Goal: Contribute content: Contribute content

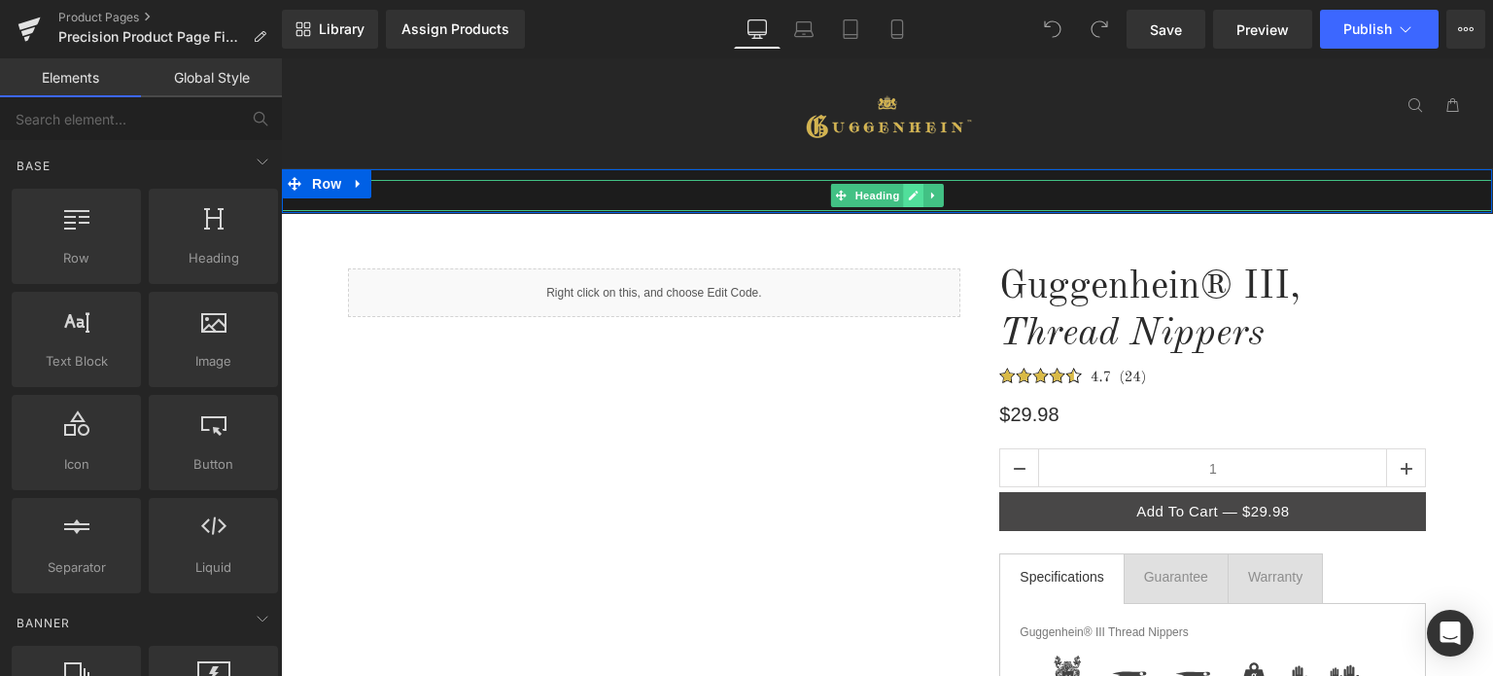
click at [909, 195] on icon at bounding box center [914, 196] width 10 height 10
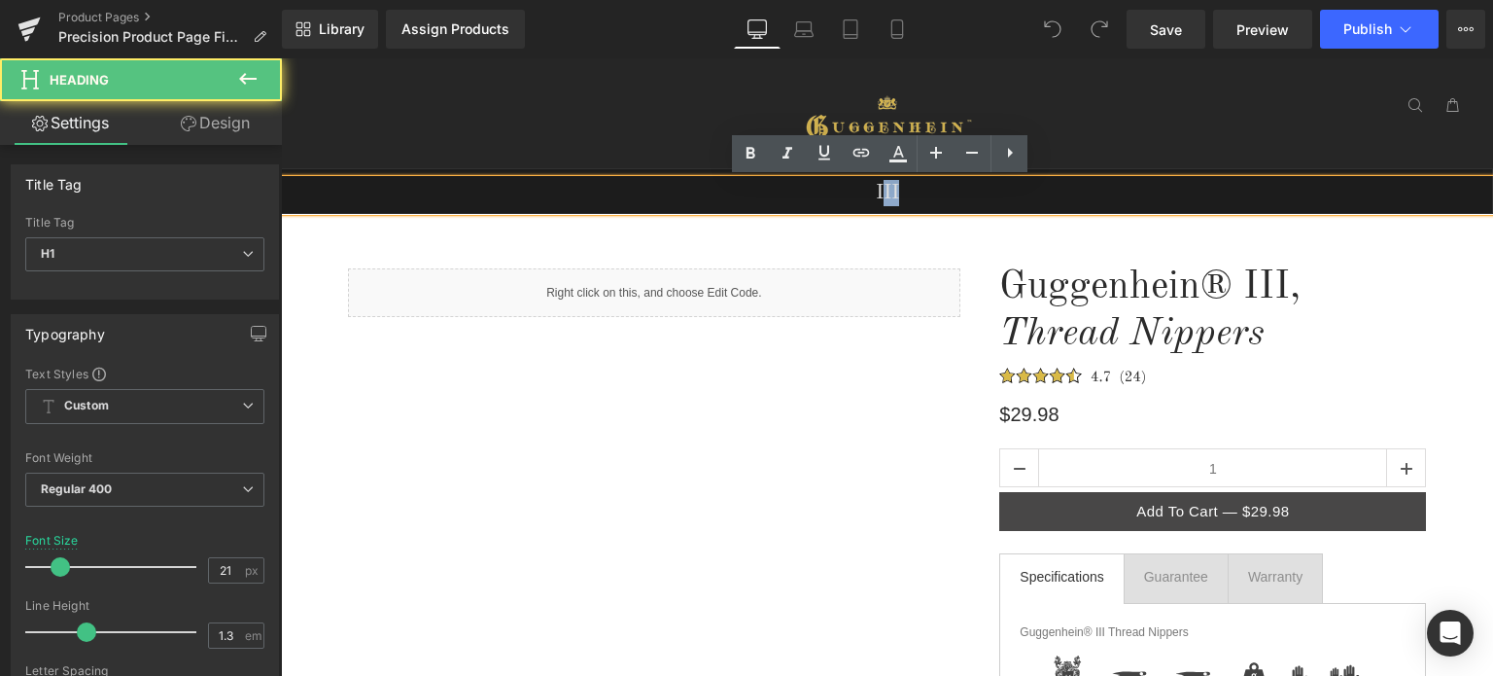
click at [908, 192] on h1 "III" at bounding box center [887, 193] width 1211 height 26
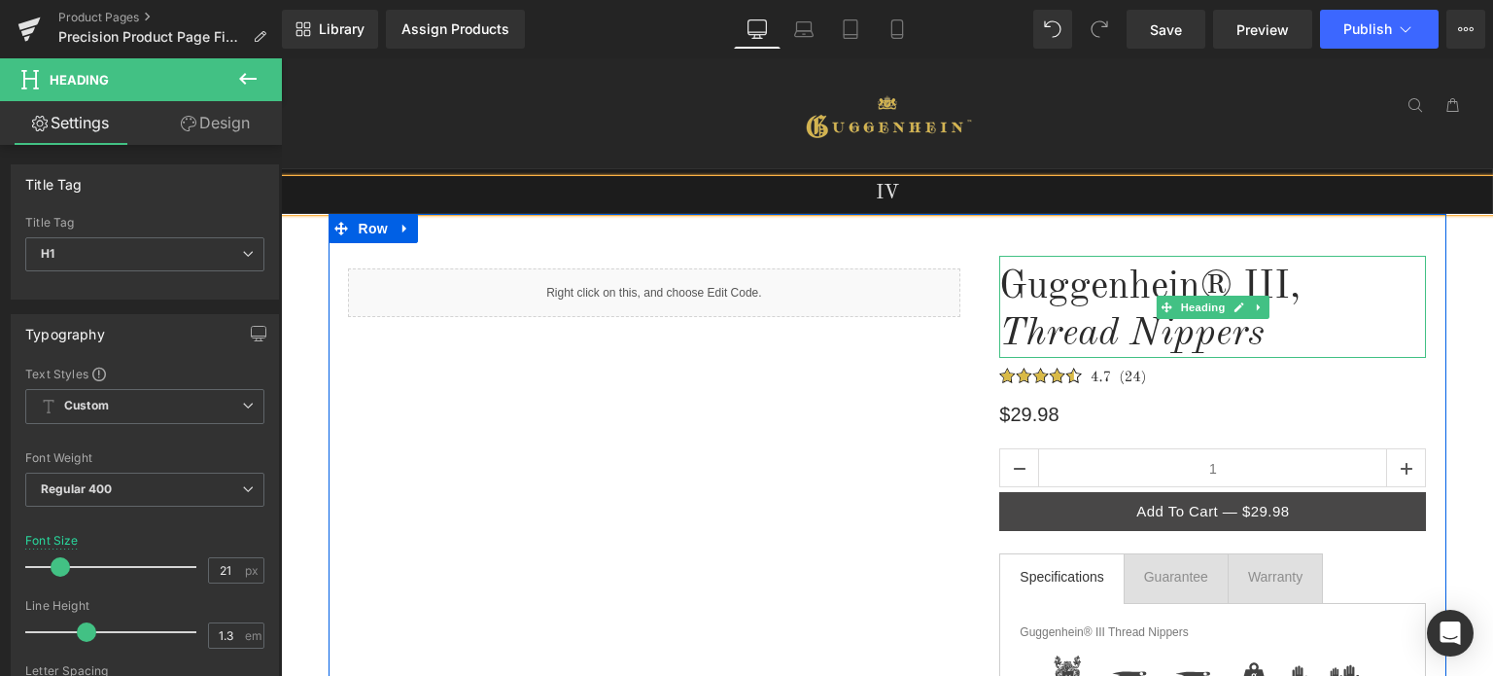
click at [1317, 280] on h1 "Guggenhein® III," at bounding box center [1213, 287] width 427 height 47
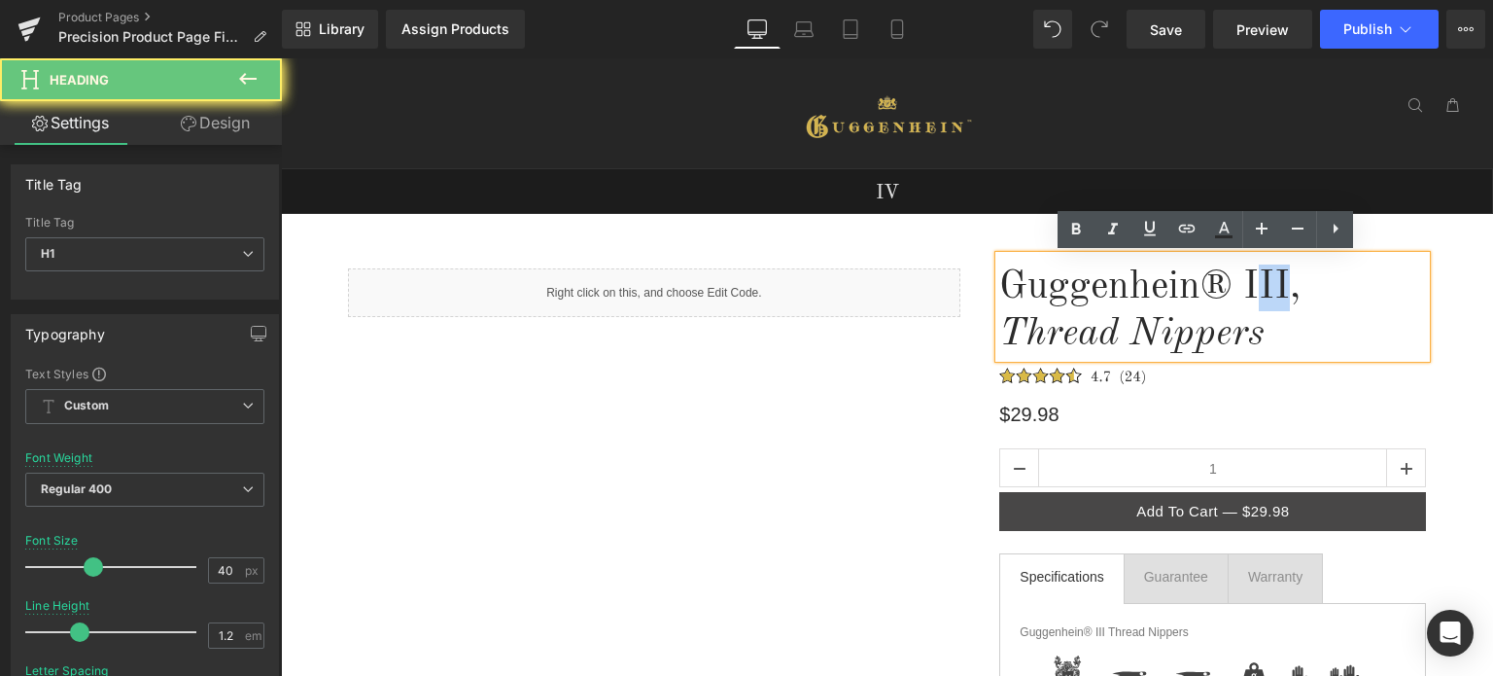
drag, startPoint x: 1280, startPoint y: 284, endPoint x: 1254, endPoint y: 289, distance: 25.7
click at [1254, 289] on h1 "Guggenhein® III," at bounding box center [1213, 287] width 427 height 47
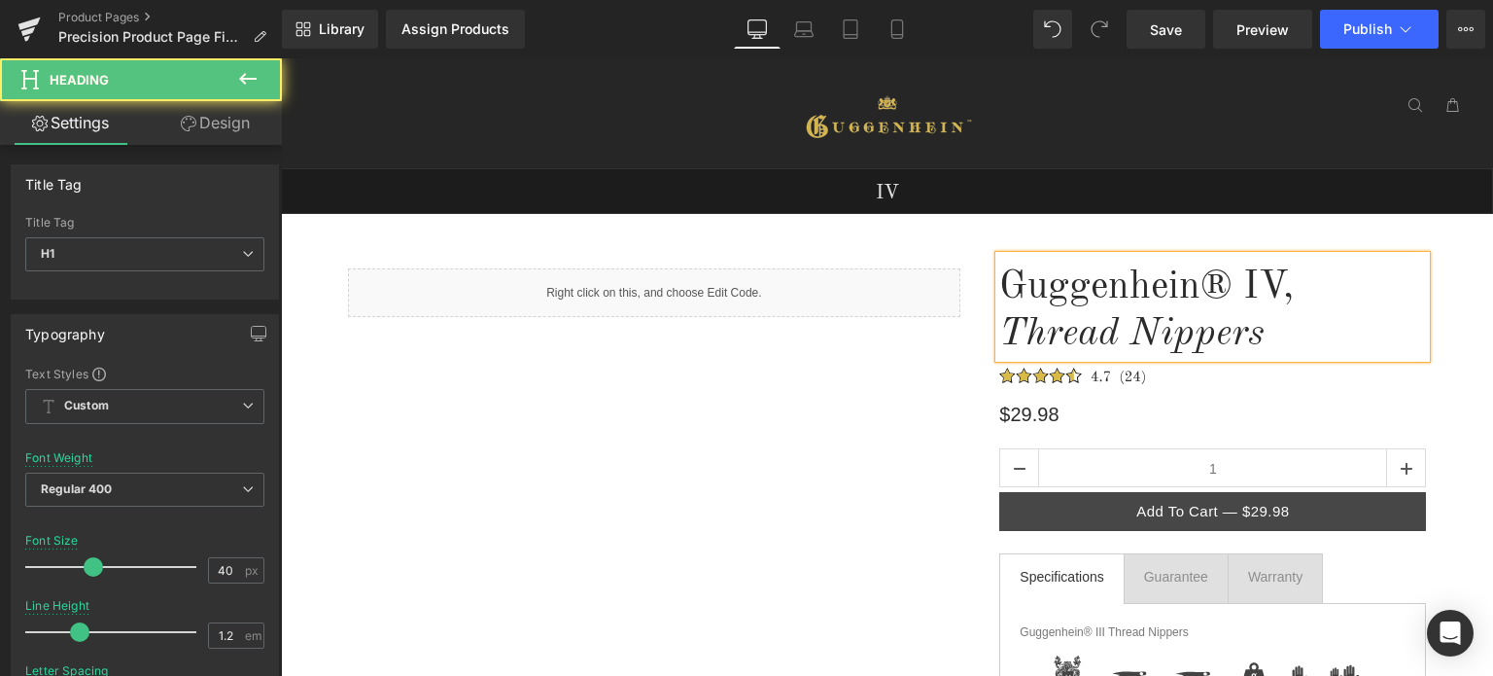
drag, startPoint x: 1264, startPoint y: 331, endPoint x: 988, endPoint y: 336, distance: 276.2
click at [1000, 336] on div "Guggenhein® IV, Thread Nippers" at bounding box center [1213, 307] width 427 height 102
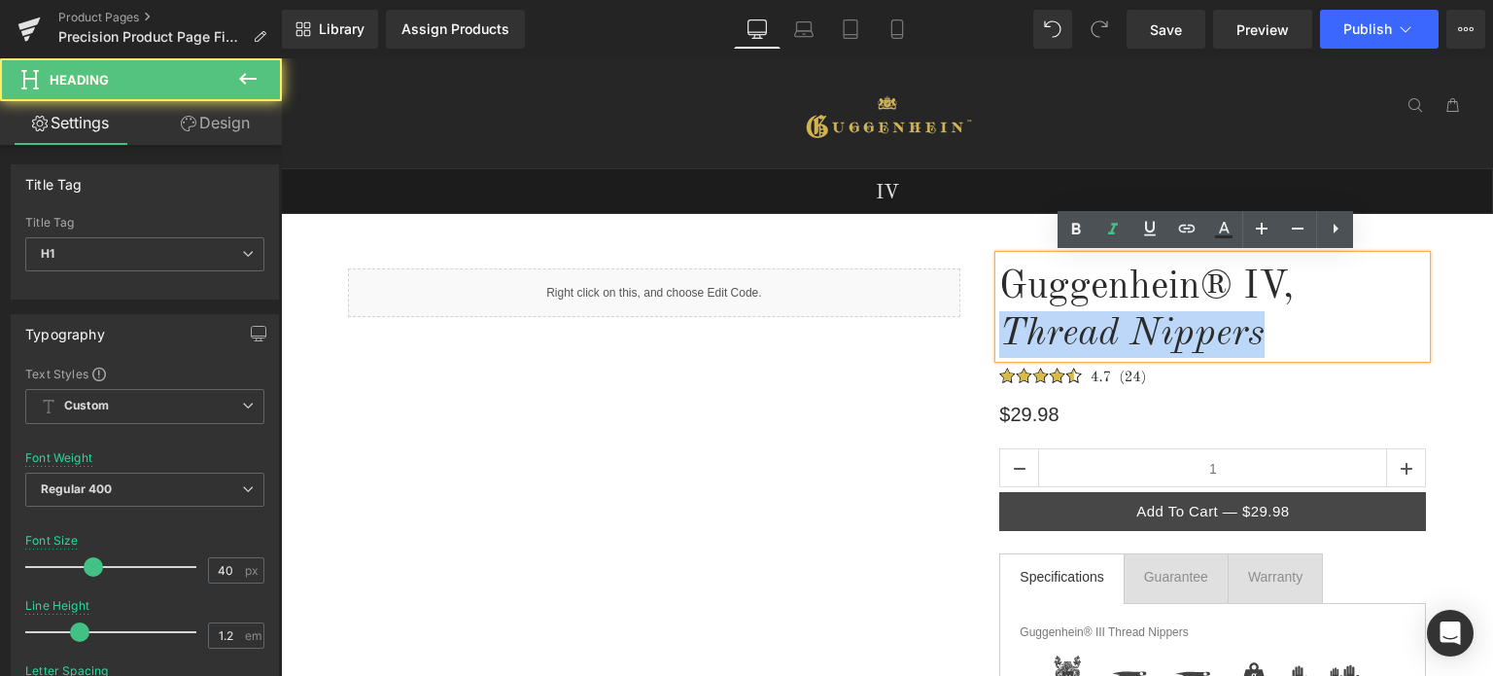
drag, startPoint x: 1206, startPoint y: 341, endPoint x: 1001, endPoint y: 329, distance: 204.6
click at [1001, 329] on h1 "Thread Nippers" at bounding box center [1213, 334] width 427 height 47
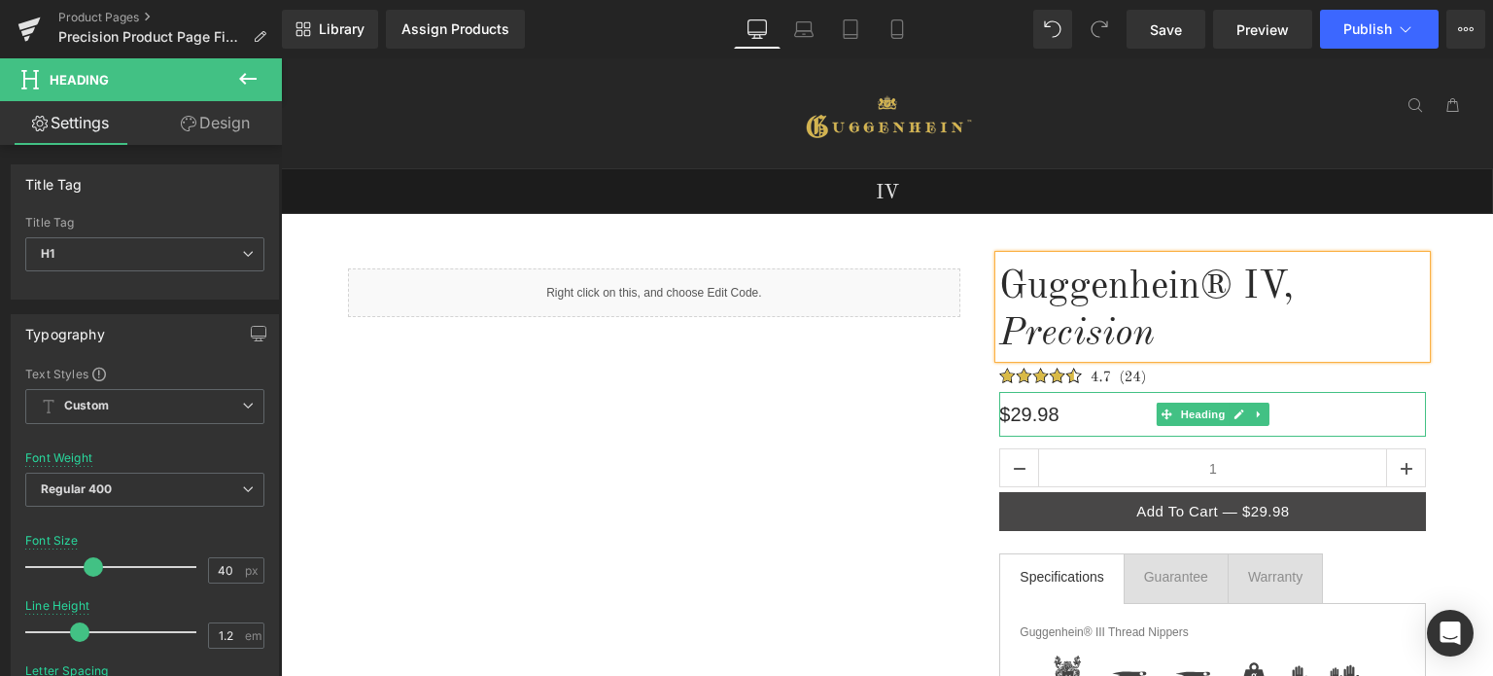
click at [1020, 419] on h1 "$29.98" at bounding box center [1213, 414] width 427 height 45
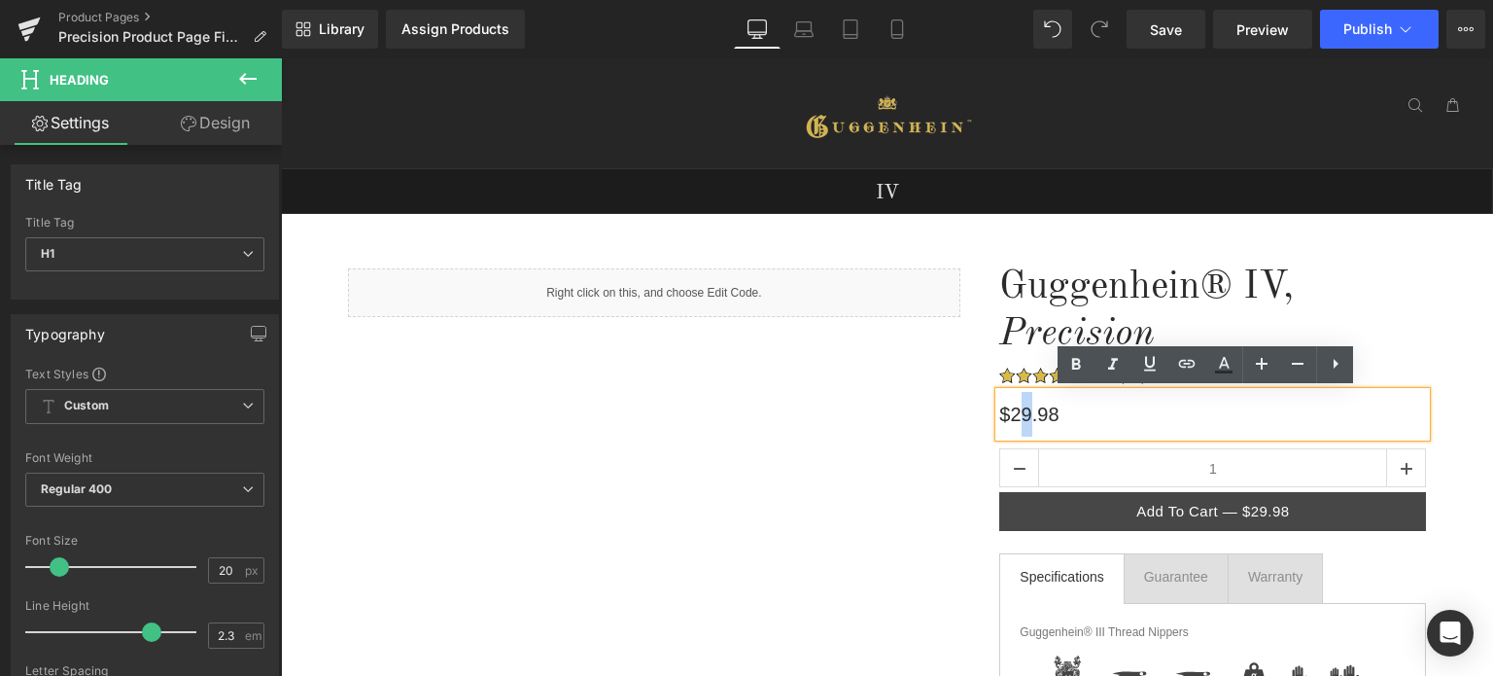
click at [1017, 412] on h1 "$29.98" at bounding box center [1213, 414] width 427 height 45
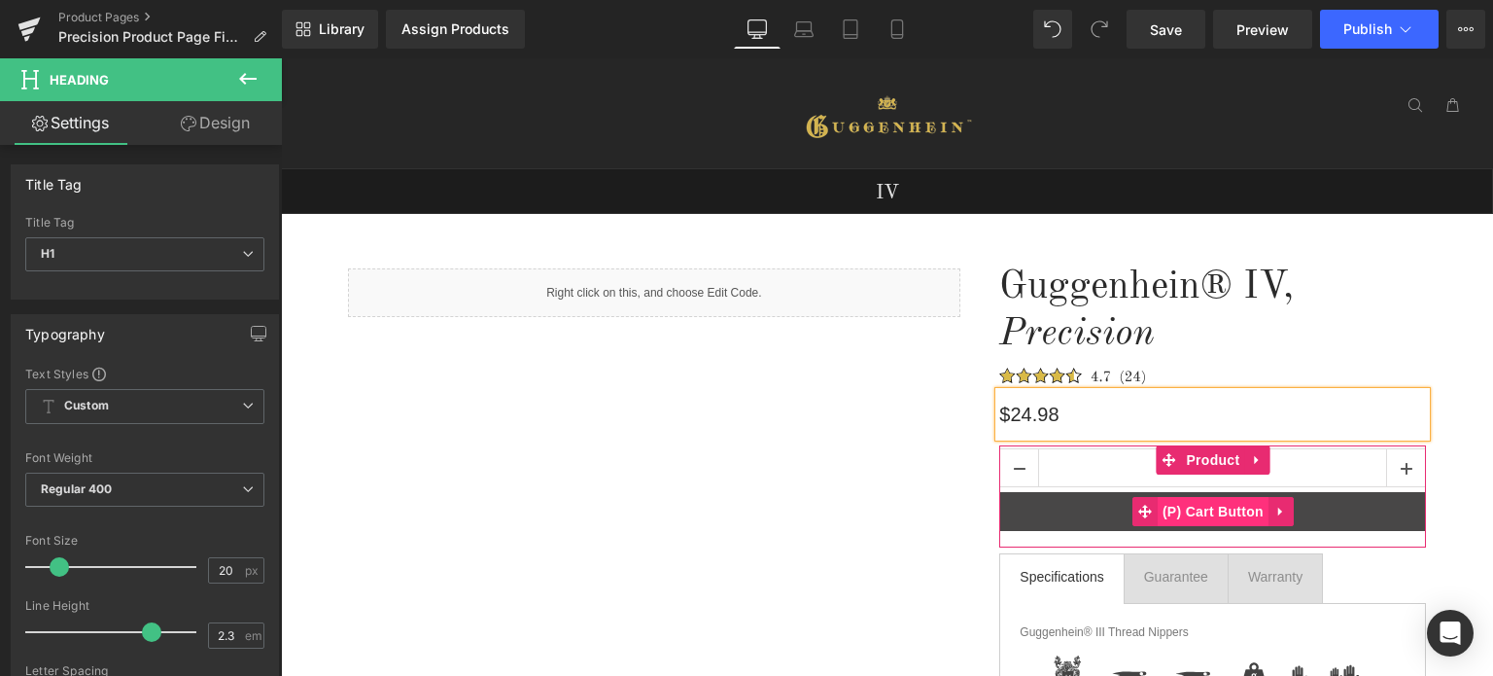
click at [1227, 516] on span "(P) Cart Button" at bounding box center [1213, 511] width 111 height 29
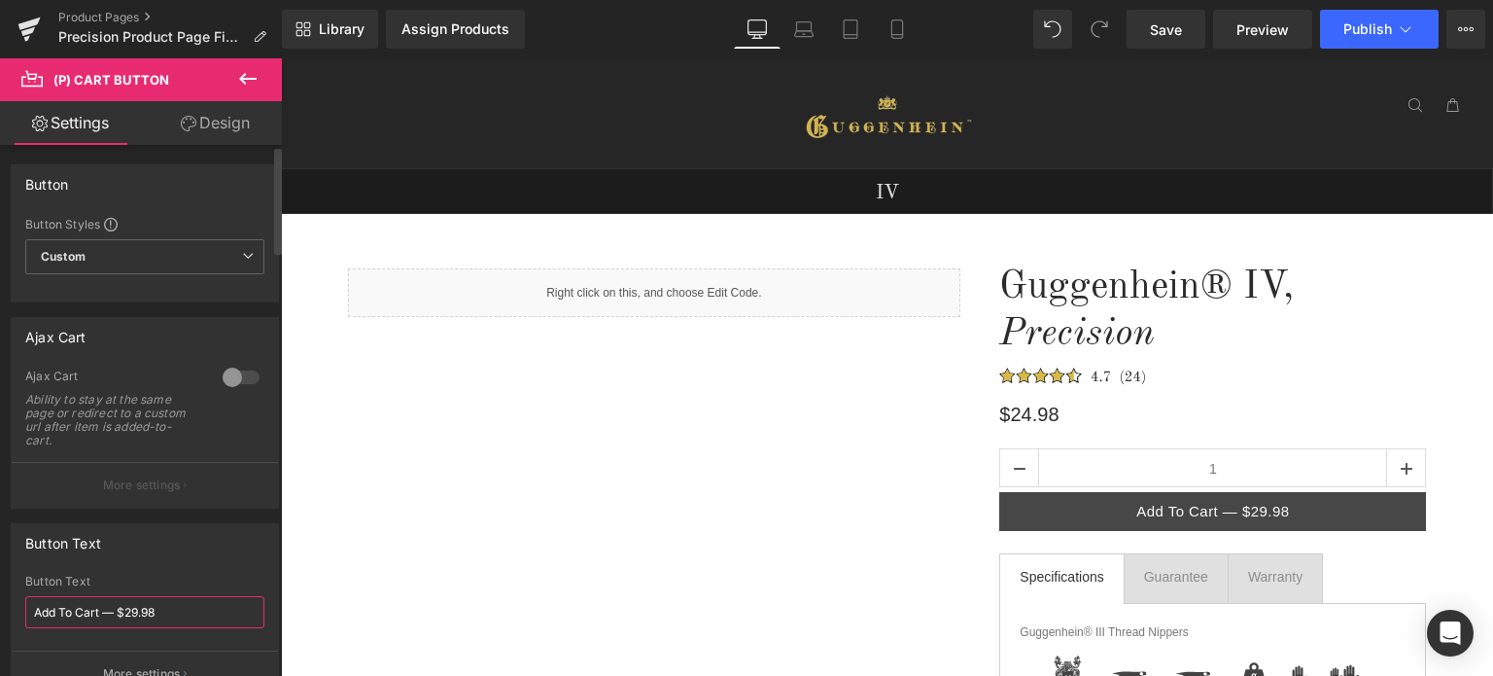
click at [135, 609] on input "Add To Cart — $29.98" at bounding box center [144, 612] width 239 height 32
click at [132, 608] on input "Add To Cart — $29.98" at bounding box center [144, 612] width 239 height 32
type input "Add To Cart — $24.98"
click at [809, 33] on icon at bounding box center [803, 28] width 19 height 19
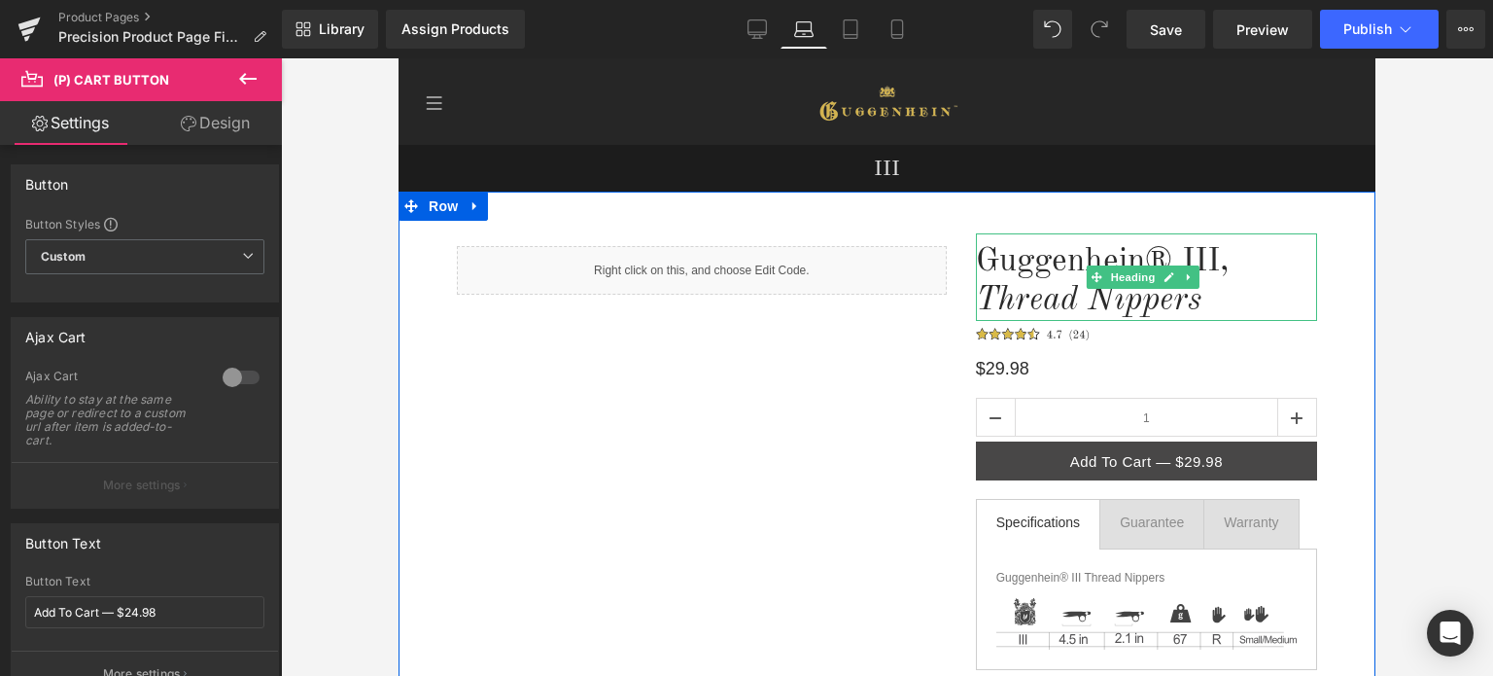
click at [1237, 254] on h1 "Guggenhein® III," at bounding box center [1146, 262] width 341 height 40
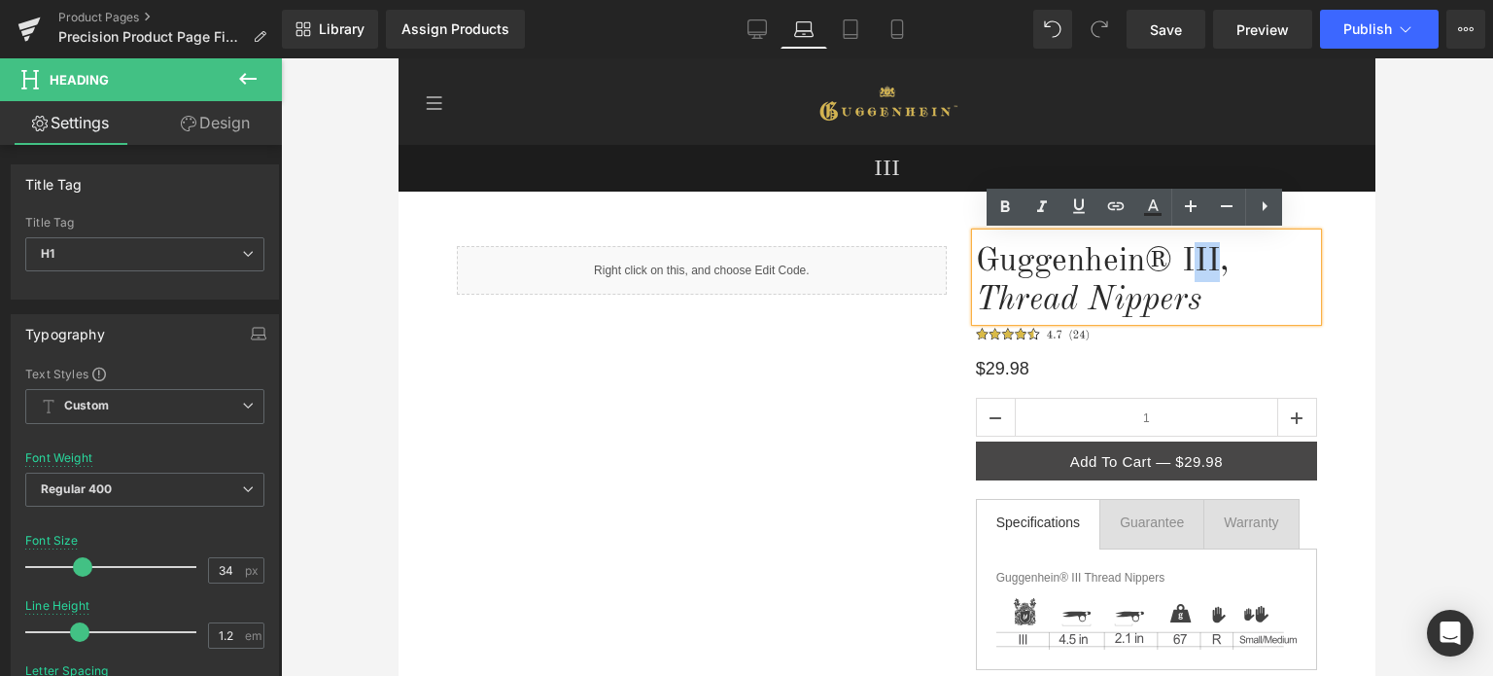
drag, startPoint x: 1212, startPoint y: 260, endPoint x: 1186, endPoint y: 263, distance: 26.5
click at [1186, 263] on h1 "Guggenhein® III," at bounding box center [1146, 262] width 341 height 40
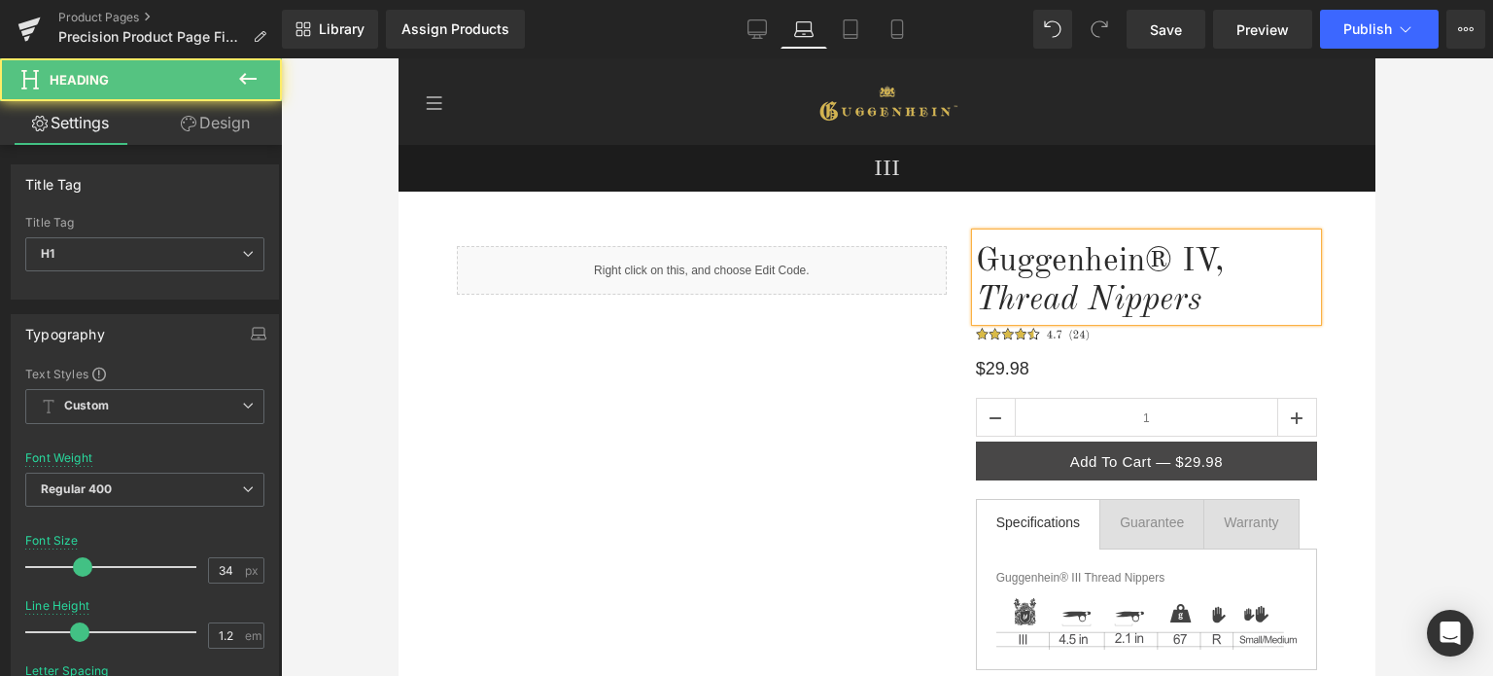
click at [1203, 299] on h1 "Thread Nippers" at bounding box center [1146, 301] width 341 height 40
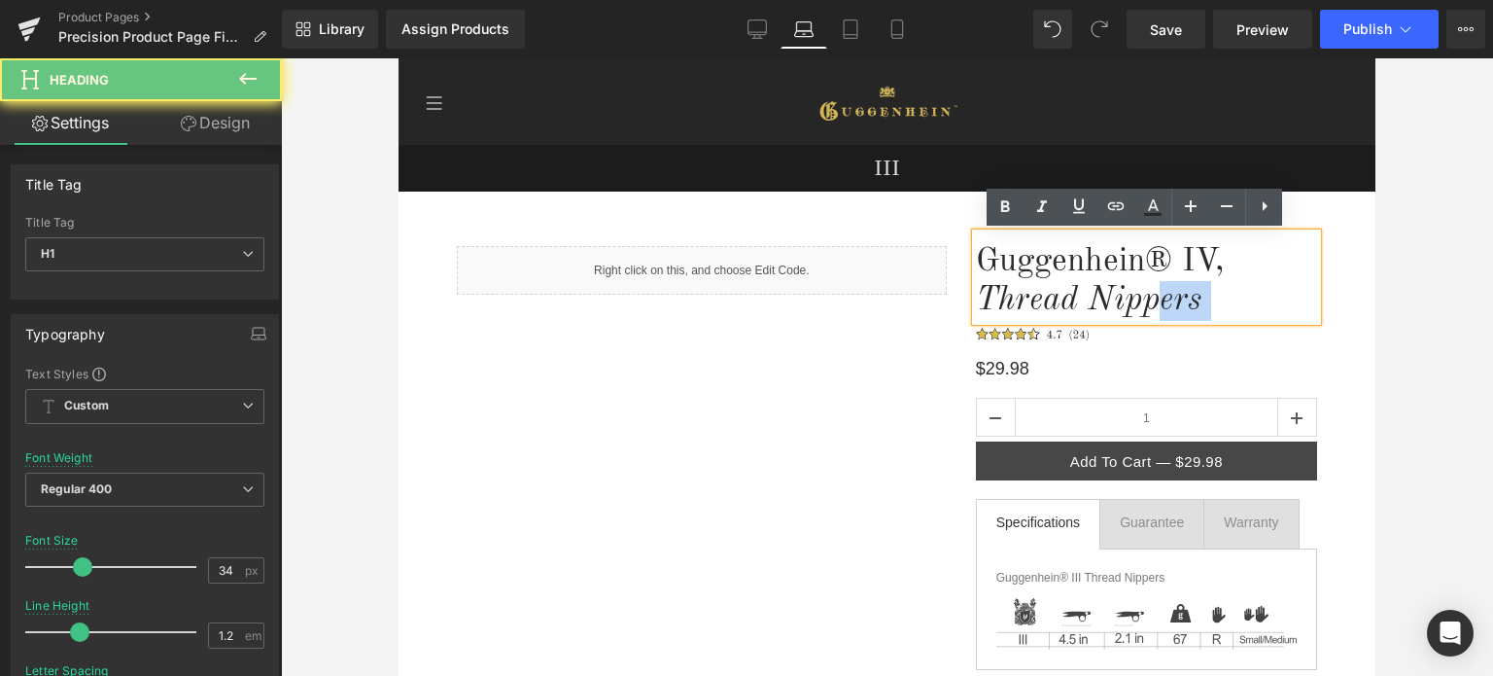
drag, startPoint x: 1211, startPoint y: 298, endPoint x: 1156, endPoint y: 303, distance: 54.7
click at [1156, 303] on h1 "Thread Nippers" at bounding box center [1146, 301] width 341 height 40
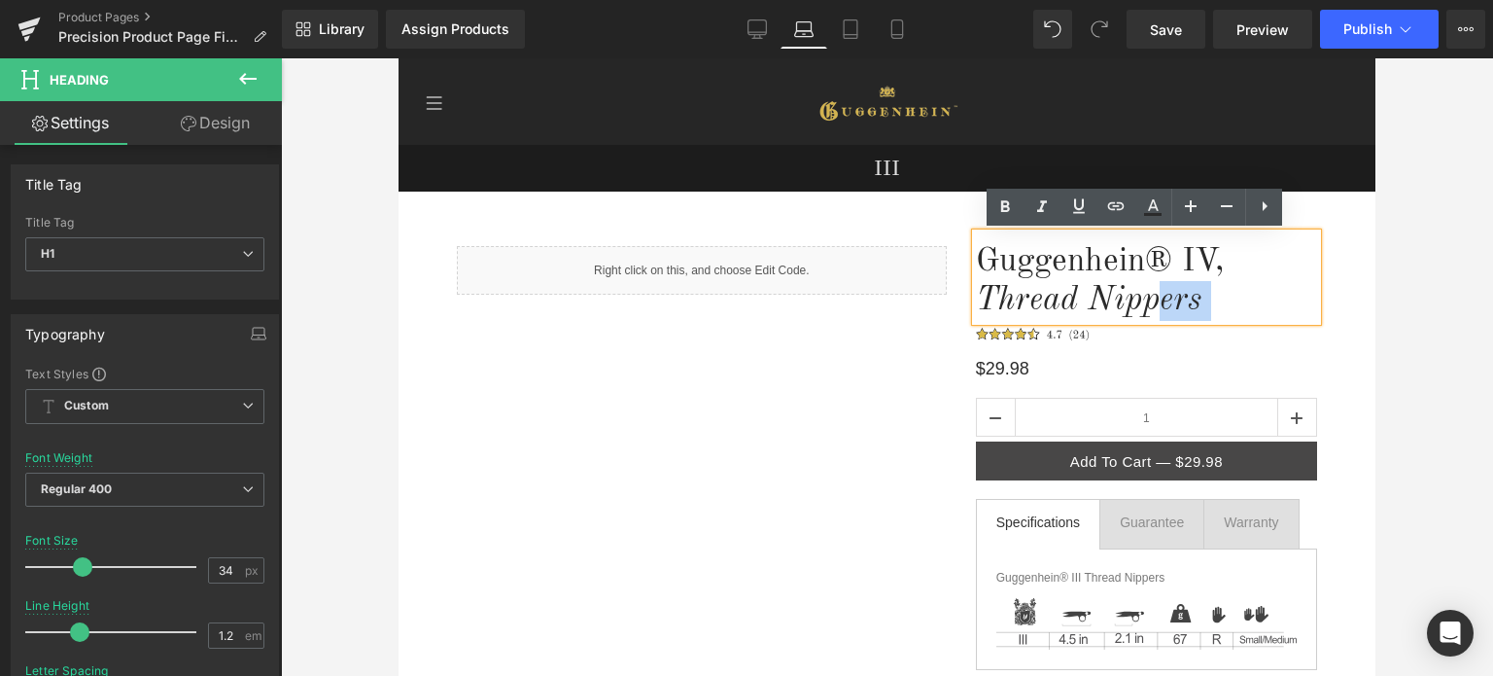
click at [1177, 302] on icon "Thread Nippers" at bounding box center [1089, 300] width 226 height 33
drag, startPoint x: 1192, startPoint y: 300, endPoint x: 975, endPoint y: 303, distance: 216.8
click at [976, 303] on icon "Thread Nippers" at bounding box center [1089, 300] width 226 height 33
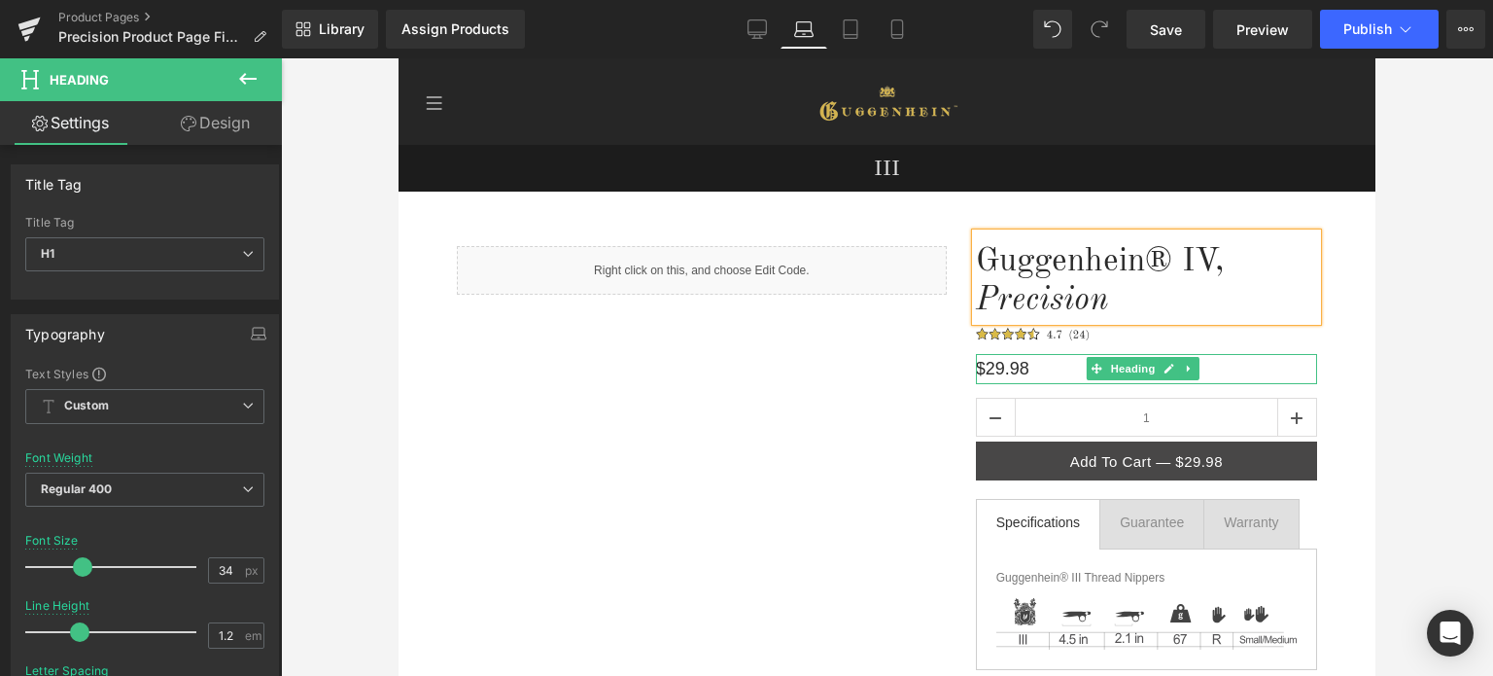
click at [994, 369] on h1 "$29.98" at bounding box center [1146, 369] width 341 height 30
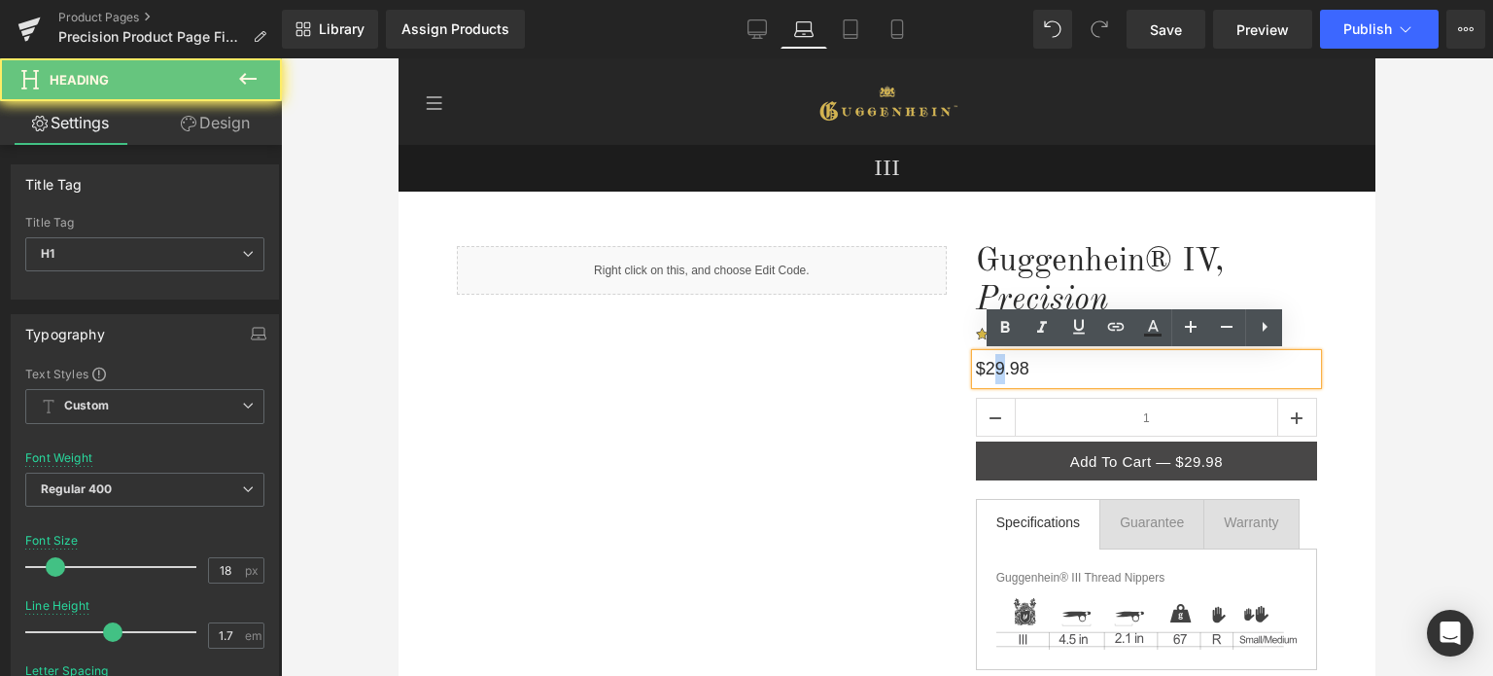
click at [990, 366] on h1 "$29.98" at bounding box center [1146, 369] width 341 height 30
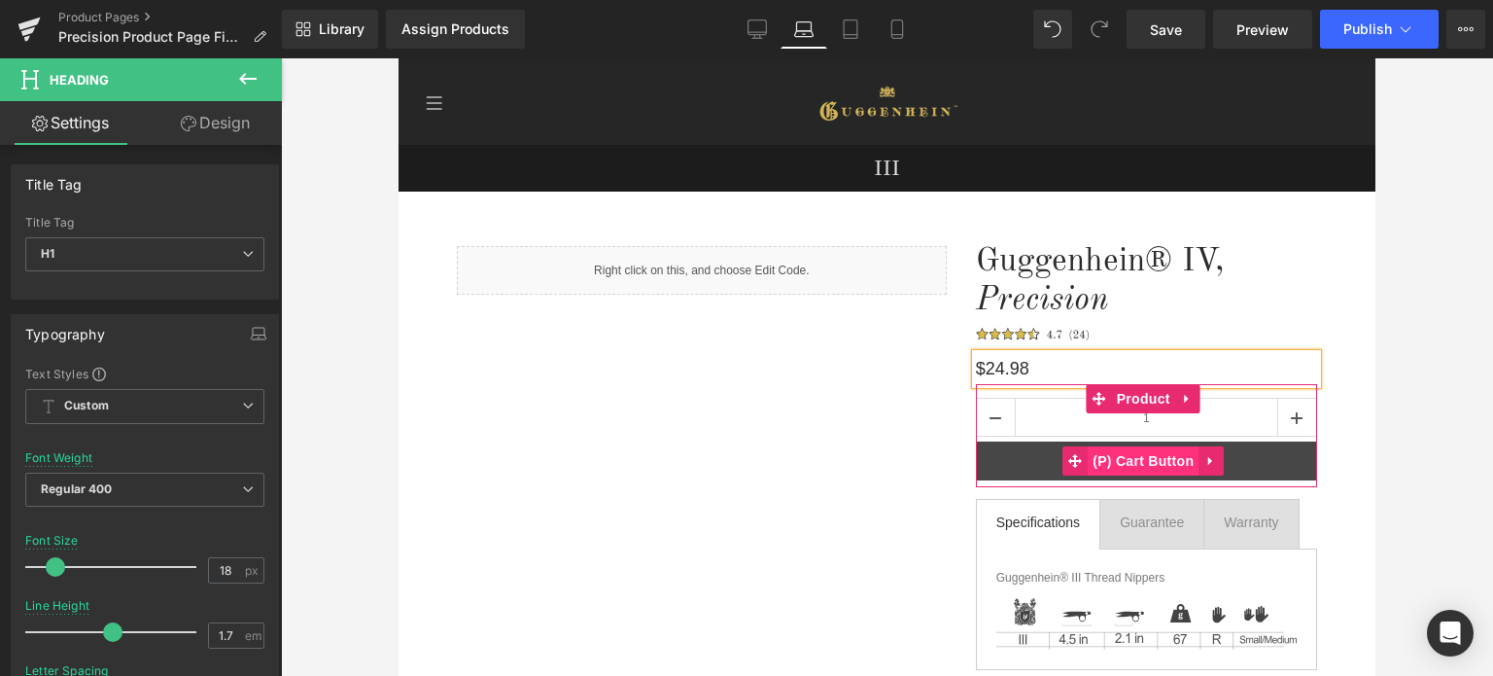
click at [1153, 461] on span "(P) Cart Button" at bounding box center [1143, 460] width 111 height 29
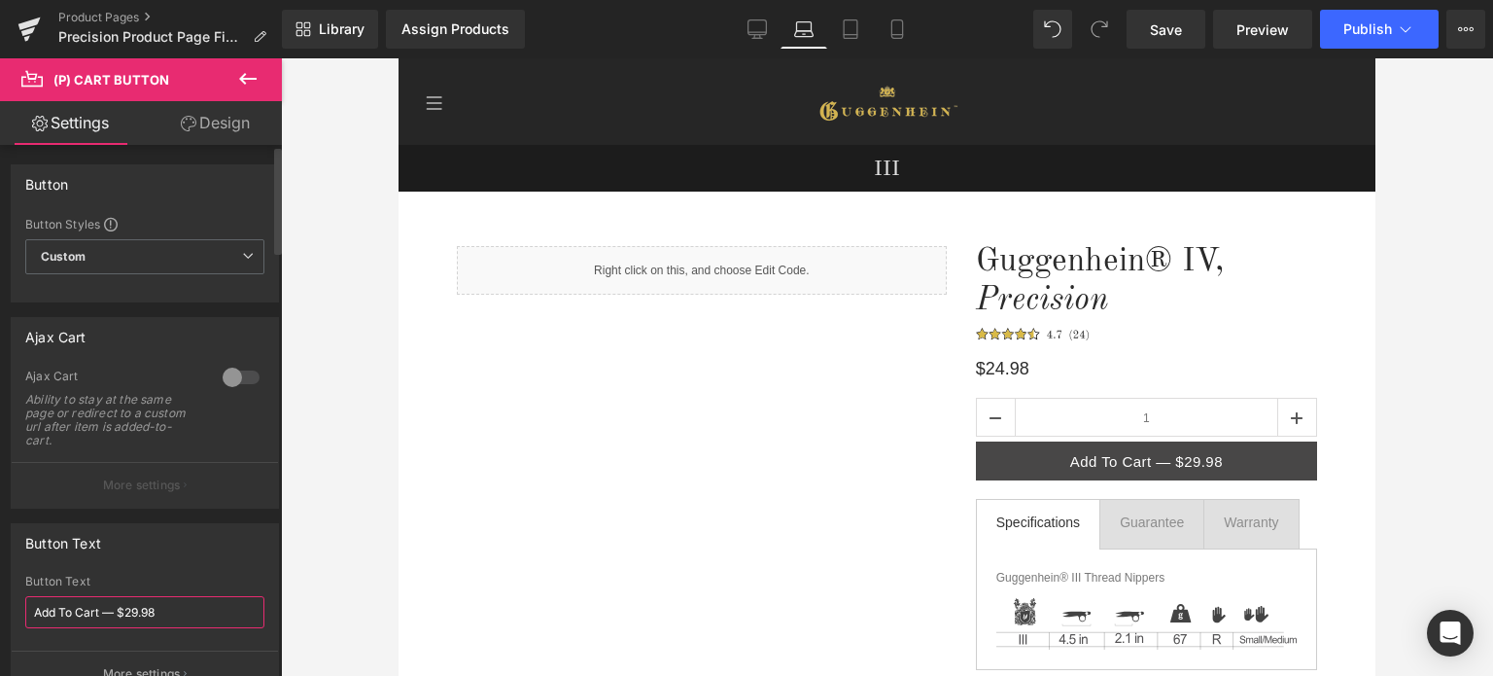
click at [135, 608] on input "Add To Cart — $29.98" at bounding box center [144, 612] width 239 height 32
click at [134, 606] on input "Add To Cart — $29.98" at bounding box center [144, 612] width 239 height 32
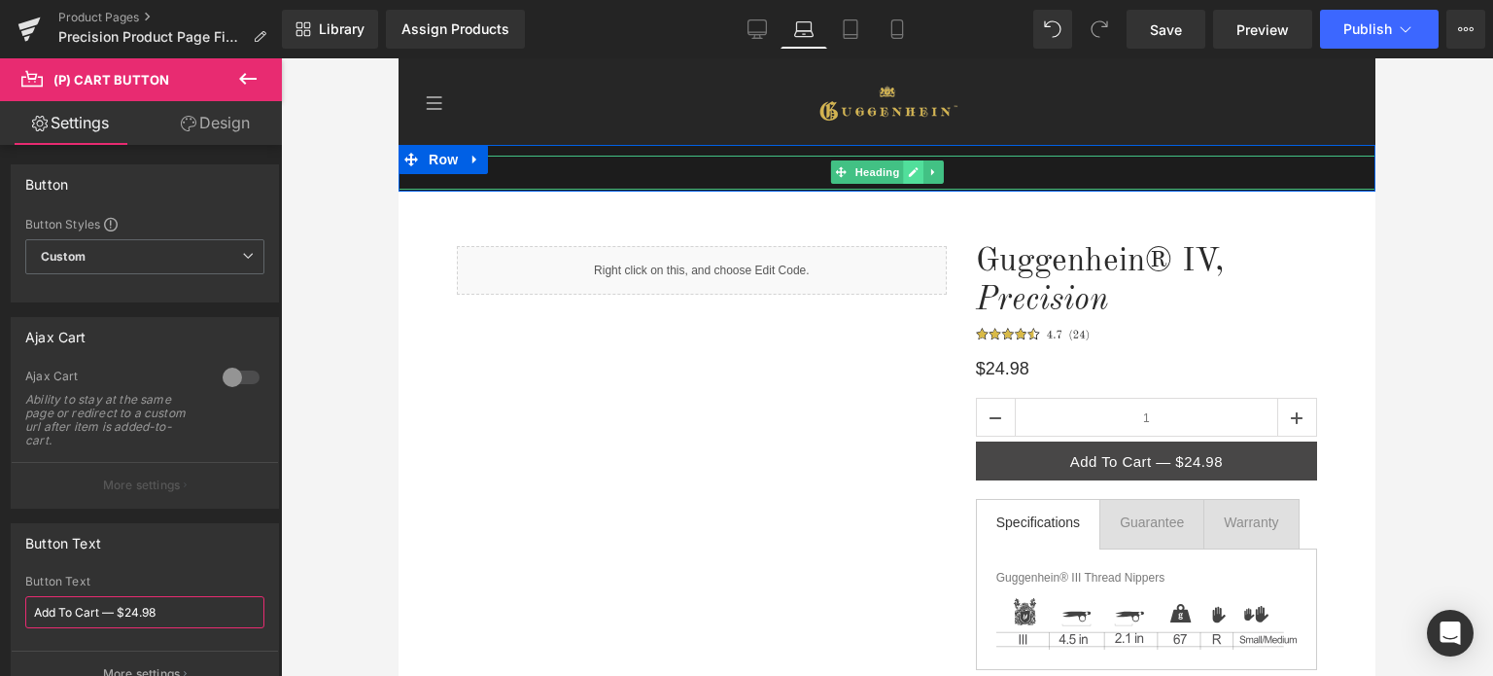
type input "Add To Cart — $24.98"
click at [908, 172] on icon at bounding box center [913, 172] width 11 height 12
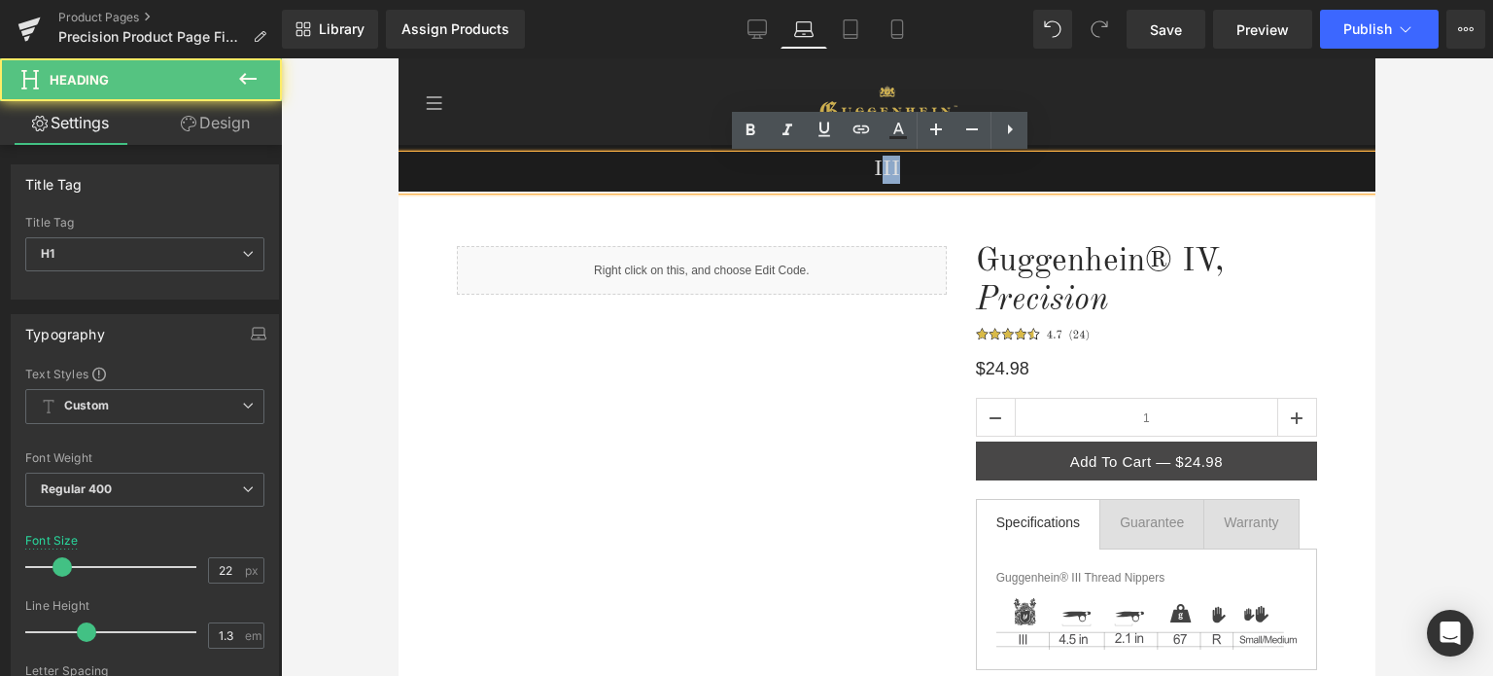
drag, startPoint x: 874, startPoint y: 167, endPoint x: 910, endPoint y: 169, distance: 36.0
click at [910, 169] on h1 "III" at bounding box center [887, 170] width 977 height 28
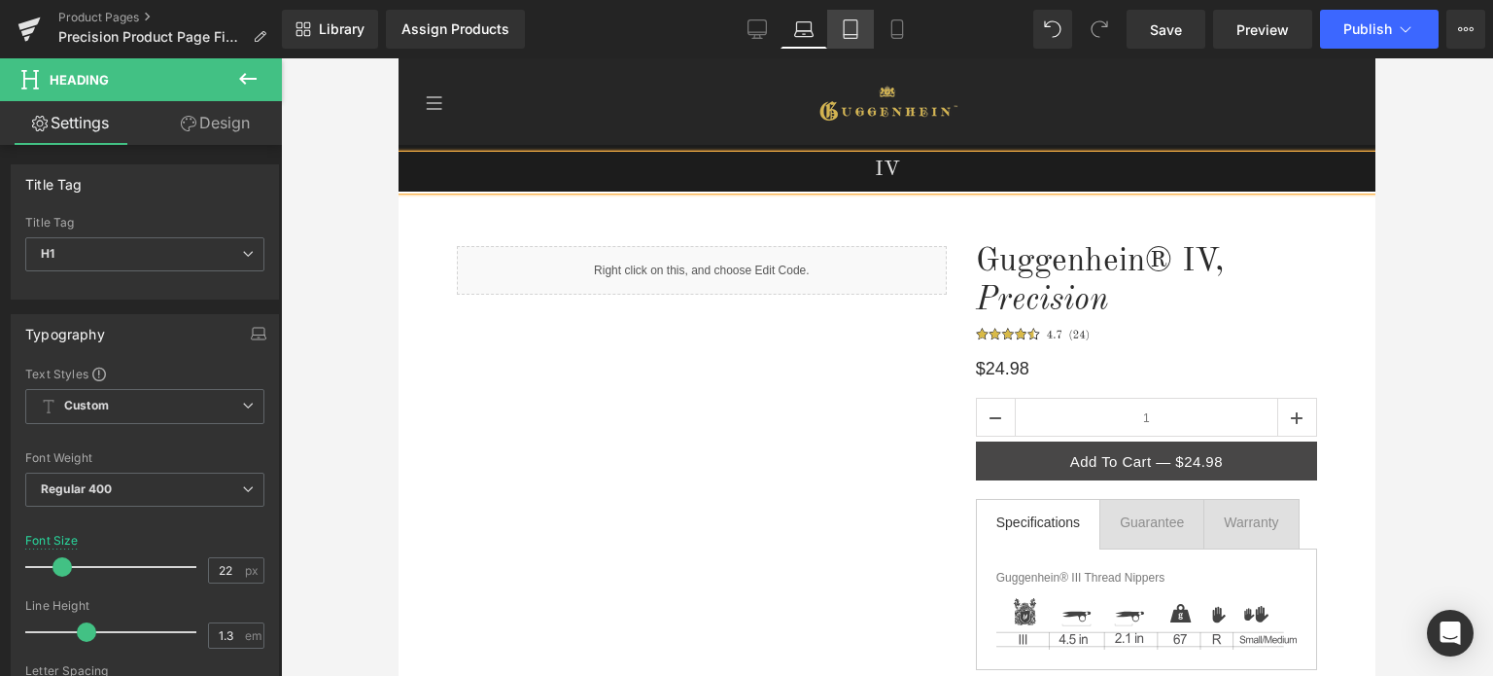
click at [854, 32] on icon at bounding box center [850, 28] width 19 height 19
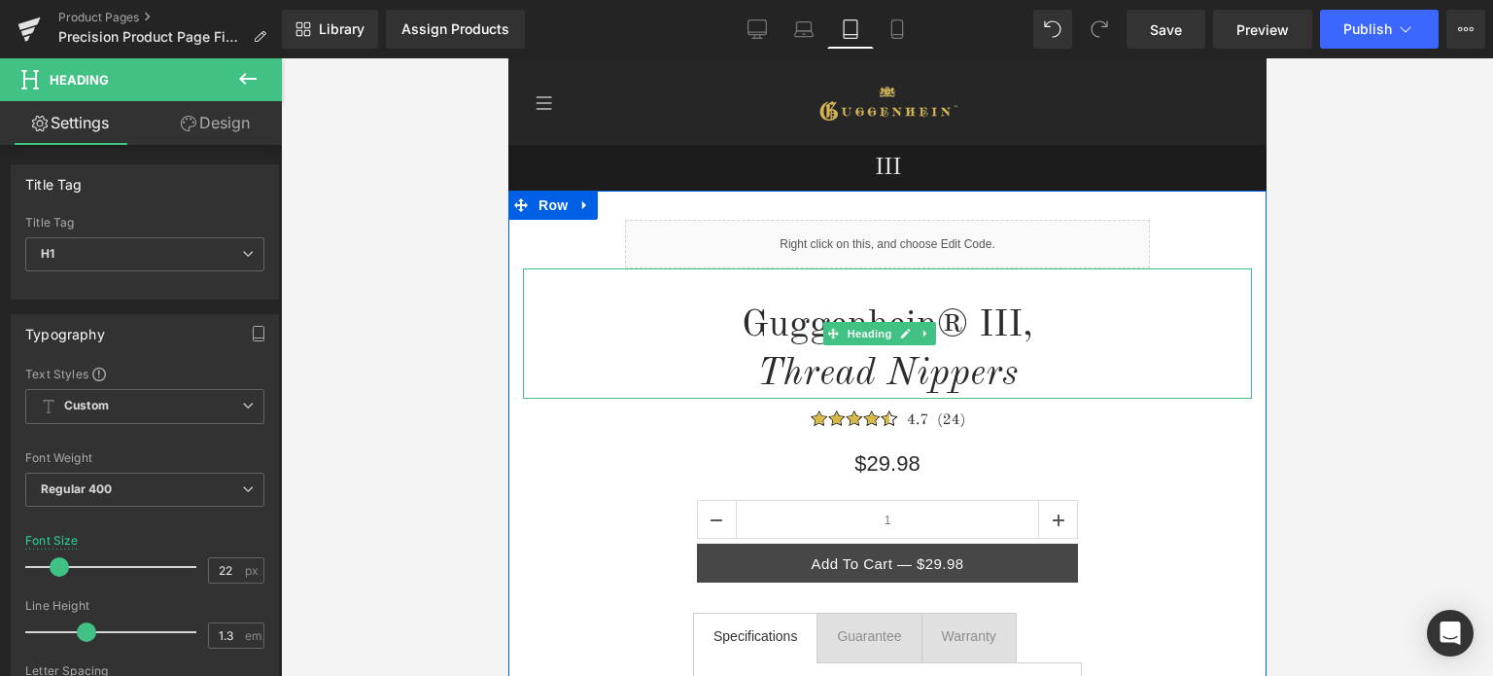
click at [1010, 330] on h1 "Guggenhein® III," at bounding box center [886, 325] width 729 height 49
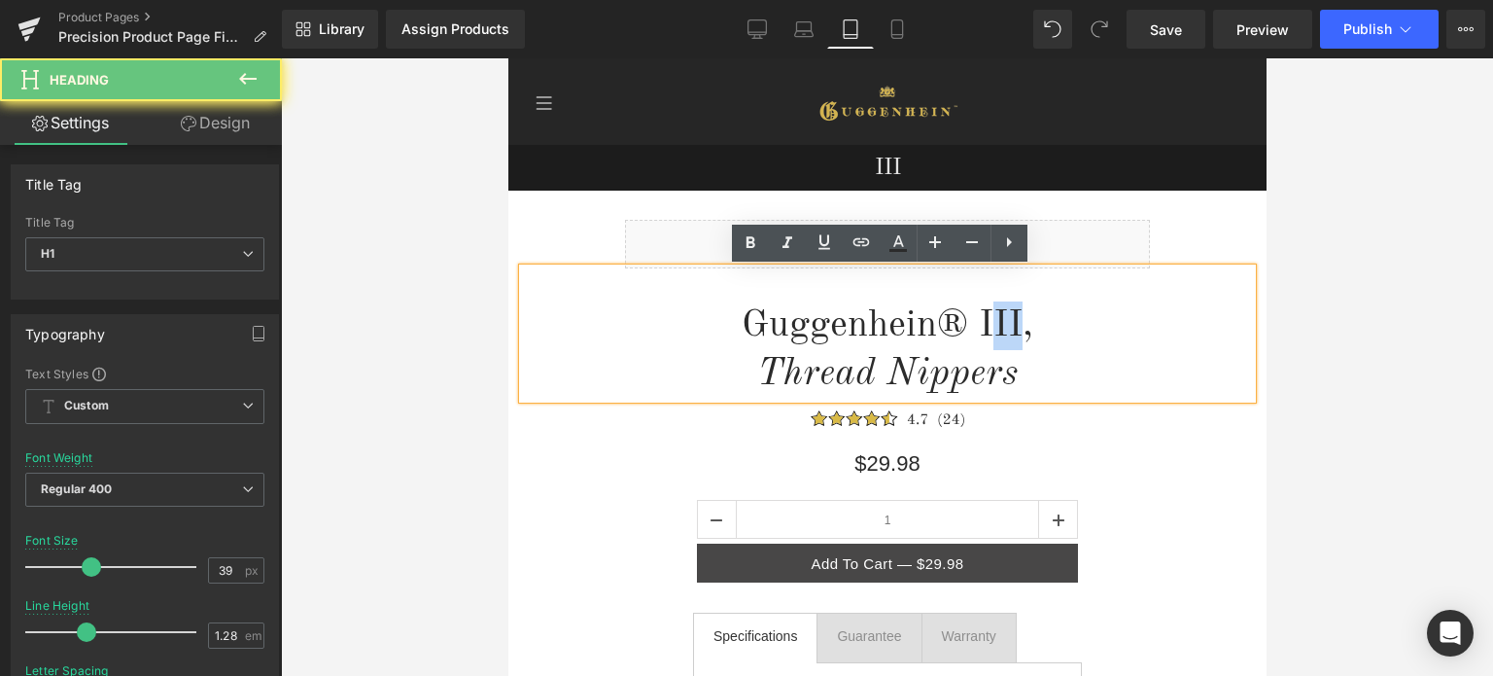
drag, startPoint x: 1005, startPoint y: 325, endPoint x: 979, endPoint y: 326, distance: 26.3
click at [979, 326] on h1 "Guggenhein® III," at bounding box center [886, 325] width 729 height 49
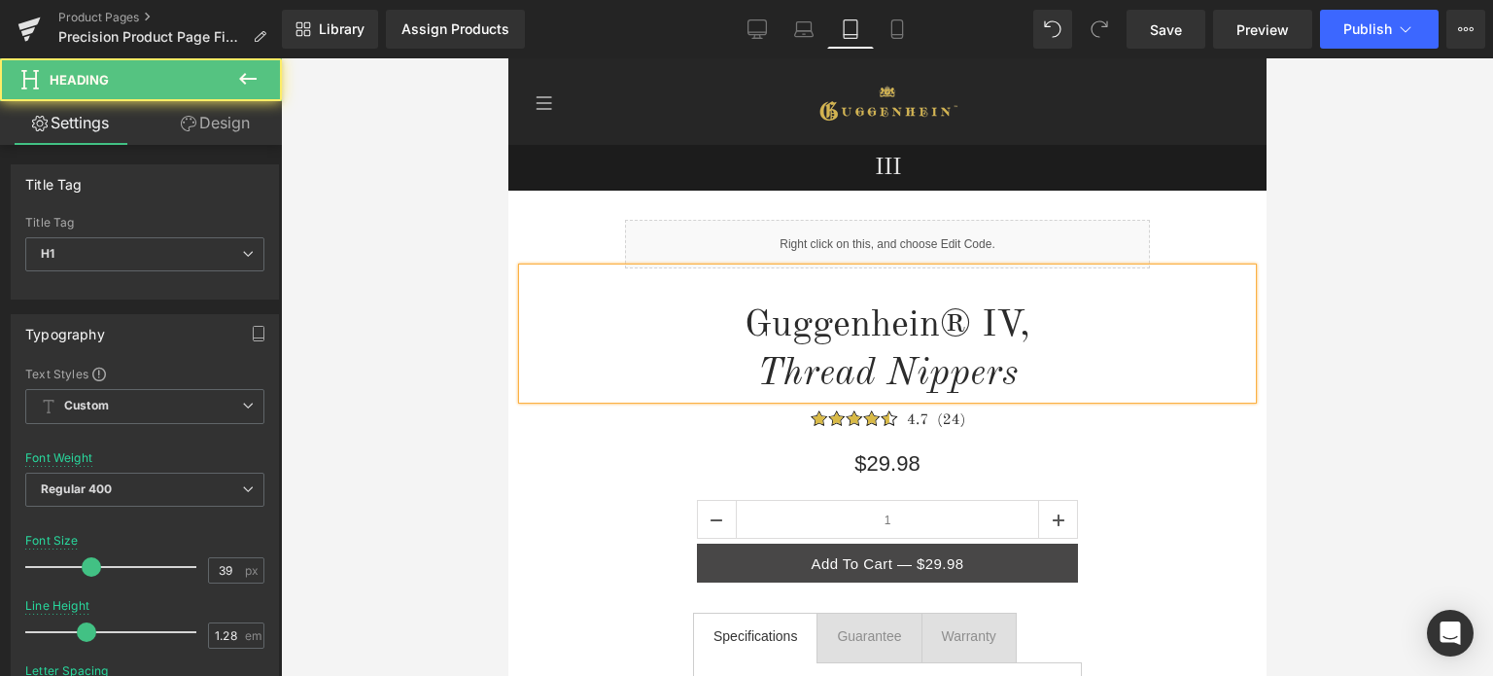
click at [986, 375] on icon "Thread Nippers" at bounding box center [886, 374] width 261 height 38
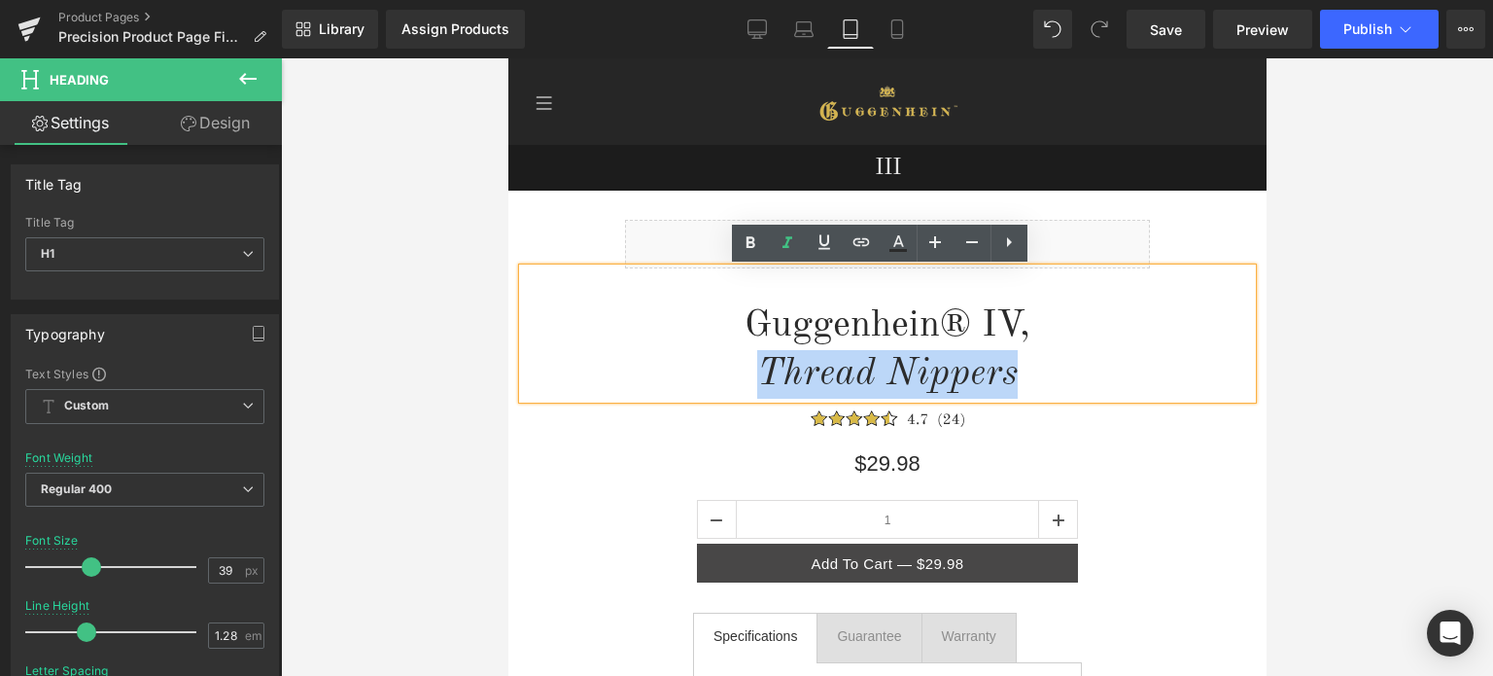
drag, startPoint x: 1008, startPoint y: 370, endPoint x: 748, endPoint y: 364, distance: 260.7
click at [748, 364] on h1 "Thread Nippers" at bounding box center [886, 374] width 729 height 49
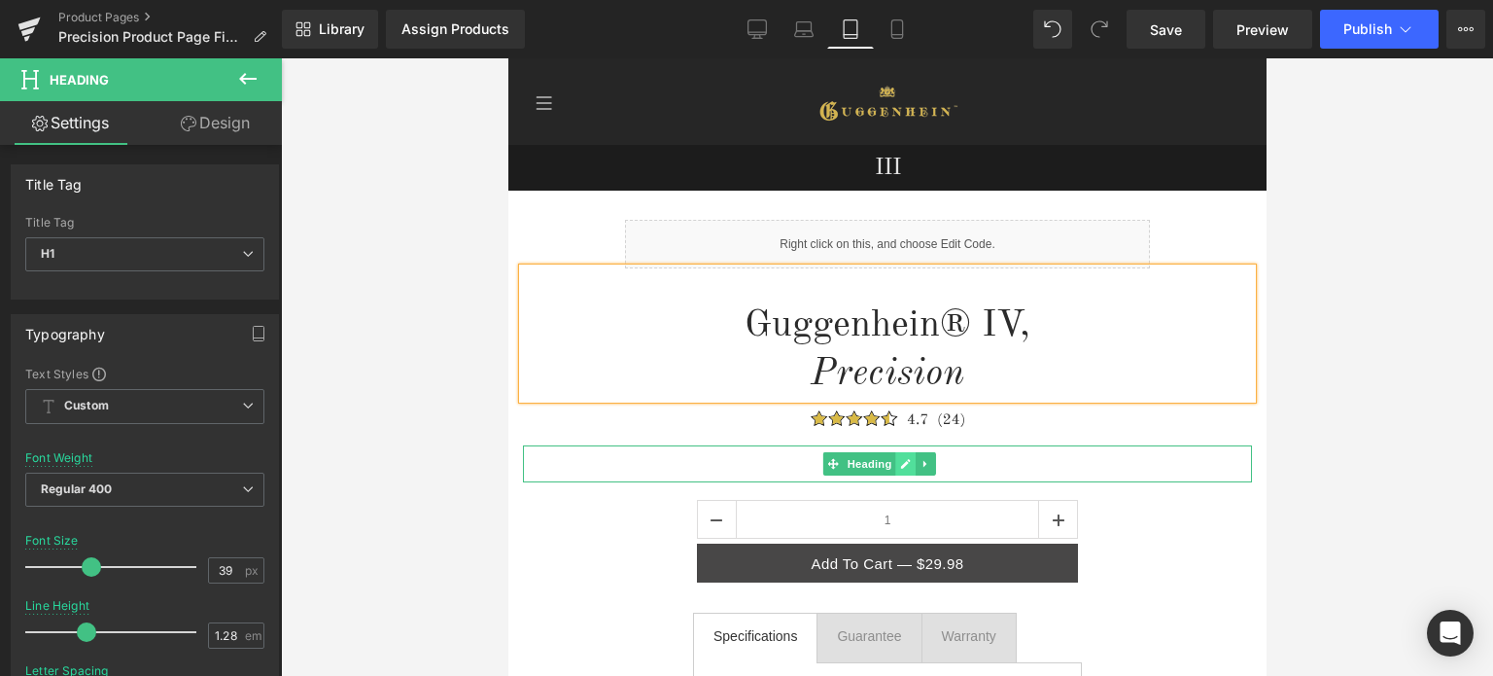
click at [901, 464] on icon at bounding box center [906, 464] width 10 height 10
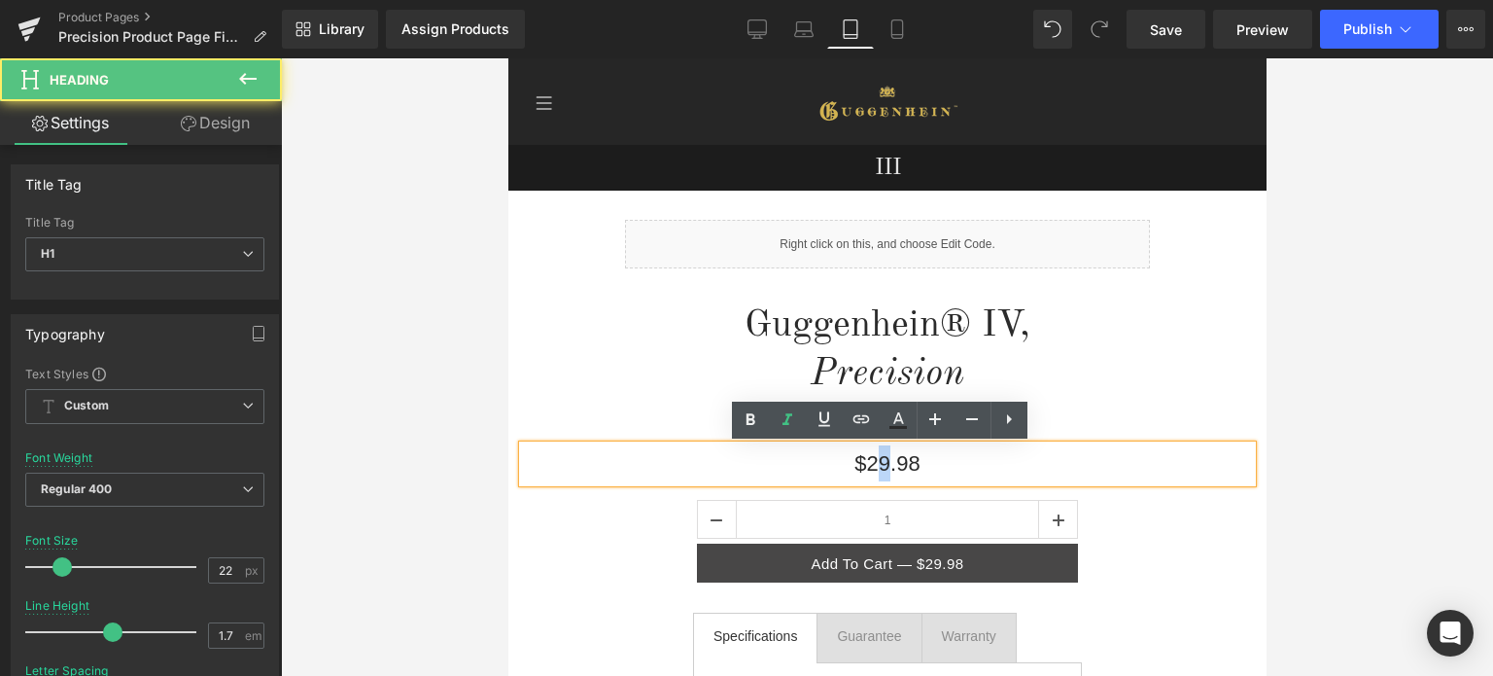
click at [874, 463] on h1 "$29.98" at bounding box center [886, 463] width 729 height 36
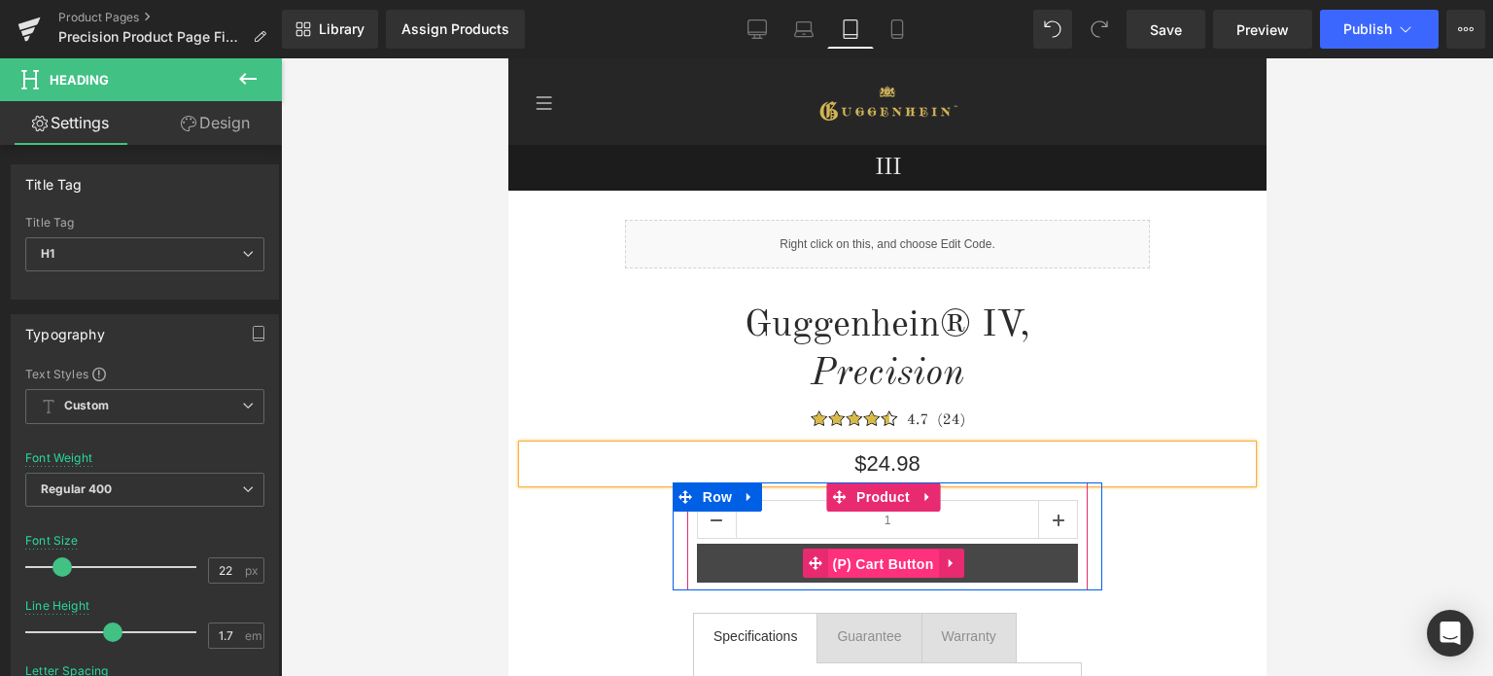
click at [884, 565] on span "(P) Cart Button" at bounding box center [881, 563] width 111 height 29
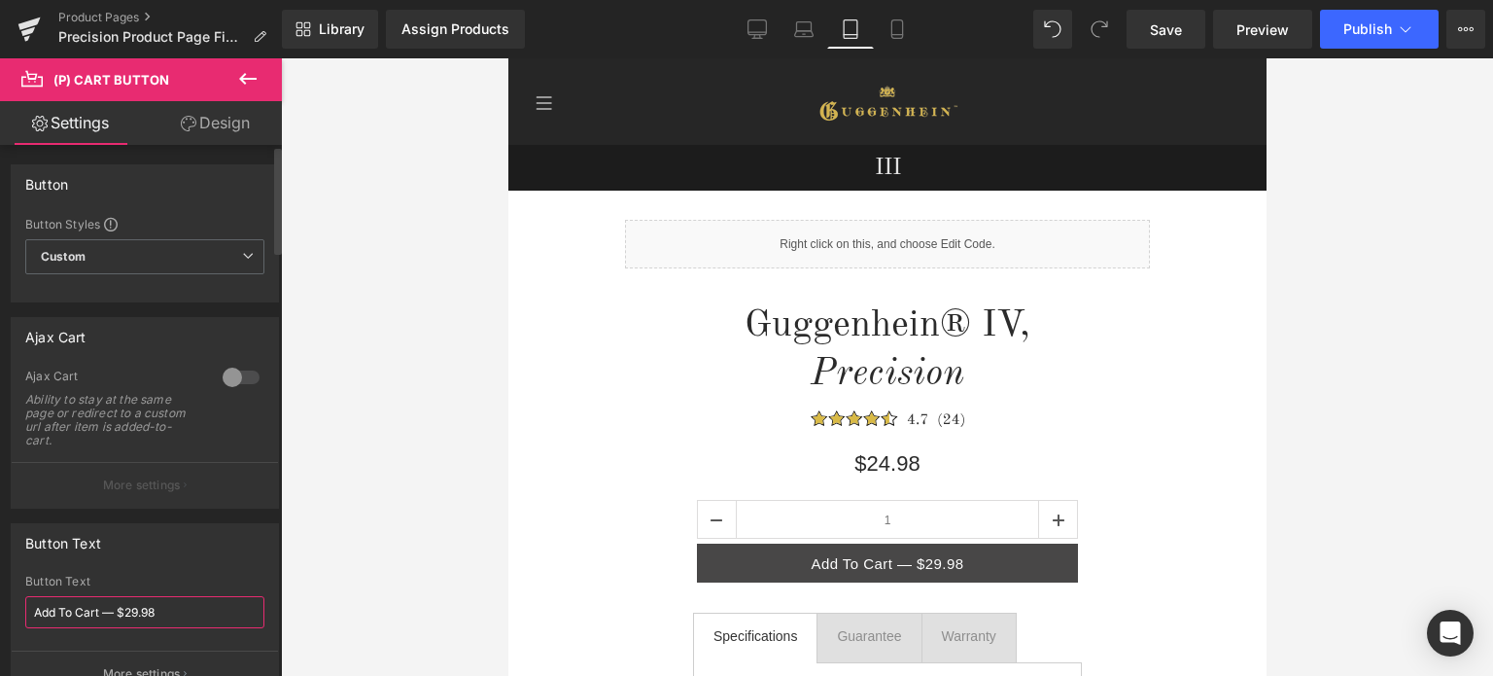
click at [123, 610] on input "Add To Cart — $29.98" at bounding box center [144, 612] width 239 height 32
click at [134, 610] on input "Add To Cart — $29.98" at bounding box center [144, 612] width 239 height 32
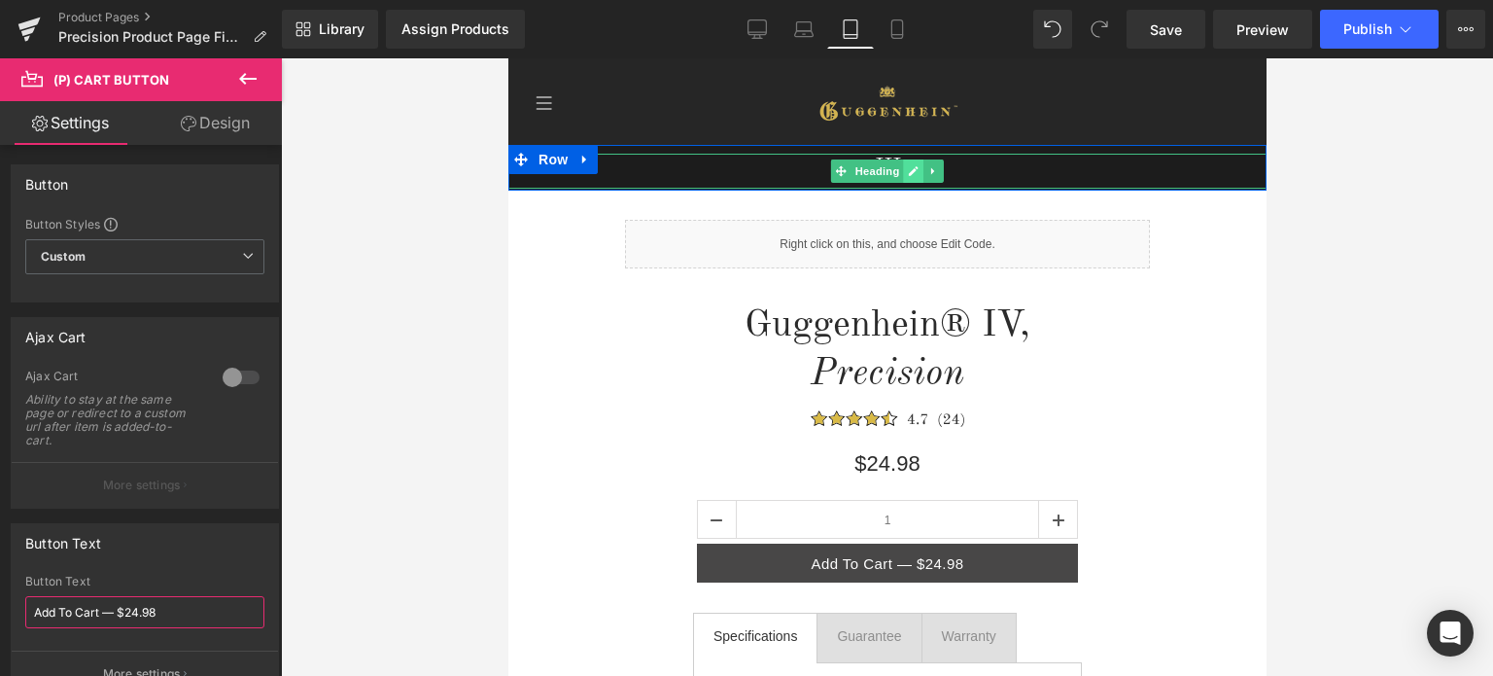
type input "Add To Cart — $24.98"
click at [907, 171] on icon at bounding box center [912, 171] width 11 height 12
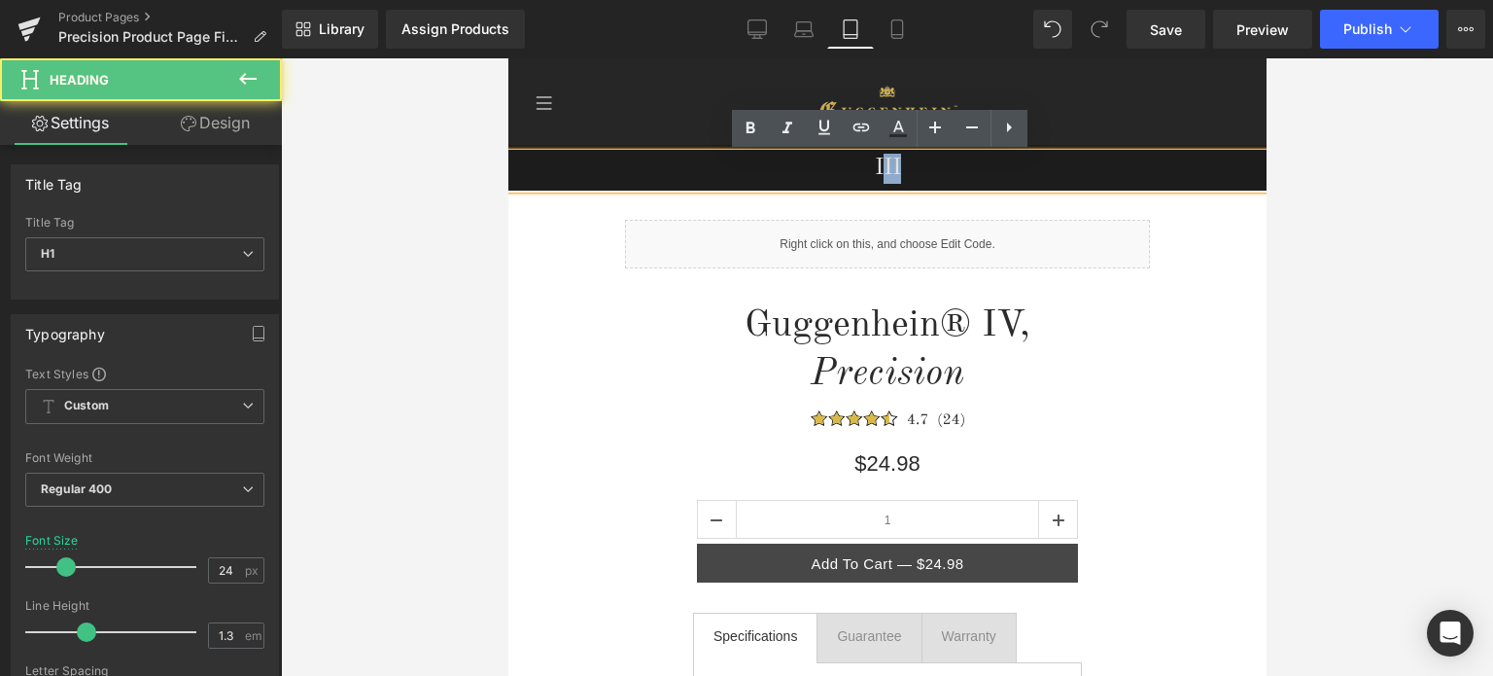
drag, startPoint x: 897, startPoint y: 172, endPoint x: 870, endPoint y: 172, distance: 27.2
click at [870, 172] on h1 "III" at bounding box center [887, 169] width 758 height 30
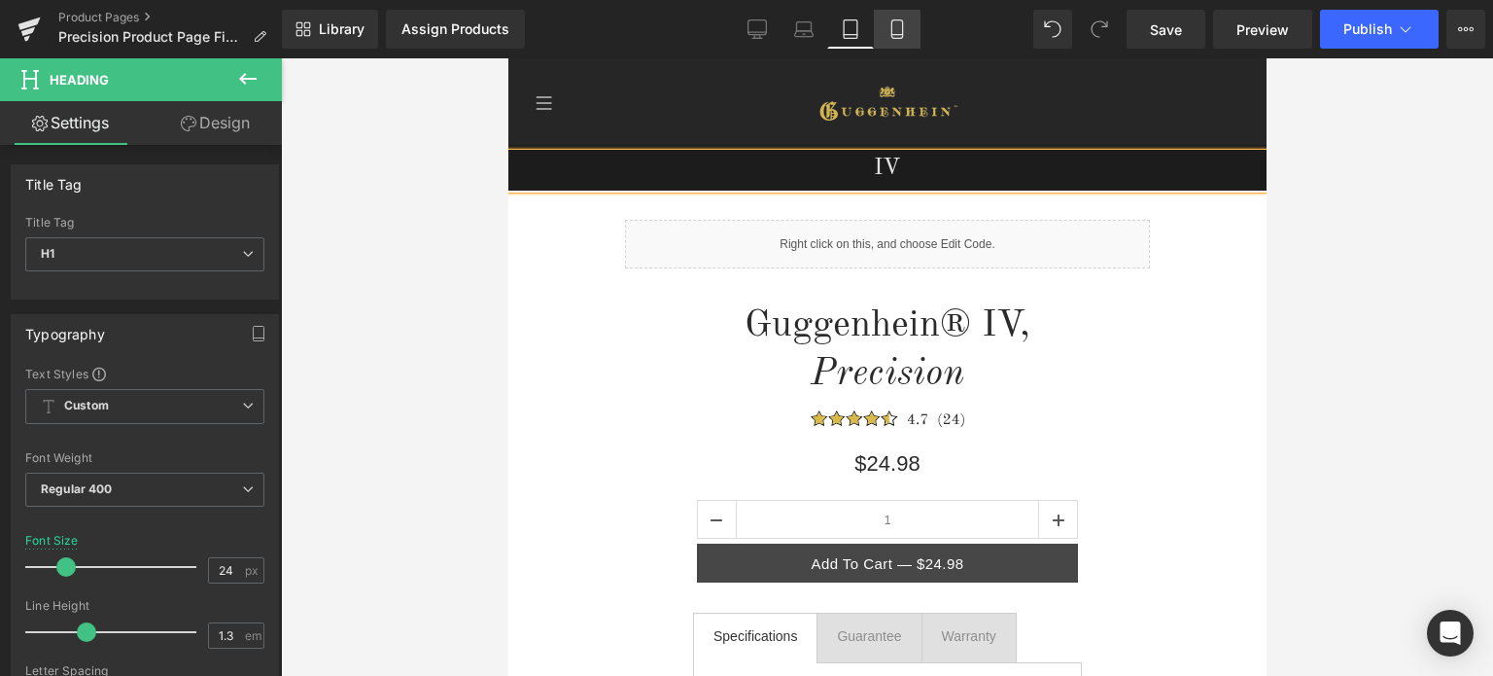
click at [898, 38] on icon at bounding box center [897, 29] width 11 height 18
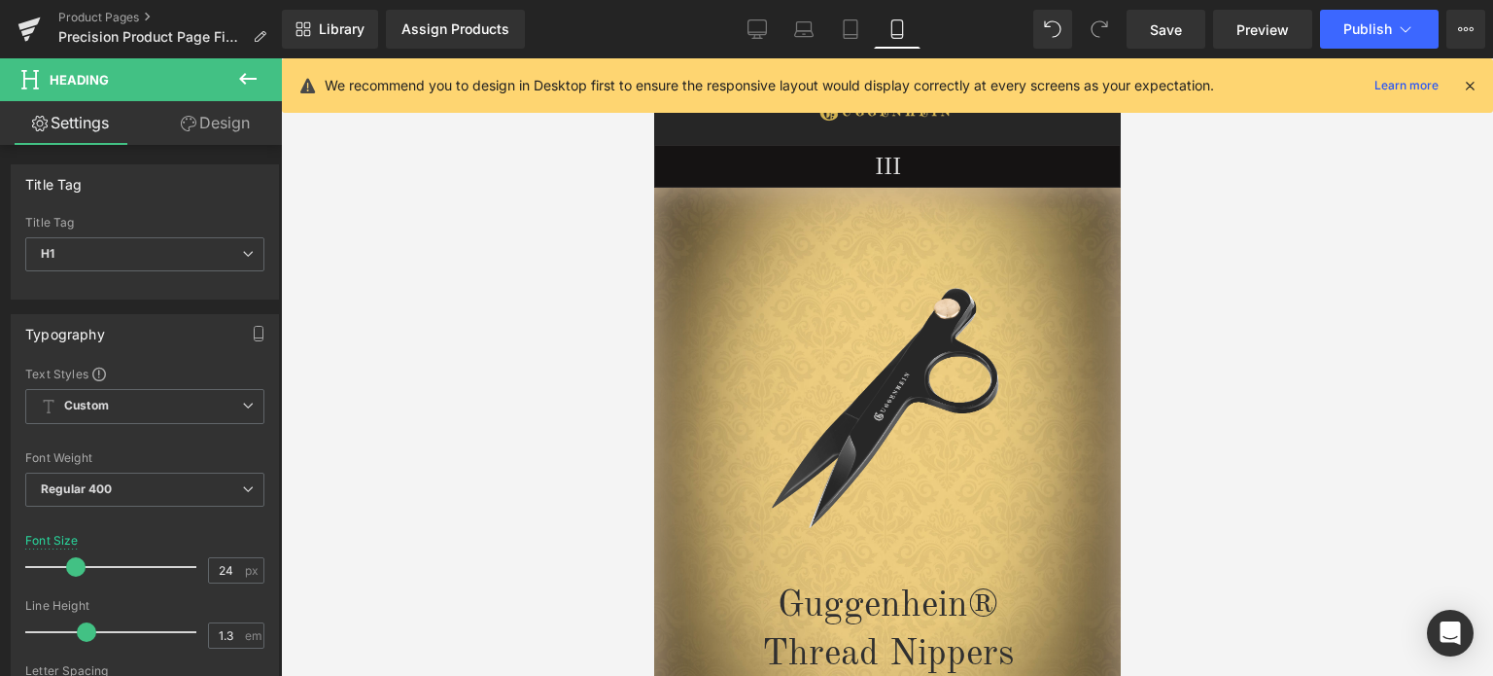
click at [1473, 85] on icon at bounding box center [1470, 86] width 18 height 18
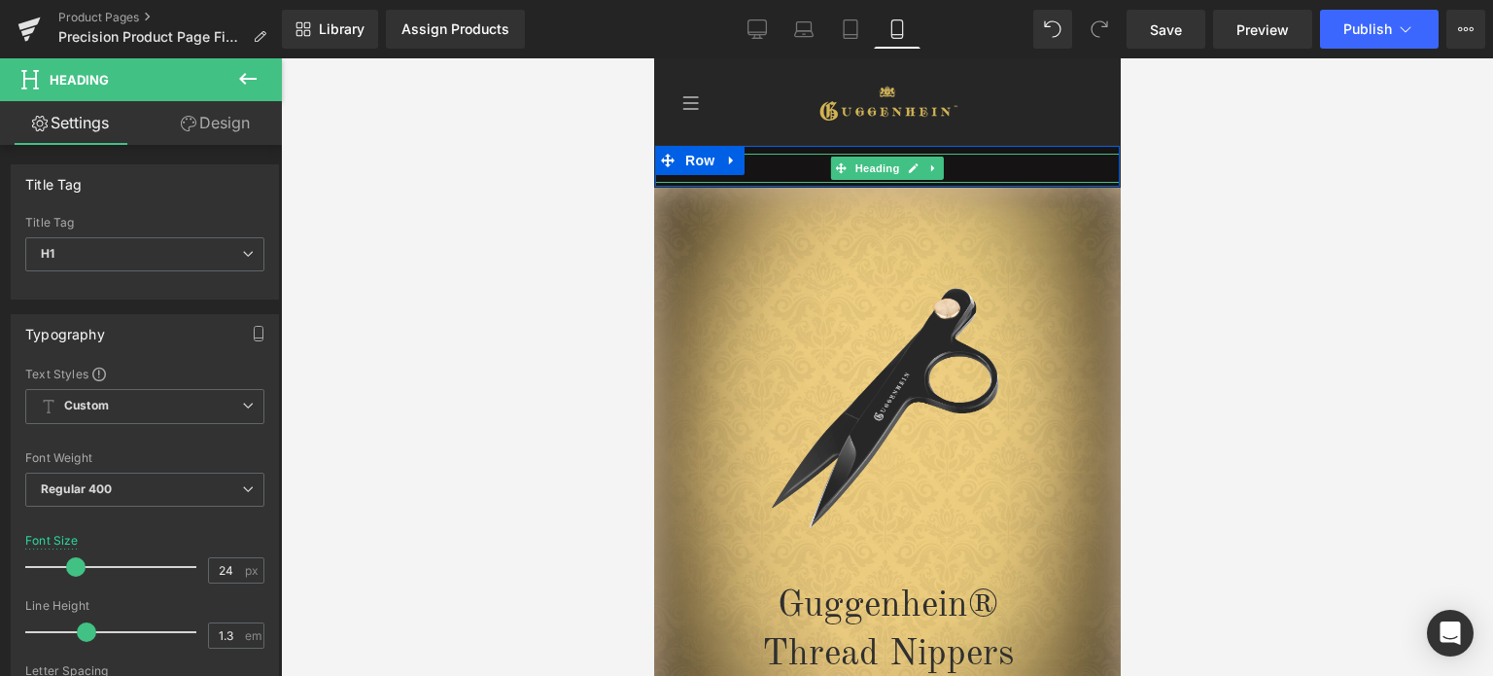
click at [908, 172] on icon at bounding box center [913, 168] width 11 height 12
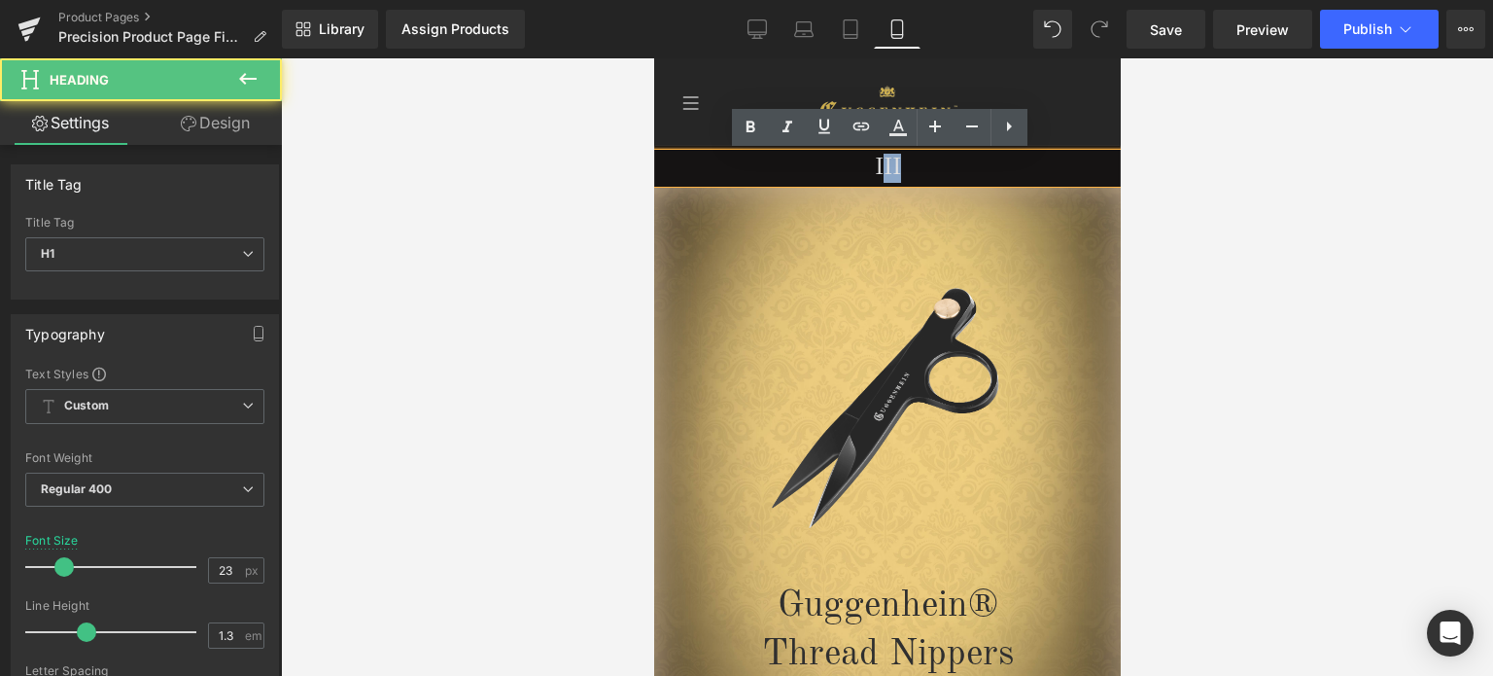
drag, startPoint x: 876, startPoint y: 168, endPoint x: 897, endPoint y: 168, distance: 21.4
click at [897, 168] on h1 "III" at bounding box center [886, 168] width 465 height 29
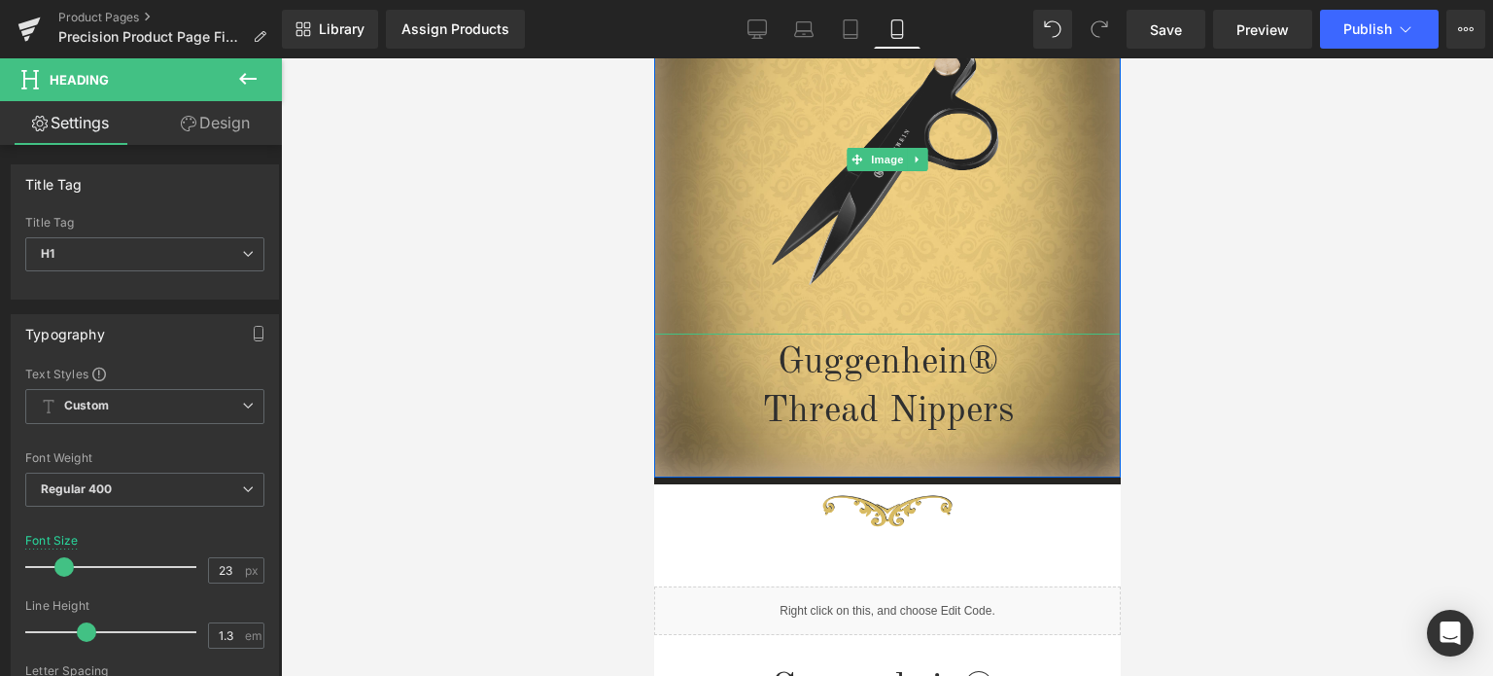
scroll to position [292, 0]
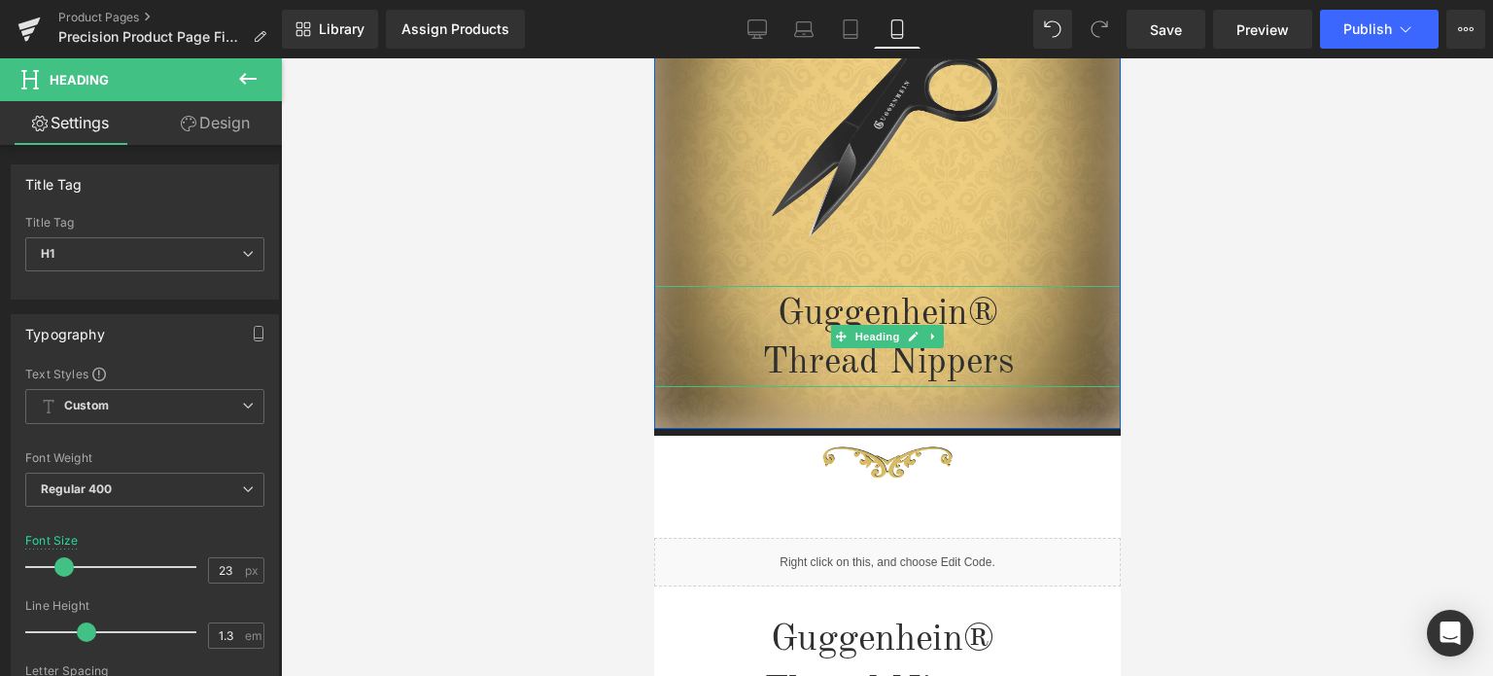
click at [968, 359] on h1 "Thread Nippers" at bounding box center [886, 363] width 467 height 48
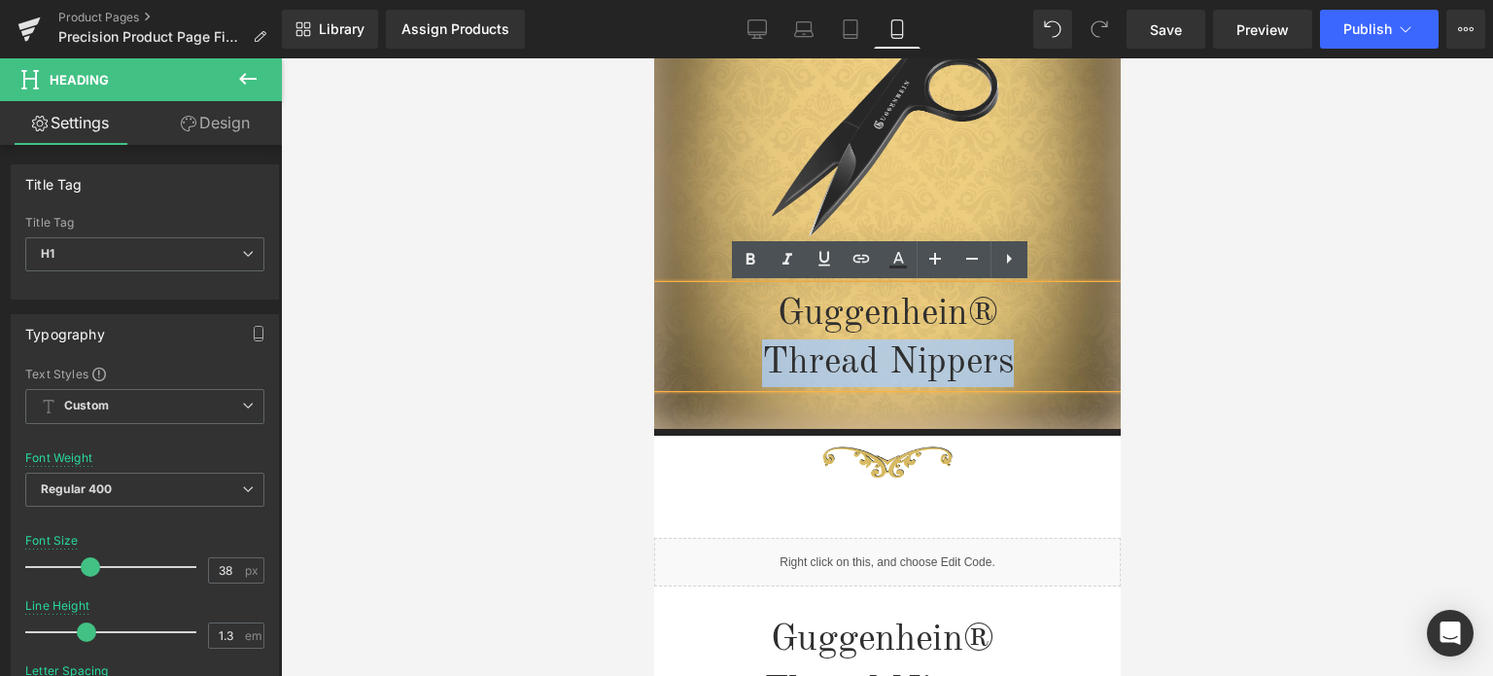
drag, startPoint x: 1008, startPoint y: 357, endPoint x: 742, endPoint y: 351, distance: 266.5
click at [742, 351] on h1 "Thread Nippers" at bounding box center [886, 363] width 467 height 48
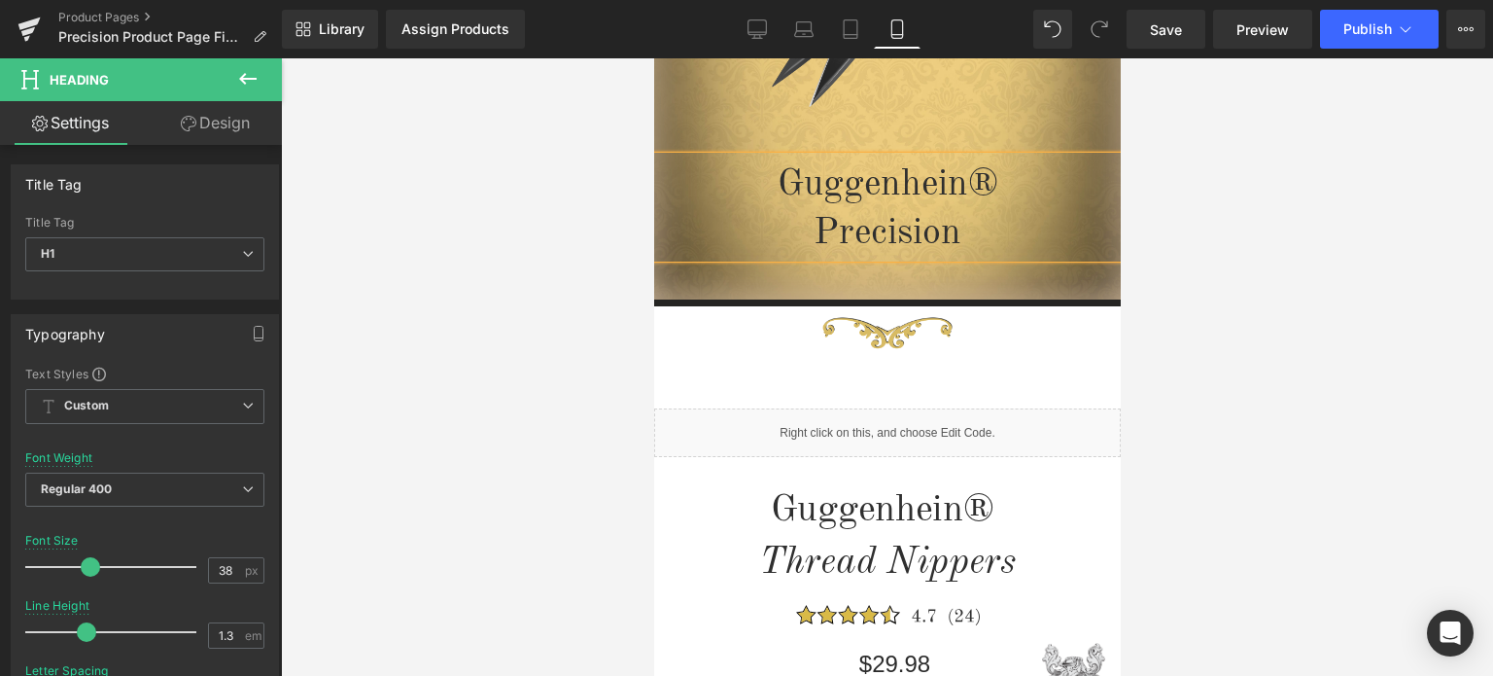
scroll to position [583, 0]
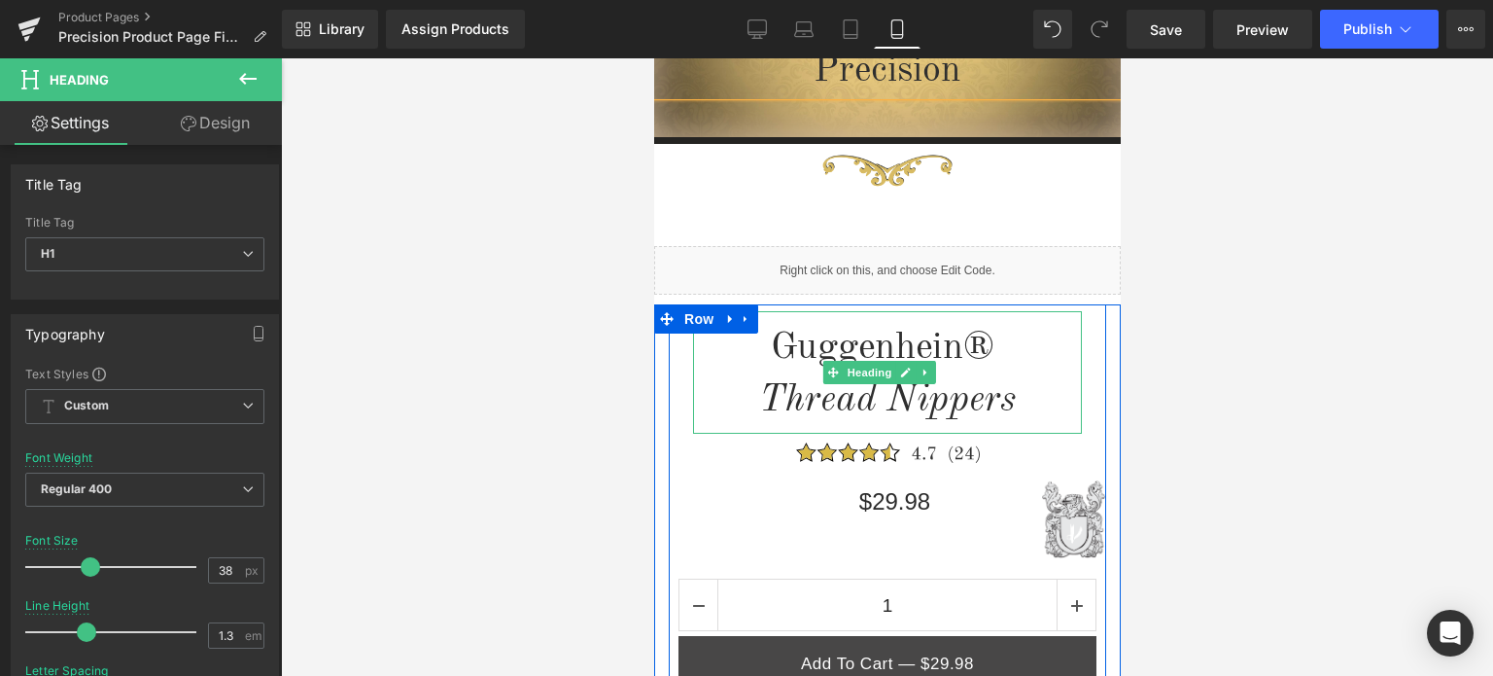
click at [983, 409] on icon "Thread Nippers" at bounding box center [886, 400] width 257 height 38
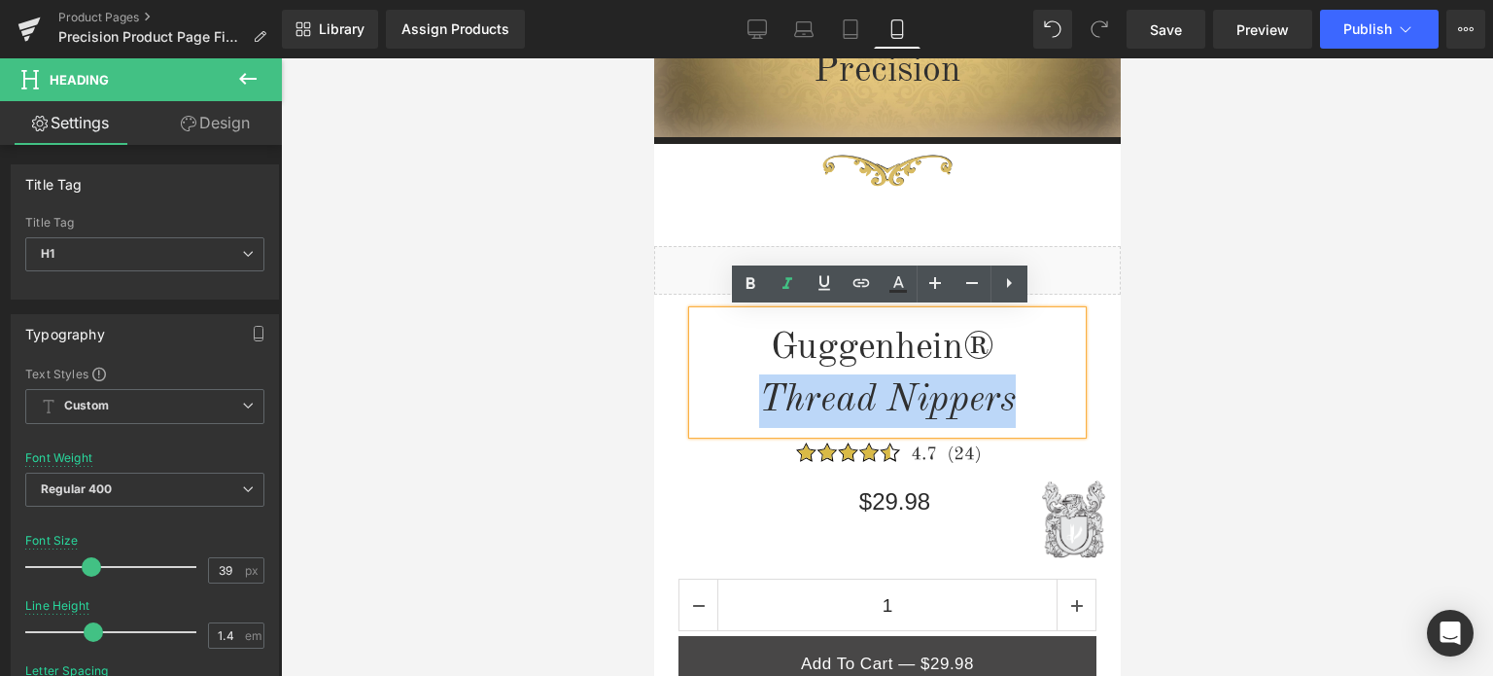
drag, startPoint x: 1012, startPoint y: 396, endPoint x: 763, endPoint y: 399, distance: 248.9
click at [763, 399] on h1 "Thread Nippers" at bounding box center [886, 400] width 389 height 53
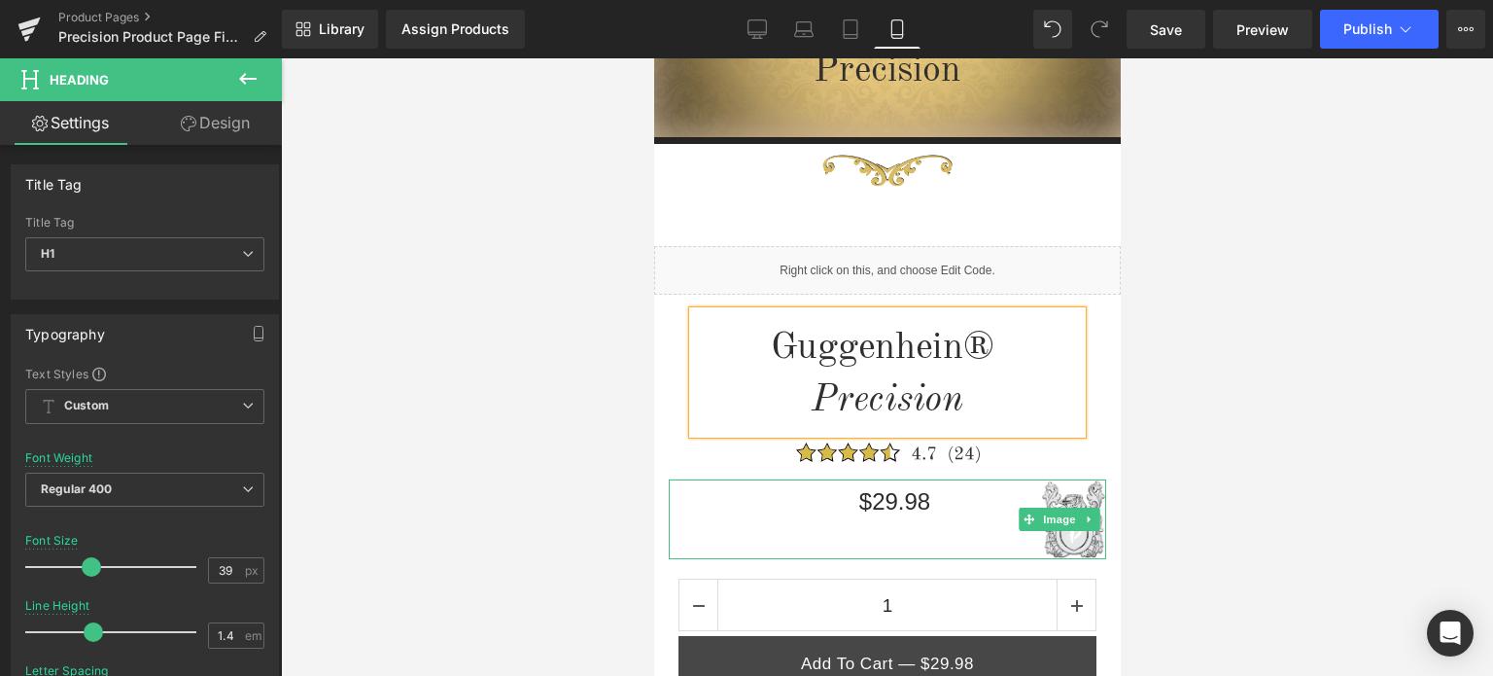
click at [882, 505] on div at bounding box center [887, 519] width 438 height 80
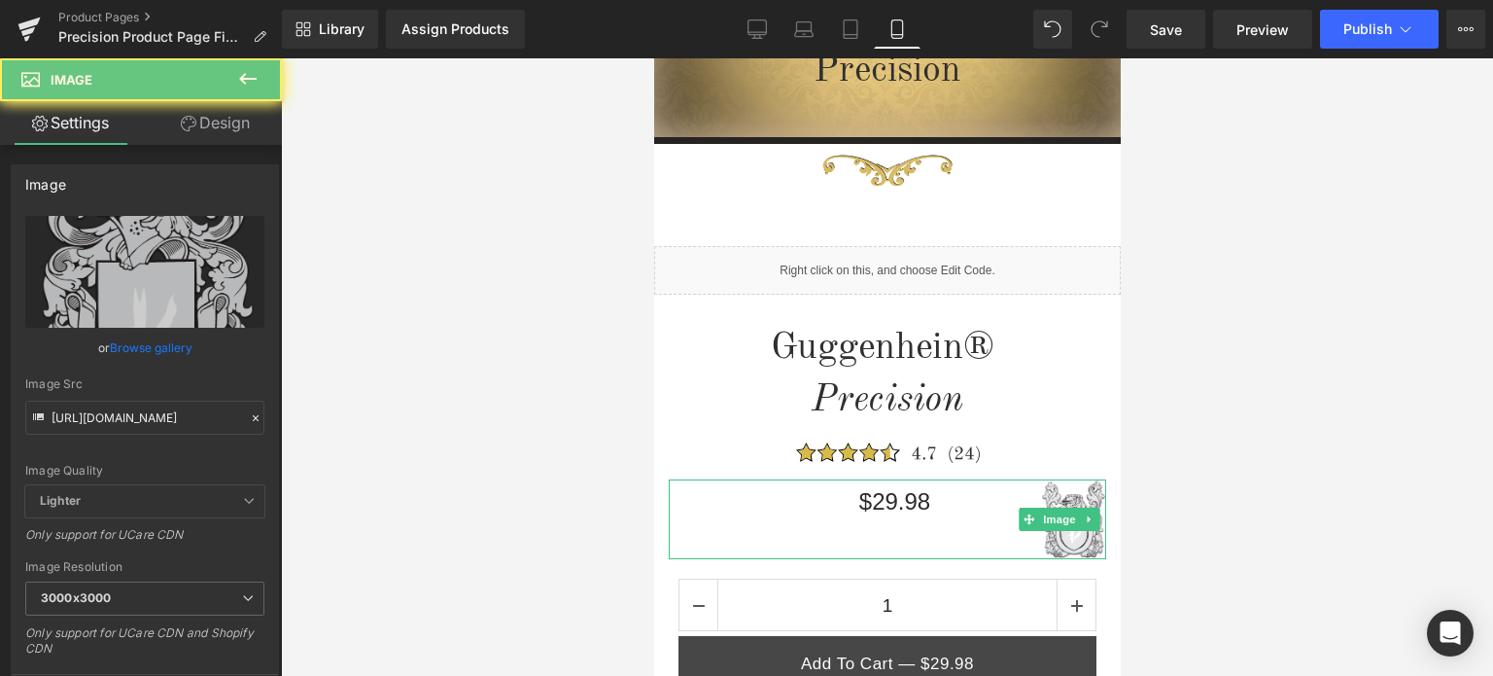
click at [887, 505] on div at bounding box center [887, 519] width 438 height 80
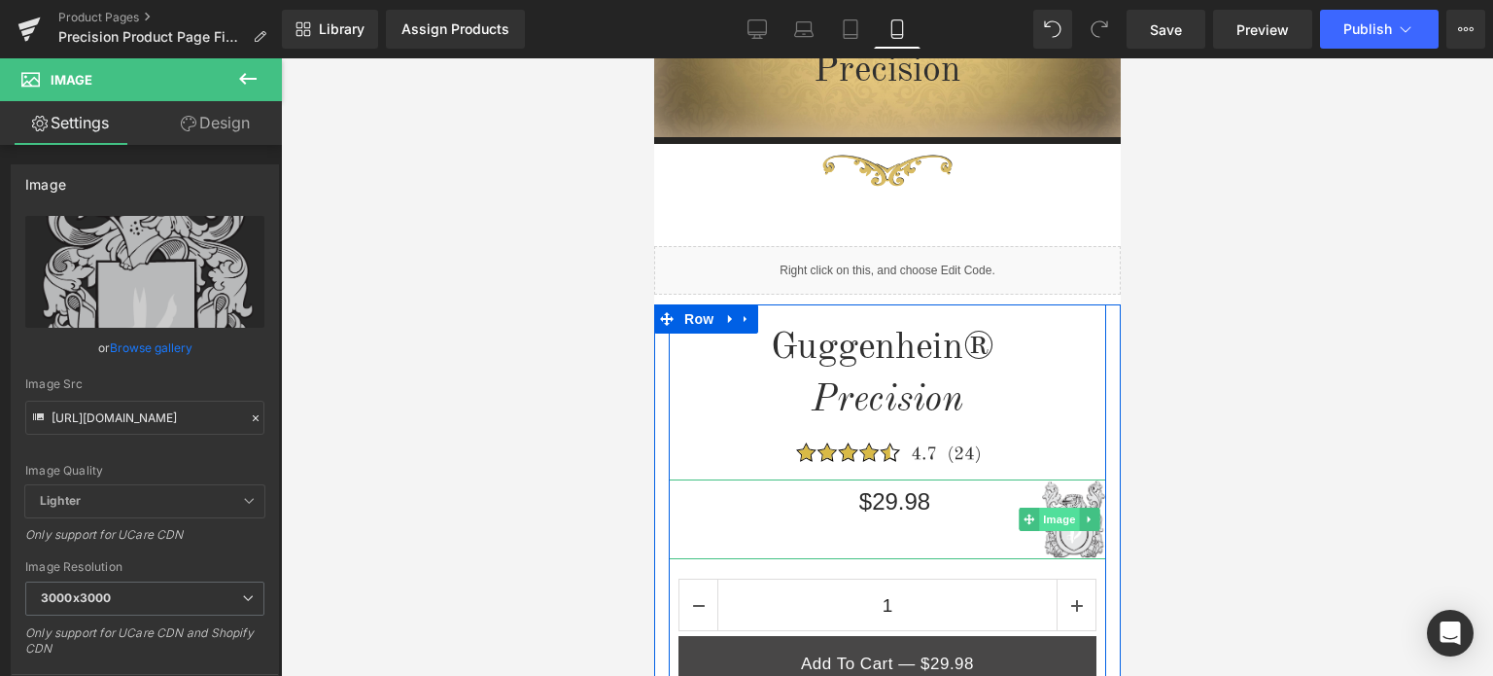
click at [1060, 521] on span "Image" at bounding box center [1058, 519] width 41 height 23
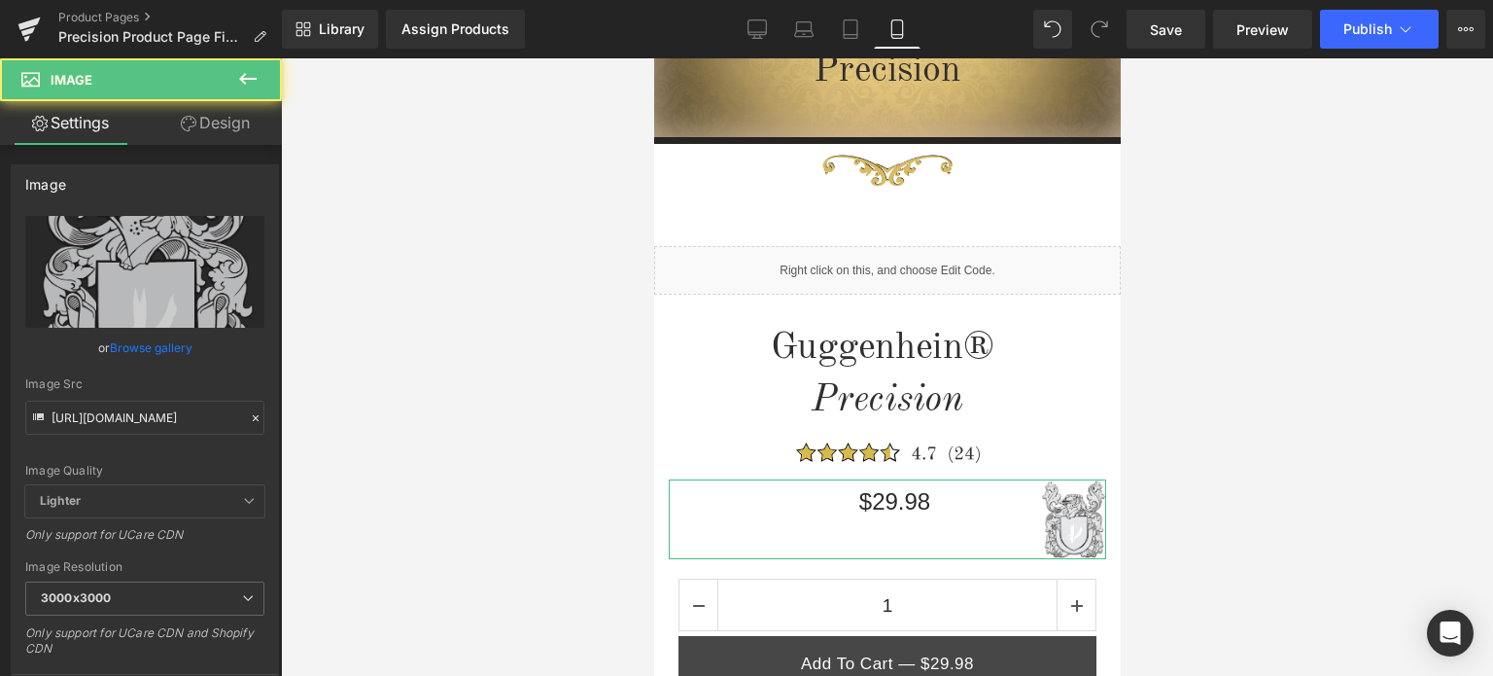
drag, startPoint x: 222, startPoint y: 116, endPoint x: 177, endPoint y: 202, distance: 97.4
click at [222, 116] on link "Design" at bounding box center [215, 123] width 141 height 44
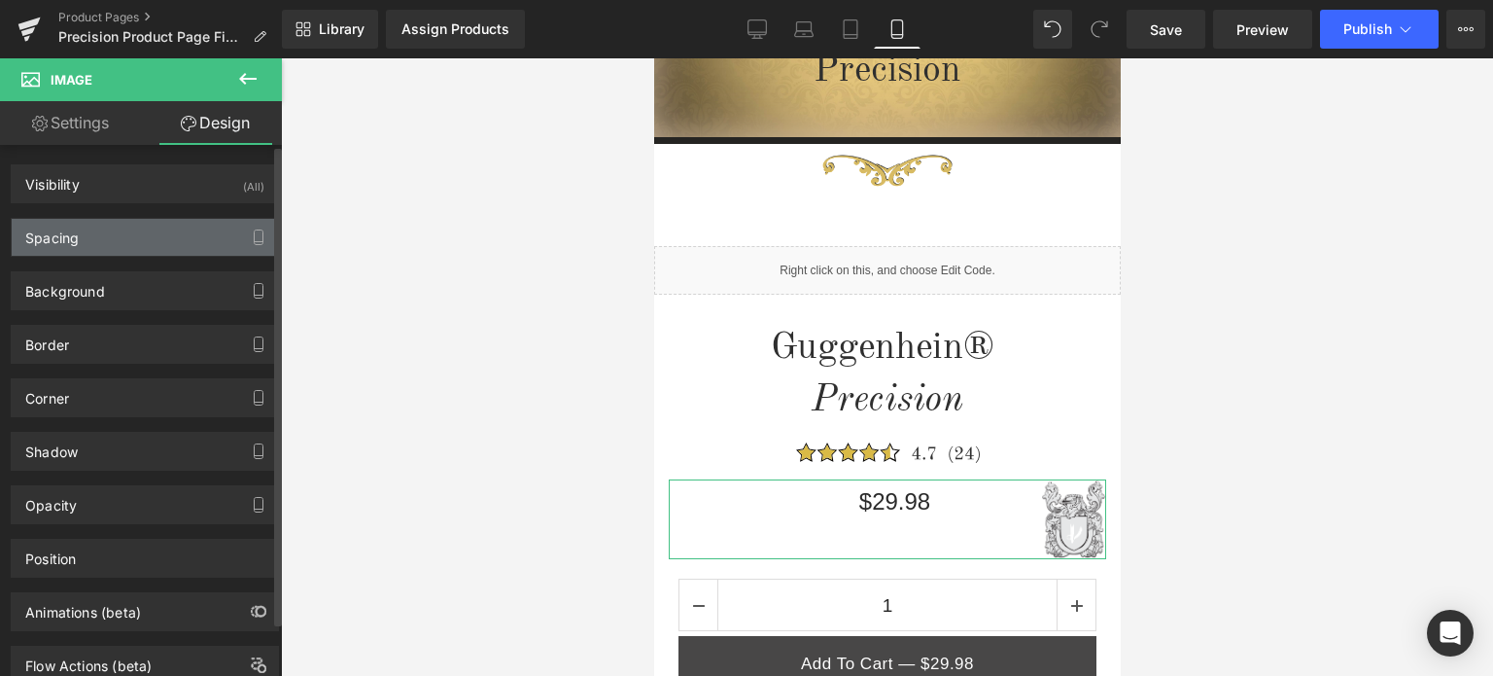
click at [144, 238] on div "Spacing" at bounding box center [145, 237] width 266 height 37
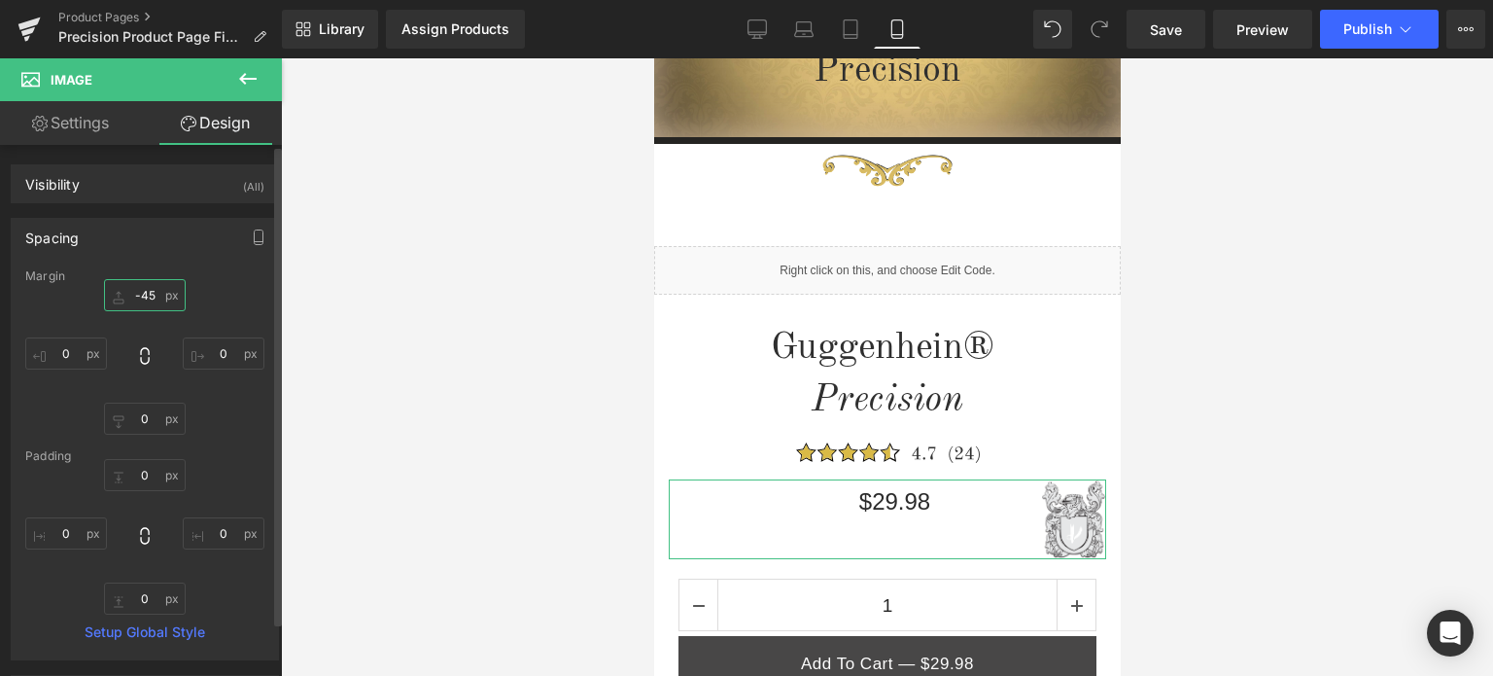
click at [152, 293] on input "text" at bounding box center [145, 295] width 82 height 32
click at [146, 294] on input "text" at bounding box center [145, 295] width 82 height 32
click at [139, 294] on input "text" at bounding box center [145, 295] width 82 height 32
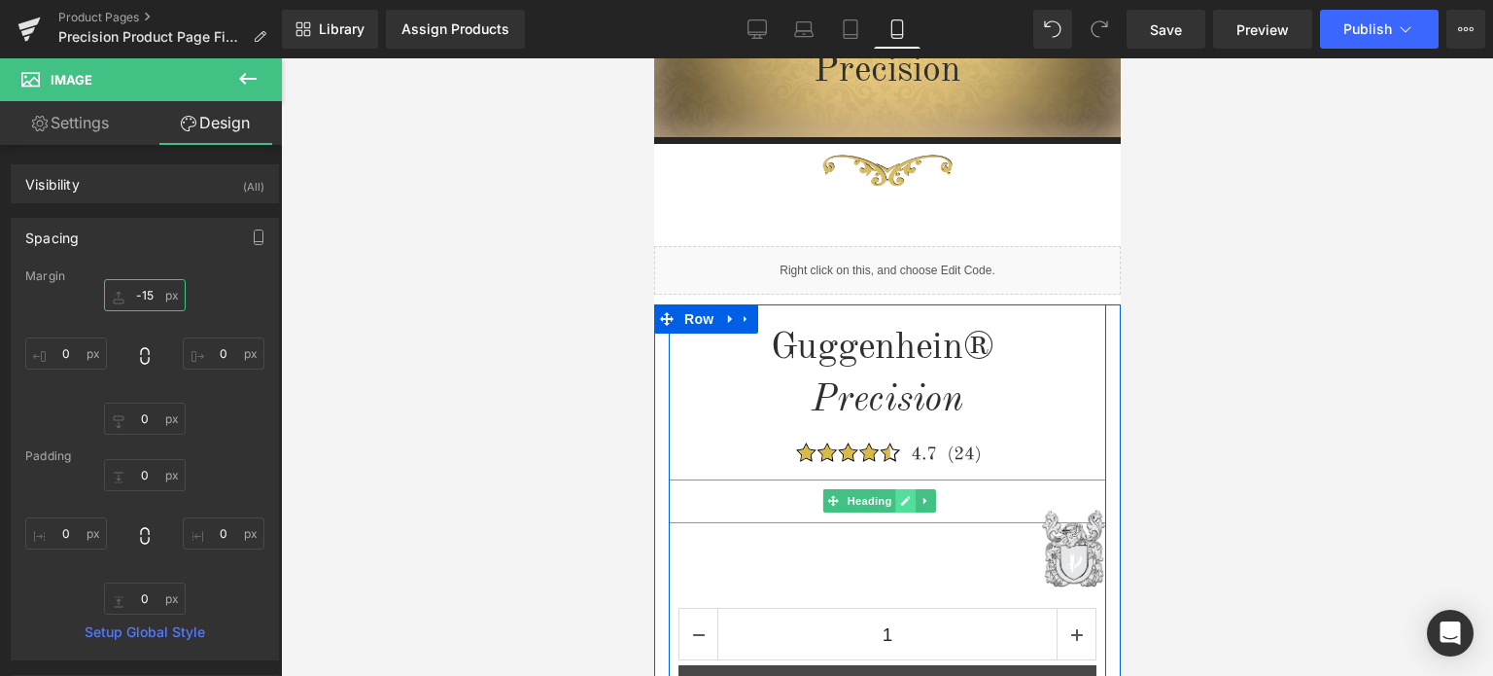
type input "-15"
click at [903, 503] on icon at bounding box center [906, 502] width 10 height 10
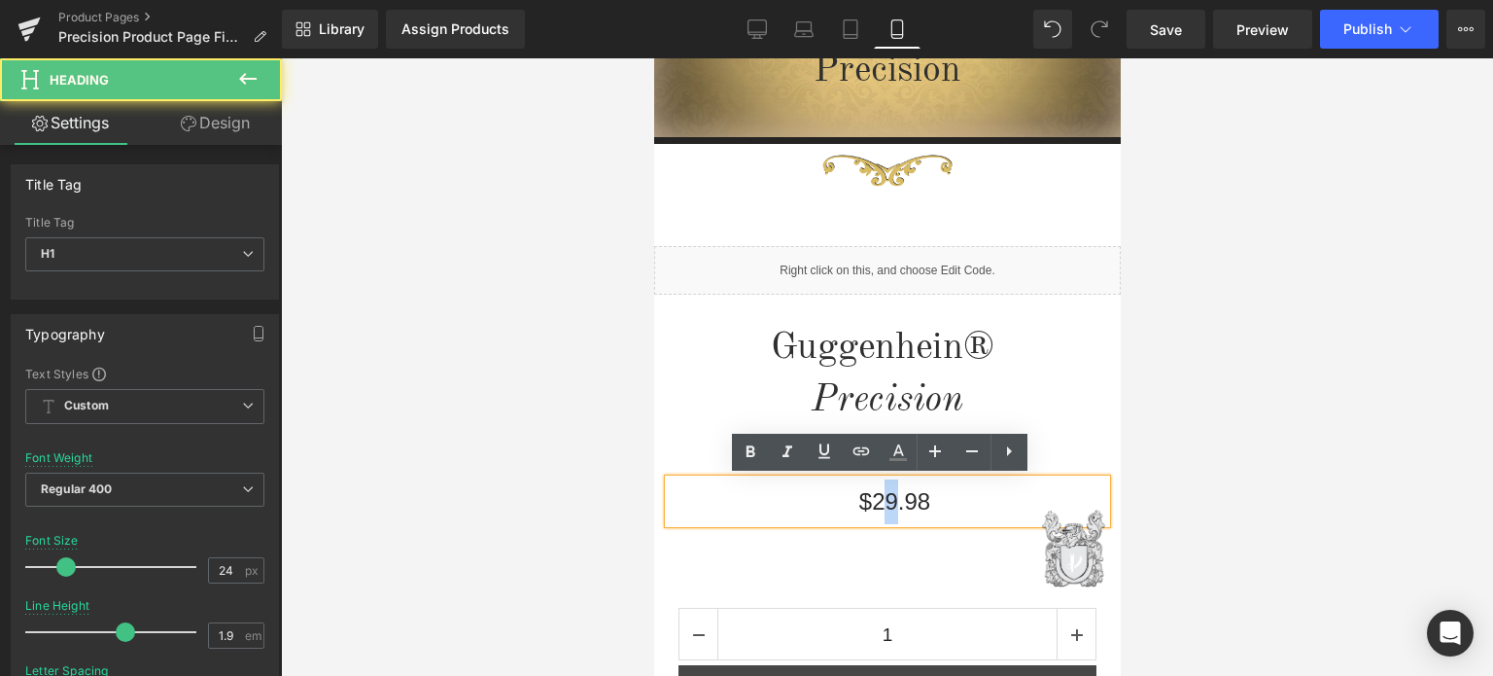
click at [880, 498] on h1 "$29.98" at bounding box center [894, 501] width 423 height 45
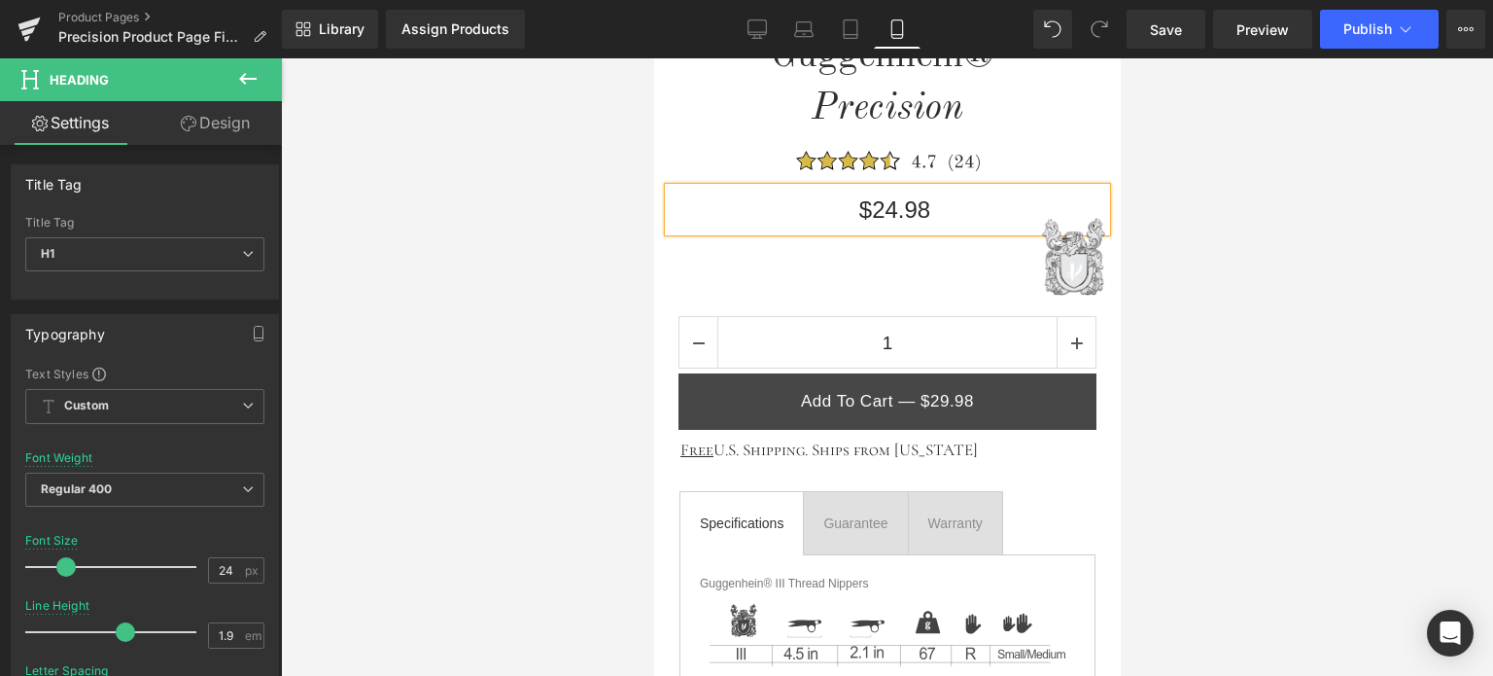
scroll to position [972, 0]
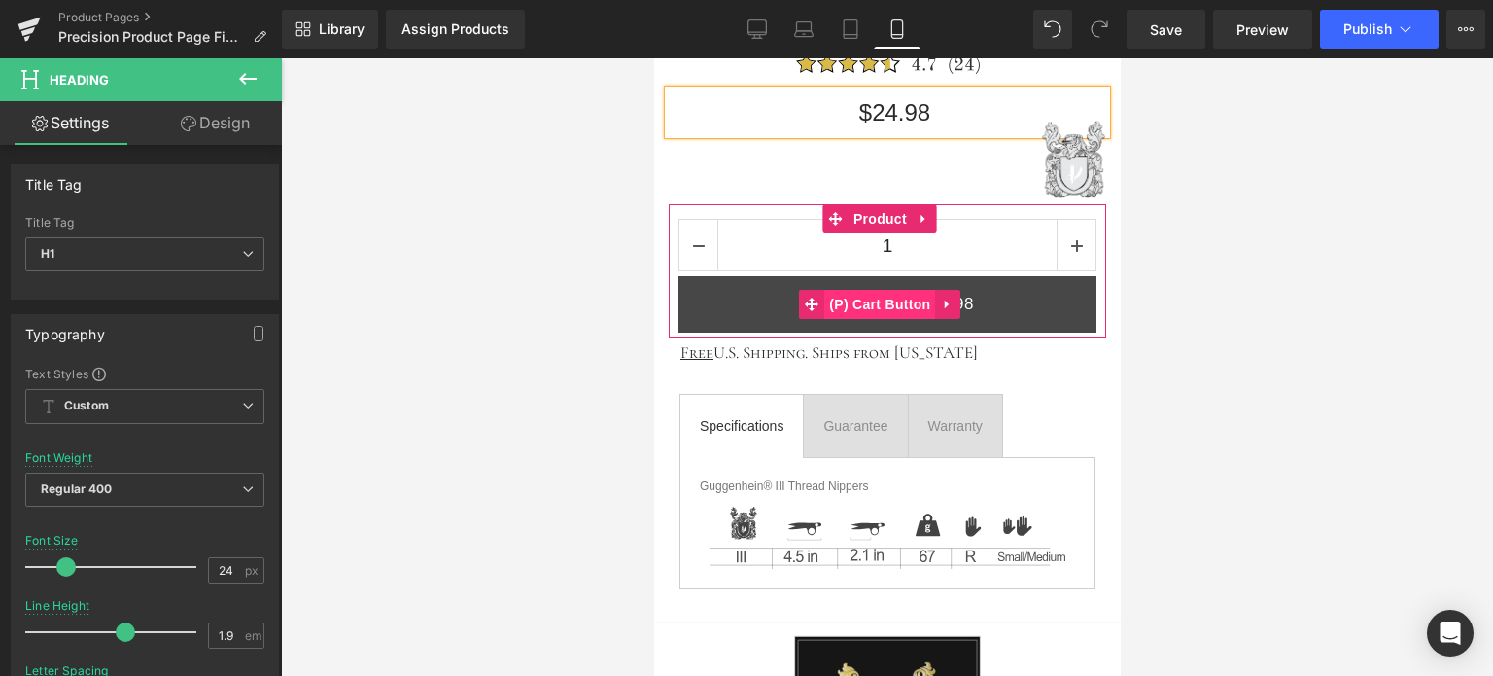
click at [874, 301] on span "(P) Cart Button" at bounding box center [879, 304] width 111 height 29
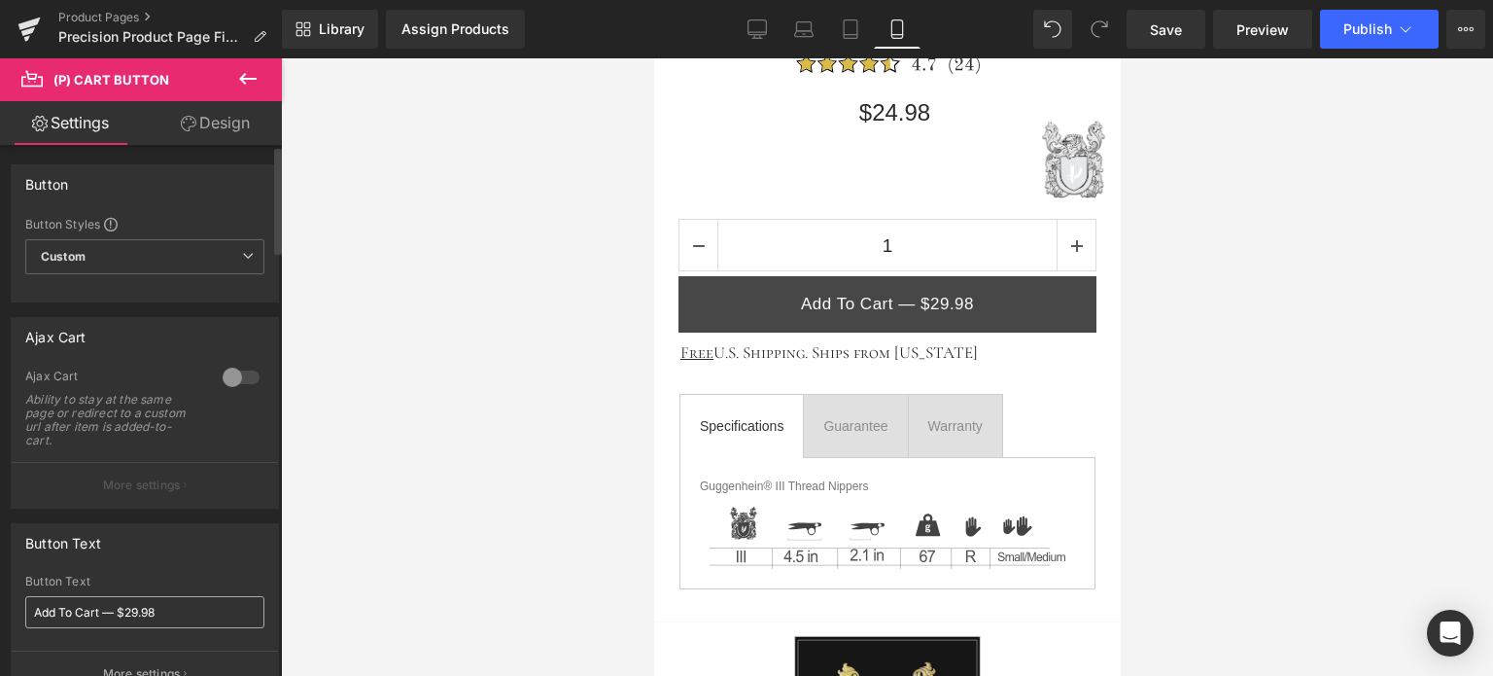
click at [138, 613] on input "Add To Cart — $29.98" at bounding box center [144, 612] width 239 height 32
click at [137, 607] on input "Add To Cart — $29.98" at bounding box center [144, 612] width 239 height 32
type input "Add To Cart — $24.98"
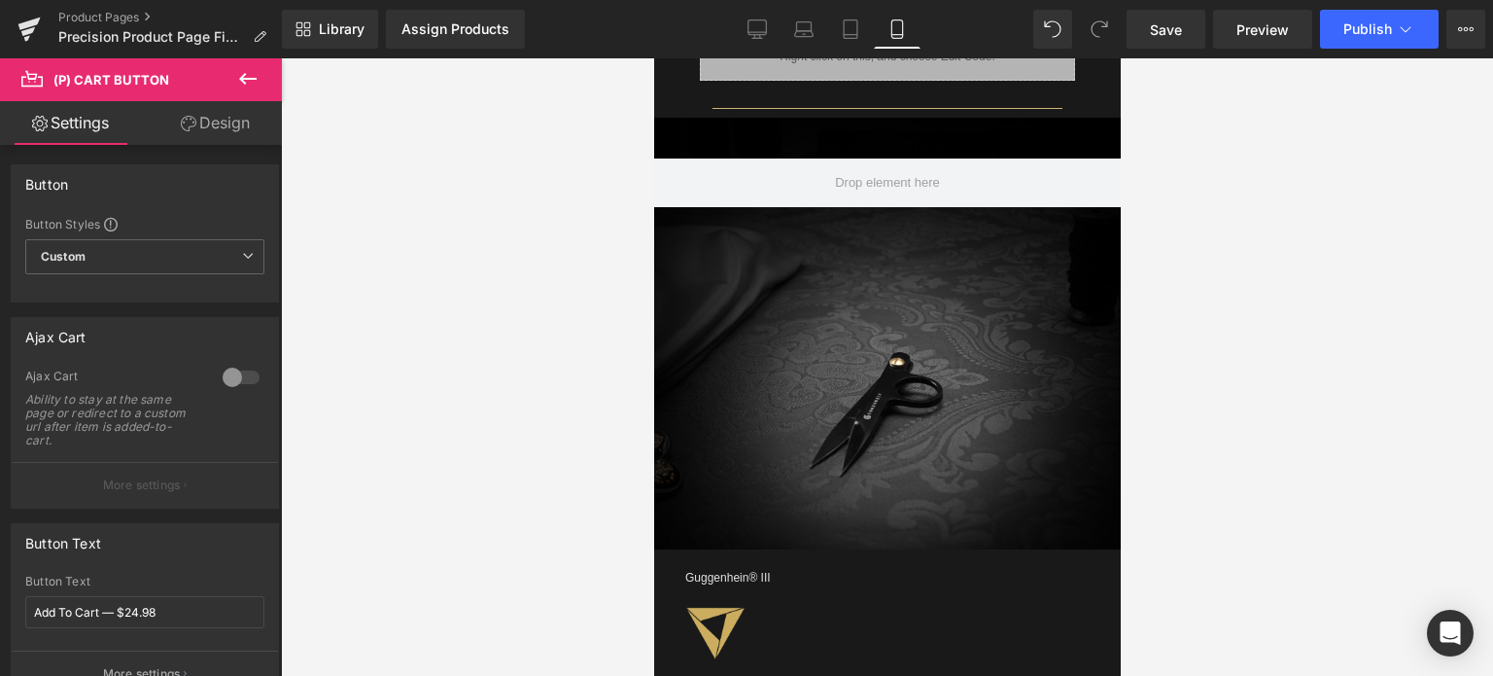
scroll to position [1847, 0]
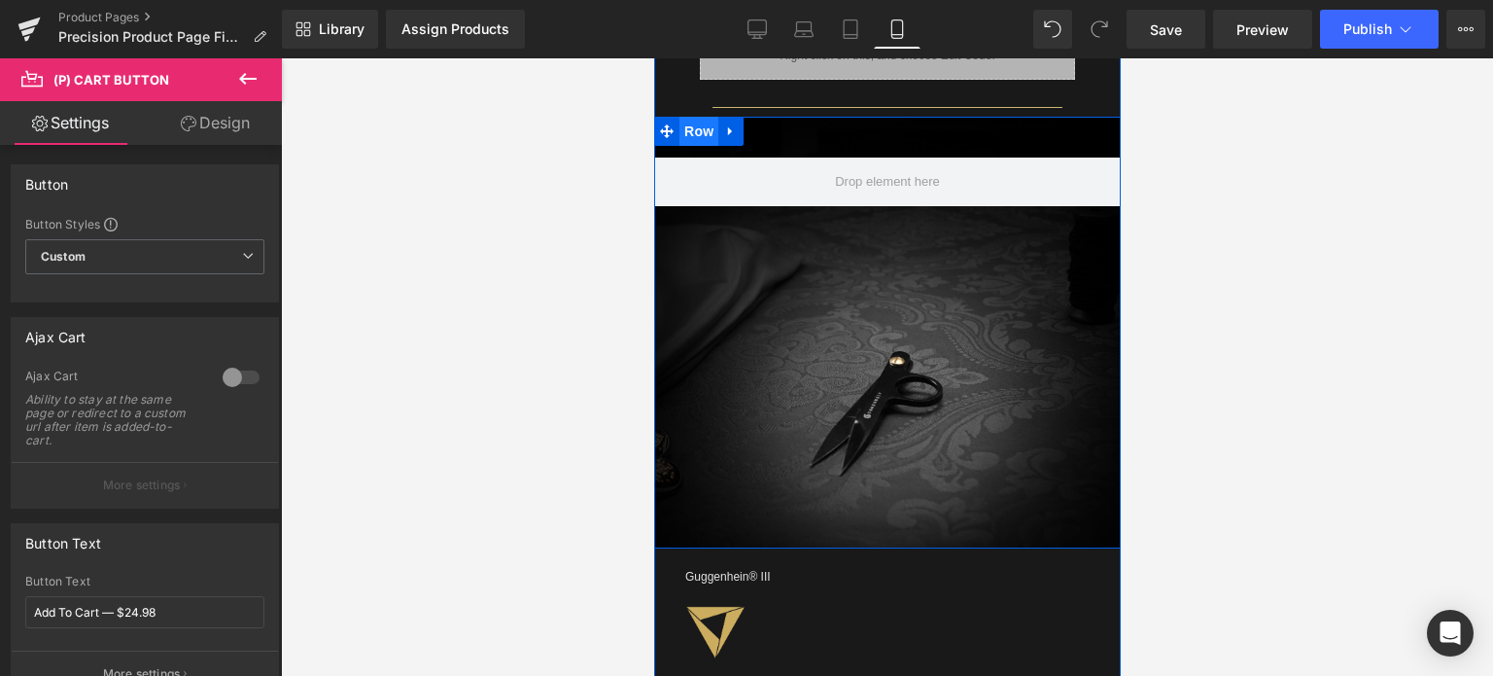
click at [693, 127] on span "Row" at bounding box center [698, 131] width 39 height 29
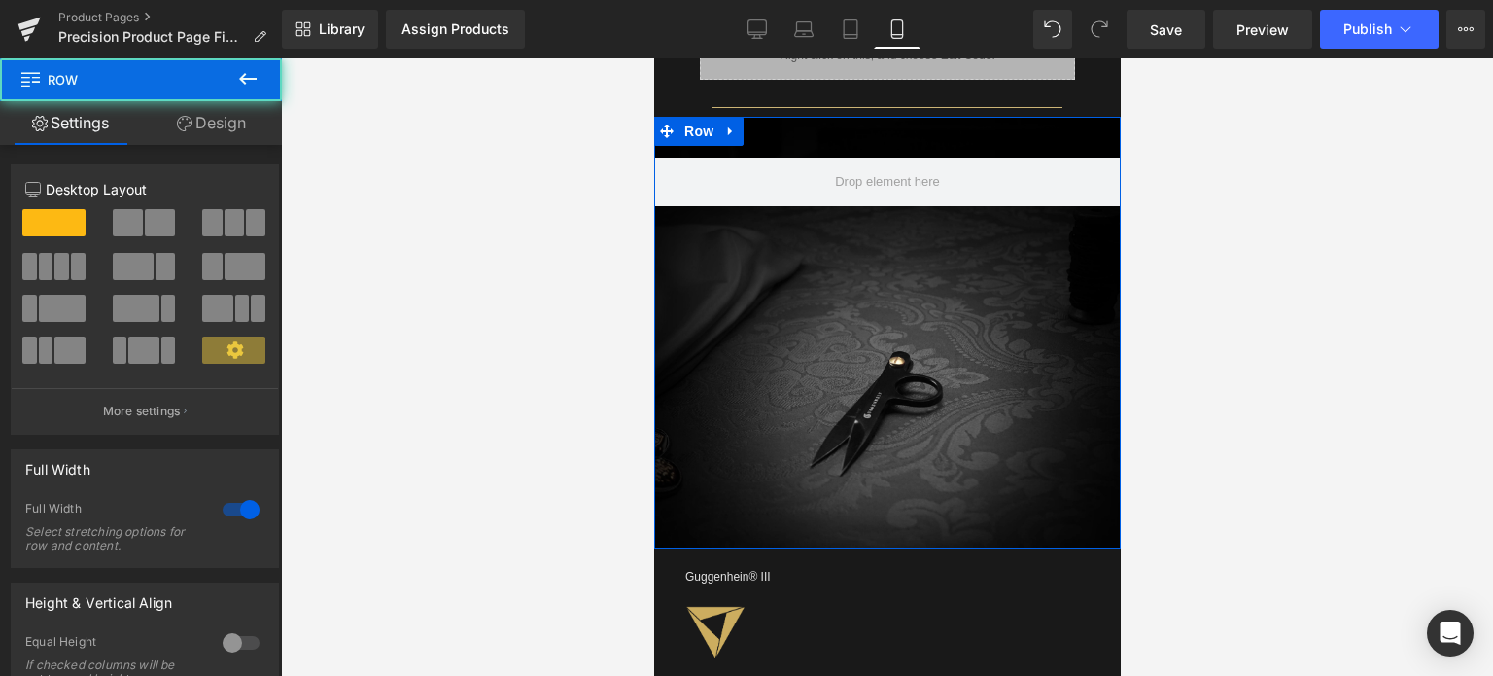
click at [209, 131] on link "Design" at bounding box center [211, 123] width 141 height 44
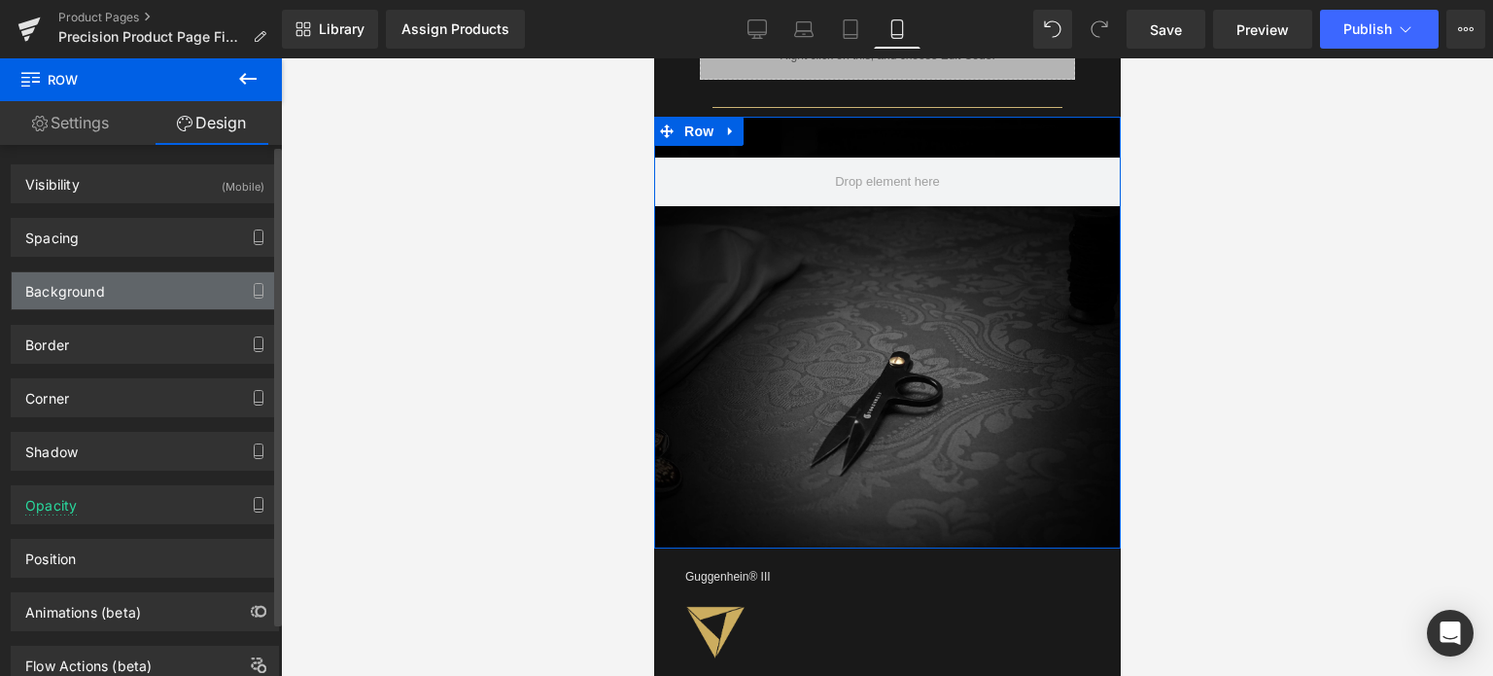
click at [132, 288] on div "Background" at bounding box center [145, 290] width 266 height 37
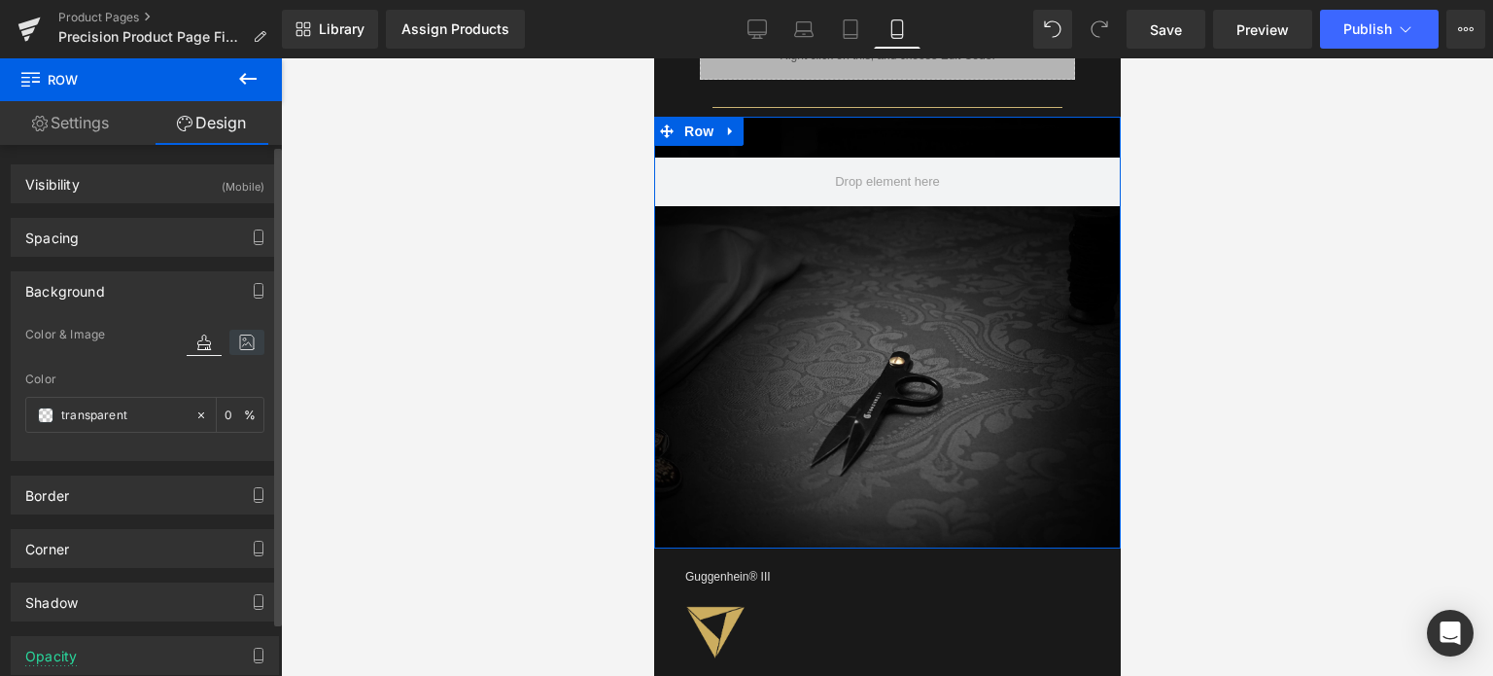
click at [242, 344] on icon at bounding box center [246, 342] width 35 height 25
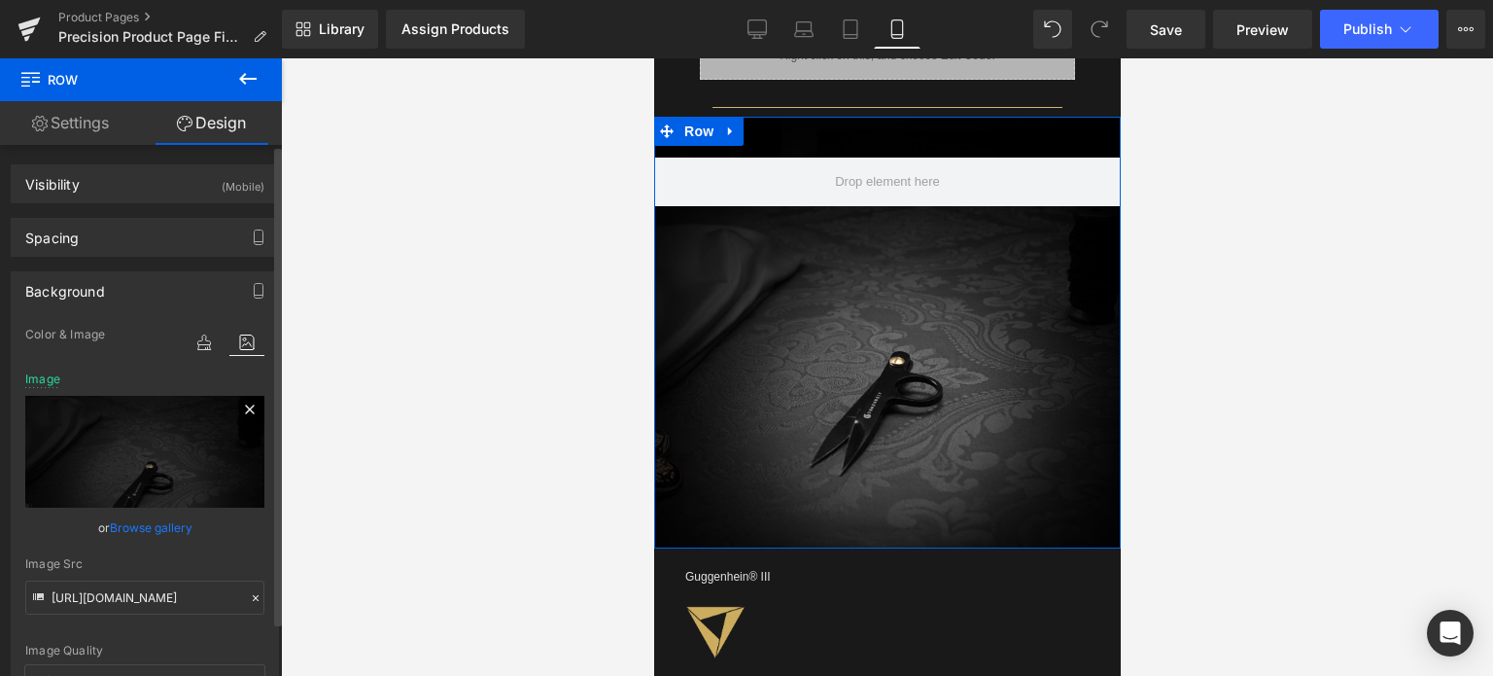
click at [245, 407] on icon at bounding box center [249, 408] width 9 height 9
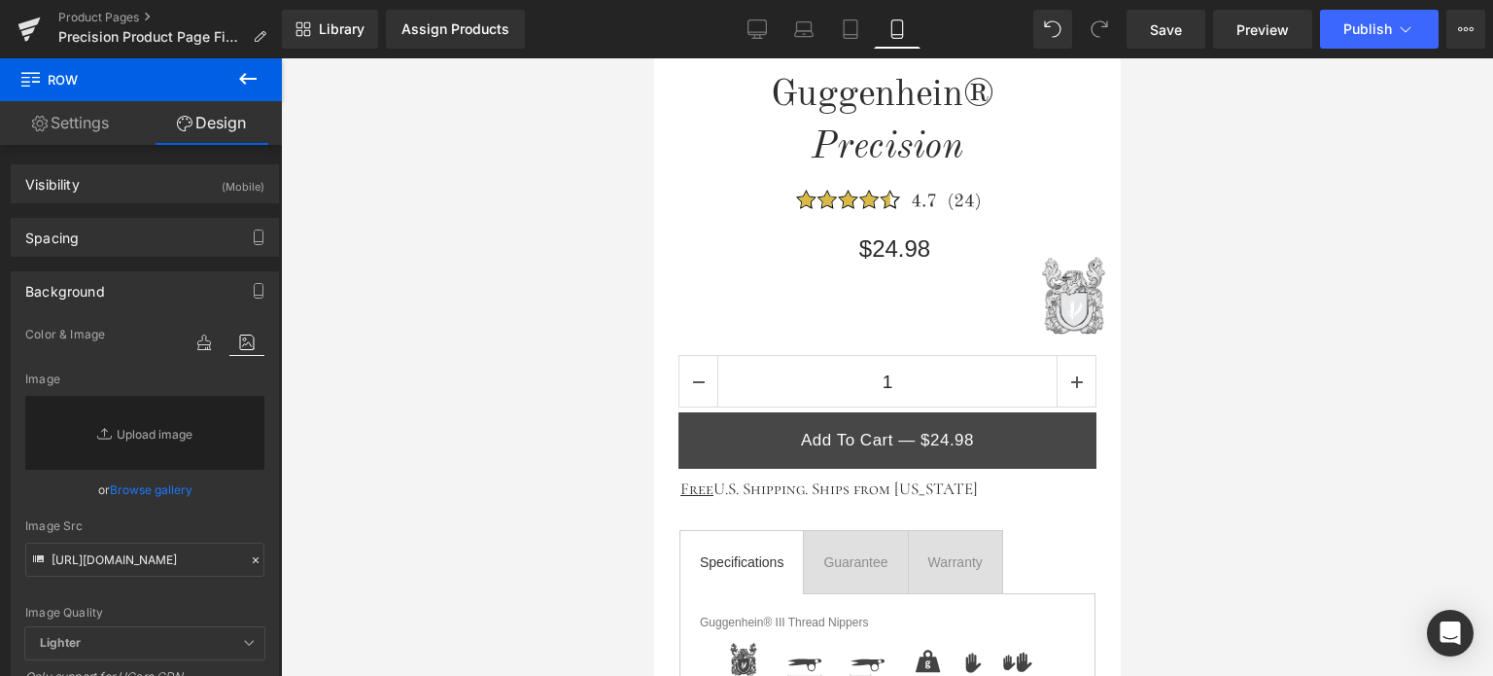
scroll to position [875, 0]
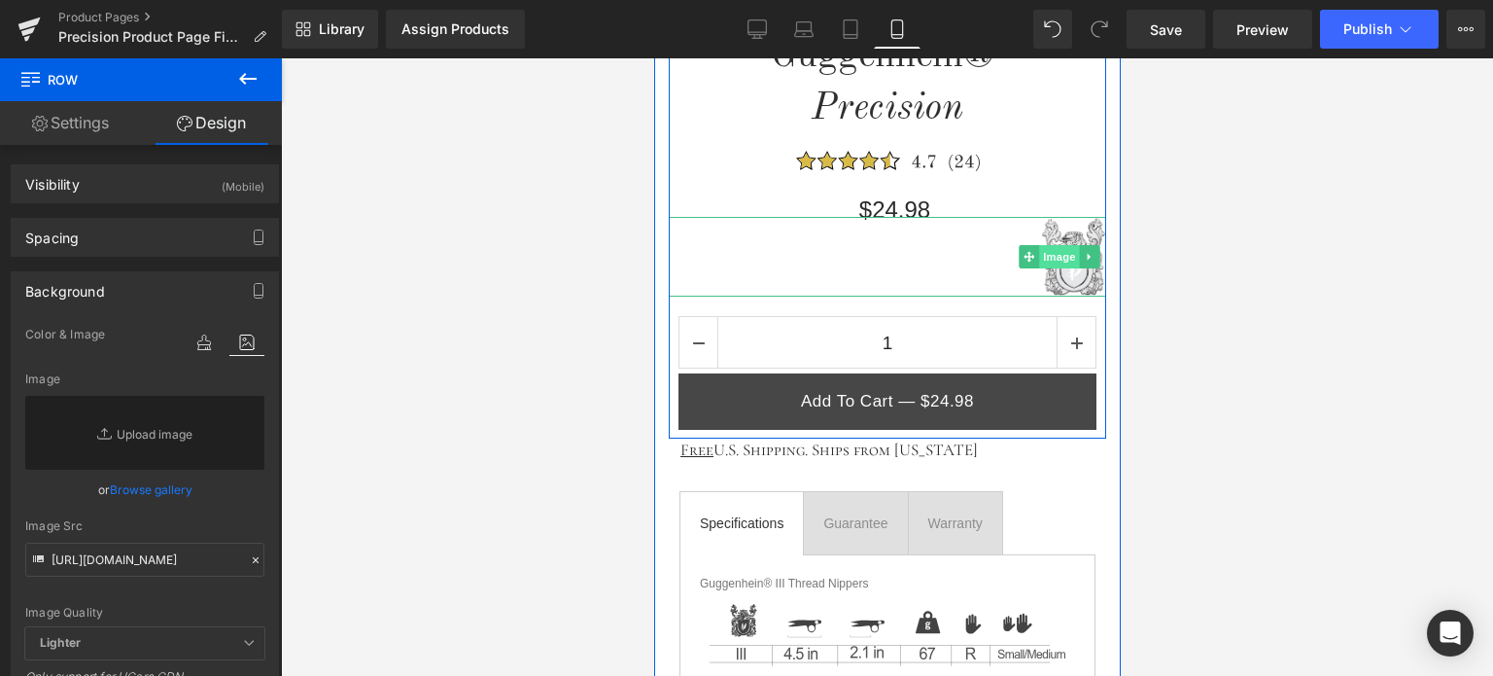
click at [1057, 255] on span "Image" at bounding box center [1058, 256] width 41 height 23
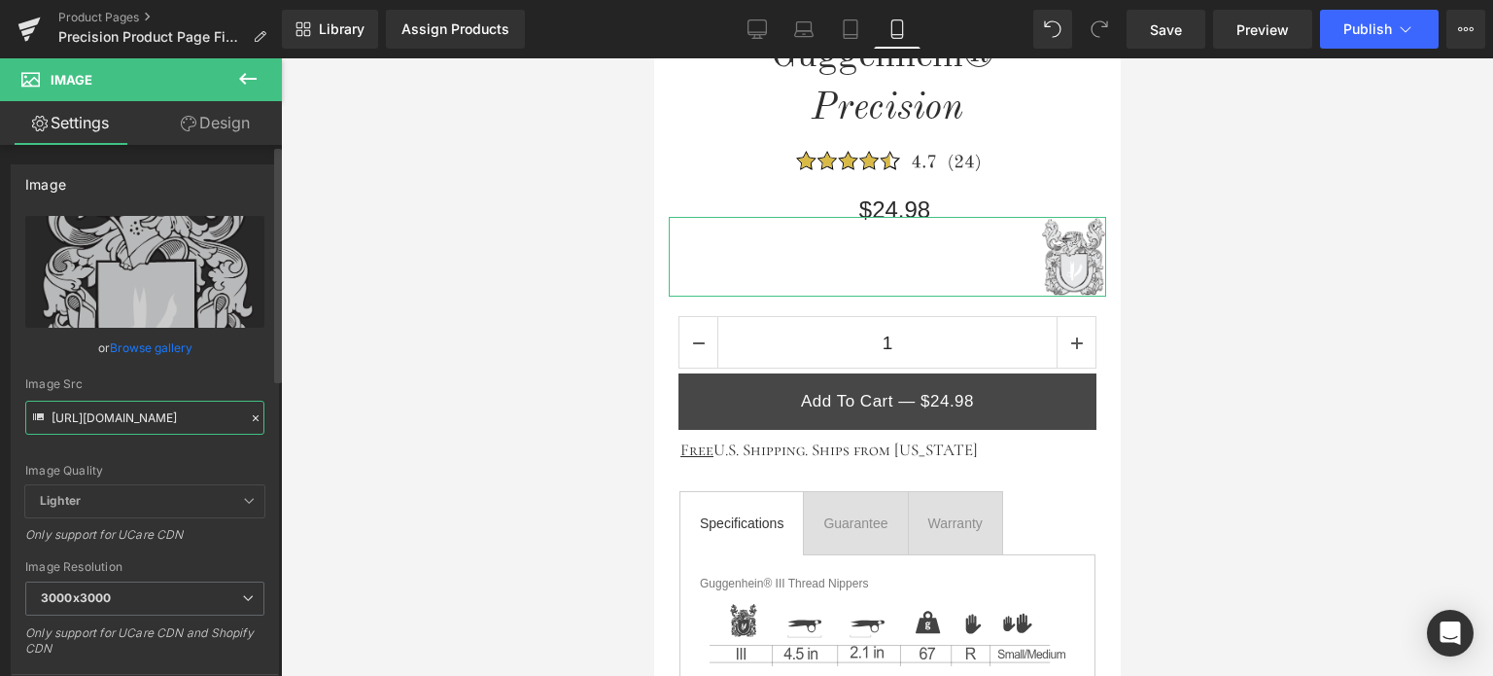
click at [130, 407] on input "[URL][DOMAIN_NAME]" at bounding box center [144, 418] width 239 height 34
paste input "Precision-Emblem_3628d338-f70a-4f52-b63e-8fefde207fd1.png?v=1756593133"
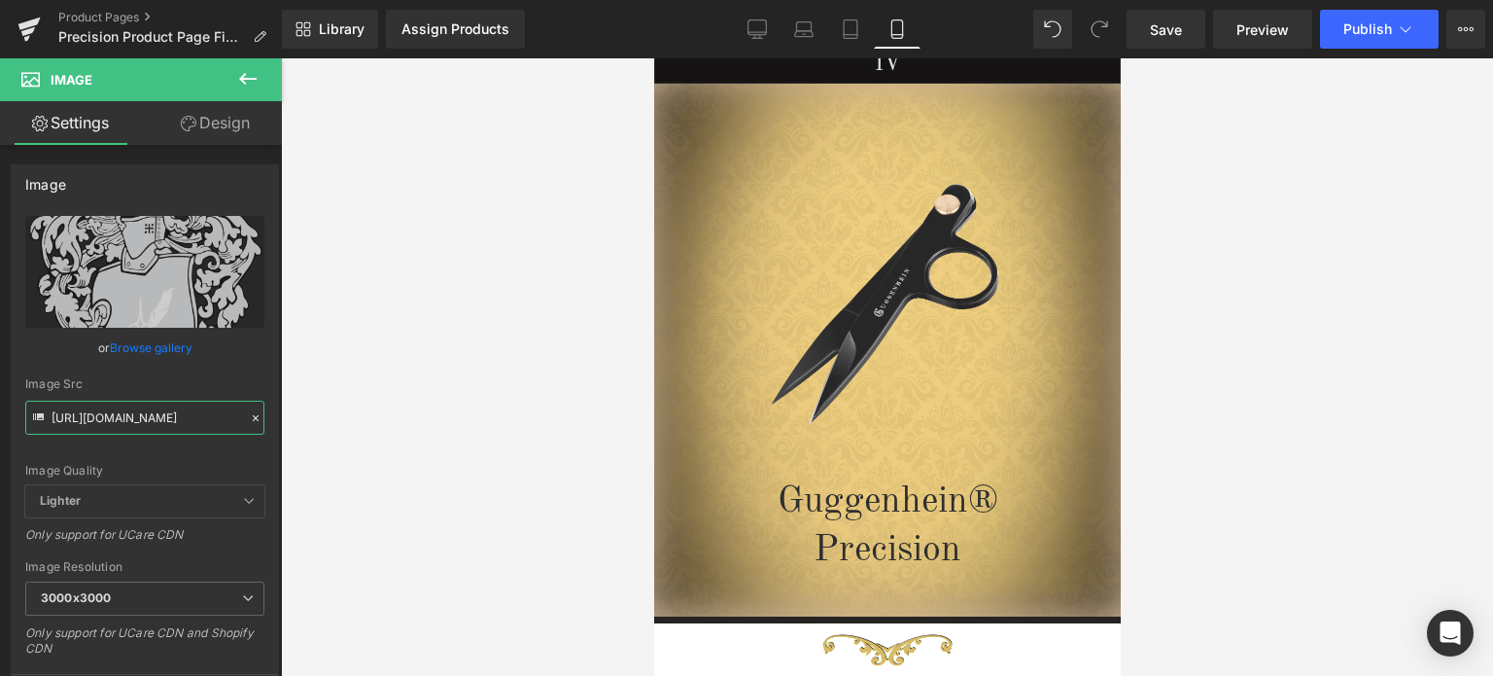
scroll to position [97, 0]
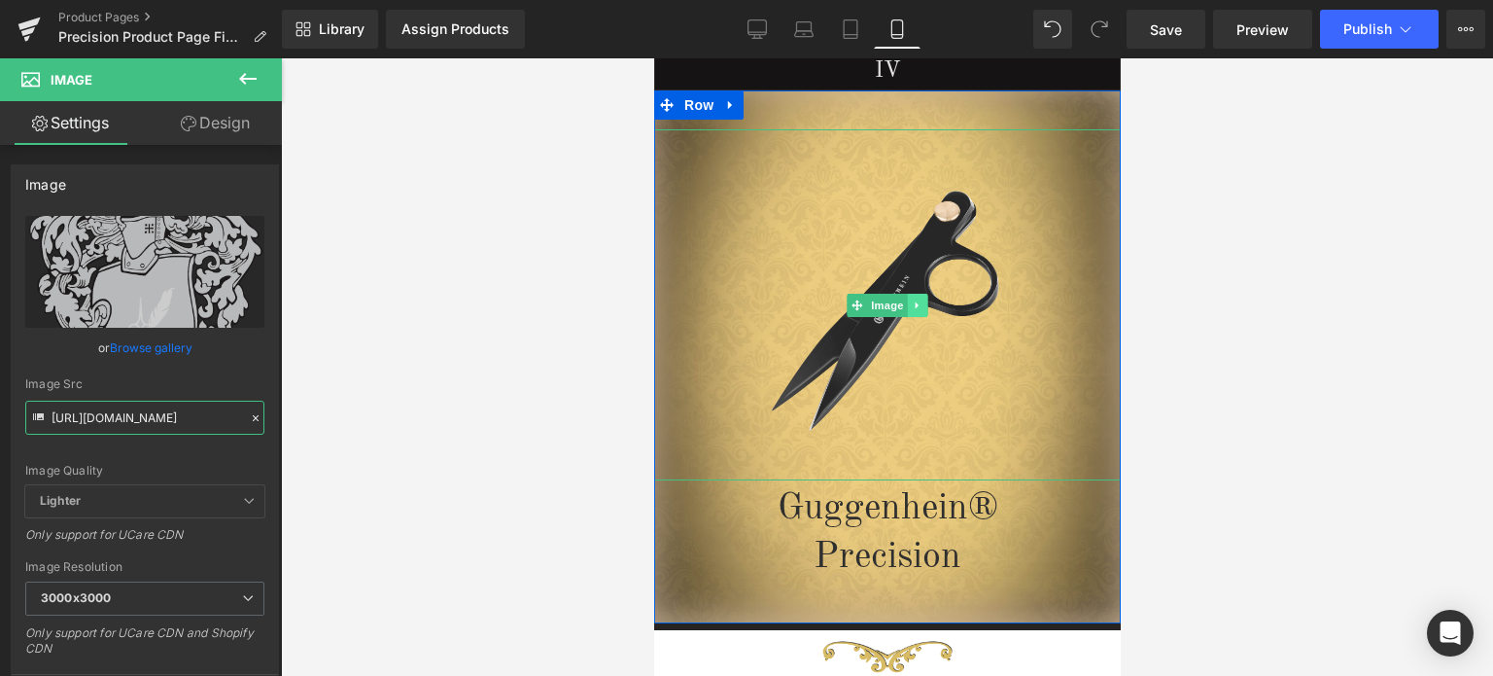
type input "[URL][DOMAIN_NAME]"
click at [907, 302] on link at bounding box center [917, 305] width 20 height 23
click at [922, 308] on icon at bounding box center [927, 304] width 11 height 11
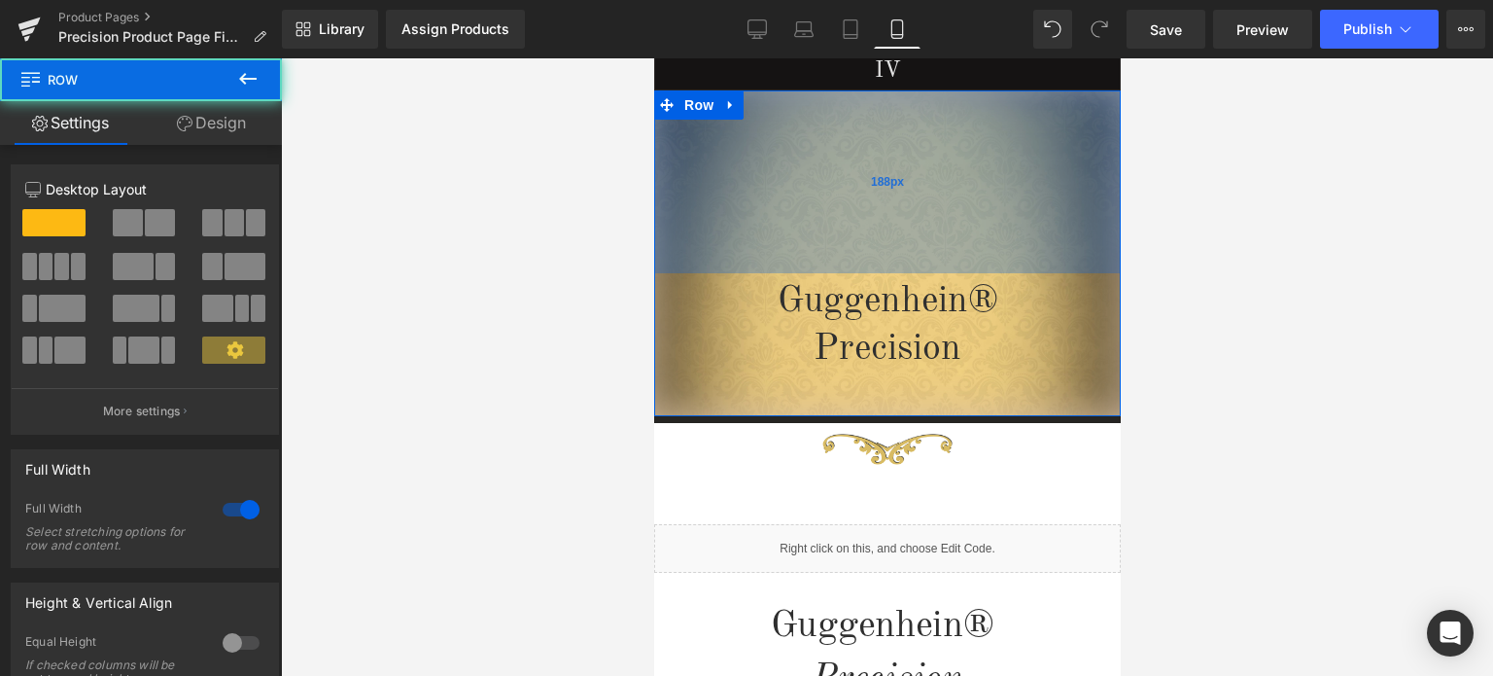
drag, startPoint x: 959, startPoint y: 100, endPoint x: 2053, endPoint y: 74, distance: 1094.2
click at [954, 244] on div "188px" at bounding box center [886, 181] width 467 height 183
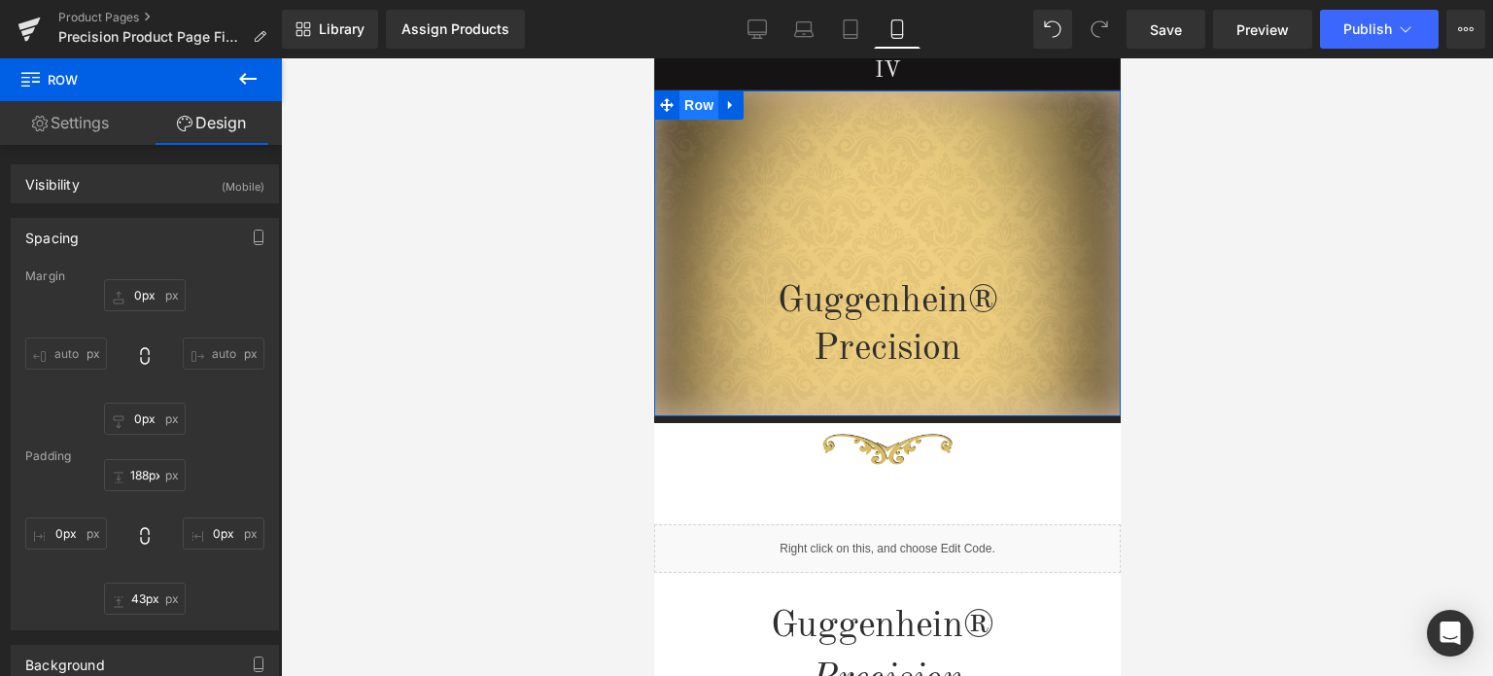
click at [687, 112] on span "Row" at bounding box center [698, 104] width 39 height 29
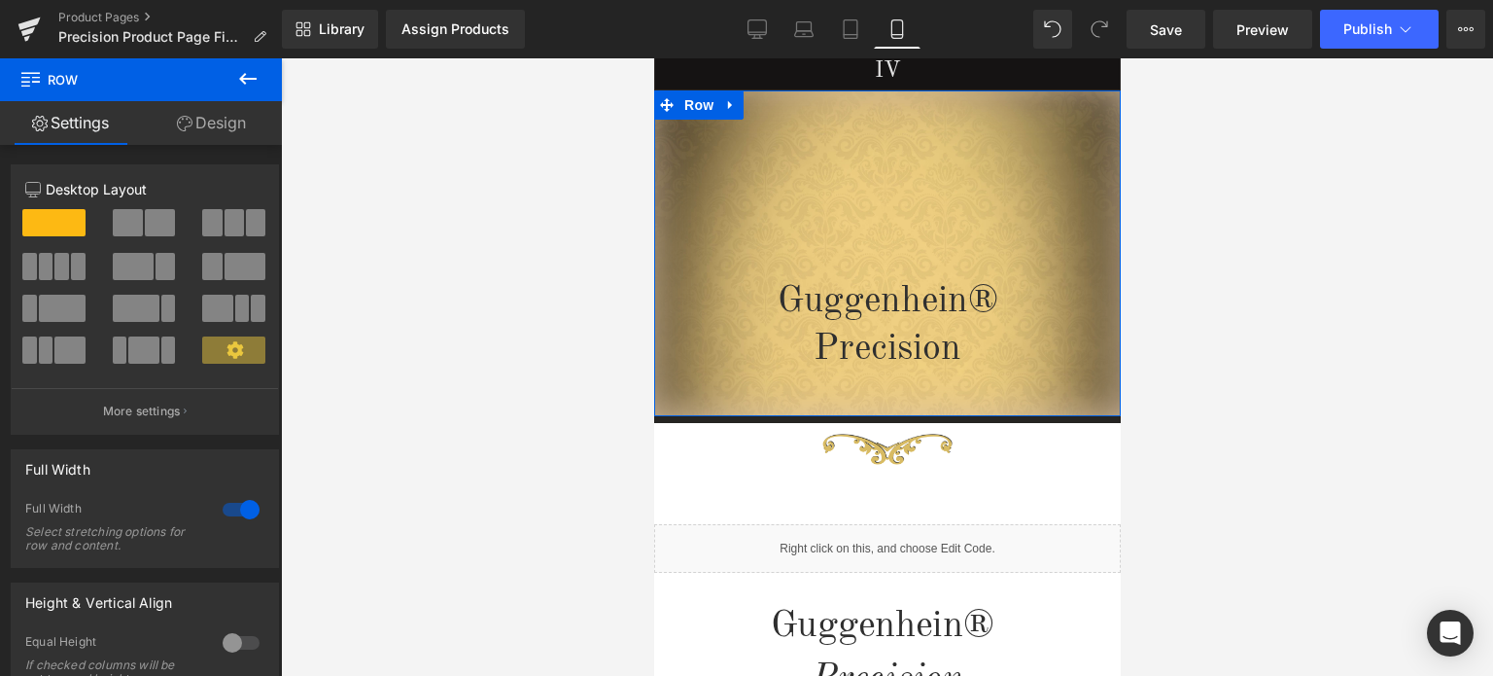
drag, startPoint x: 219, startPoint y: 126, endPoint x: 222, endPoint y: 116, distance: 11.1
click at [219, 126] on link "Design" at bounding box center [211, 123] width 141 height 44
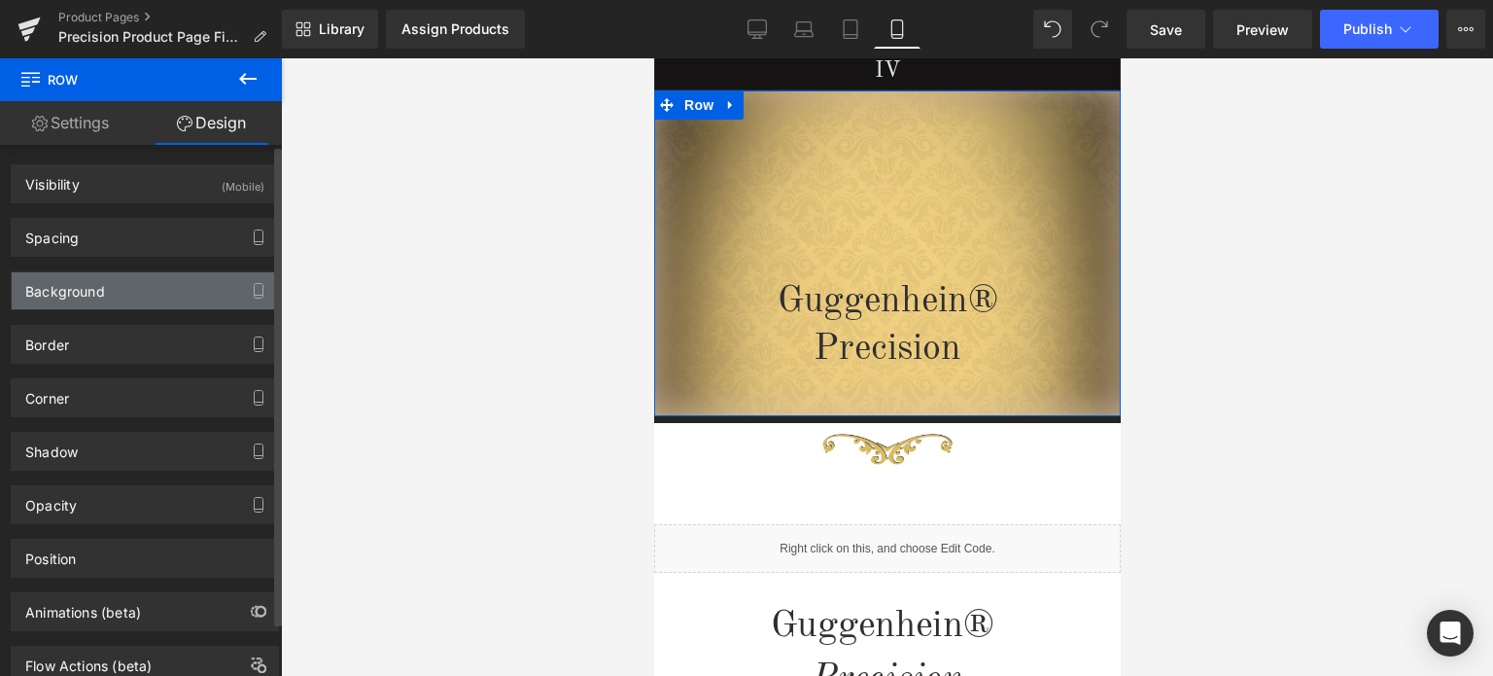
click at [146, 291] on div "Background" at bounding box center [145, 290] width 266 height 37
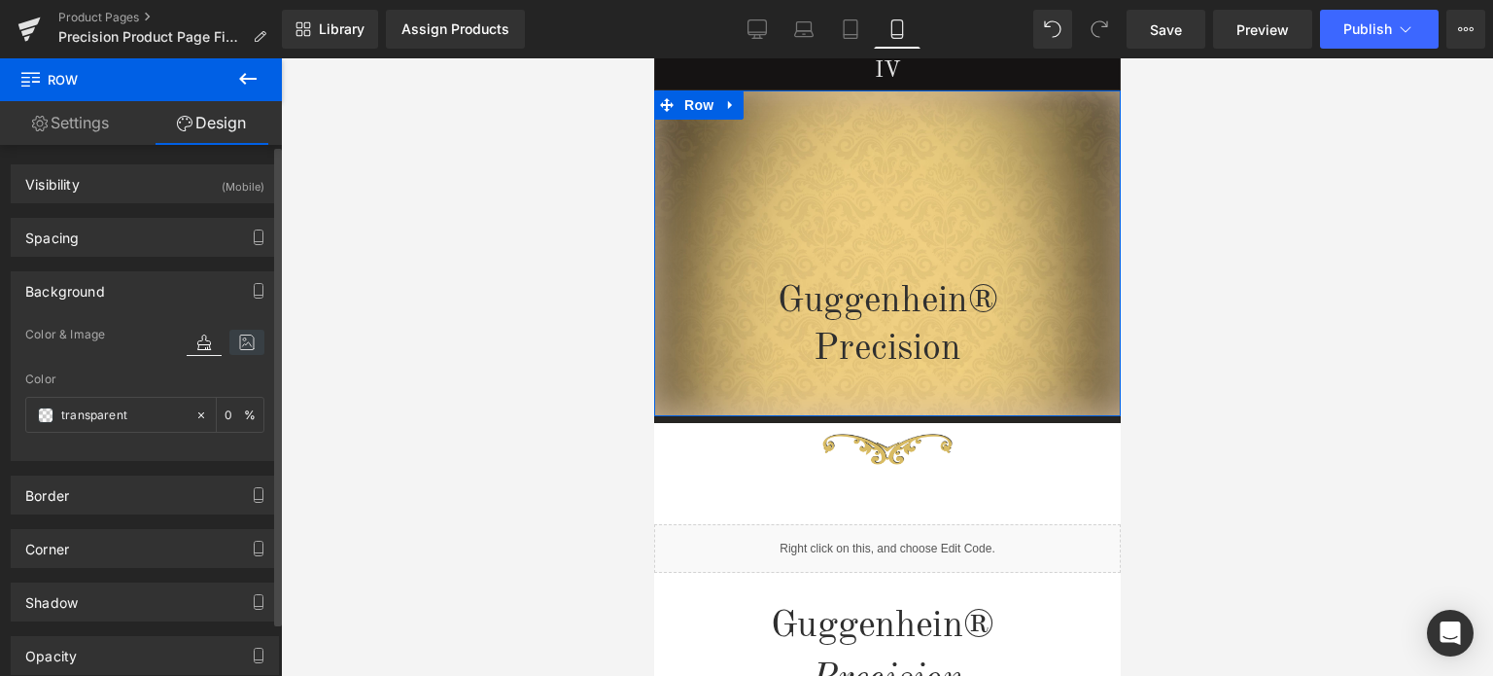
click at [241, 345] on icon at bounding box center [246, 342] width 35 height 25
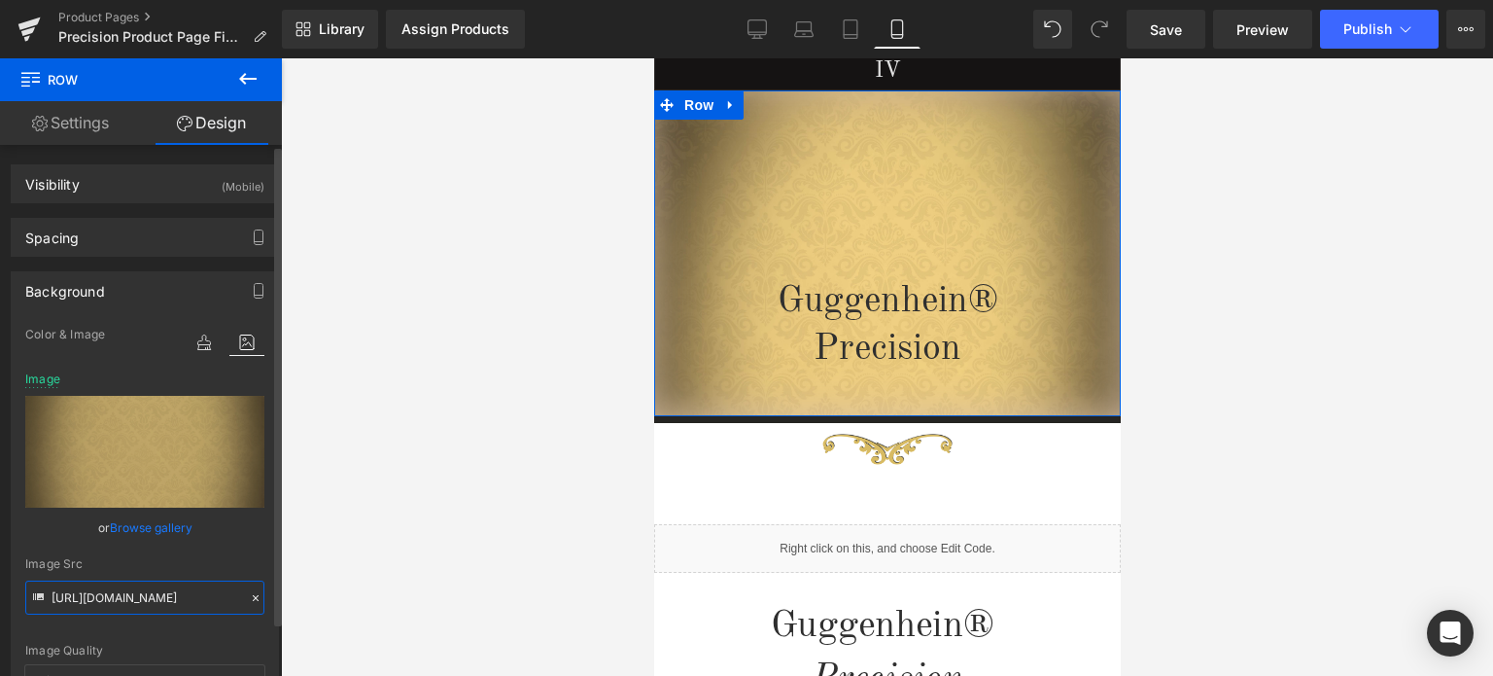
click at [133, 601] on input "[URL][DOMAIN_NAME]" at bounding box center [144, 597] width 239 height 34
paste input "1_1475cf53-01e5-47ea-91e3-0ffa20230f16.jpg?v=1756593180"
type input "[URL][DOMAIN_NAME]"
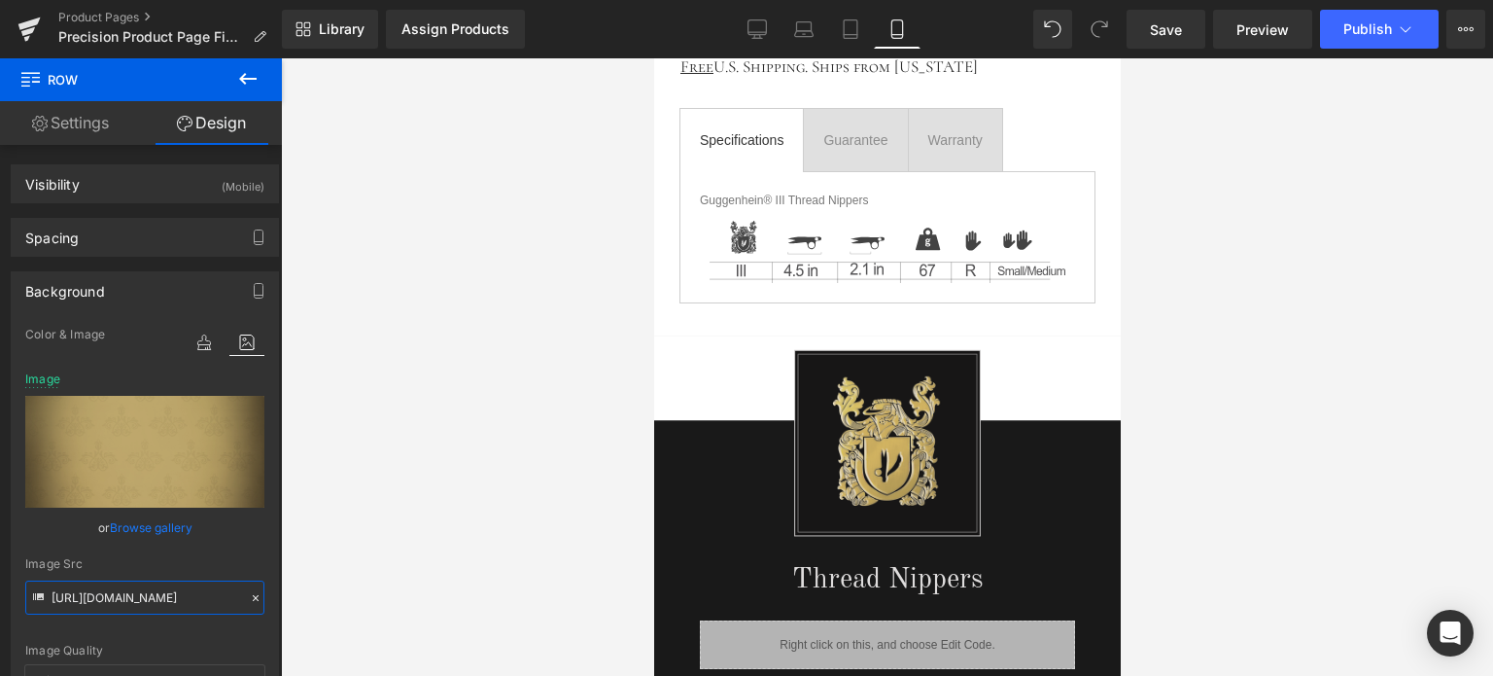
scroll to position [1011, 0]
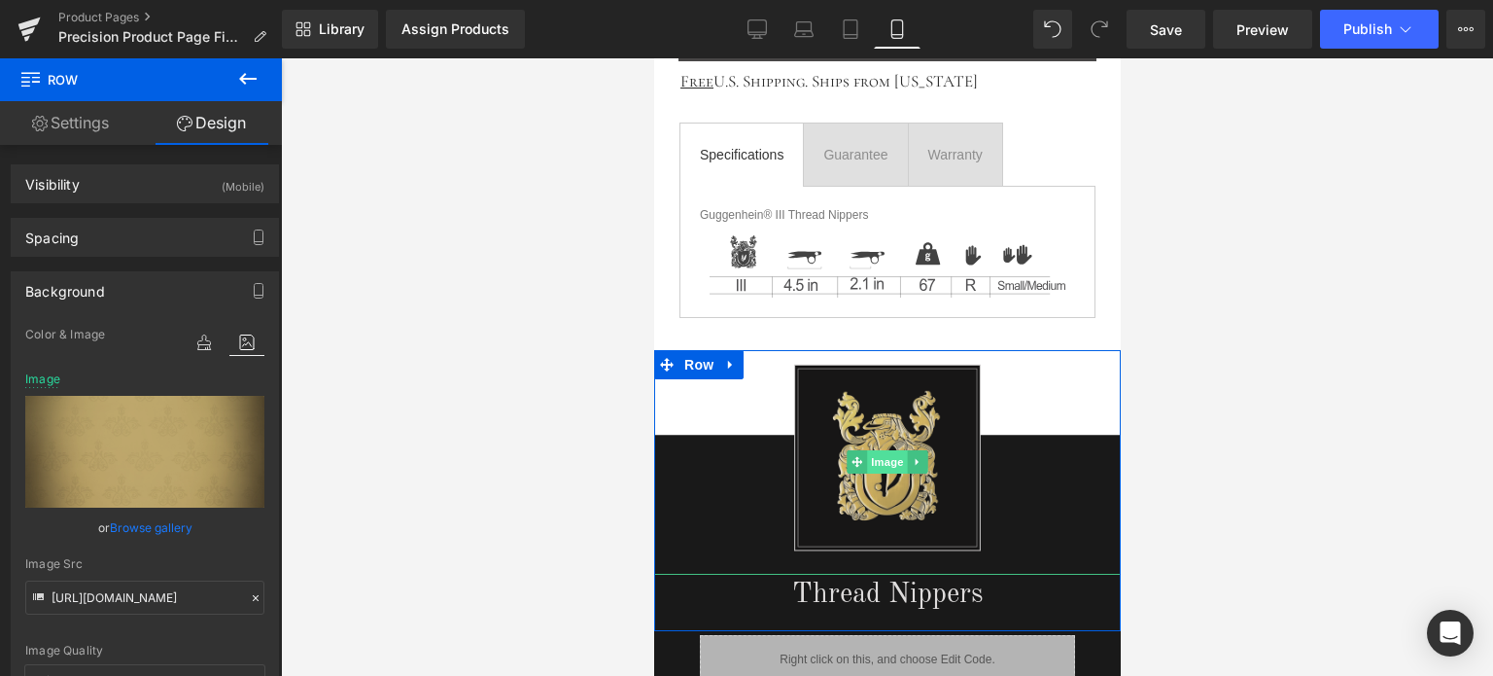
click at [872, 456] on span "Image" at bounding box center [886, 461] width 41 height 23
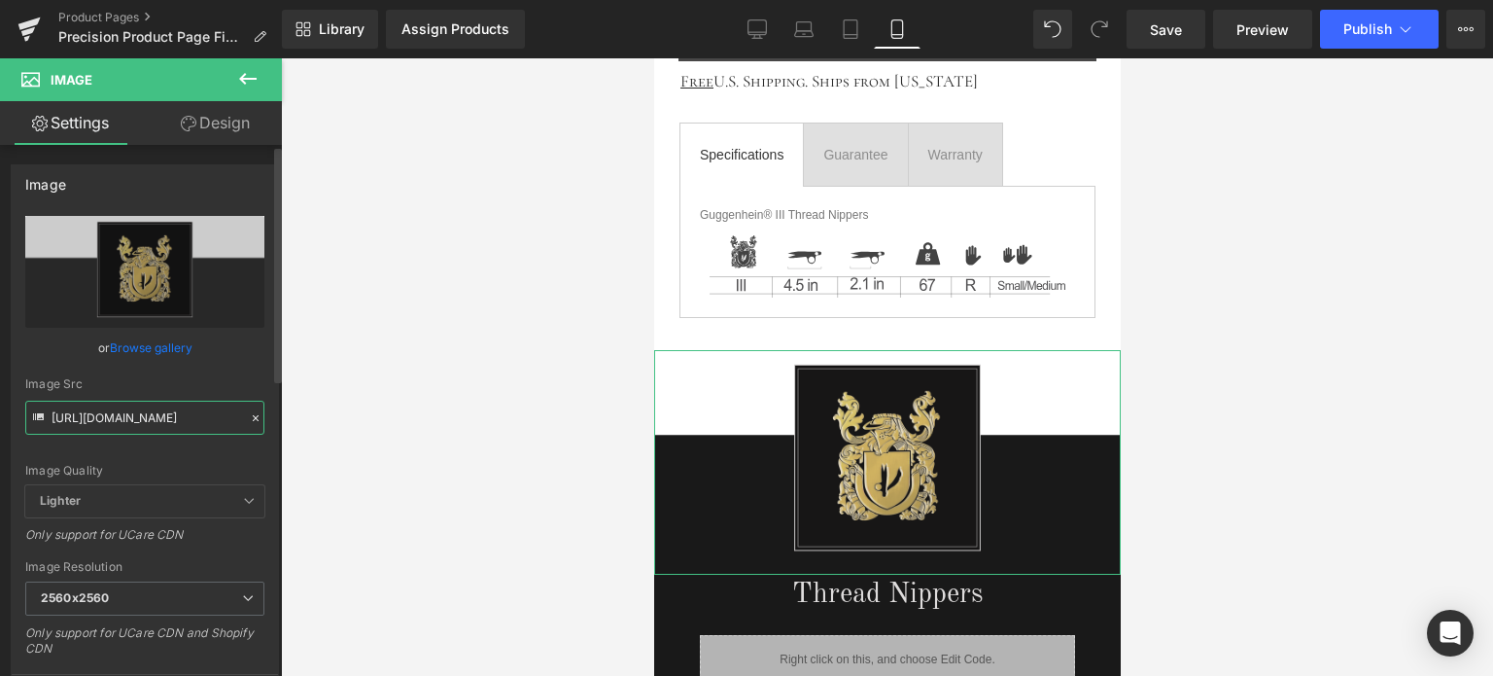
click at [129, 417] on input "[URL][DOMAIN_NAME]" at bounding box center [144, 418] width 239 height 34
paste input "2_e87582b9-2c84-4368-a9e2-b34fed624a2e.png?v=1755996043"
type input "[URL][DOMAIN_NAME]"
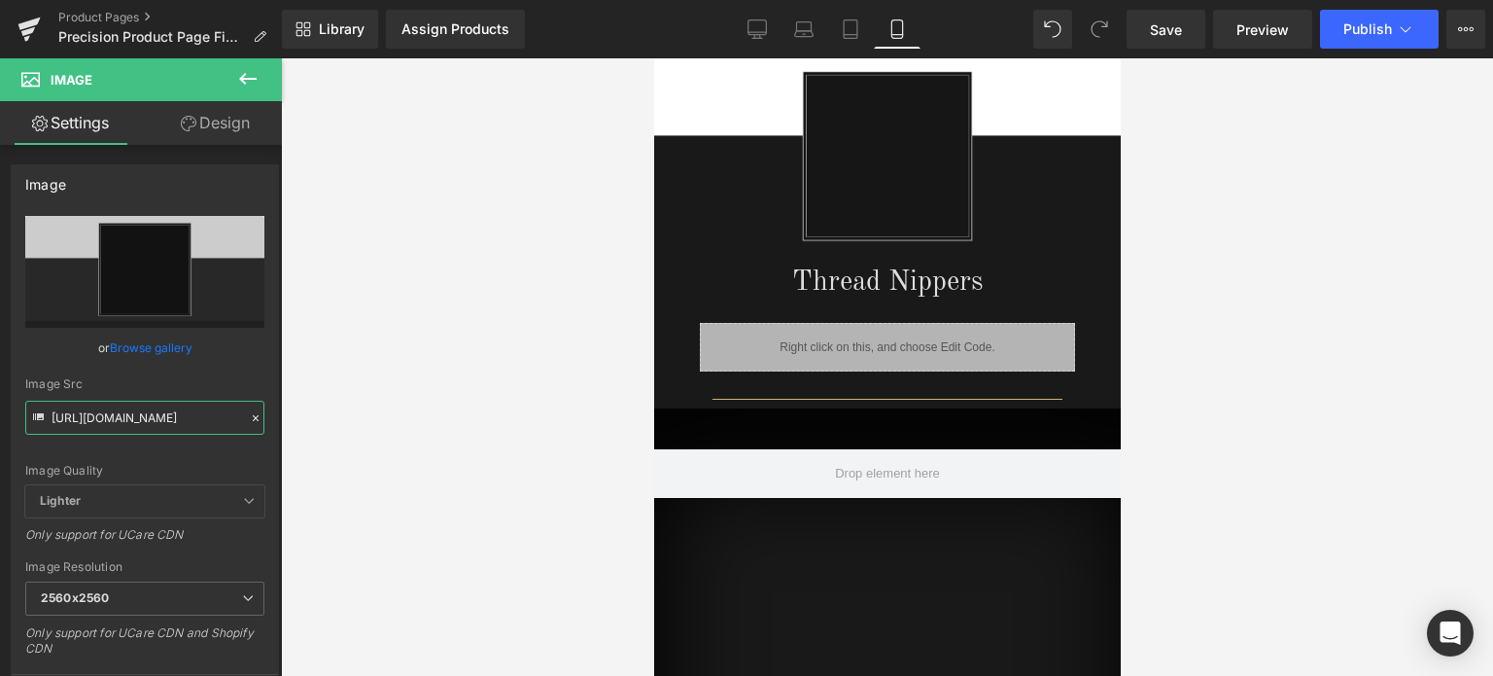
scroll to position [1294, 0]
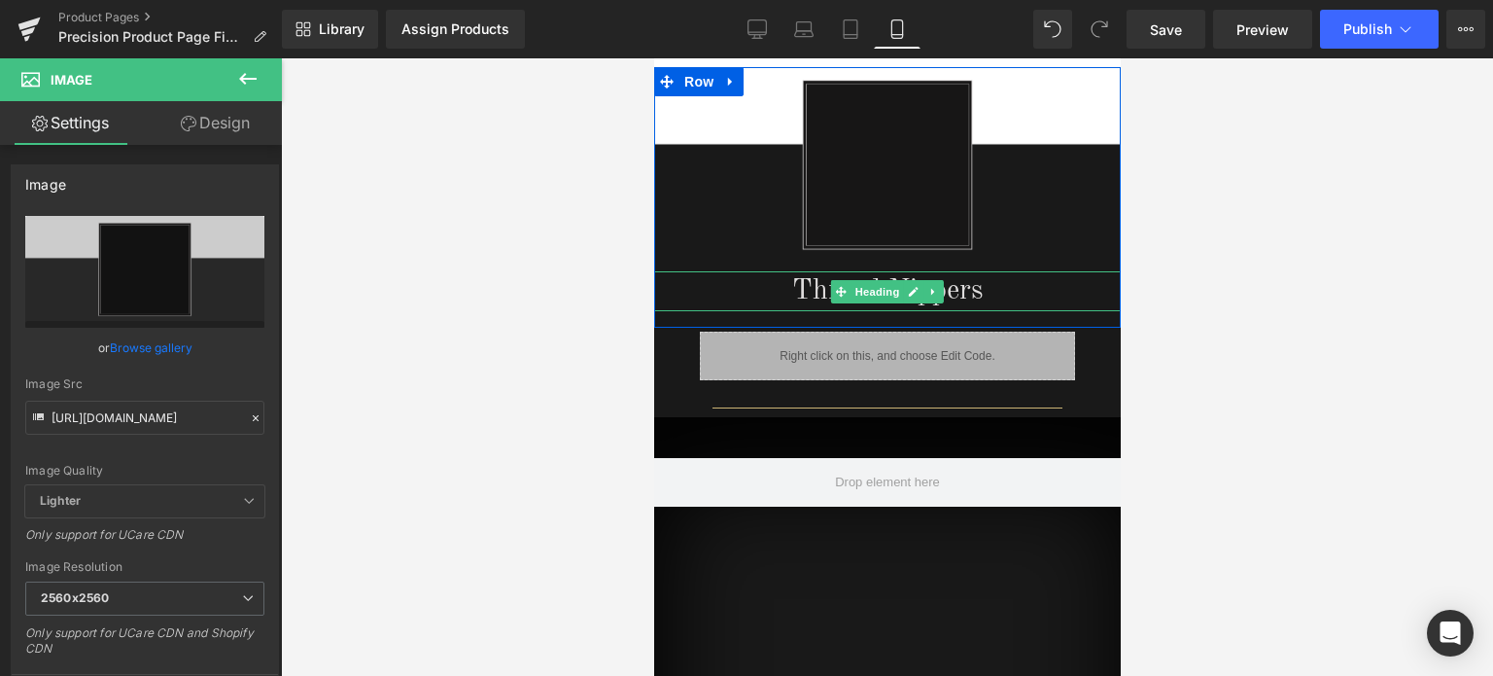
click at [969, 291] on h1 "Thread Nippers" at bounding box center [886, 291] width 467 height 40
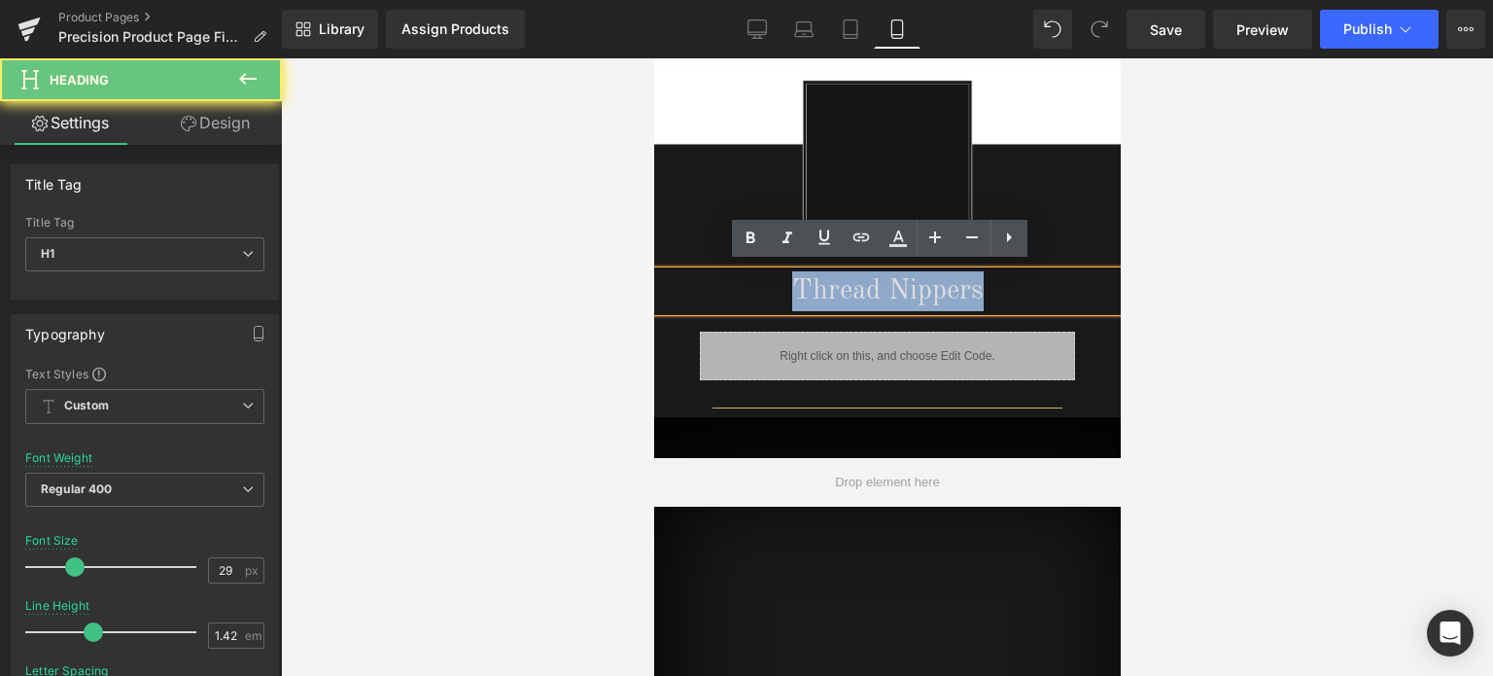
drag, startPoint x: 989, startPoint y: 287, endPoint x: 773, endPoint y: 287, distance: 215.9
click at [773, 287] on h1 "Thread Nippers" at bounding box center [886, 291] width 467 height 40
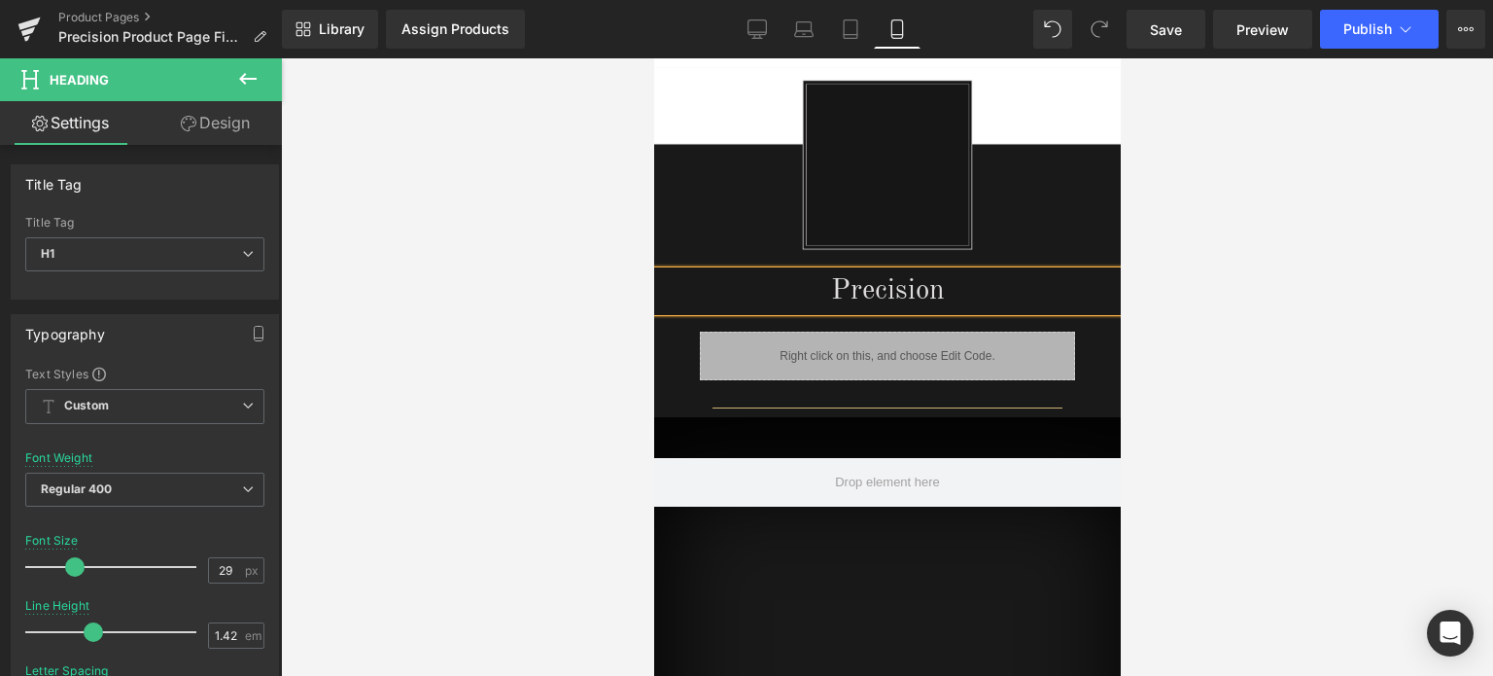
click at [1248, 334] on div at bounding box center [887, 366] width 1212 height 617
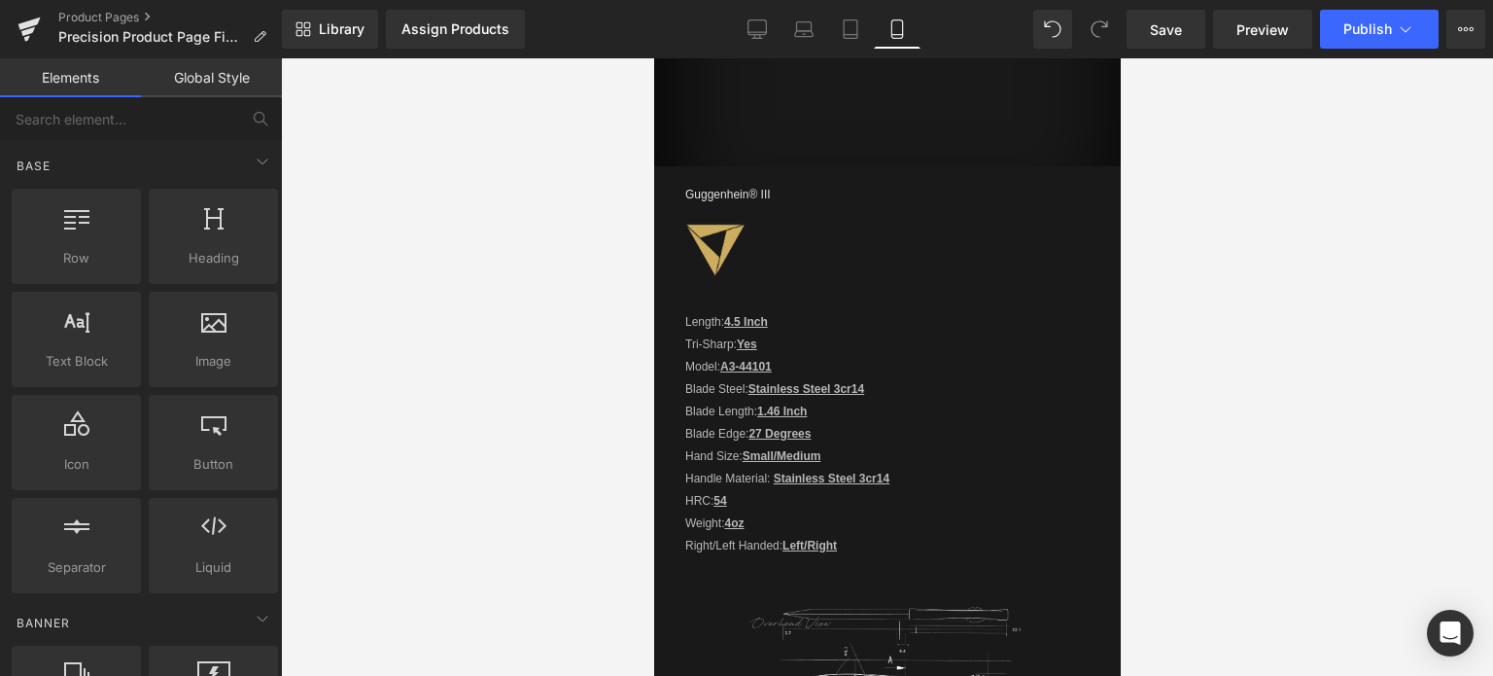
scroll to position [1656, 0]
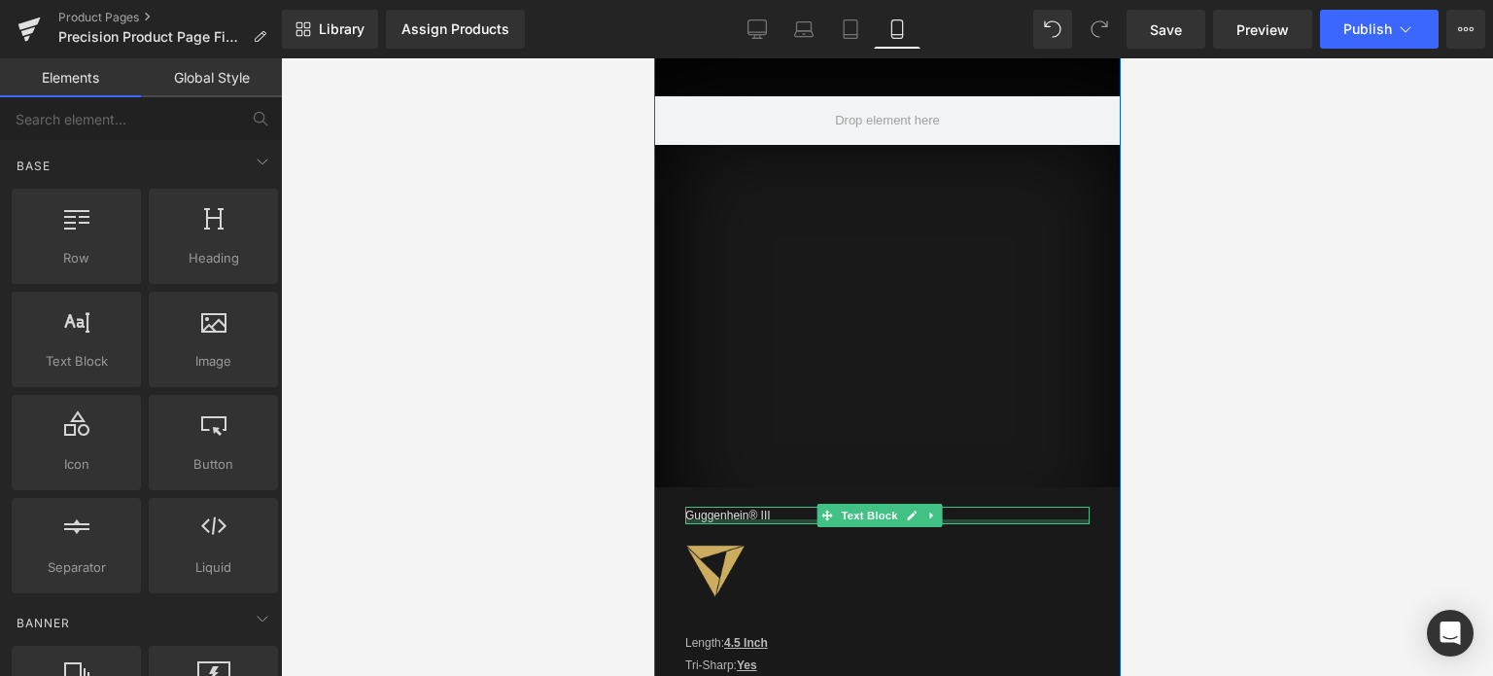
click at [786, 519] on div at bounding box center [887, 521] width 404 height 5
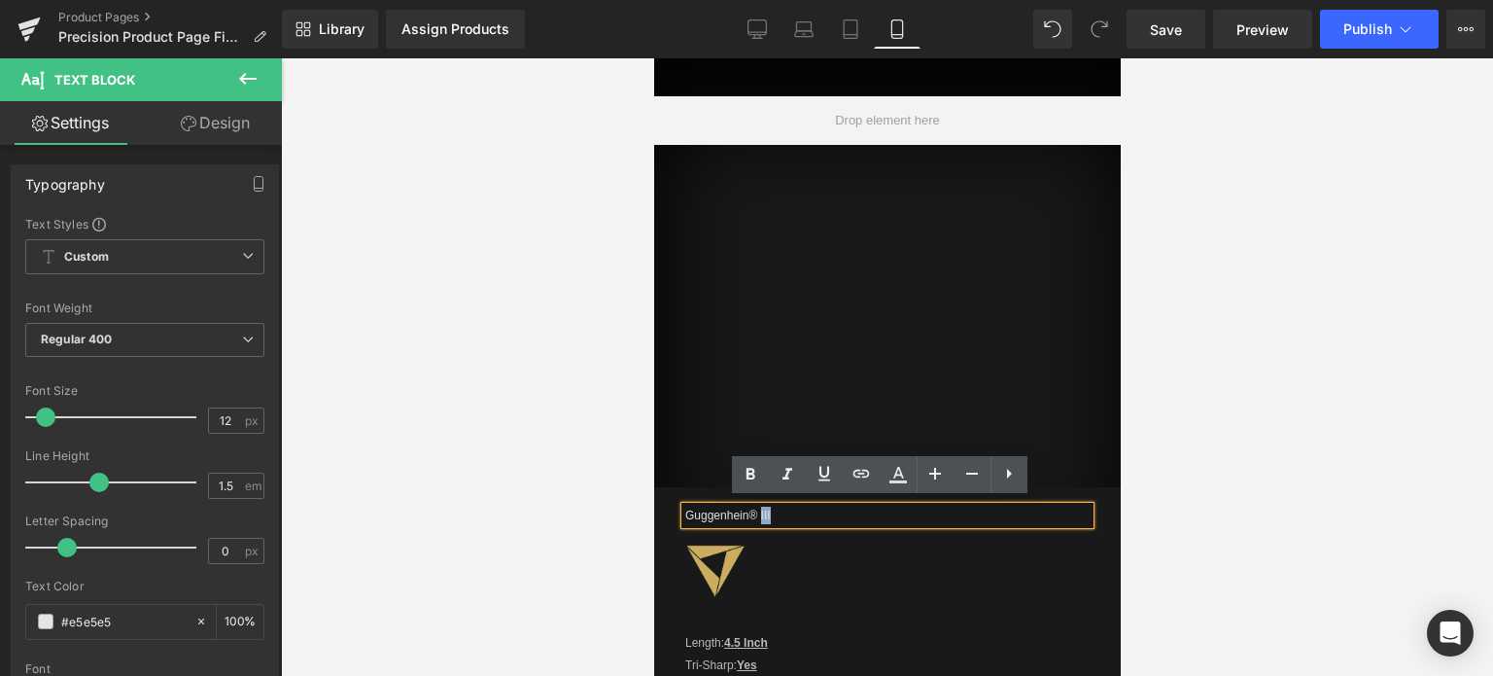
drag, startPoint x: 778, startPoint y: 510, endPoint x: 762, endPoint y: 510, distance: 15.6
click at [761, 510] on p "Guggenhein® III" at bounding box center [887, 516] width 404 height 18
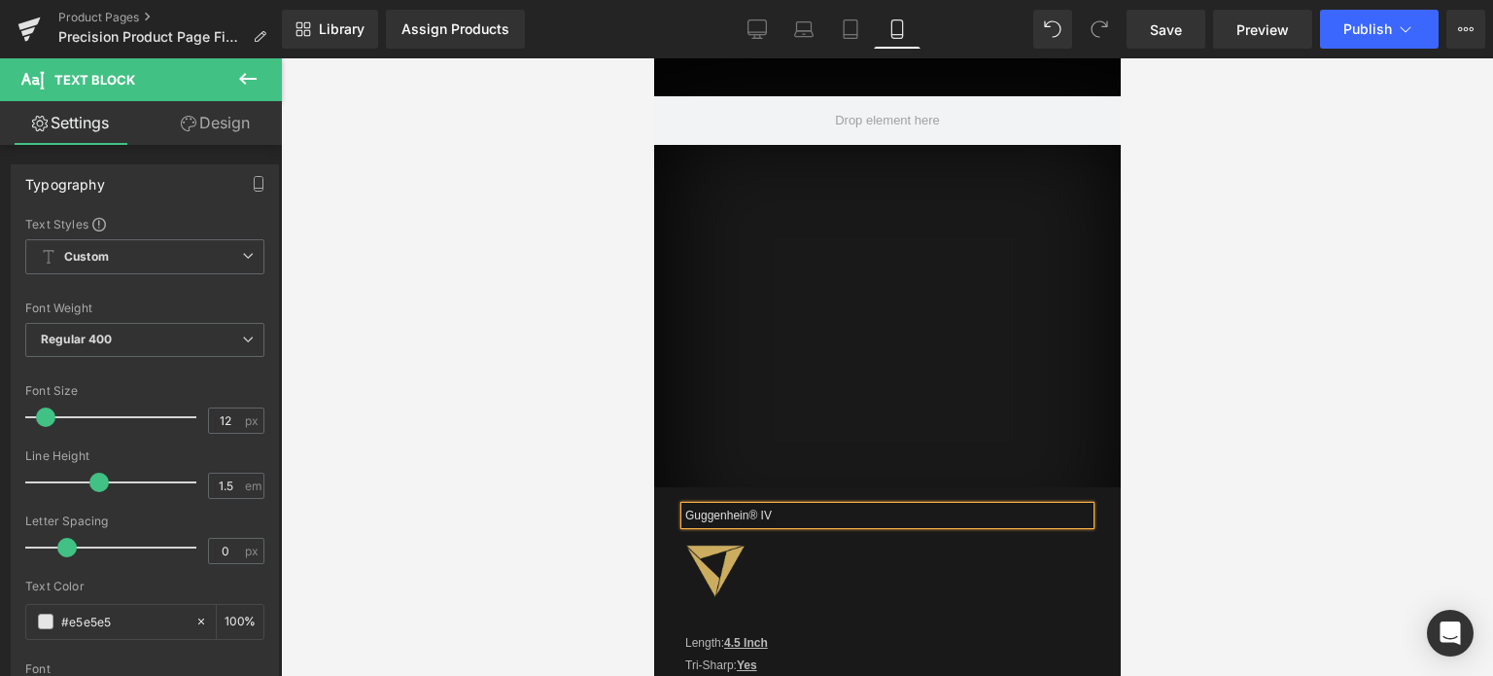
click at [1225, 474] on div at bounding box center [887, 366] width 1212 height 617
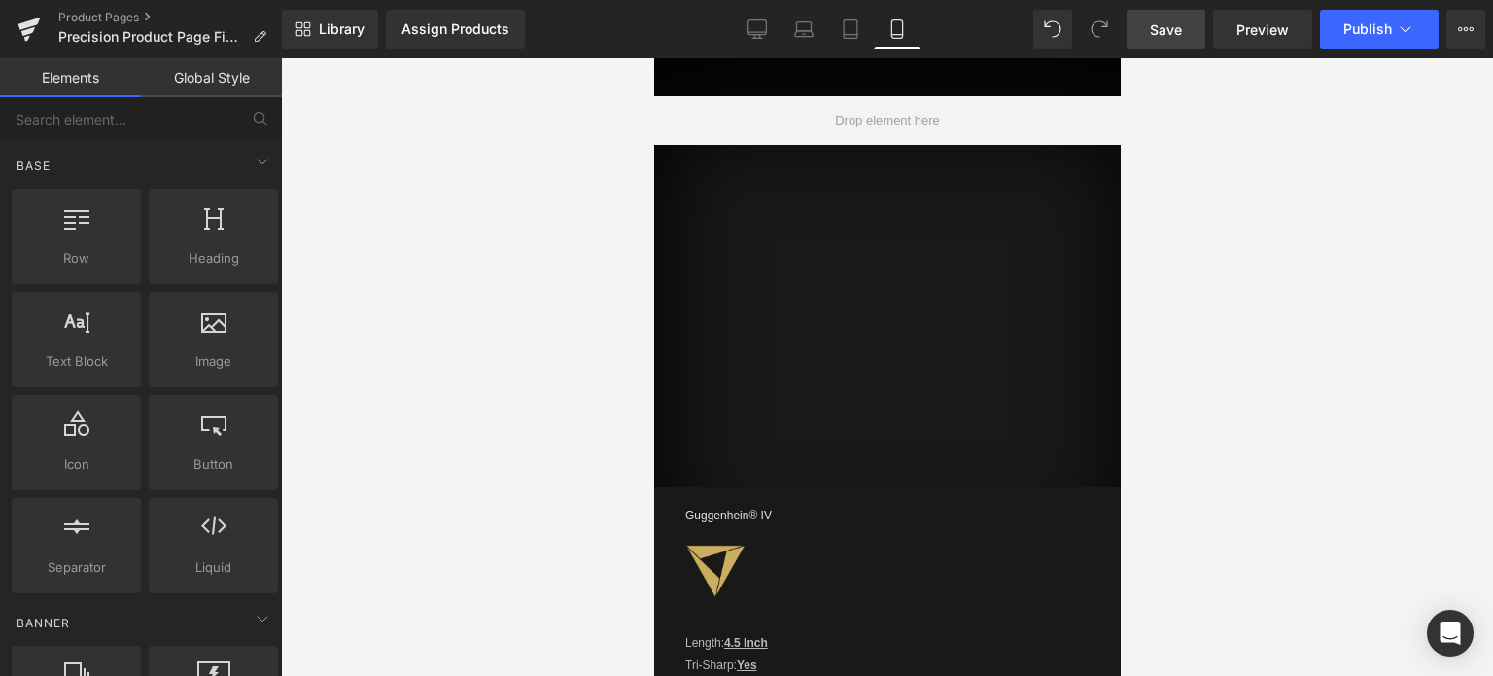
click at [1162, 25] on span "Save" at bounding box center [1166, 29] width 32 height 20
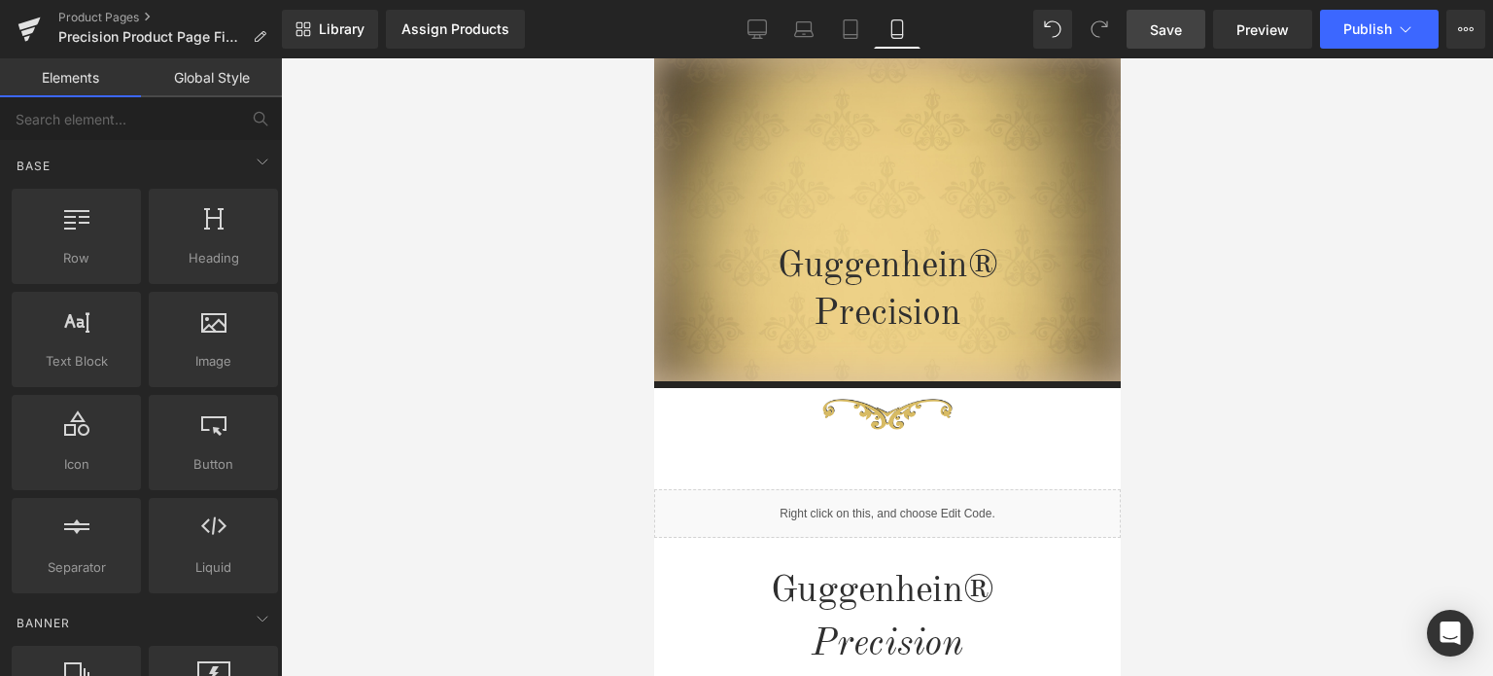
scroll to position [0, 0]
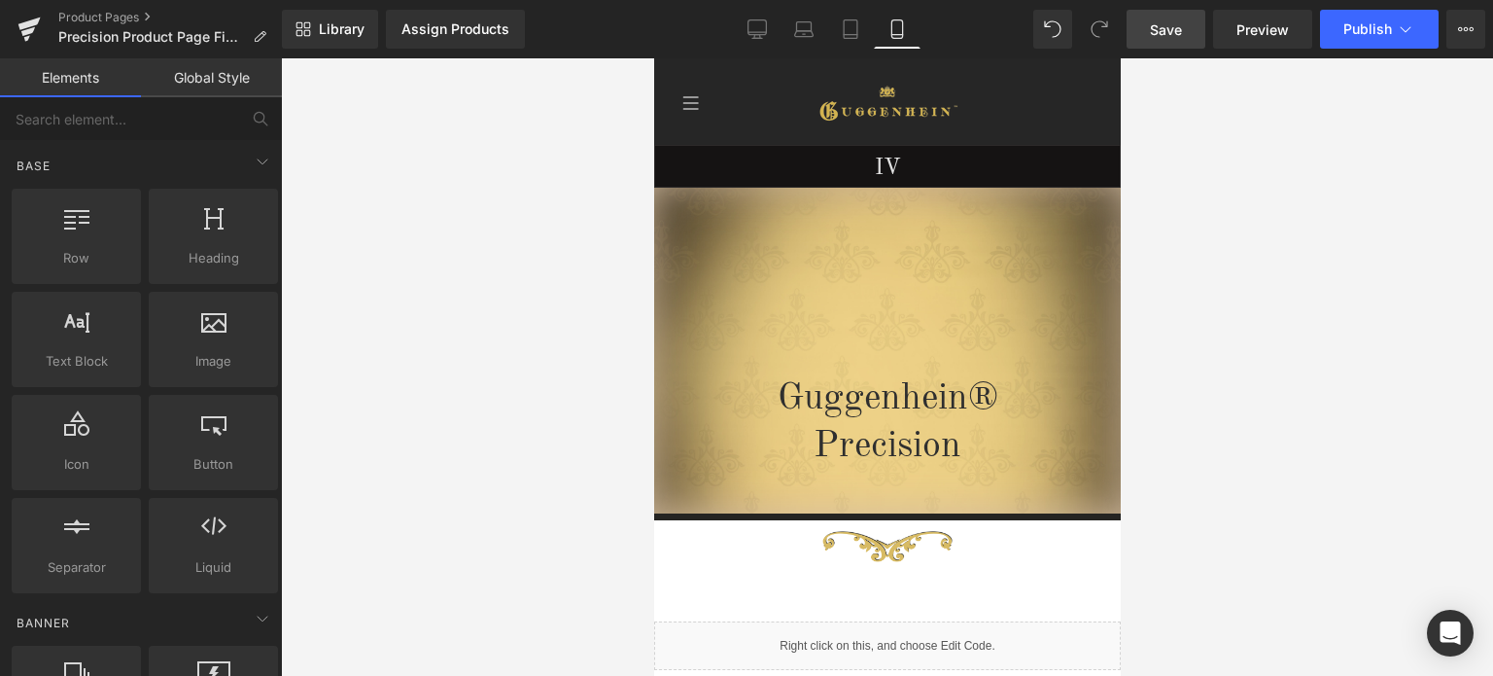
drag, startPoint x: 1110, startPoint y: 329, endPoint x: 1811, endPoint y: 142, distance: 725.5
click at [1178, 32] on span "Save" at bounding box center [1166, 29] width 32 height 20
drag, startPoint x: 1113, startPoint y: 103, endPoint x: 1857, endPoint y: 65, distance: 744.8
click at [1175, 25] on span "Save" at bounding box center [1166, 29] width 32 height 20
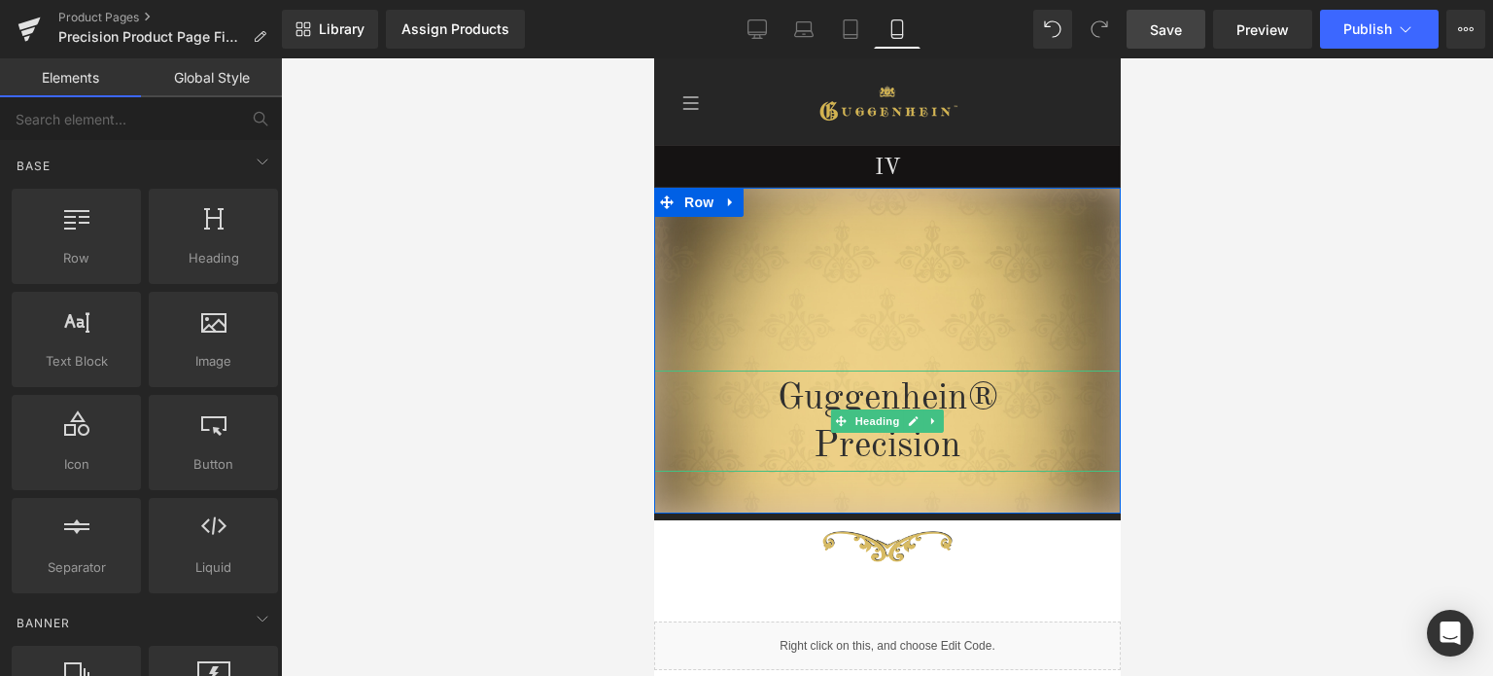
click at [792, 445] on h1 "Precision" at bounding box center [886, 447] width 467 height 48
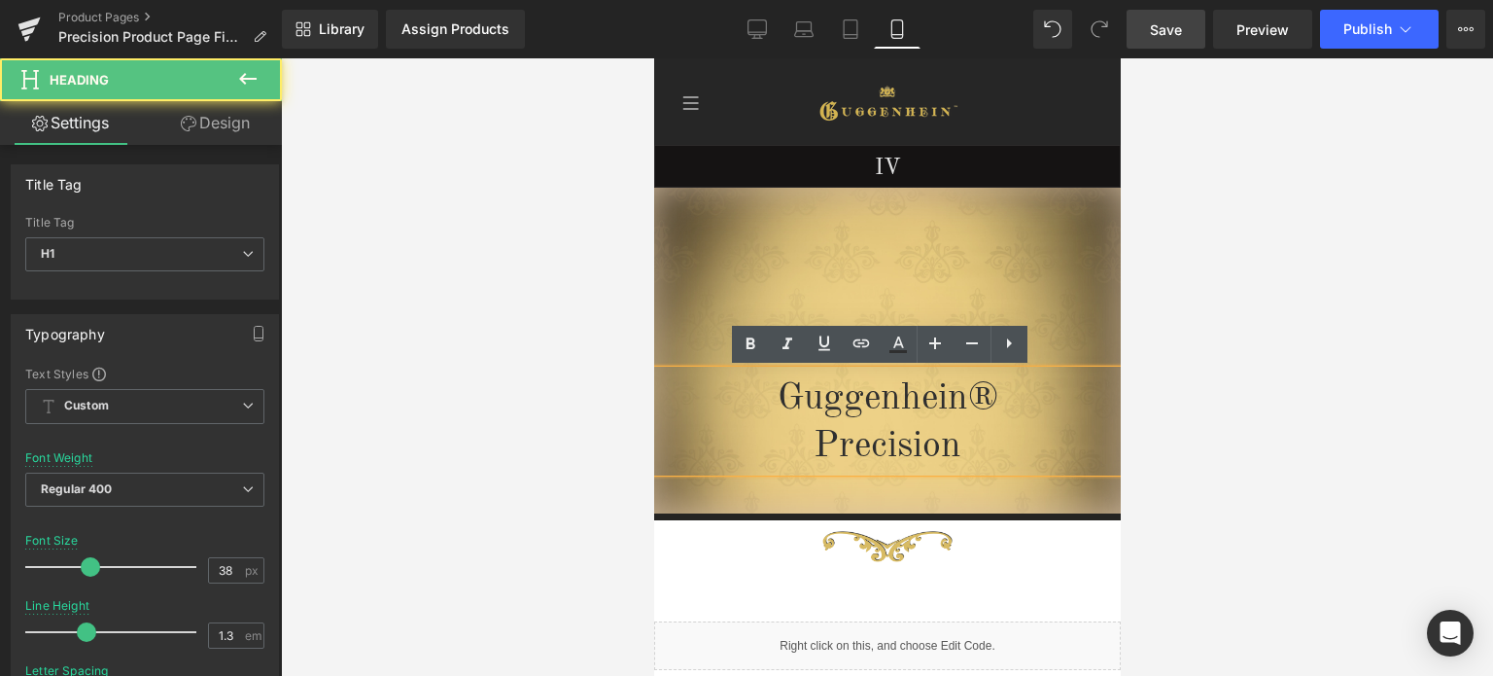
drag, startPoint x: 980, startPoint y: 402, endPoint x: 748, endPoint y: 404, distance: 232.4
click at [748, 404] on h1 "Guggenhein®" at bounding box center [886, 399] width 467 height 48
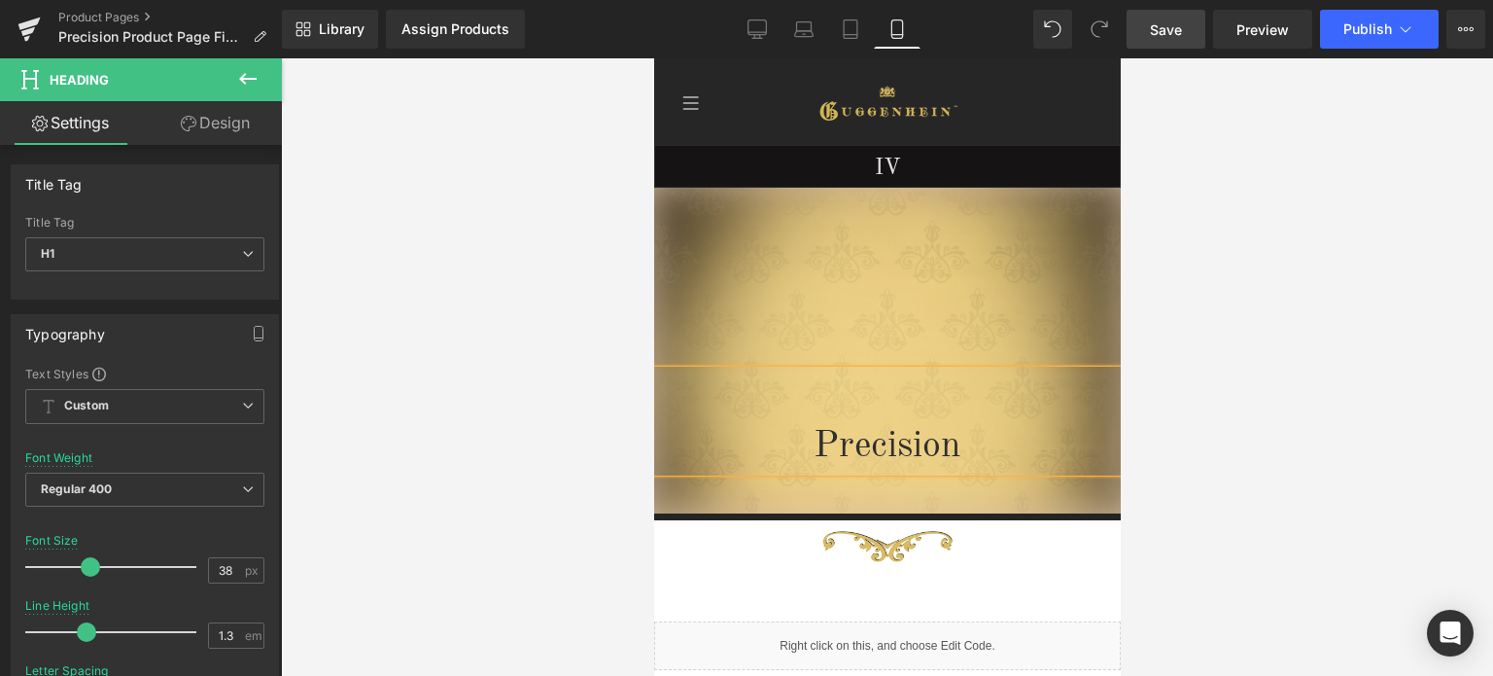
click at [800, 443] on h1 "Precision" at bounding box center [886, 447] width 467 height 48
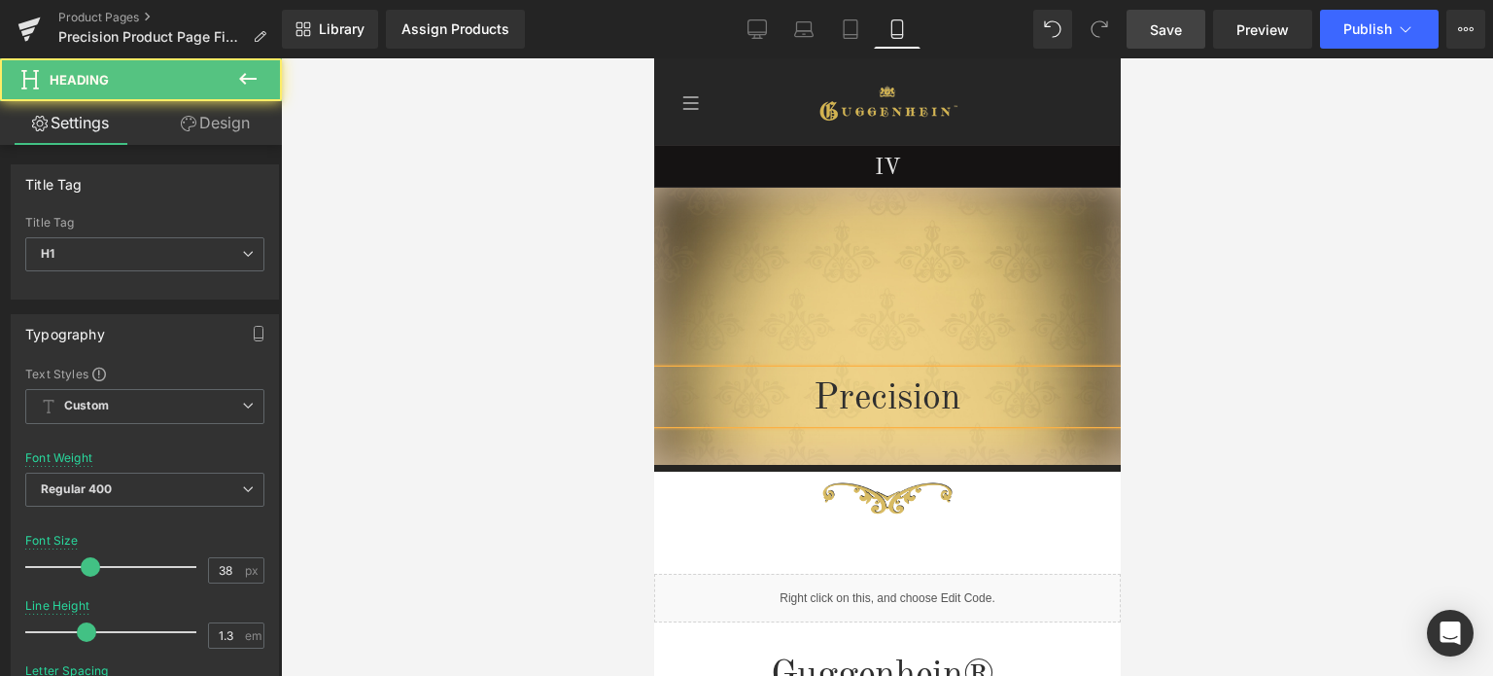
click at [1262, 429] on div at bounding box center [887, 366] width 1212 height 617
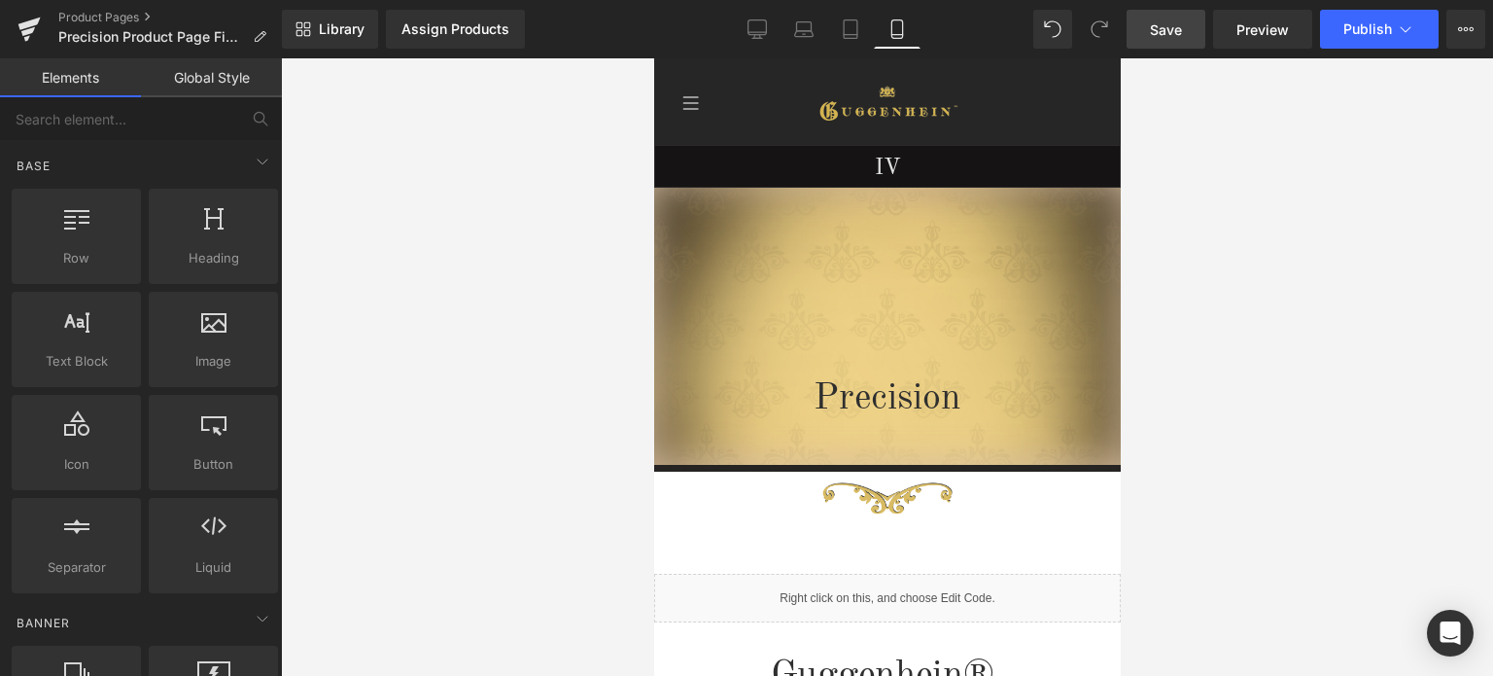
click at [1180, 28] on span "Save" at bounding box center [1166, 29] width 32 height 20
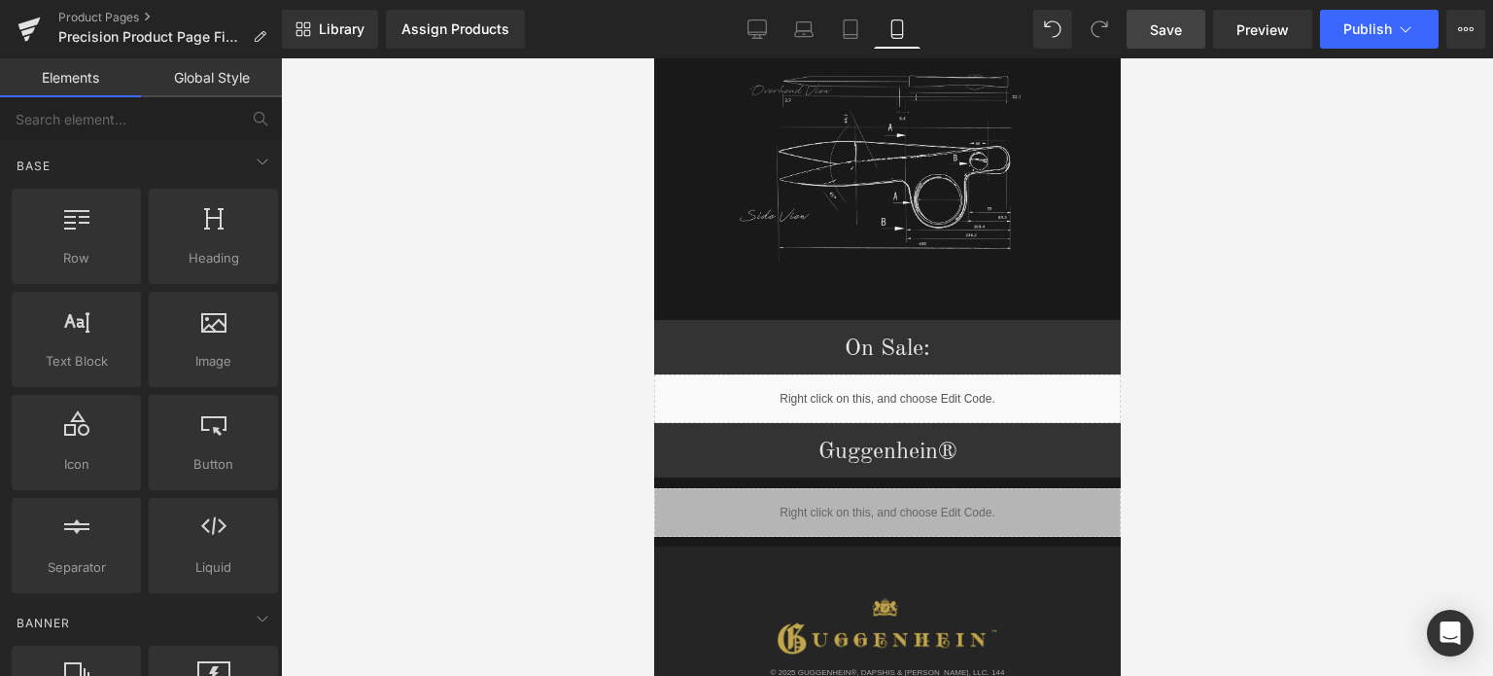
scroll to position [2458, 0]
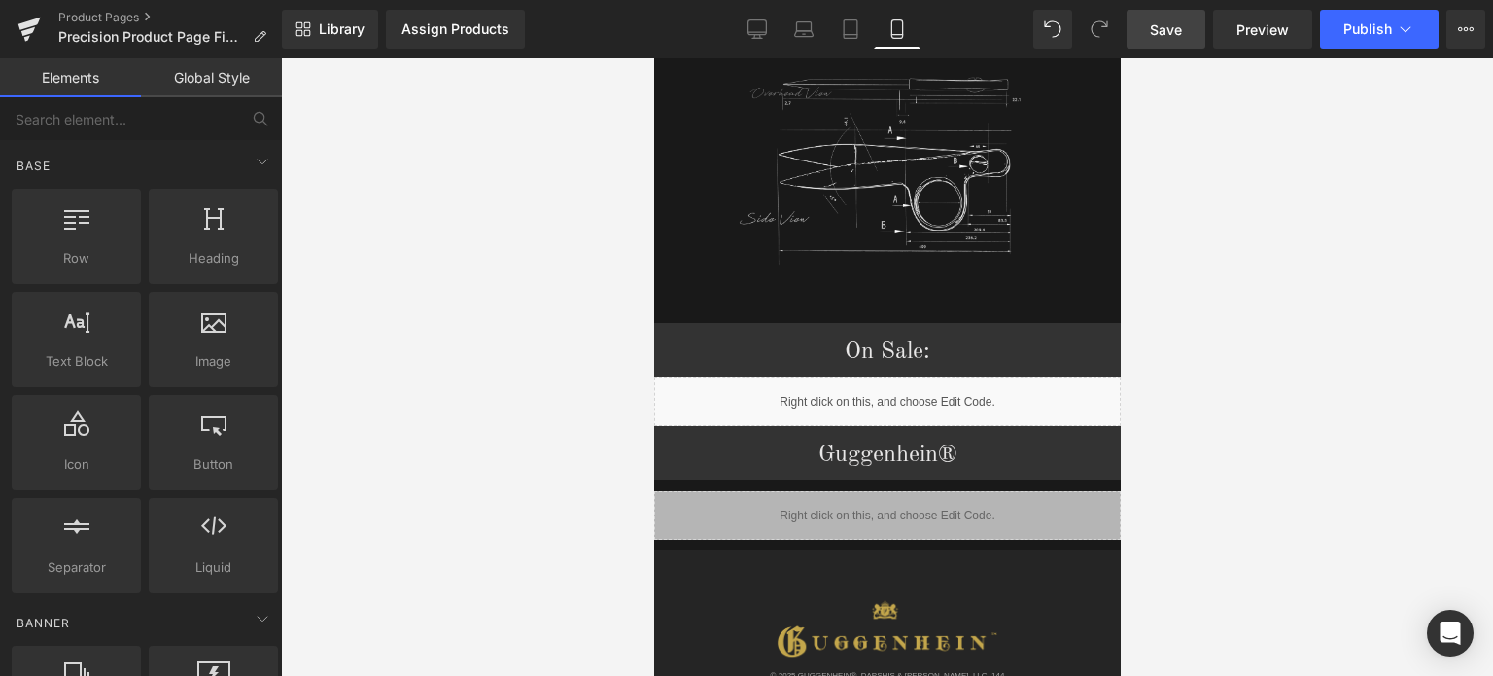
drag, startPoint x: 1114, startPoint y: 114, endPoint x: 1795, endPoint y: 516, distance: 790.7
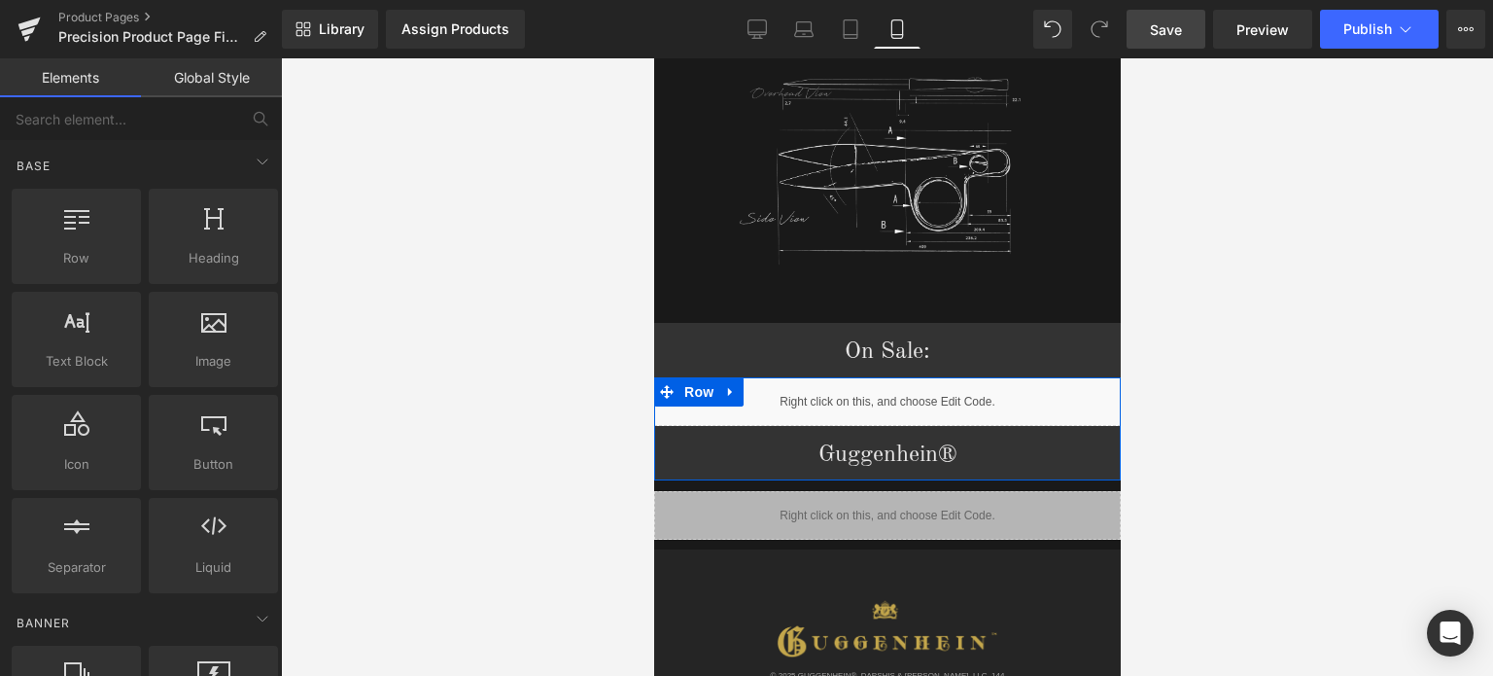
click at [899, 380] on div "Liquid" at bounding box center [886, 401] width 467 height 49
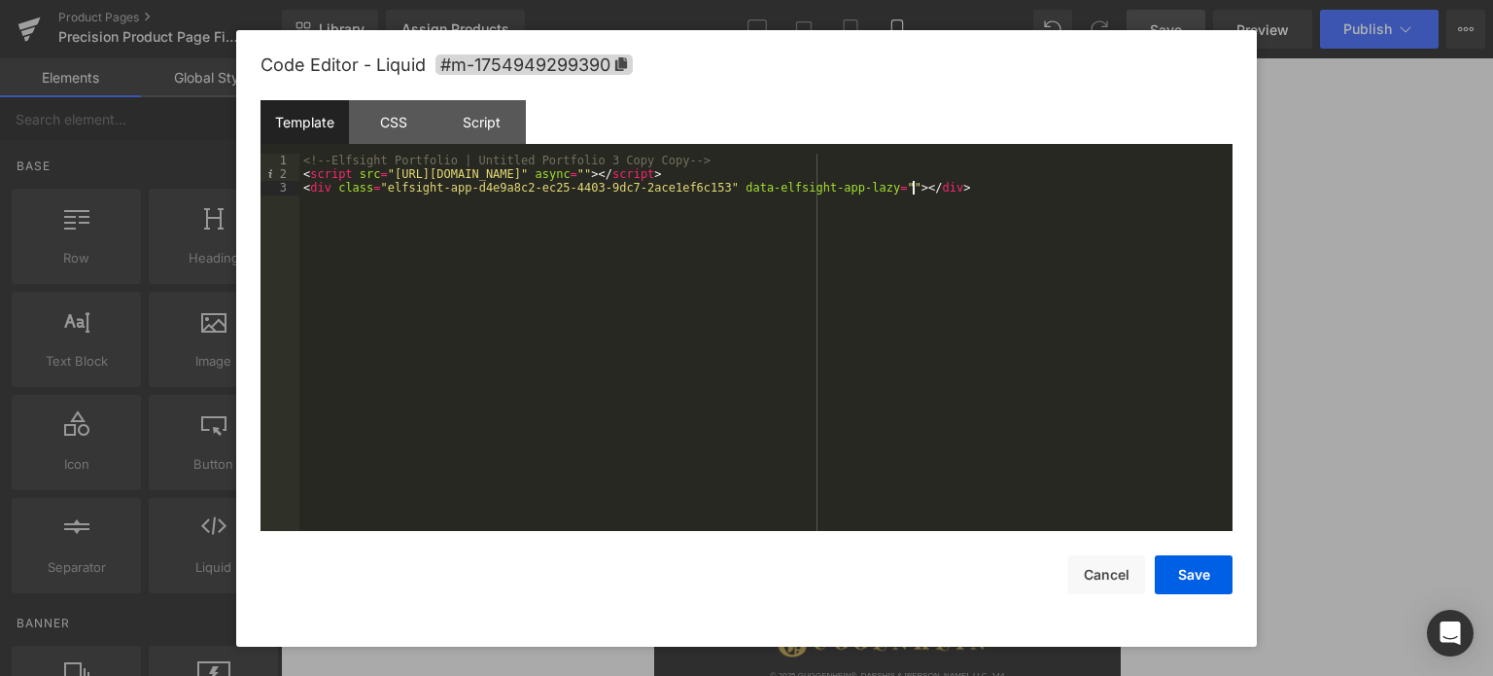
click at [529, 256] on div "<!-- Elfsight Portfolio | Untitled Portfolio 3 Copy Copy --> < script src = "[U…" at bounding box center [765, 357] width 933 height 406
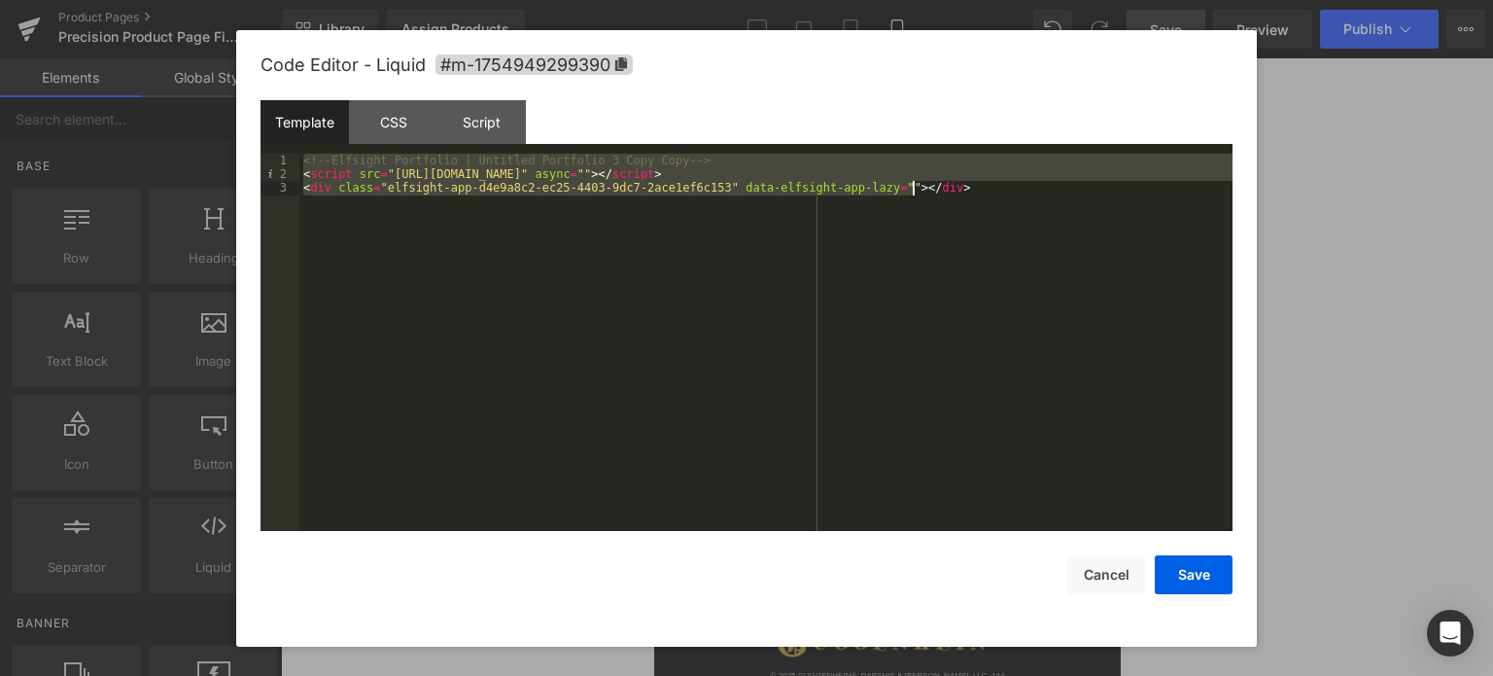
drag, startPoint x: 302, startPoint y: 160, endPoint x: 901, endPoint y: 275, distance: 609.8
click at [901, 275] on div "<!-- Elfsight Portfolio | Untitled Portfolio 3 Copy Copy --> < script src = "[U…" at bounding box center [765, 357] width 933 height 406
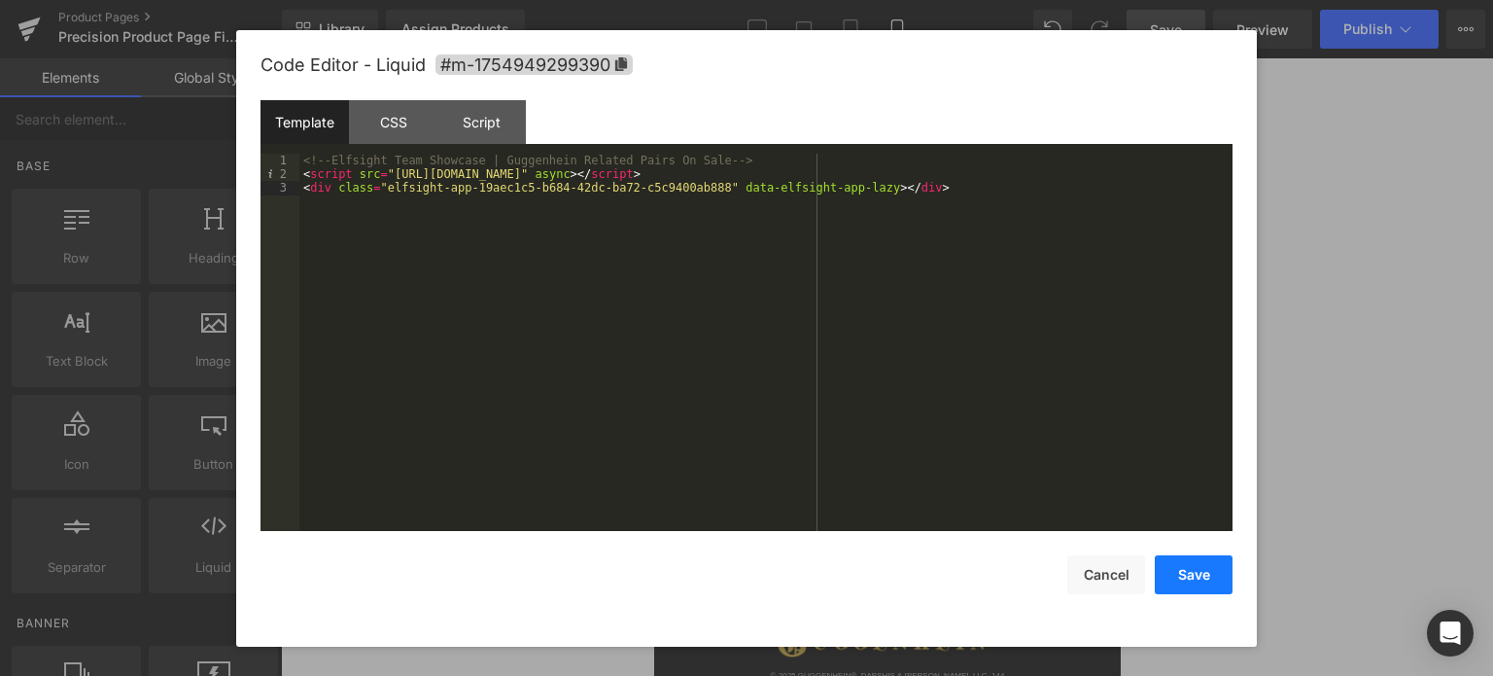
click at [1188, 572] on button "Save" at bounding box center [1194, 574] width 78 height 39
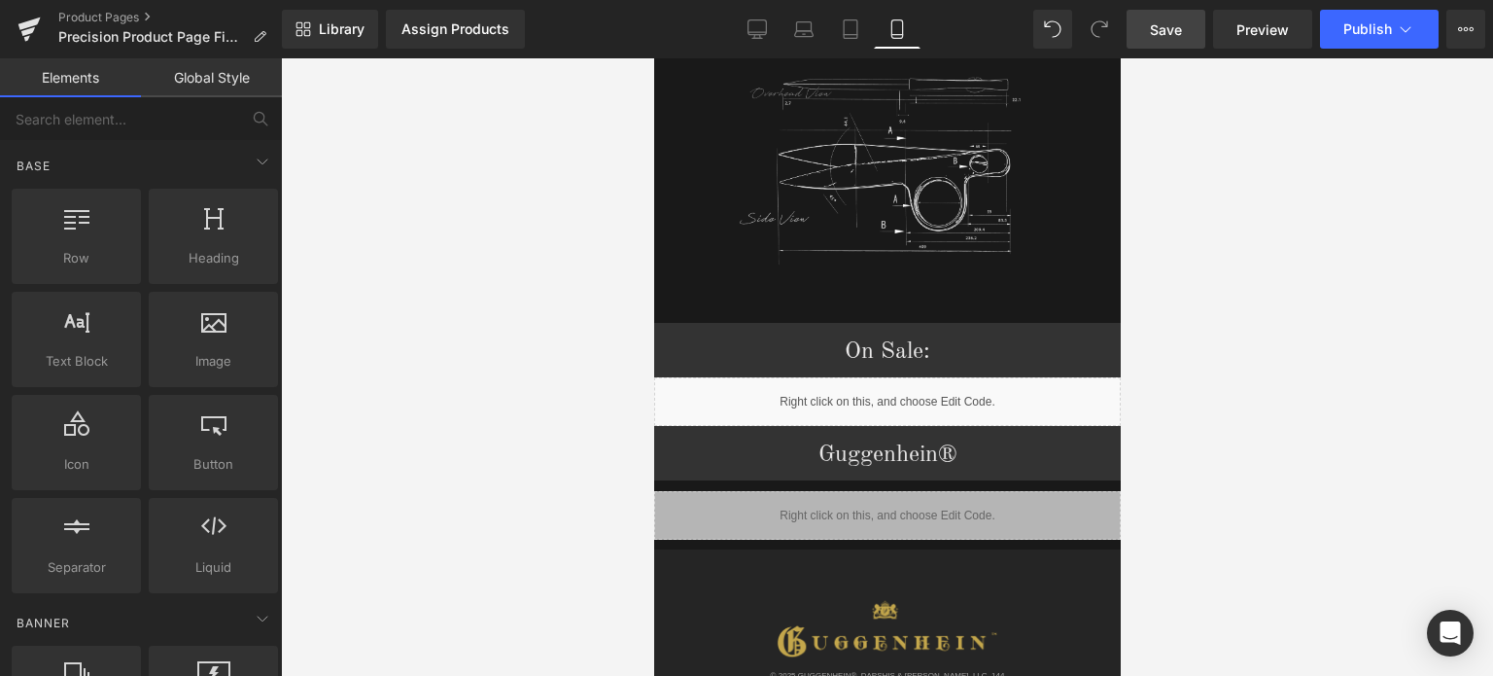
click at [1175, 33] on span "Save" at bounding box center [1166, 29] width 32 height 20
click at [1258, 32] on span "Preview" at bounding box center [1263, 29] width 53 height 20
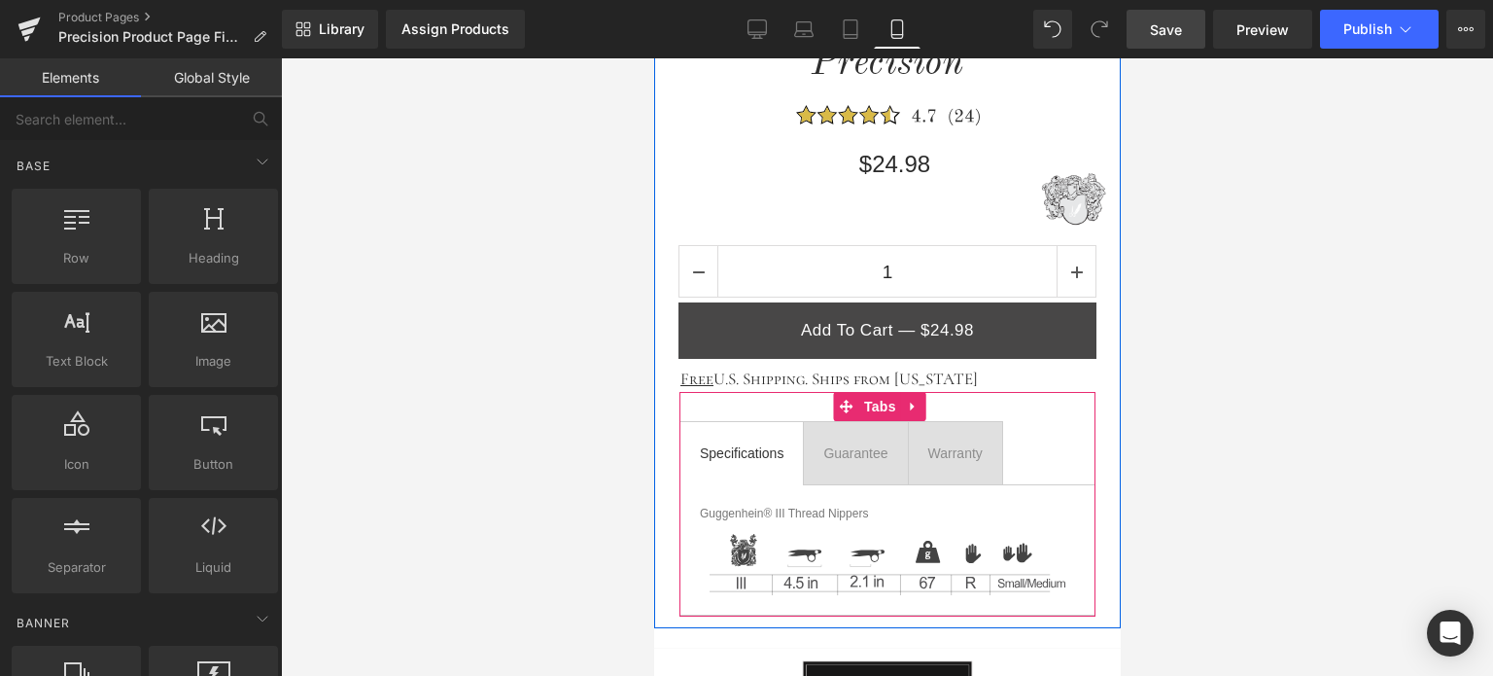
scroll to position [611, 0]
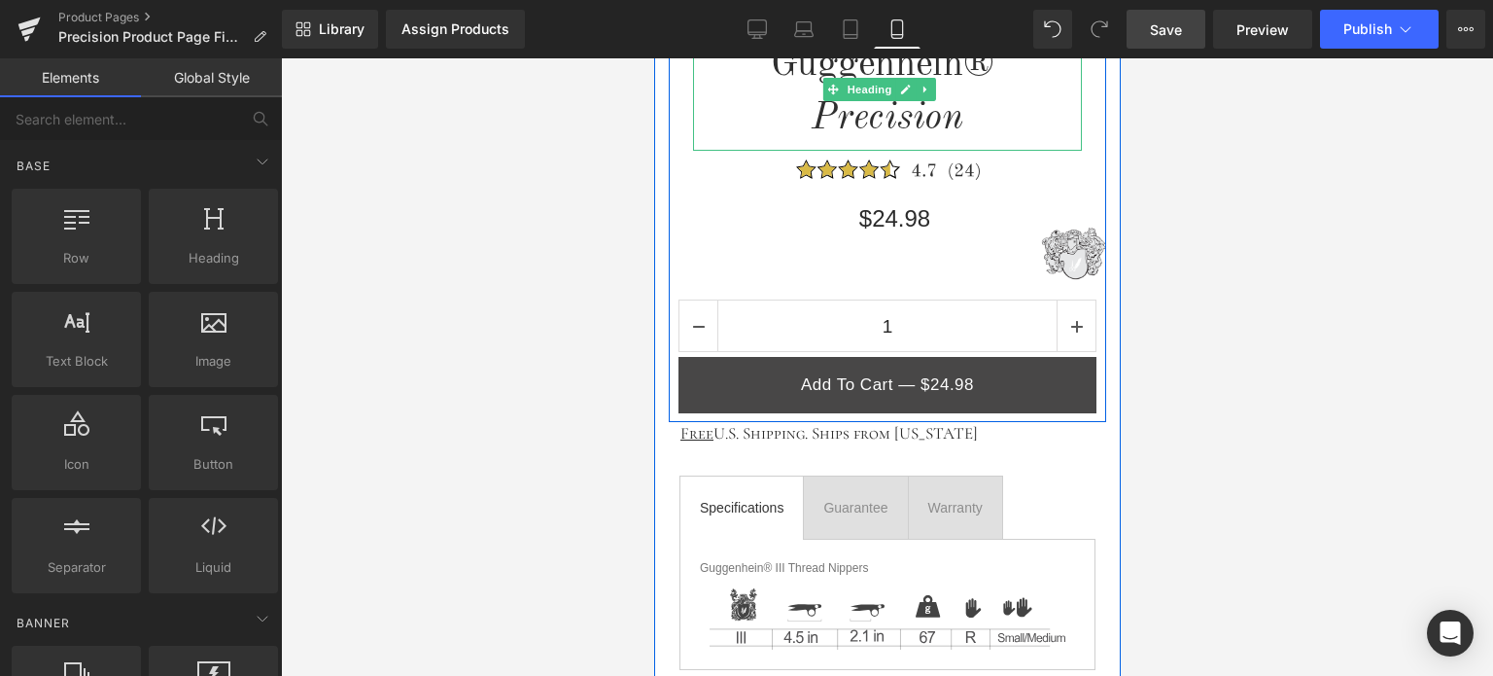
click at [811, 115] on icon "Precision" at bounding box center [886, 118] width 151 height 38
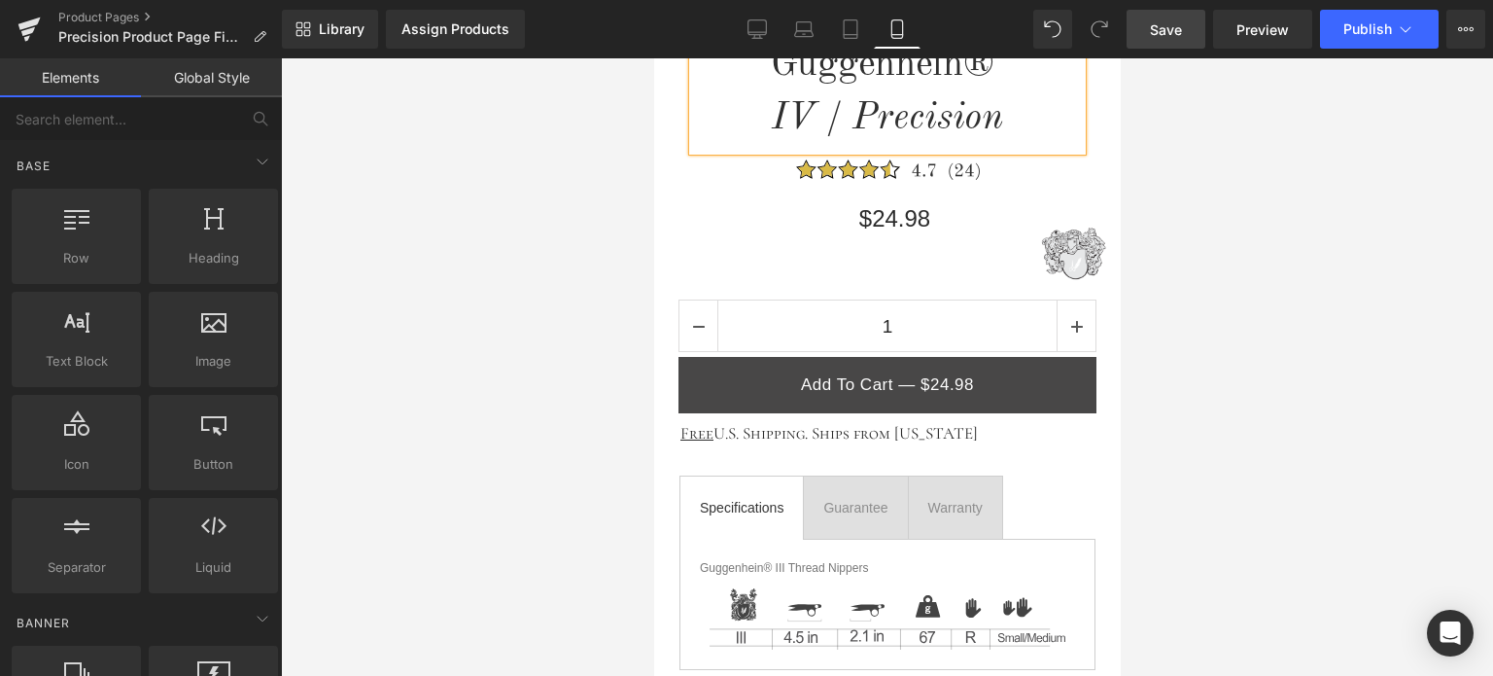
click at [1238, 219] on div at bounding box center [887, 366] width 1212 height 617
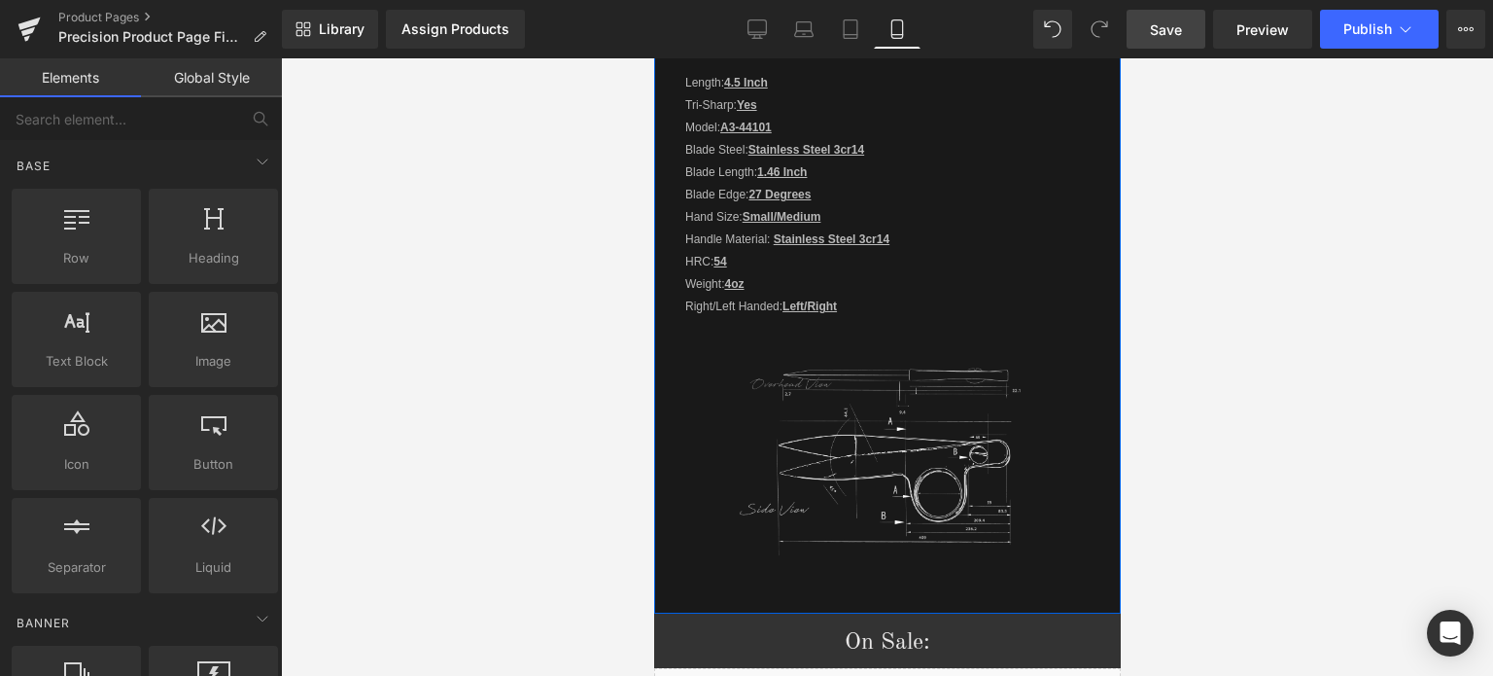
scroll to position [2264, 0]
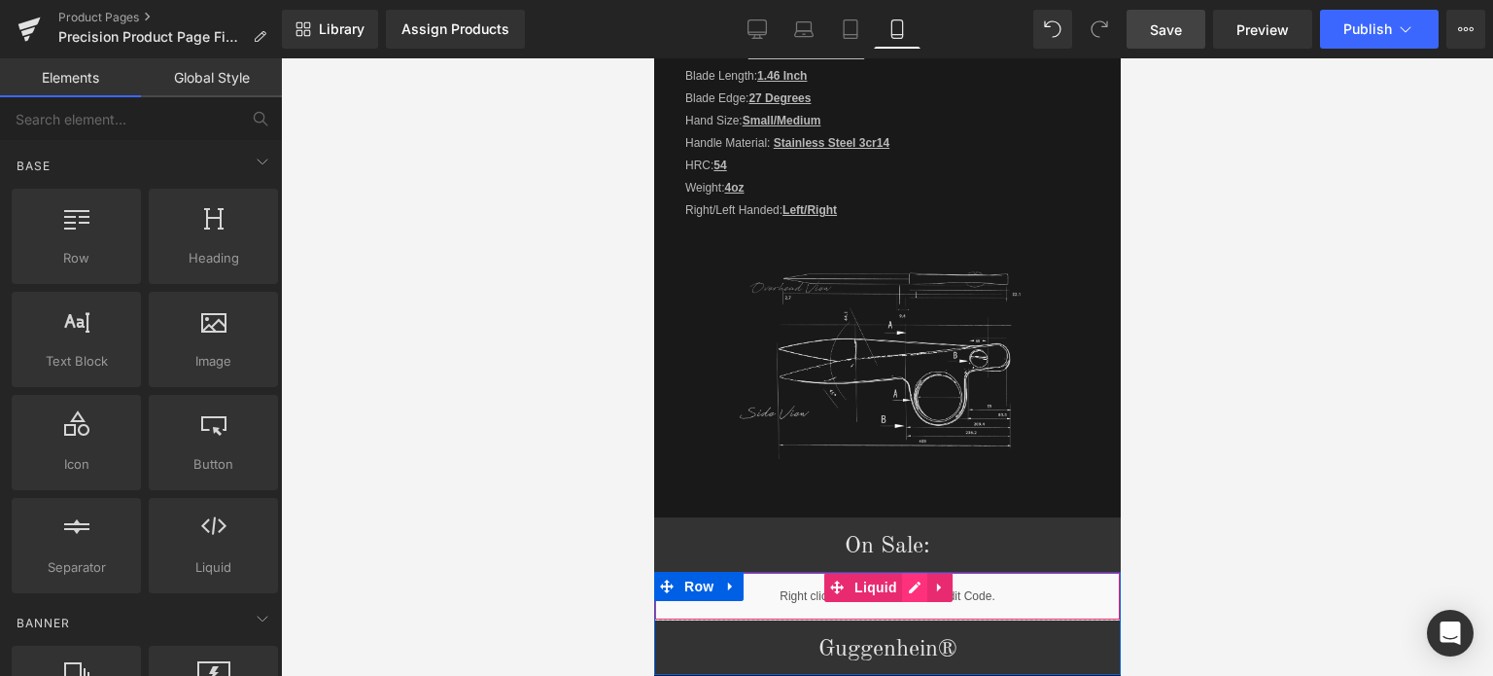
click at [897, 572] on div "Liquid" at bounding box center [886, 596] width 467 height 49
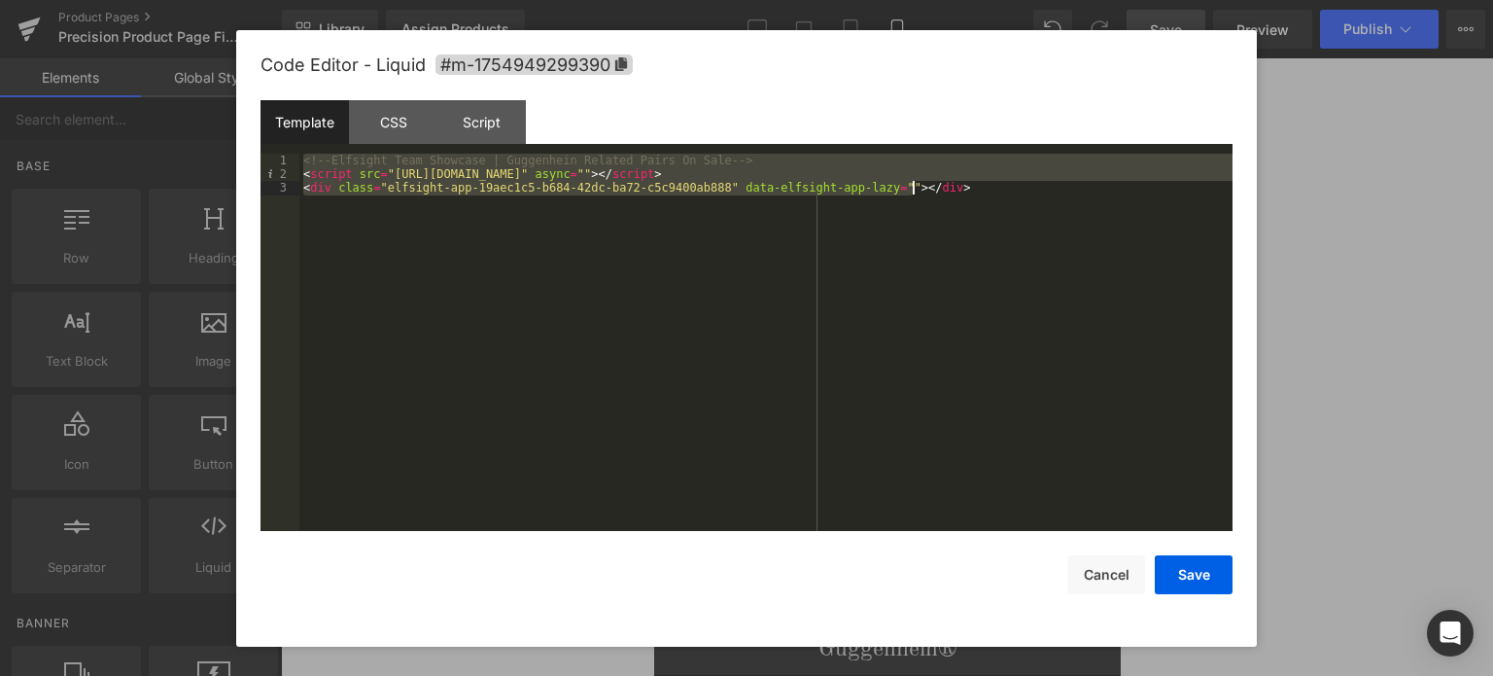
drag, startPoint x: 302, startPoint y: 158, endPoint x: 743, endPoint y: 240, distance: 448.1
click at [743, 240] on div "<!-- Elfsight Team Showcase | Guggenhein Related Pairs On Sale --> < script src…" at bounding box center [765, 357] width 933 height 406
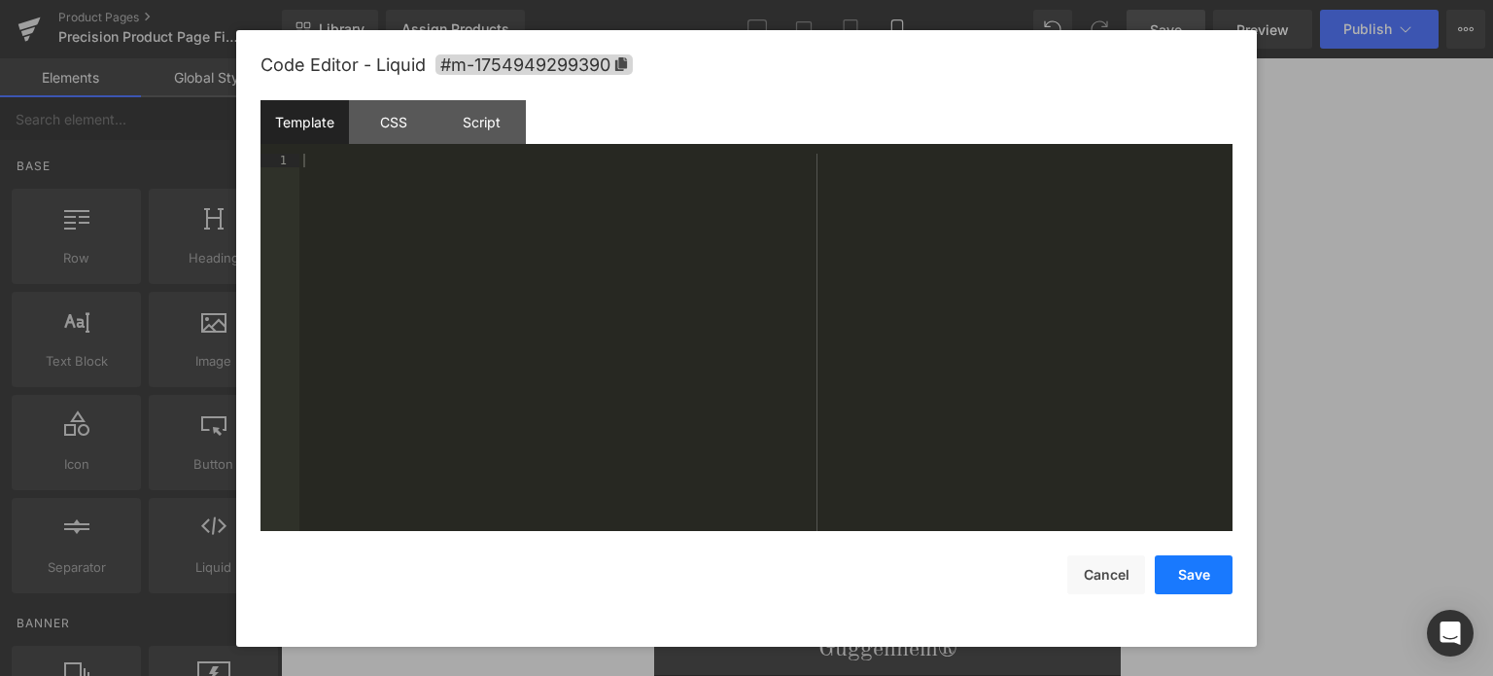
click at [1208, 576] on button "Save" at bounding box center [1194, 574] width 78 height 39
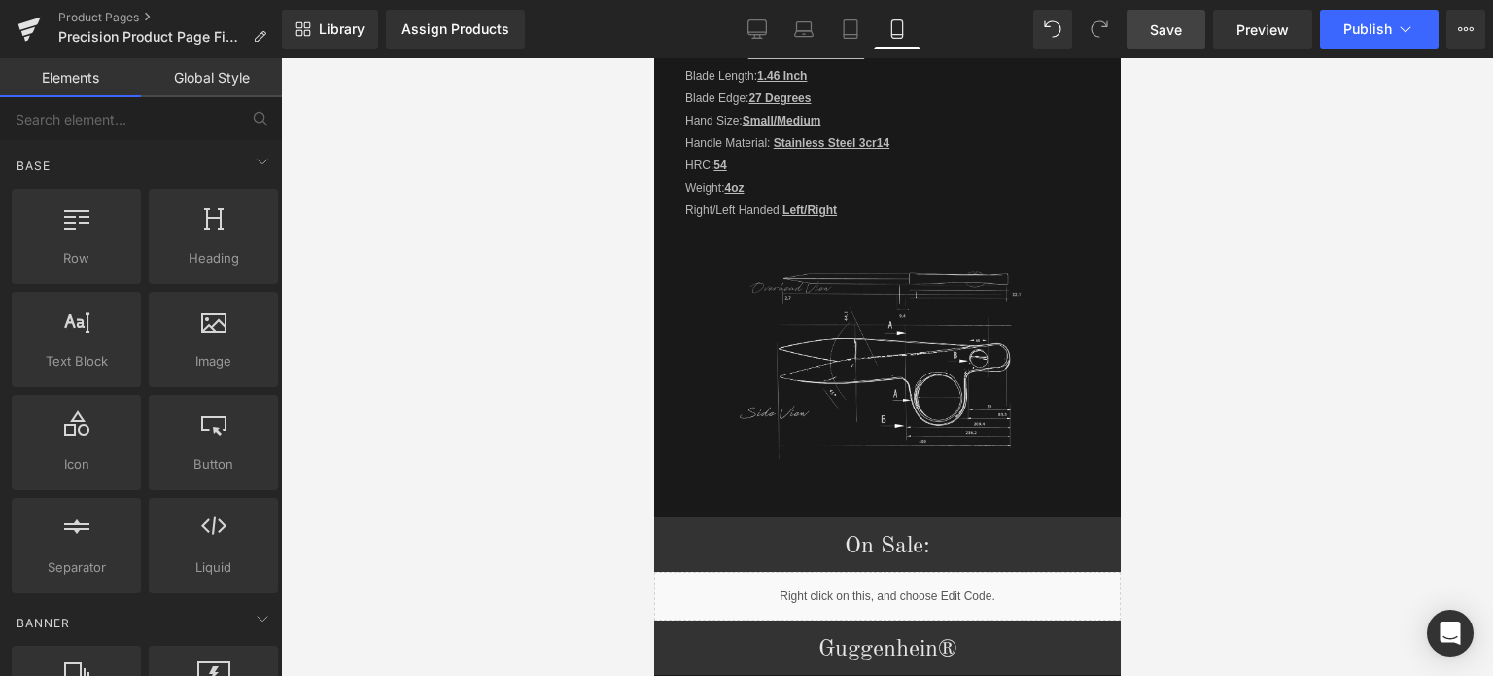
click at [1175, 32] on span "Save" at bounding box center [1166, 29] width 32 height 20
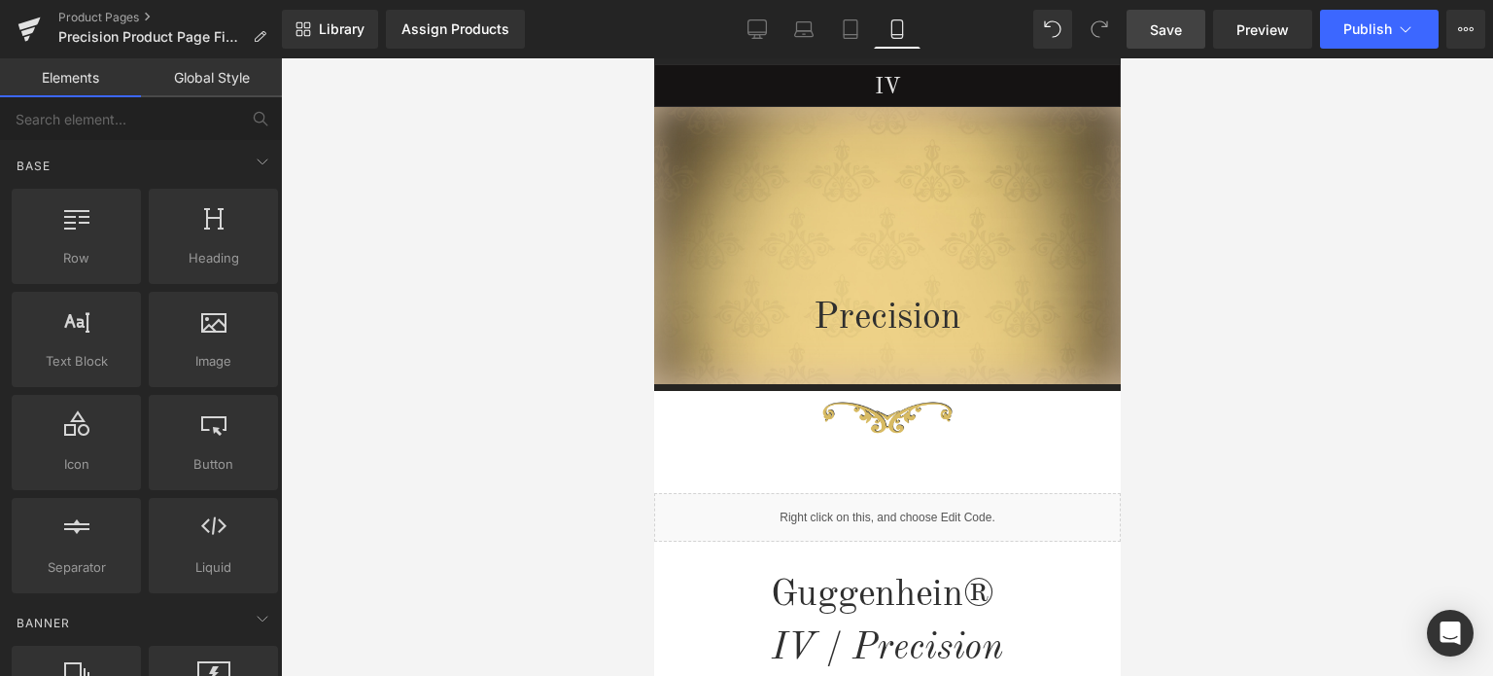
drag, startPoint x: 1118, startPoint y: 449, endPoint x: 1791, endPoint y: 183, distance: 723.7
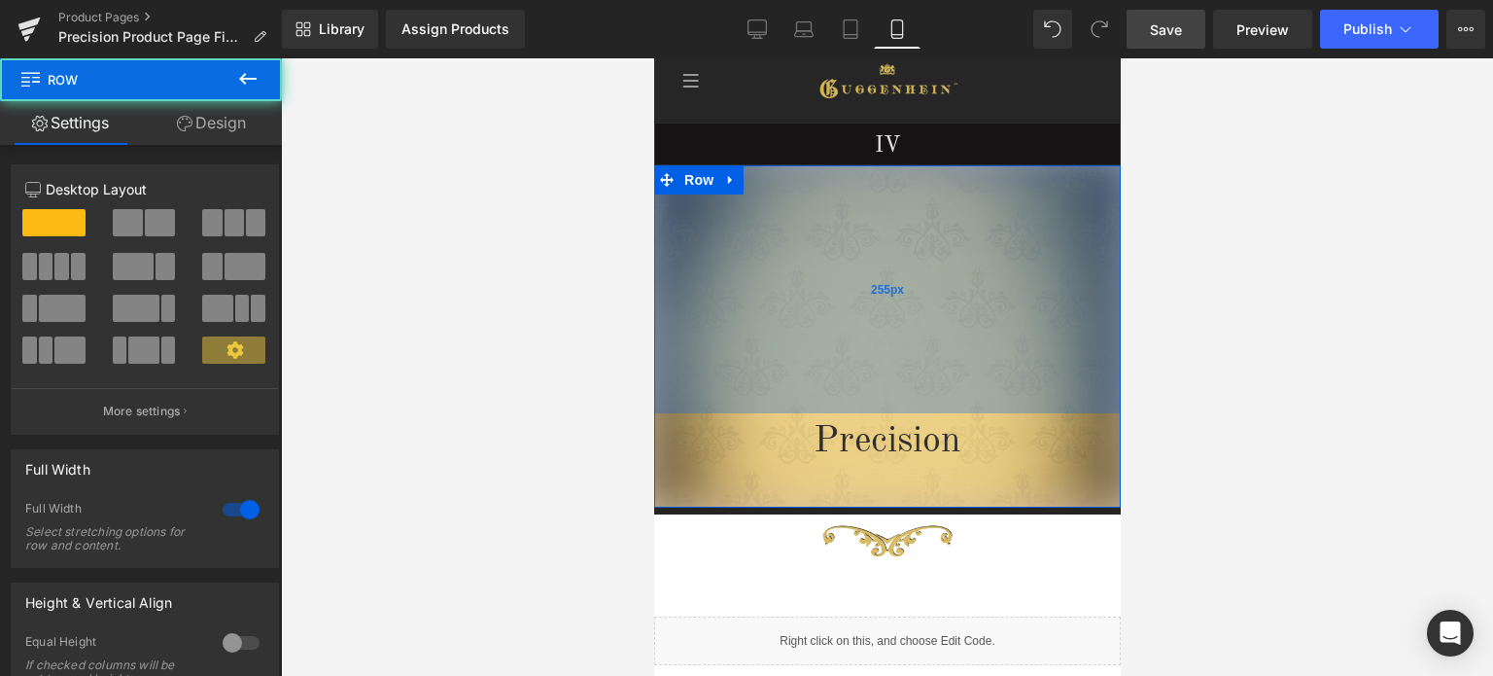
drag, startPoint x: 953, startPoint y: 316, endPoint x: 956, endPoint y: 381, distance: 65.2
click at [956, 381] on div "255px" at bounding box center [886, 289] width 467 height 248
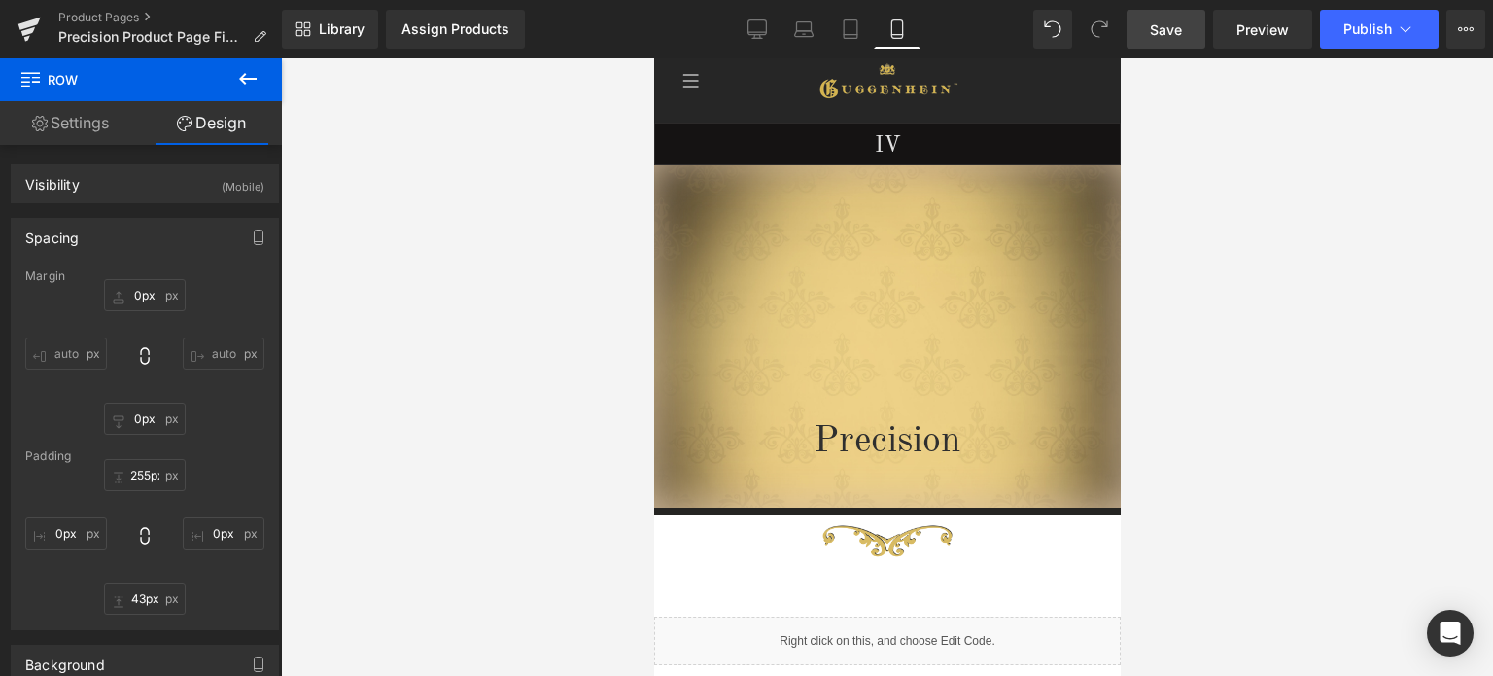
click at [1174, 27] on span "Save" at bounding box center [1166, 29] width 32 height 20
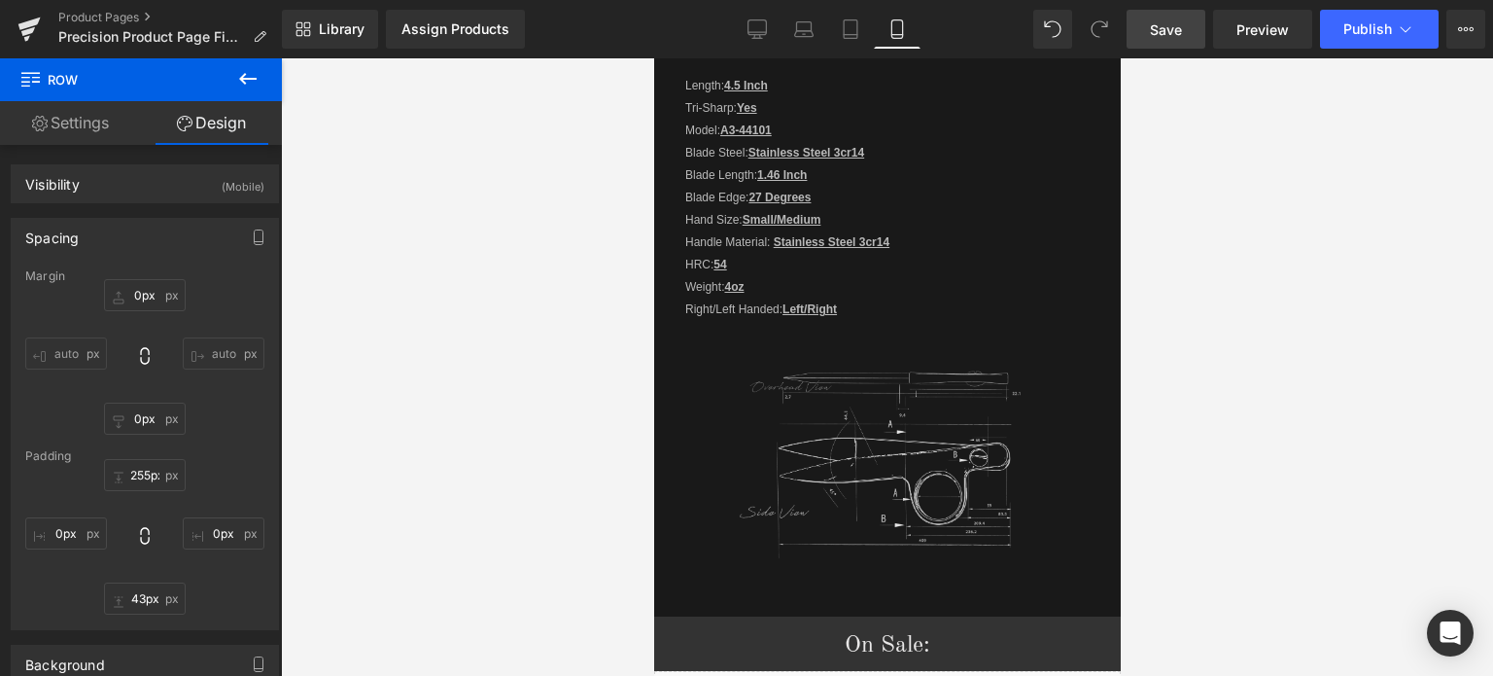
scroll to position [2356, 0]
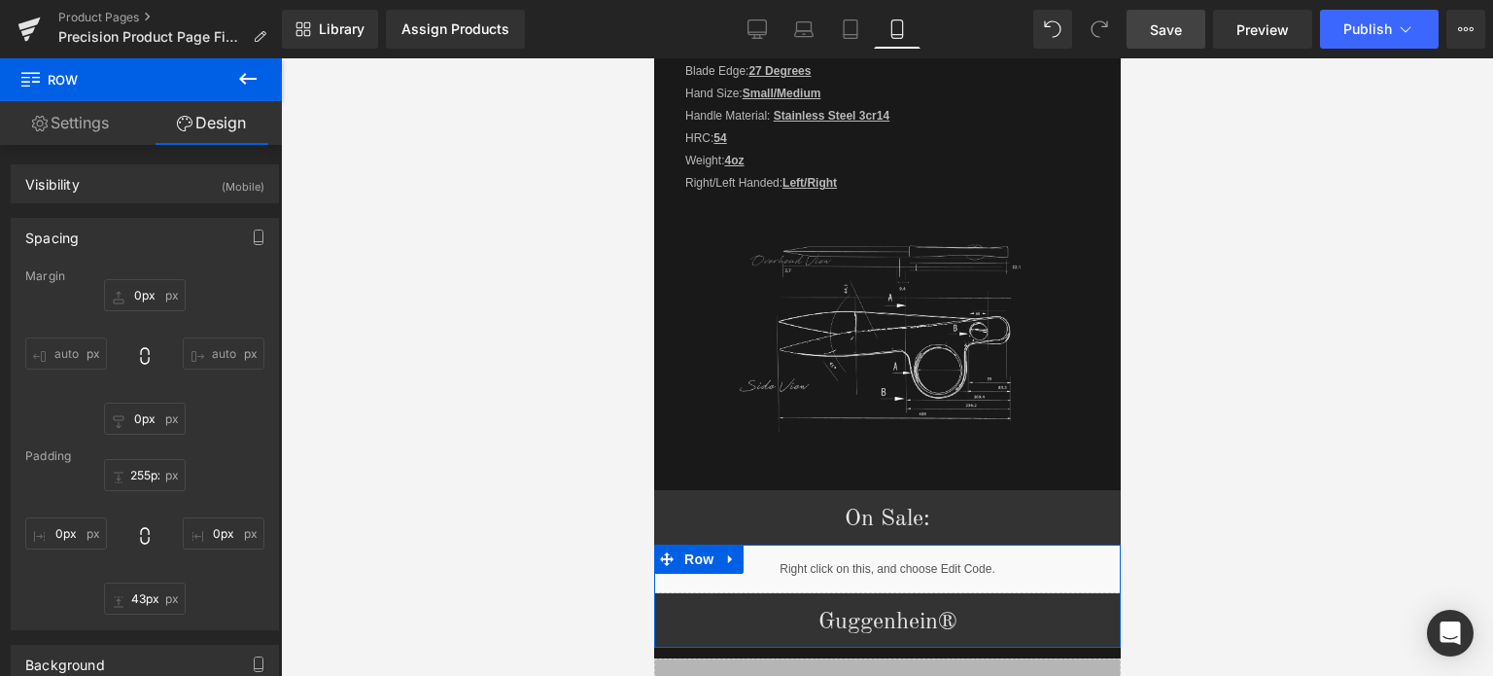
click at [902, 544] on div "Liquid" at bounding box center [886, 568] width 467 height 49
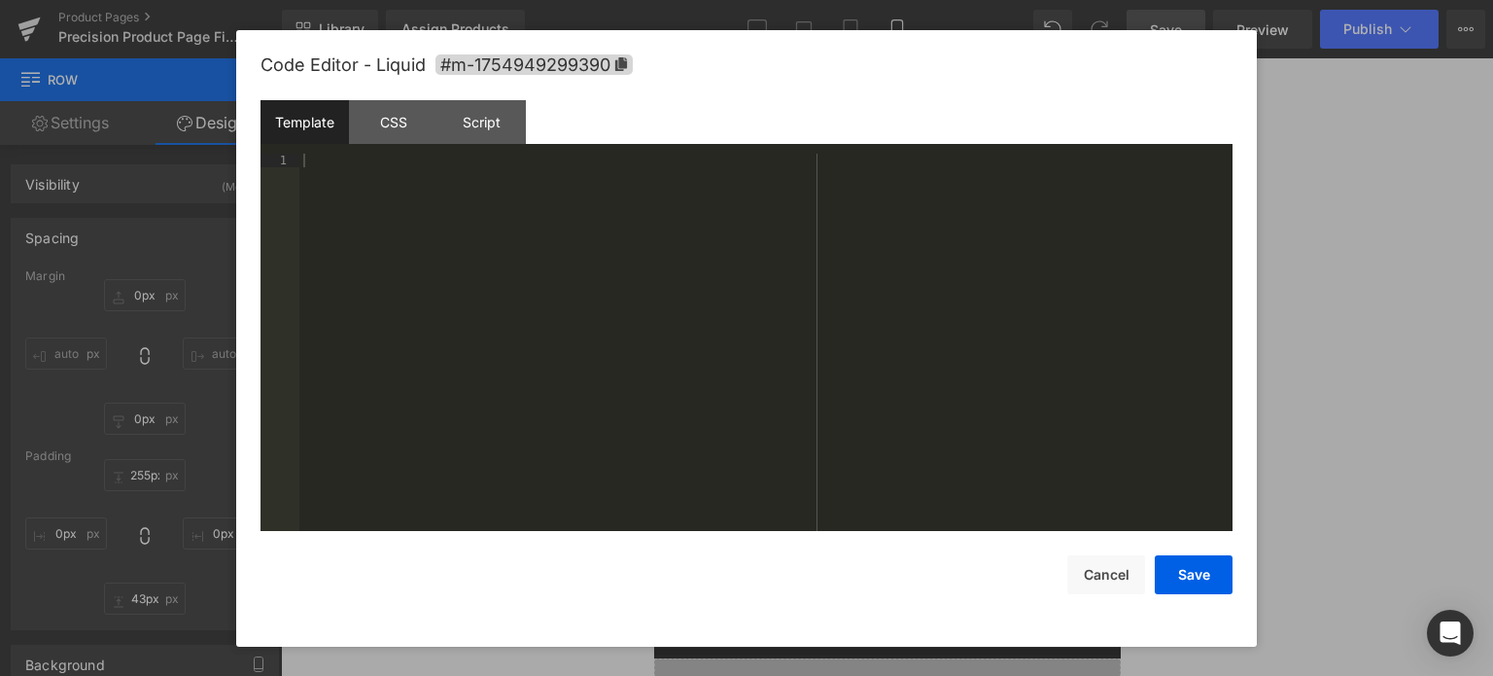
click at [364, 174] on div at bounding box center [765, 357] width 933 height 406
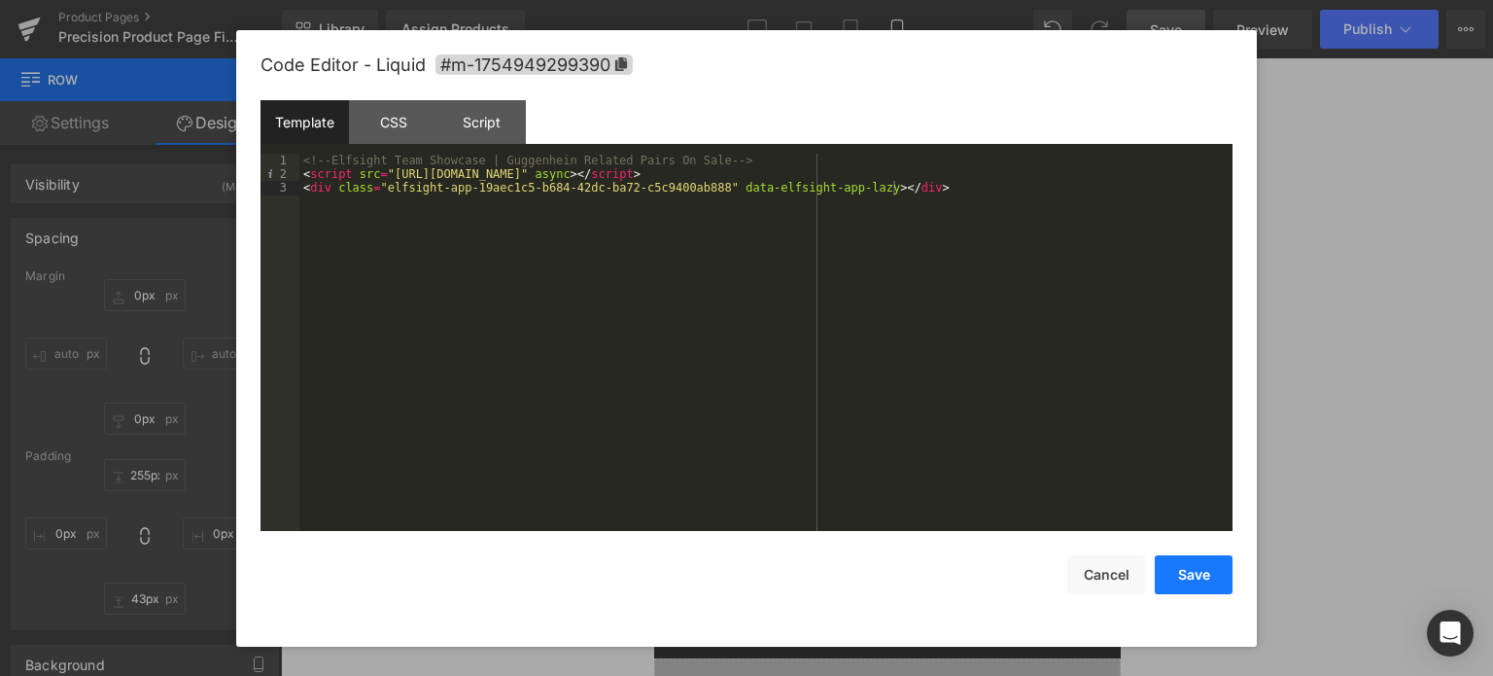
click at [1196, 577] on button "Save" at bounding box center [1194, 574] width 78 height 39
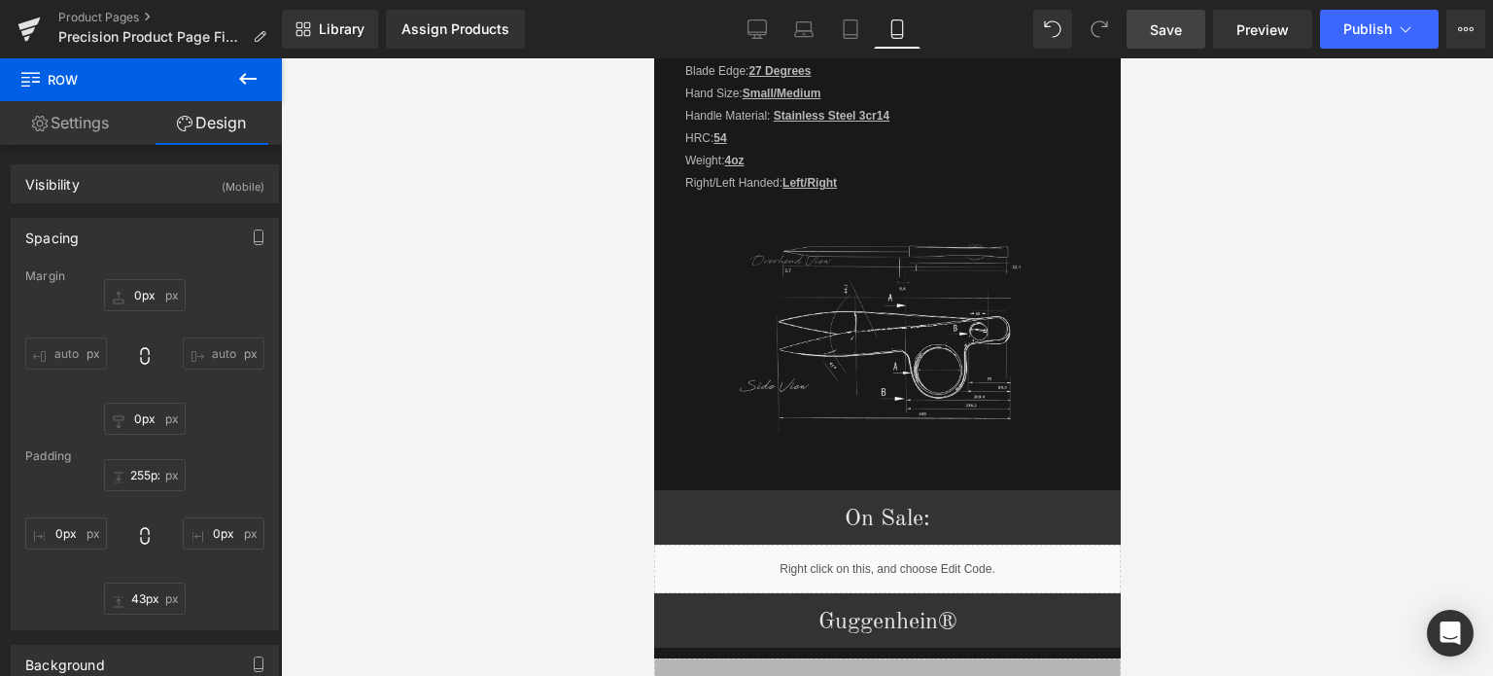
click at [1176, 33] on span "Save" at bounding box center [1166, 29] width 32 height 20
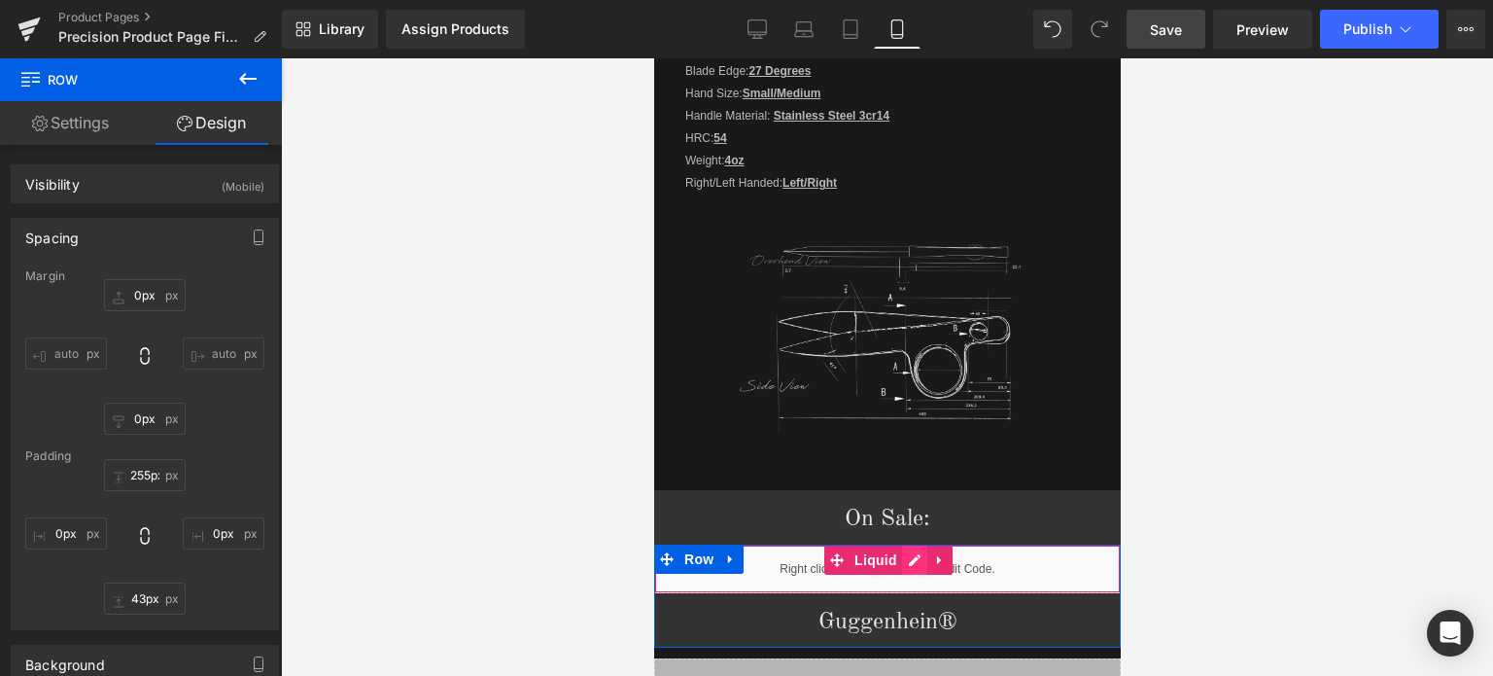
click at [907, 544] on div "Liquid" at bounding box center [886, 568] width 467 height 49
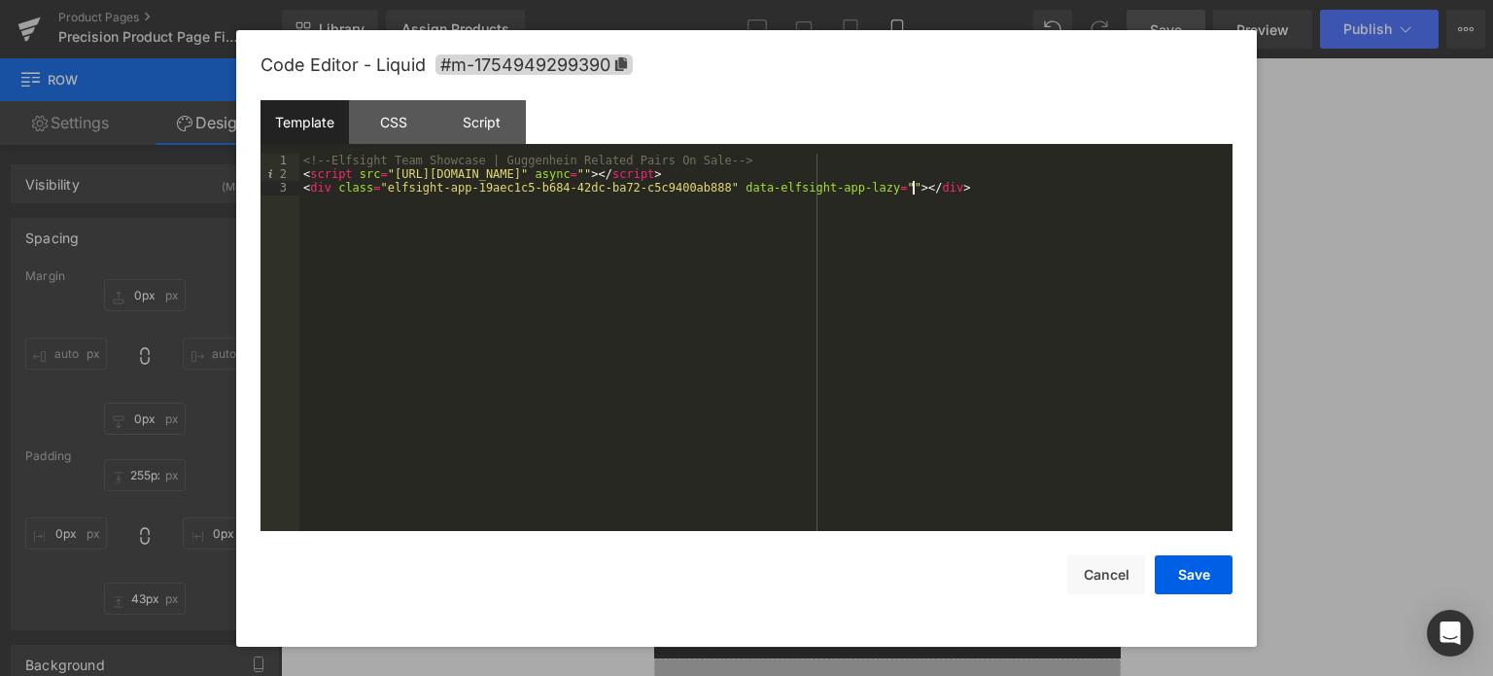
click at [480, 280] on div "<!-- Elfsight Team Showcase | Guggenhein Related Pairs On Sale --> < script src…" at bounding box center [765, 357] width 933 height 406
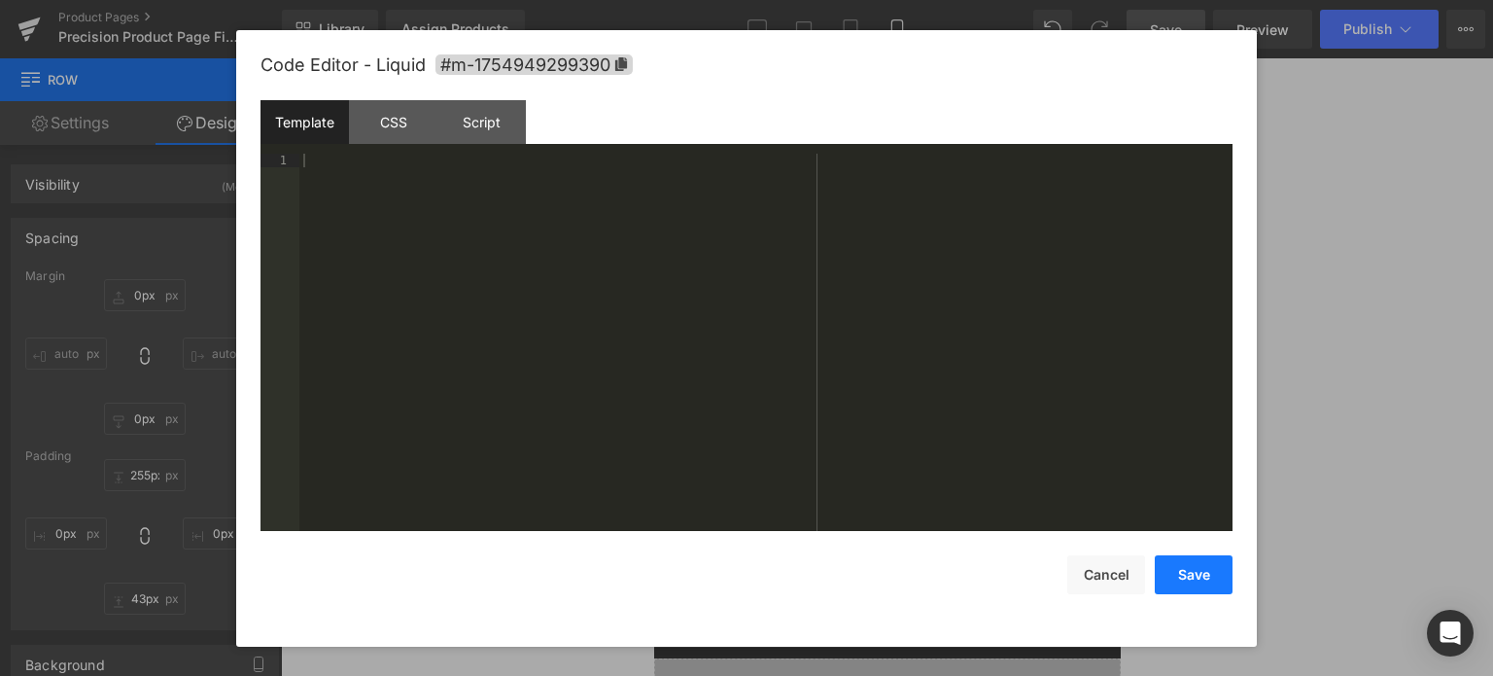
click at [1198, 575] on button "Save" at bounding box center [1194, 574] width 78 height 39
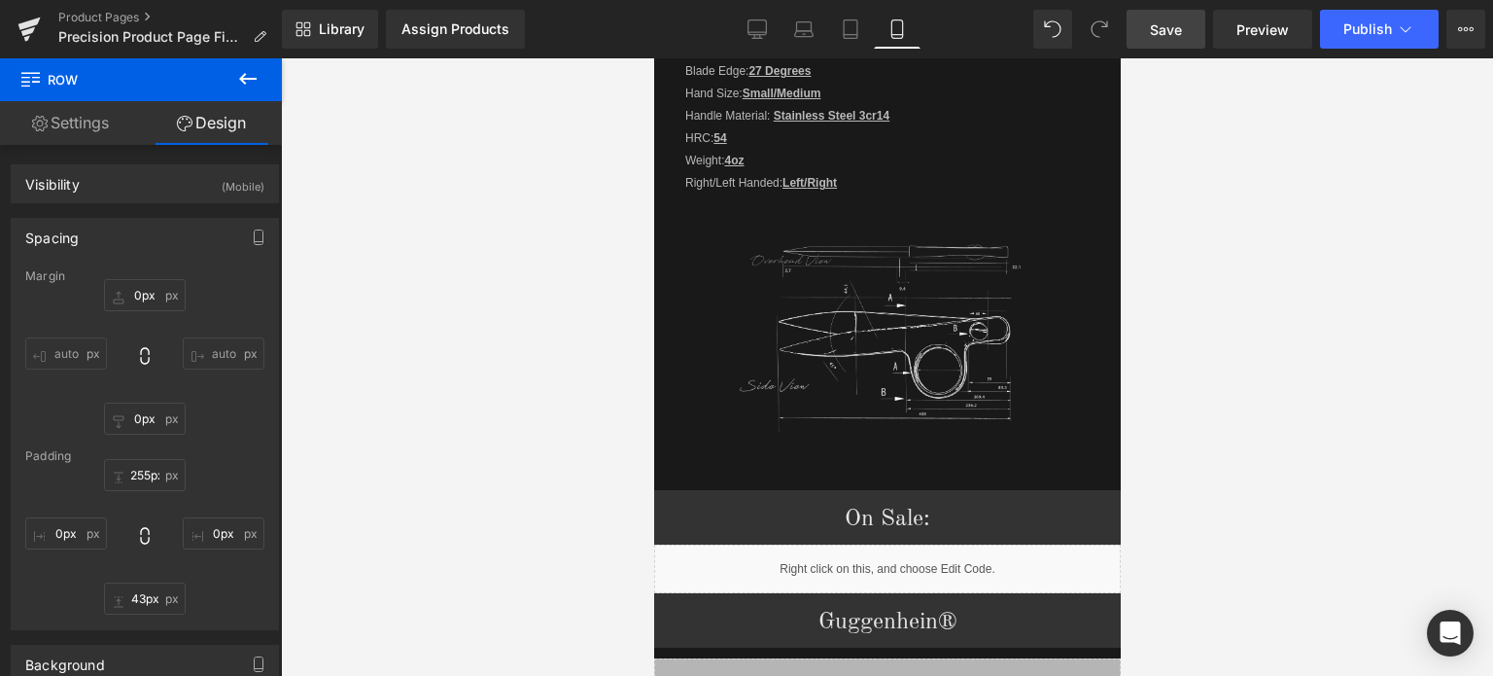
click at [1176, 27] on span "Save" at bounding box center [1166, 29] width 32 height 20
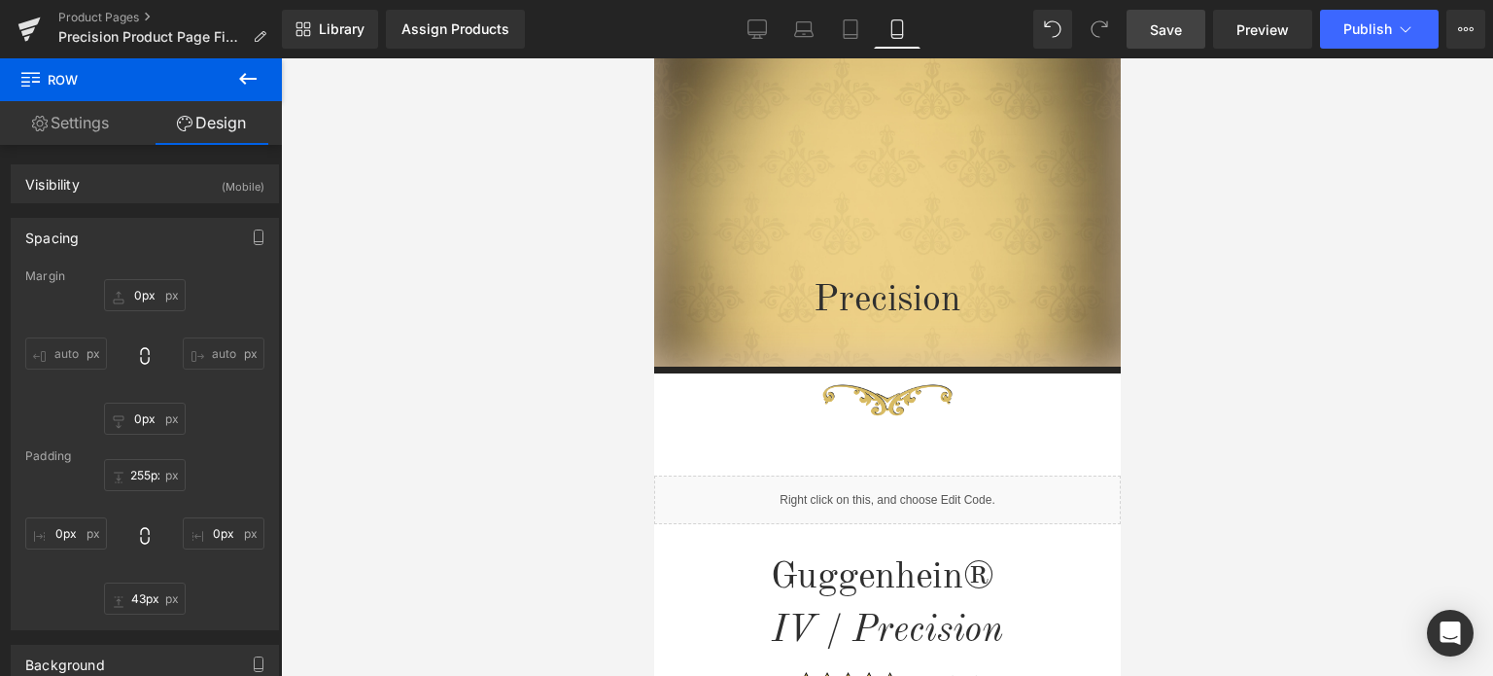
scroll to position [0, 0]
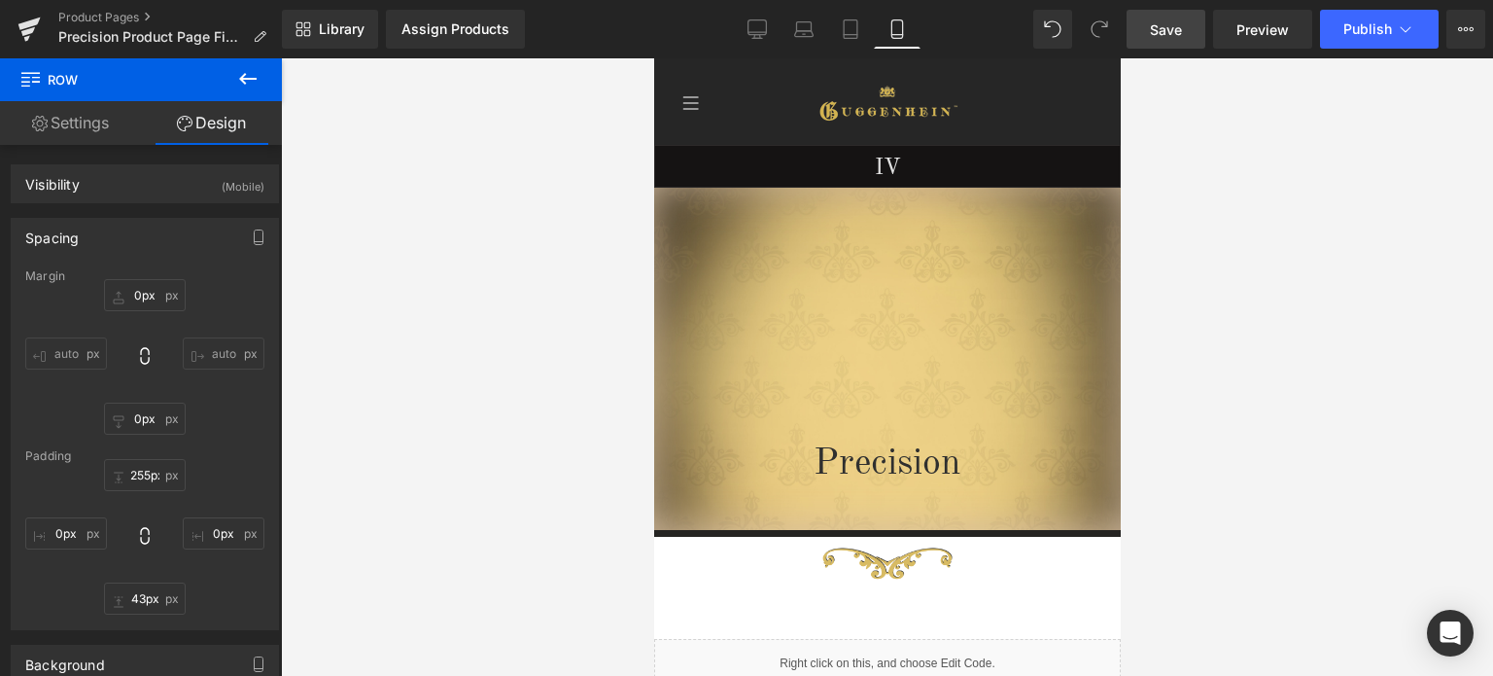
drag, startPoint x: 1112, startPoint y: 456, endPoint x: 1806, endPoint y: 178, distance: 746.9
click at [1173, 28] on span "Save" at bounding box center [1166, 29] width 32 height 20
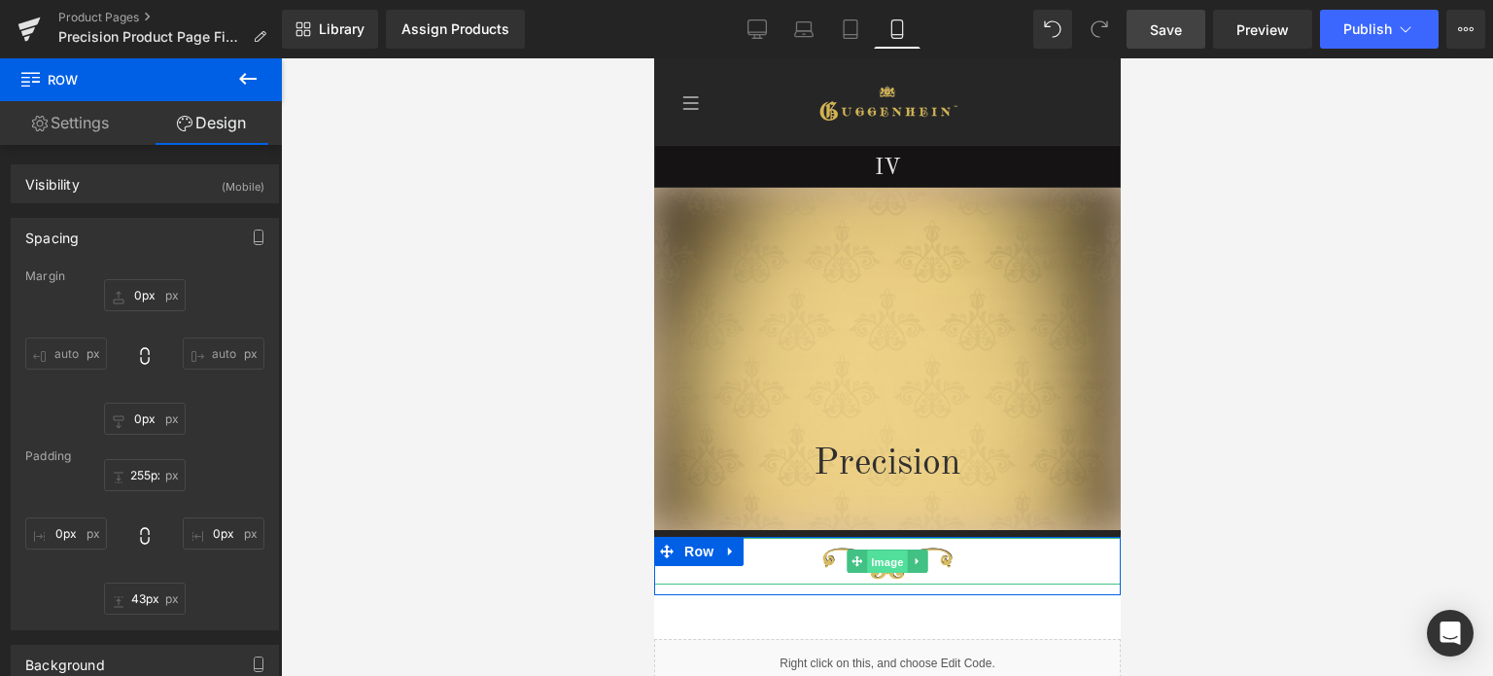
click at [876, 569] on span "Image" at bounding box center [886, 561] width 41 height 23
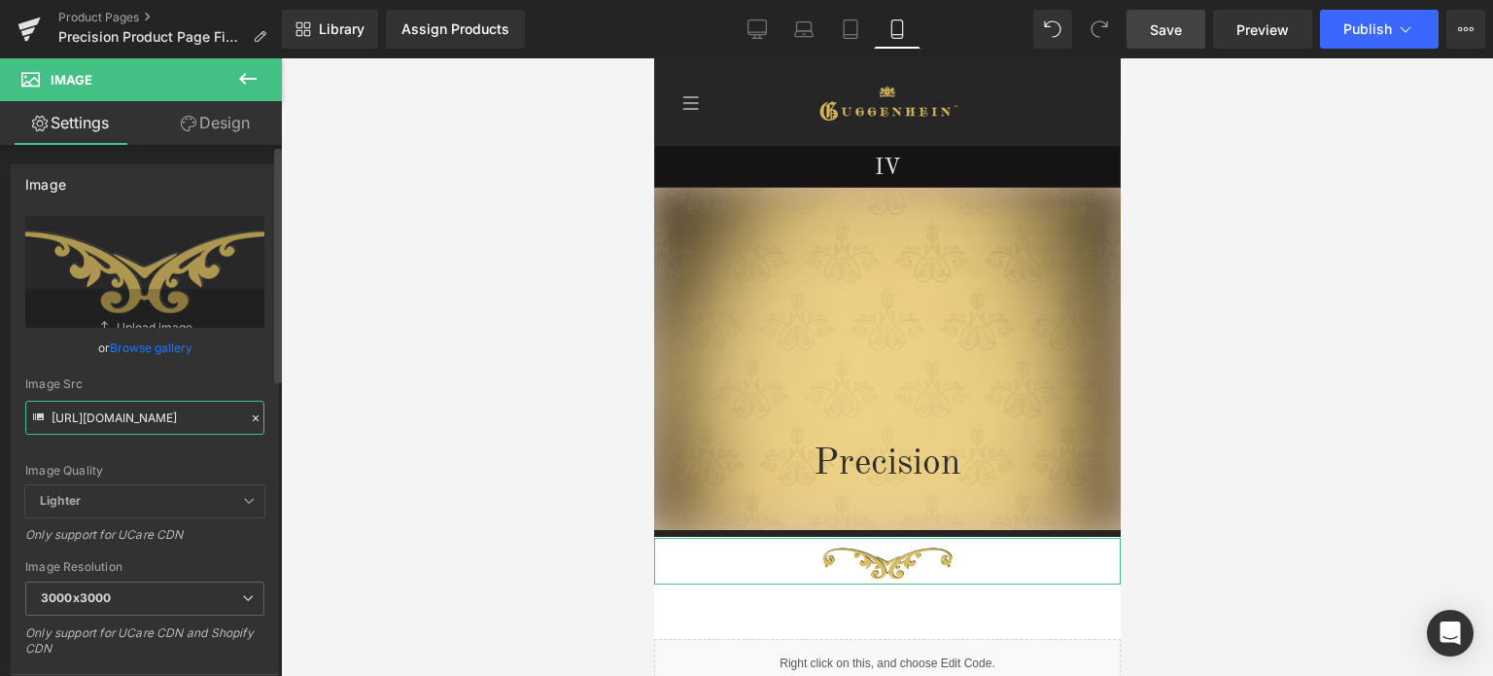
click at [162, 422] on input "[URL][DOMAIN_NAME]" at bounding box center [144, 418] width 239 height 34
paste input "1_ea8fb903-d199-4d00-81a2-b9f433c262d3.png?v=1756594335"
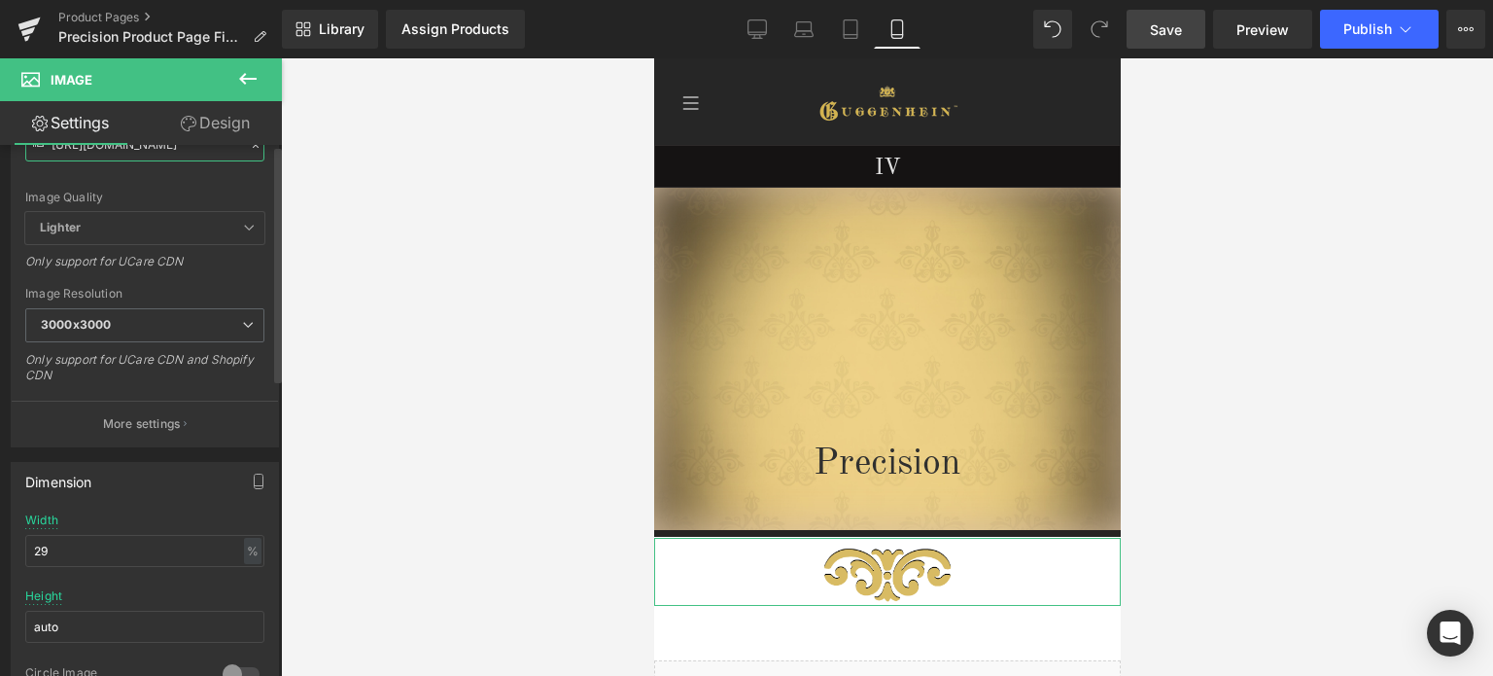
scroll to position [486, 0]
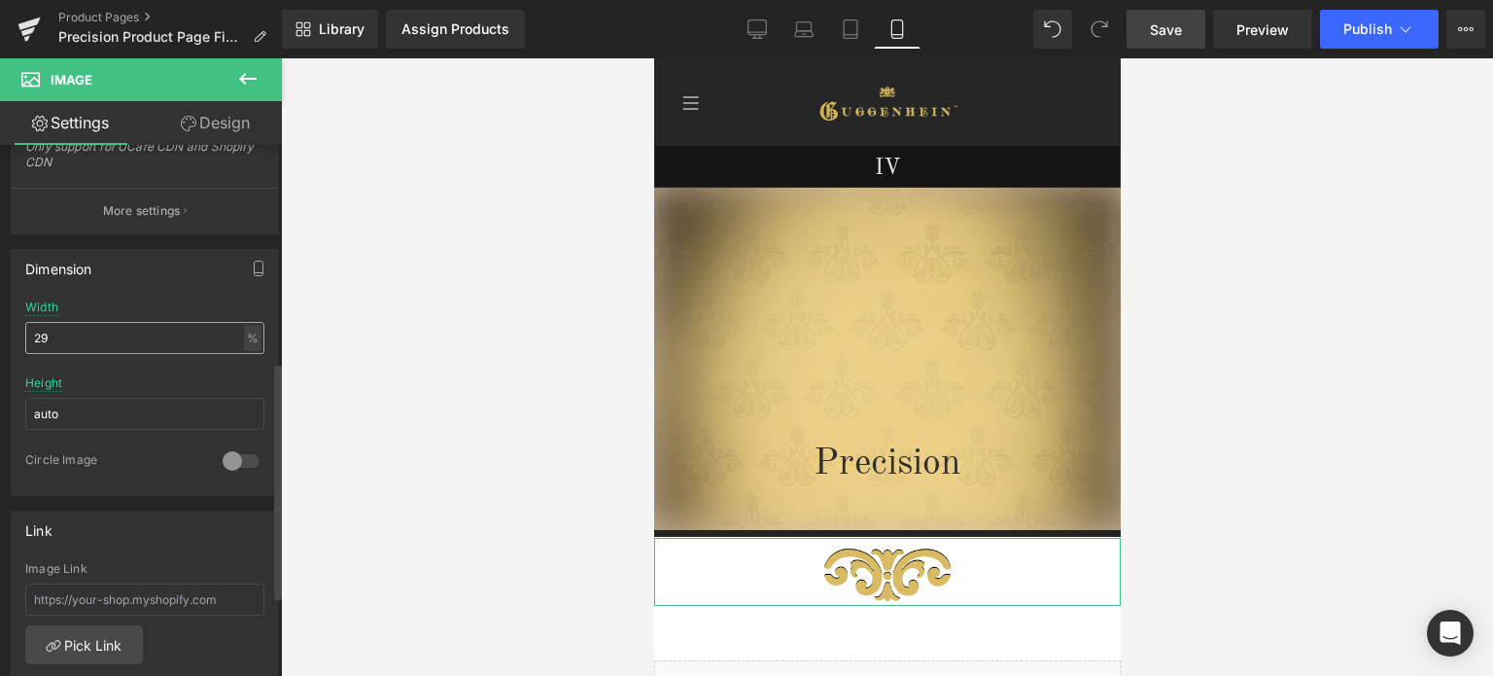
type input "[URL][DOMAIN_NAME]"
click at [33, 334] on input "29" at bounding box center [144, 338] width 239 height 32
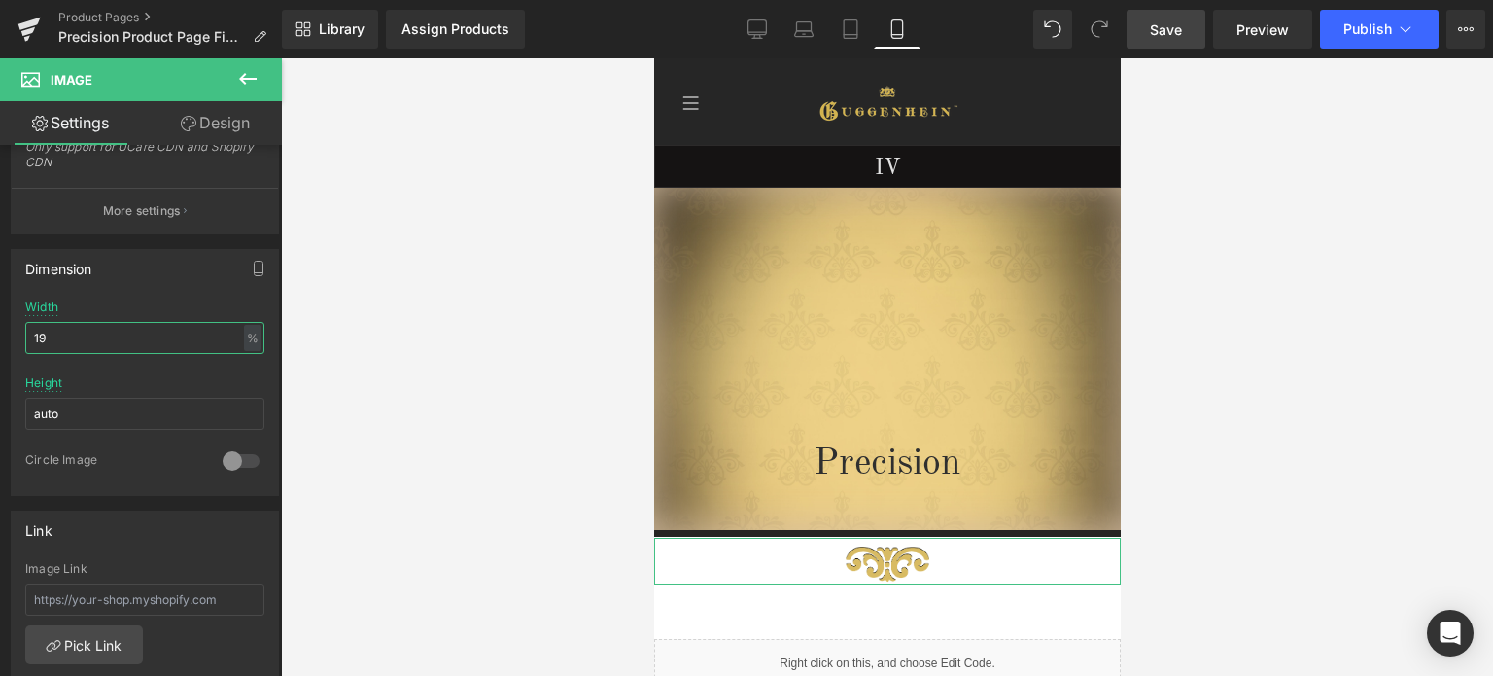
type input "19"
click at [237, 118] on link "Design" at bounding box center [215, 123] width 141 height 44
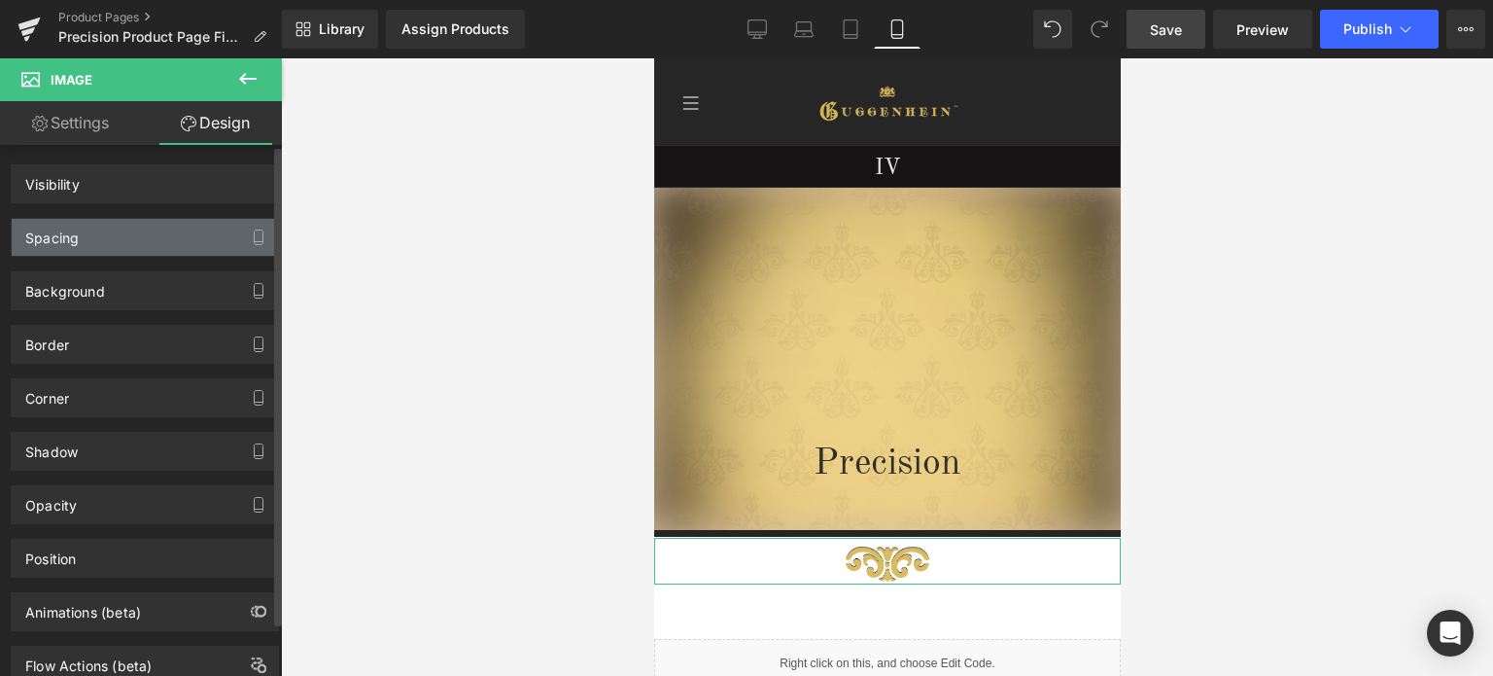
click at [129, 237] on div "Spacing" at bounding box center [145, 237] width 266 height 37
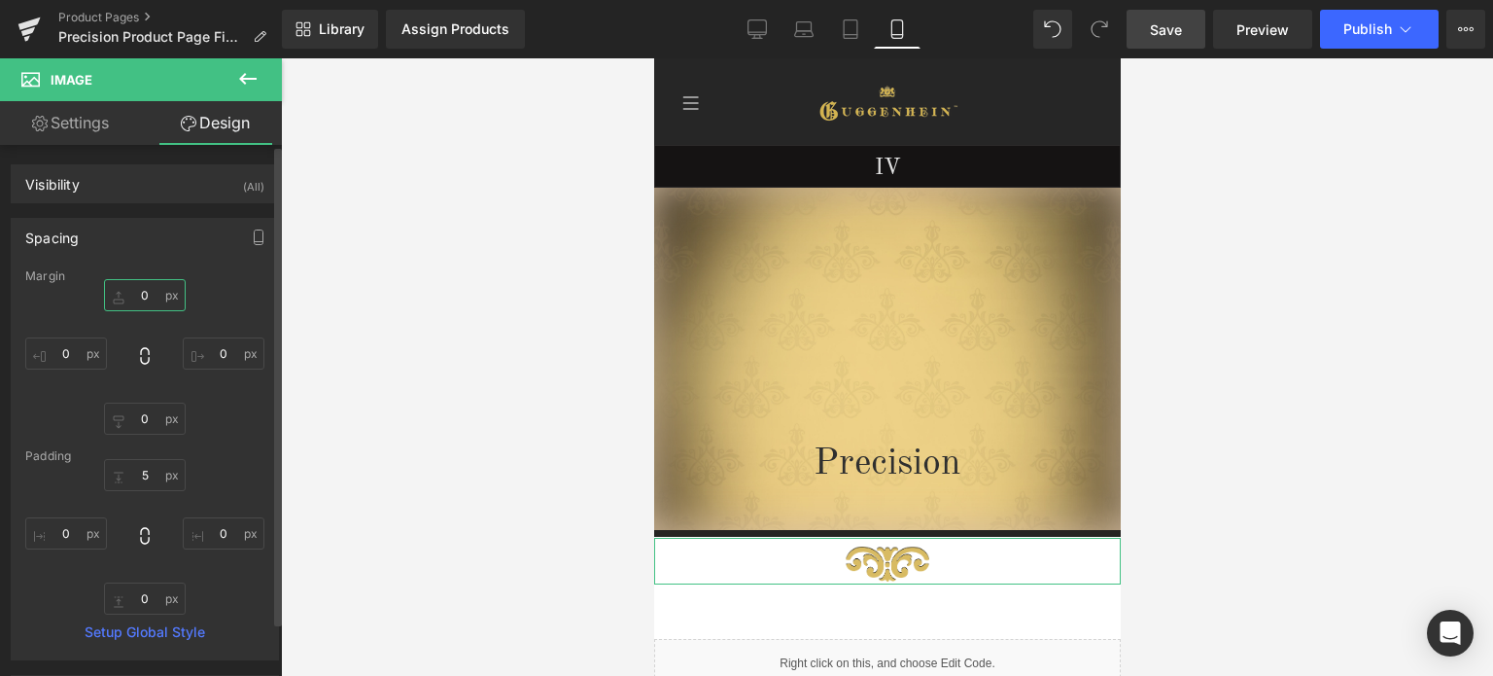
click at [145, 286] on input "0" at bounding box center [145, 295] width 82 height 32
type input "3"
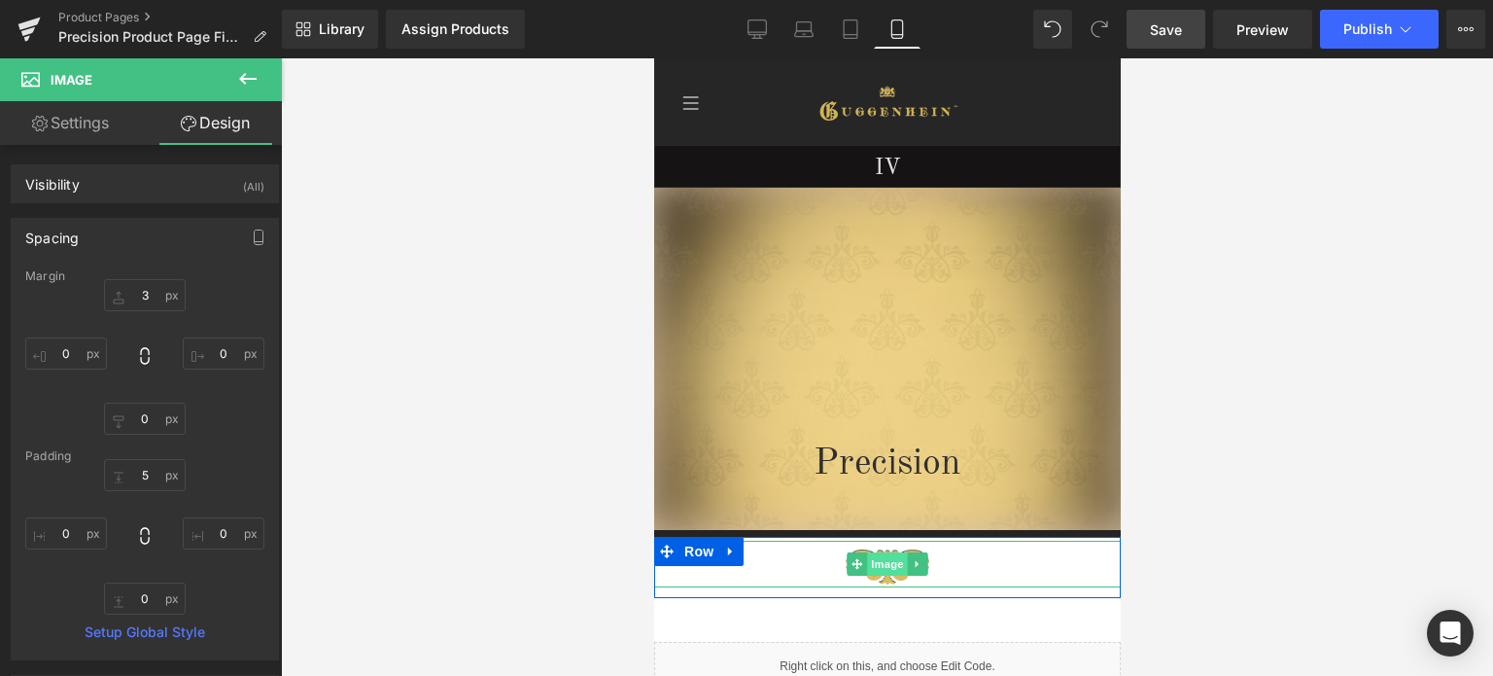
click at [879, 561] on span "Image" at bounding box center [886, 563] width 41 height 23
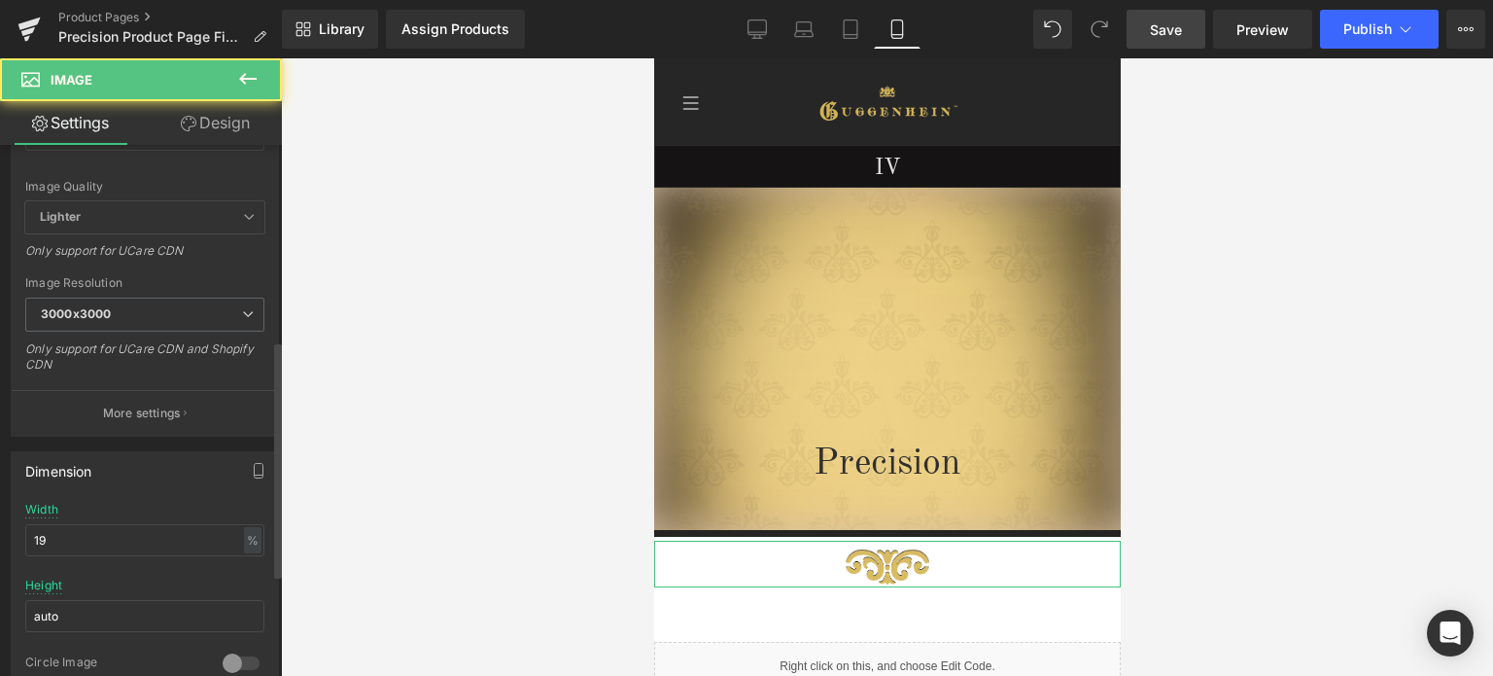
scroll to position [486, 0]
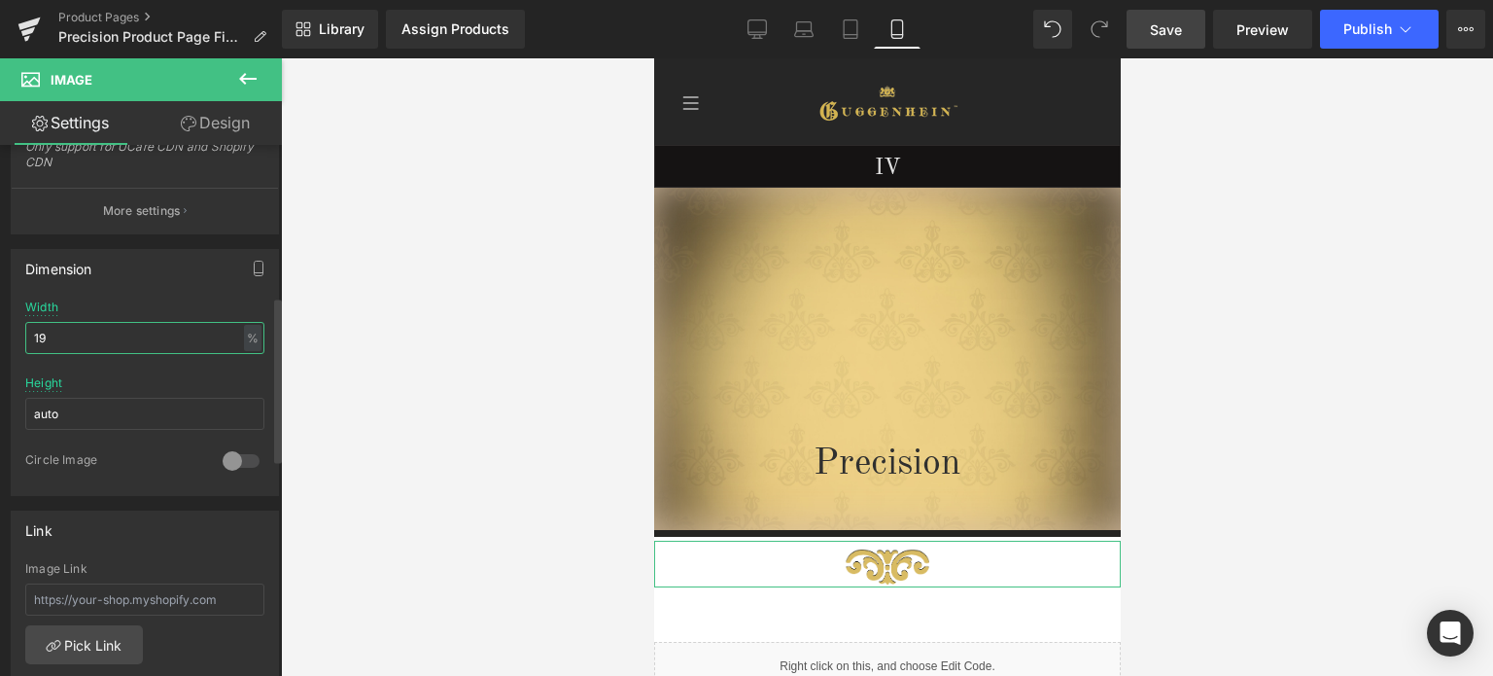
click at [50, 337] on input "19" at bounding box center [144, 338] width 239 height 32
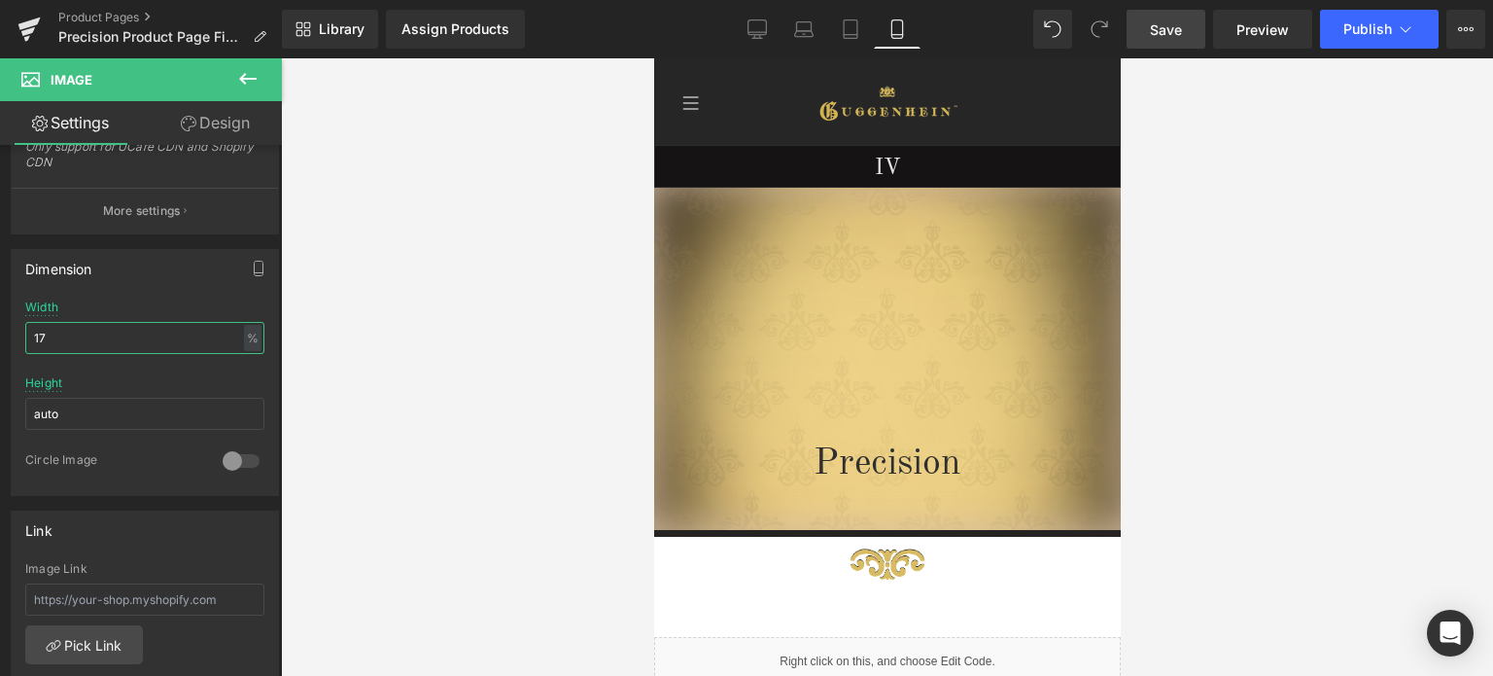
type input "17"
click at [1168, 23] on span "Save" at bounding box center [1166, 29] width 32 height 20
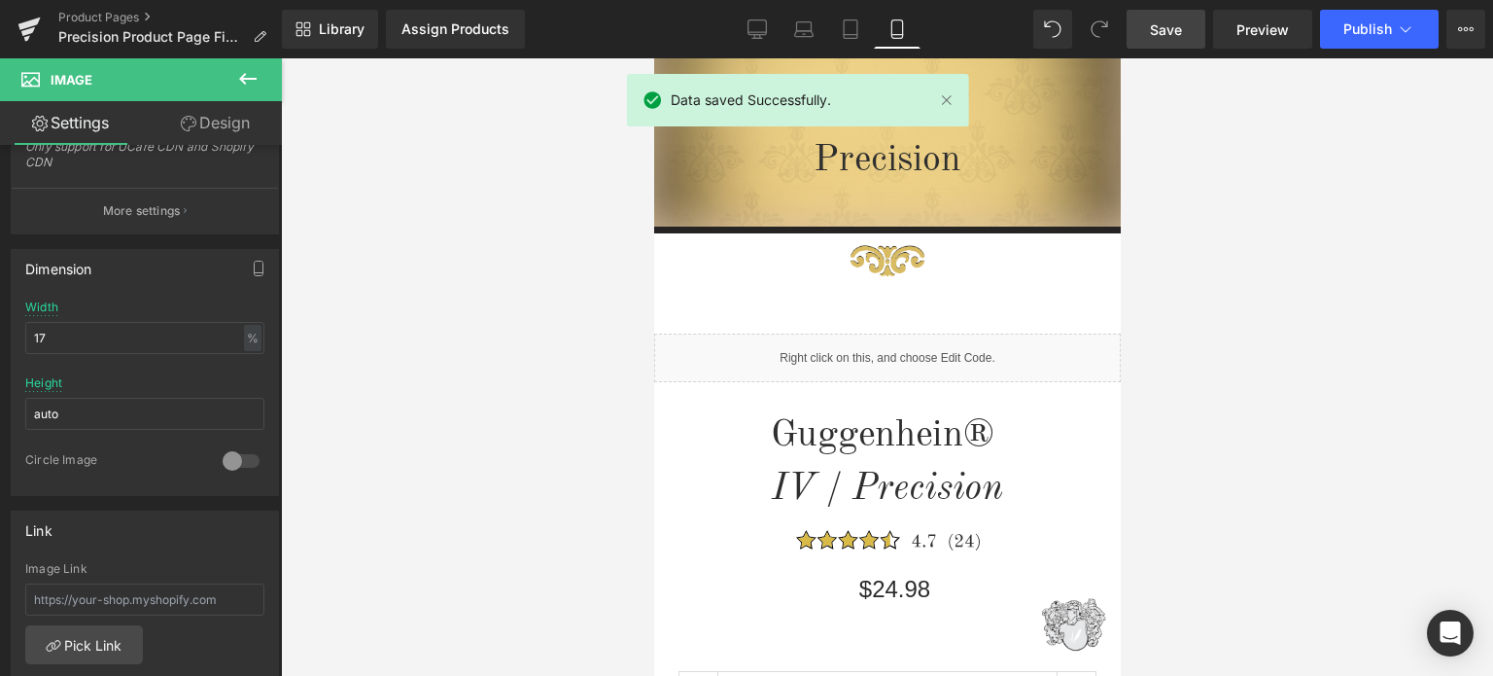
scroll to position [105, 0]
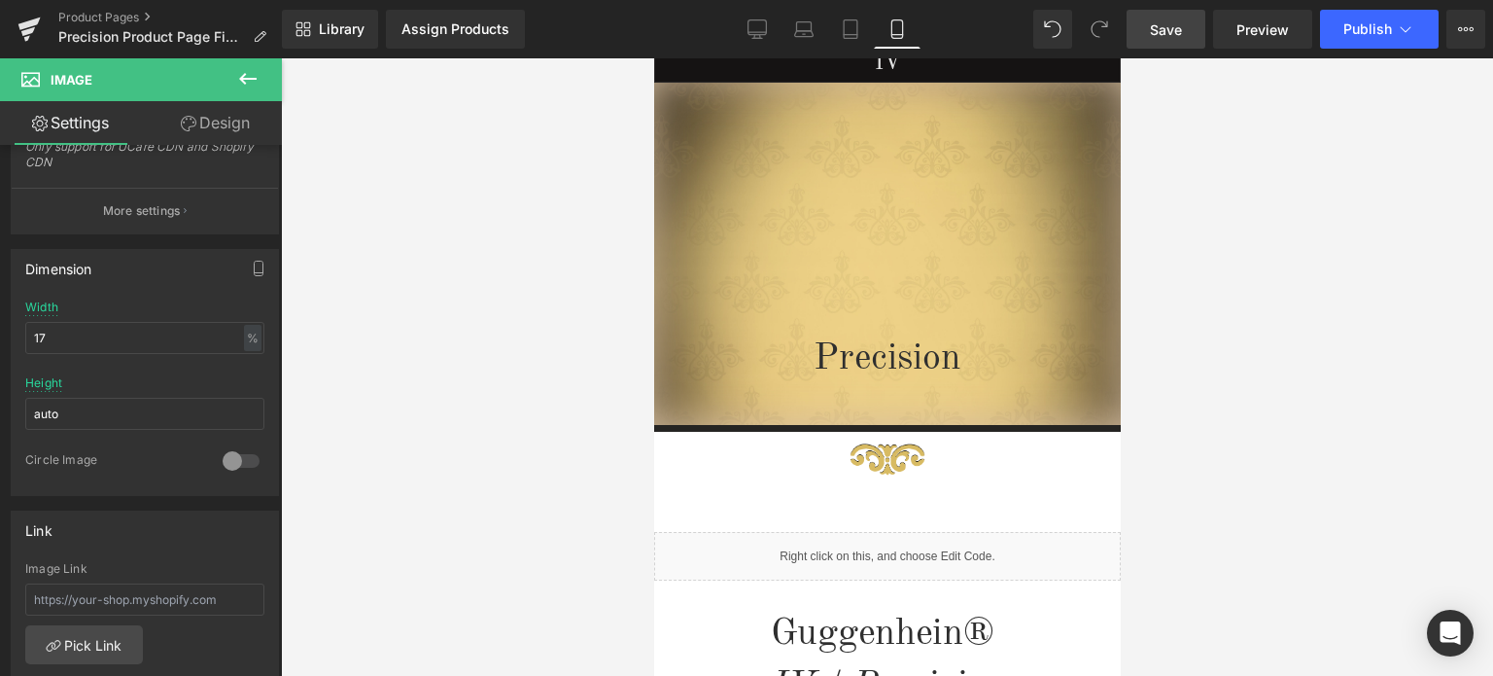
click at [1171, 37] on span "Save" at bounding box center [1166, 29] width 32 height 20
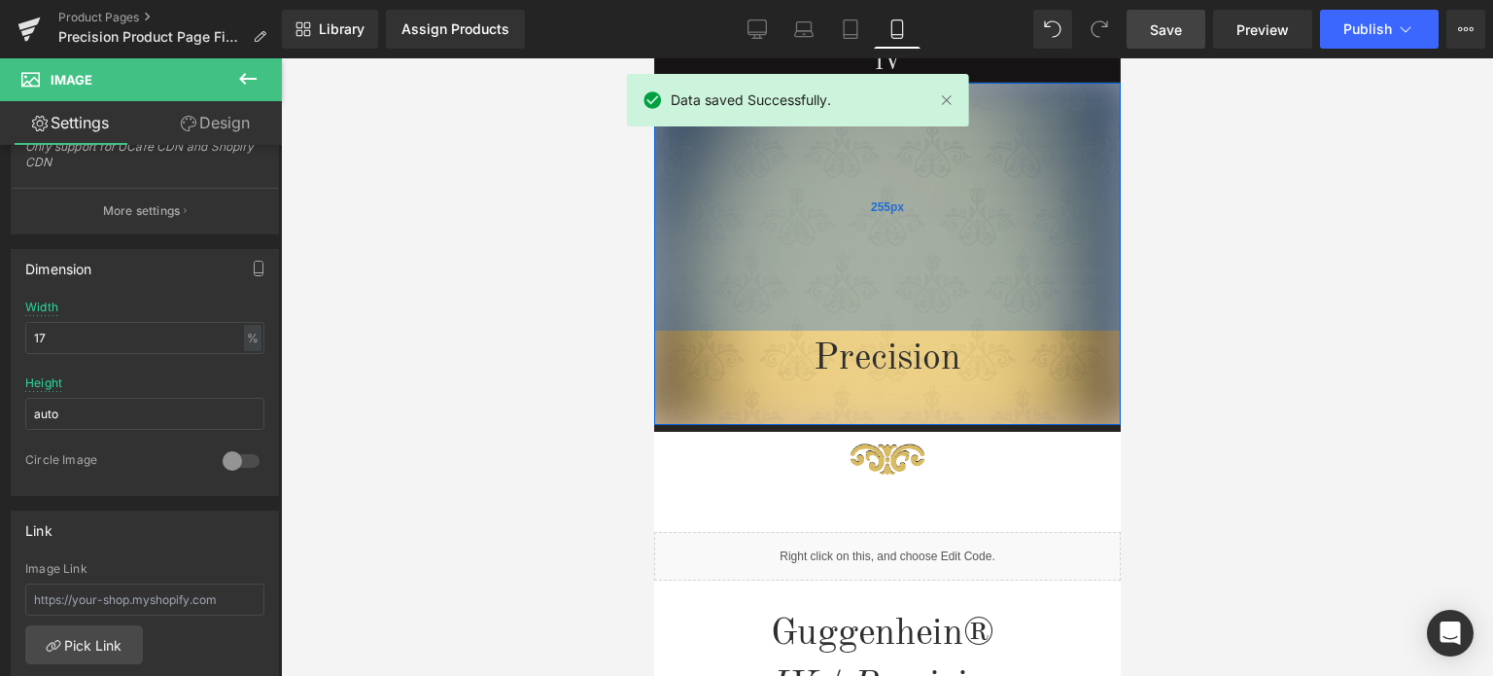
scroll to position [397, 0]
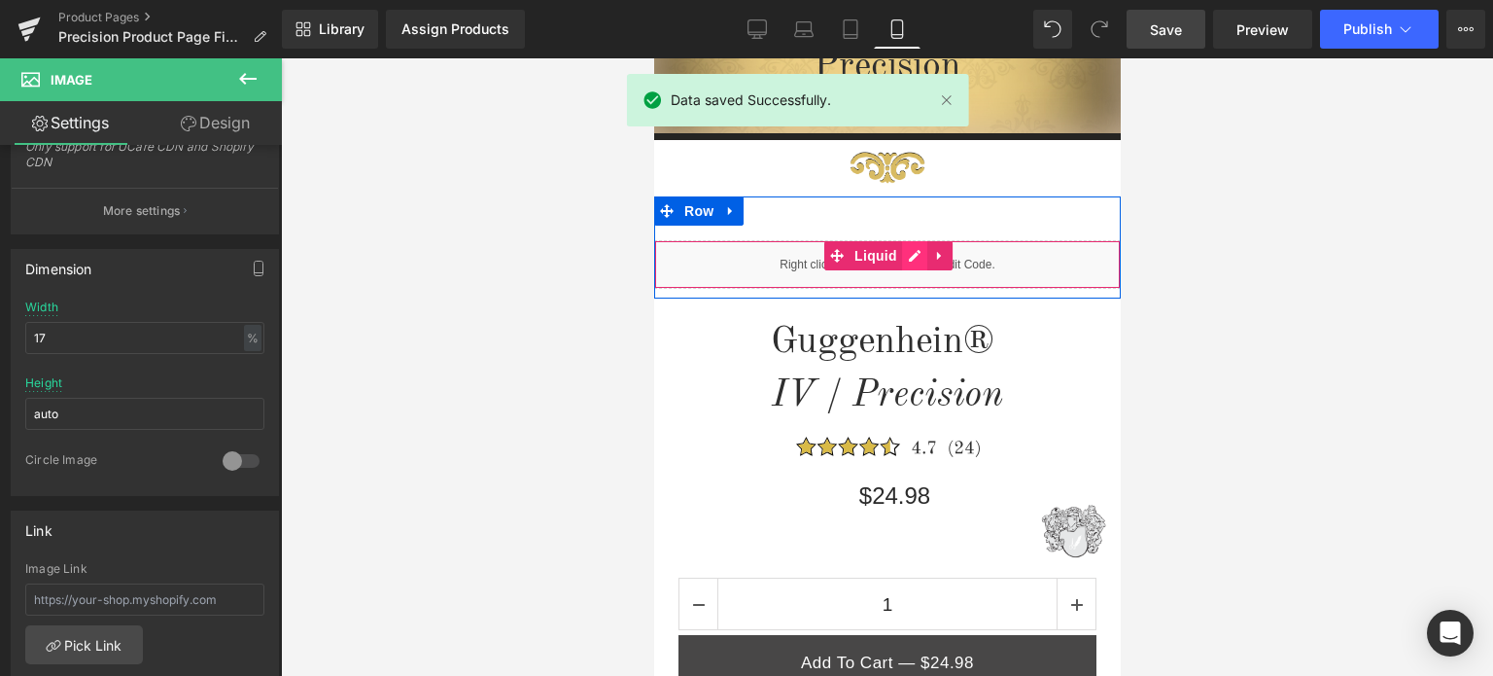
click at [904, 260] on div "Liquid" at bounding box center [886, 264] width 467 height 49
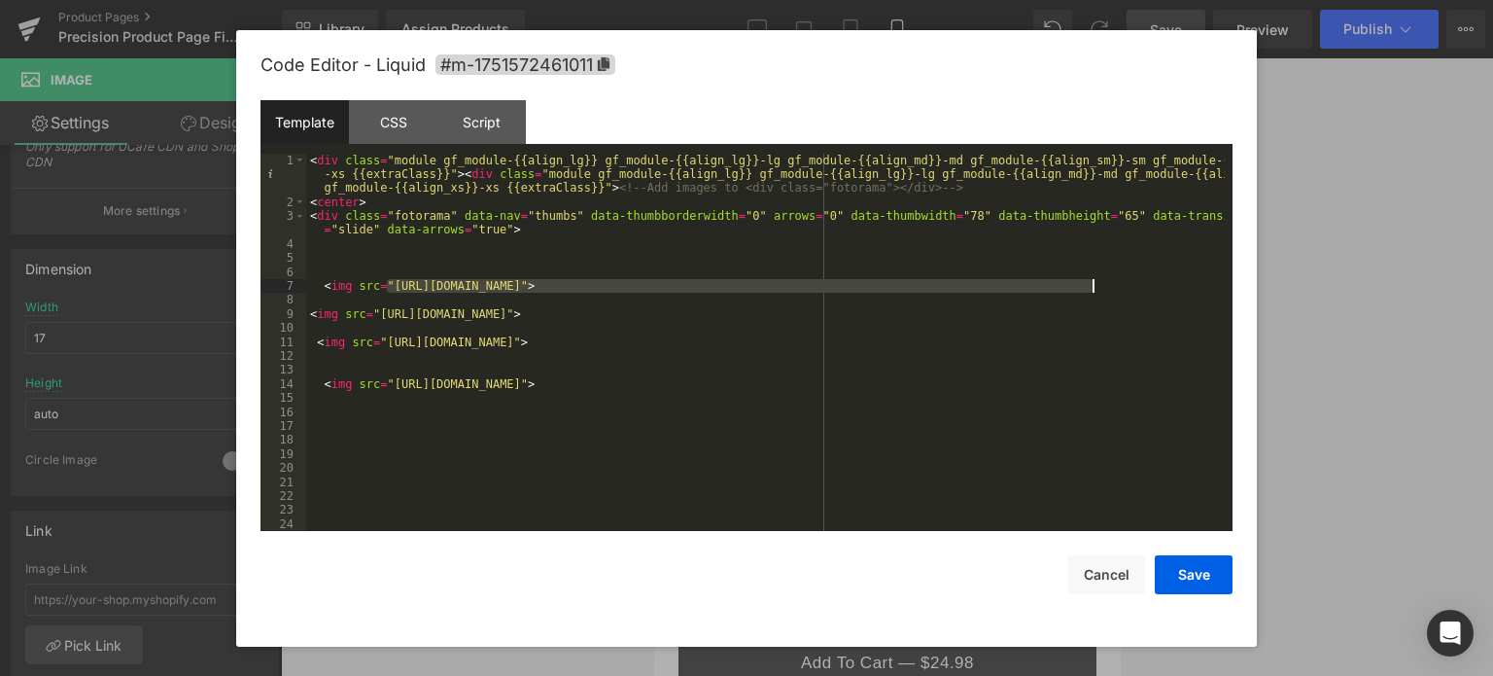
drag, startPoint x: 387, startPoint y: 291, endPoint x: 1094, endPoint y: 289, distance: 706.9
click at [1094, 289] on div "< div class = "module gf_module-{{align_lg}} gf_module-{{align_lg}}-lg gf_modul…" at bounding box center [765, 371] width 919 height 434
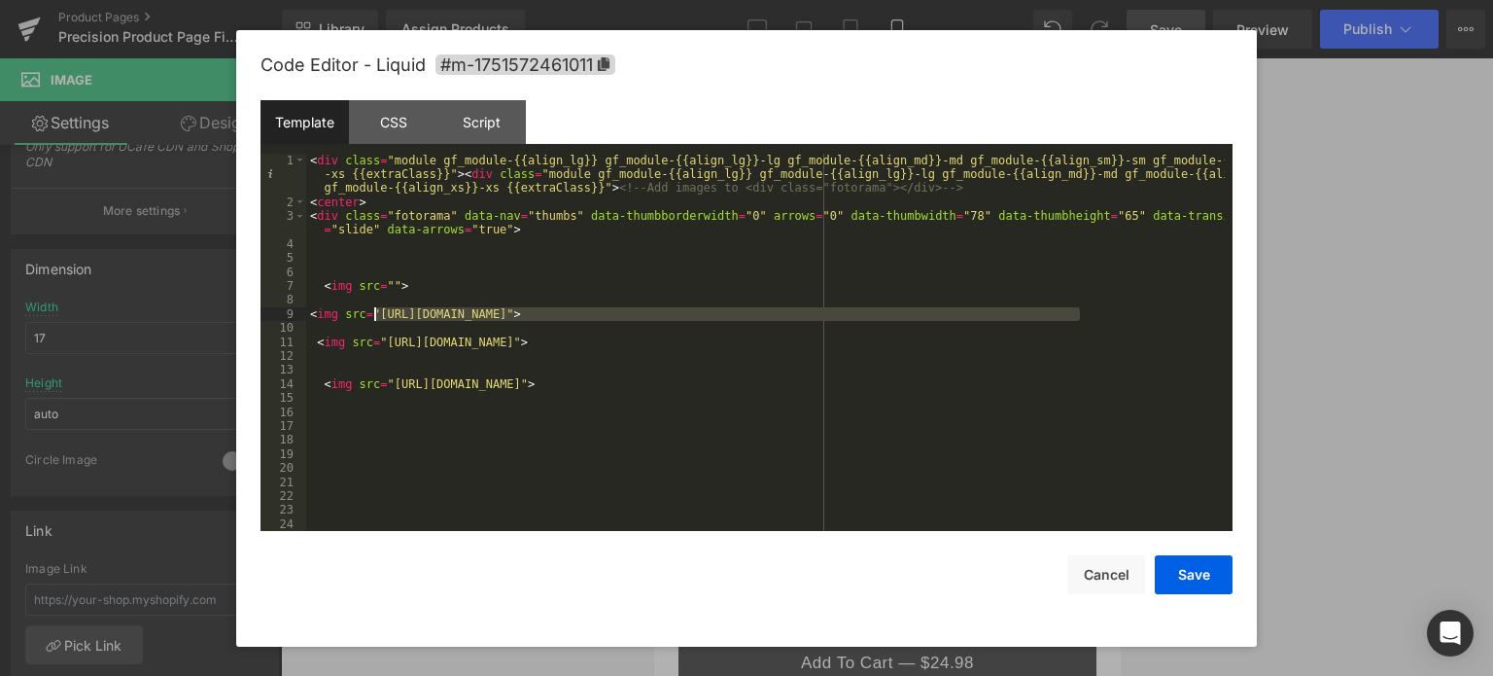
drag, startPoint x: 1077, startPoint y: 315, endPoint x: 374, endPoint y: 320, distance: 703.0
click at [374, 320] on div "< div class = "module gf_module-{{align_lg}} gf_module-{{align_lg}}-lg gf_modul…" at bounding box center [765, 371] width 919 height 434
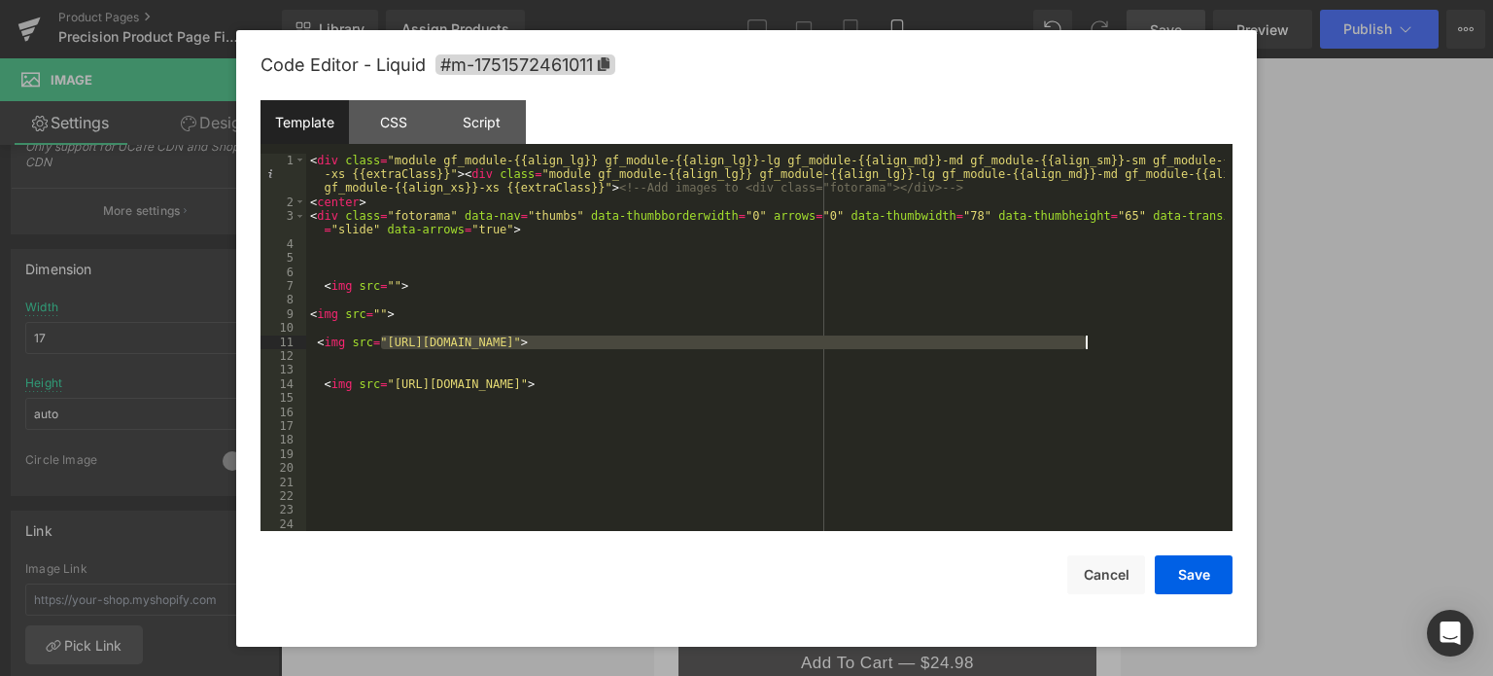
drag, startPoint x: 381, startPoint y: 342, endPoint x: 1085, endPoint y: 345, distance: 704.0
click at [1085, 345] on div "< div class = "module gf_module-{{align_lg}} gf_module-{{align_lg}}-lg gf_modul…" at bounding box center [765, 371] width 919 height 434
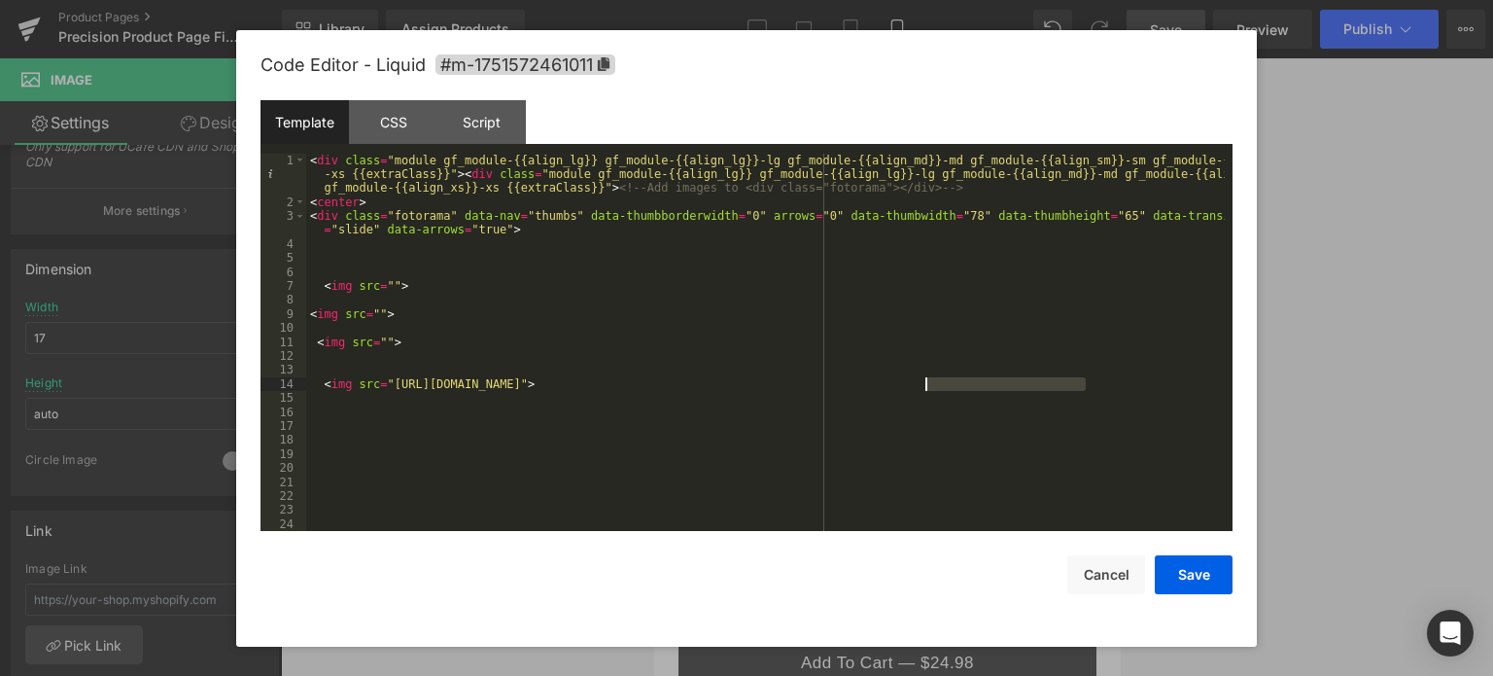
drag, startPoint x: 1089, startPoint y: 382, endPoint x: 894, endPoint y: 382, distance: 195.4
click at [891, 382] on div "< div class = "module gf_module-{{align_lg}} gf_module-{{align_lg}}-lg gf_modul…" at bounding box center [765, 371] width 919 height 434
drag, startPoint x: 1093, startPoint y: 379, endPoint x: 387, endPoint y: 384, distance: 705.9
click at [387, 384] on div "< div class = "module gf_module-{{align_lg}} gf_module-{{align_lg}}-lg gf_modul…" at bounding box center [765, 371] width 919 height 434
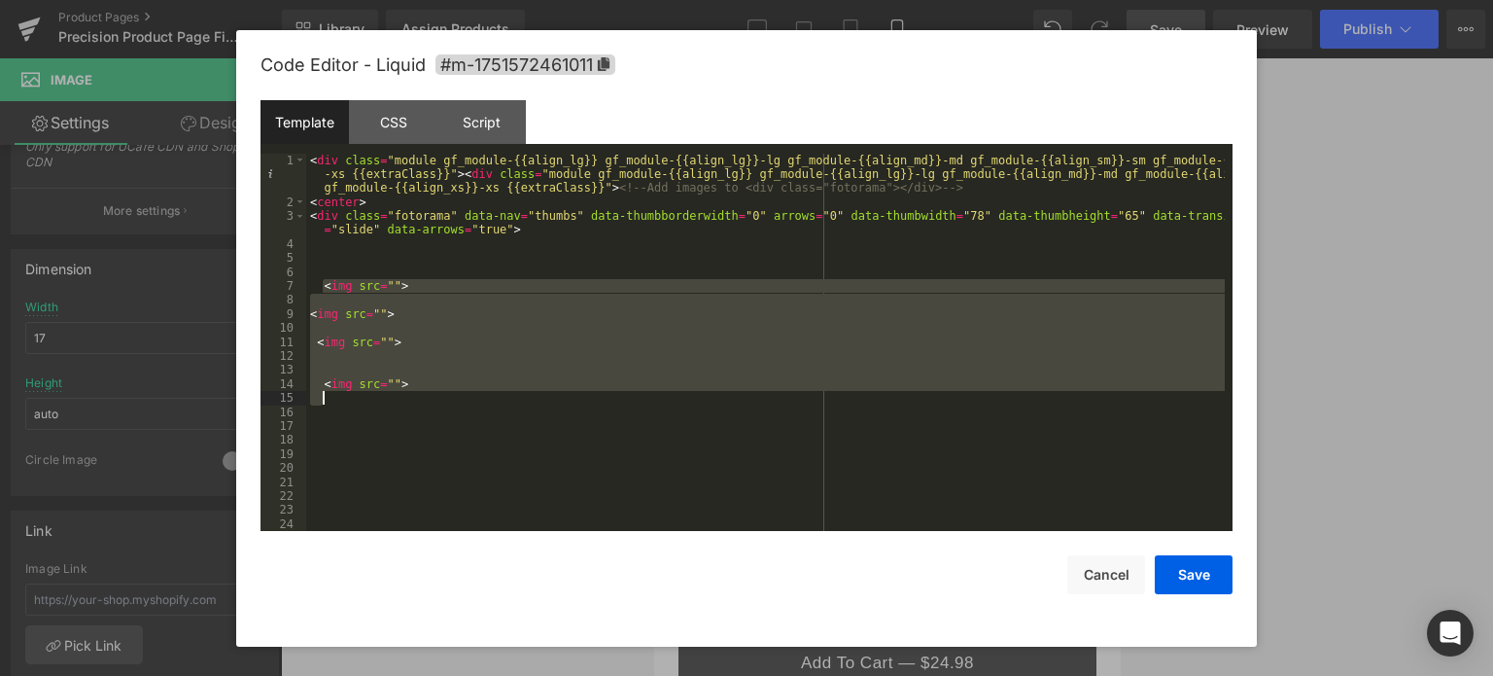
drag, startPoint x: 323, startPoint y: 283, endPoint x: 474, endPoint y: 396, distance: 188.2
click at [474, 396] on div "< div class = "module gf_module-{{align_lg}} gf_module-{{align_lg}}-lg gf_modul…" at bounding box center [765, 371] width 919 height 434
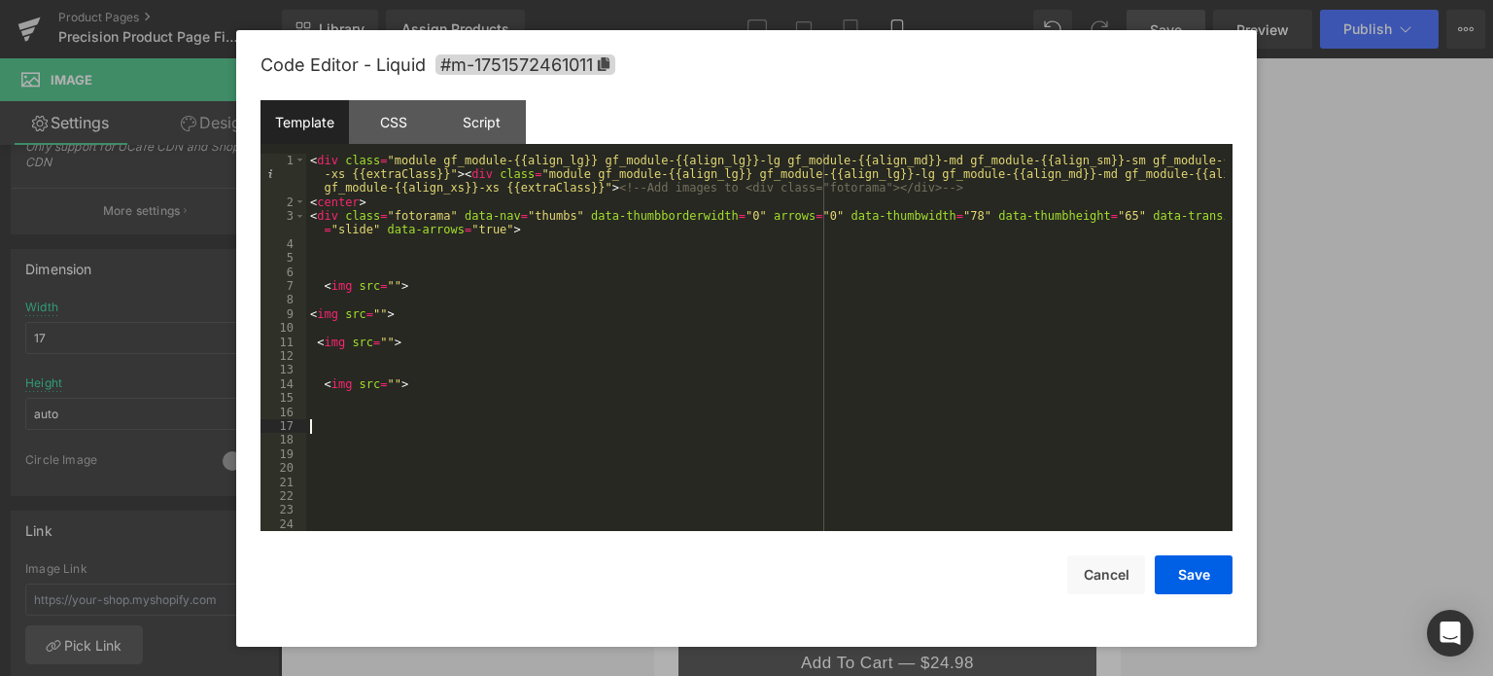
drag, startPoint x: 484, startPoint y: 427, endPoint x: 500, endPoint y: 425, distance: 15.7
click at [486, 427] on div "< div class = "module gf_module-{{align_lg}} gf_module-{{align_lg}}-lg gf_modul…" at bounding box center [765, 371] width 919 height 434
click at [1190, 574] on button "Save" at bounding box center [1194, 574] width 78 height 39
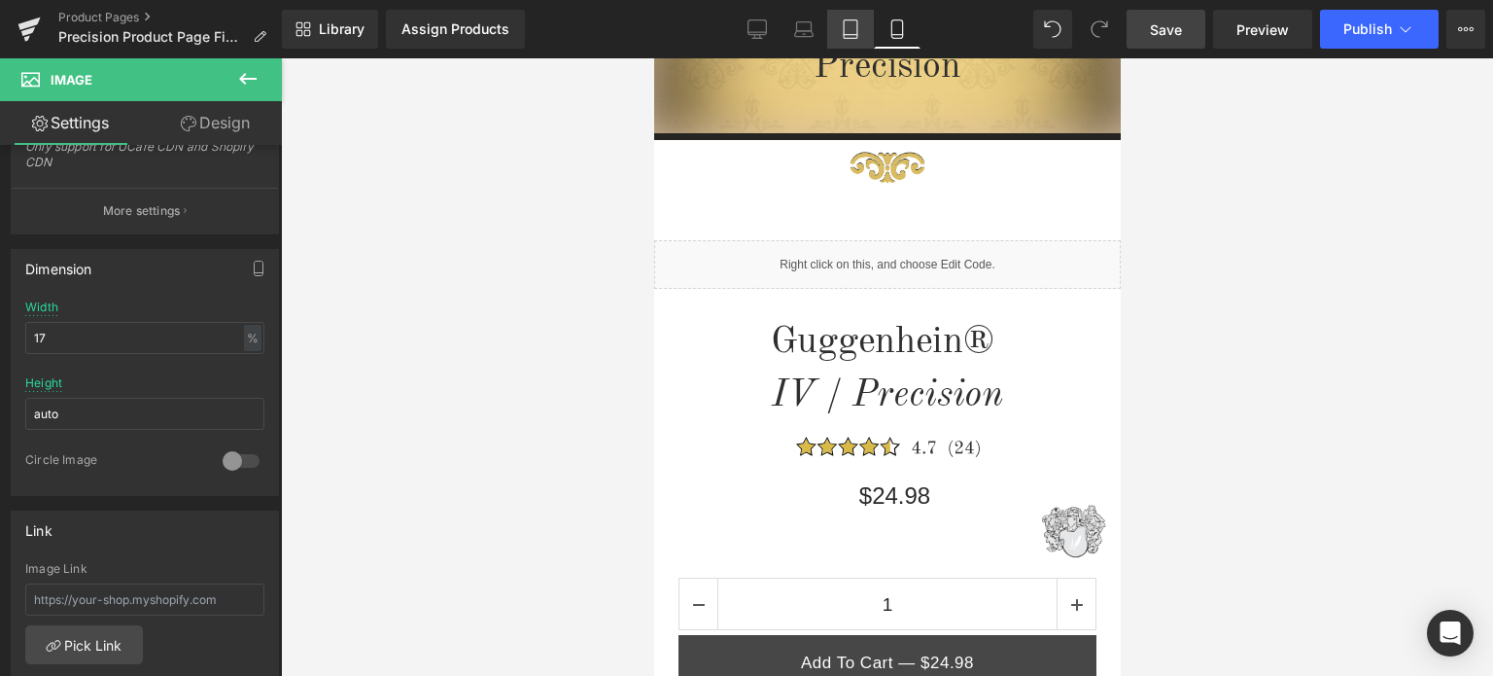
click at [850, 28] on icon at bounding box center [850, 28] width 19 height 19
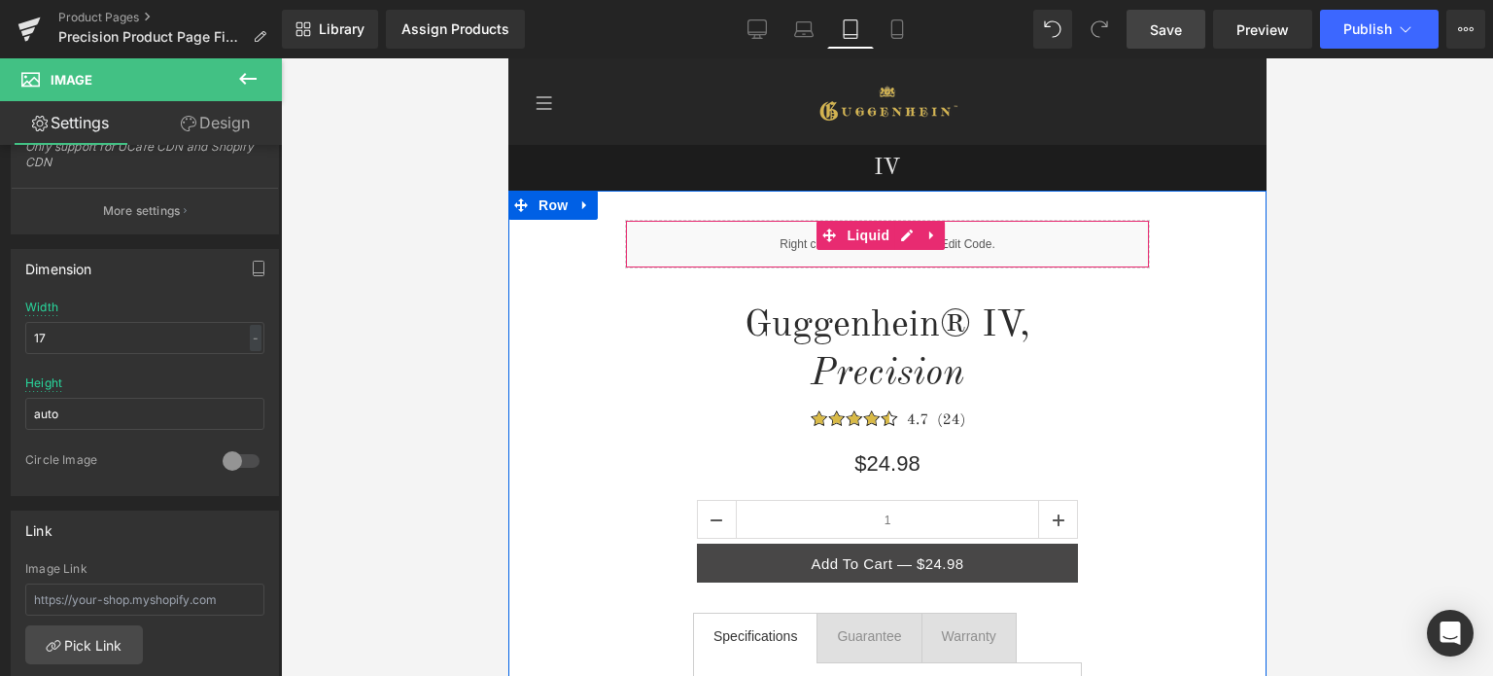
click at [909, 236] on div "Liquid" at bounding box center [886, 244] width 525 height 49
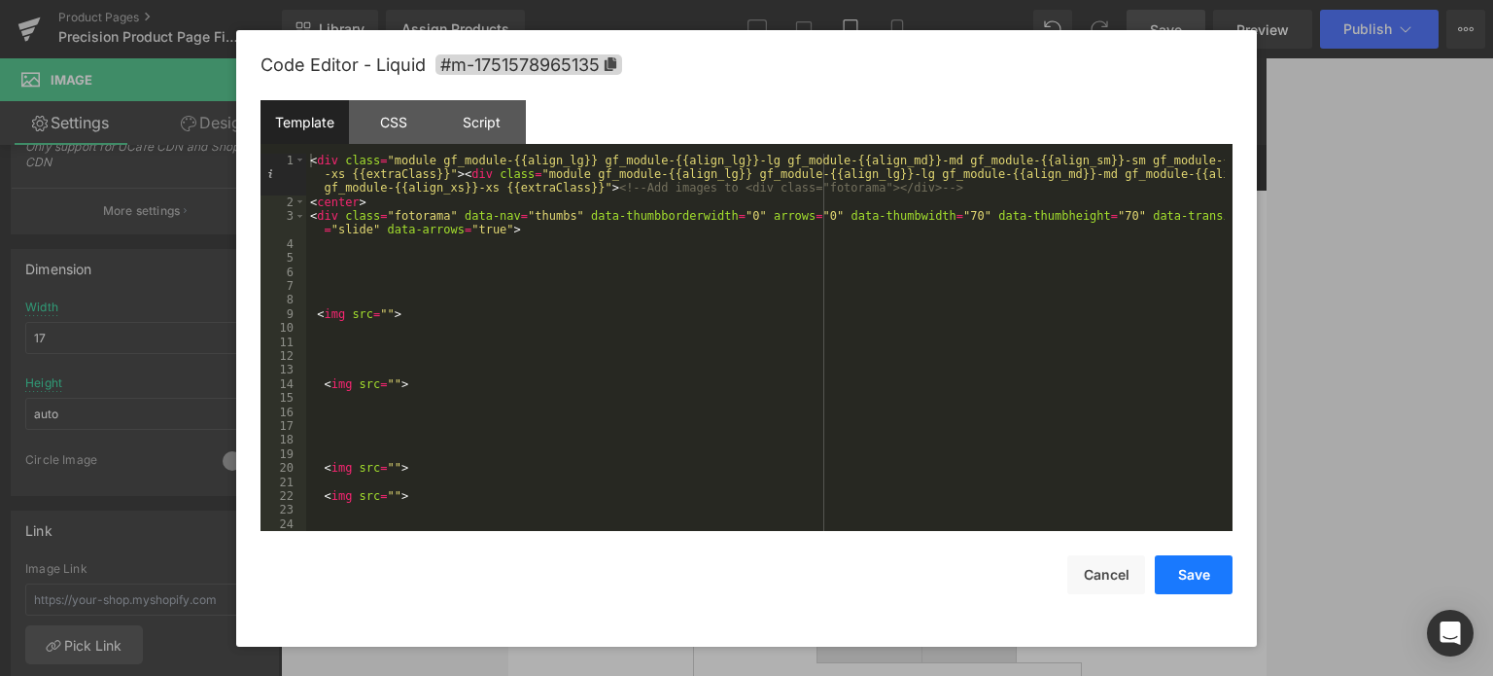
click at [1206, 565] on button "Save" at bounding box center [1194, 574] width 78 height 39
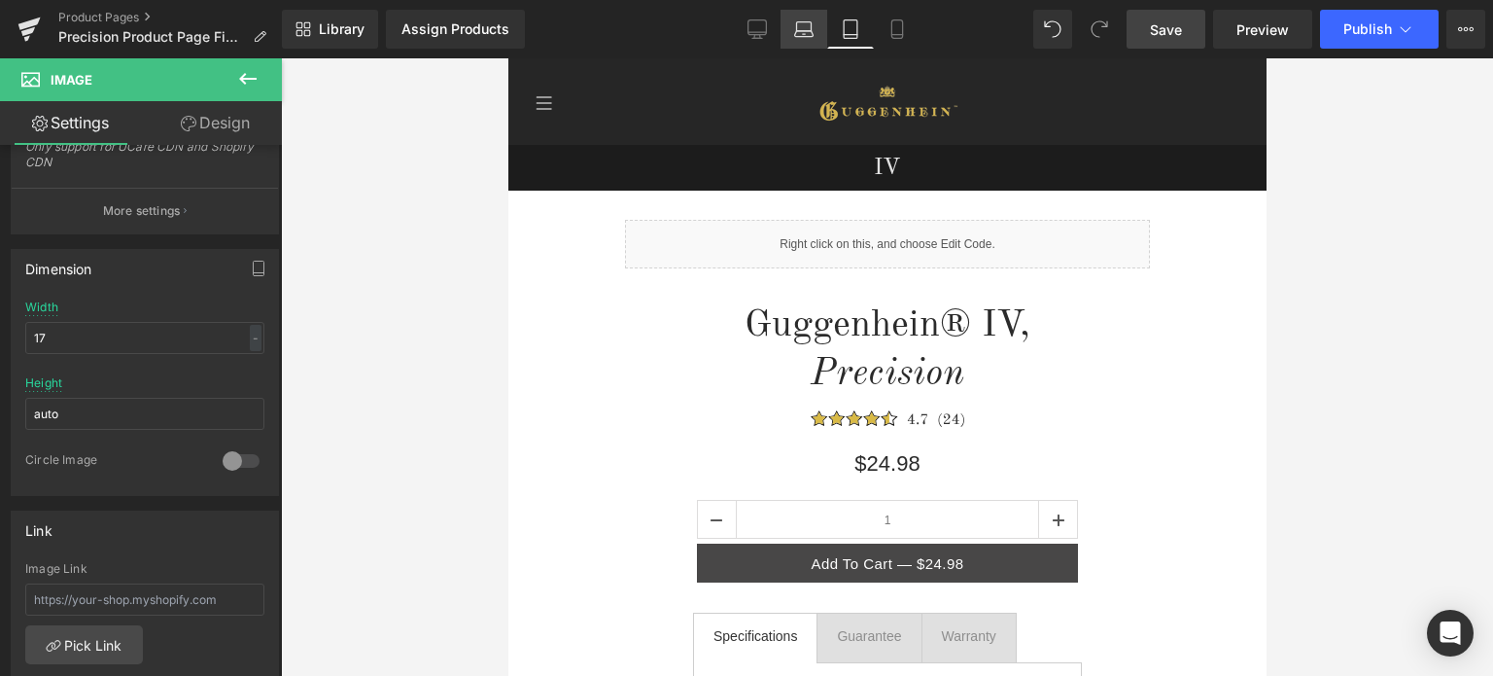
click at [791, 30] on link "Laptop" at bounding box center [804, 29] width 47 height 39
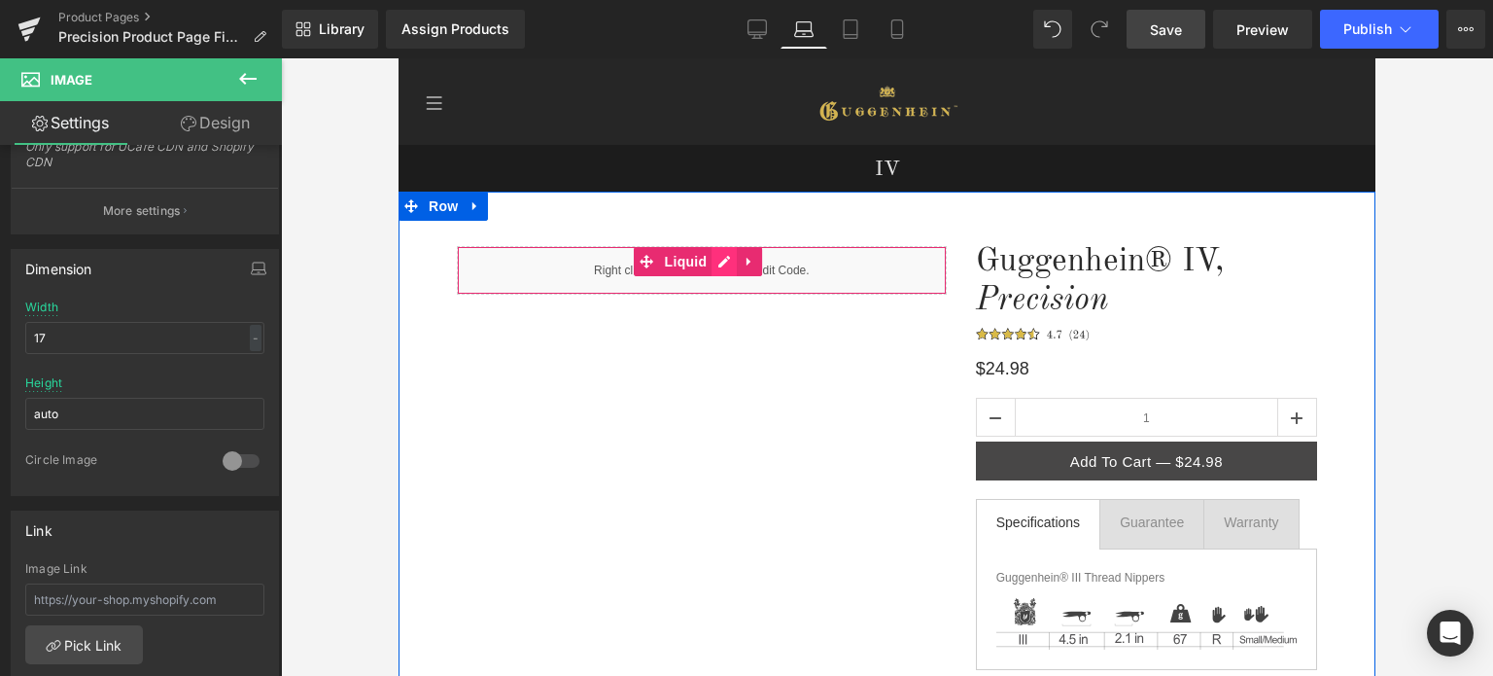
click at [727, 263] on div "Liquid" at bounding box center [702, 270] width 490 height 49
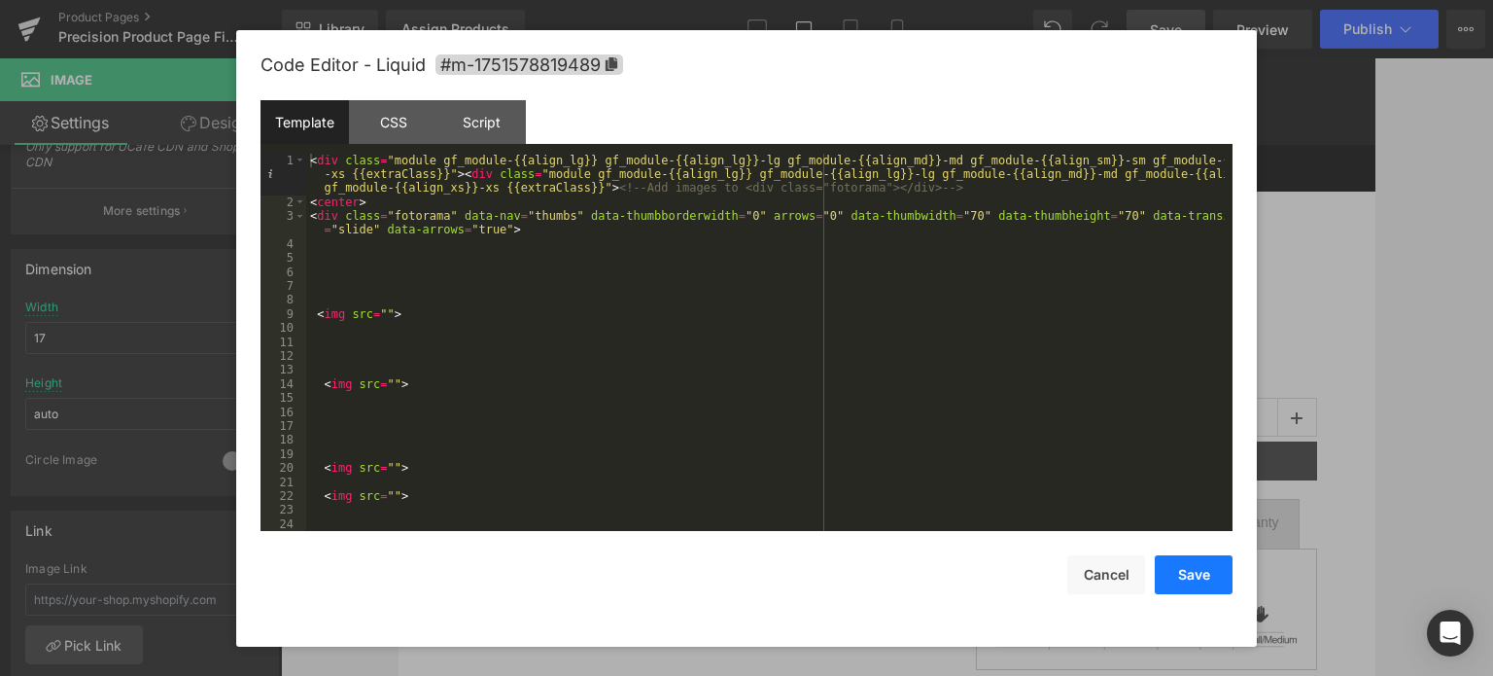
click at [1198, 577] on button "Save" at bounding box center [1194, 574] width 78 height 39
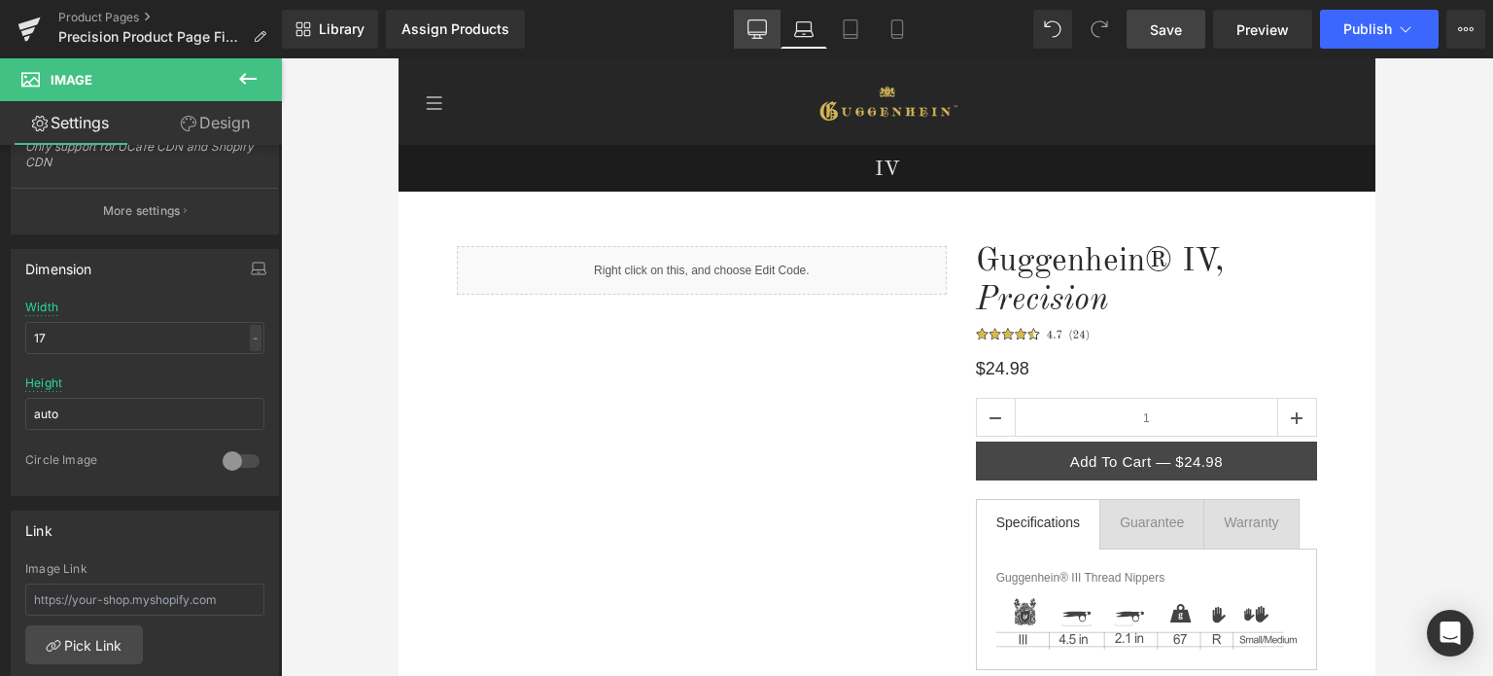
click at [755, 35] on icon at bounding box center [758, 27] width 18 height 15
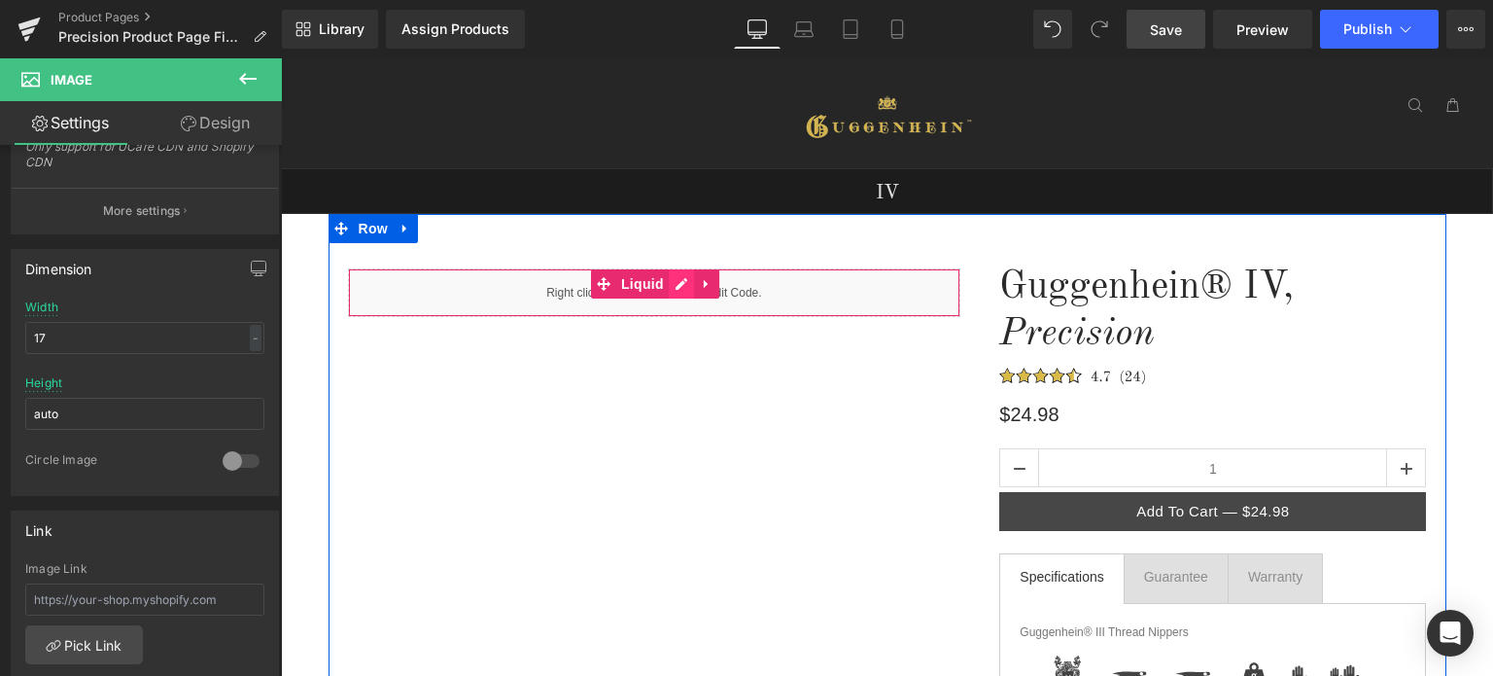
click at [668, 290] on div "Liquid" at bounding box center [655, 292] width 614 height 49
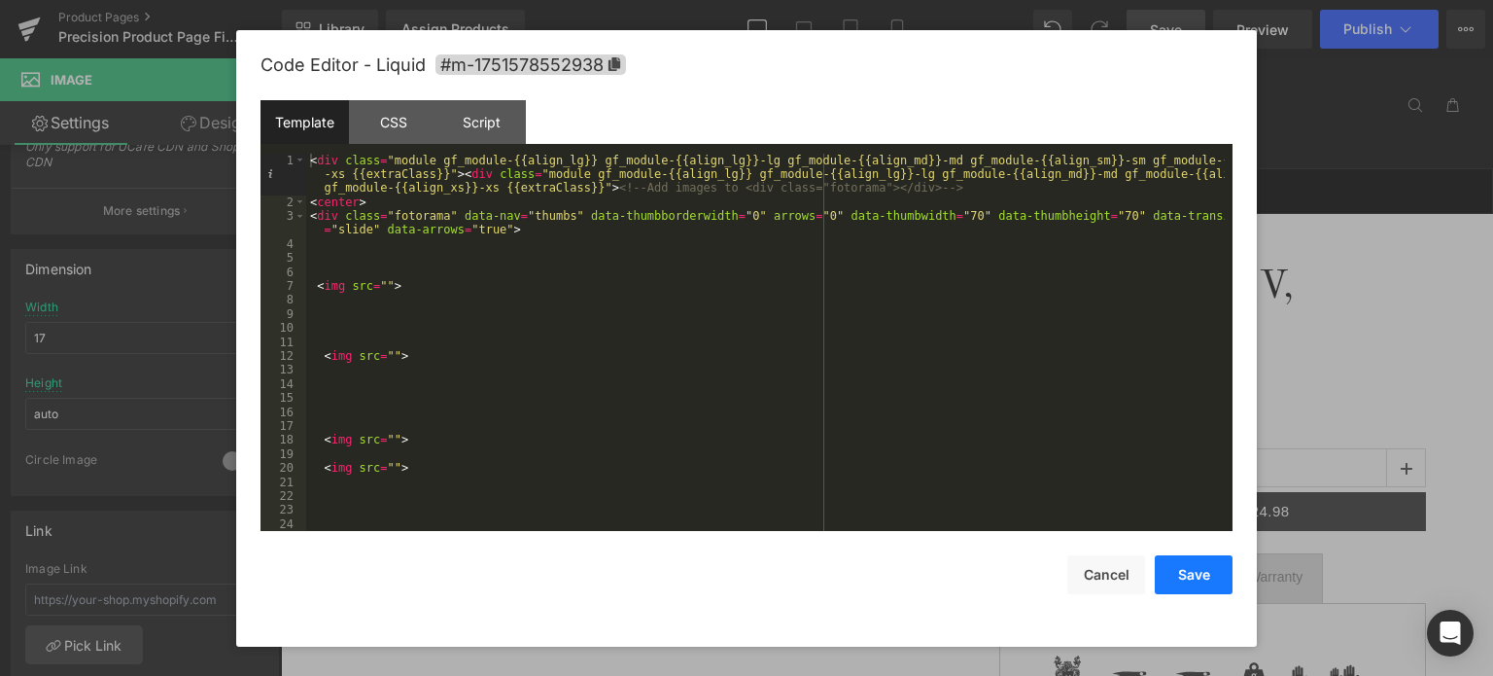
click at [1194, 578] on button "Save" at bounding box center [1194, 574] width 78 height 39
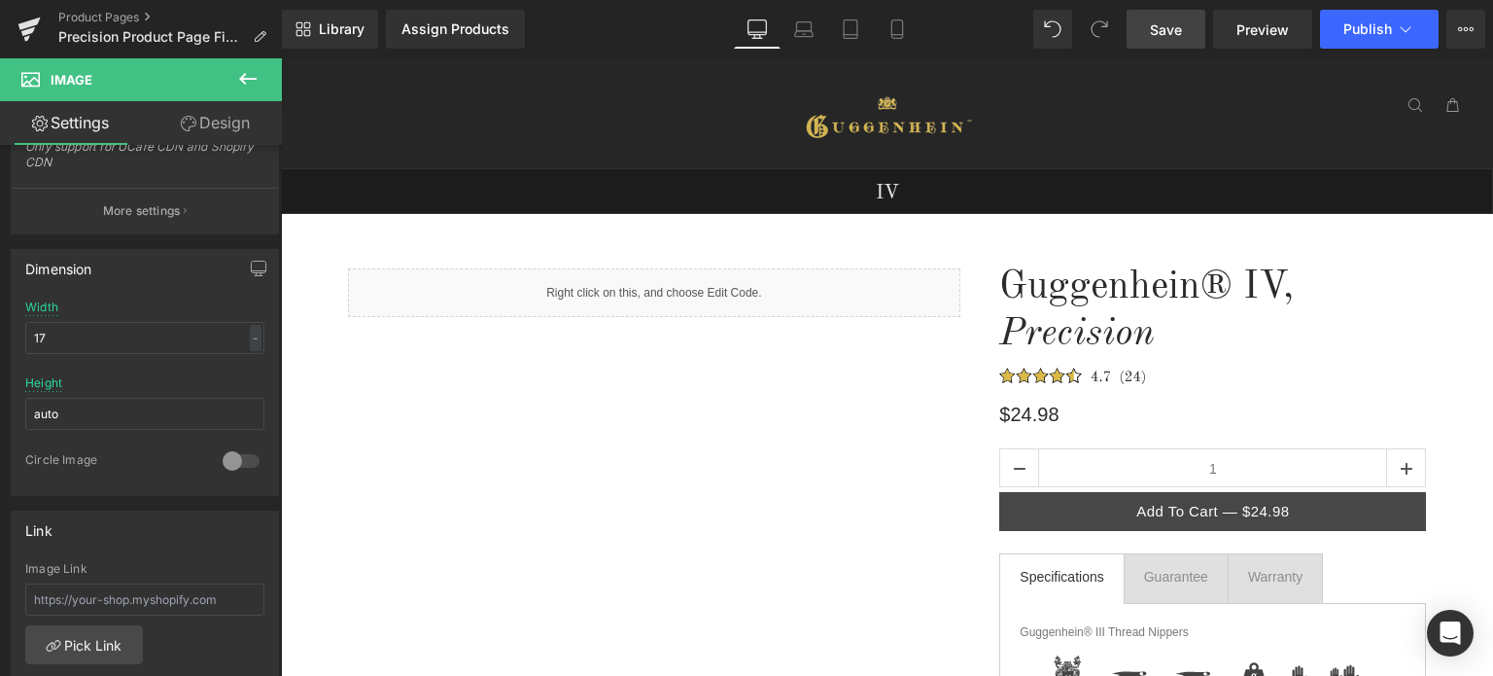
scroll to position [194, 0]
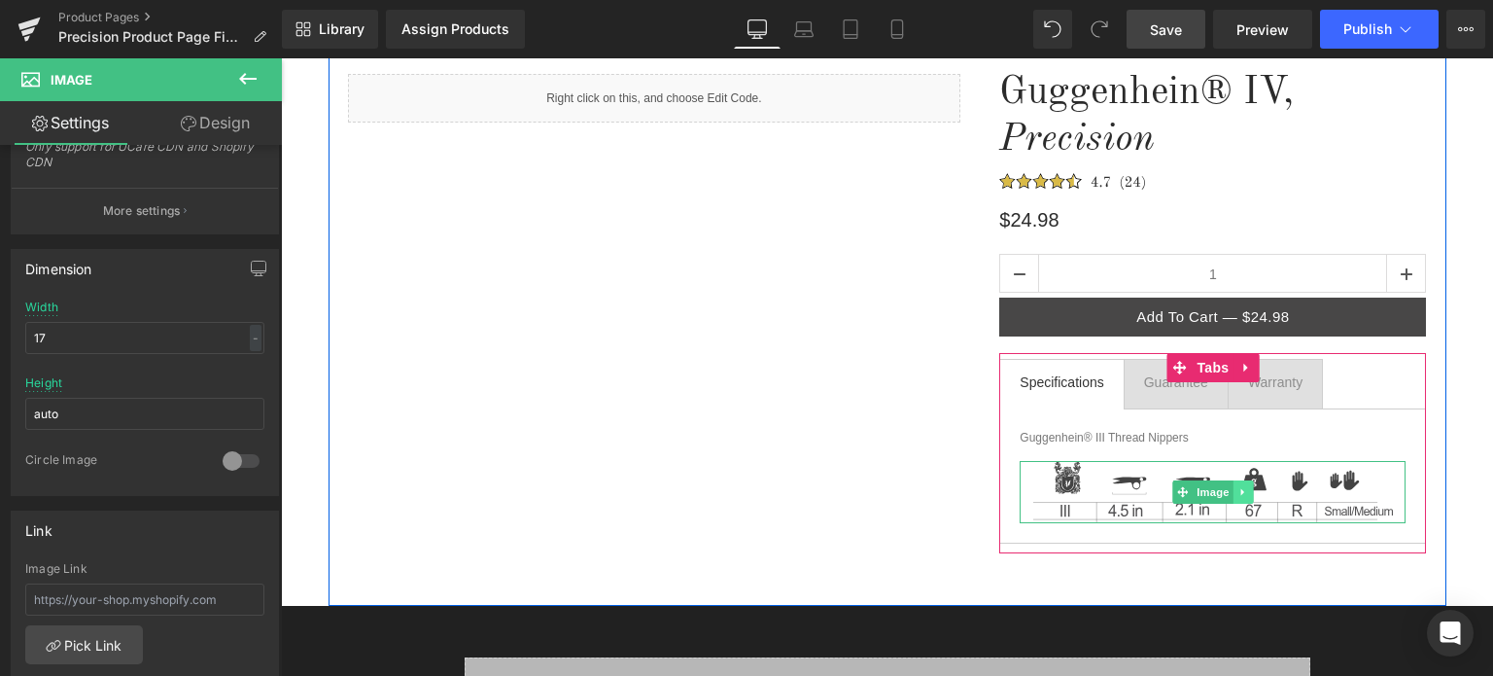
click at [1239, 495] on icon at bounding box center [1244, 492] width 11 height 12
click at [1248, 494] on icon at bounding box center [1253, 492] width 11 height 12
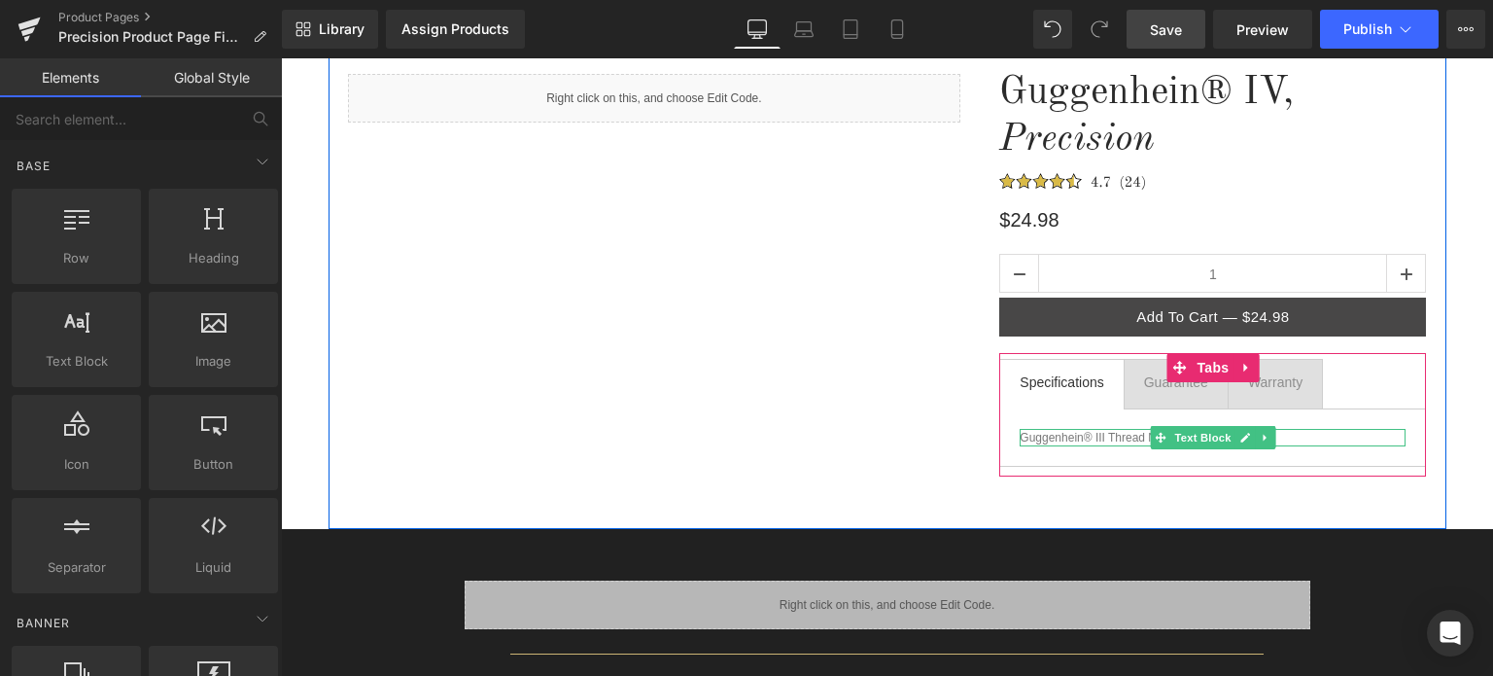
click at [1112, 435] on p "Guggenhein® III Thread Nippers" at bounding box center [1213, 438] width 386 height 18
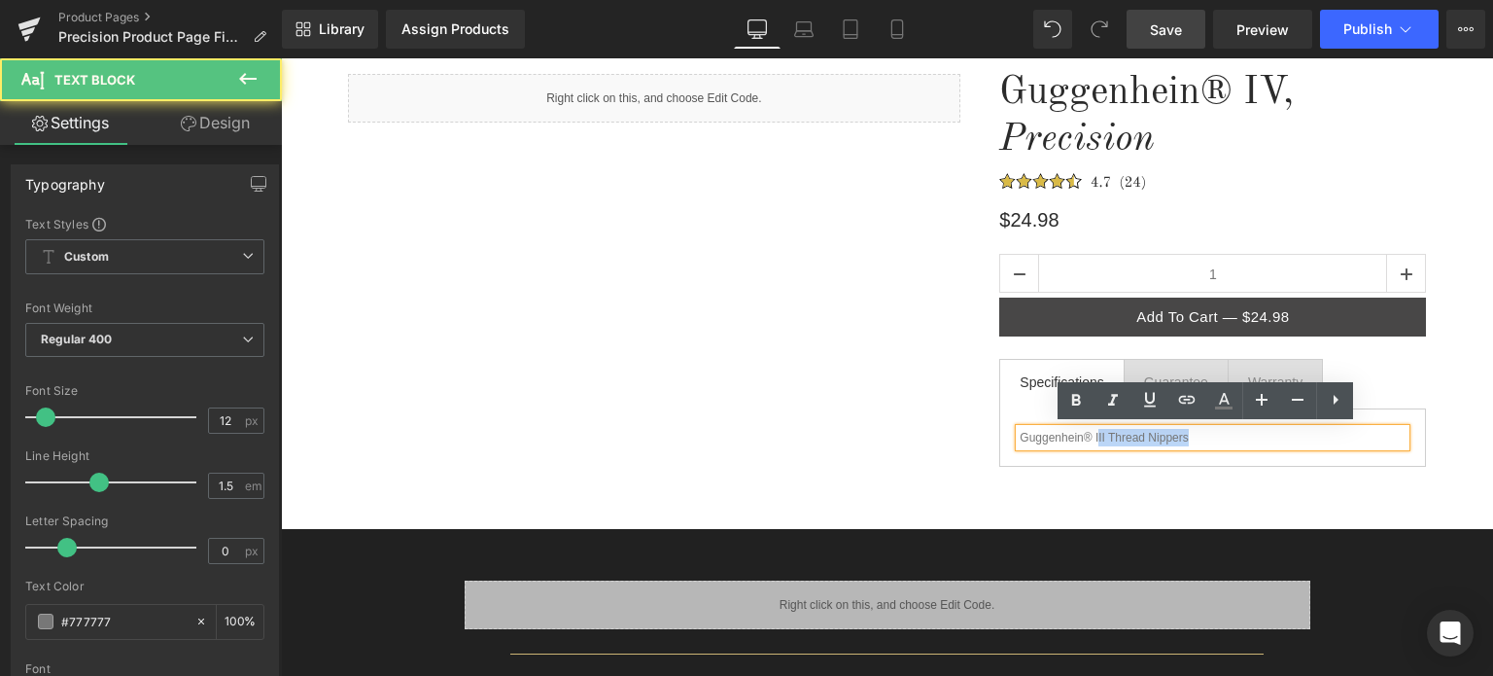
drag, startPoint x: 1092, startPoint y: 436, endPoint x: 1227, endPoint y: 438, distance: 135.2
click at [1227, 438] on p "Guggenhein® III Thread Nippers" at bounding box center [1213, 438] width 386 height 18
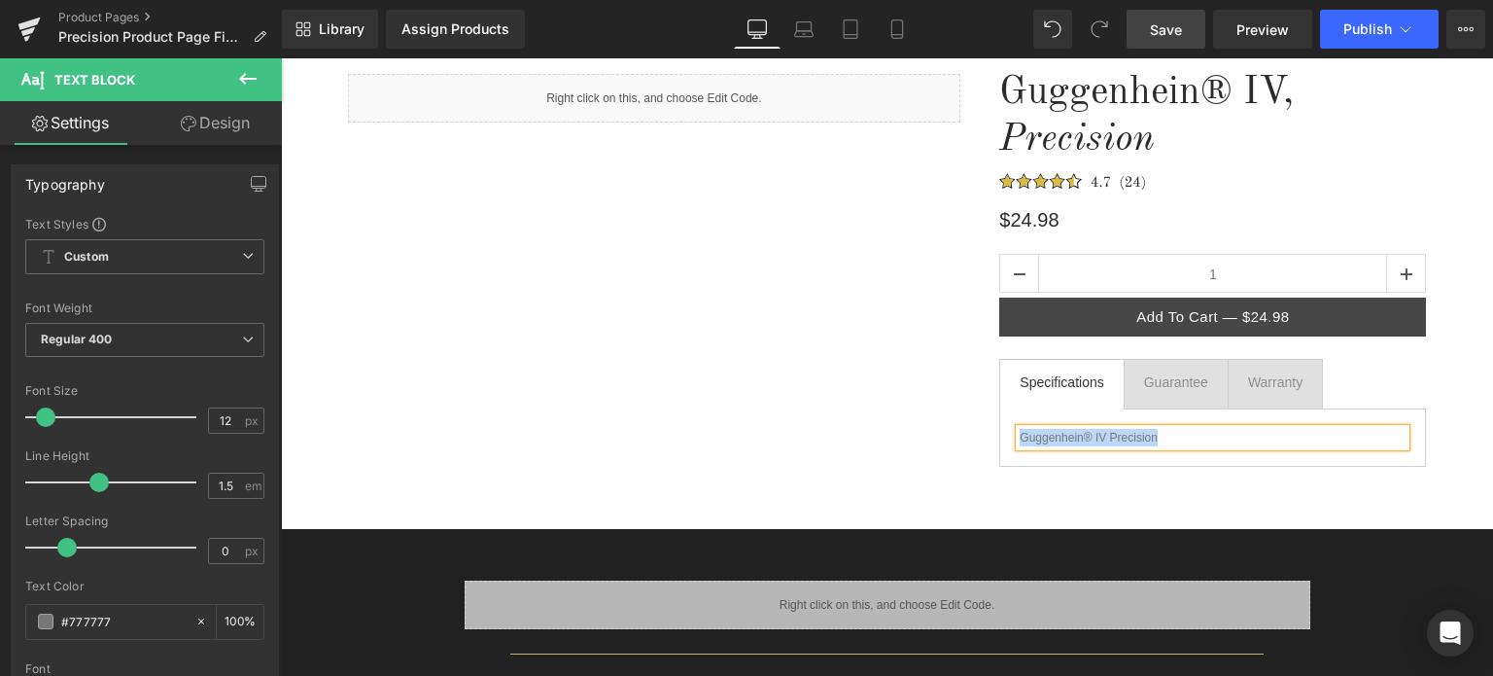
drag, startPoint x: 1183, startPoint y: 438, endPoint x: 1015, endPoint y: 436, distance: 168.2
click at [1020, 436] on p "Guggenhein® IV Precision" at bounding box center [1213, 438] width 386 height 18
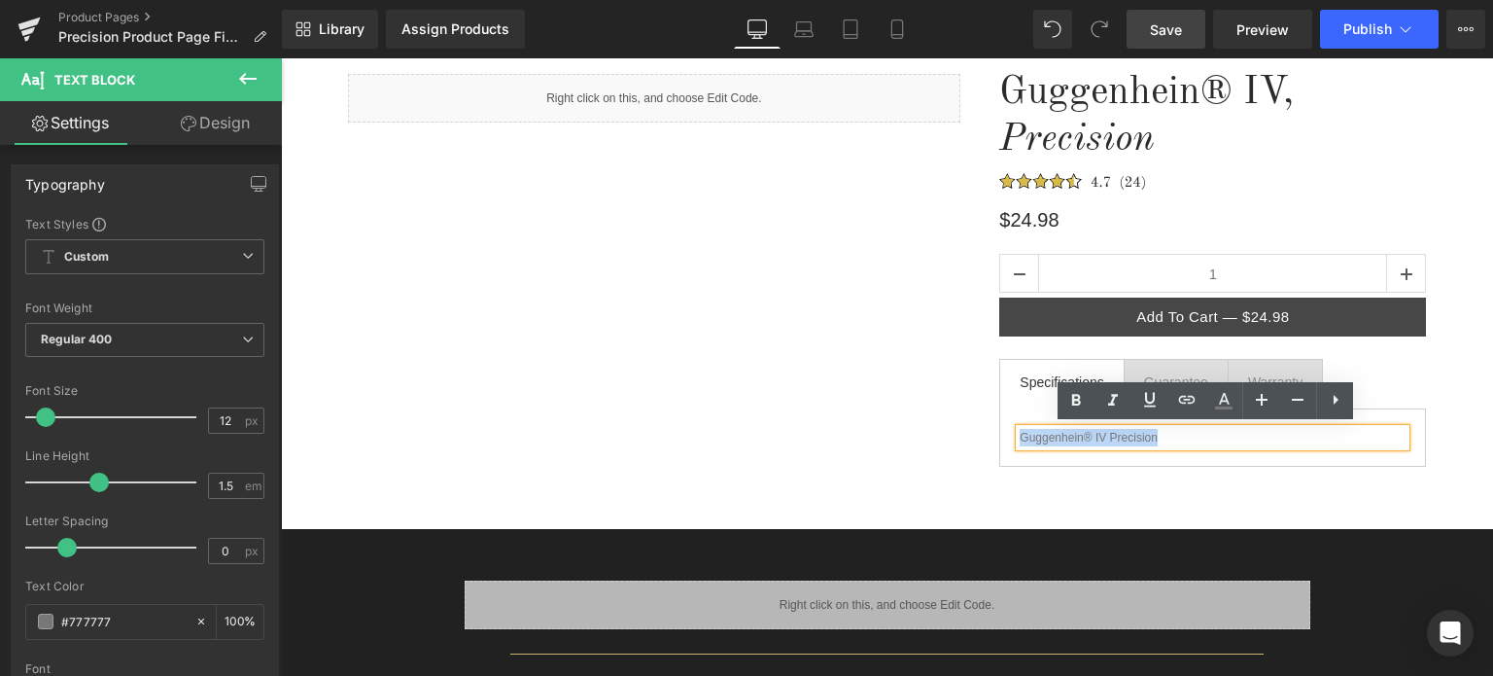
copy p "Guggenhein® IV Precision"
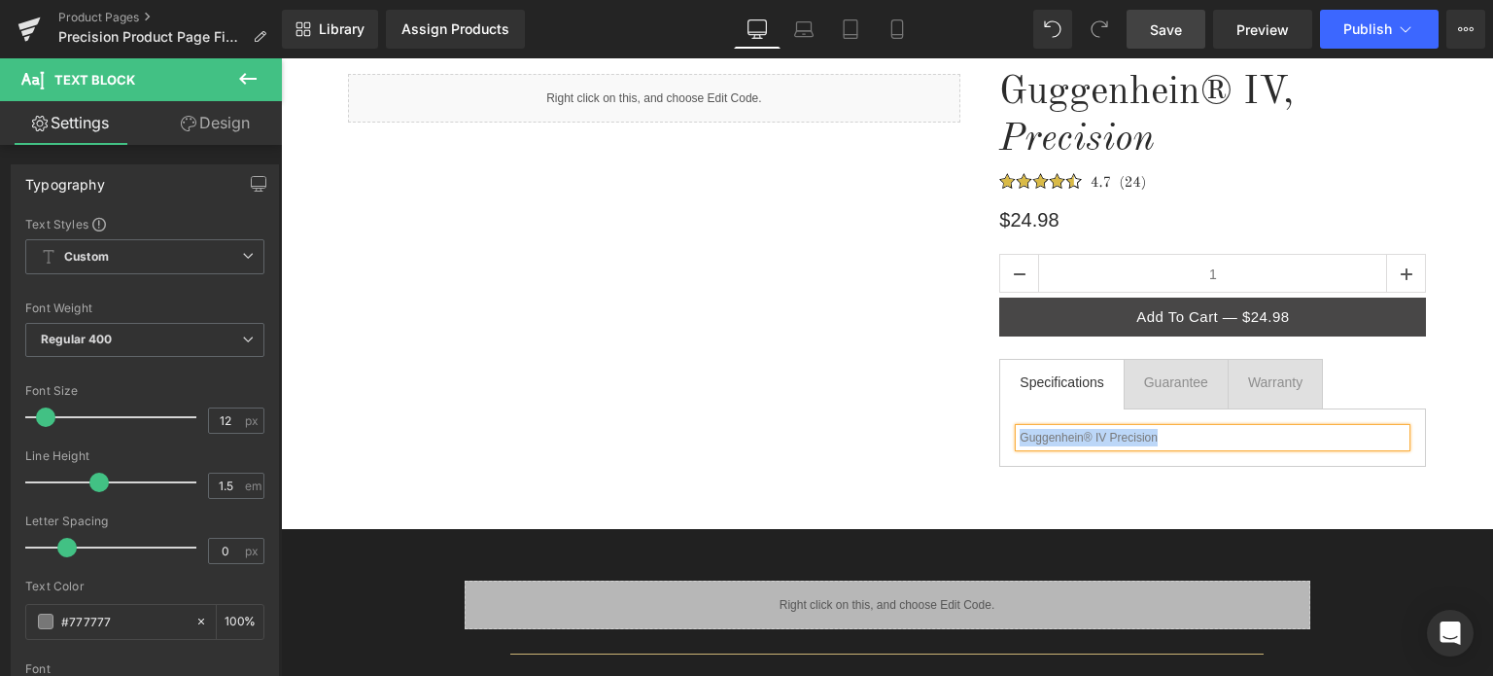
click at [1170, 440] on p "Guggenhein® IV Precision" at bounding box center [1213, 438] width 386 height 18
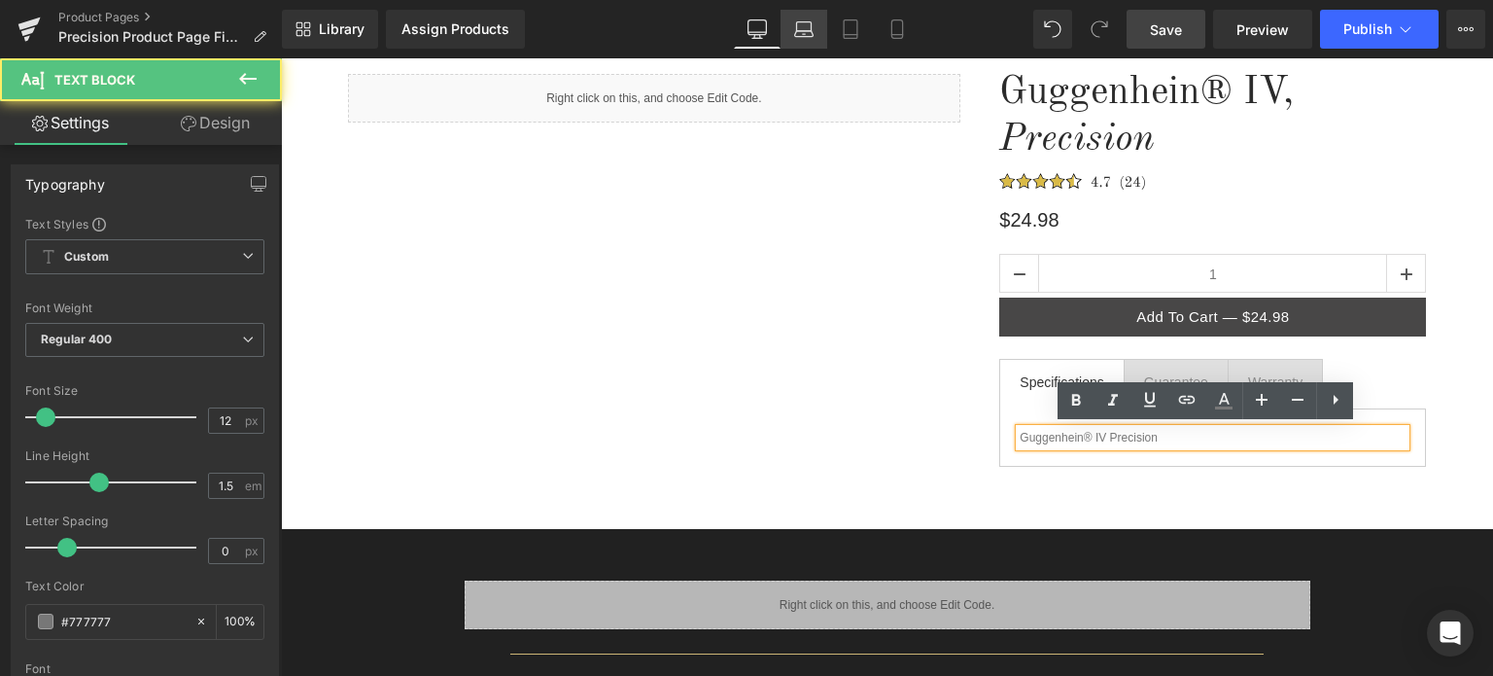
click at [801, 27] on icon at bounding box center [803, 28] width 19 height 19
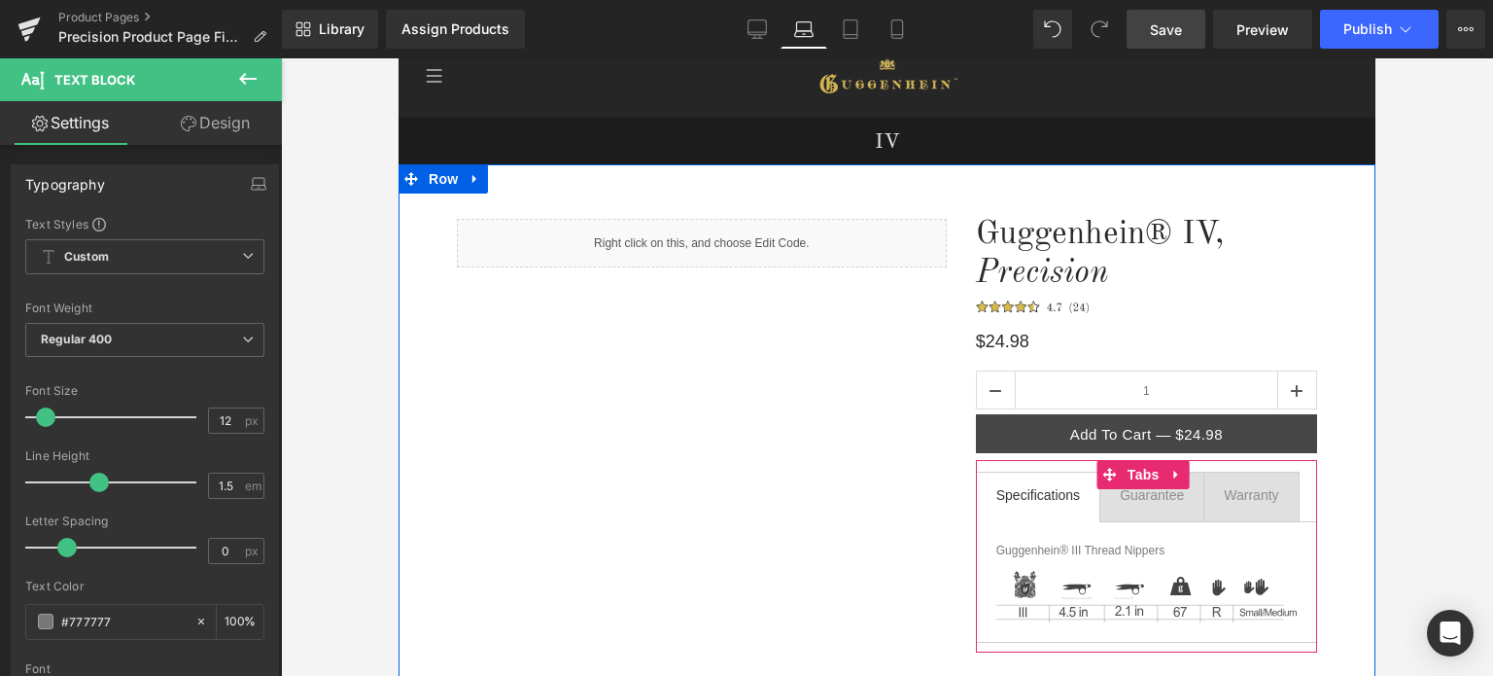
scroll to position [292, 0]
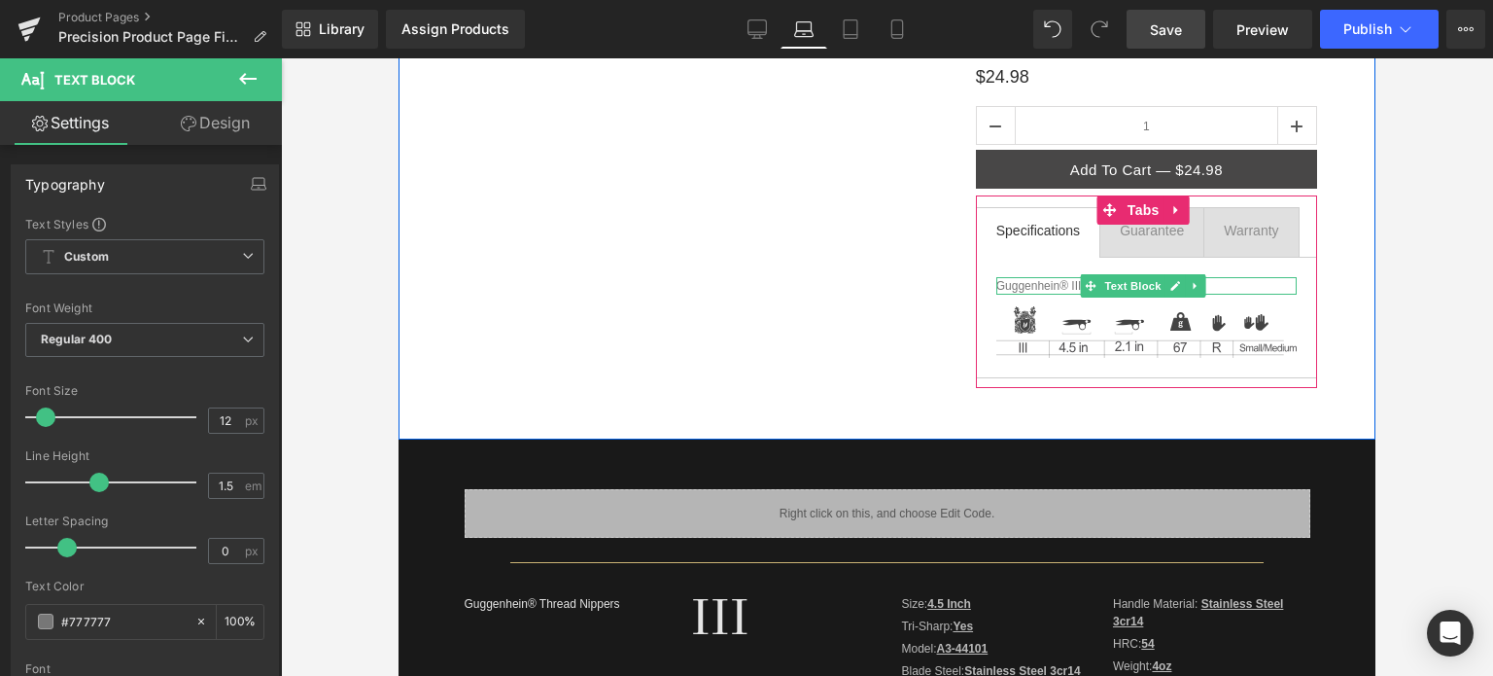
drag, startPoint x: 1171, startPoint y: 288, endPoint x: 1108, endPoint y: 283, distance: 62.4
click at [1171, 288] on icon at bounding box center [1176, 286] width 11 height 12
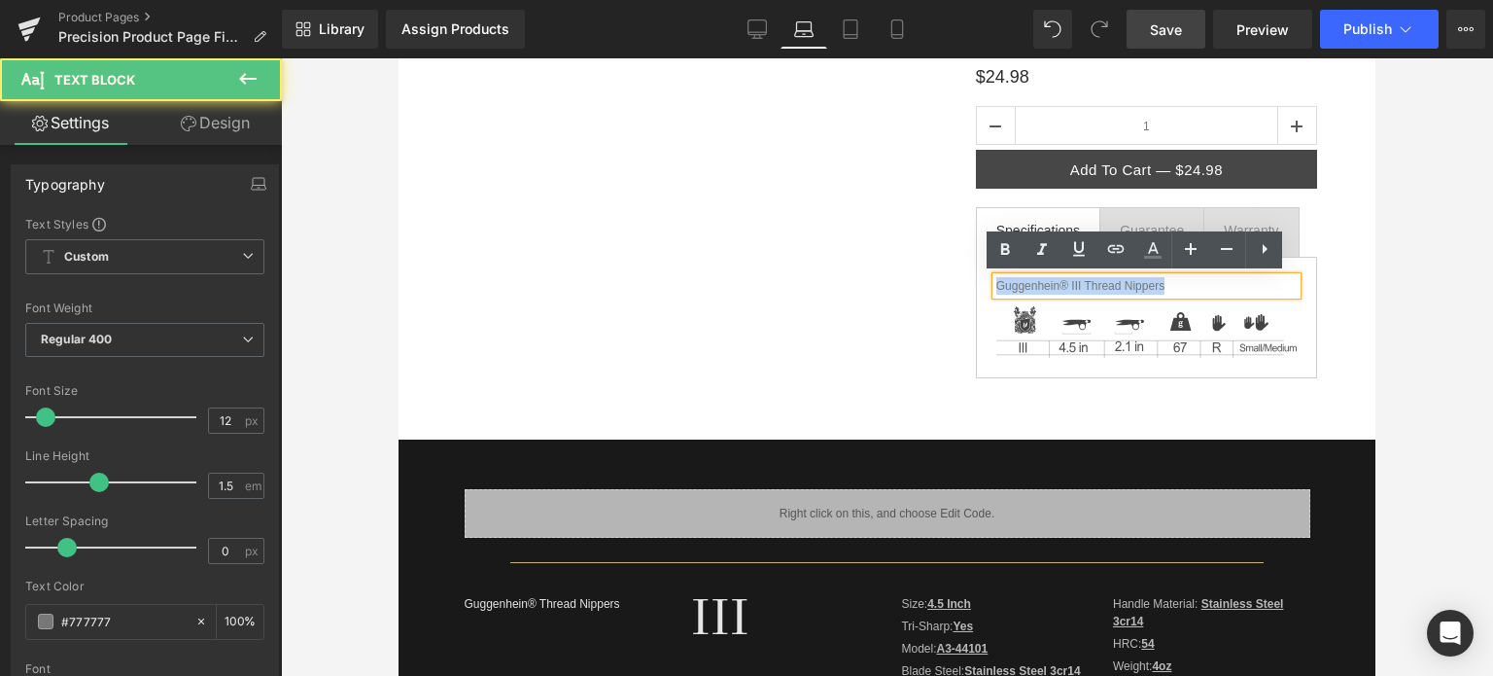
drag, startPoint x: 990, startPoint y: 284, endPoint x: 1159, endPoint y: 284, distance: 169.2
click at [1159, 284] on p "Guggenhein® III Thread Nippers" at bounding box center [1147, 286] width 300 height 18
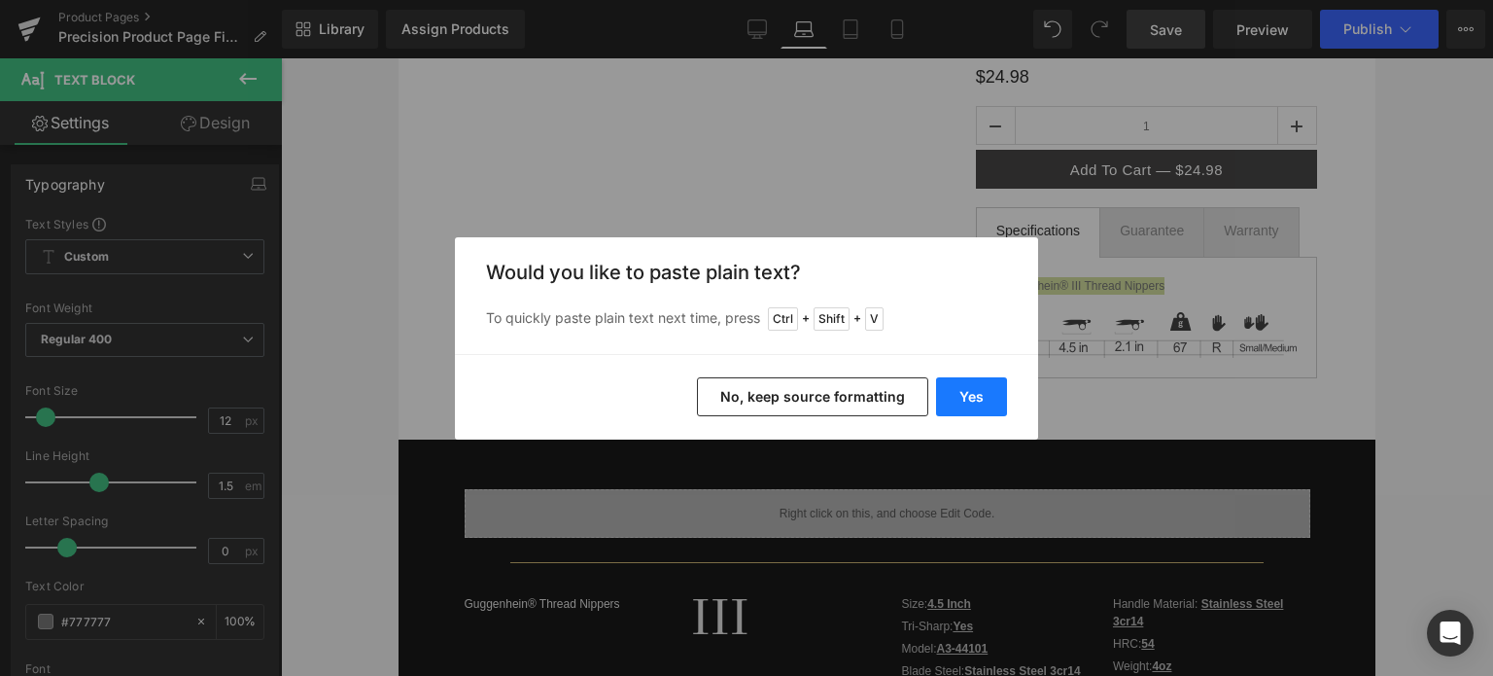
click at [970, 396] on button "Yes" at bounding box center [971, 396] width 71 height 39
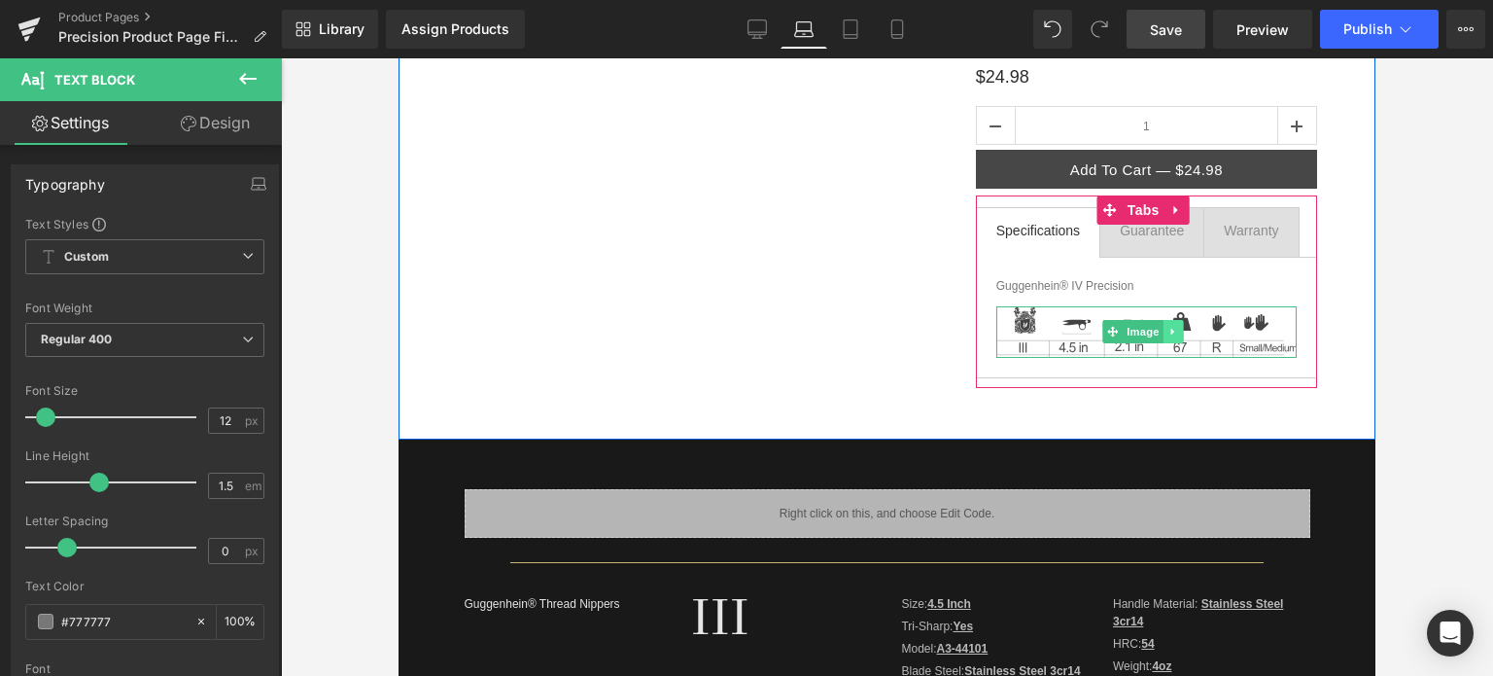
click at [1169, 333] on icon at bounding box center [1174, 332] width 11 height 12
click at [1178, 335] on icon at bounding box center [1183, 332] width 11 height 12
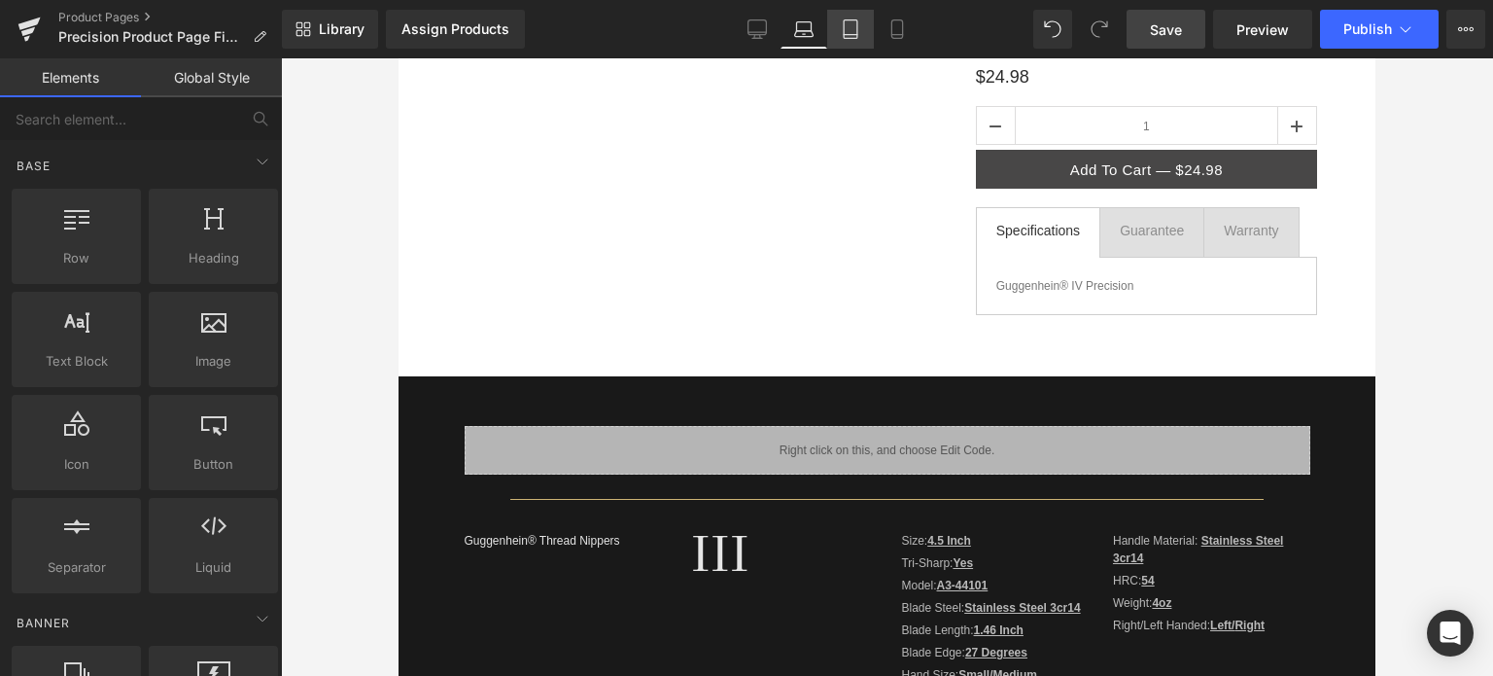
click at [852, 30] on icon at bounding box center [850, 28] width 19 height 19
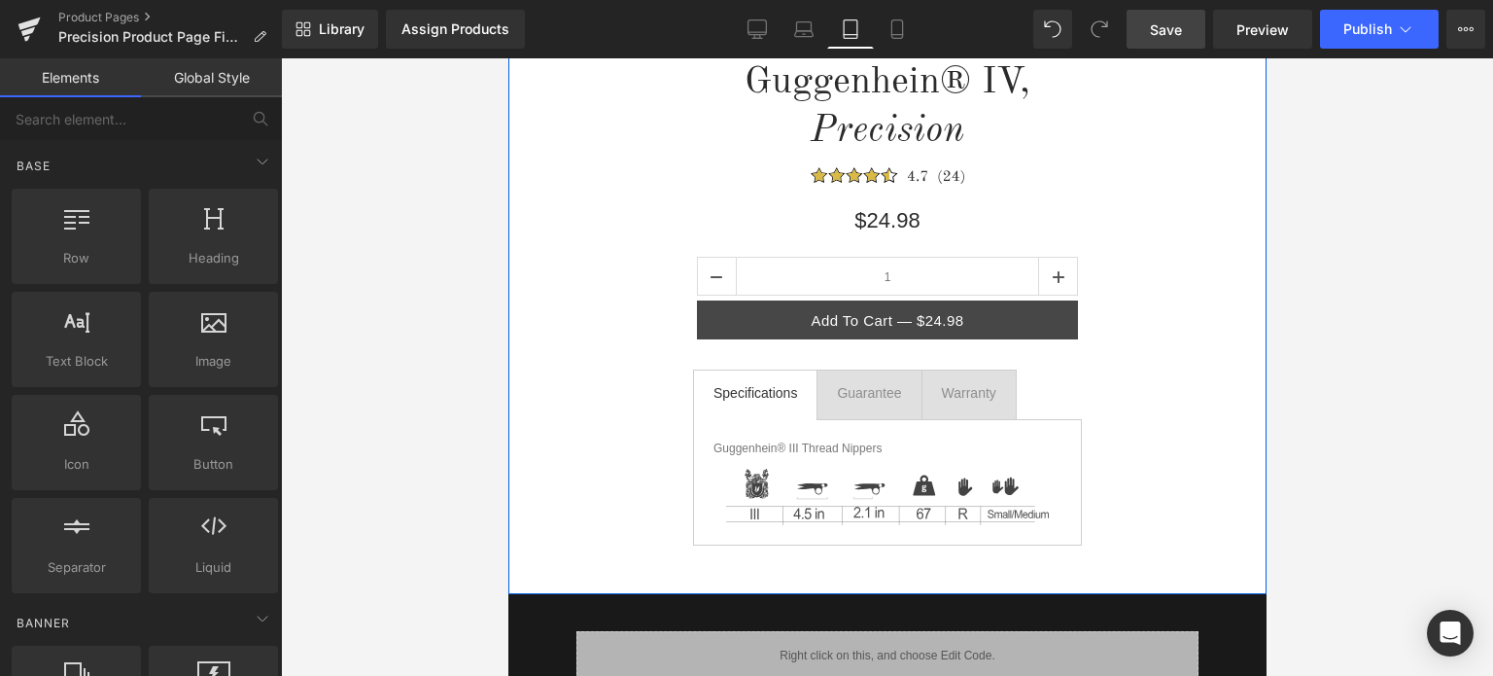
scroll to position [424, 0]
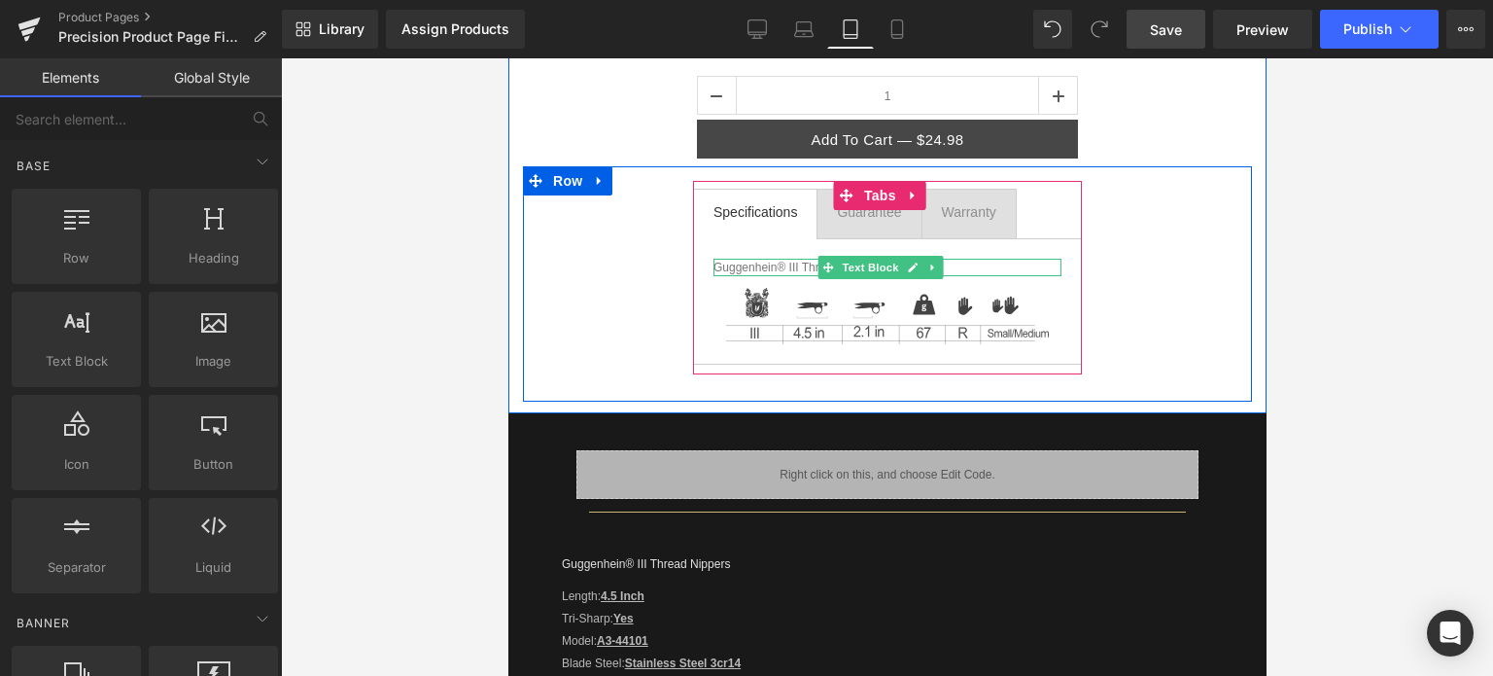
click at [907, 269] on icon at bounding box center [912, 268] width 10 height 10
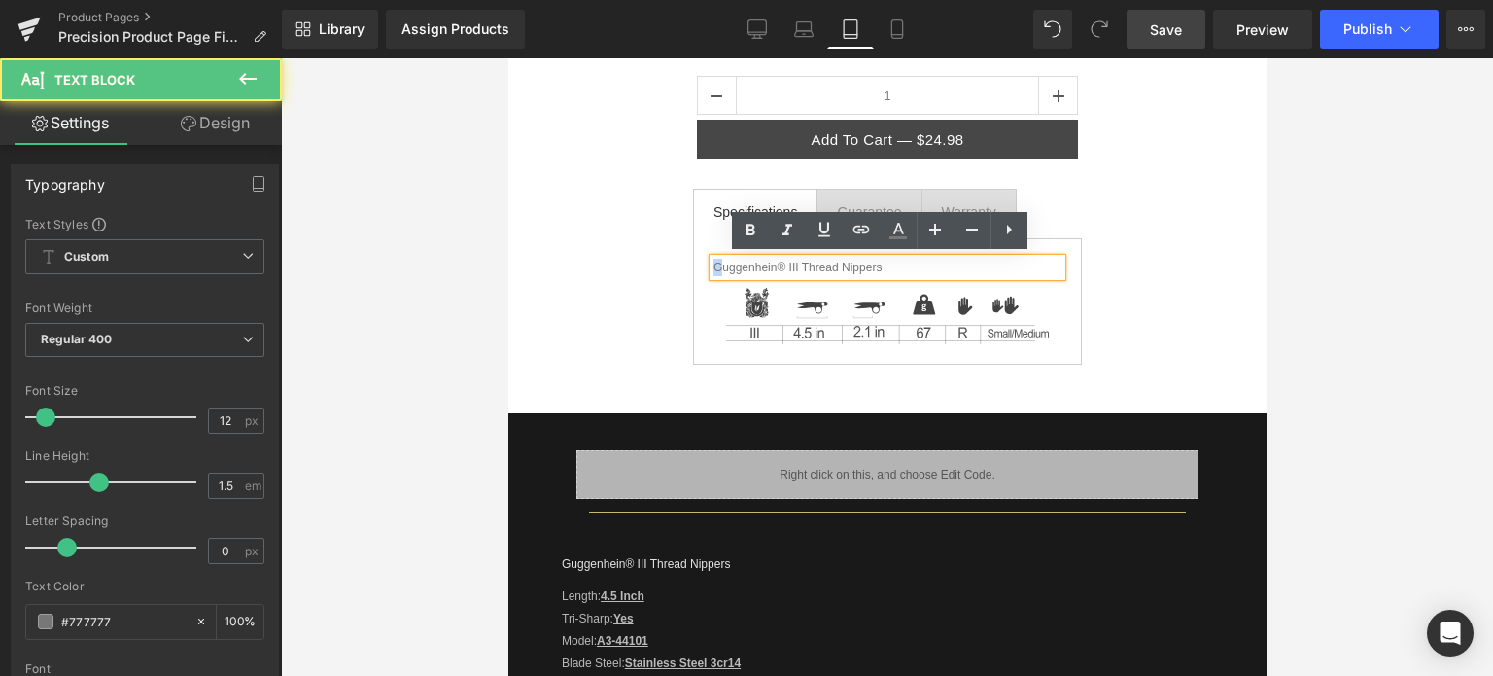
click at [718, 265] on p "Guggenhein® III Thread Nippers" at bounding box center [887, 268] width 348 height 18
click at [714, 265] on p "Guggenhein® III Thread Nippers" at bounding box center [887, 268] width 348 height 18
drag, startPoint x: 715, startPoint y: 265, endPoint x: 892, endPoint y: 268, distance: 177.0
click at [892, 268] on p "Guggenhein® III Thread Nippers" at bounding box center [887, 268] width 348 height 18
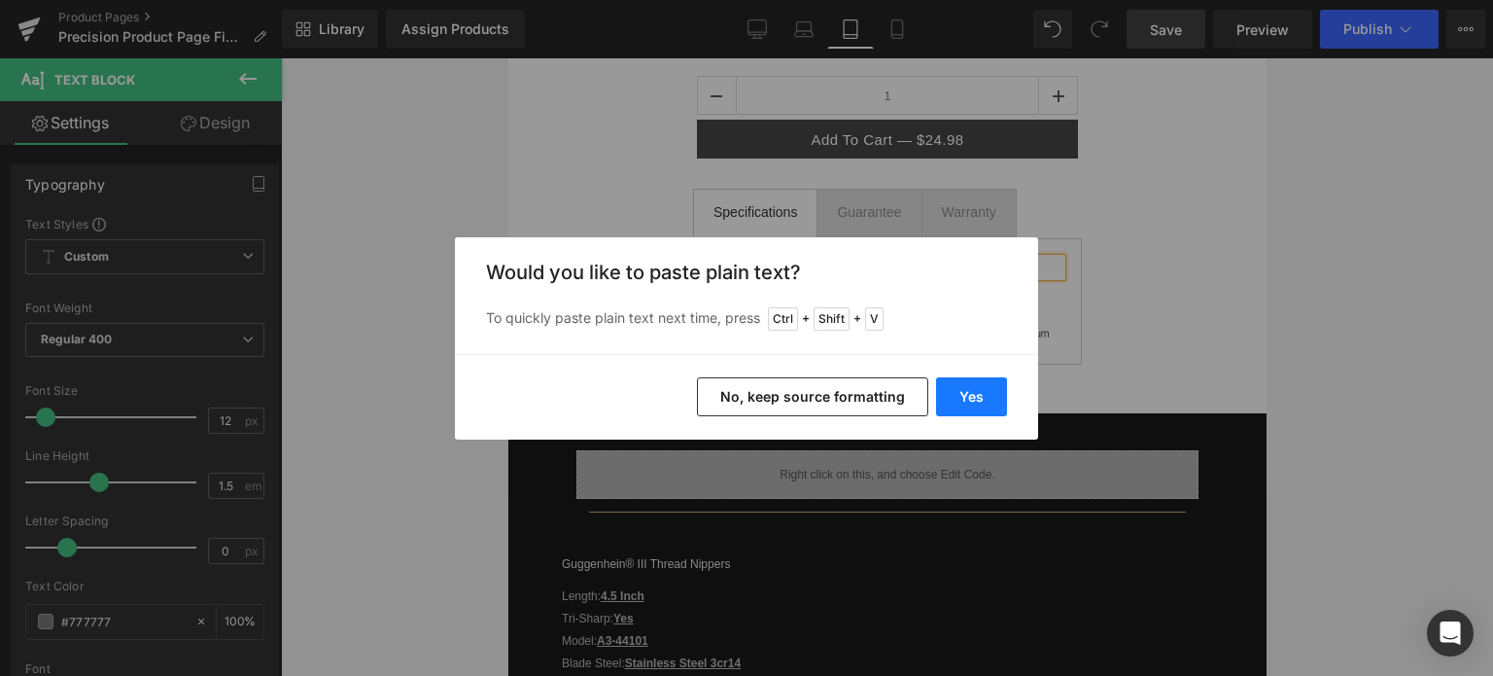
click at [972, 390] on button "Yes" at bounding box center [971, 396] width 71 height 39
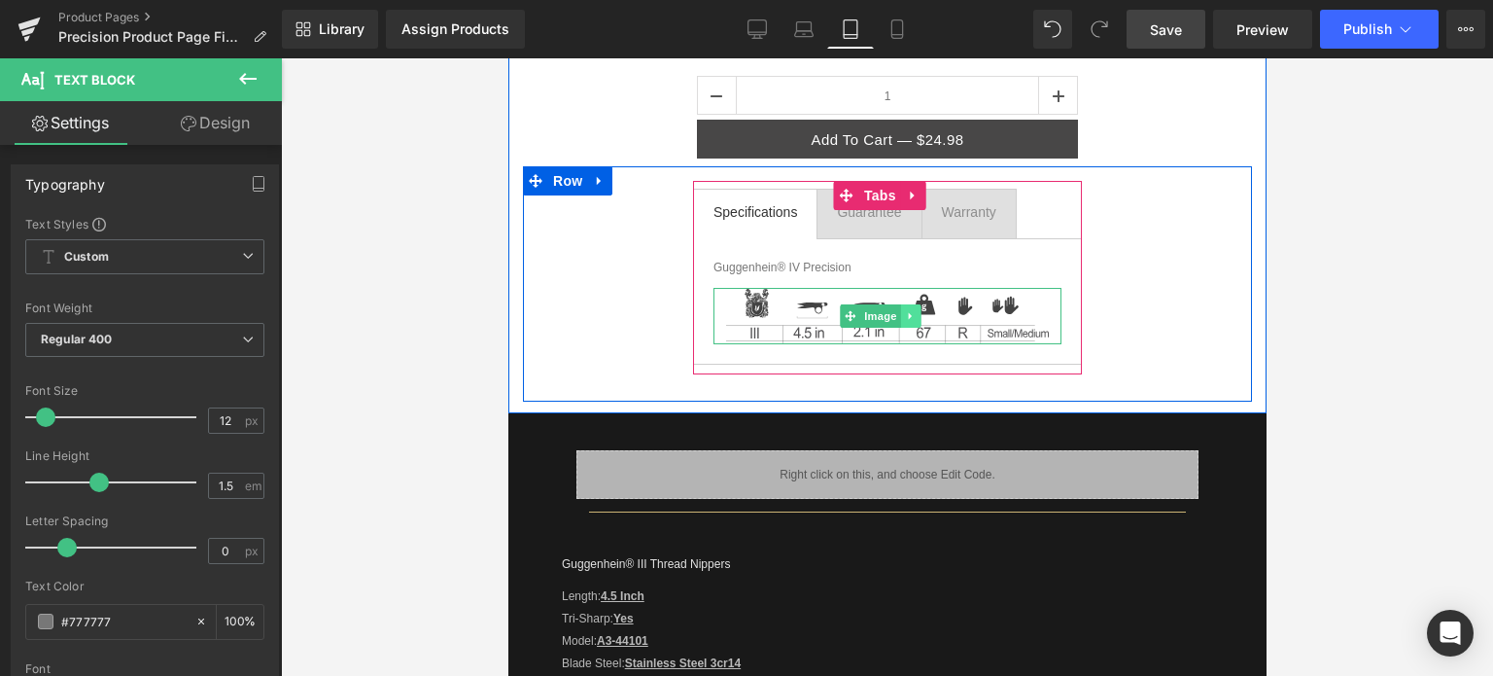
click at [907, 316] on icon at bounding box center [908, 315] width 3 height 7
click at [918, 318] on icon at bounding box center [920, 315] width 11 height 11
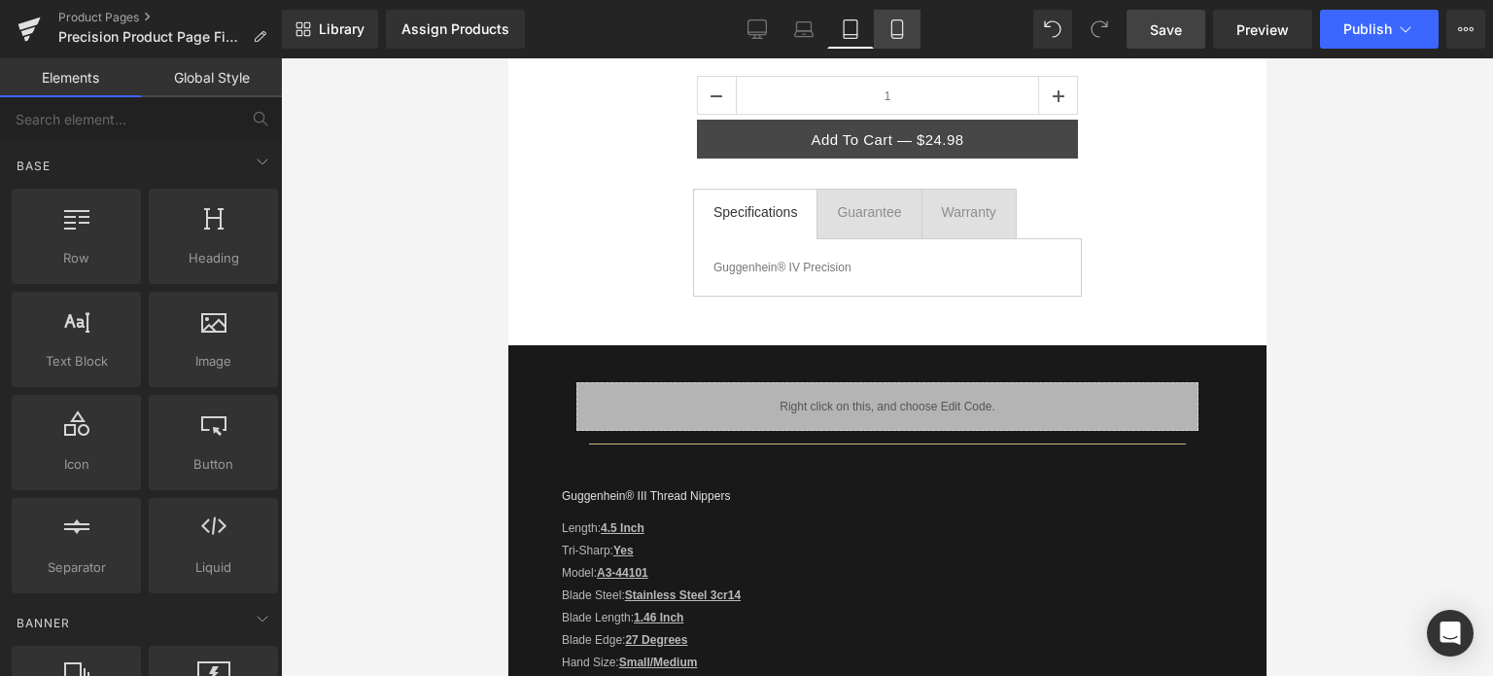
click at [894, 30] on icon at bounding box center [897, 28] width 19 height 19
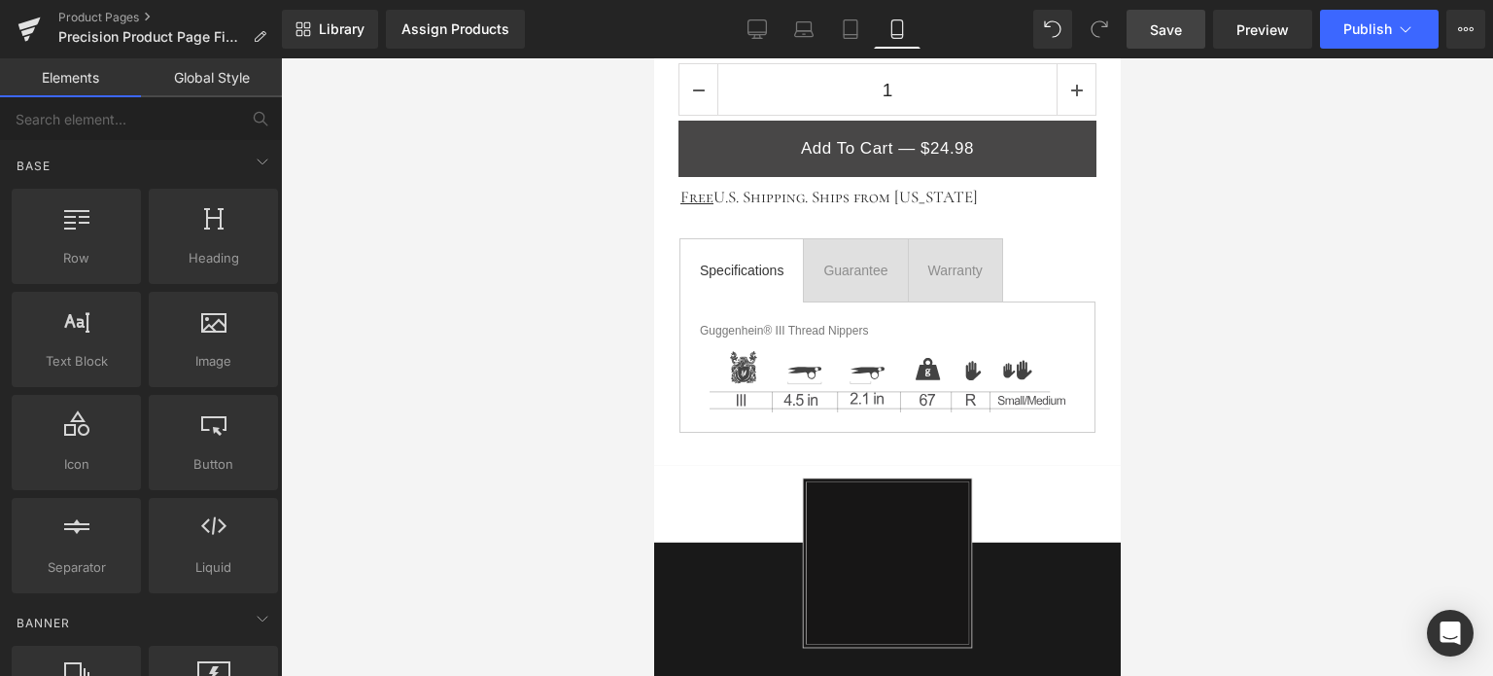
scroll to position [884, 0]
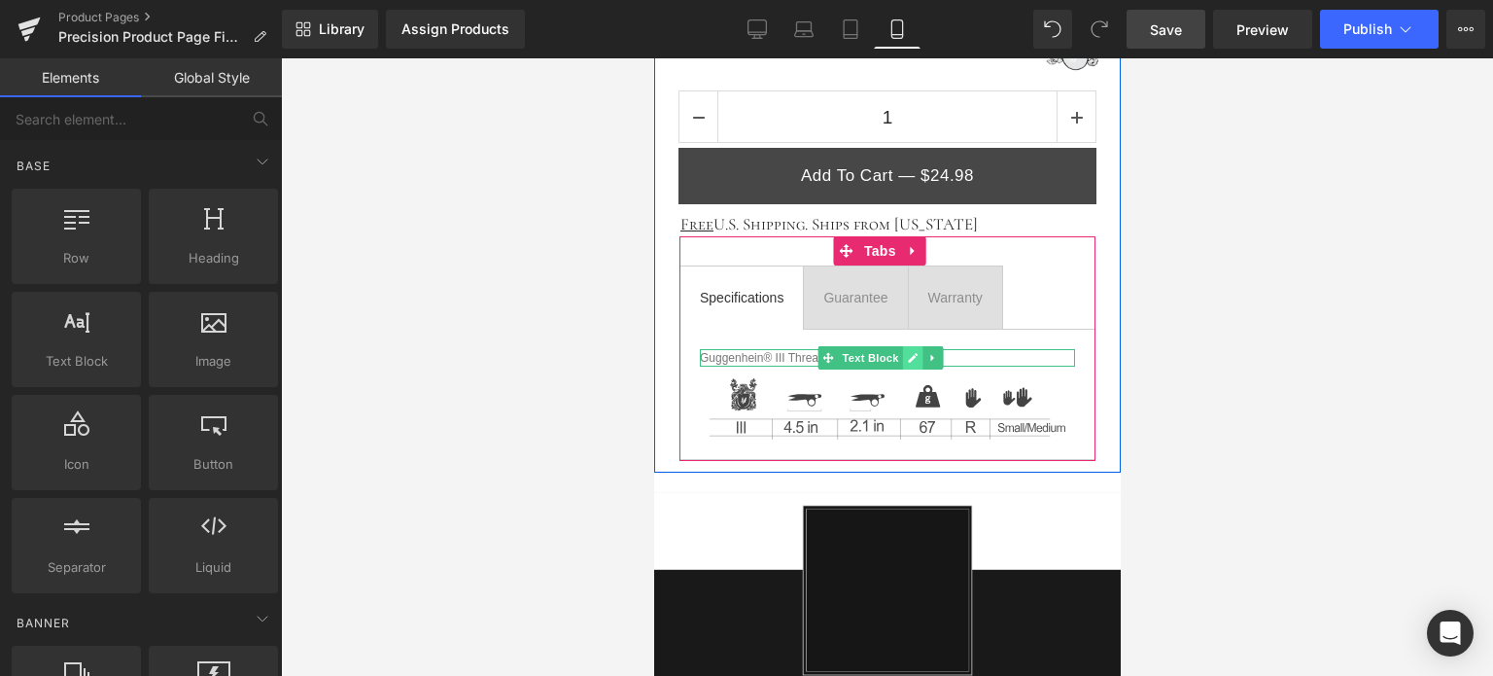
click at [903, 351] on link at bounding box center [911, 357] width 20 height 23
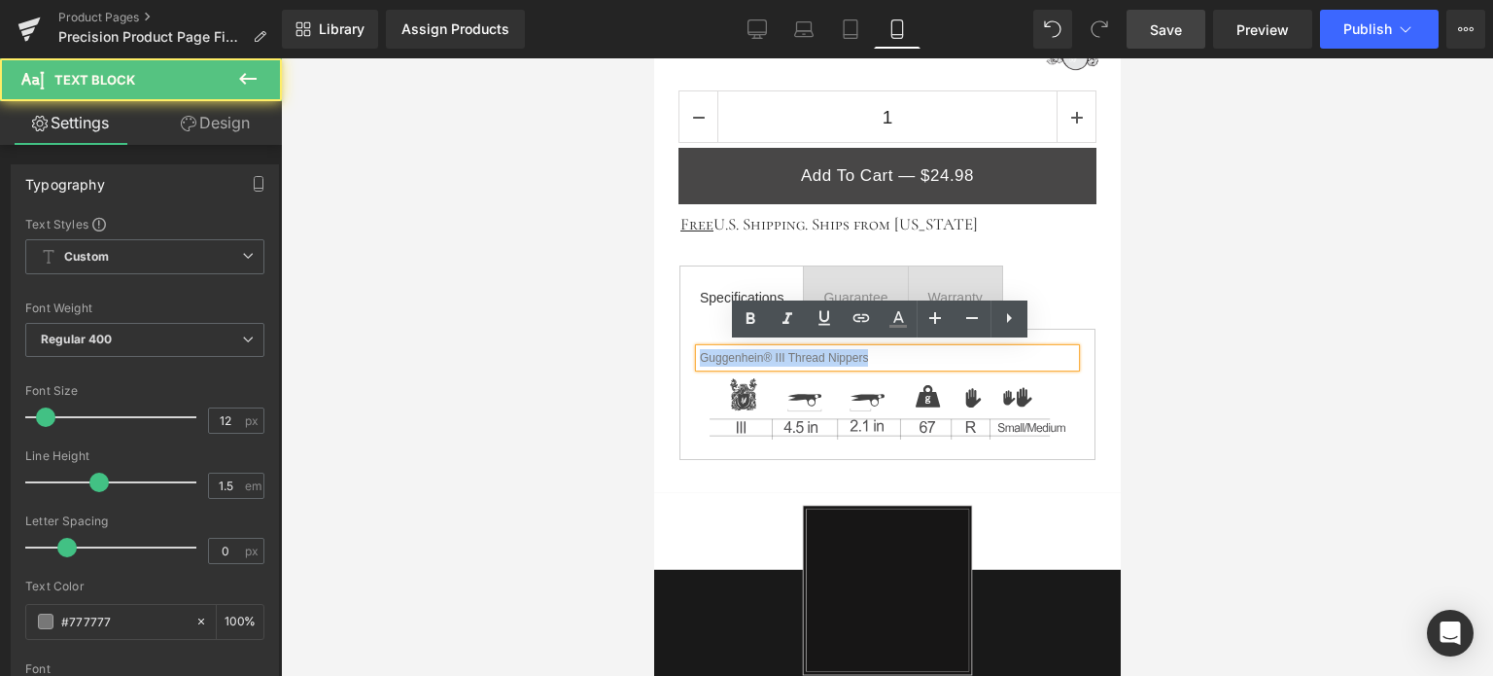
drag, startPoint x: 699, startPoint y: 357, endPoint x: 880, endPoint y: 352, distance: 180.9
click at [880, 352] on p "Guggenhein® III Thread Nippers" at bounding box center [886, 358] width 375 height 18
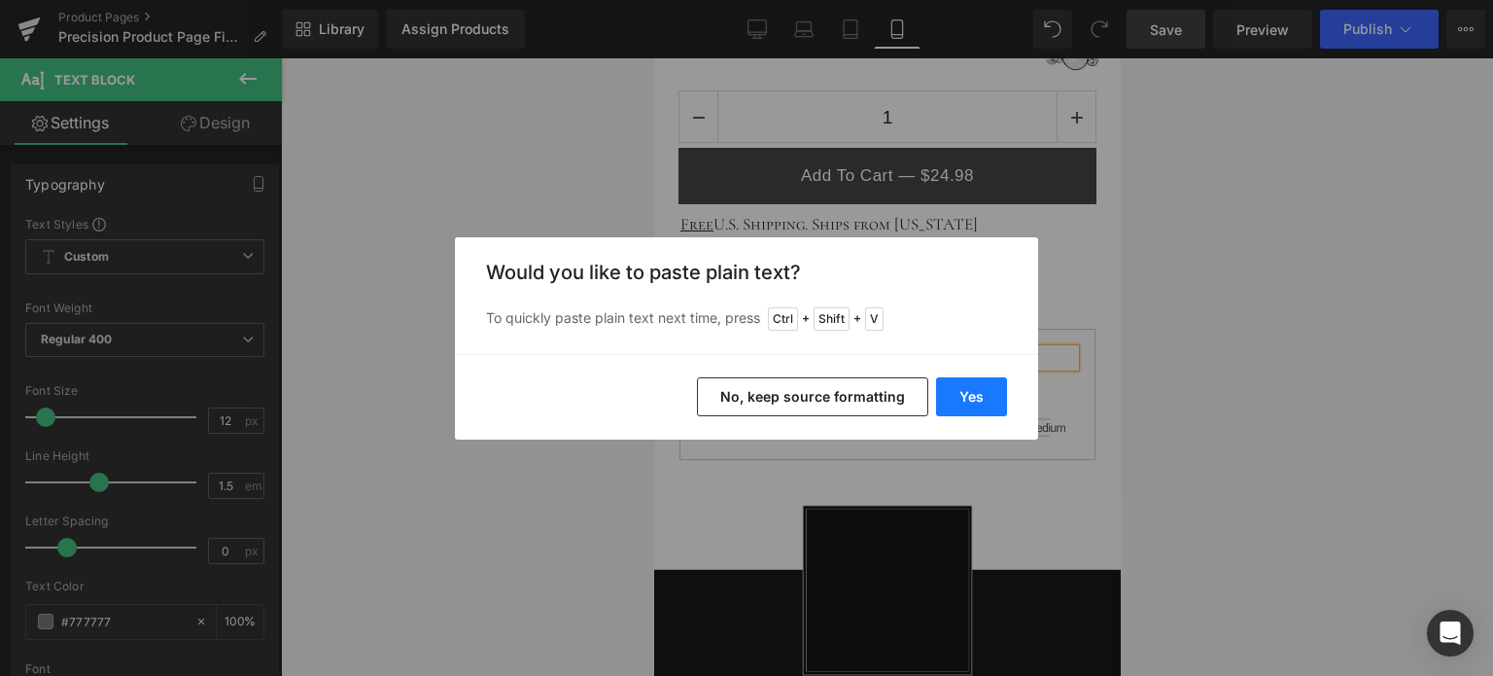
click at [984, 404] on button "Yes" at bounding box center [971, 396] width 71 height 39
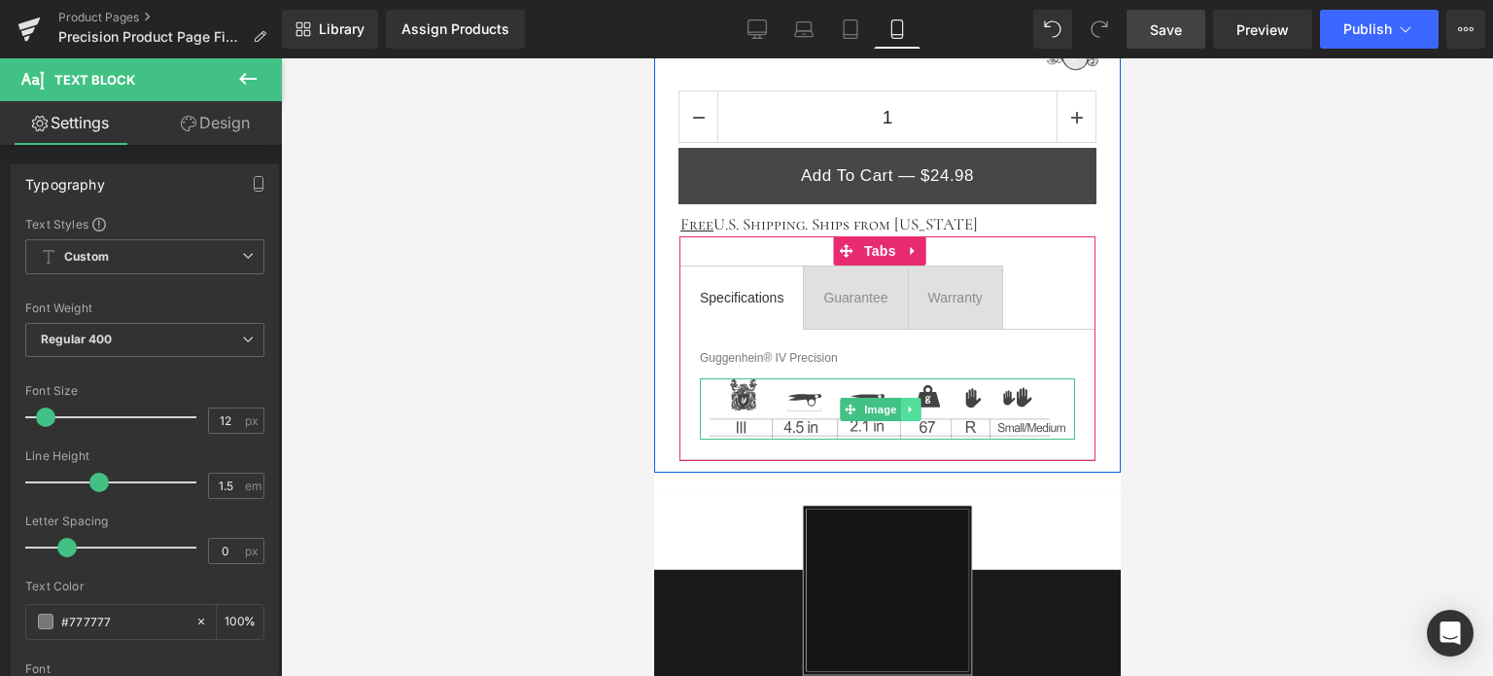
click at [909, 407] on icon at bounding box center [909, 410] width 11 height 12
click at [917, 406] on icon at bounding box center [920, 409] width 11 height 11
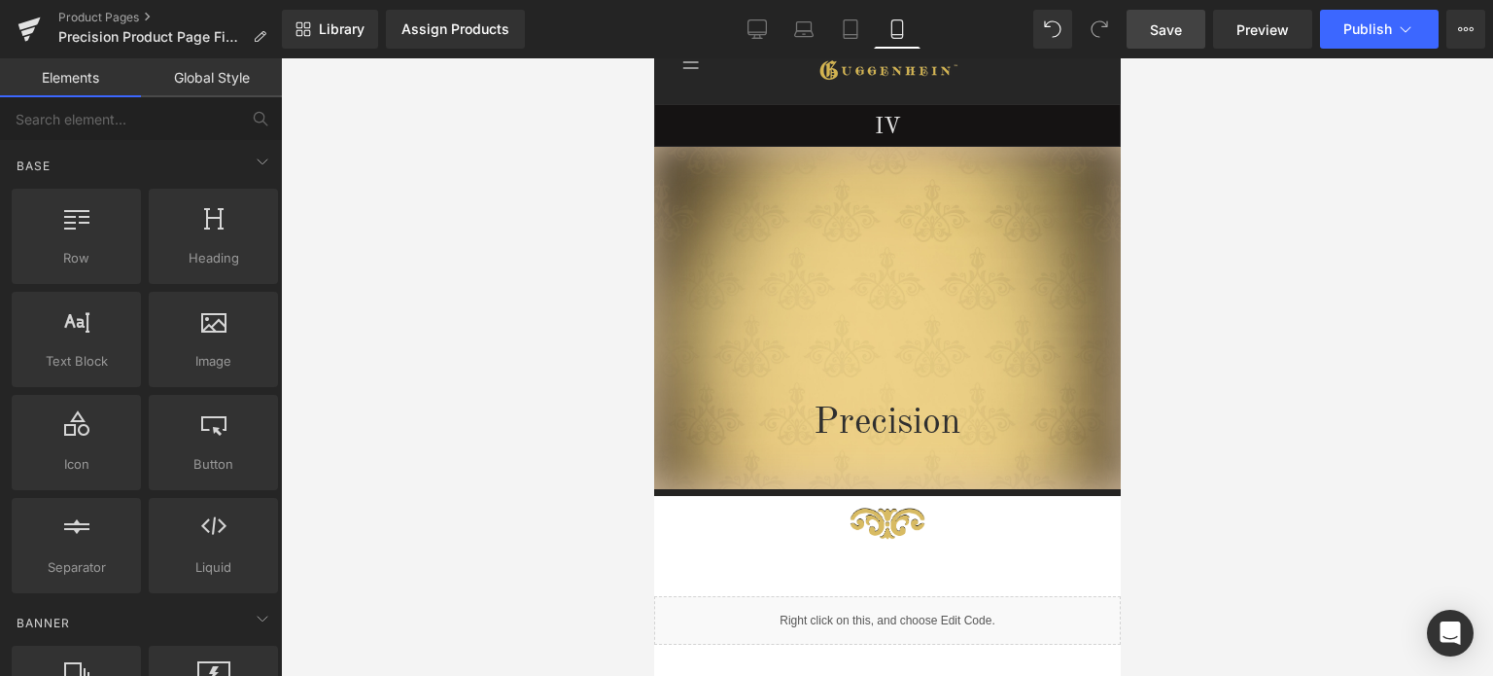
scroll to position [0, 0]
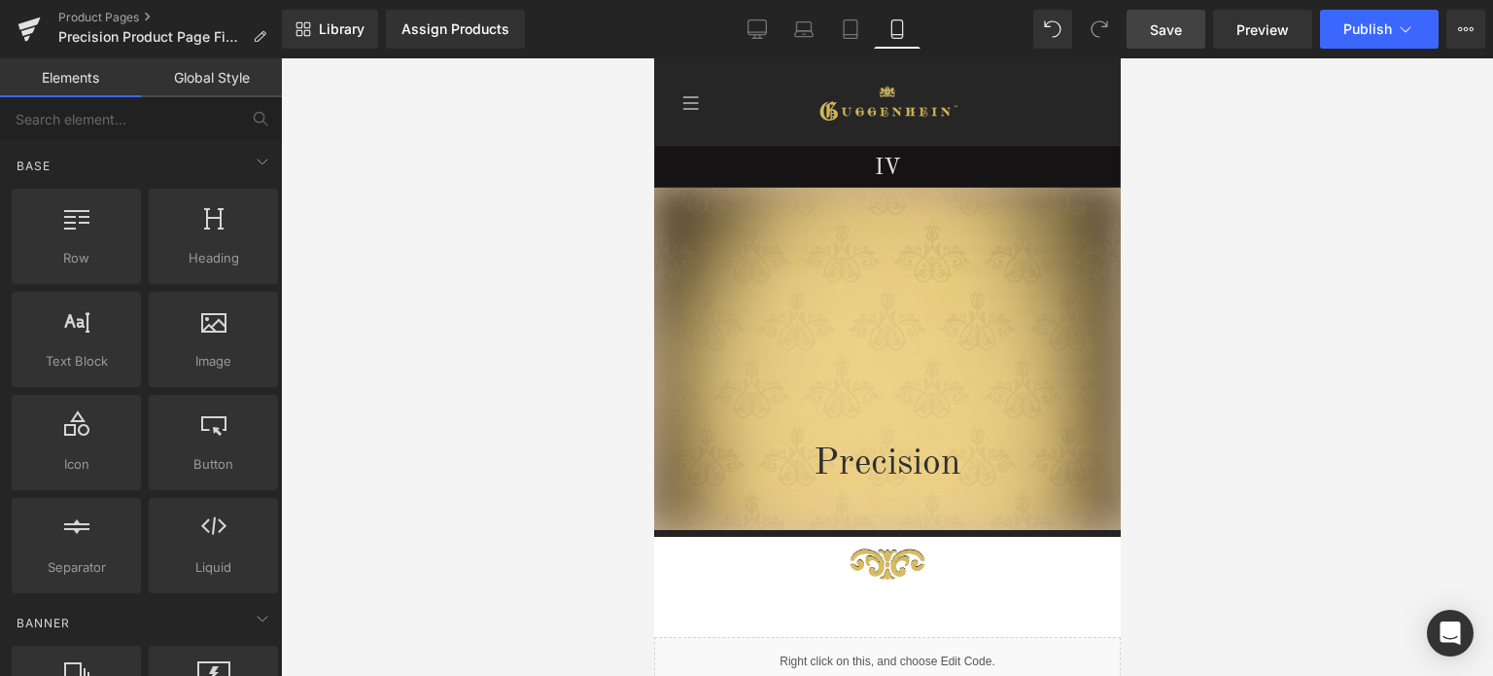
click at [1179, 27] on span "Save" at bounding box center [1166, 29] width 32 height 20
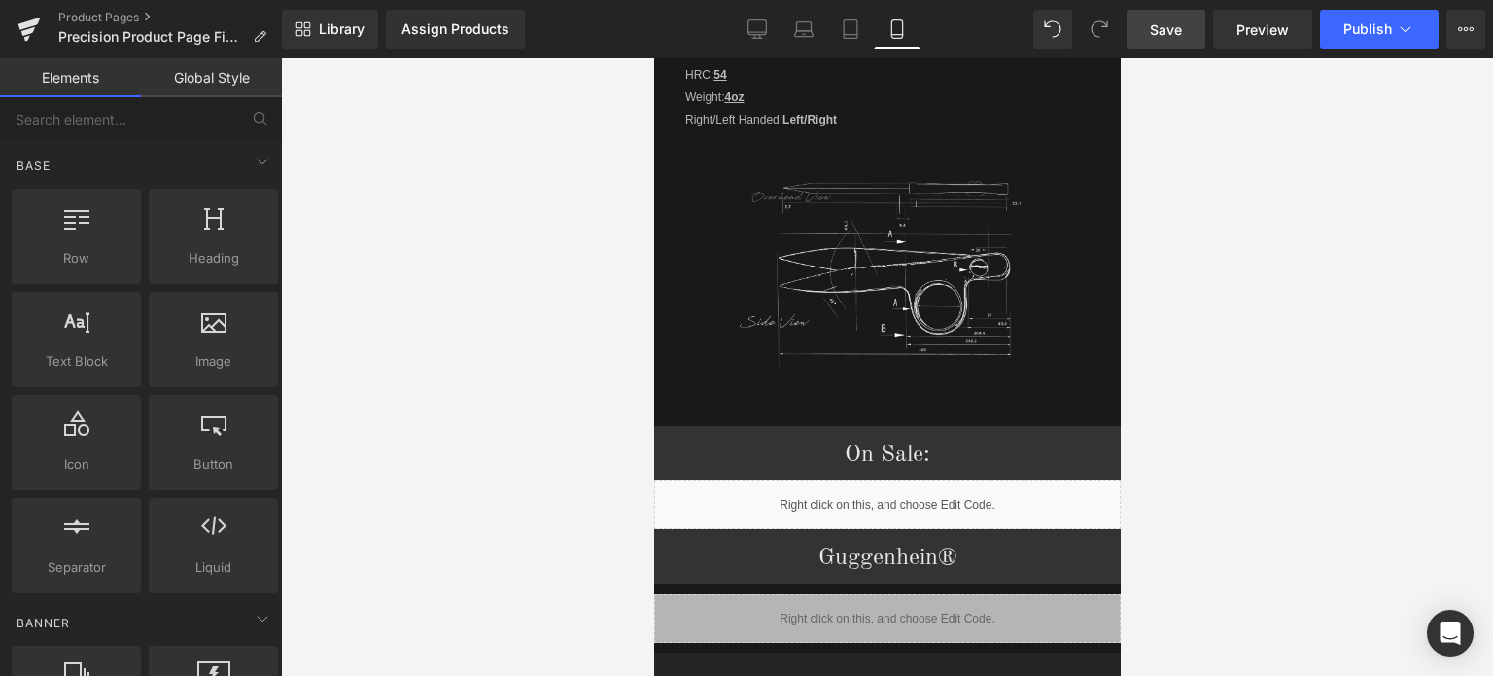
scroll to position [2370, 0]
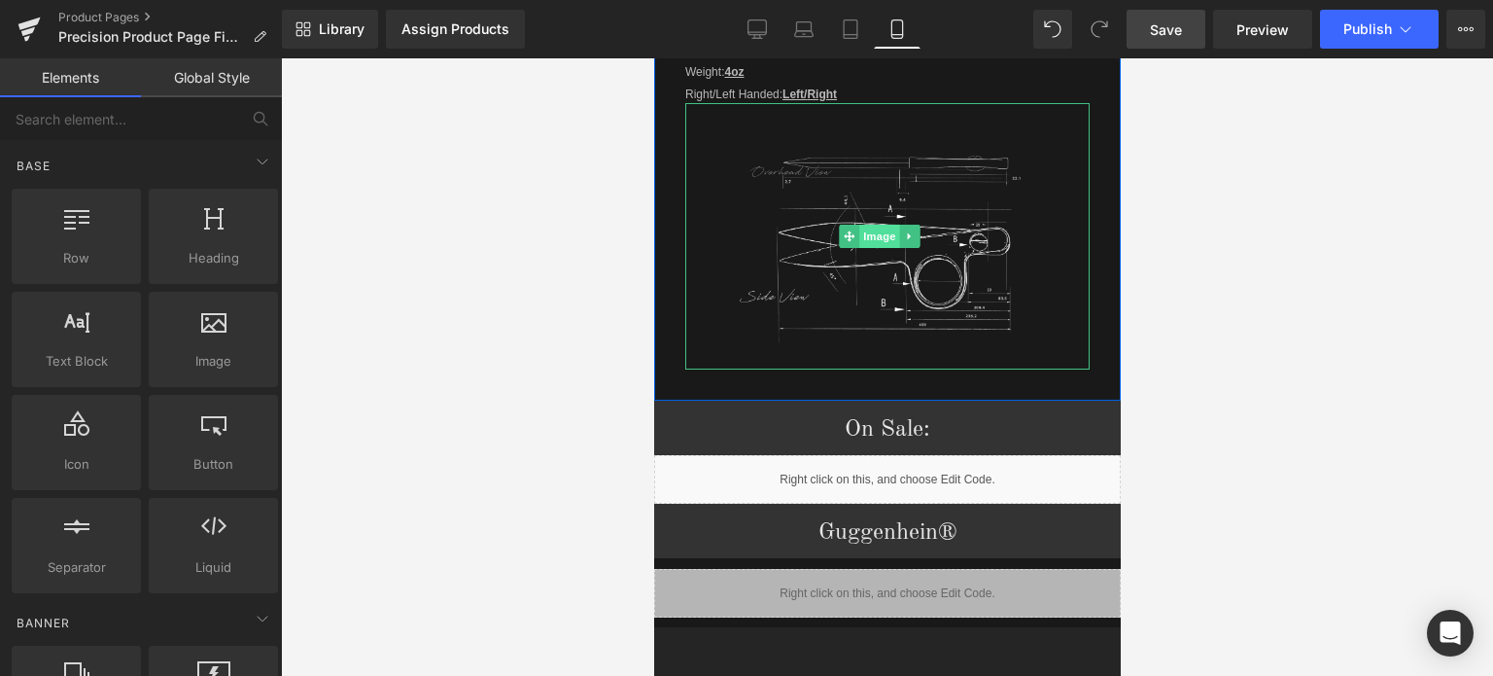
click at [883, 228] on span "Image" at bounding box center [880, 236] width 41 height 23
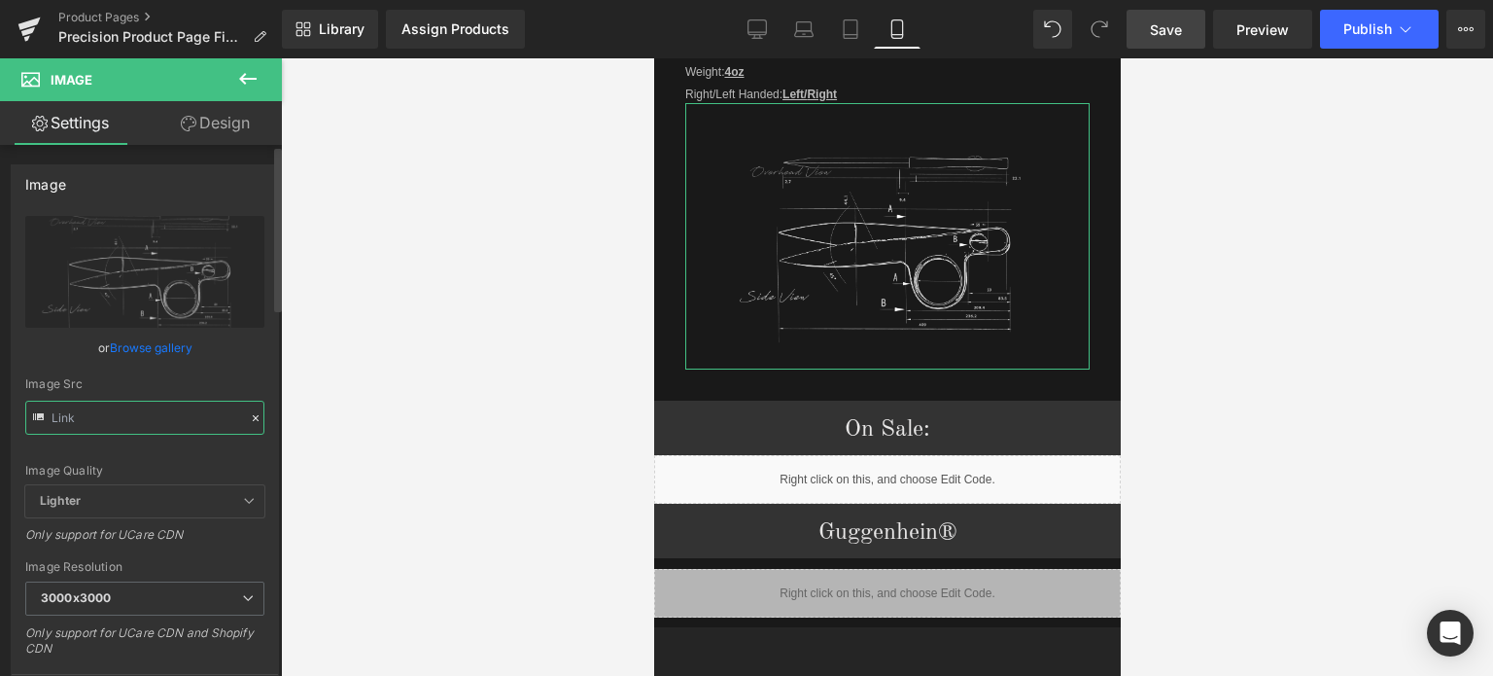
click at [116, 414] on input "text" at bounding box center [144, 418] width 239 height 34
paste input "2_3dda21ff-3b66-4daf-8424-6731c57e5ab2.png?v=1756594829"
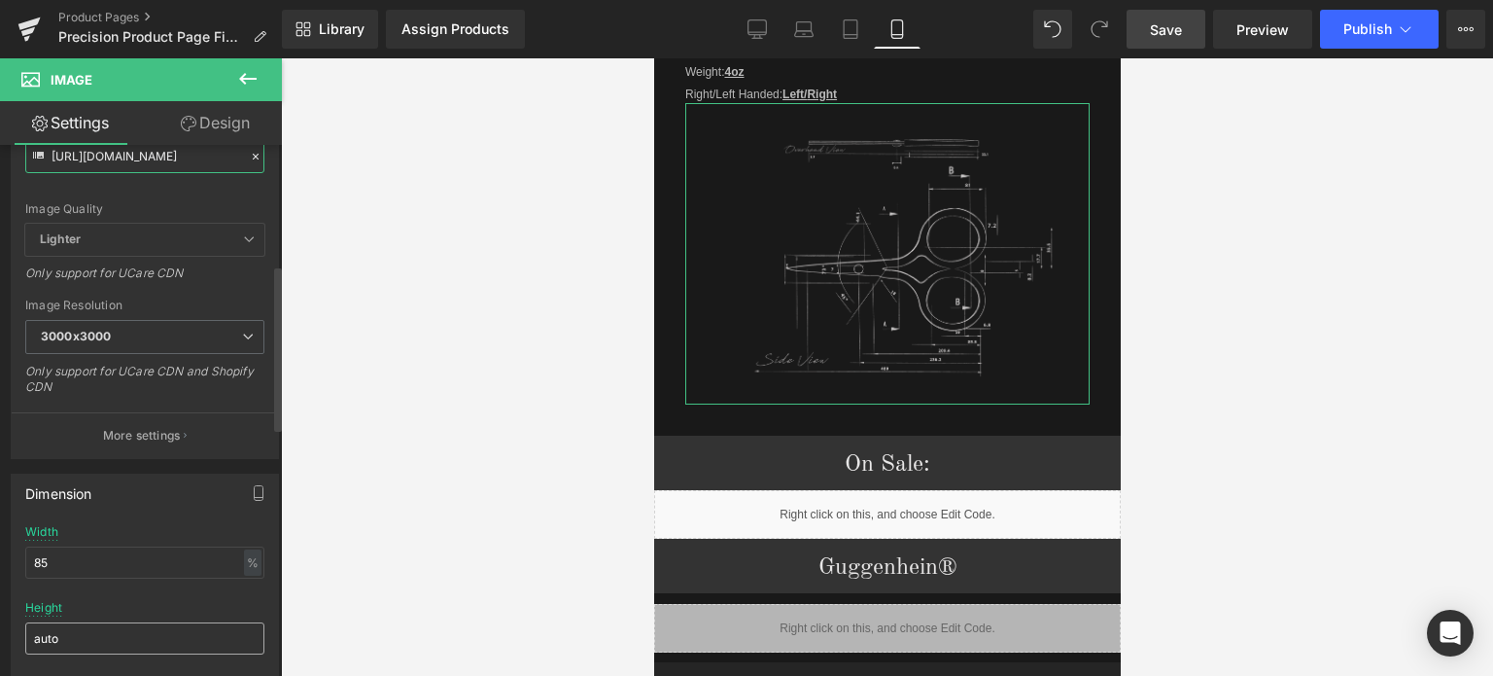
scroll to position [389, 0]
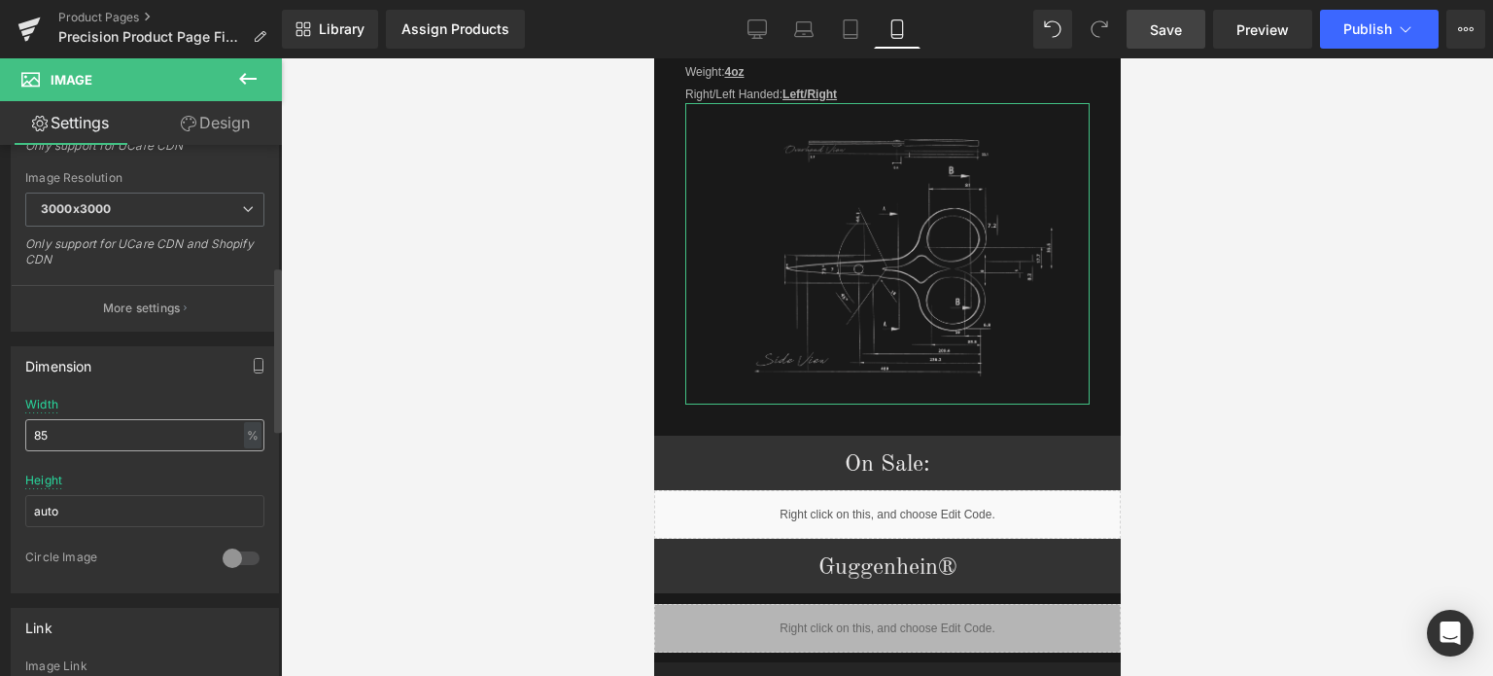
type input "[URL][DOMAIN_NAME]"
drag, startPoint x: 43, startPoint y: 435, endPoint x: 28, endPoint y: 435, distance: 14.6
click at [28, 435] on input "85" at bounding box center [144, 435] width 239 height 32
type input "75"
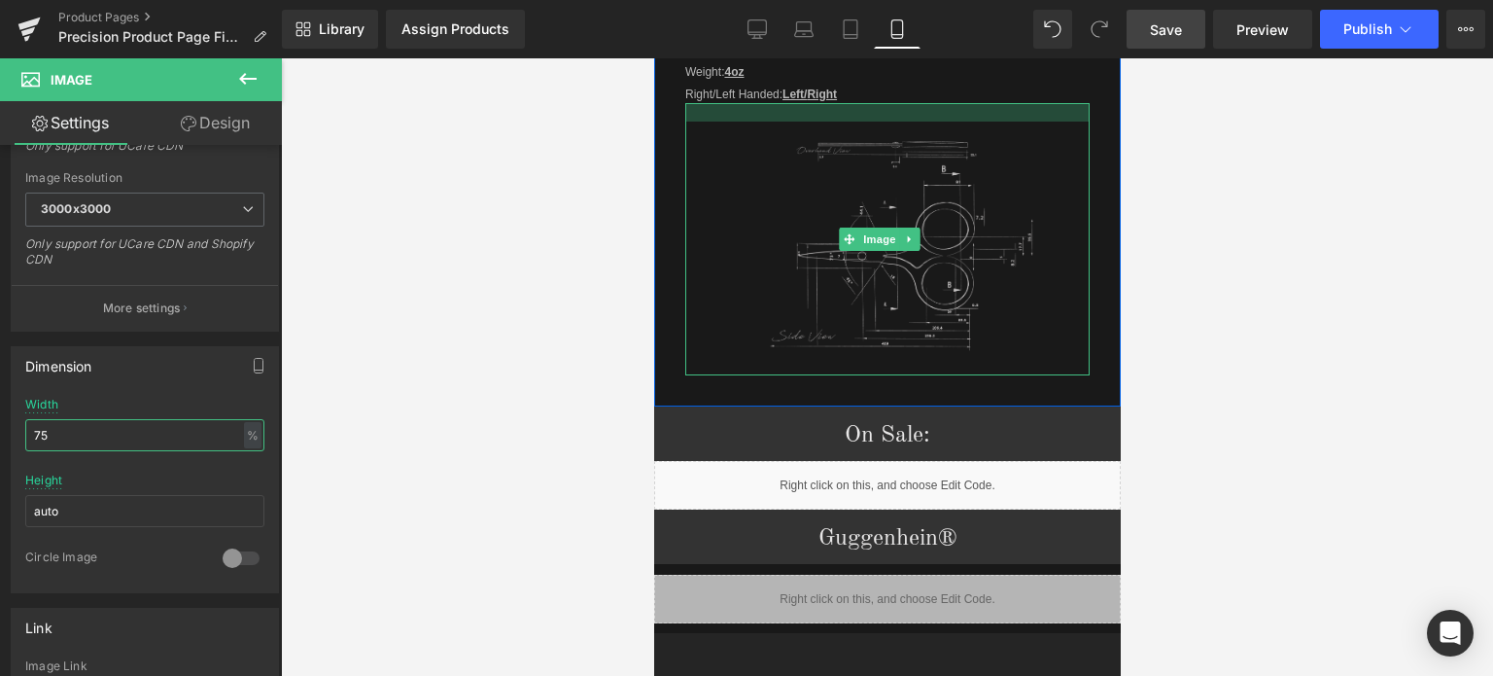
drag, startPoint x: 985, startPoint y: 100, endPoint x: 1868, endPoint y: 368, distance: 922.5
click at [981, 105] on div at bounding box center [887, 112] width 404 height 18
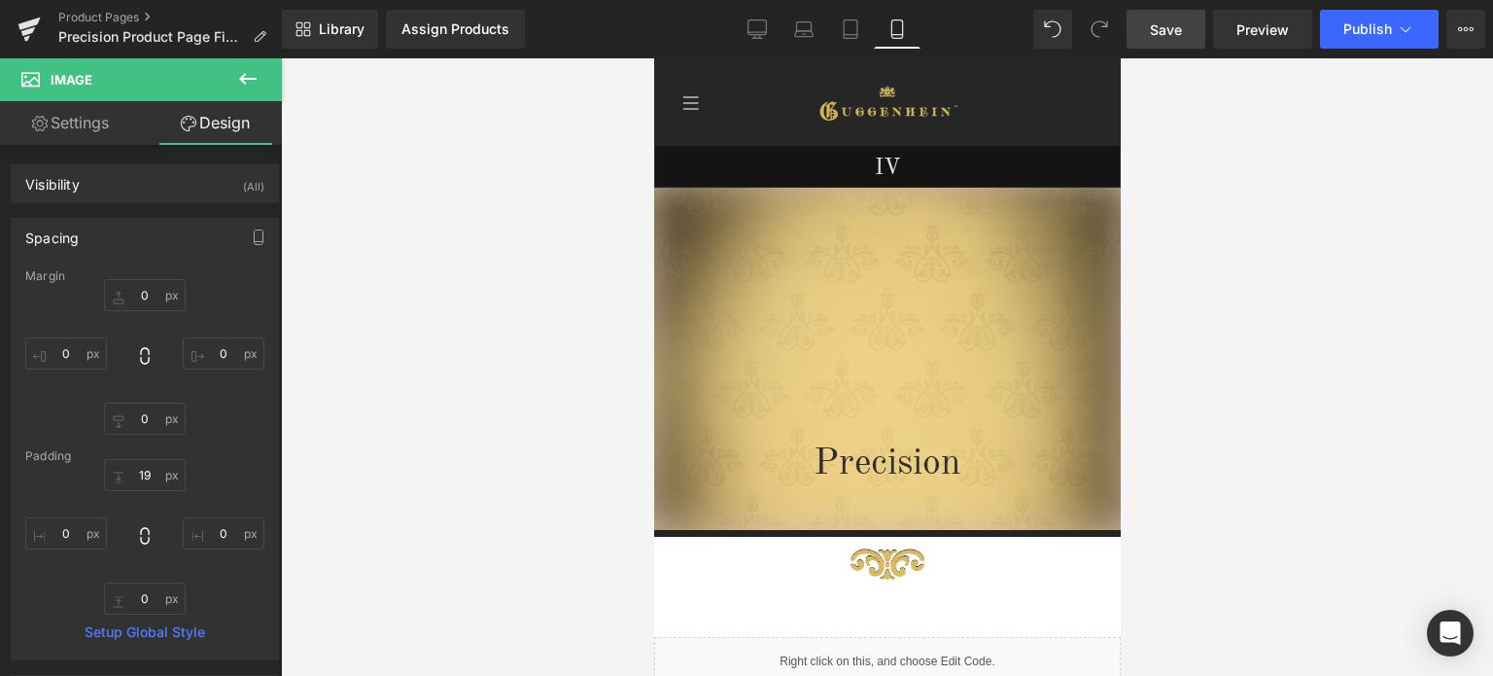
scroll to position [301, 0]
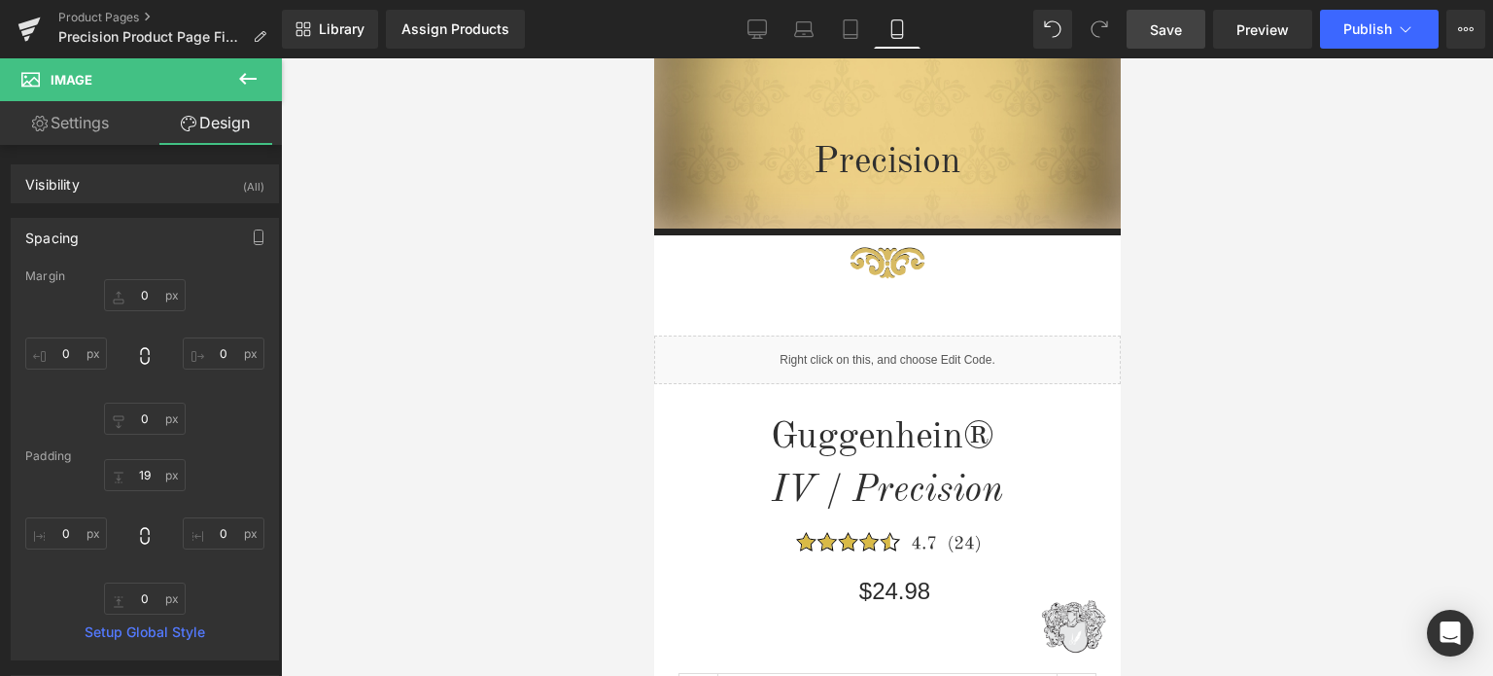
click at [247, 64] on button at bounding box center [248, 79] width 68 height 43
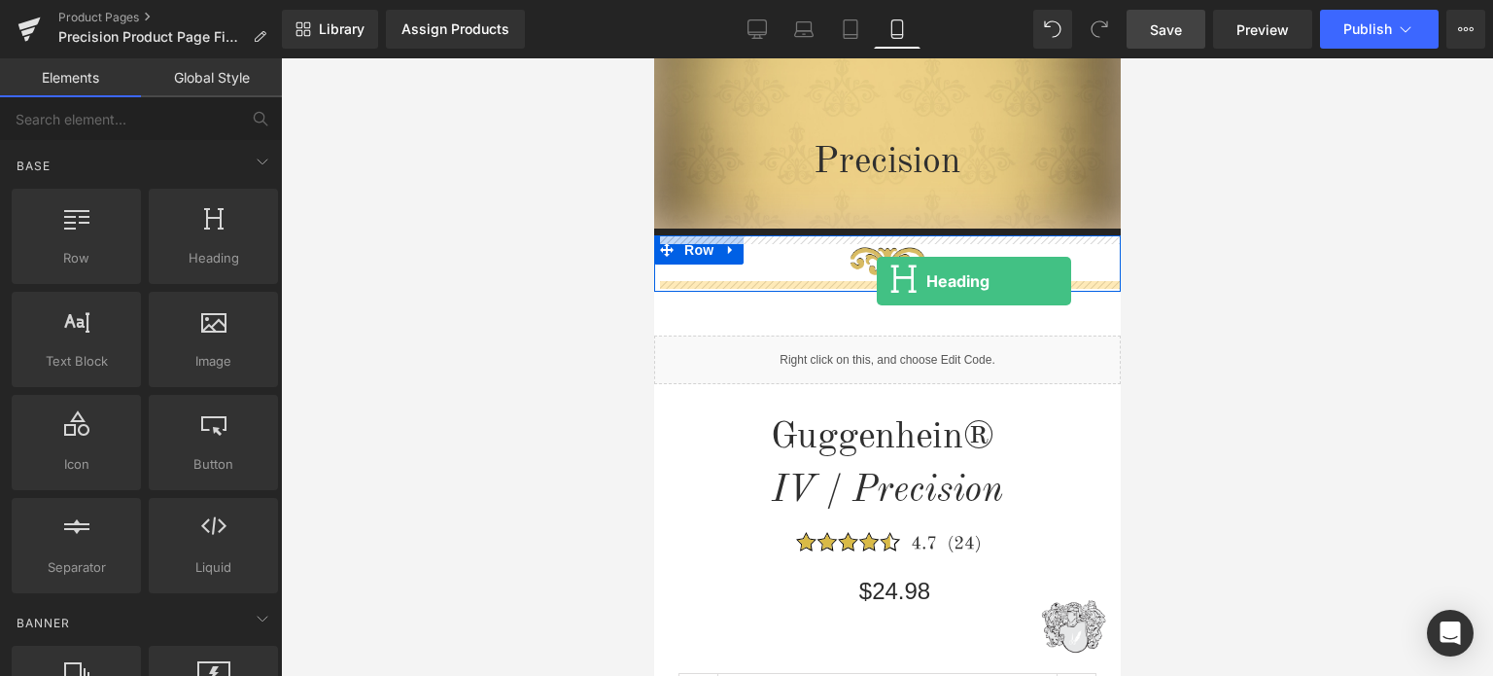
drag, startPoint x: 856, startPoint y: 297, endPoint x: 876, endPoint y: 281, distance: 25.7
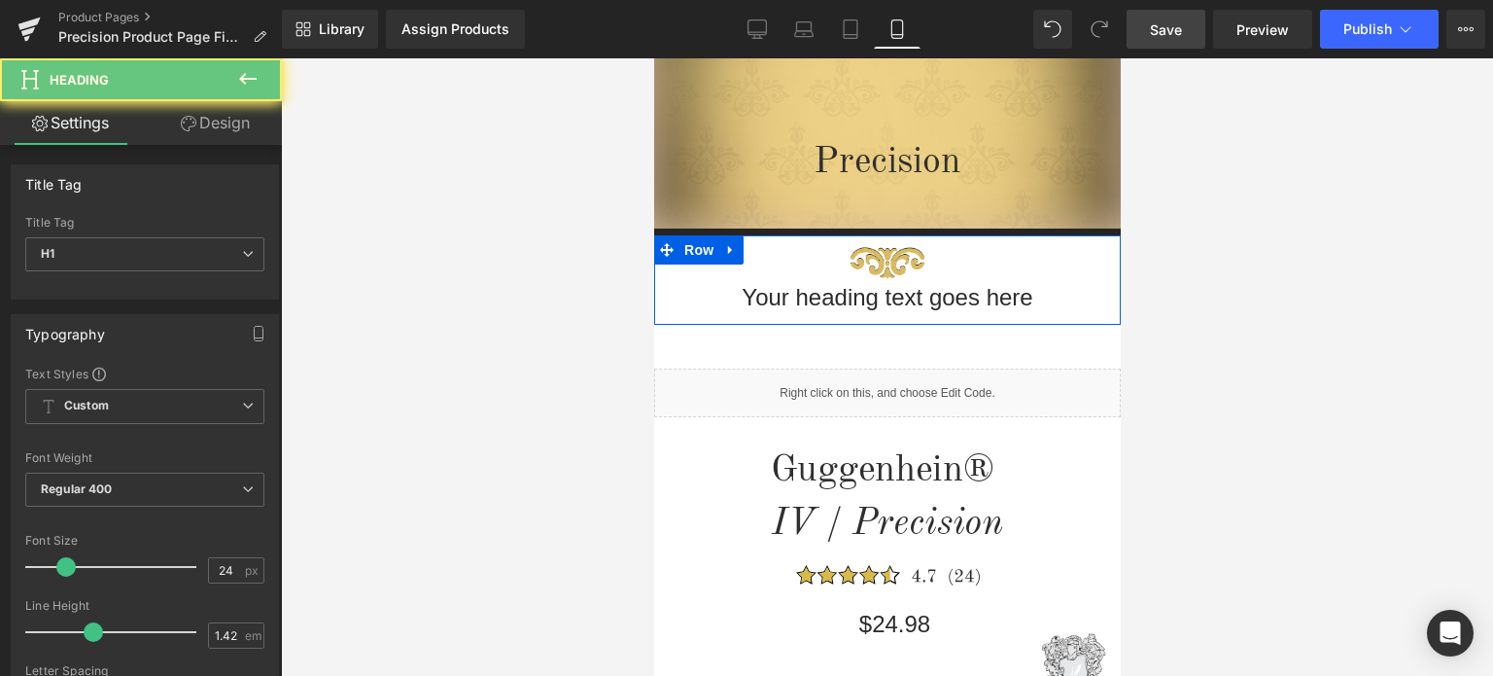
click at [1019, 298] on h1 "Your heading text goes here" at bounding box center [886, 297] width 467 height 33
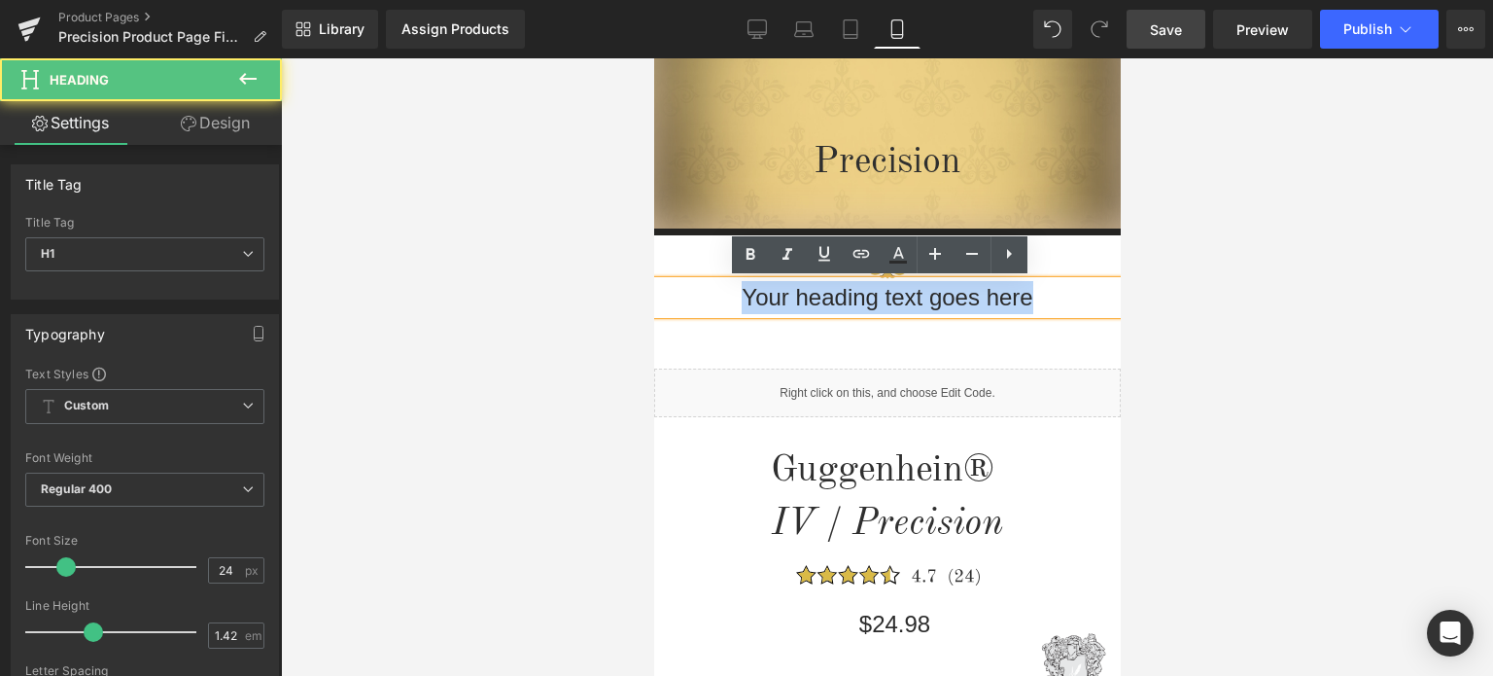
drag, startPoint x: 893, startPoint y: 301, endPoint x: 705, endPoint y: 304, distance: 187.7
click at [705, 304] on h1 "Your heading text goes here" at bounding box center [886, 297] width 467 height 33
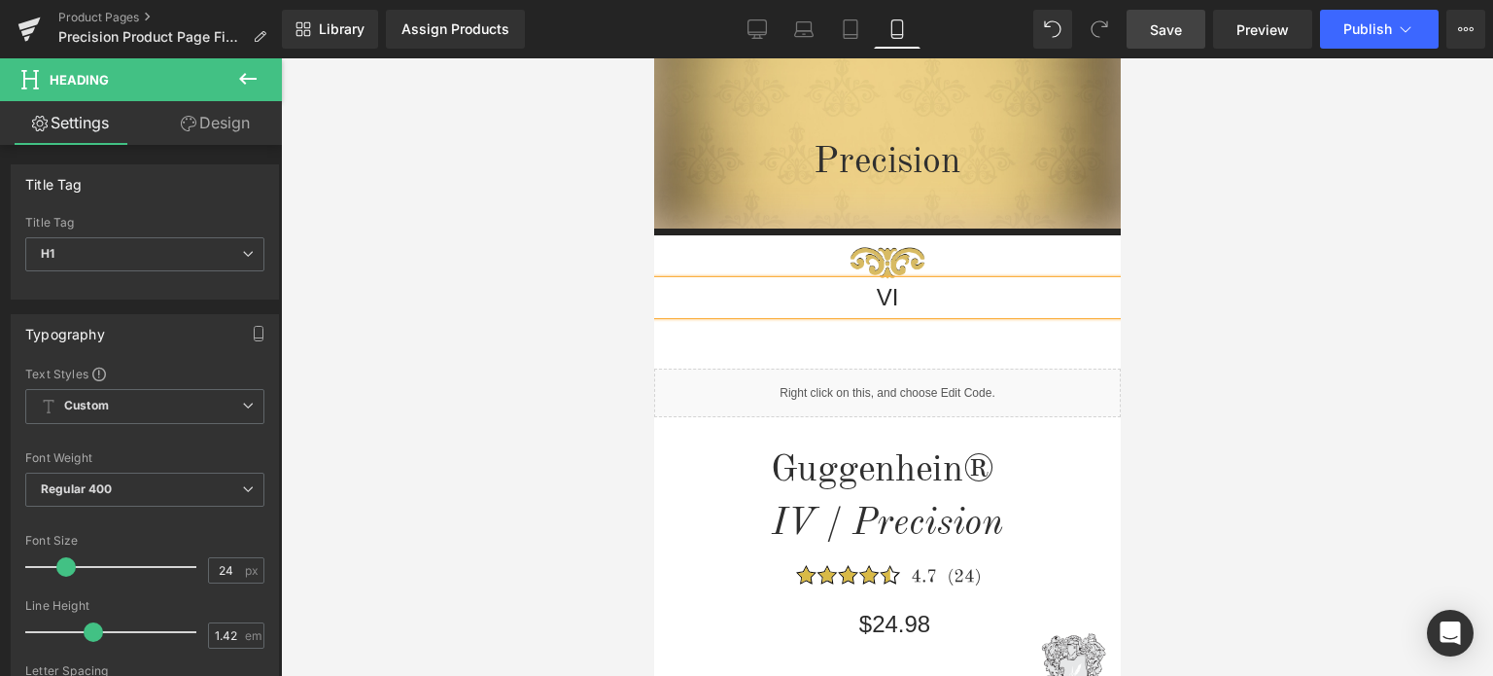
click at [1345, 375] on div at bounding box center [887, 366] width 1212 height 617
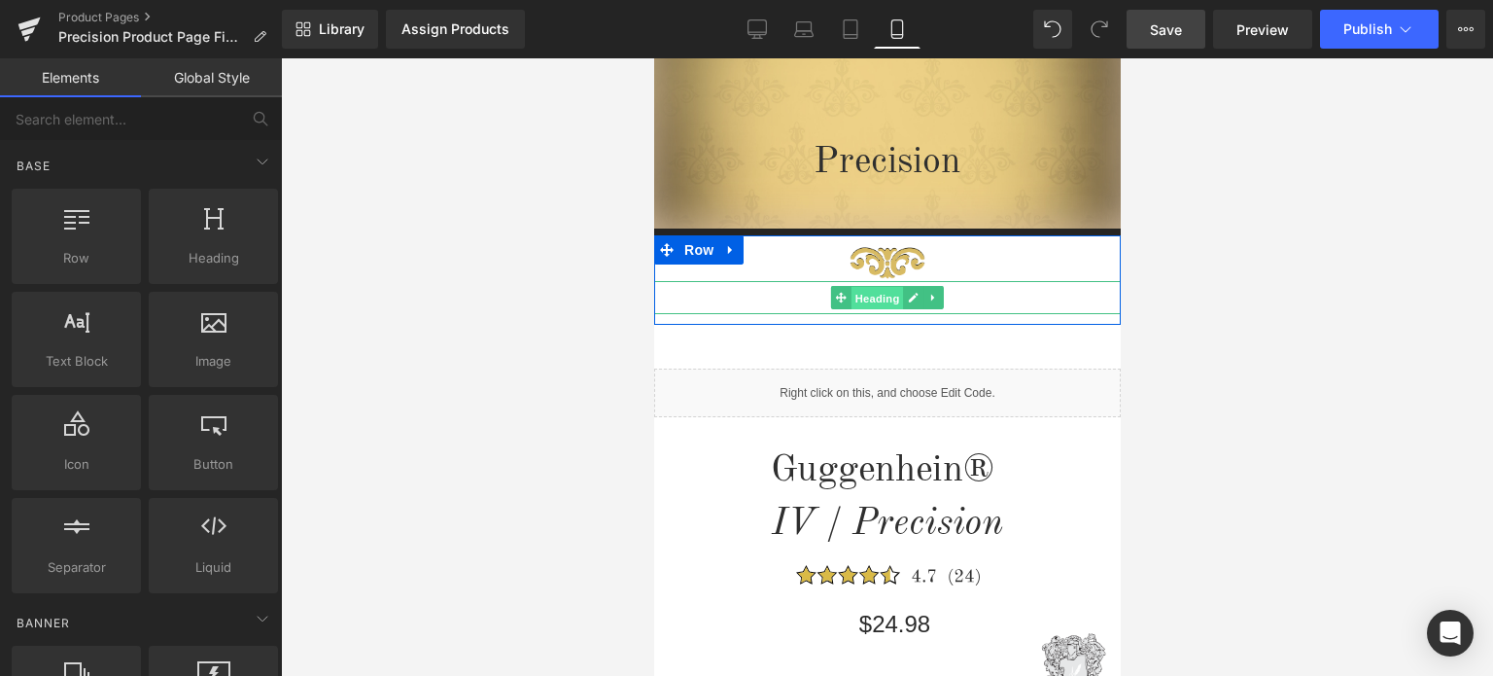
click at [881, 303] on span "Heading" at bounding box center [877, 298] width 53 height 23
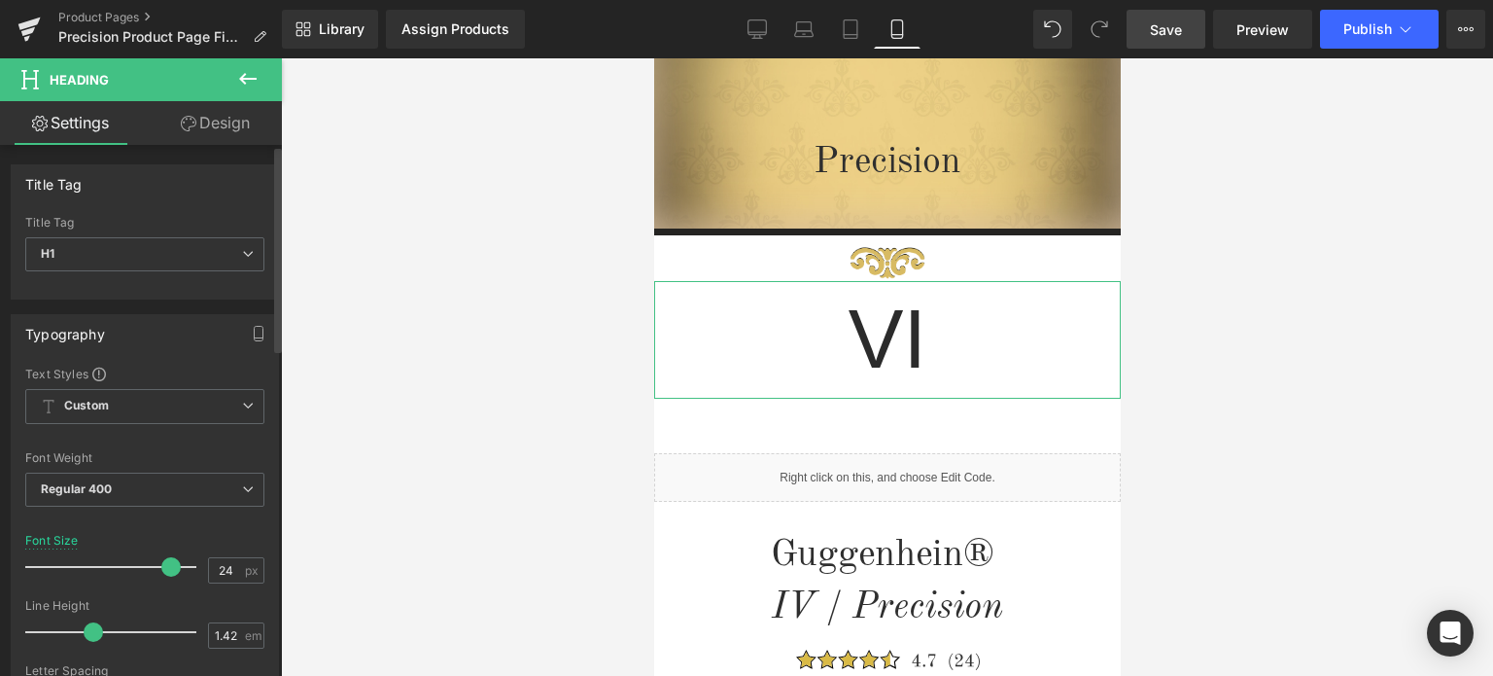
drag, startPoint x: 56, startPoint y: 564, endPoint x: 156, endPoint y: 566, distance: 99.2
click at [161, 566] on span at bounding box center [170, 566] width 19 height 19
click at [1170, 29] on span "Save" at bounding box center [1166, 29] width 32 height 20
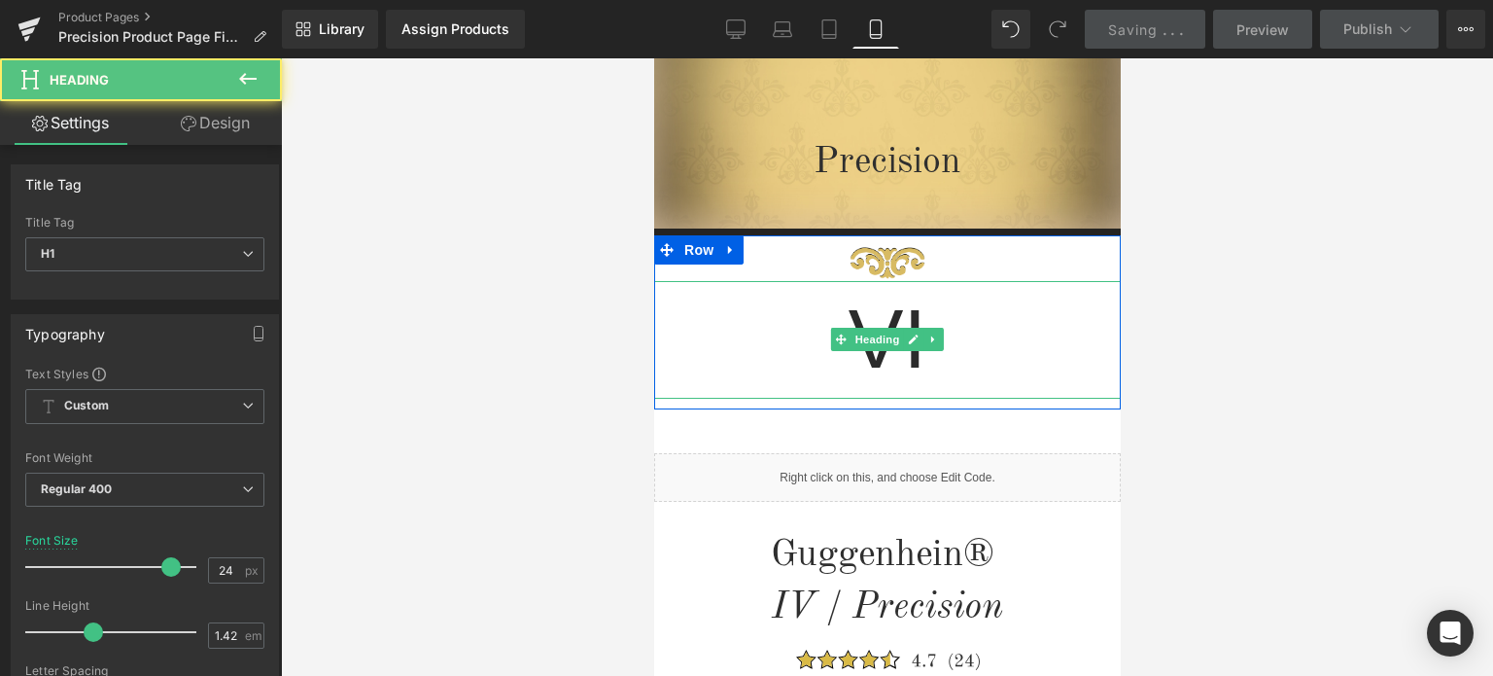
click at [960, 327] on h1 "VI" at bounding box center [886, 340] width 467 height 118
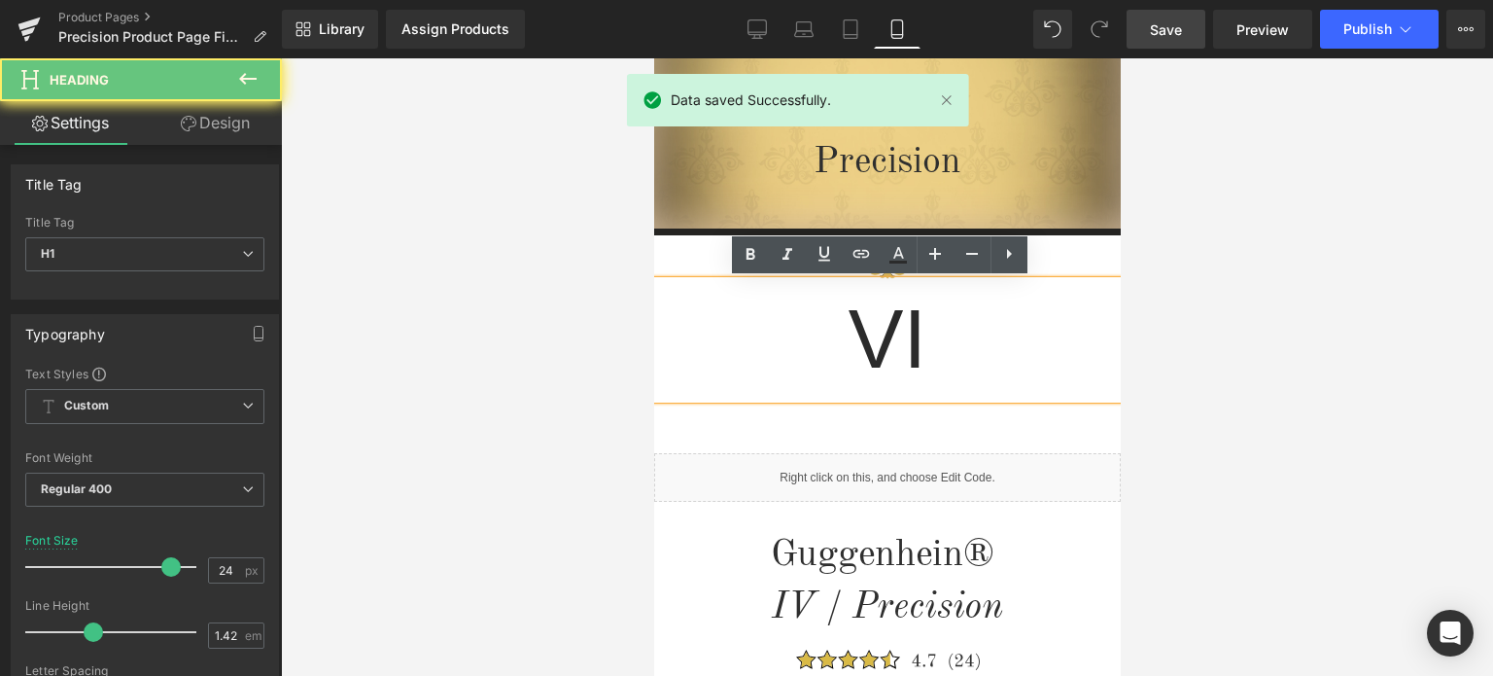
click at [898, 332] on h1 "VI" at bounding box center [886, 340] width 467 height 118
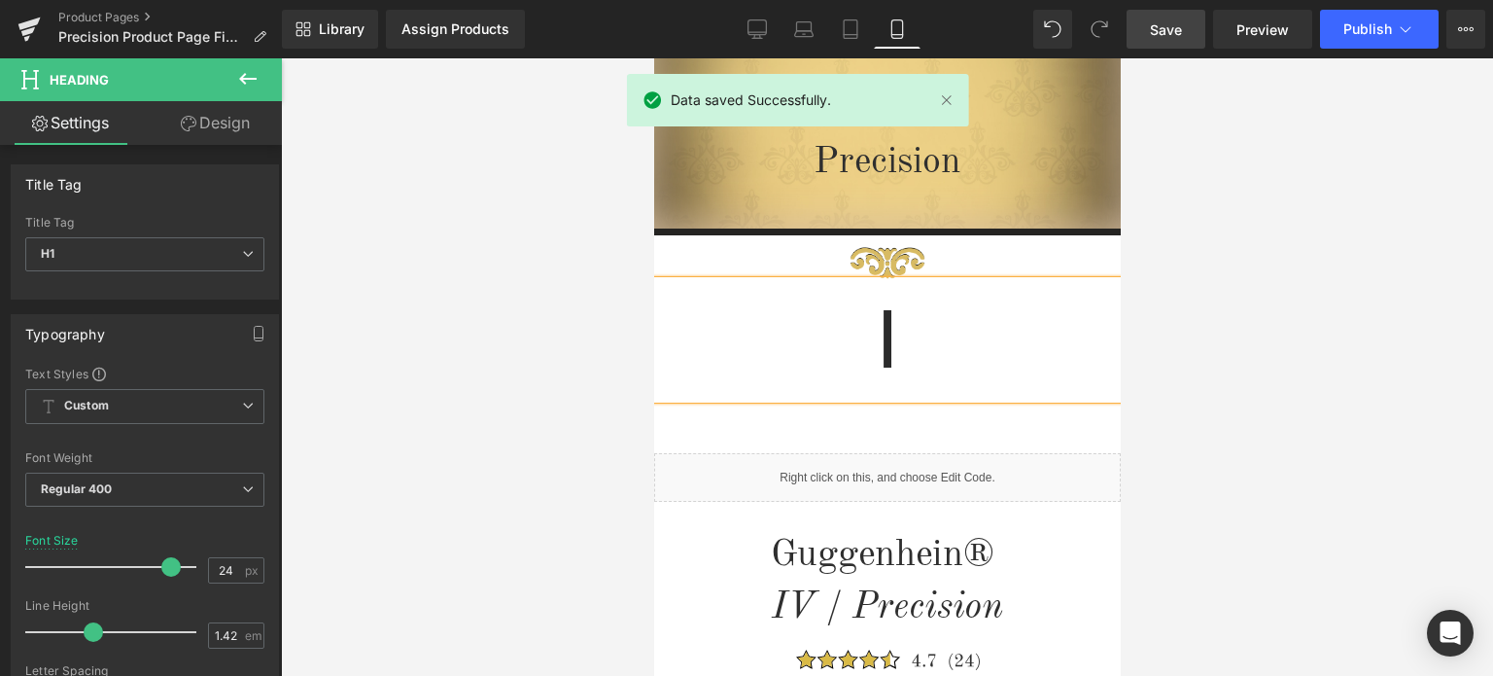
click at [910, 337] on h1 "I" at bounding box center [886, 340] width 467 height 118
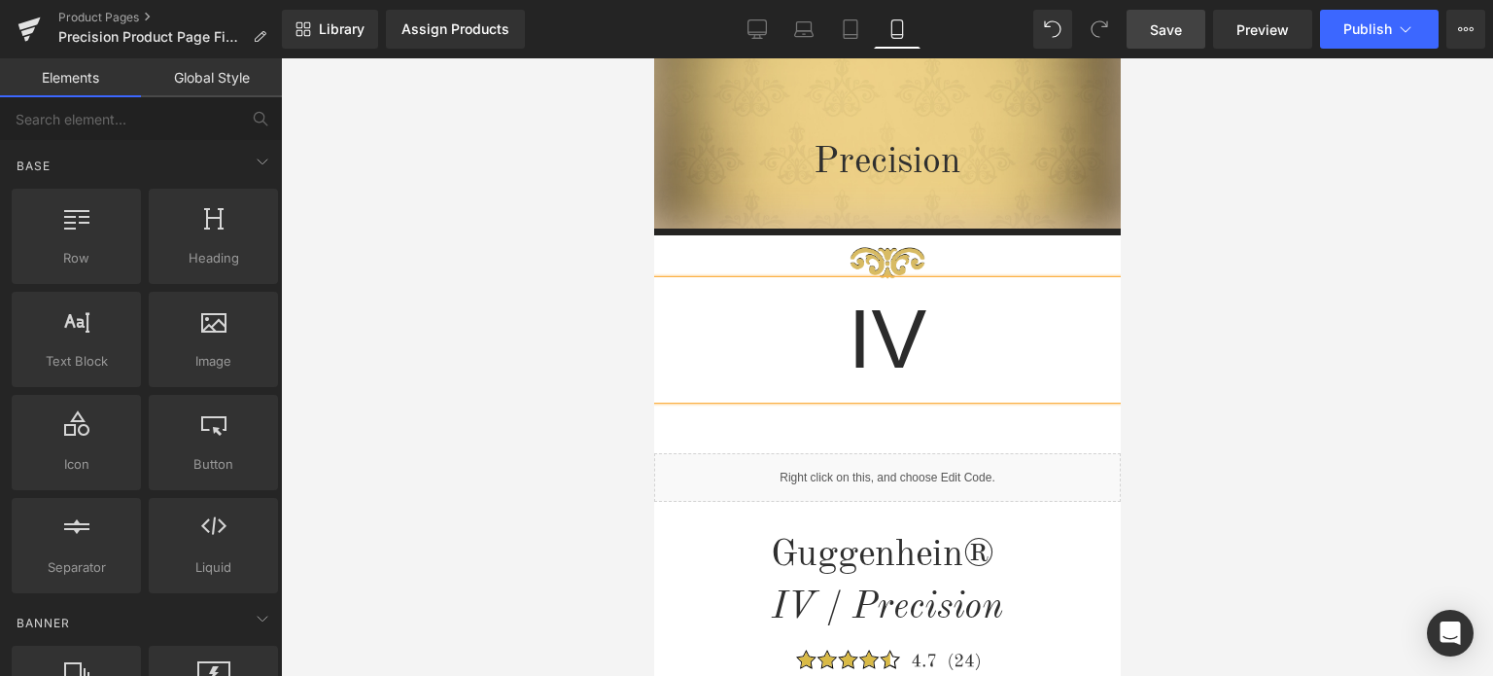
click at [1318, 298] on div at bounding box center [887, 366] width 1212 height 617
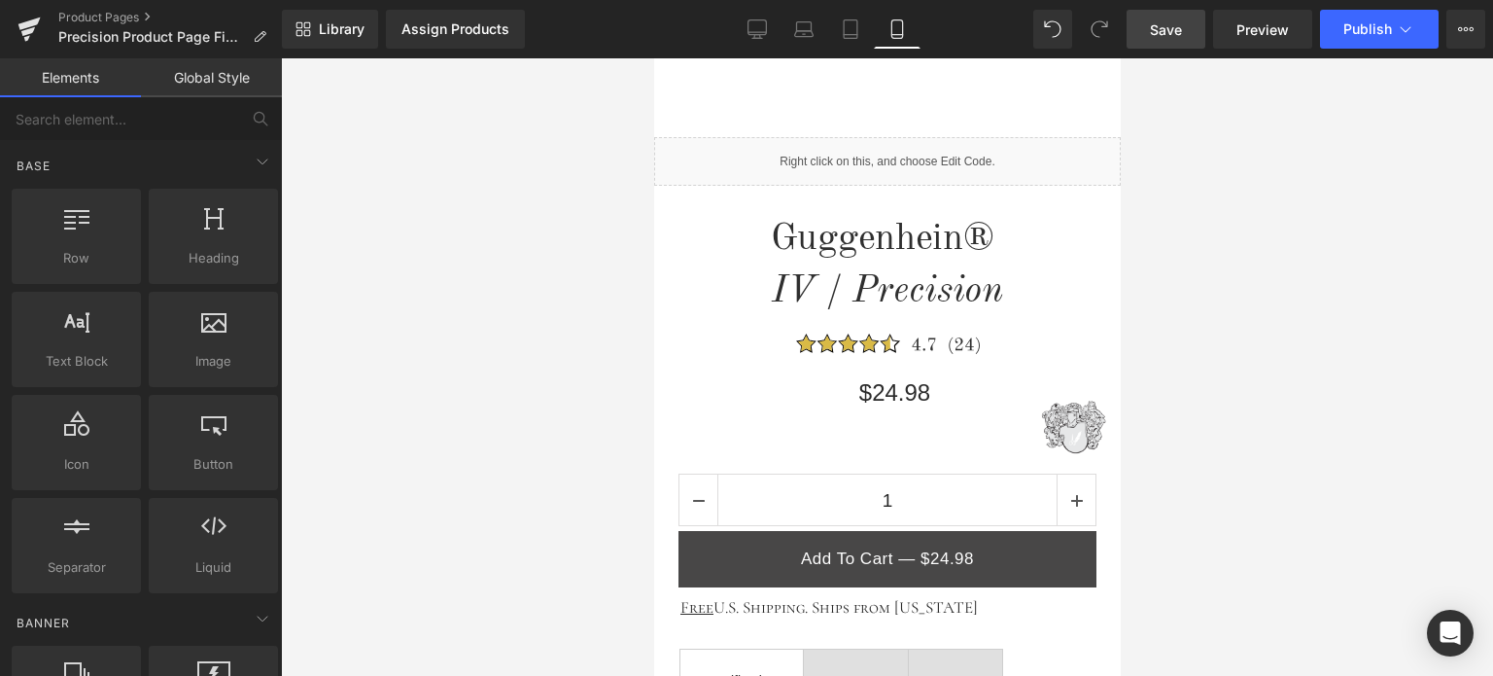
scroll to position [0, 0]
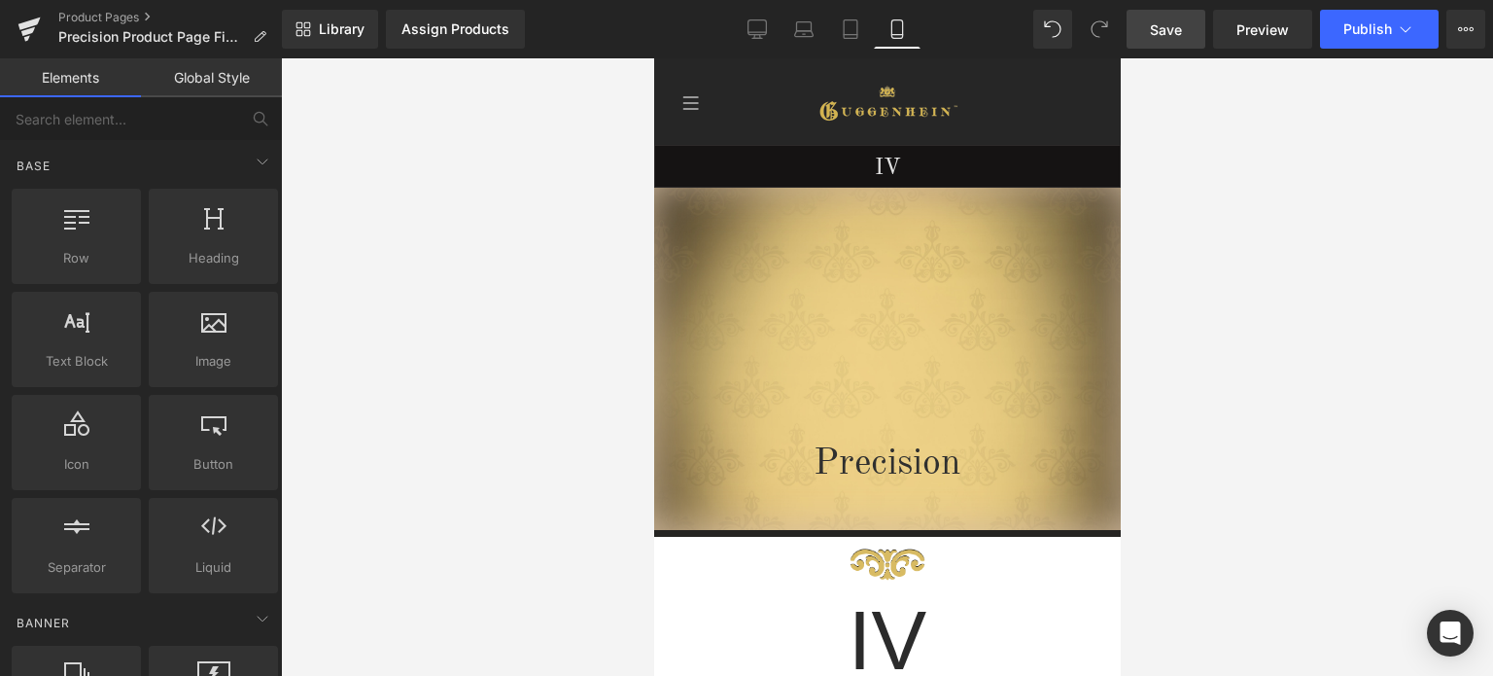
drag, startPoint x: 1114, startPoint y: 139, endPoint x: 1794, endPoint y: 141, distance: 679.6
click at [1175, 30] on span "Save" at bounding box center [1166, 29] width 32 height 20
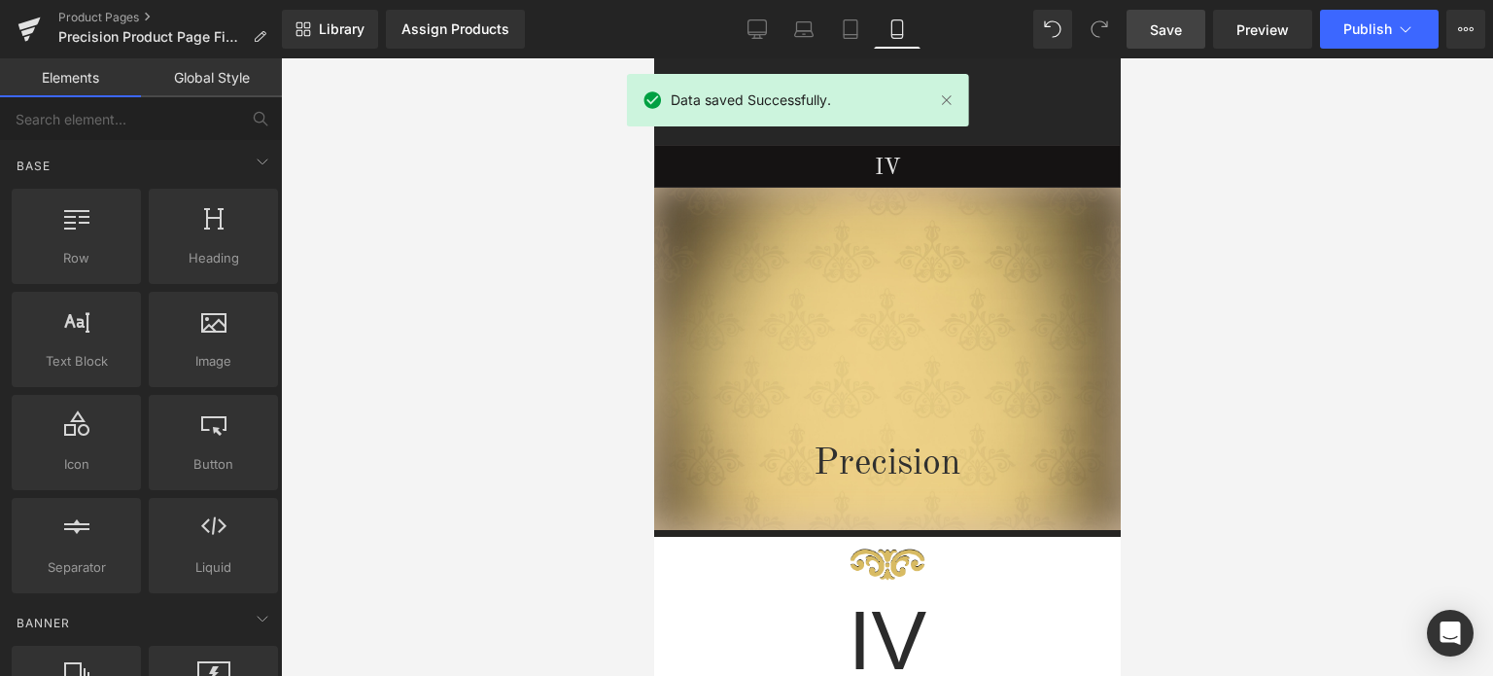
scroll to position [1028, 0]
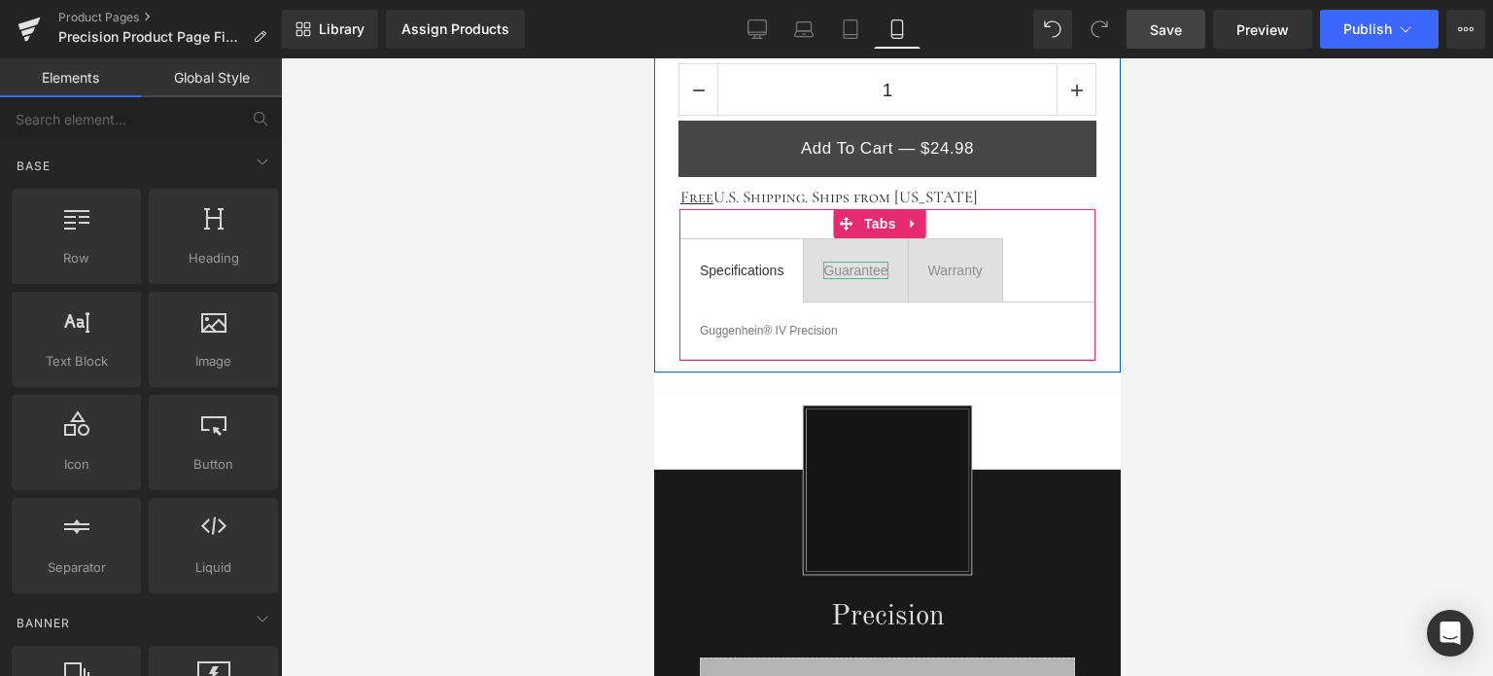
click at [852, 267] on div "Guarantee" at bounding box center [855, 271] width 64 height 18
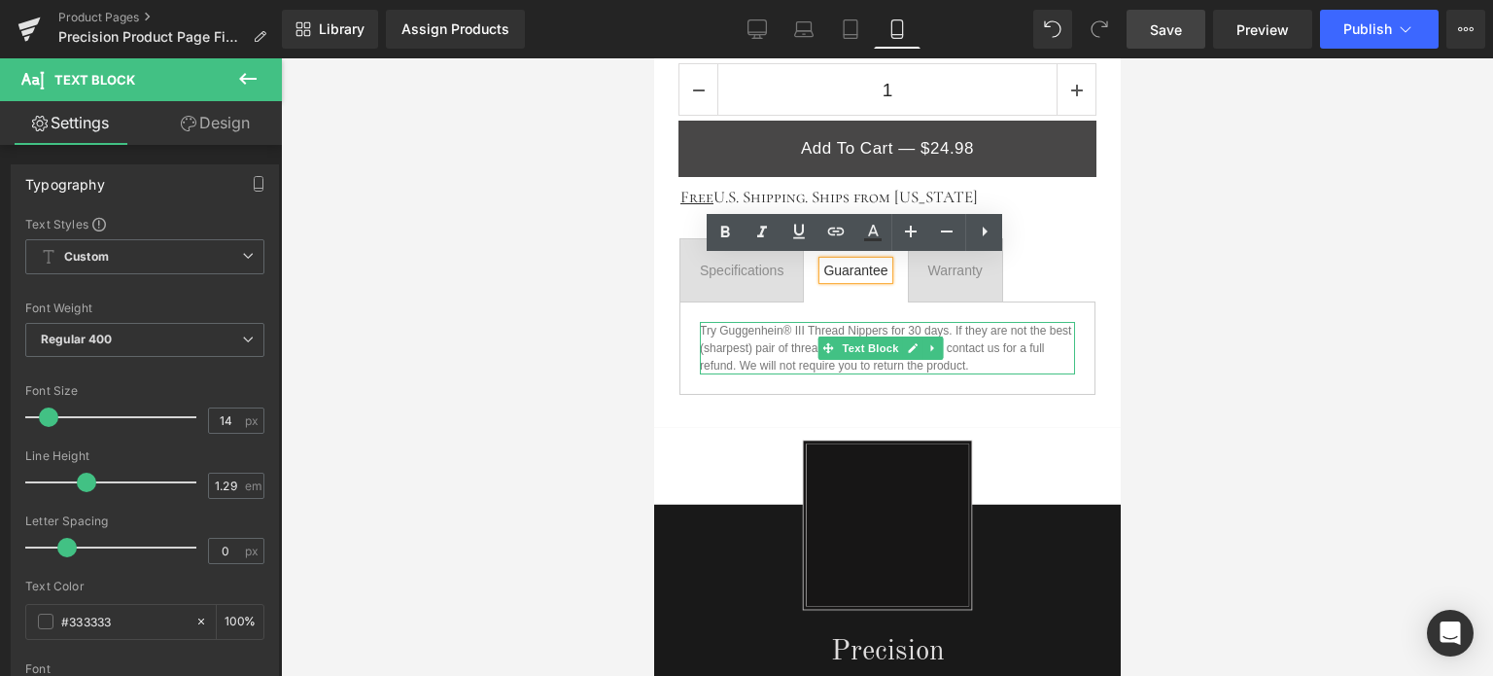
click at [802, 328] on p "Try Guggenhein® III Thread Nippers for 30 days. If they are not the best (sharp…" at bounding box center [886, 348] width 375 height 53
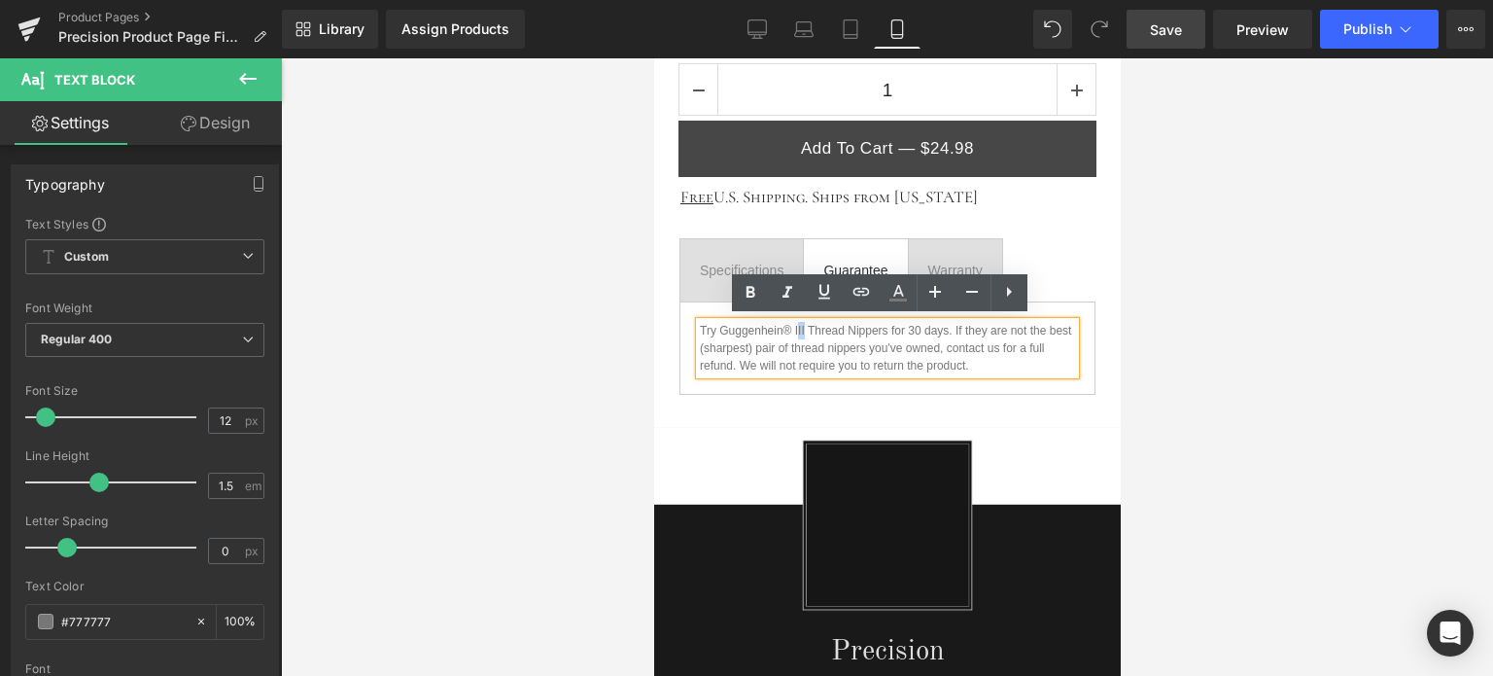
drag, startPoint x: 804, startPoint y: 323, endPoint x: 821, endPoint y: 328, distance: 17.2
click at [798, 324] on p "Try Guggenhein® III Thread Nippers for 30 days. If they are not the best (sharp…" at bounding box center [886, 348] width 375 height 53
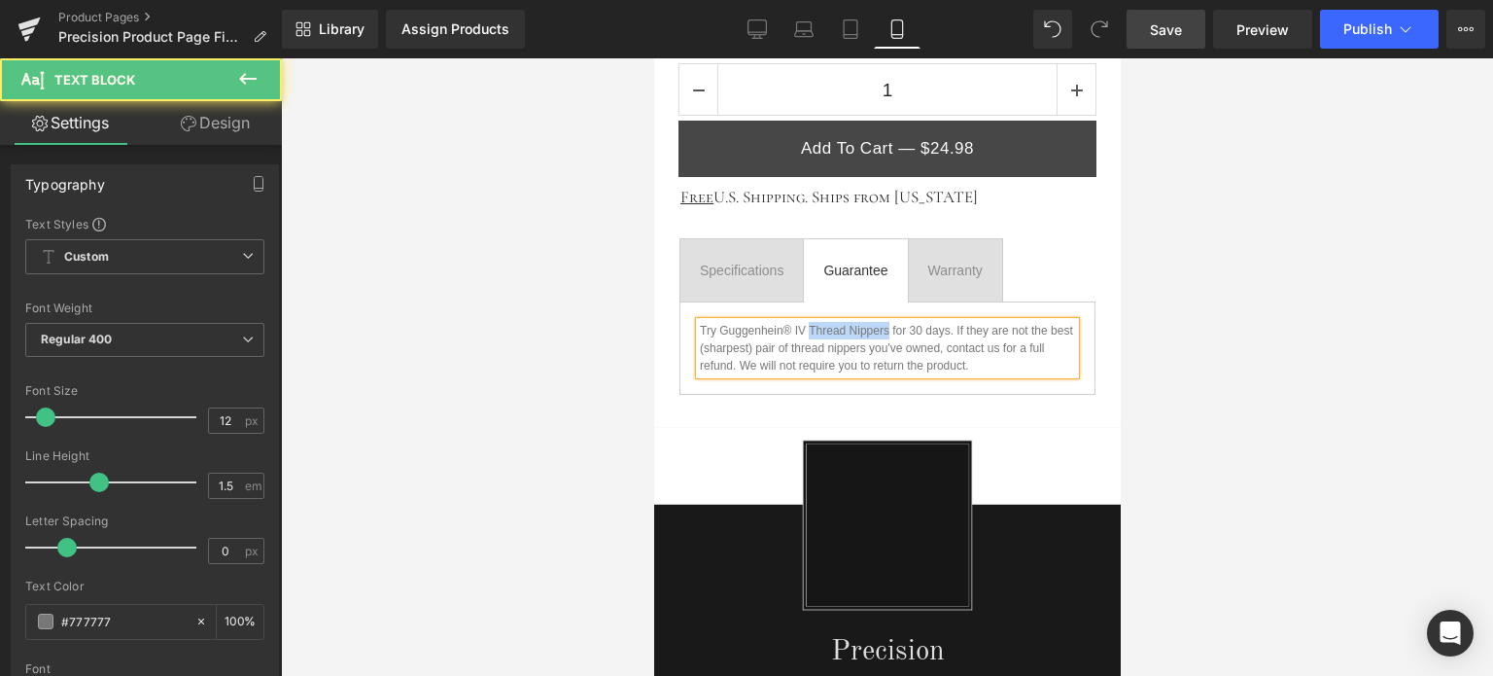
drag, startPoint x: 888, startPoint y: 325, endPoint x: 808, endPoint y: 329, distance: 79.8
click at [808, 329] on p "Try Guggenhein® IV Thread Nippers for 30 days. If they are not the best (sharpe…" at bounding box center [886, 348] width 375 height 53
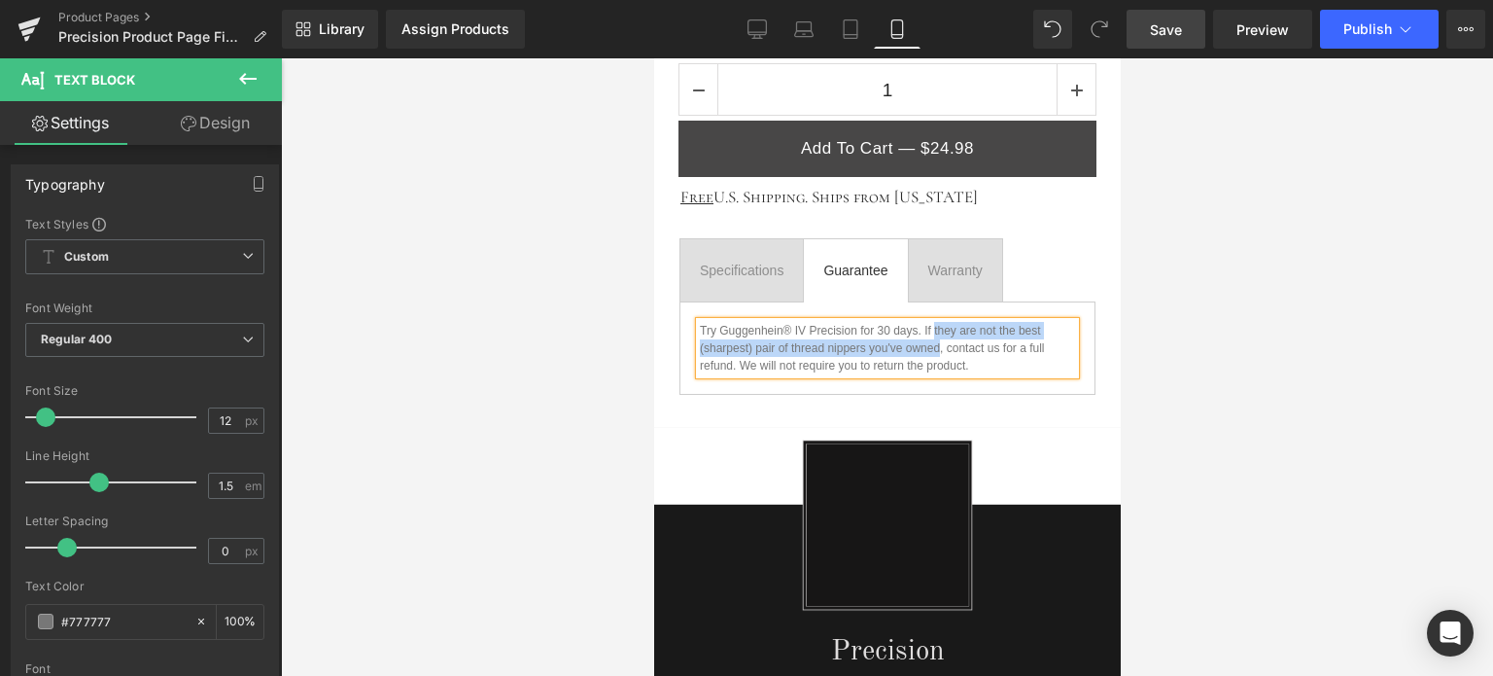
drag, startPoint x: 939, startPoint y: 341, endPoint x: 932, endPoint y: 326, distance: 17.0
click at [932, 326] on p "Try Guggenhein® IV Precision for 30 days. If they are not the best (sharpest) p…" at bounding box center [886, 348] width 375 height 53
click at [977, 359] on p "Try Guggenhein® IV Precision for 30 days. If you are not thrilled with our vers…" at bounding box center [886, 348] width 375 height 53
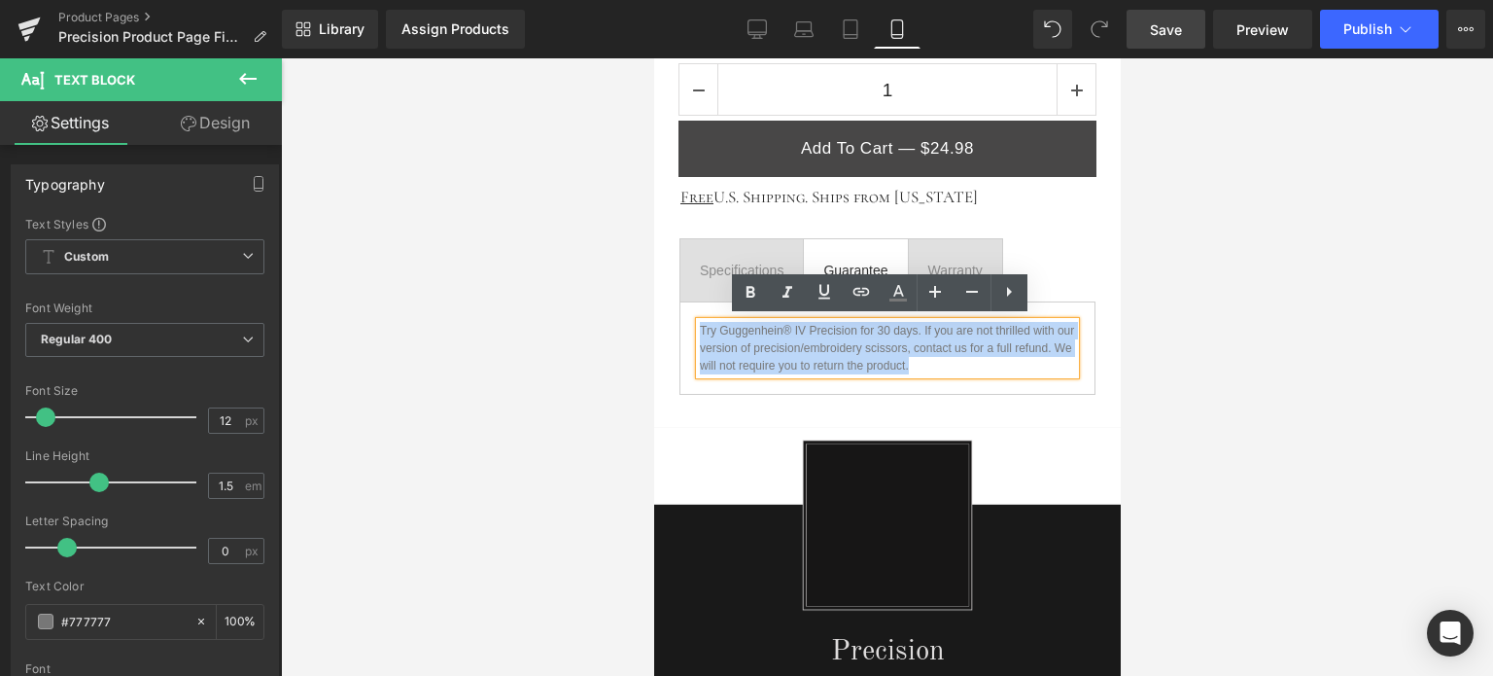
drag, startPoint x: 996, startPoint y: 359, endPoint x: 699, endPoint y: 325, distance: 298.5
click at [699, 325] on p "Try Guggenhein® IV Precision for 30 days. If you are not thrilled with our vers…" at bounding box center [886, 348] width 375 height 53
copy p "Try Guggenhein® IV Precision for 30 days. If you are not thrilled with our vers…"
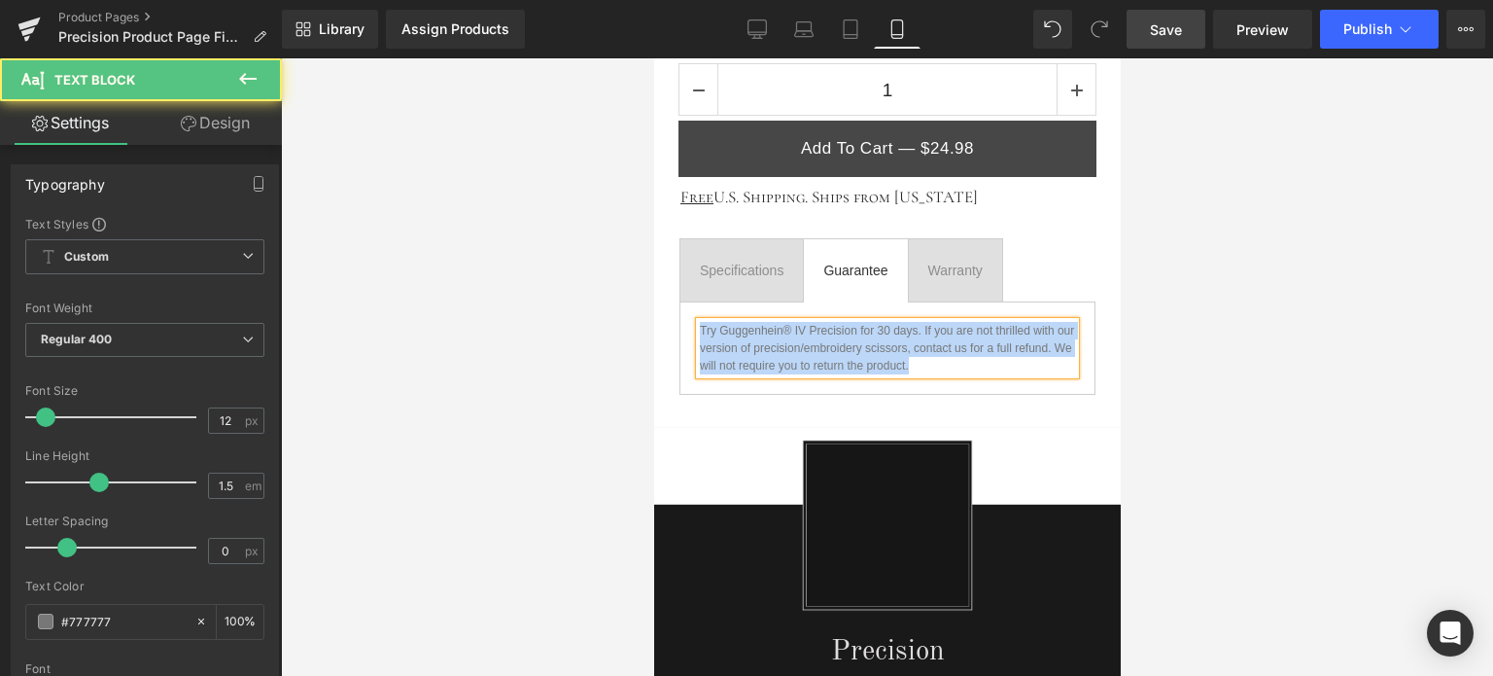
click at [977, 360] on p "Try Guggenhein® IV Precision for 30 days. If you are not thrilled with our vers…" at bounding box center [886, 348] width 375 height 53
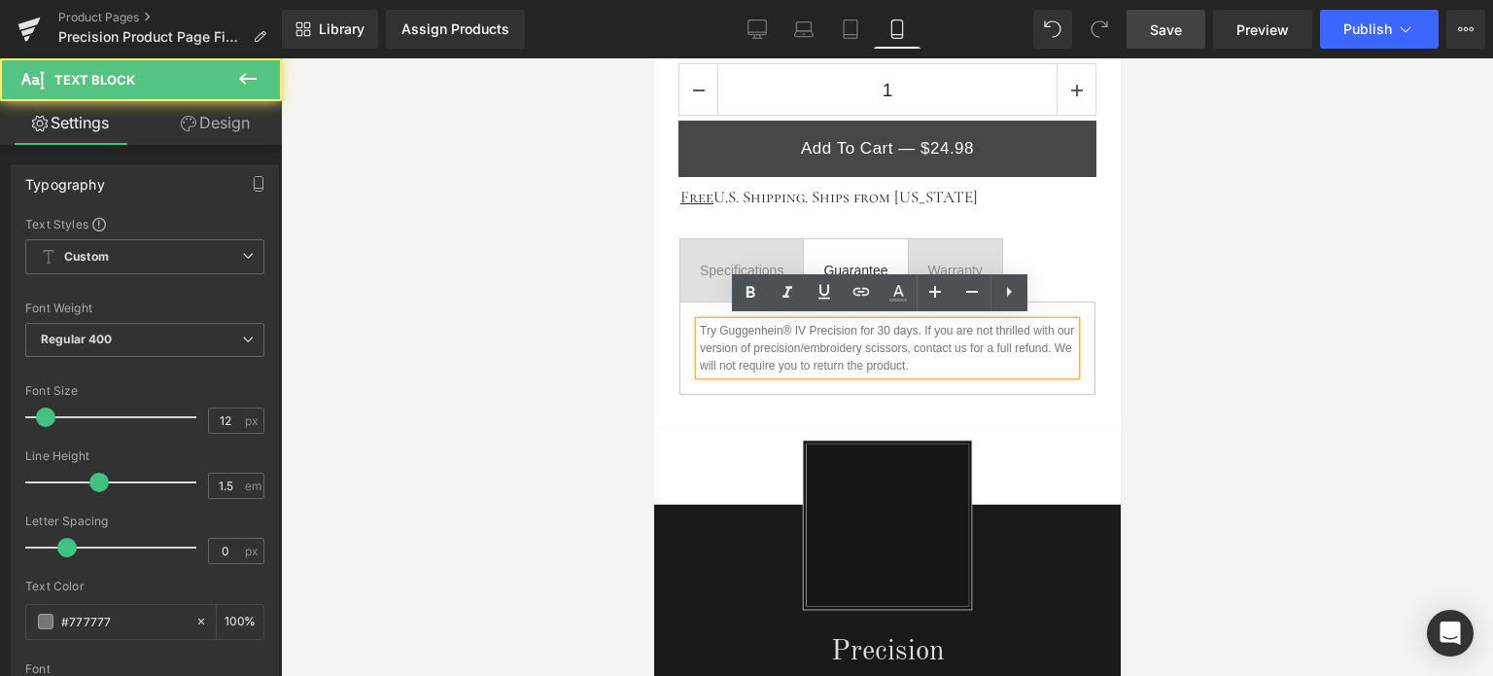
click at [1280, 400] on div at bounding box center [887, 366] width 1212 height 617
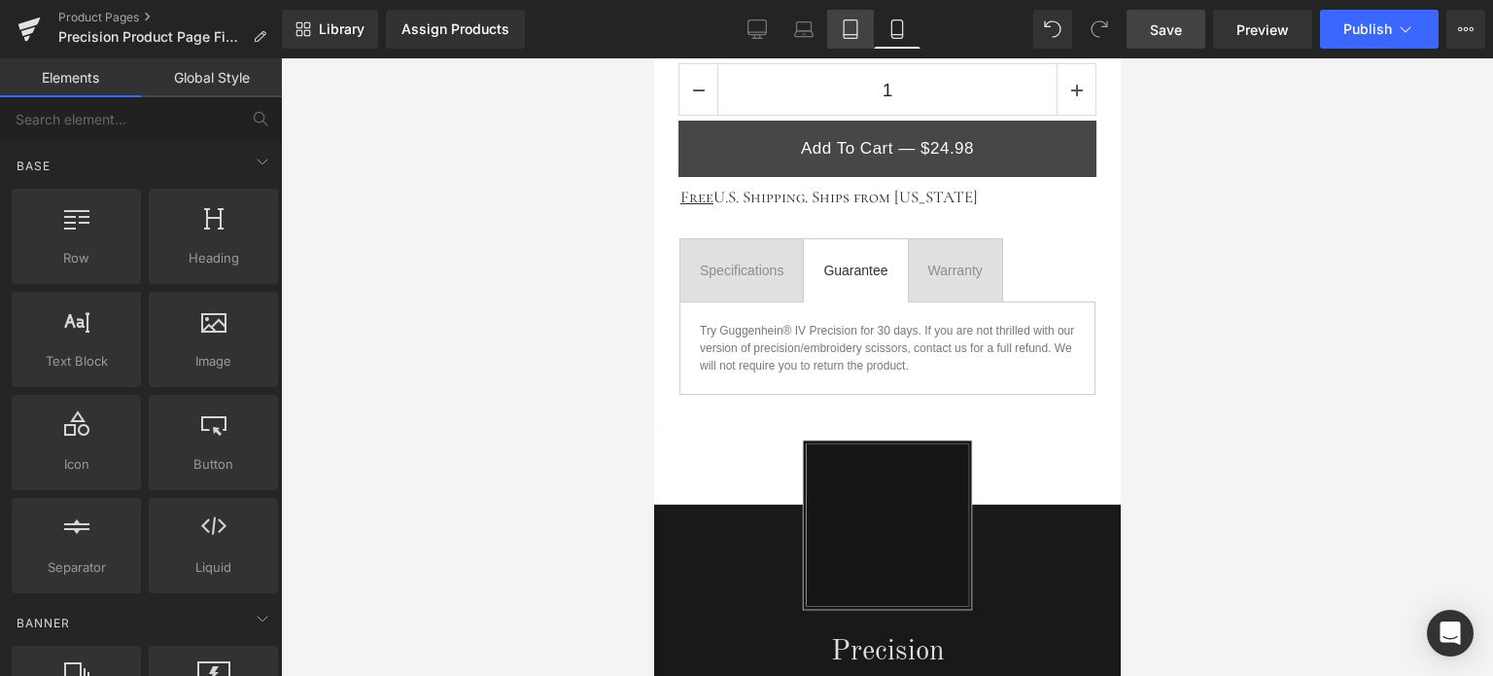
click at [848, 37] on icon at bounding box center [850, 28] width 19 height 19
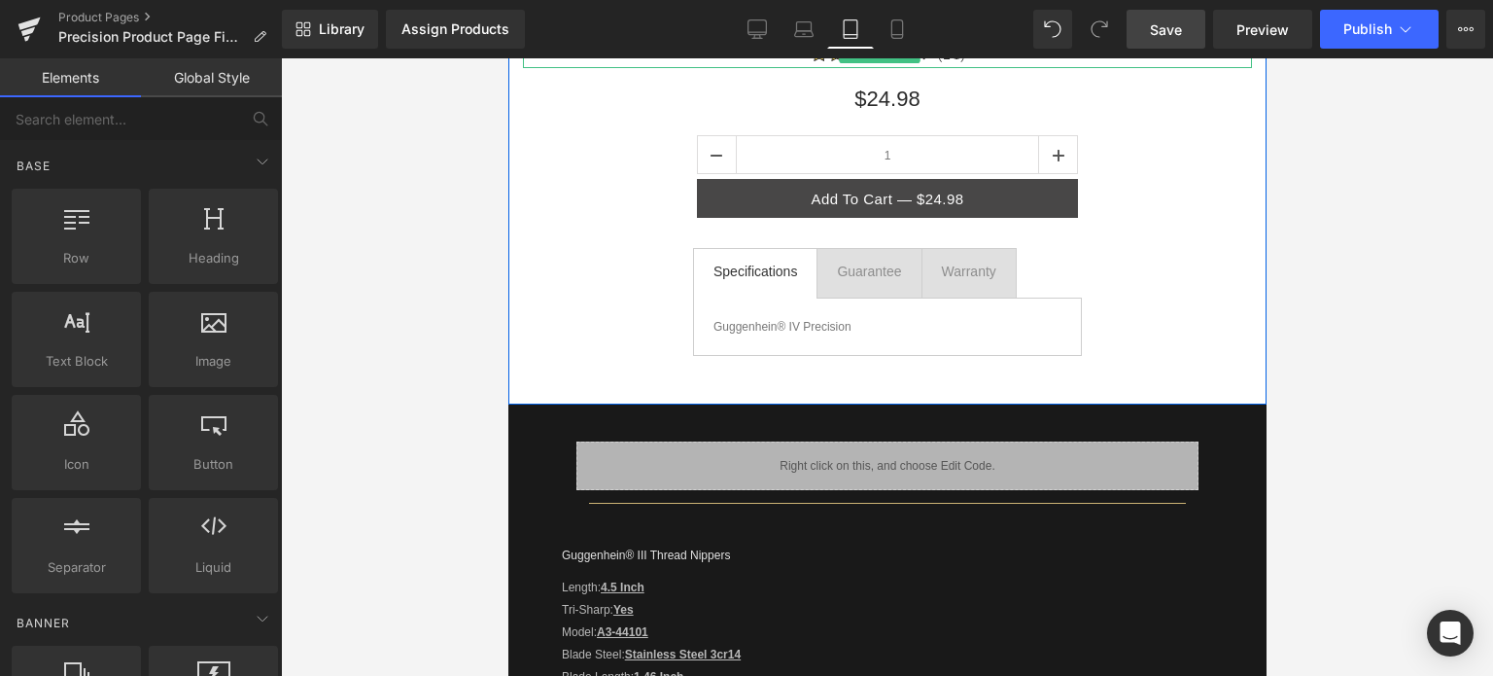
scroll to position [424, 0]
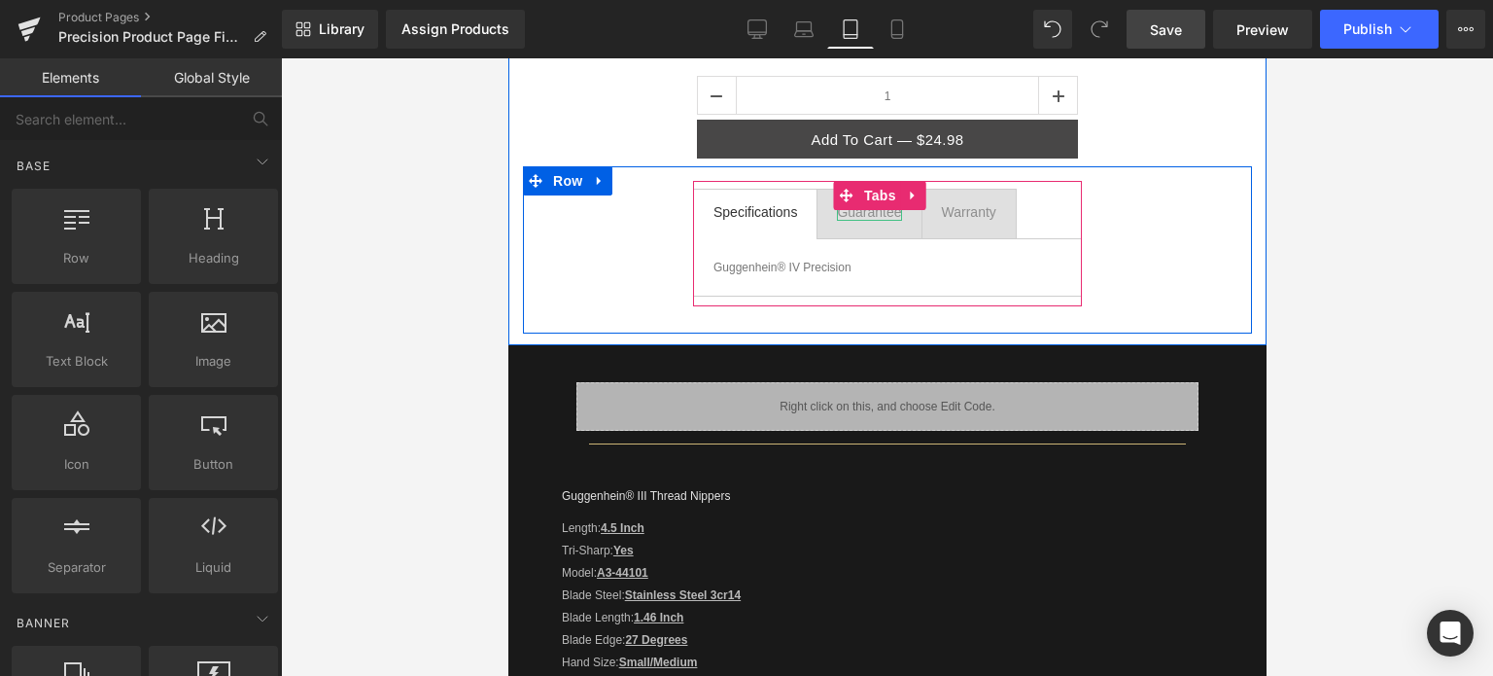
click at [860, 213] on div "Guarantee" at bounding box center [868, 212] width 64 height 18
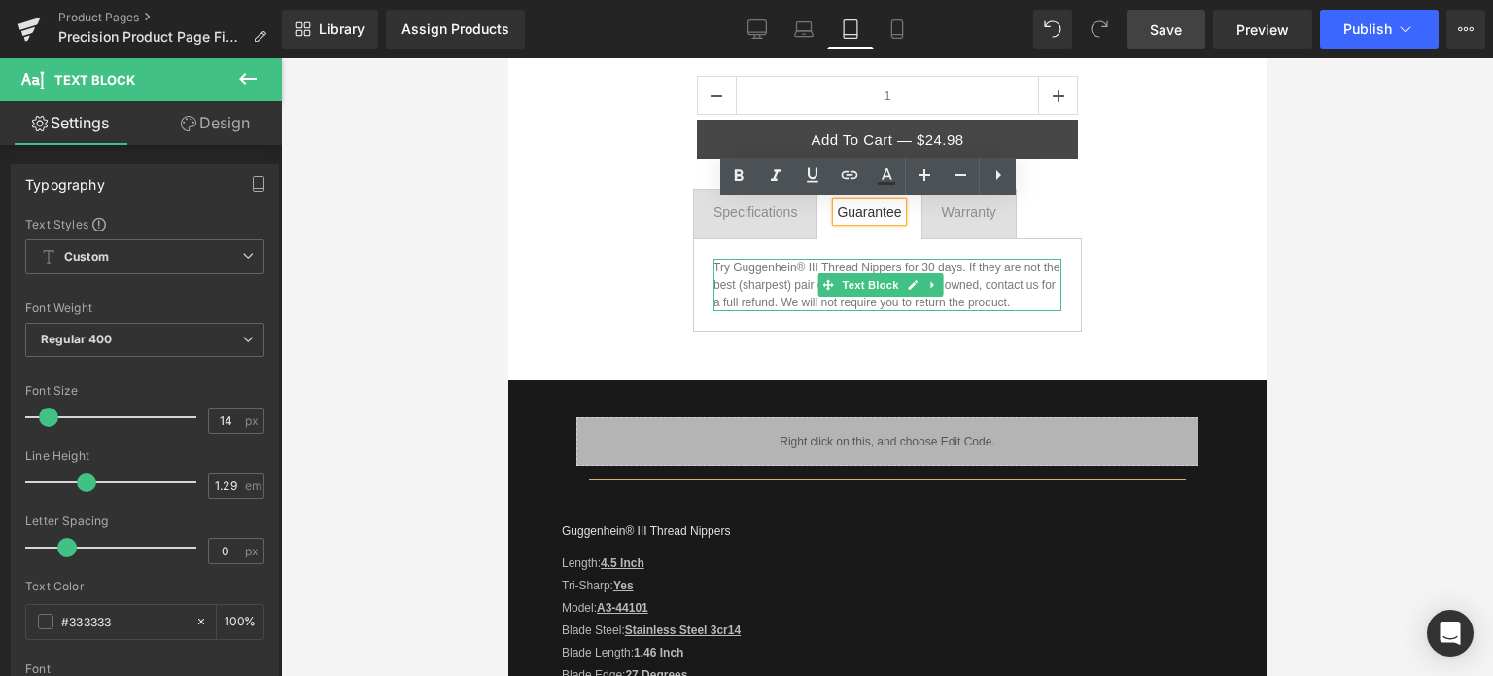
click at [845, 296] on p "Try Guggenhein® III Thread Nippers for 30 days. If they are not the best (sharp…" at bounding box center [887, 285] width 348 height 53
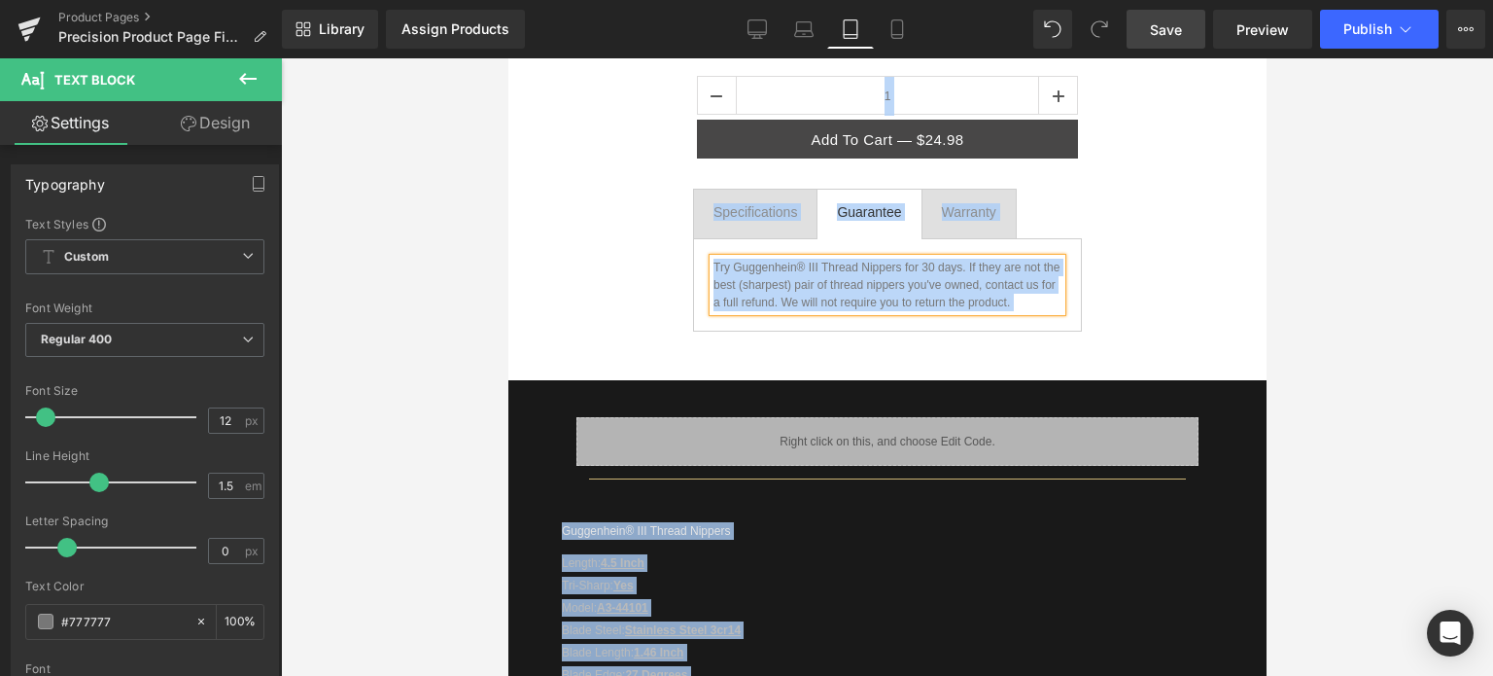
click at [764, 292] on p "Try Guggenhein® III Thread Nippers for 30 days. If they are not the best (sharp…" at bounding box center [887, 285] width 348 height 53
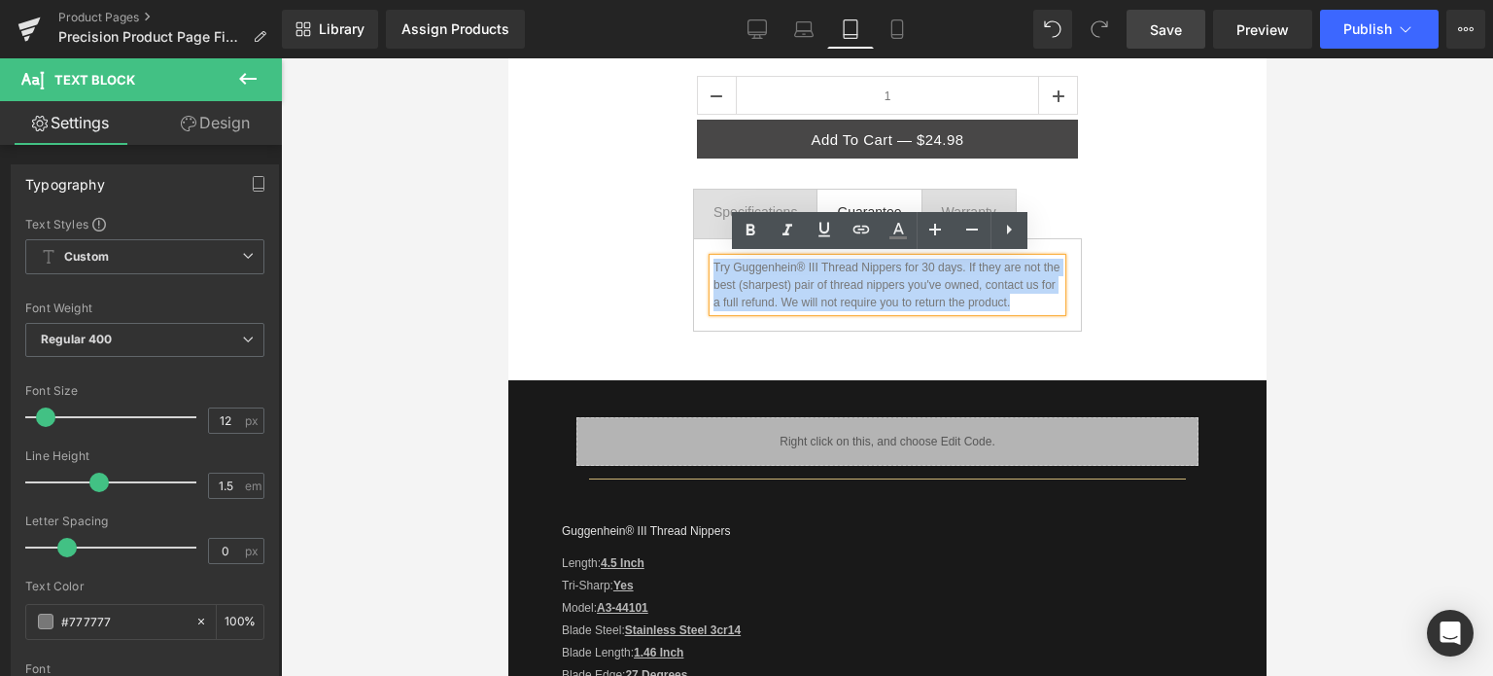
drag, startPoint x: 714, startPoint y: 263, endPoint x: 1041, endPoint y: 298, distance: 329.6
click at [1041, 298] on p "Try Guggenhein® III Thread Nippers for 30 days. If they are not the best (sharp…" at bounding box center [887, 285] width 348 height 53
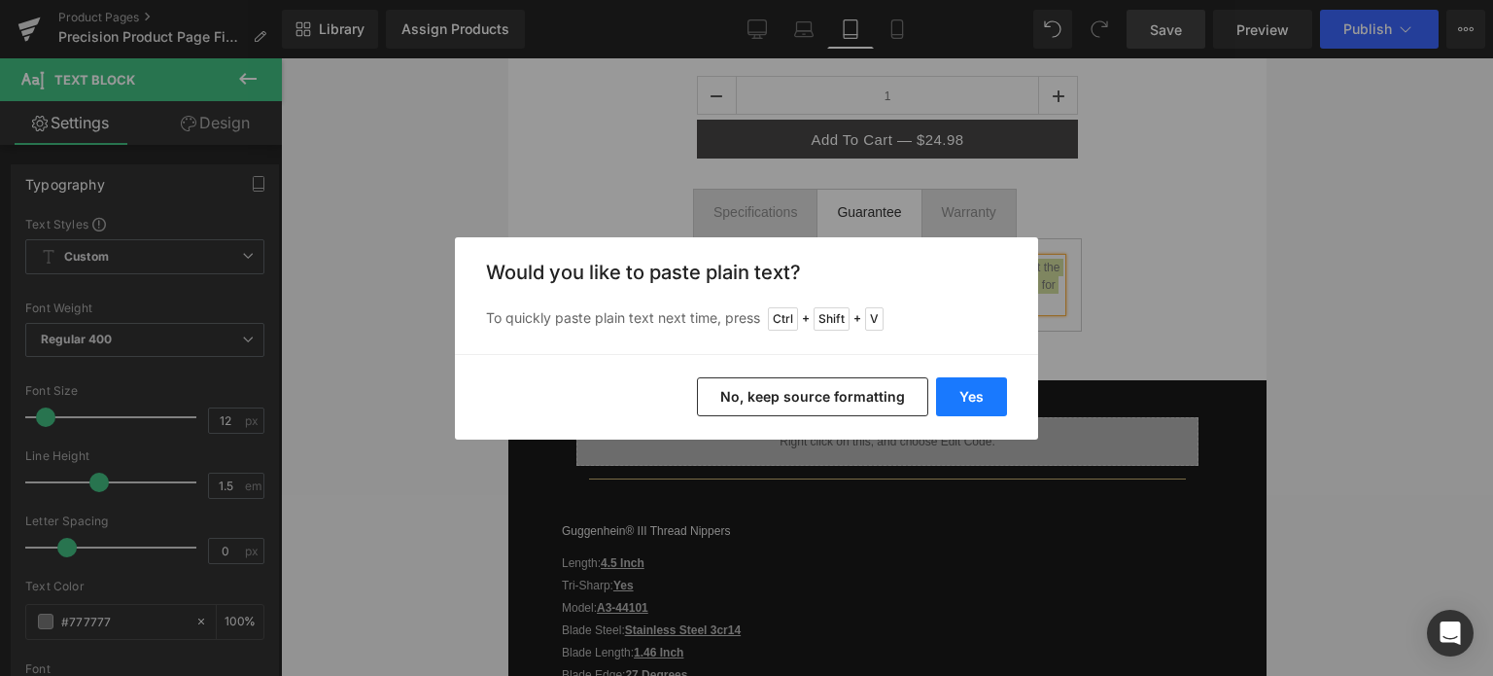
click at [964, 392] on button "Yes" at bounding box center [971, 396] width 71 height 39
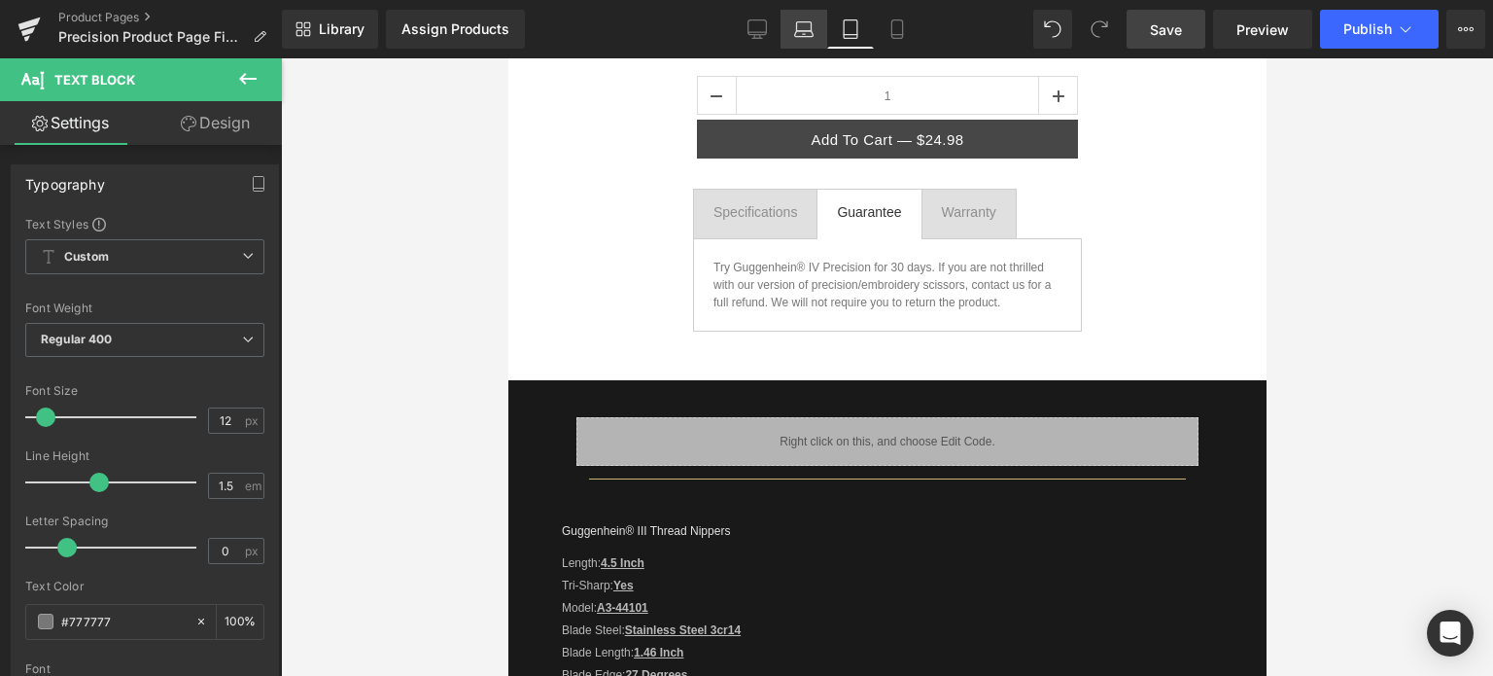
click at [808, 34] on icon at bounding box center [803, 28] width 19 height 19
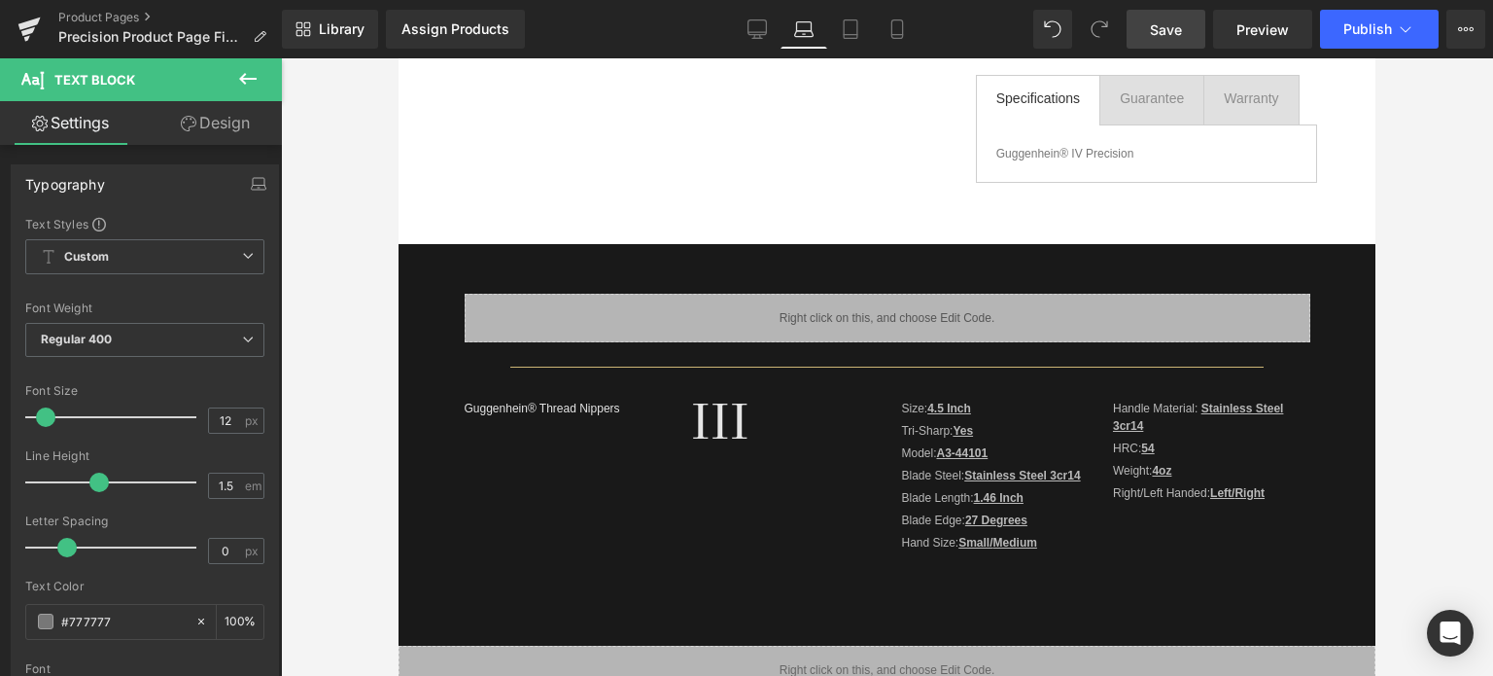
scroll to position [0, 0]
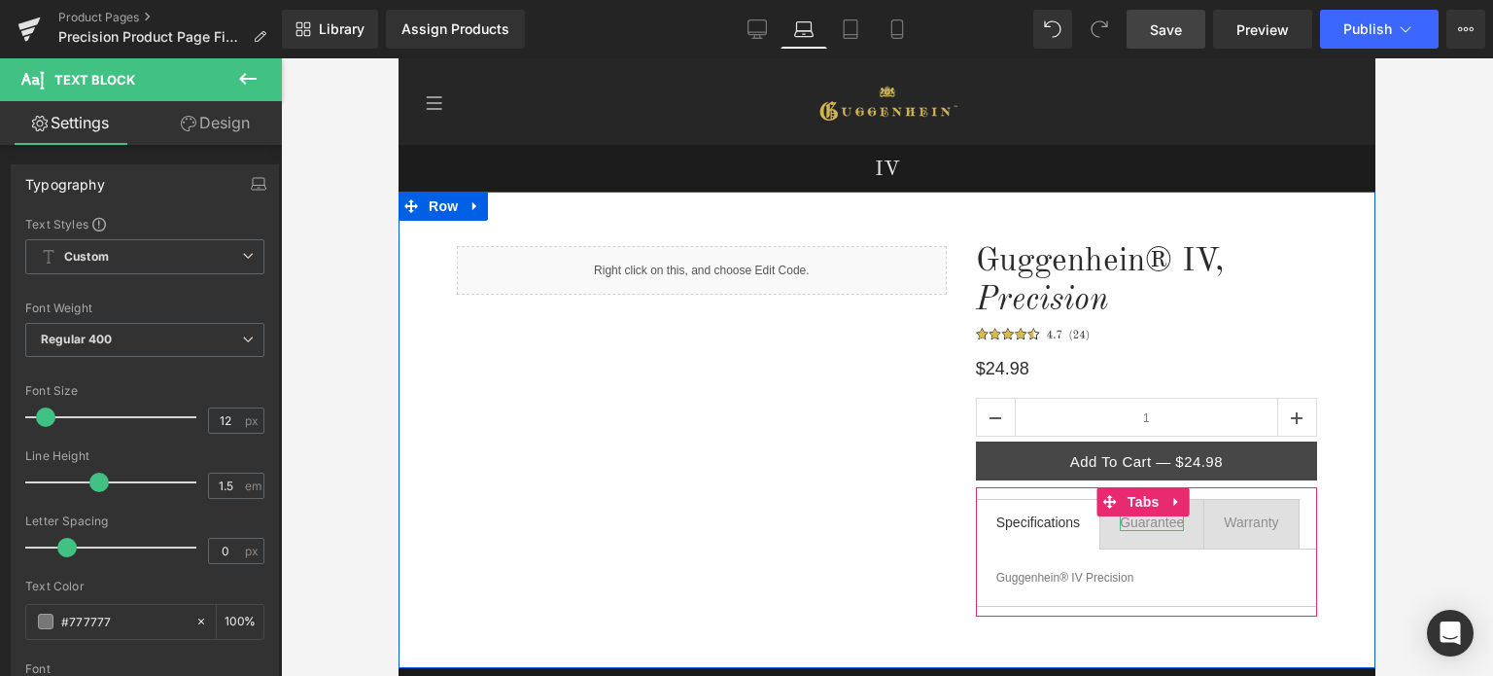
click at [1150, 524] on div "Guarantee" at bounding box center [1152, 522] width 64 height 18
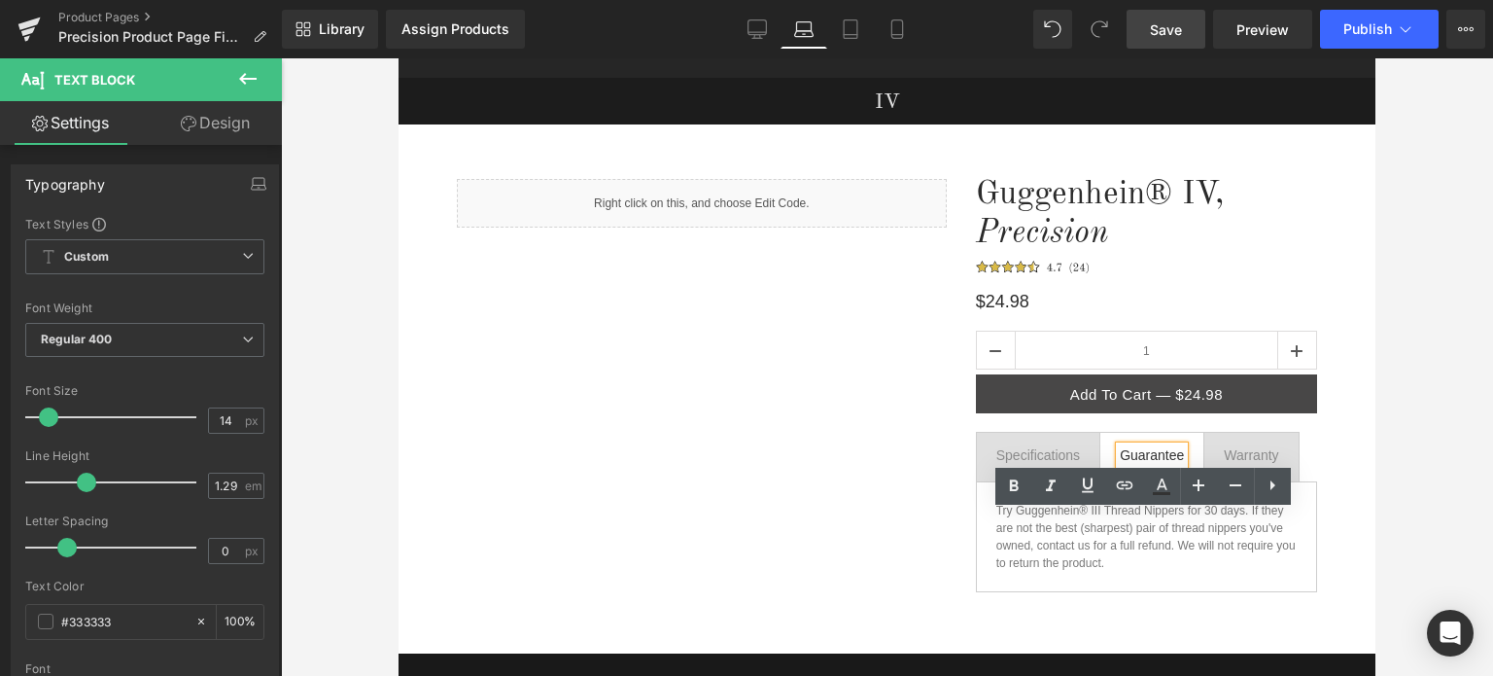
scroll to position [97, 0]
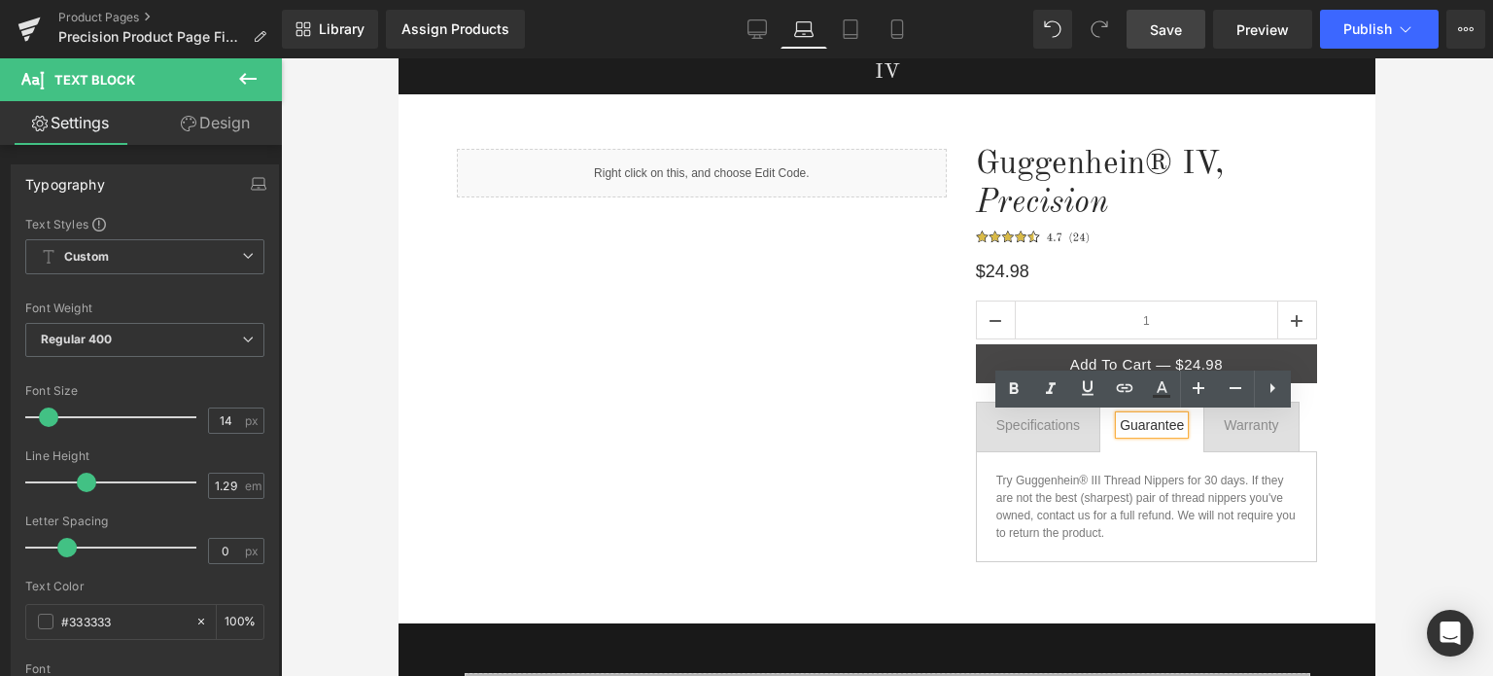
click at [1106, 527] on p "Try Guggenhein® III Thread Nippers for 30 days. If they are not the best (sharp…" at bounding box center [1147, 507] width 300 height 70
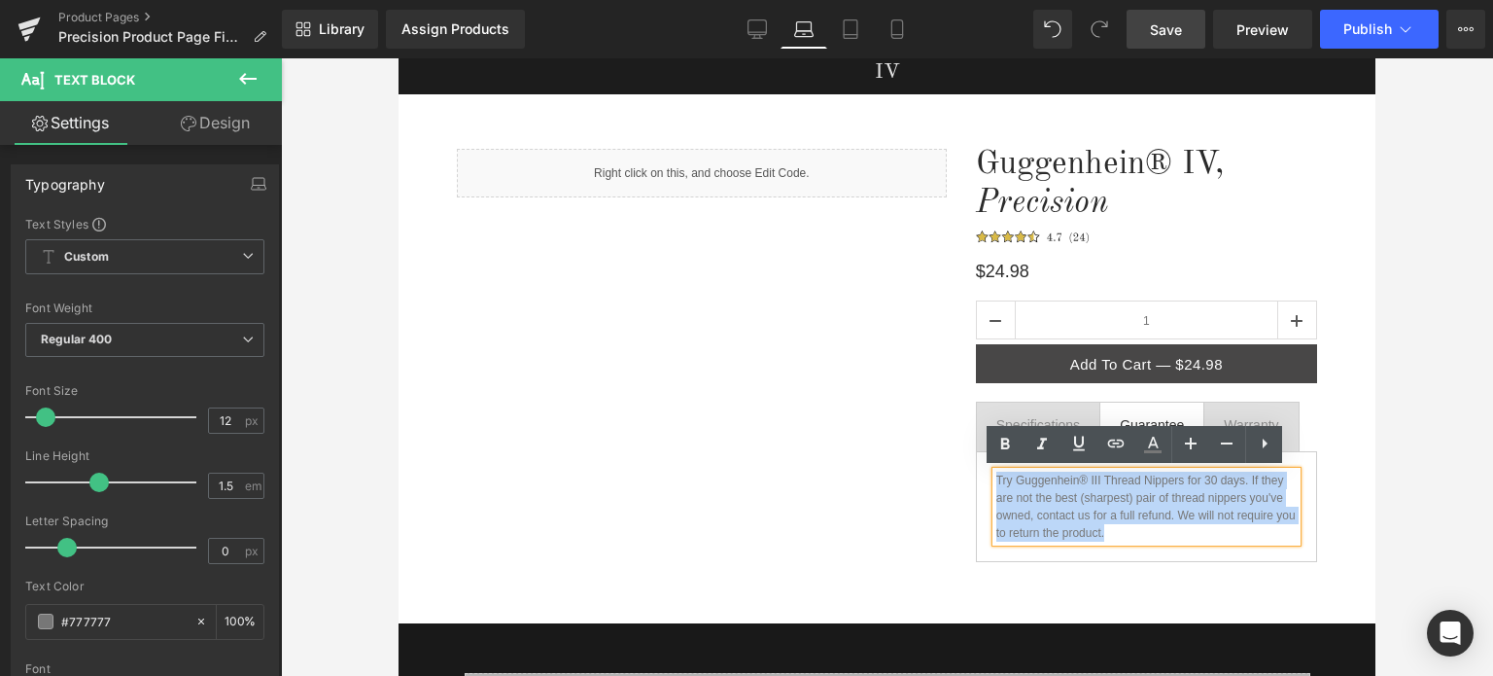
drag, startPoint x: 1116, startPoint y: 530, endPoint x: 988, endPoint y: 478, distance: 138.3
click at [997, 478] on p "Try Guggenhein® III Thread Nippers for 30 days. If they are not the best (sharp…" at bounding box center [1147, 507] width 300 height 70
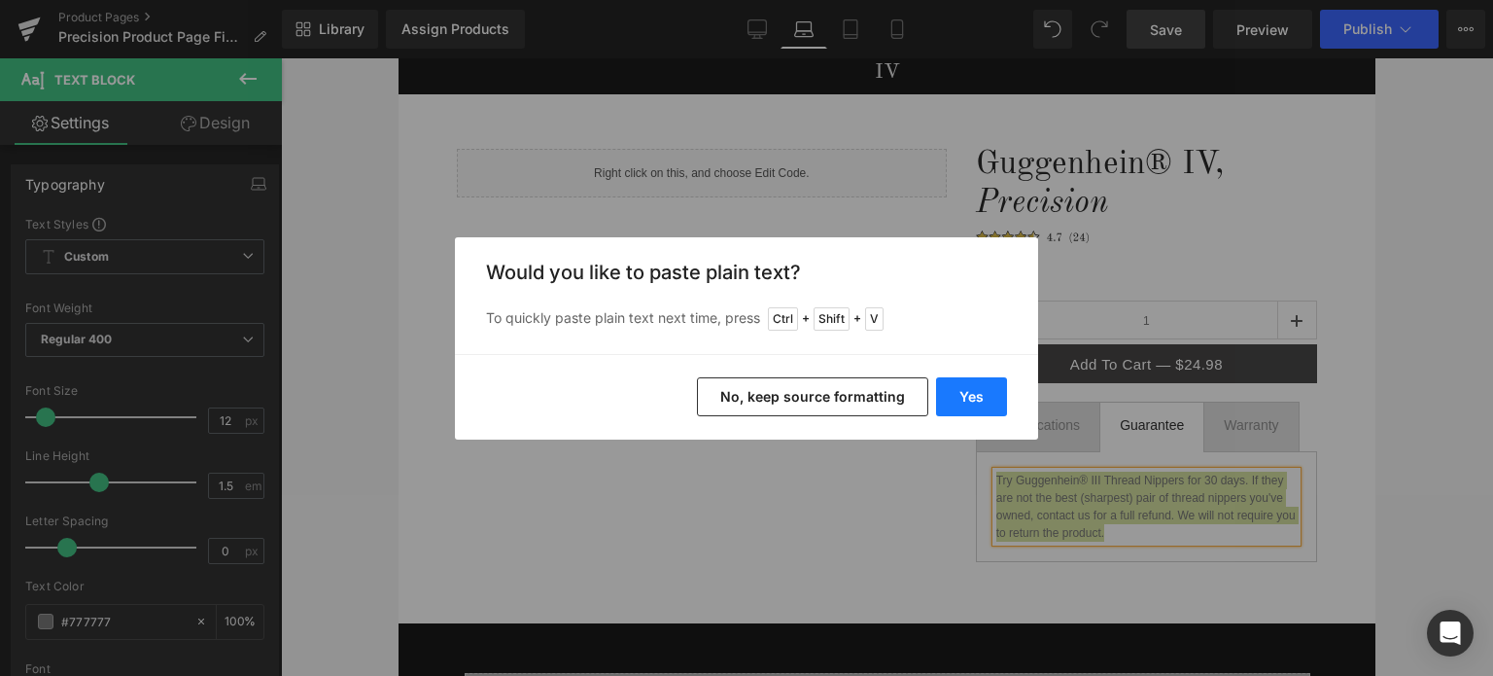
click at [967, 396] on button "Yes" at bounding box center [971, 396] width 71 height 39
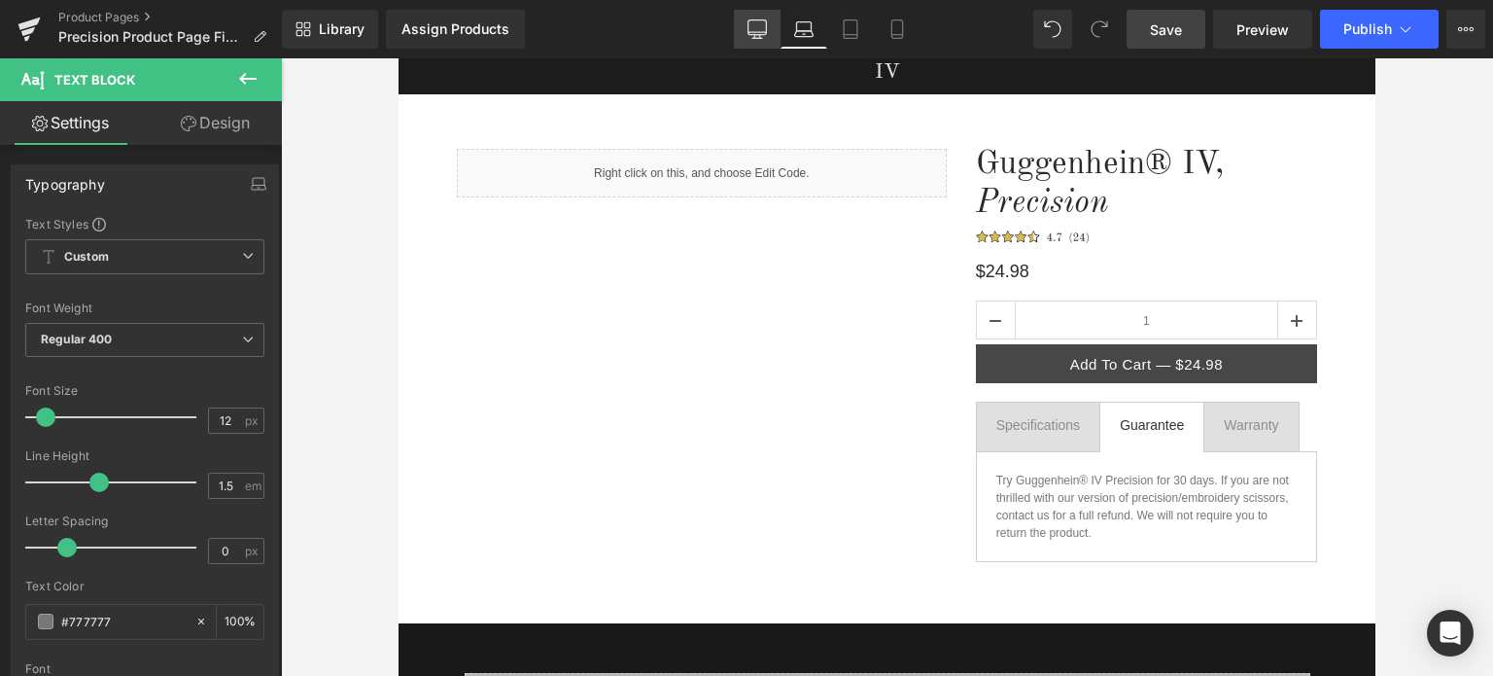
click at [756, 39] on link "Desktop" at bounding box center [757, 29] width 47 height 39
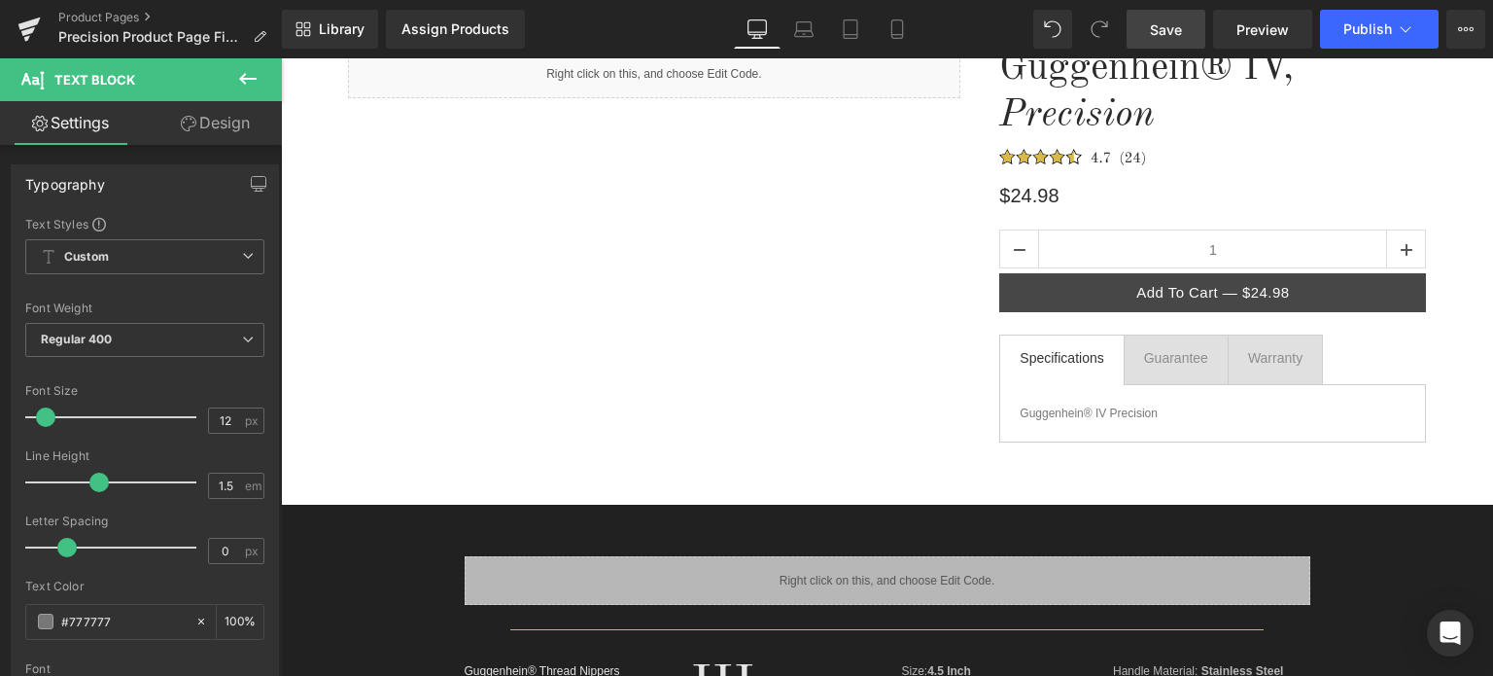
scroll to position [292, 0]
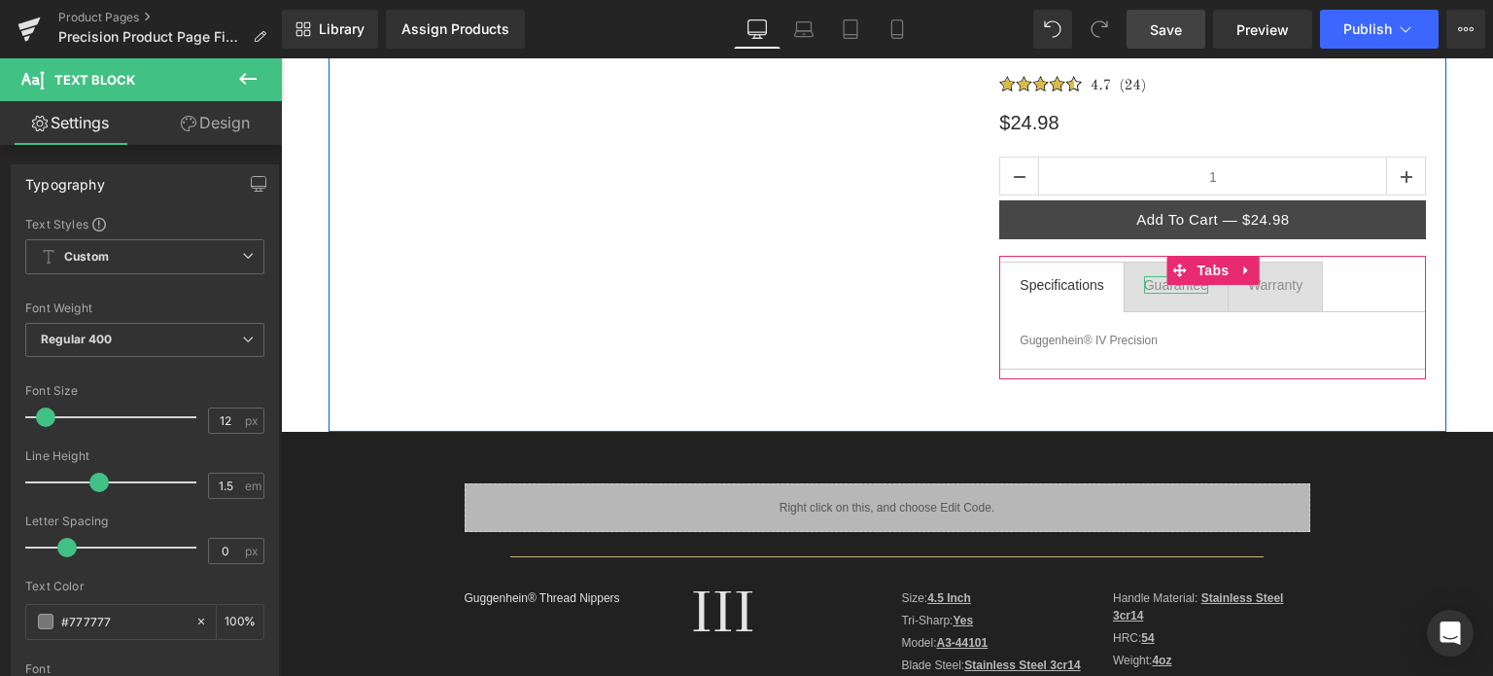
click at [1147, 281] on div "Guarantee" at bounding box center [1176, 285] width 64 height 18
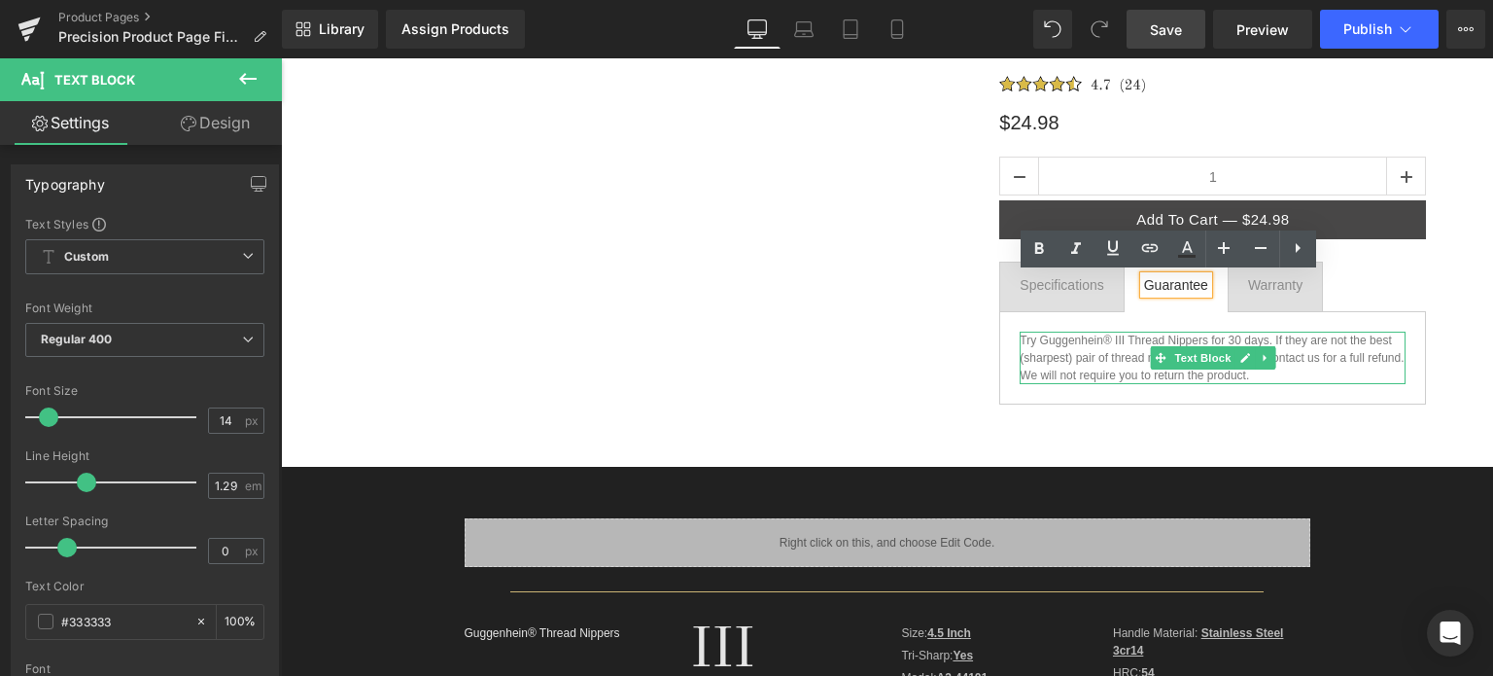
click at [1254, 373] on p "Try Guggenhein® III Thread Nippers for 30 days. If they are not the best (sharp…" at bounding box center [1213, 358] width 386 height 53
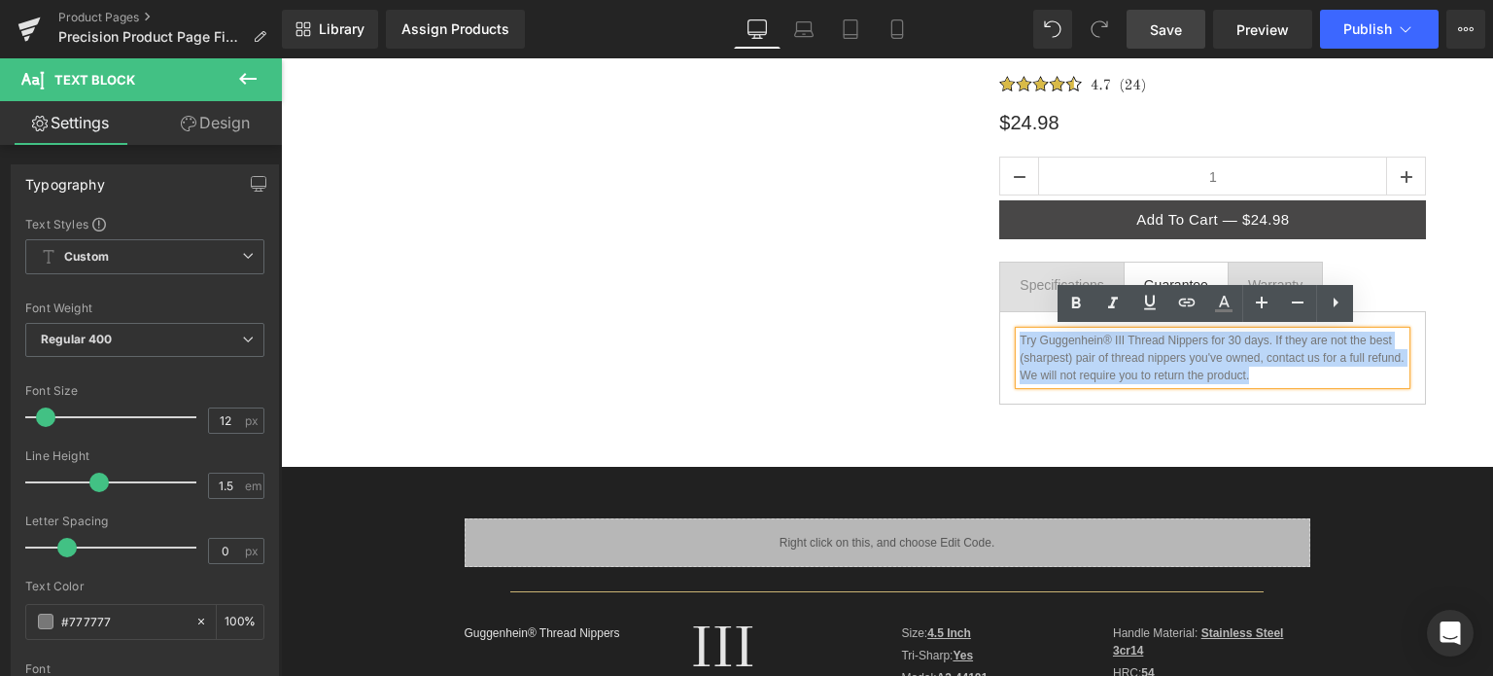
drag, startPoint x: 1257, startPoint y: 372, endPoint x: 1013, endPoint y: 340, distance: 246.1
click at [1020, 340] on p "Try Guggenhein® III Thread Nippers for 30 days. If they are not the best (sharp…" at bounding box center [1213, 358] width 386 height 53
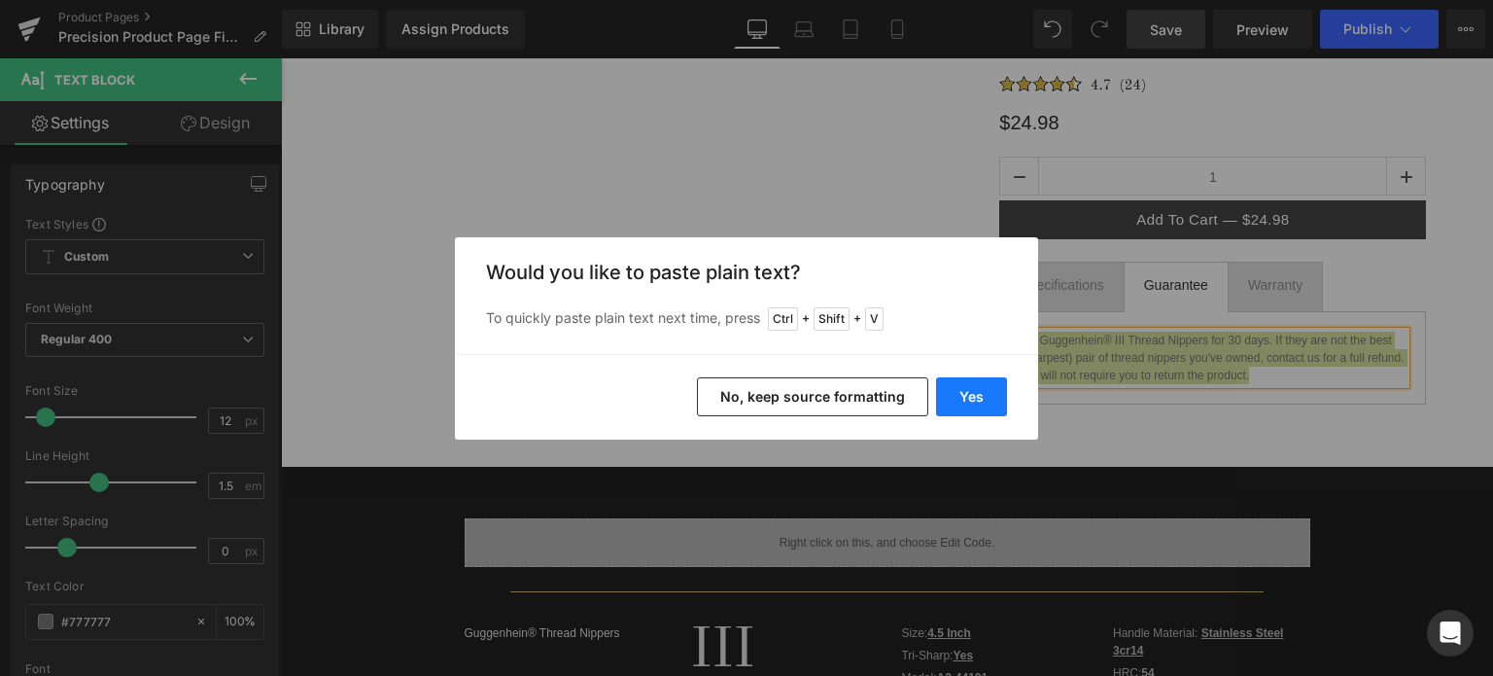
click at [978, 398] on button "Yes" at bounding box center [971, 396] width 71 height 39
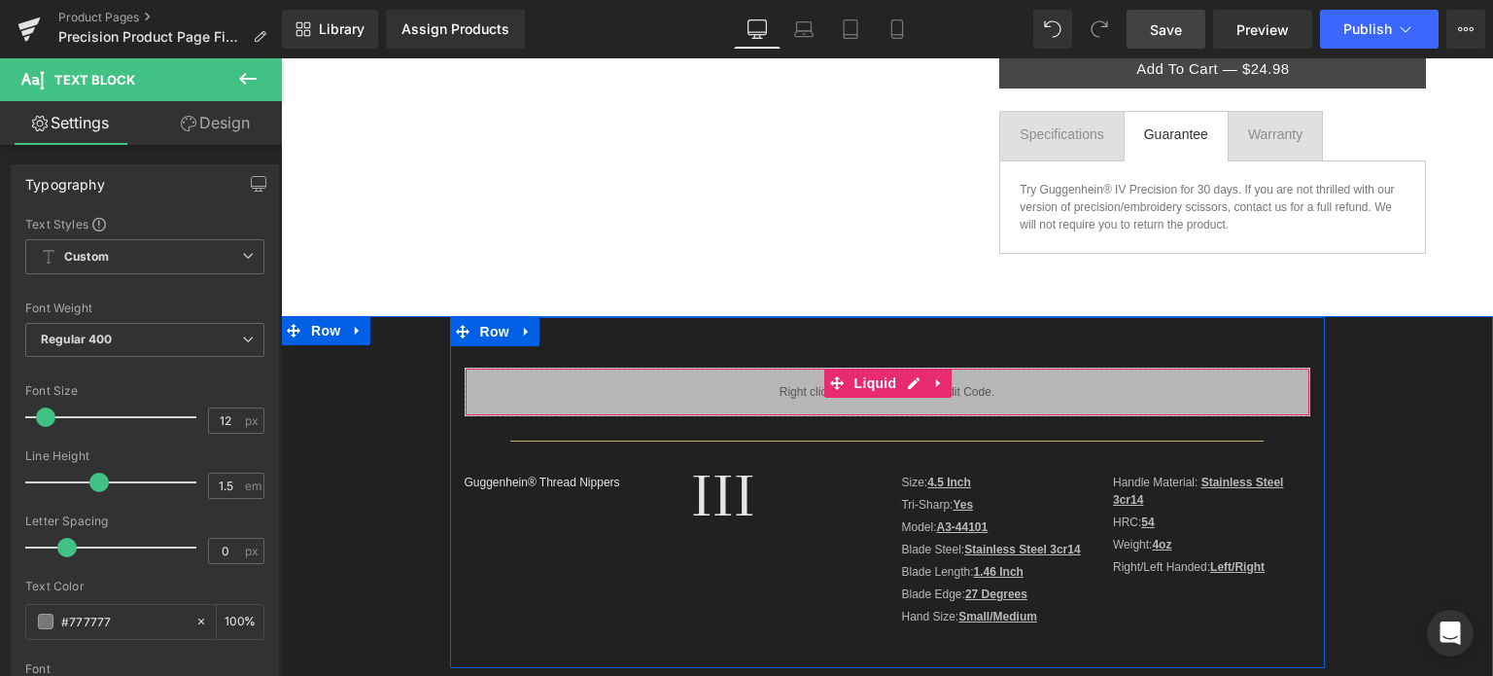
scroll to position [486, 0]
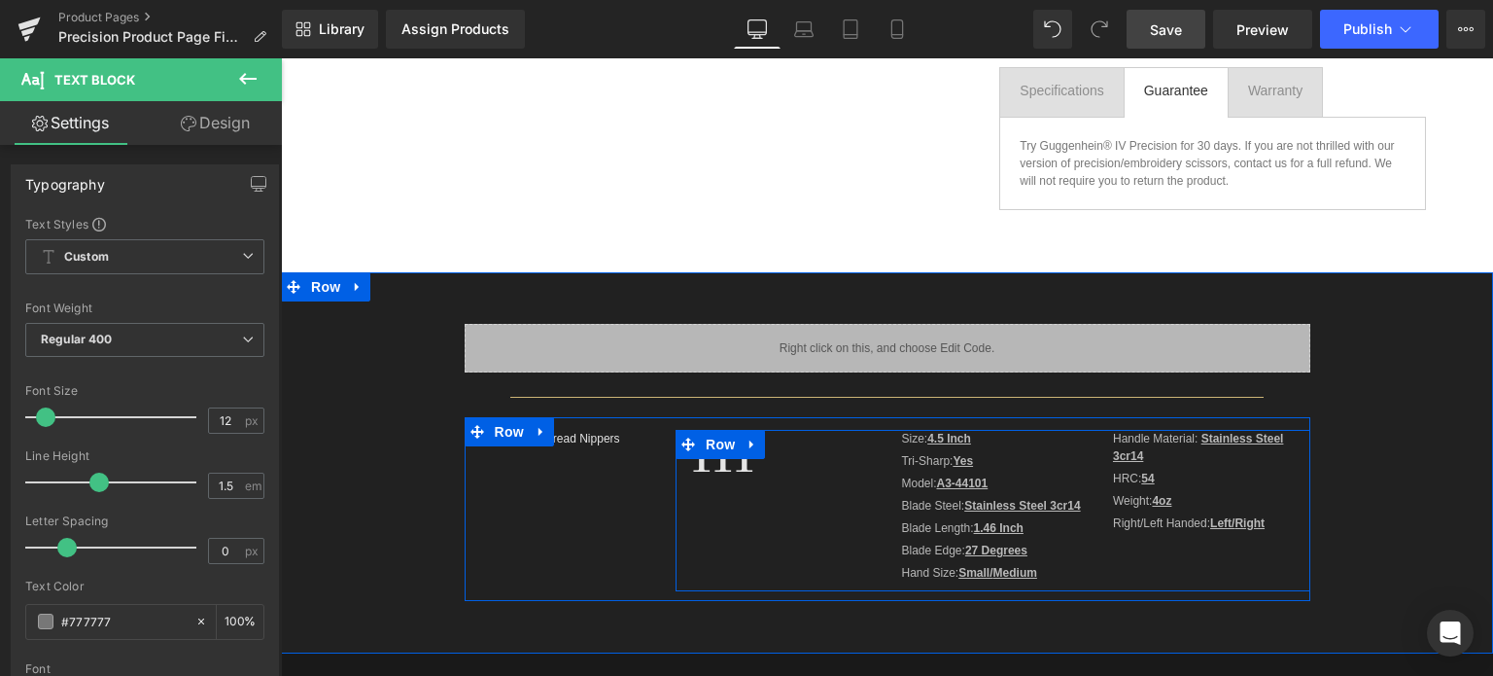
click at [787, 472] on p "III" at bounding box center [781, 457] width 182 height 55
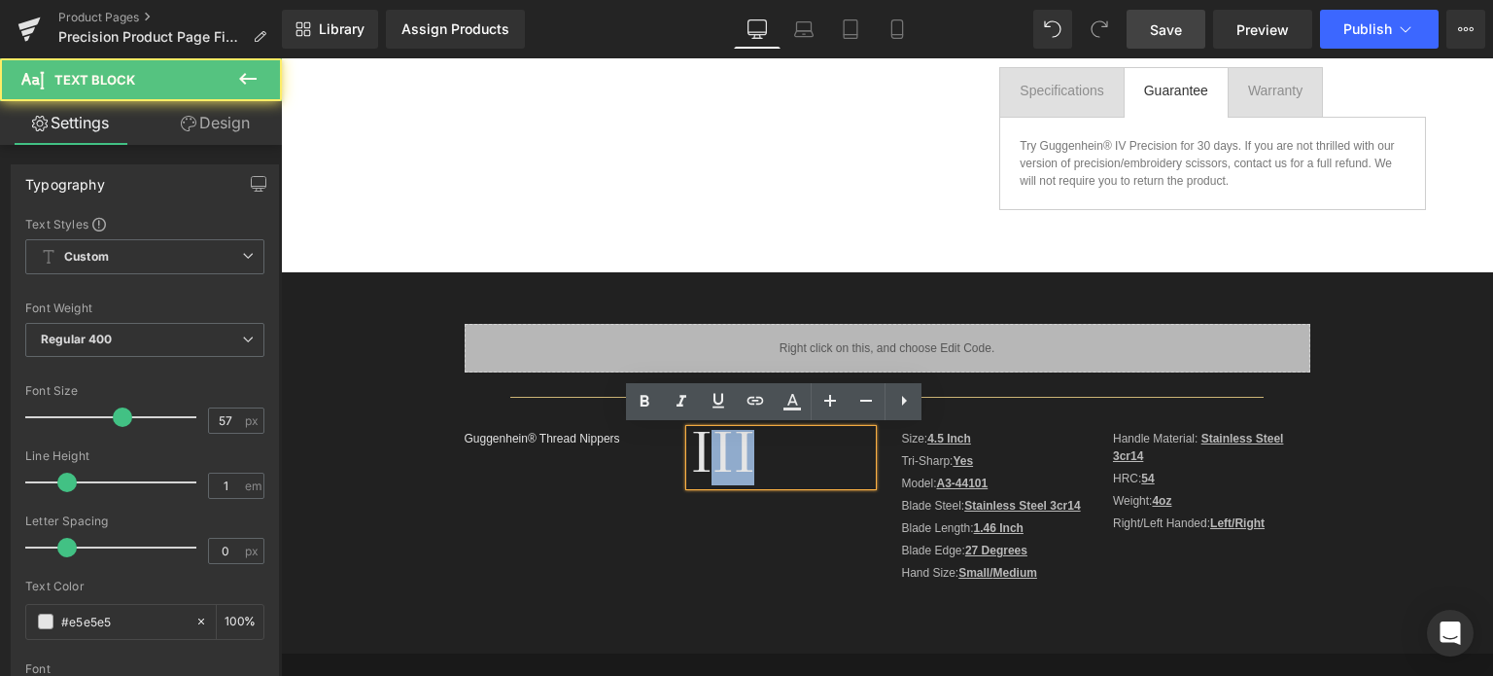
drag, startPoint x: 702, startPoint y: 455, endPoint x: 754, endPoint y: 458, distance: 51.6
click at [754, 458] on p "III" at bounding box center [781, 457] width 182 height 55
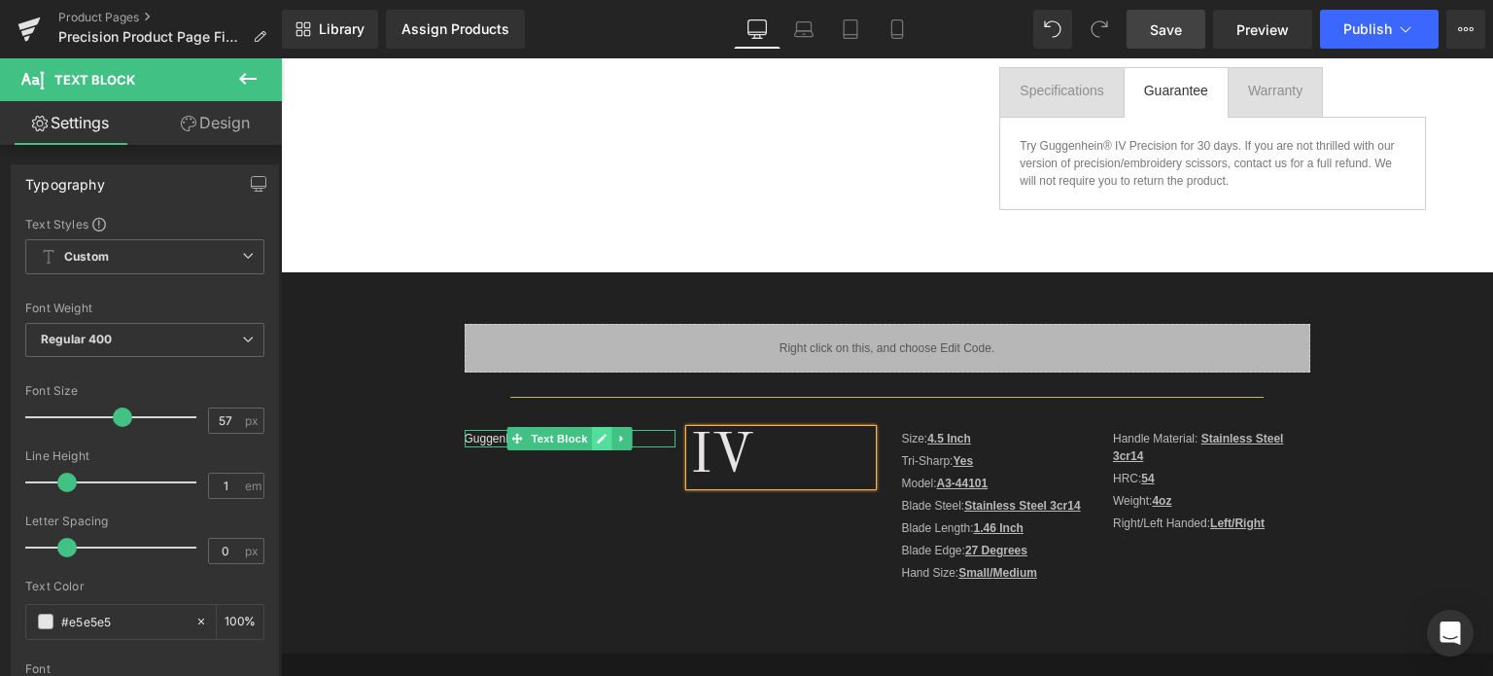
click at [592, 438] on link at bounding box center [602, 438] width 20 height 23
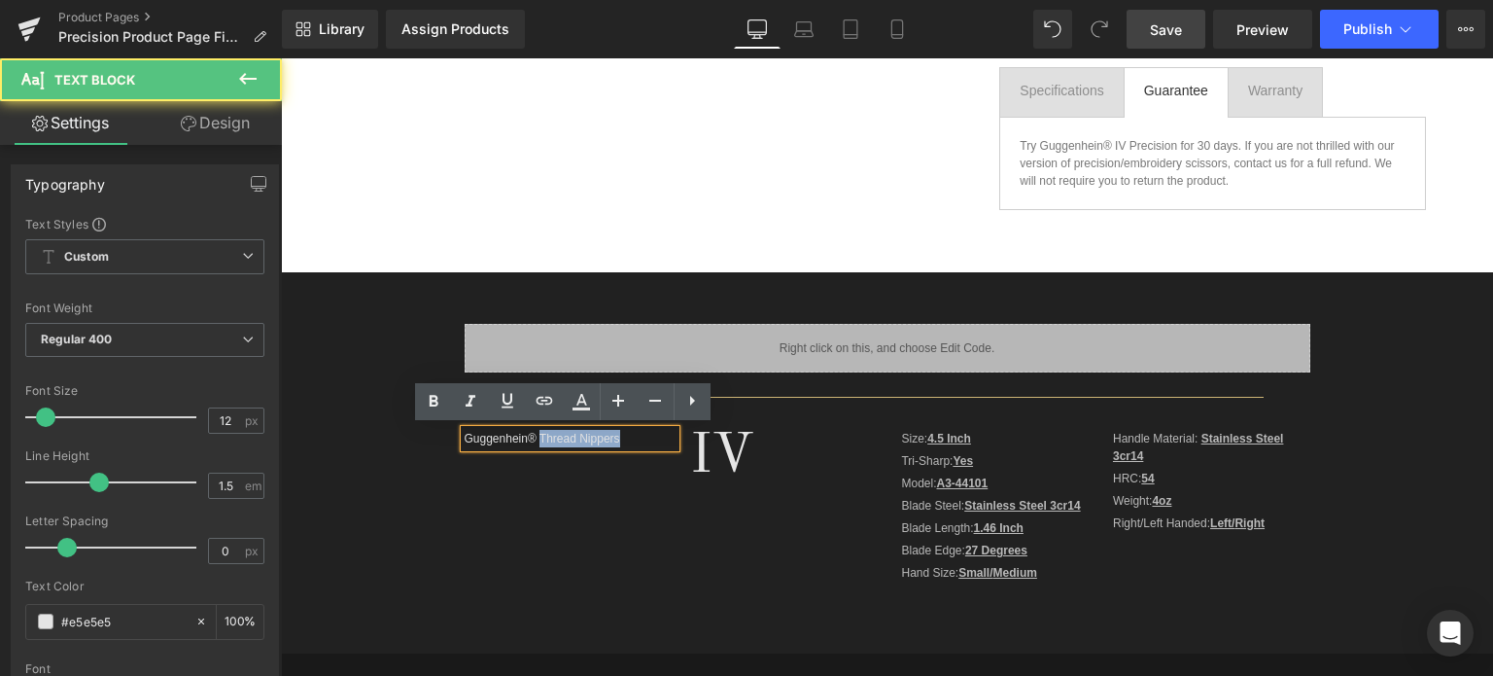
drag, startPoint x: 533, startPoint y: 437, endPoint x: 615, endPoint y: 443, distance: 82.9
click at [615, 443] on p "Guggenhein® Thread Nippers" at bounding box center [571, 439] width 212 height 18
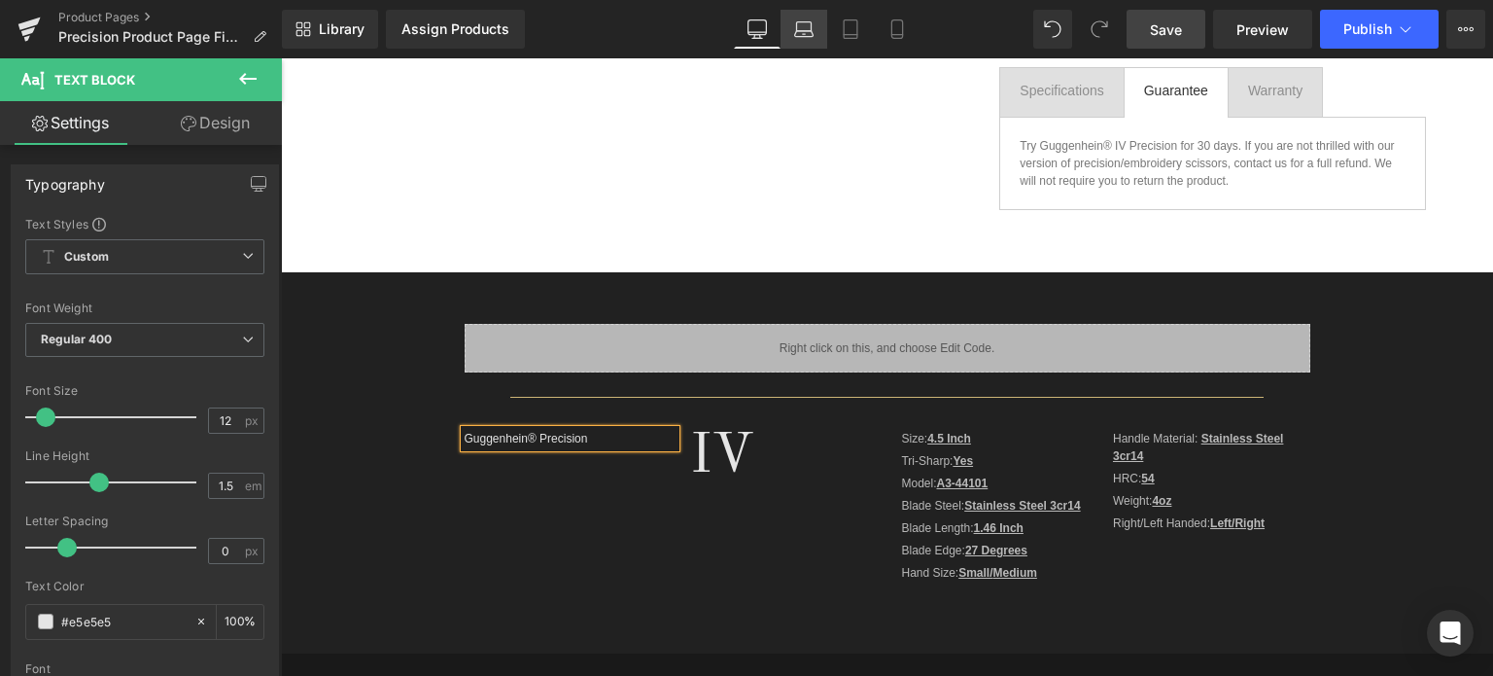
click at [808, 36] on icon at bounding box center [804, 34] width 18 height 6
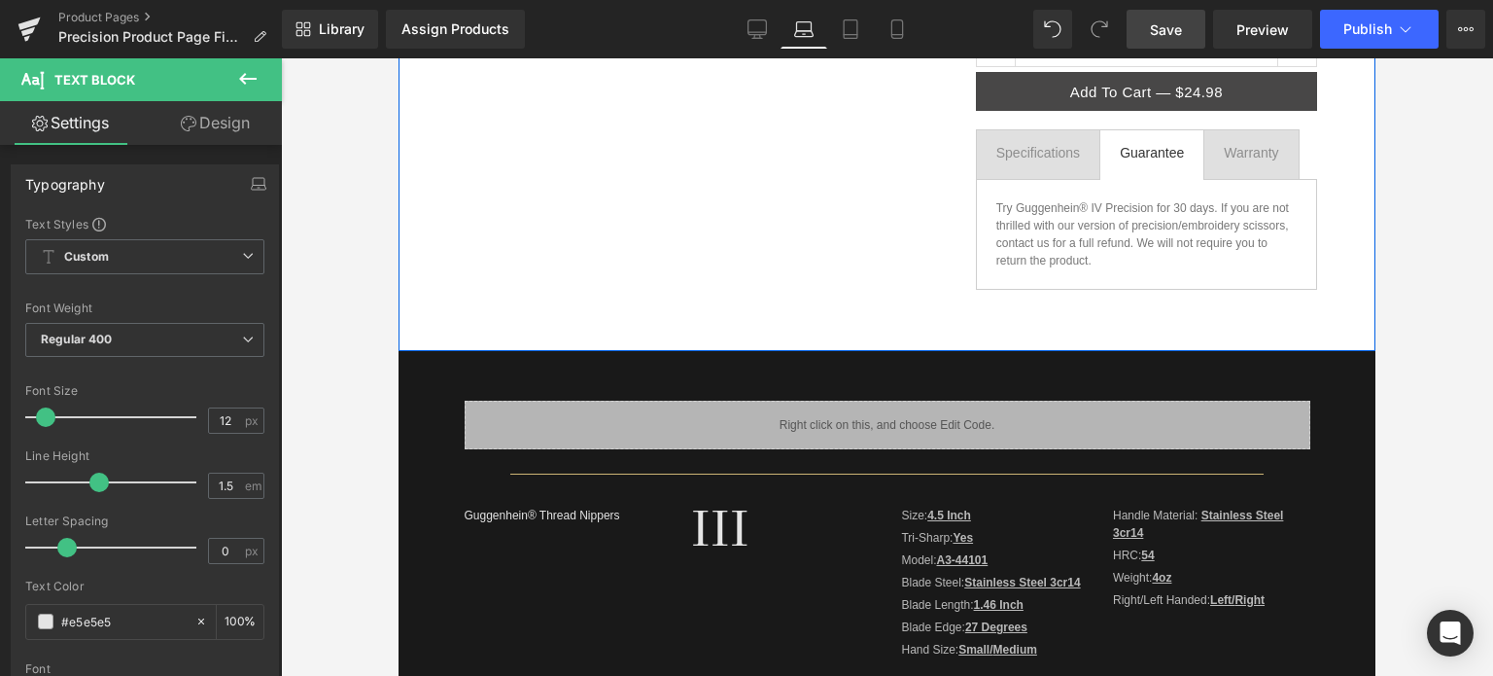
scroll to position [583, 0]
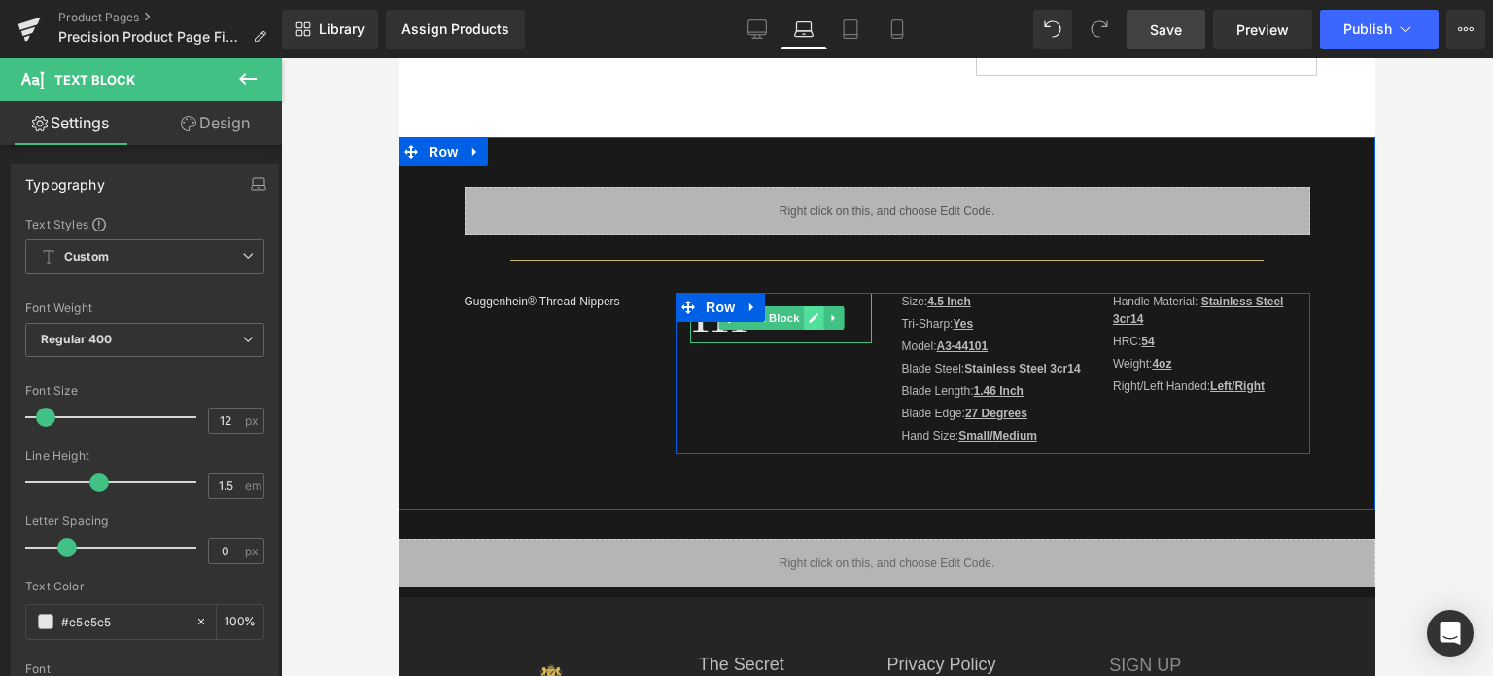
click at [803, 324] on link at bounding box center [813, 317] width 20 height 23
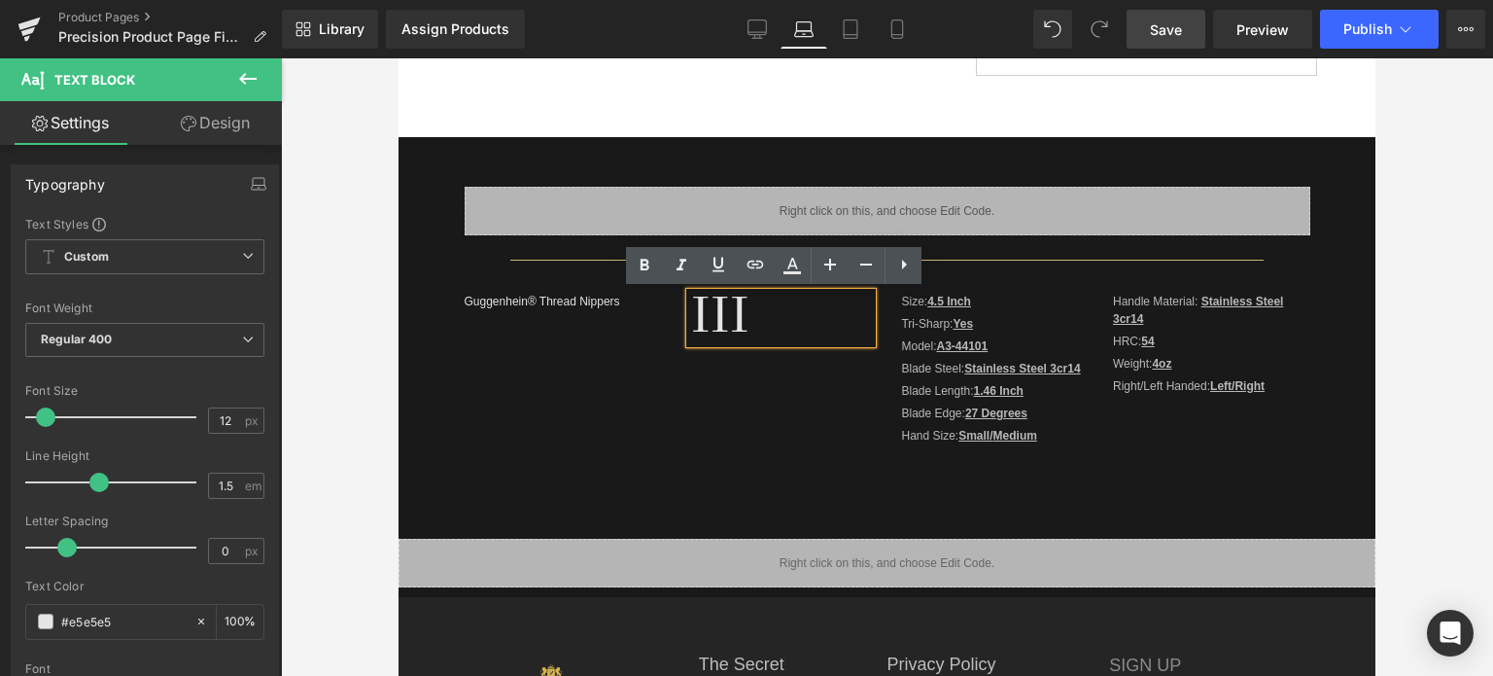
drag, startPoint x: 706, startPoint y: 322, endPoint x: 766, endPoint y: 320, distance: 60.3
click at [766, 320] on p "III" at bounding box center [781, 318] width 182 height 51
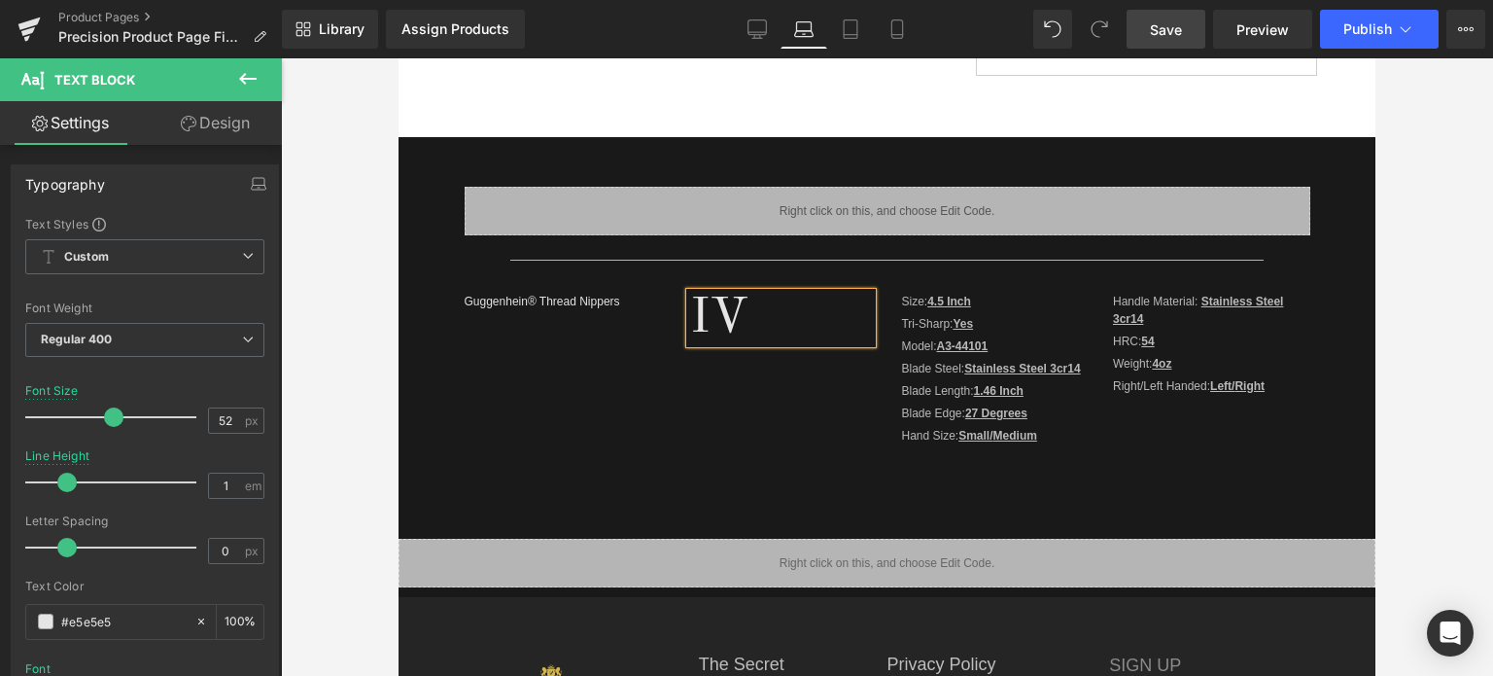
click at [1176, 31] on span "Save" at bounding box center [1166, 29] width 32 height 20
click at [896, 38] on icon at bounding box center [897, 29] width 11 height 18
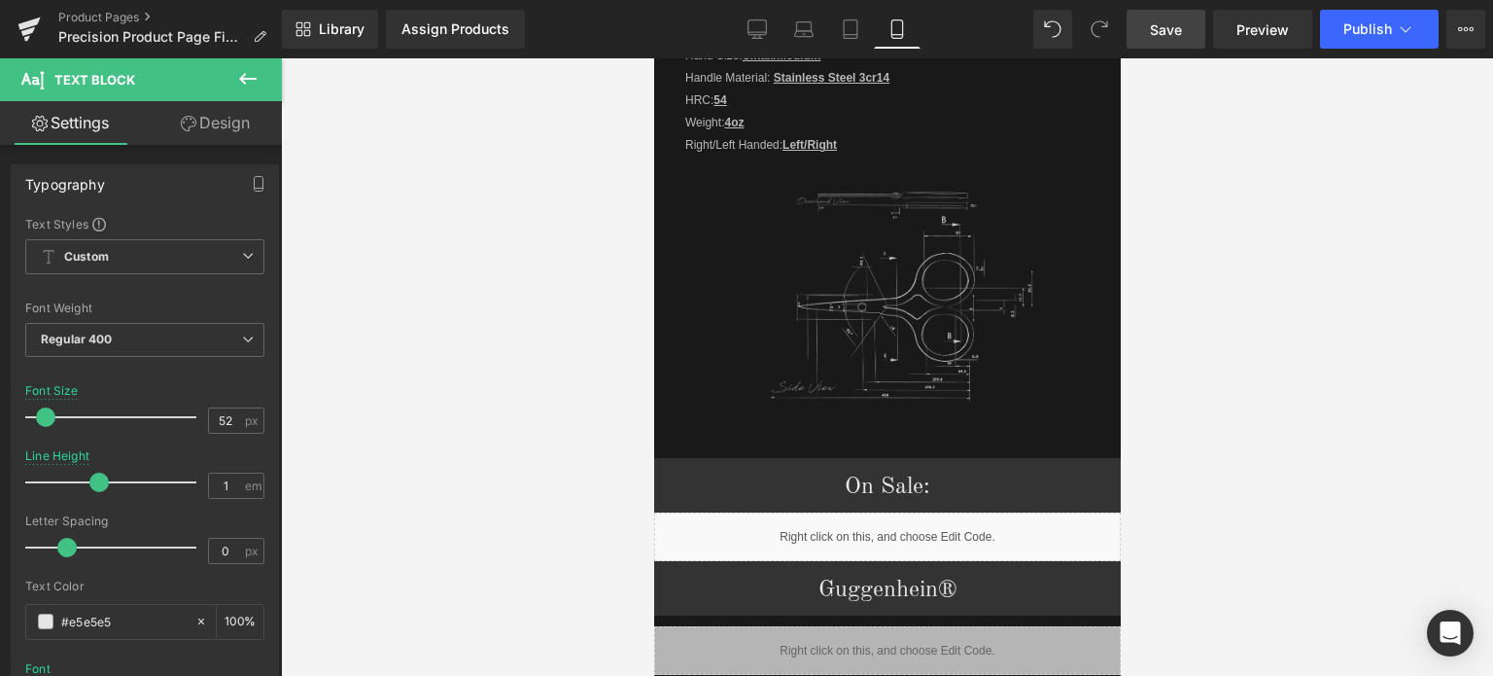
scroll to position [2497, 0]
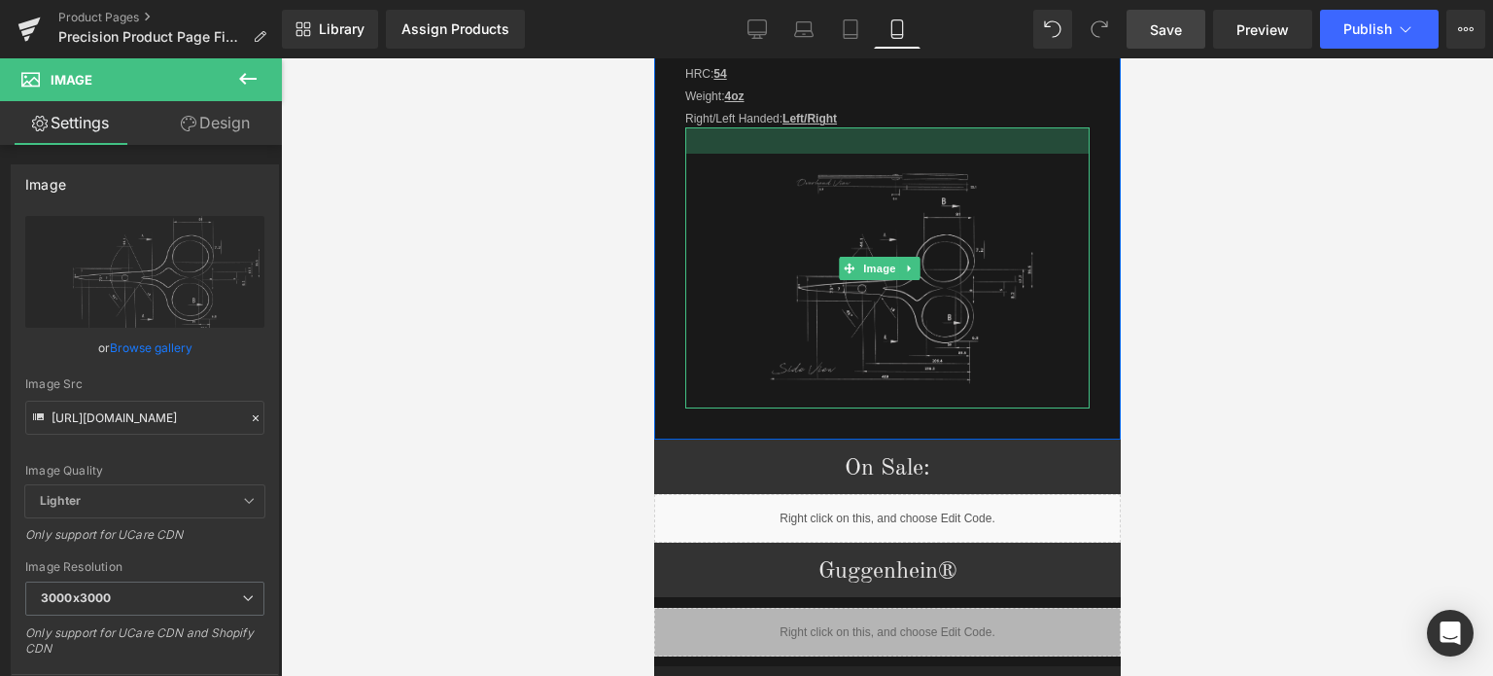
drag, startPoint x: 949, startPoint y: 123, endPoint x: 2093, endPoint y: 383, distance: 1173.7
click at [948, 130] on div at bounding box center [887, 140] width 404 height 26
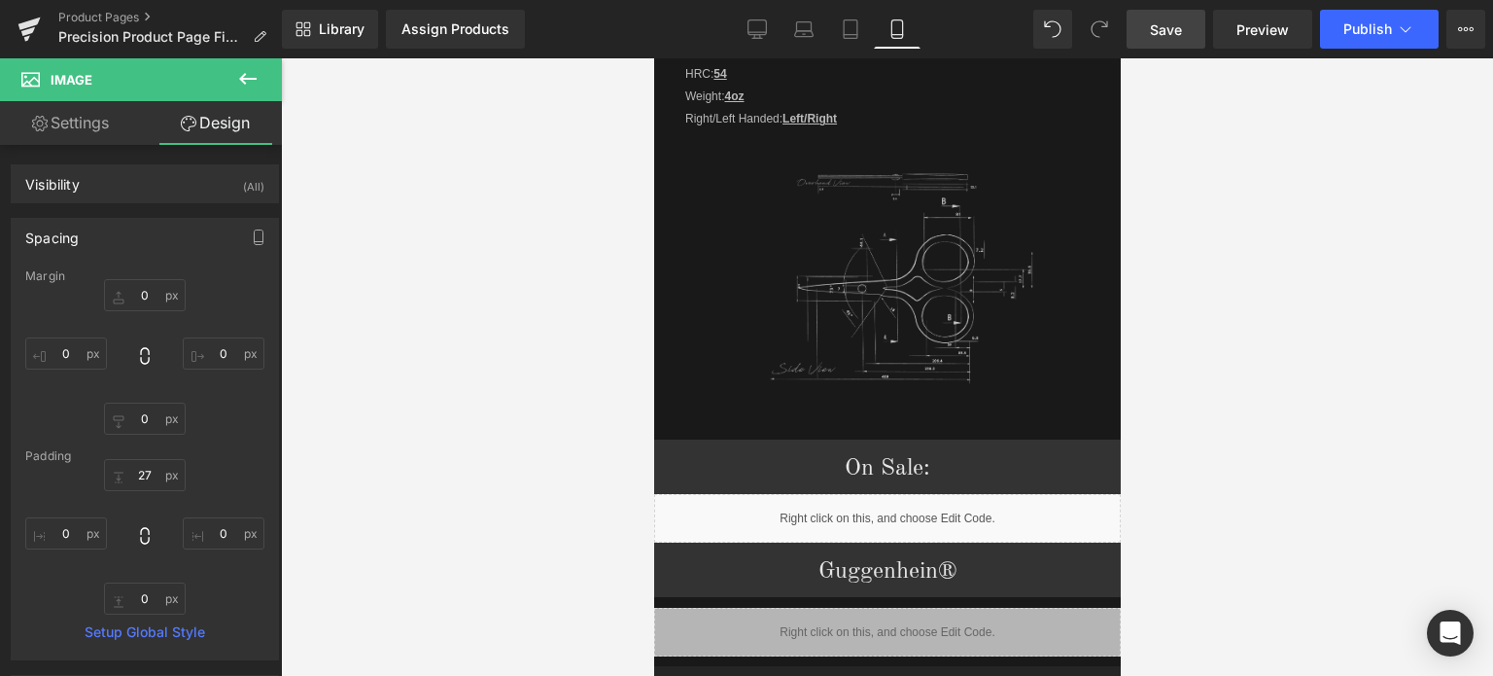
click at [1482, 423] on div at bounding box center [887, 366] width 1212 height 617
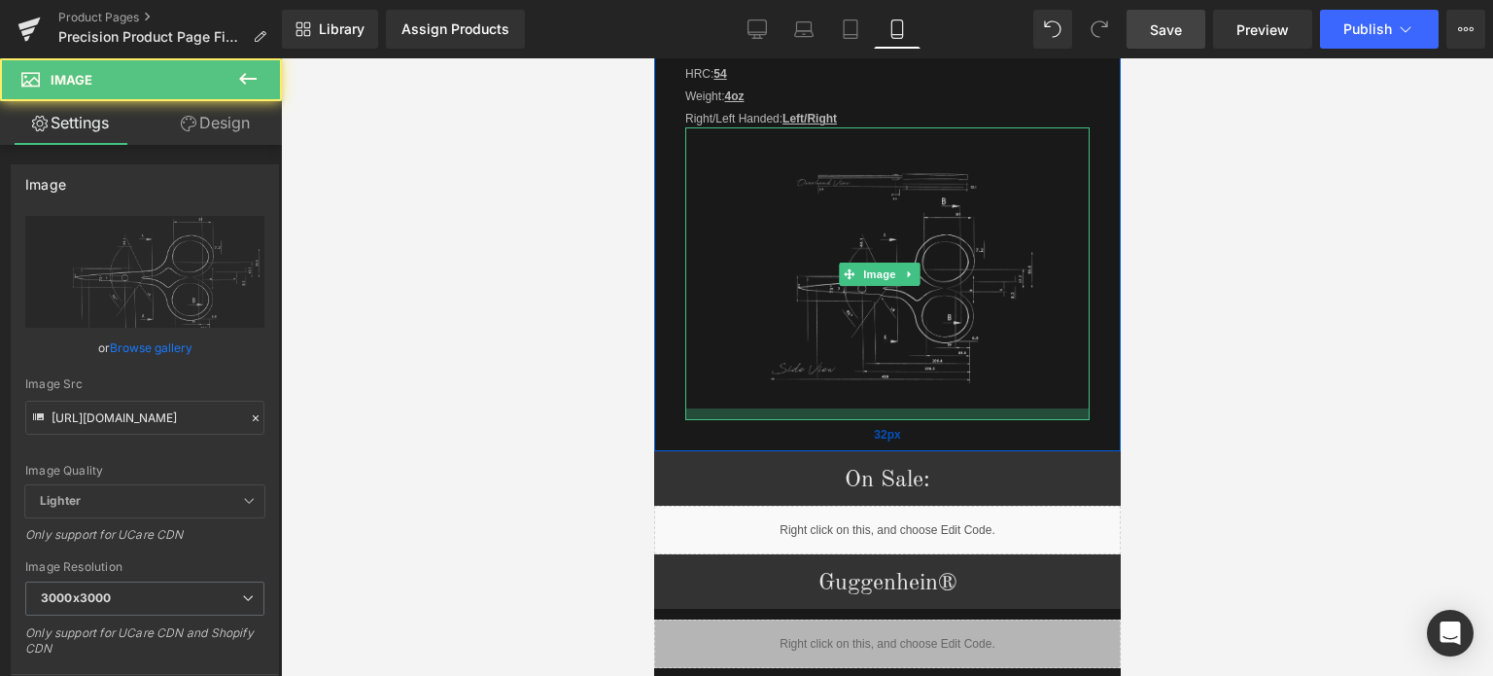
drag, startPoint x: 962, startPoint y: 390, endPoint x: 1919, endPoint y: 462, distance: 960.4
click at [962, 408] on div at bounding box center [887, 414] width 404 height 12
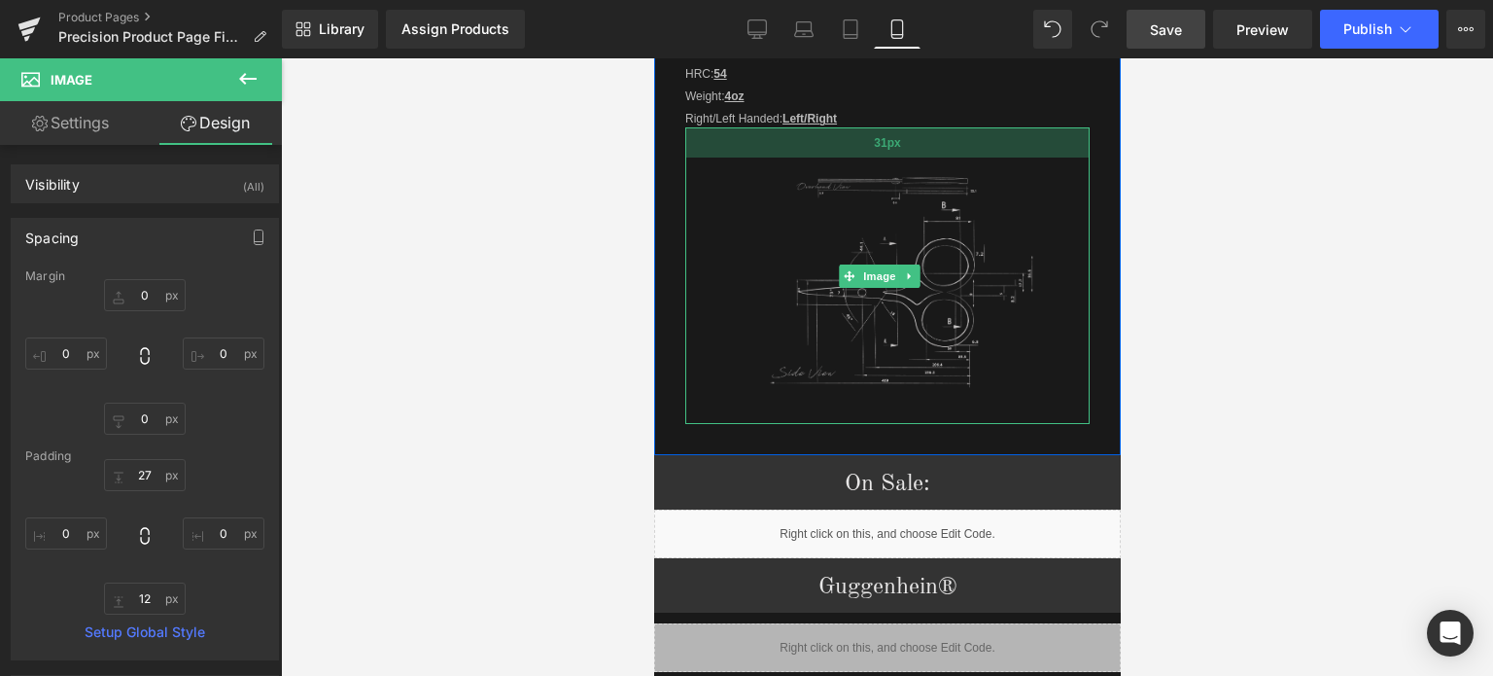
click at [970, 134] on div "31px" at bounding box center [887, 142] width 404 height 30
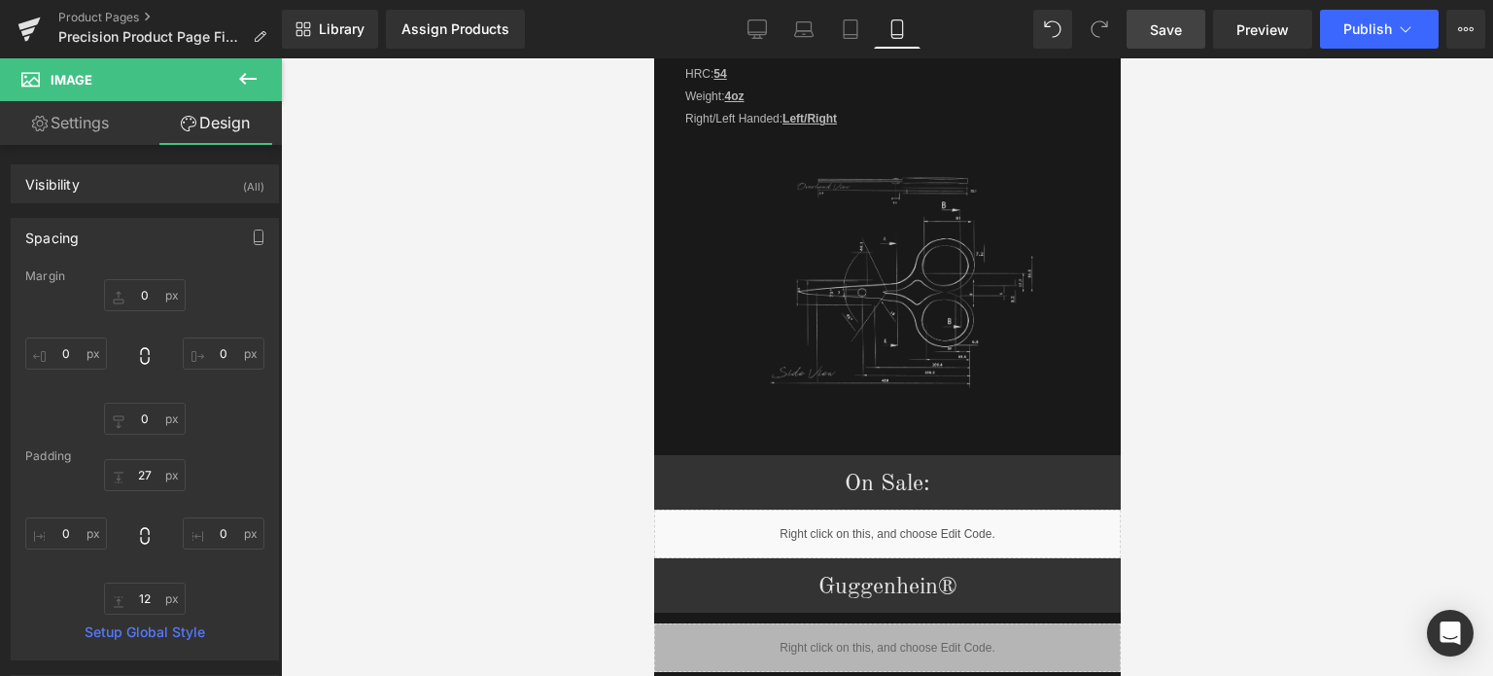
click at [1317, 234] on div at bounding box center [887, 366] width 1212 height 617
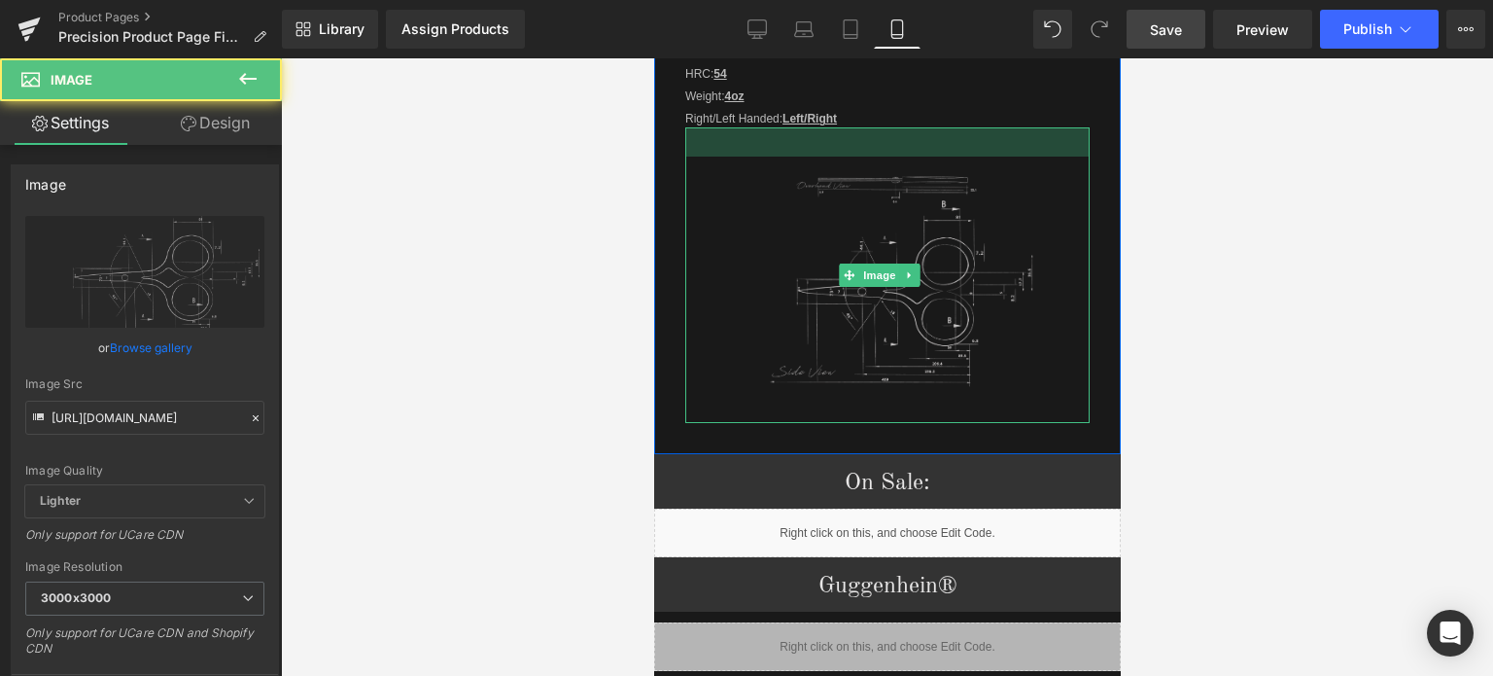
click at [968, 135] on div at bounding box center [887, 141] width 404 height 29
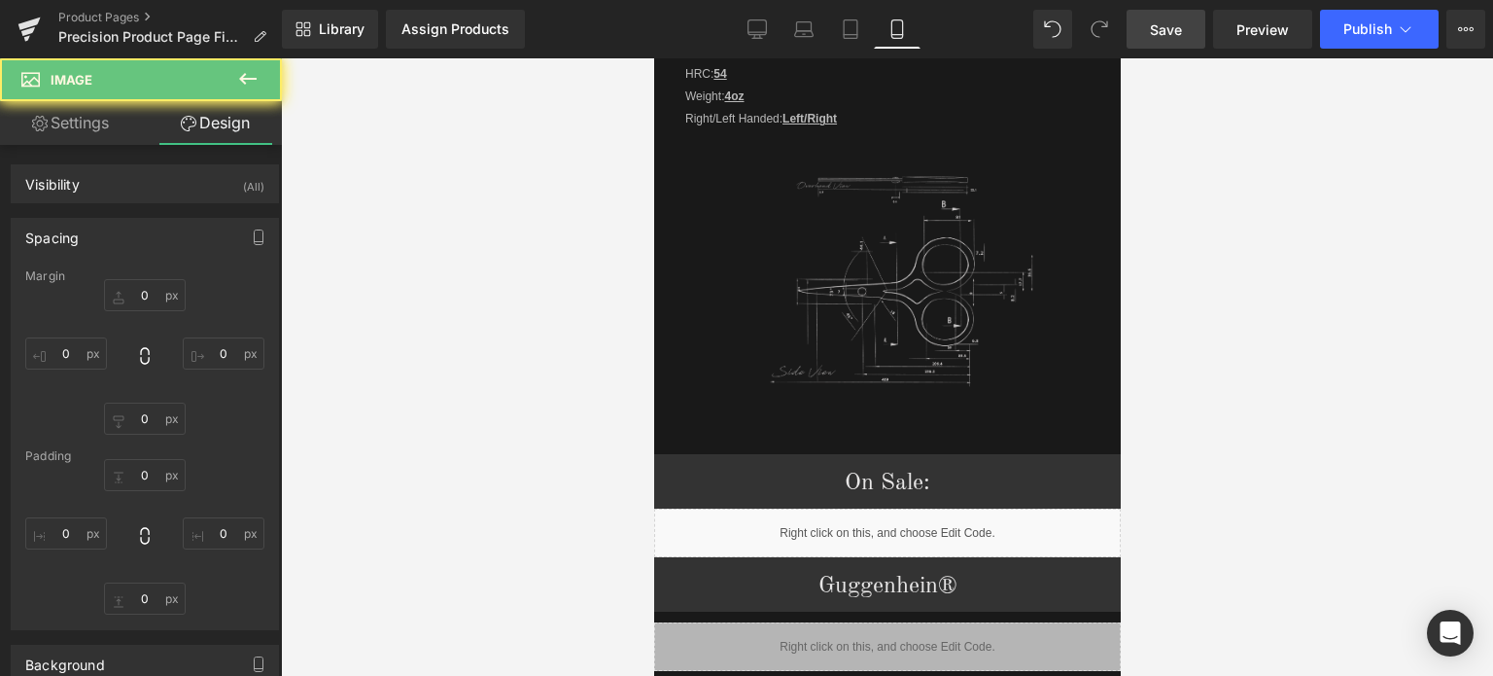
click at [1166, 19] on span "Save" at bounding box center [1166, 29] width 32 height 20
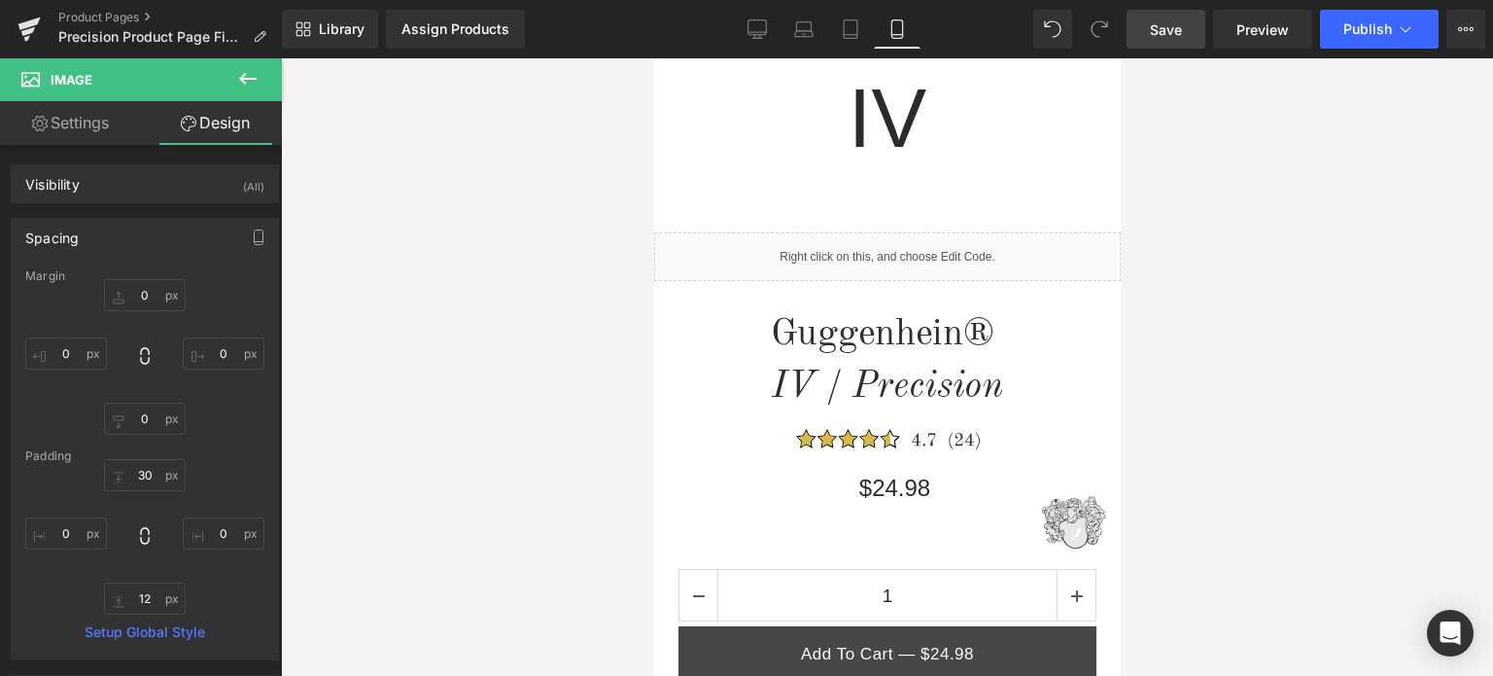
scroll to position [505, 0]
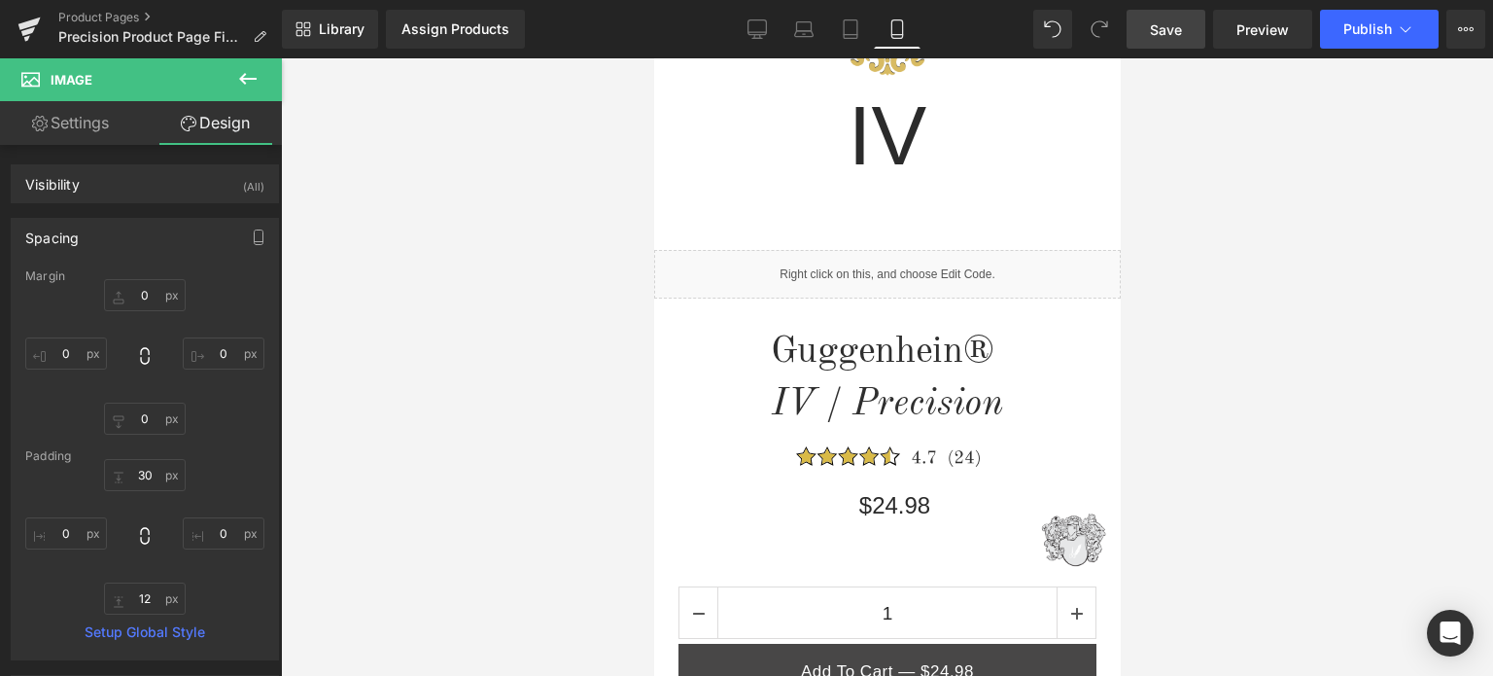
click at [1176, 26] on span "Save" at bounding box center [1166, 29] width 32 height 20
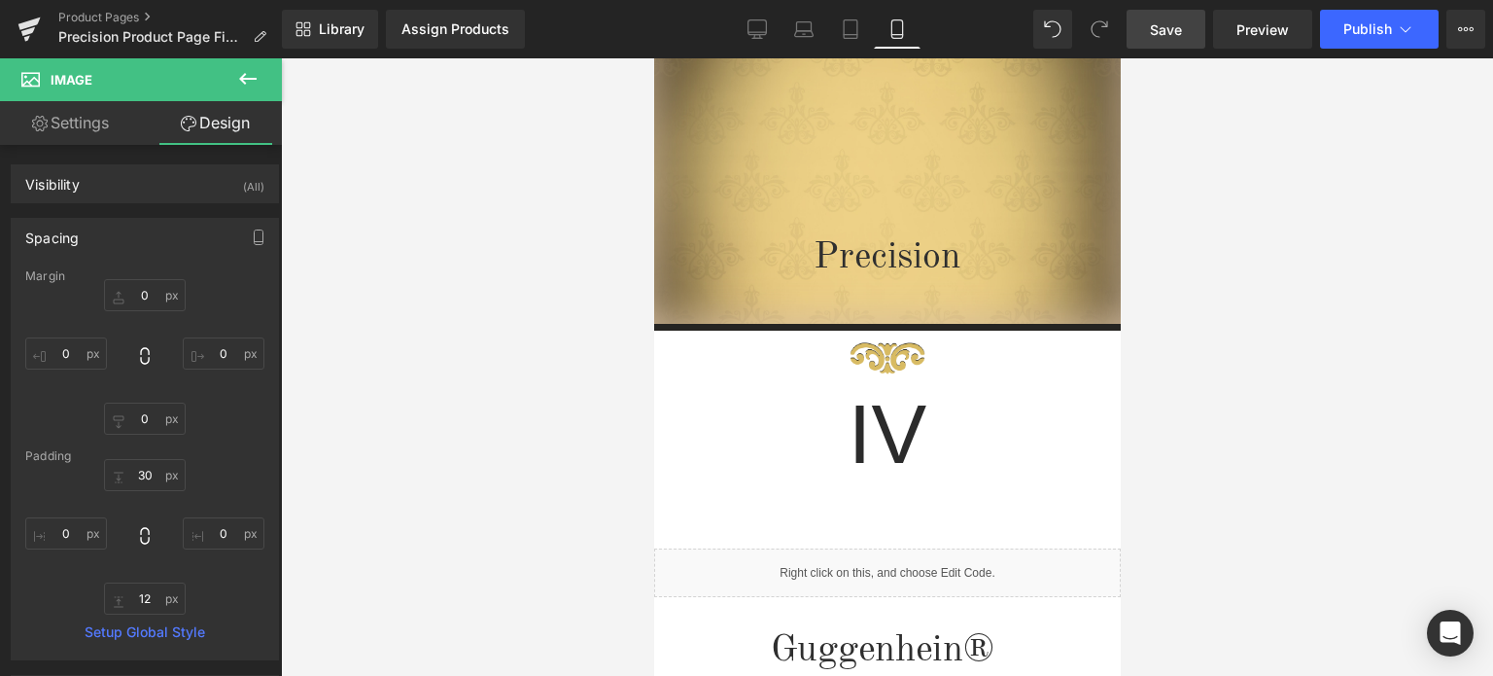
scroll to position [76, 0]
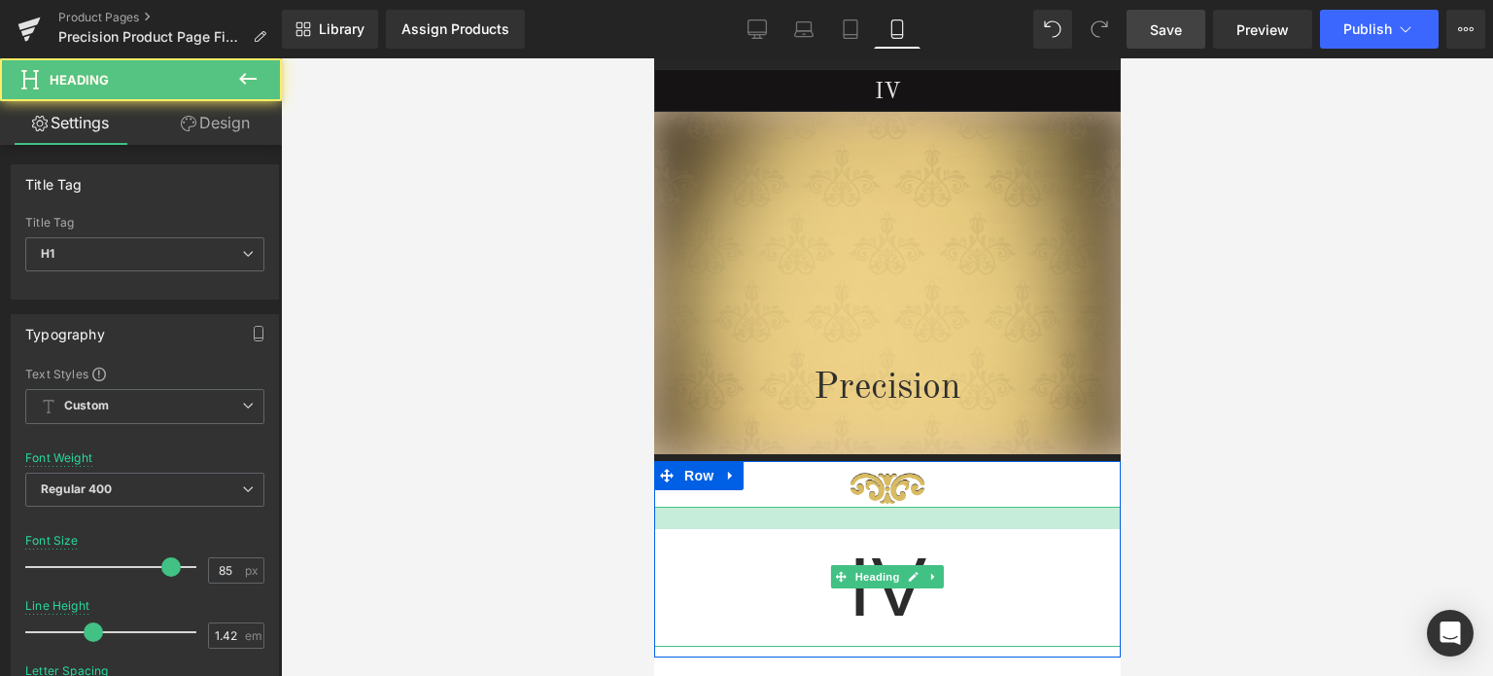
click at [984, 529] on div "IV Heading" at bounding box center [886, 577] width 467 height 140
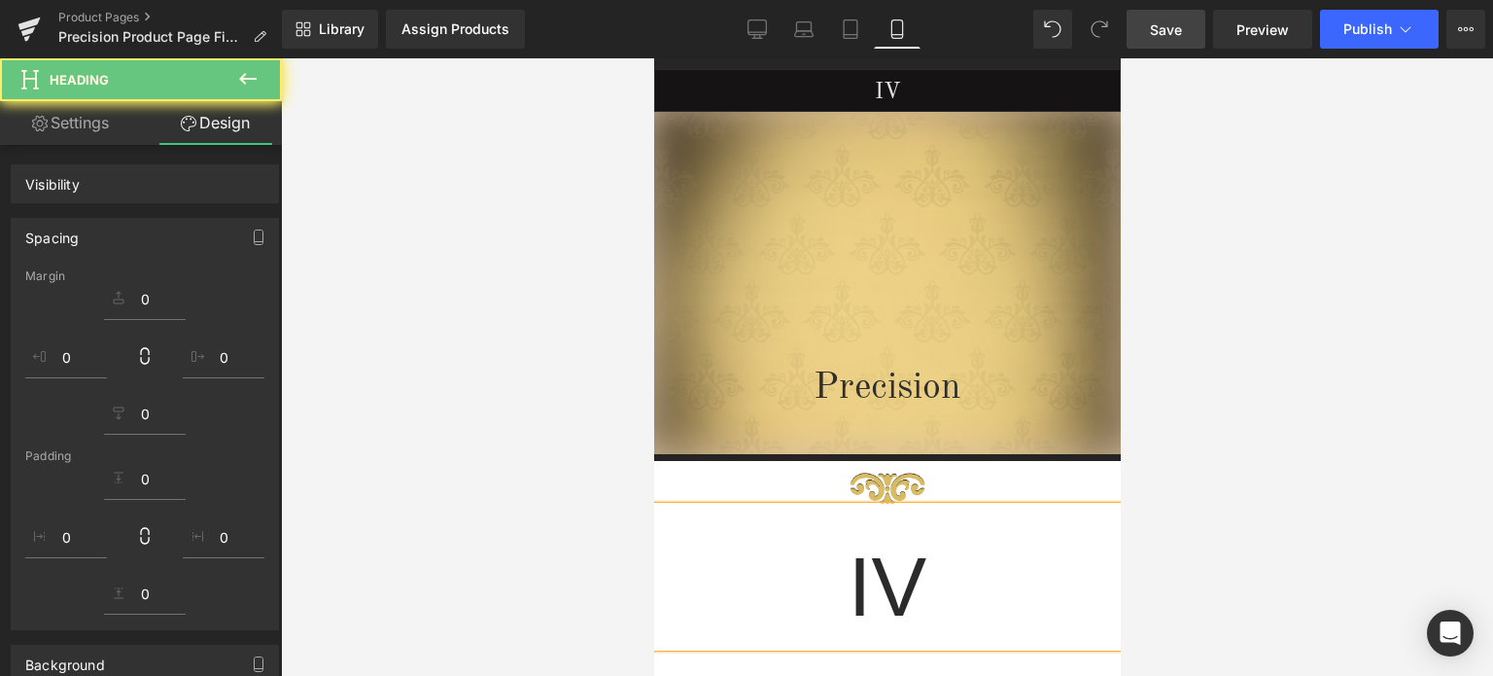
click at [1330, 380] on div at bounding box center [887, 366] width 1212 height 617
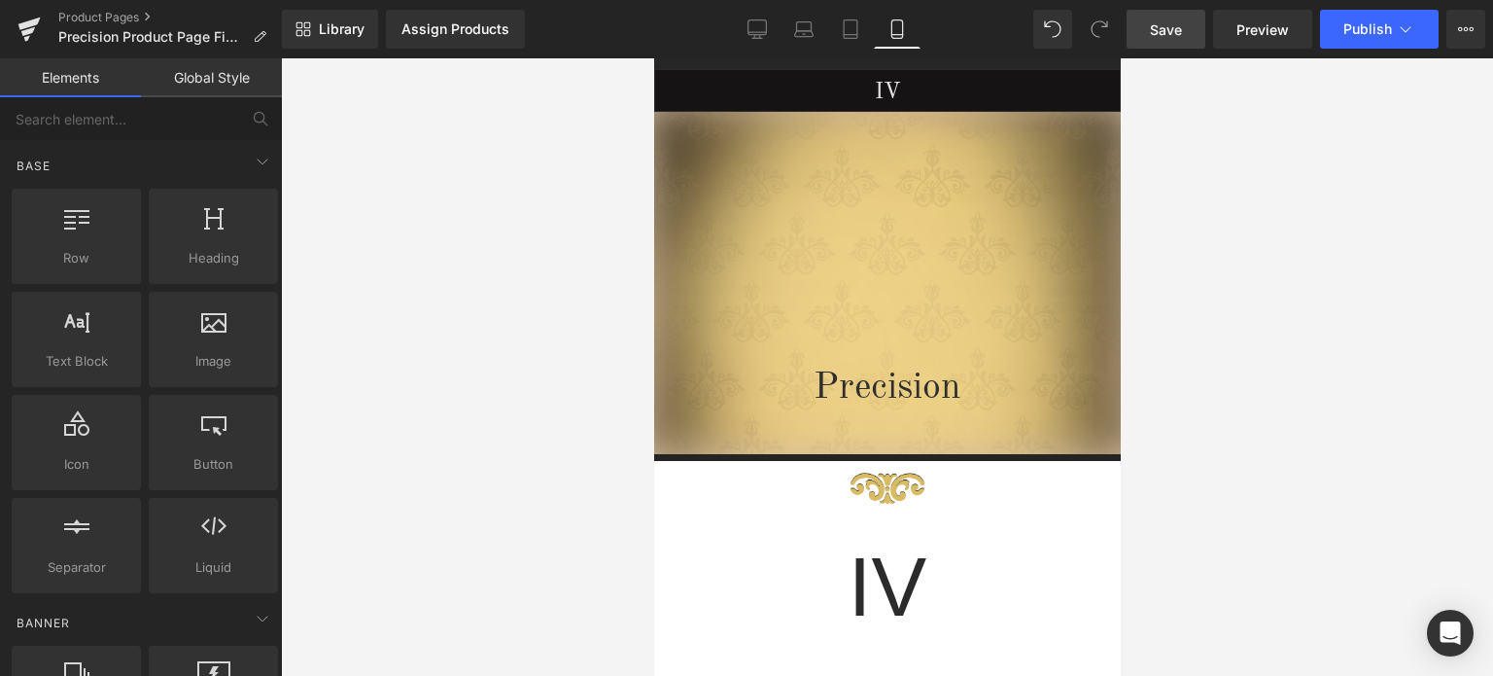
click at [1176, 27] on span "Save" at bounding box center [1166, 29] width 32 height 20
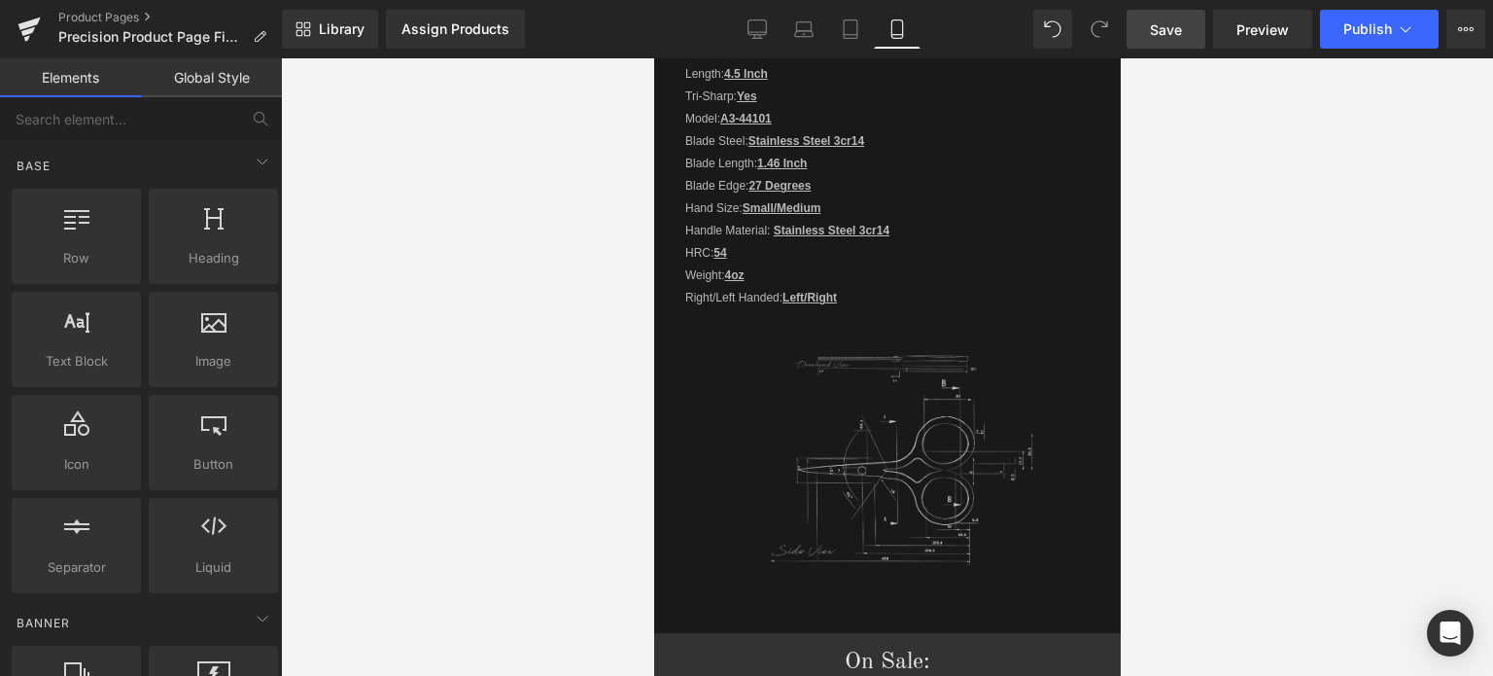
scroll to position [2507, 0]
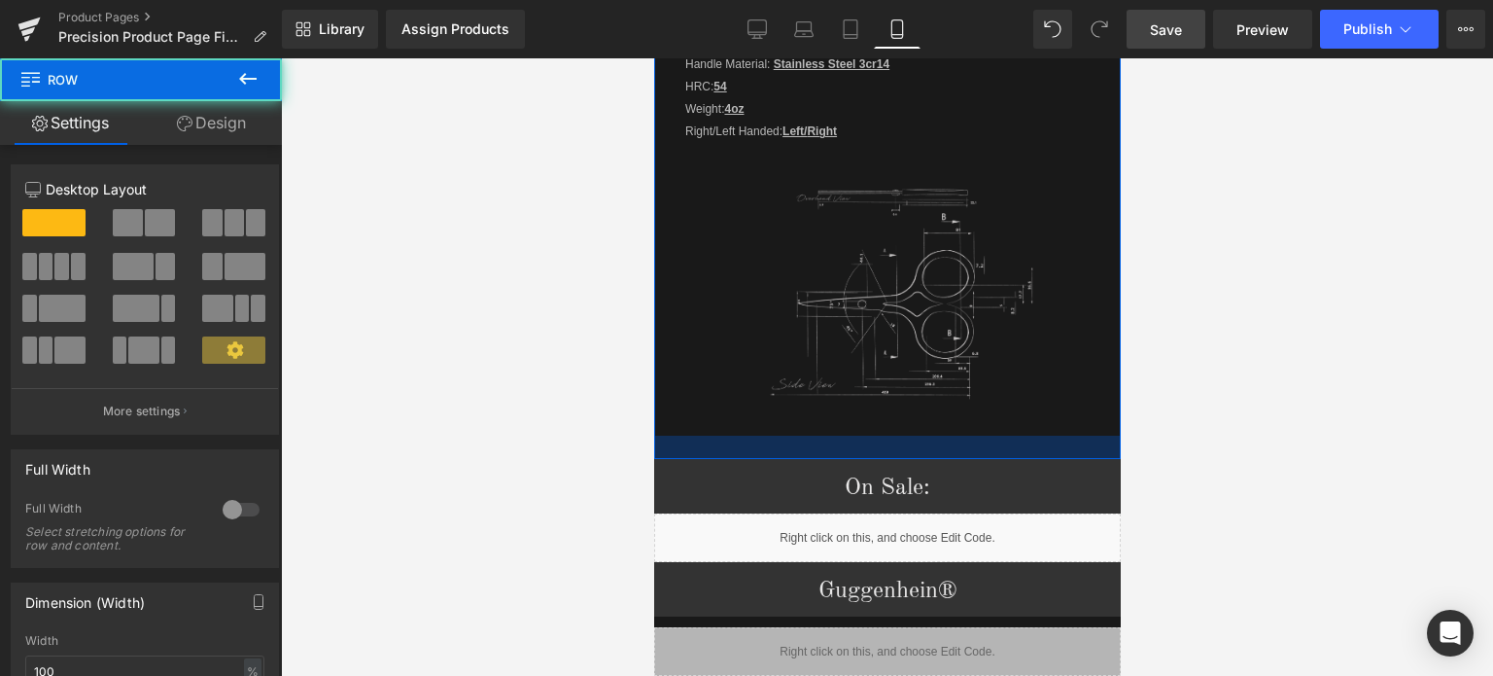
drag, startPoint x: 989, startPoint y: 429, endPoint x: 2068, endPoint y: 440, distance: 1079.3
click at [993, 436] on div at bounding box center [886, 447] width 467 height 23
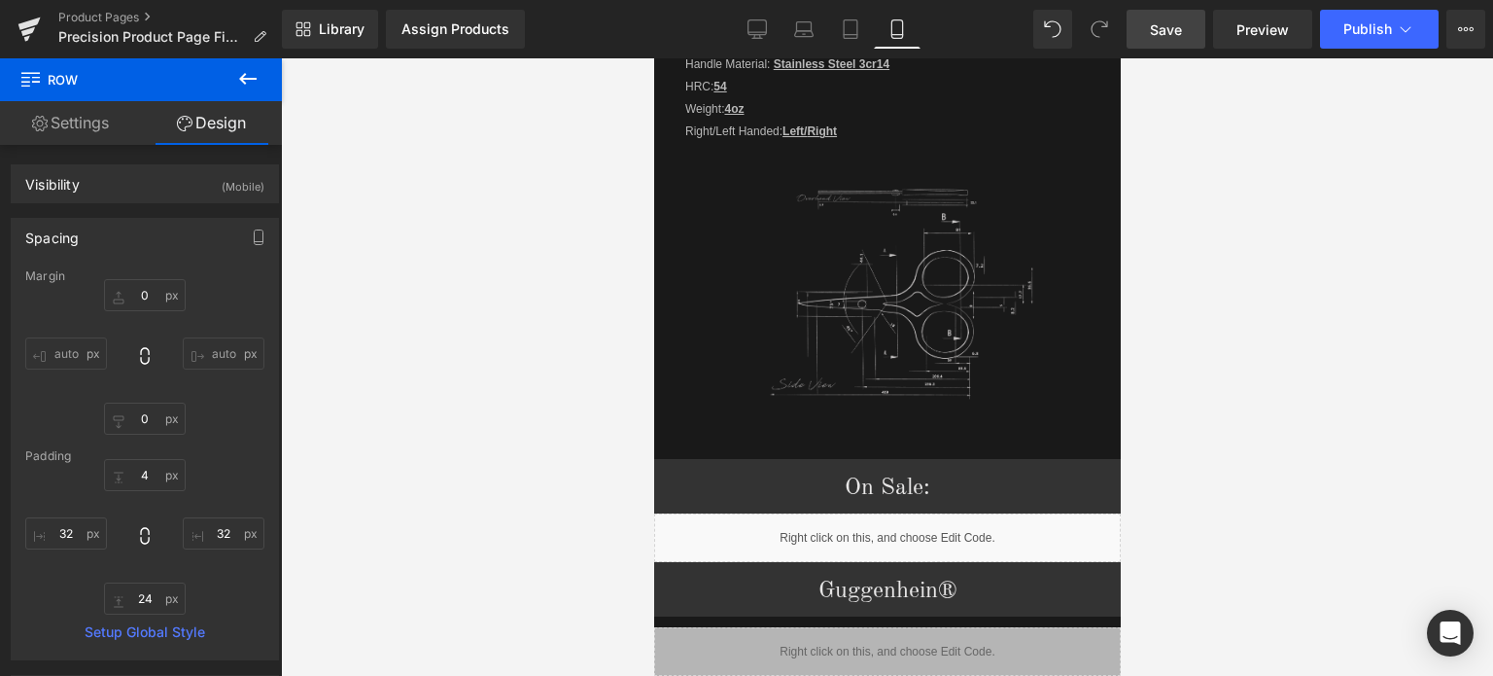
click at [1178, 30] on span "Save" at bounding box center [1166, 29] width 32 height 20
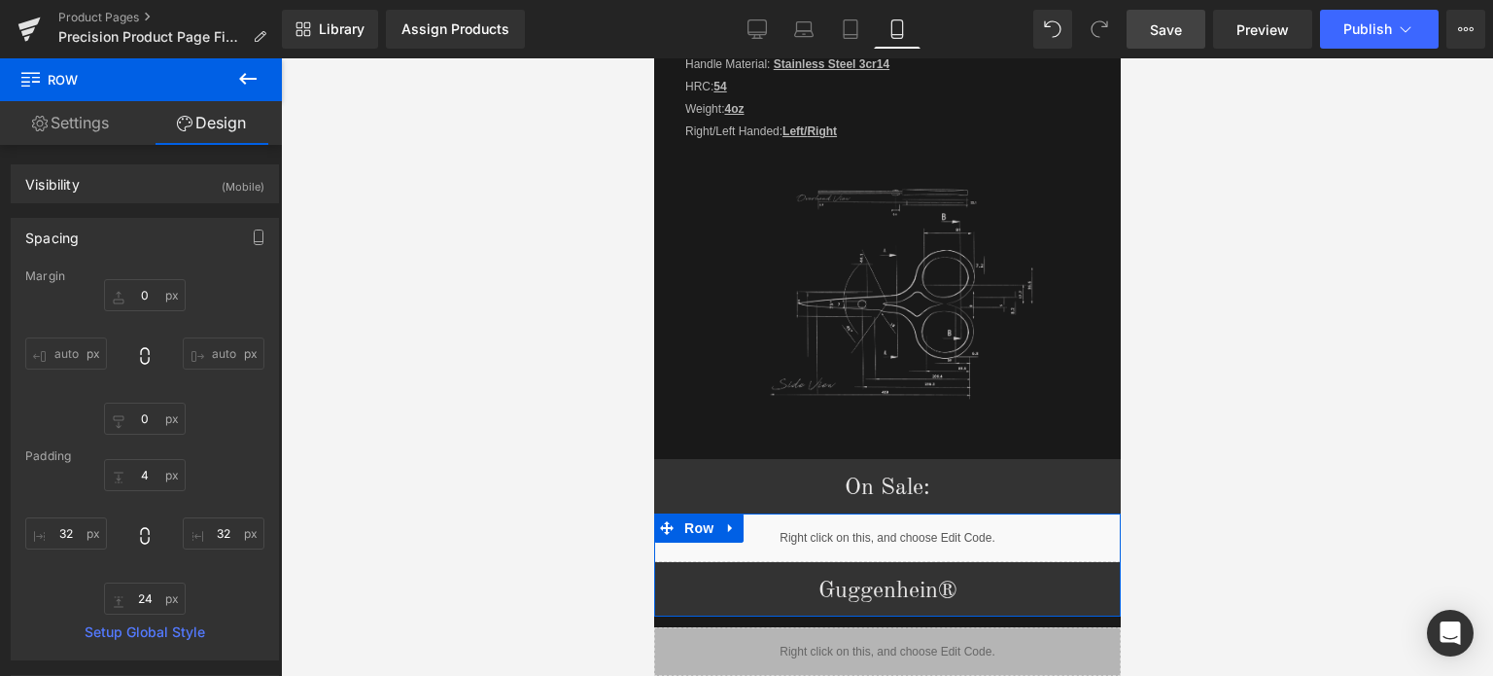
click at [901, 517] on div "Liquid" at bounding box center [886, 537] width 467 height 49
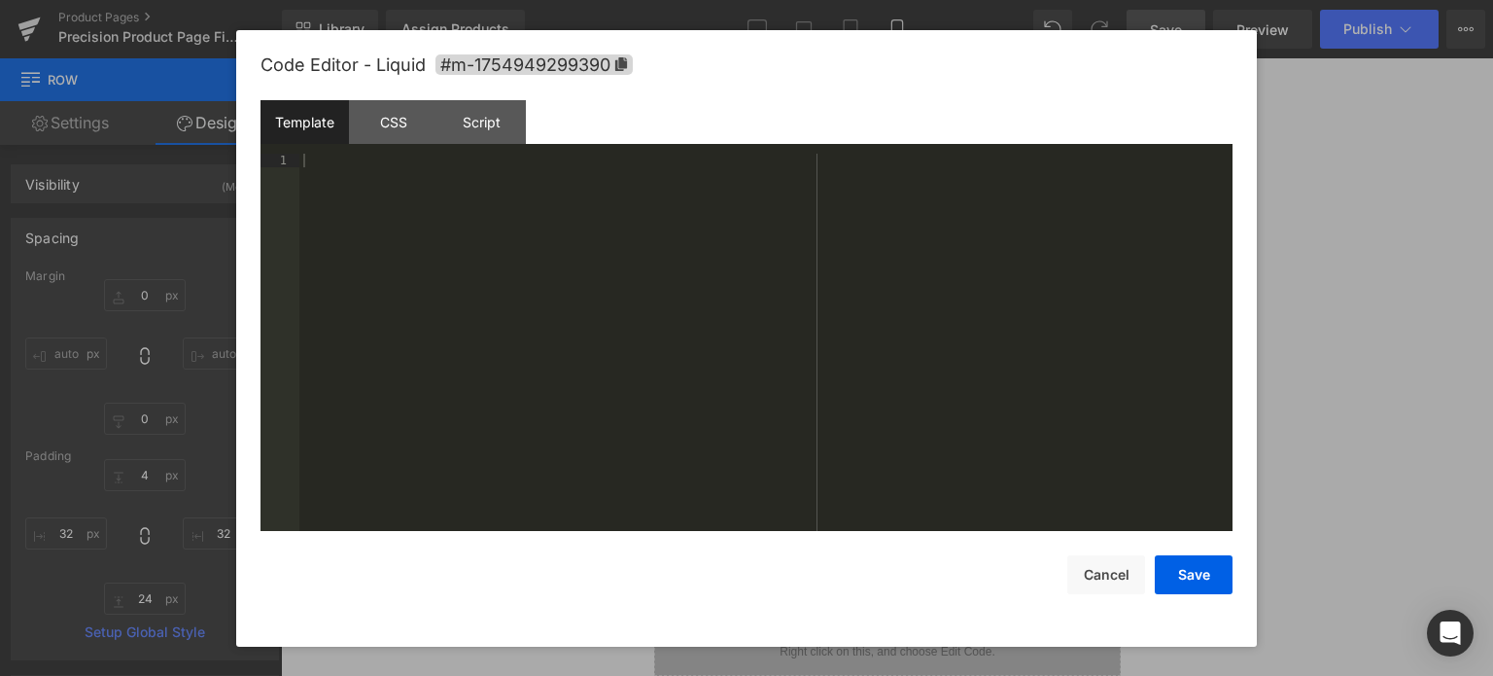
click at [317, 158] on div at bounding box center [765, 357] width 933 height 406
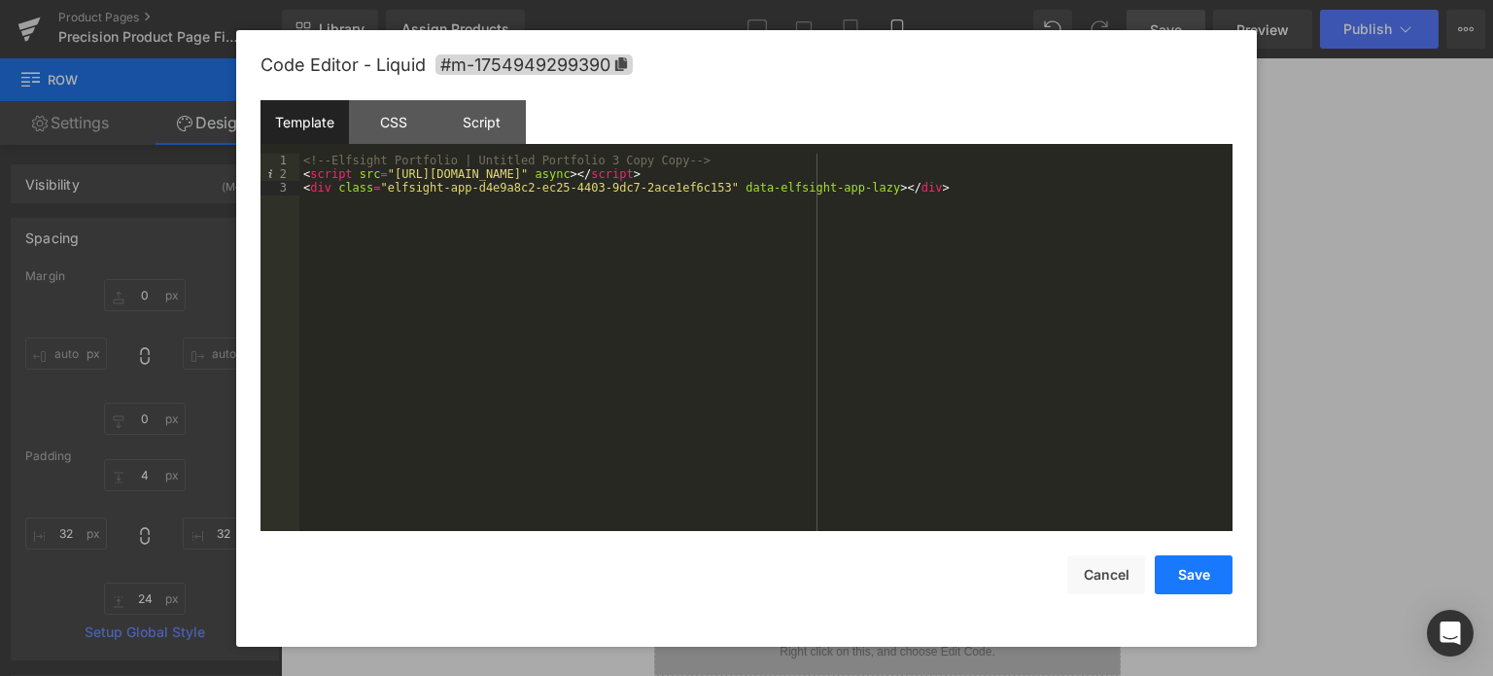
click at [1195, 574] on button "Save" at bounding box center [1194, 574] width 78 height 39
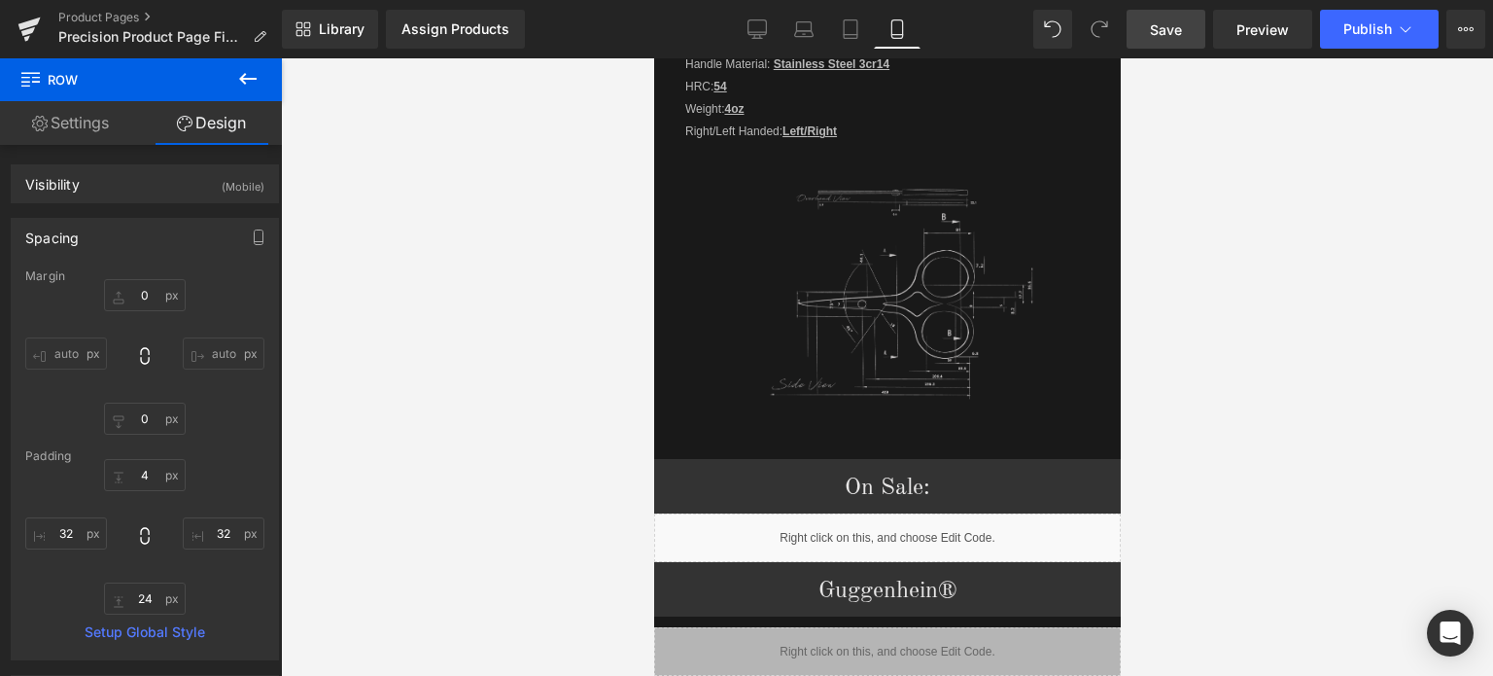
click at [1172, 29] on span "Save" at bounding box center [1166, 29] width 32 height 20
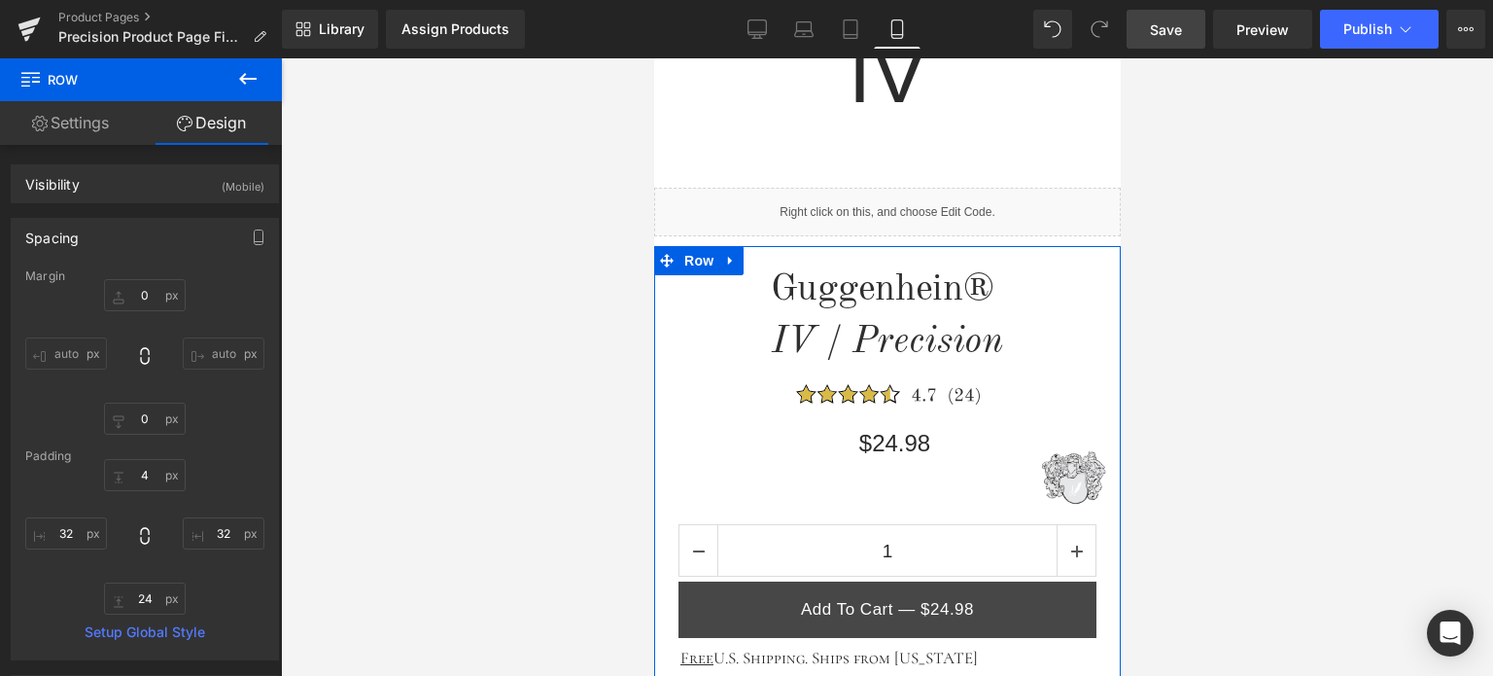
scroll to position [516, 0]
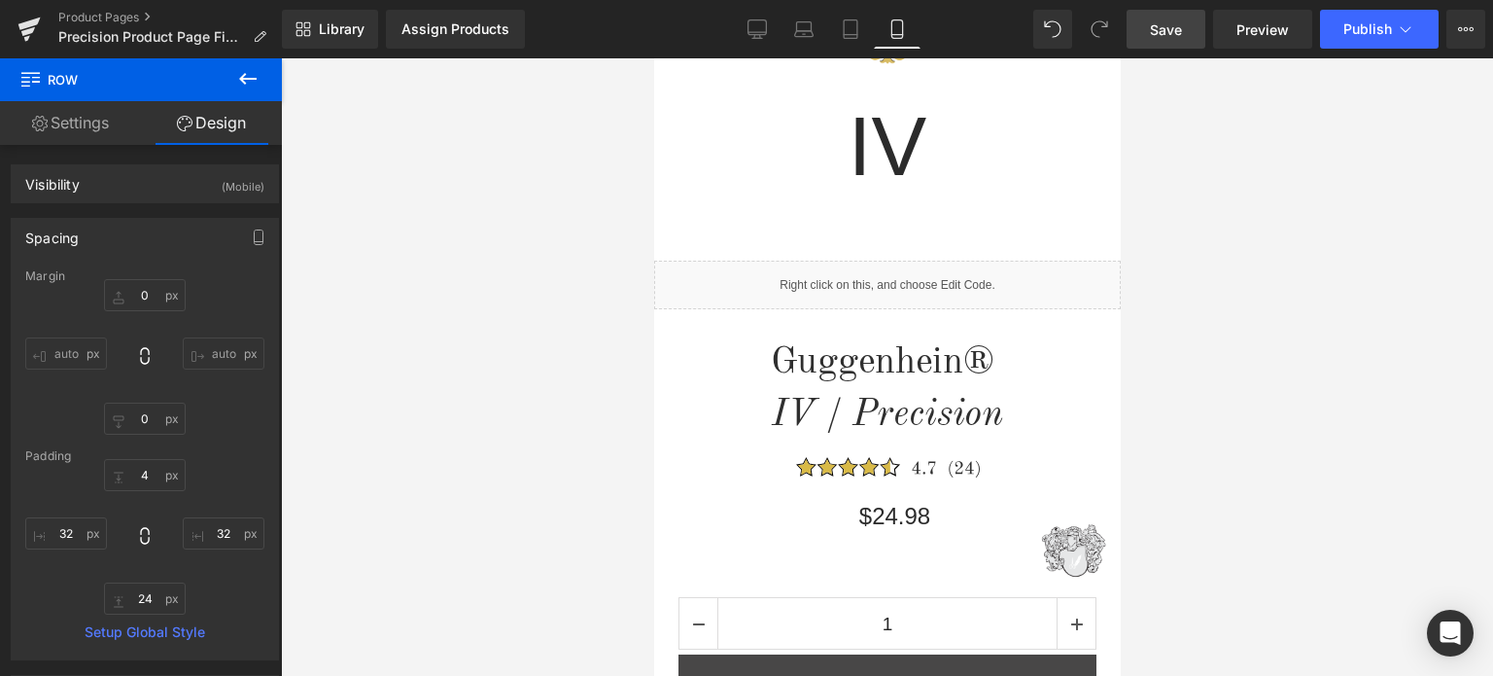
click at [790, 417] on icon "IV / Precision" at bounding box center [886, 415] width 231 height 38
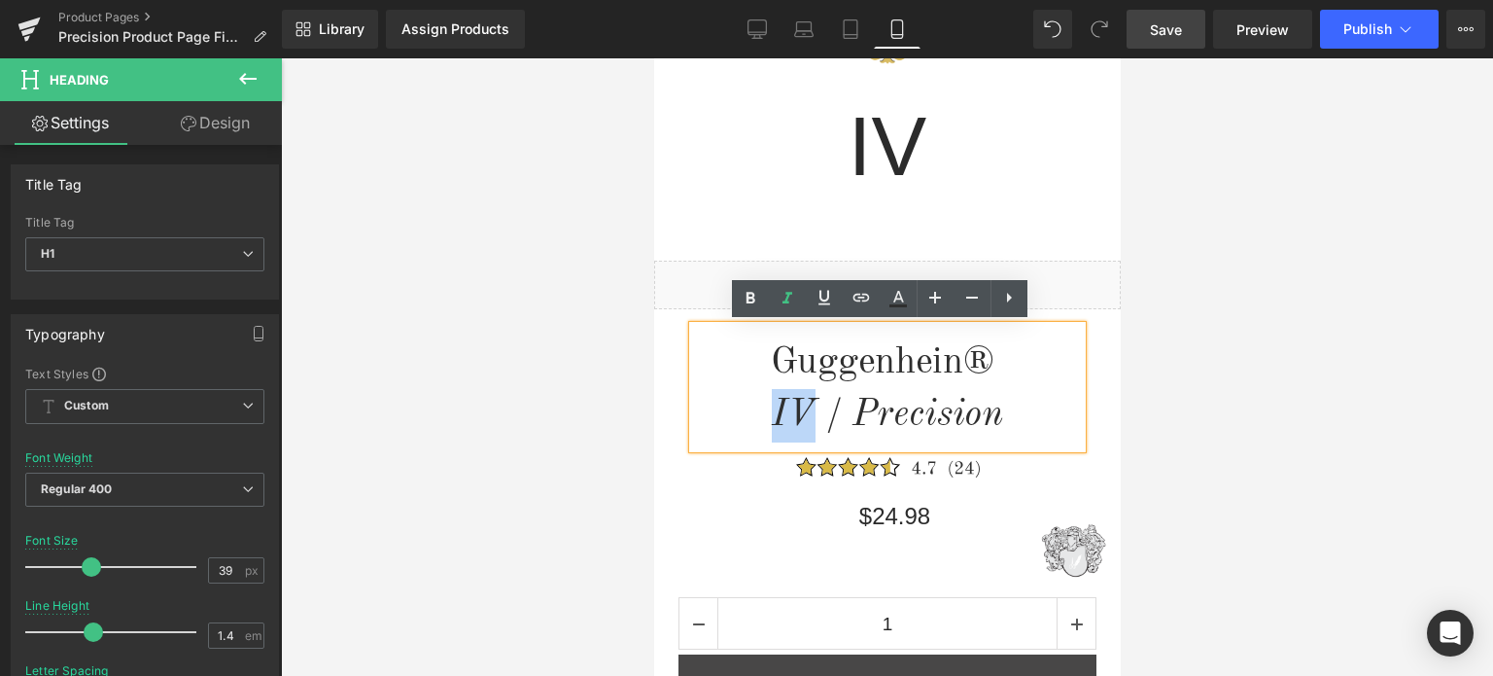
drag, startPoint x: 811, startPoint y: 408, endPoint x: 773, endPoint y: 401, distance: 38.7
click at [761, 405] on h1 "IV / Precision" at bounding box center [886, 415] width 389 height 53
click at [790, 303] on icon at bounding box center [787, 298] width 23 height 23
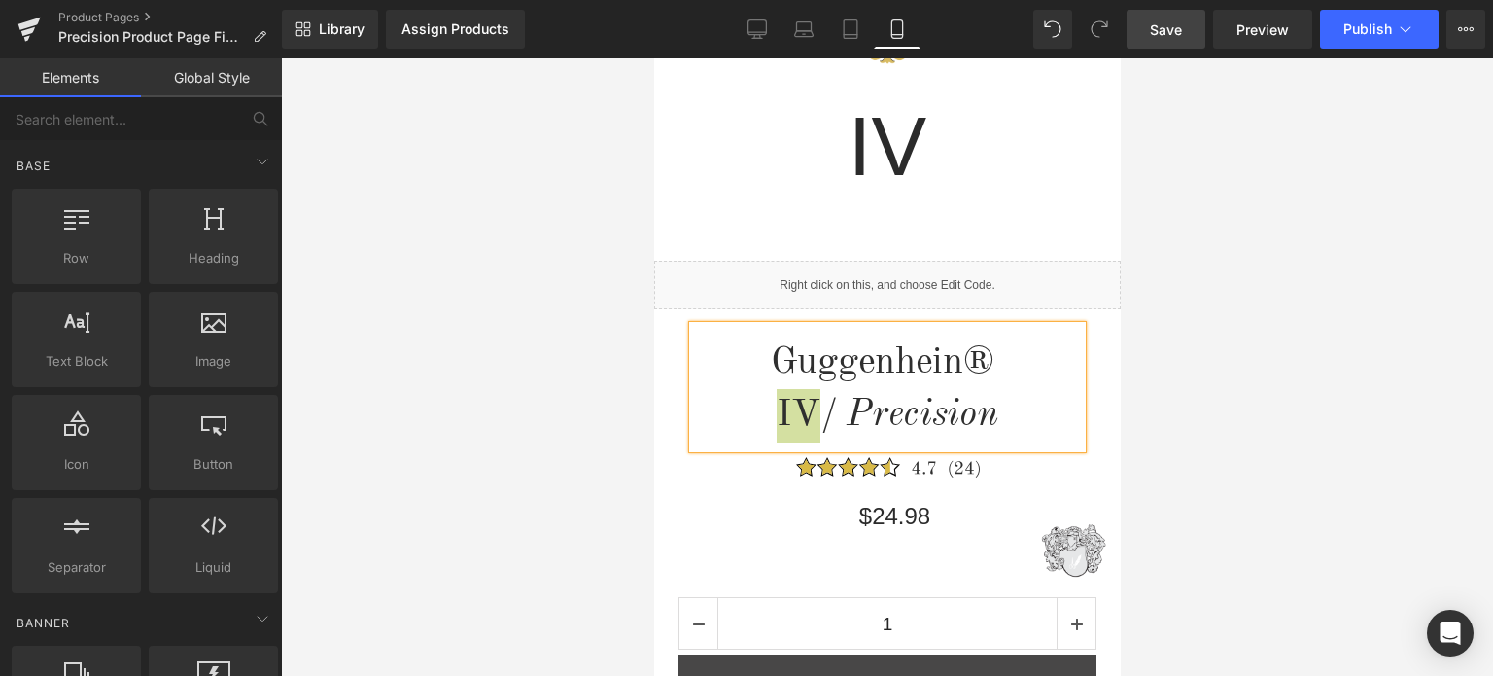
click at [1263, 426] on div at bounding box center [887, 366] width 1212 height 617
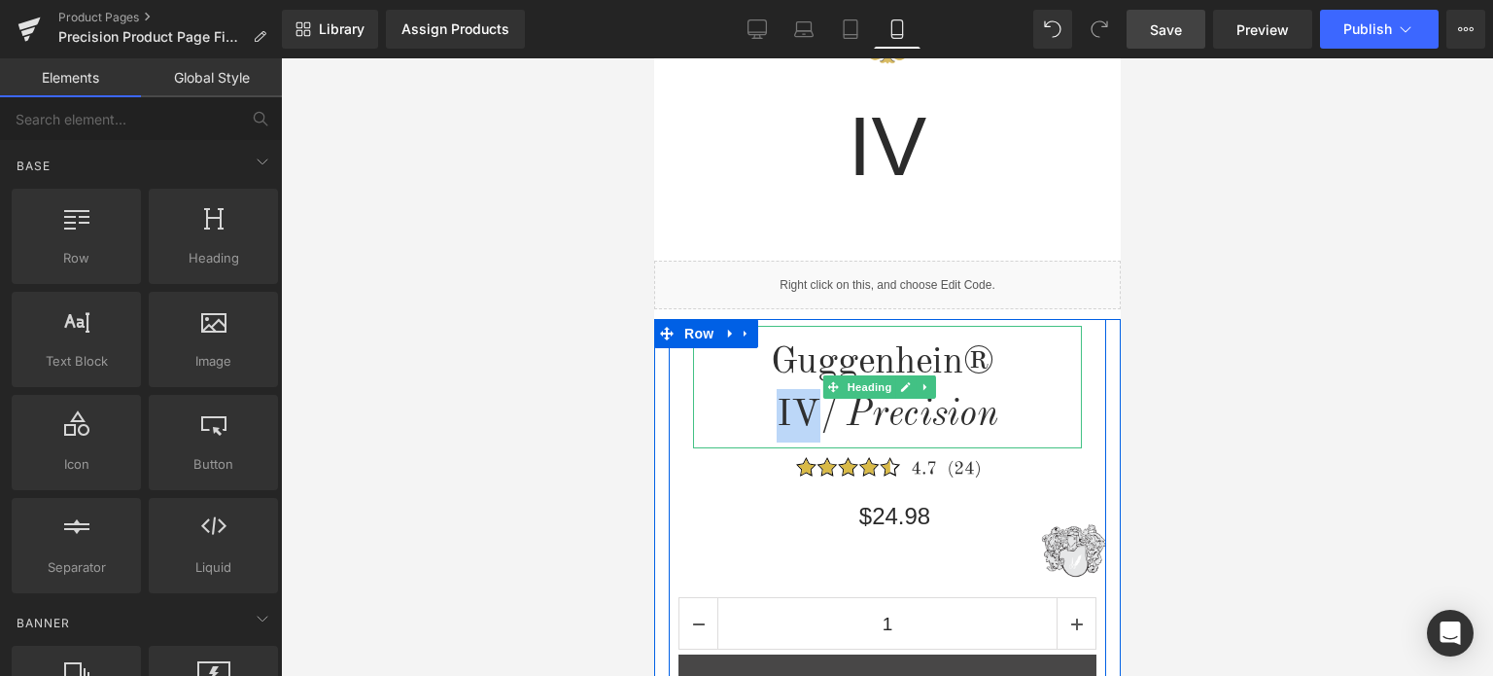
click at [1036, 410] on h1 "IV / Precision" at bounding box center [886, 415] width 389 height 53
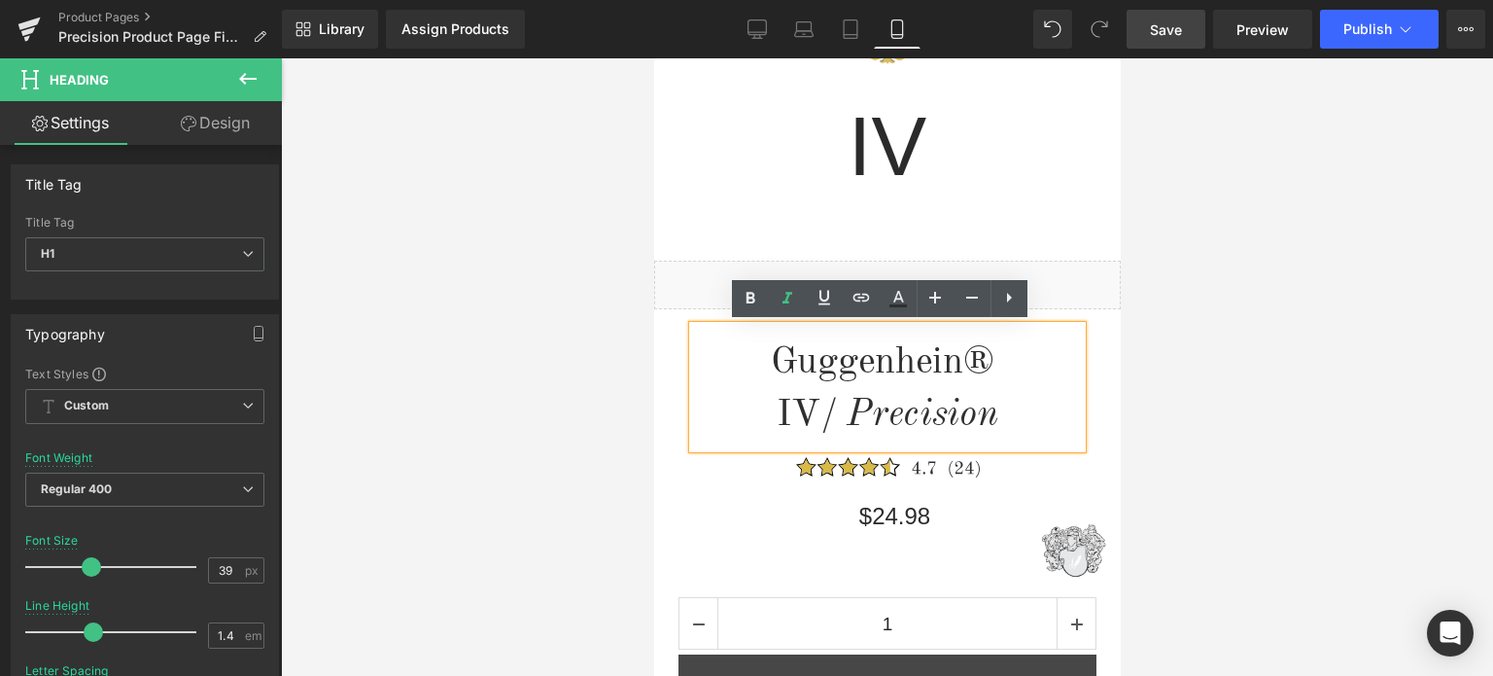
click at [1170, 26] on span "Save" at bounding box center [1166, 29] width 32 height 20
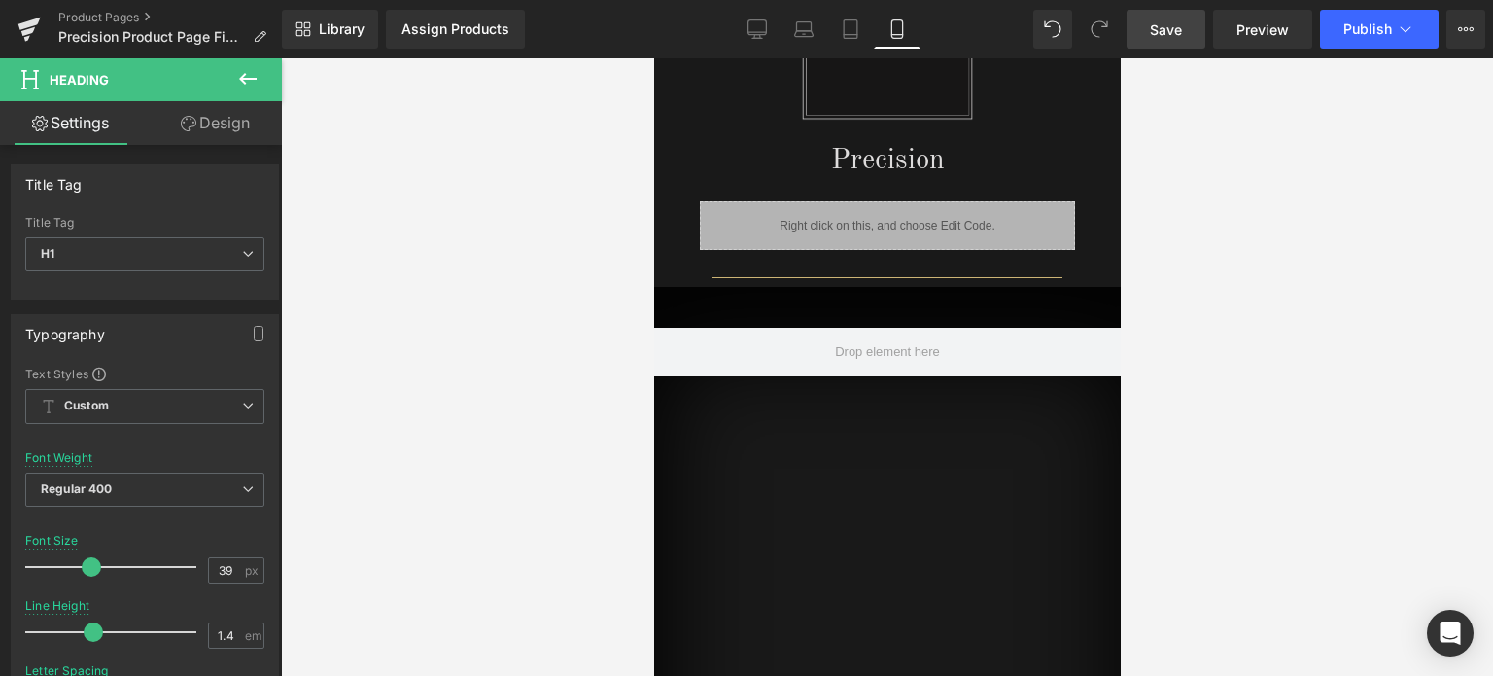
scroll to position [2314, 0]
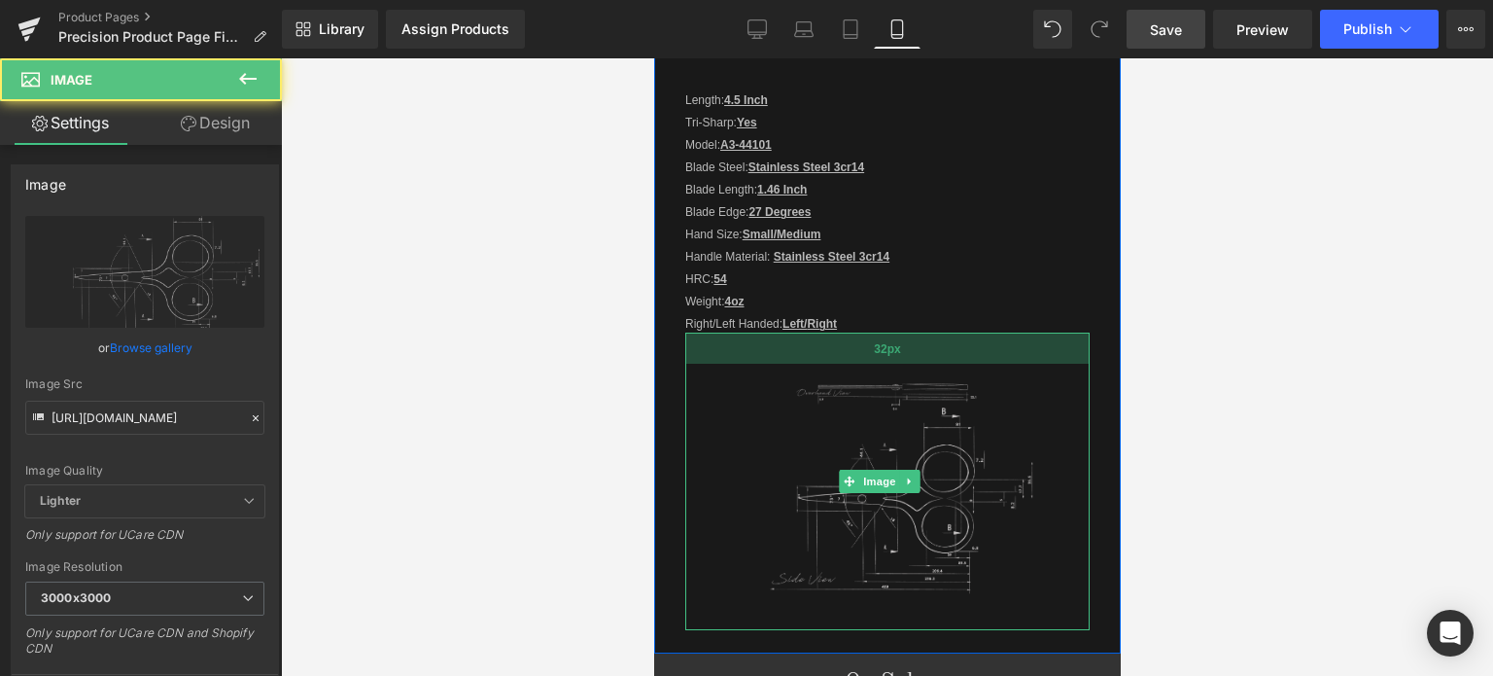
click at [938, 337] on div "32px" at bounding box center [887, 348] width 404 height 31
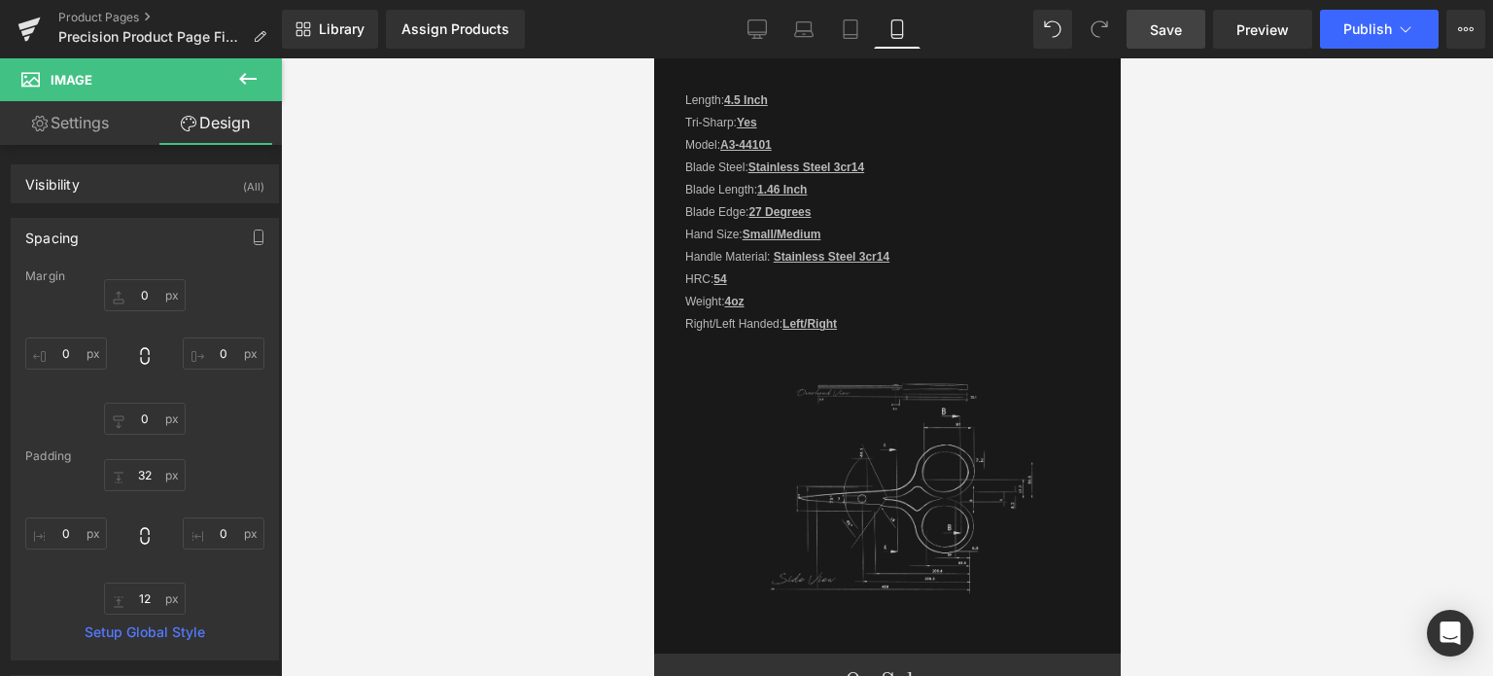
click at [1168, 30] on span "Save" at bounding box center [1166, 29] width 32 height 20
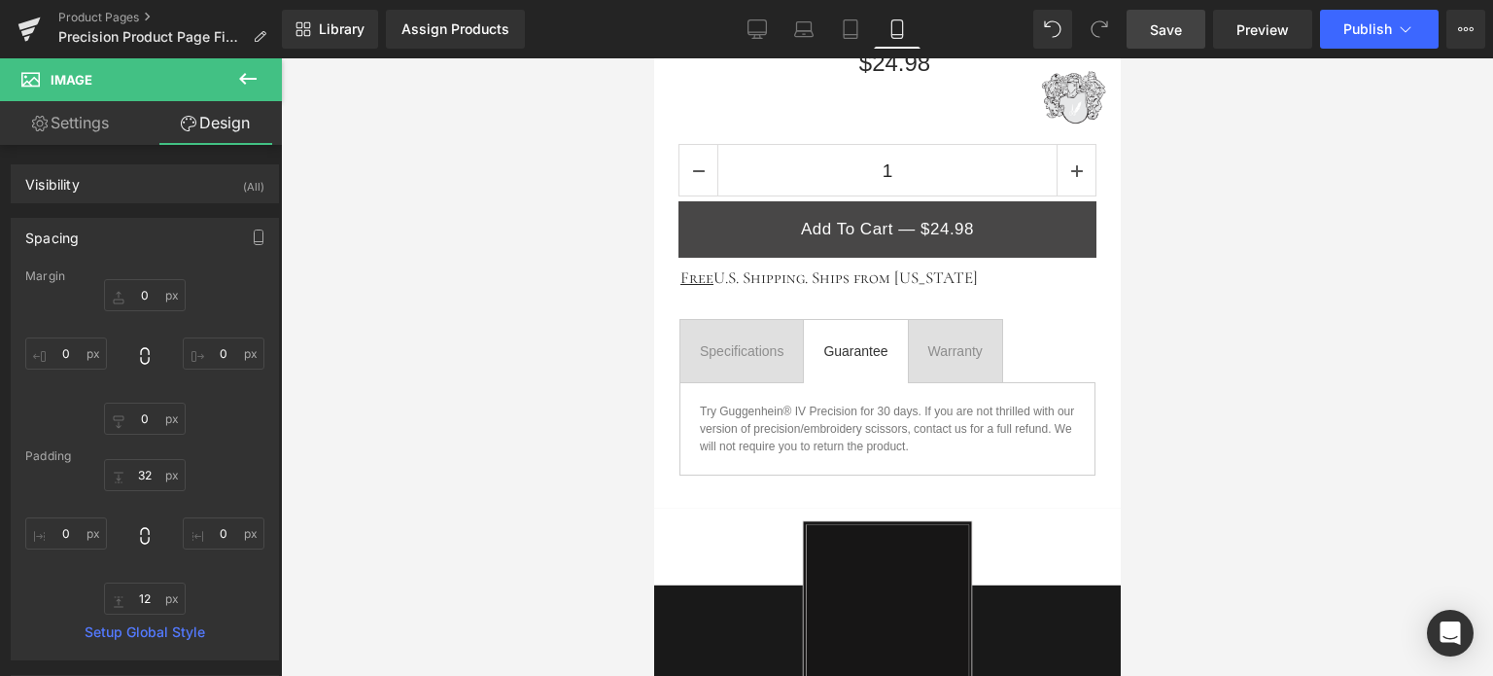
scroll to position [720, 0]
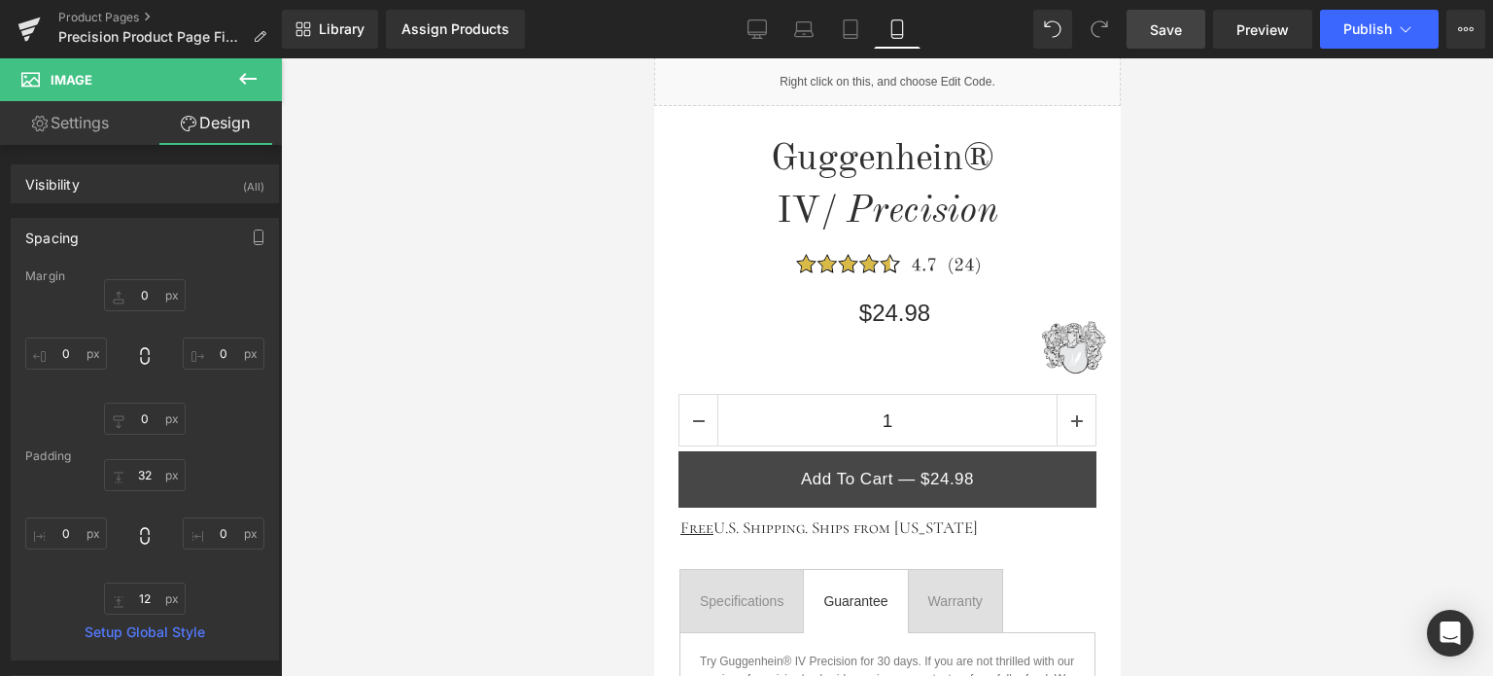
drag, startPoint x: 1112, startPoint y: 405, endPoint x: 1800, endPoint y: 280, distance: 698.8
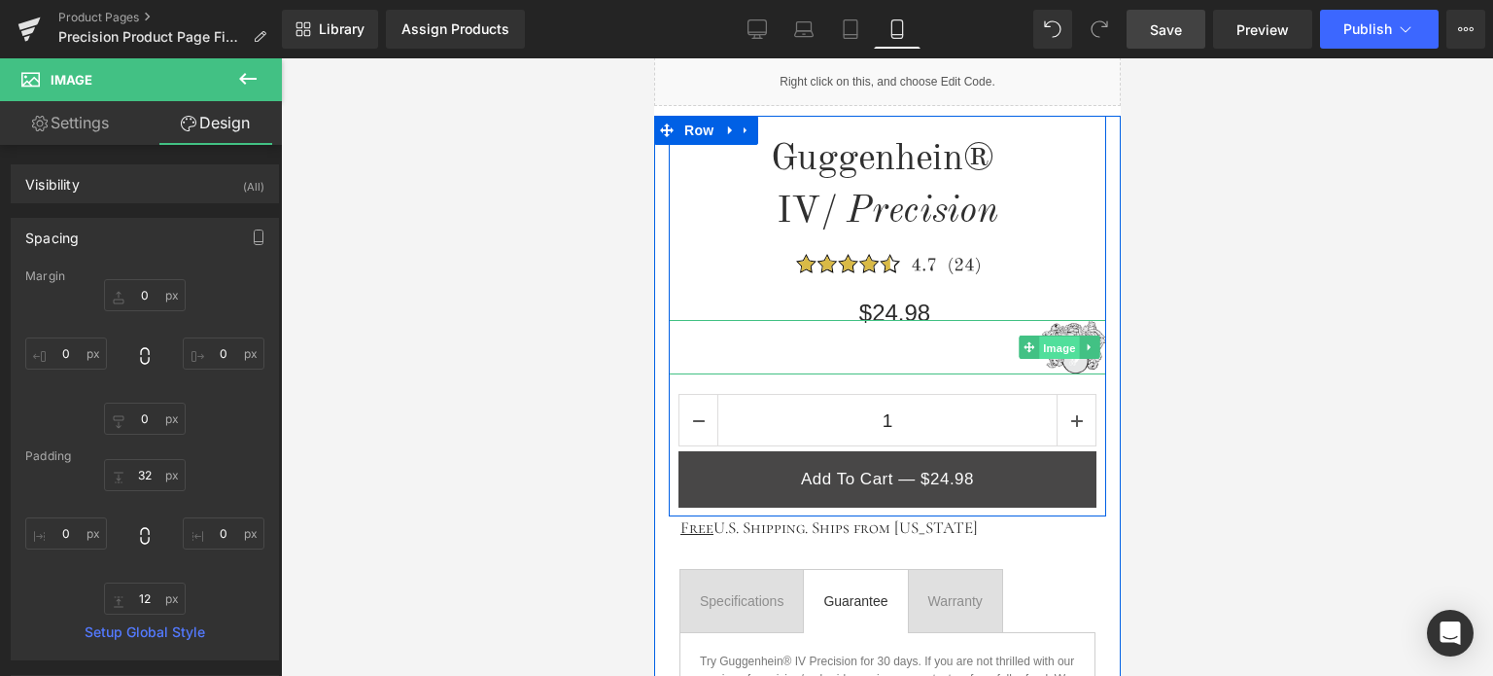
click at [1062, 348] on span "Image" at bounding box center [1058, 347] width 41 height 23
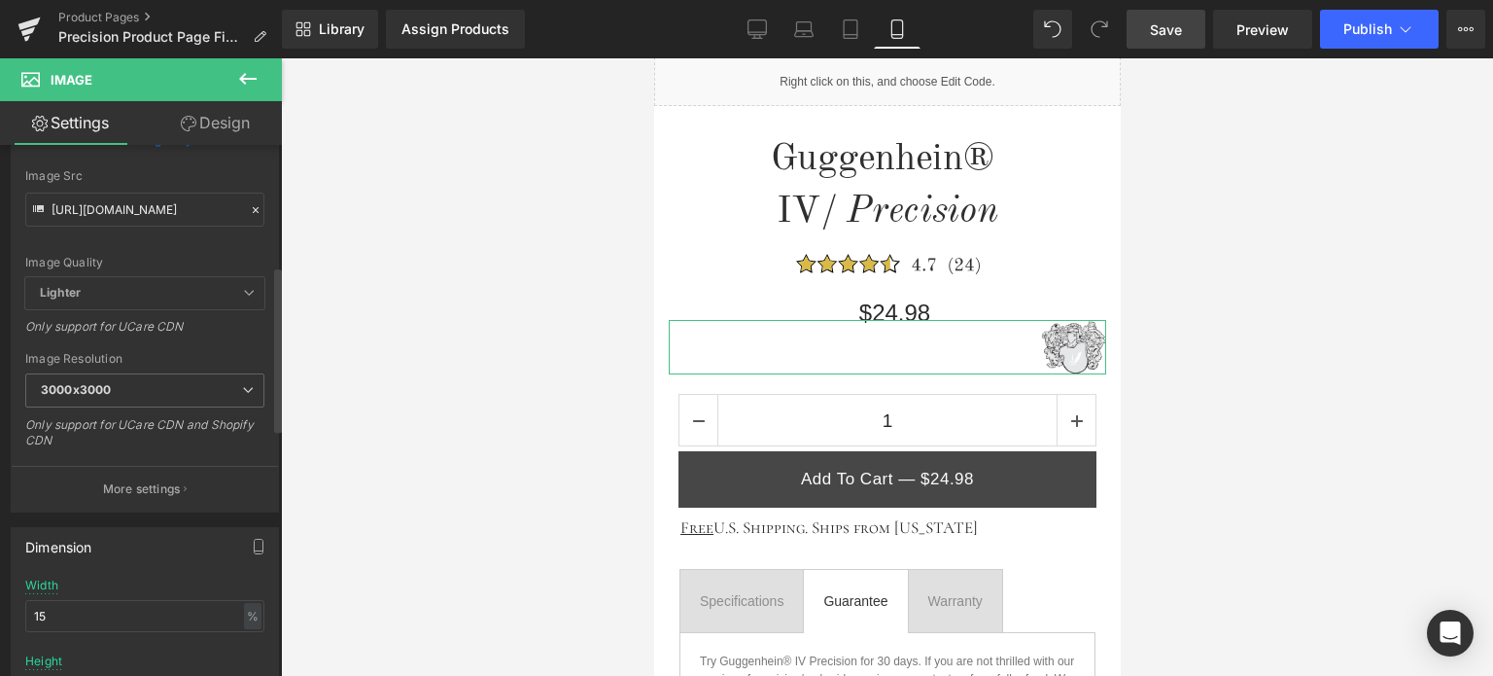
scroll to position [389, 0]
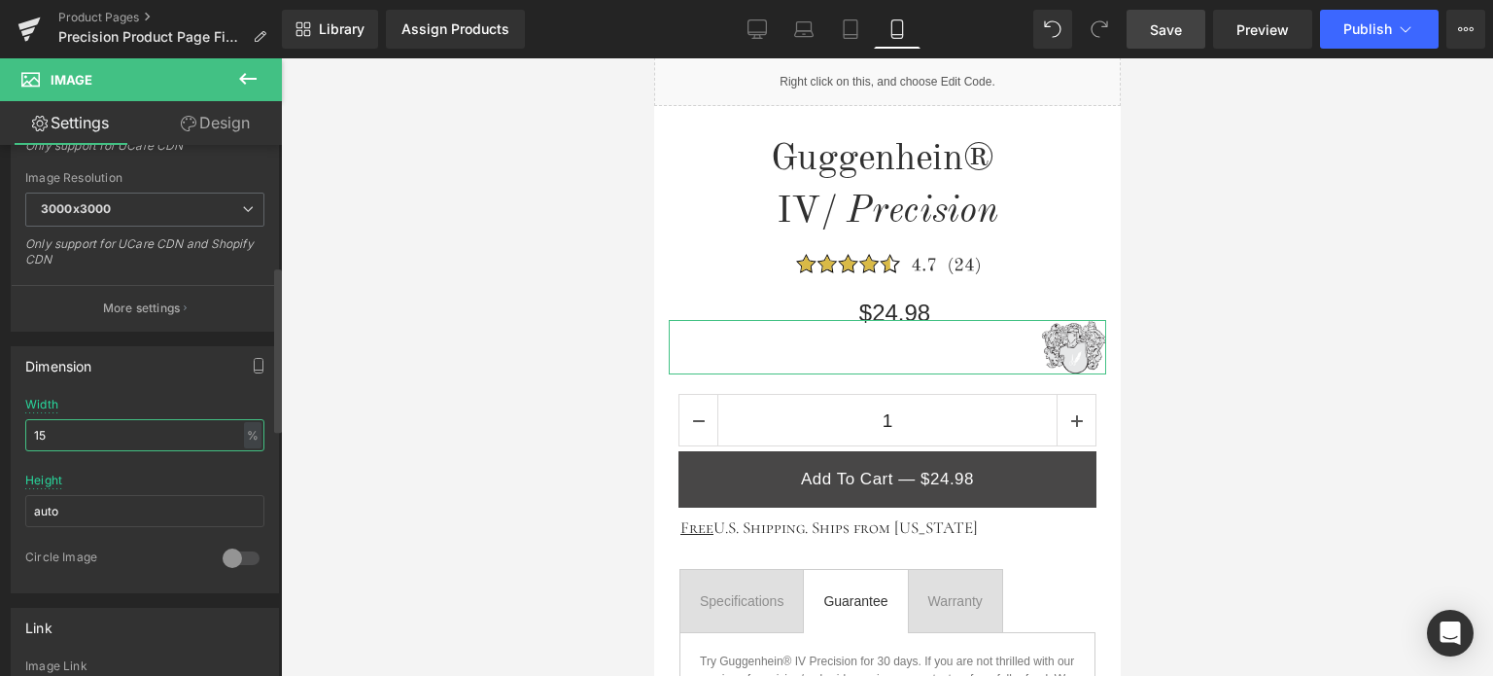
drag, startPoint x: 35, startPoint y: 433, endPoint x: 50, endPoint y: 434, distance: 14.6
click at [50, 434] on input "15" at bounding box center [144, 435] width 239 height 32
click at [47, 434] on input "15" at bounding box center [144, 435] width 239 height 32
drag, startPoint x: 38, startPoint y: 433, endPoint x: 53, endPoint y: 433, distance: 14.6
click at [51, 433] on input "15" at bounding box center [144, 435] width 239 height 32
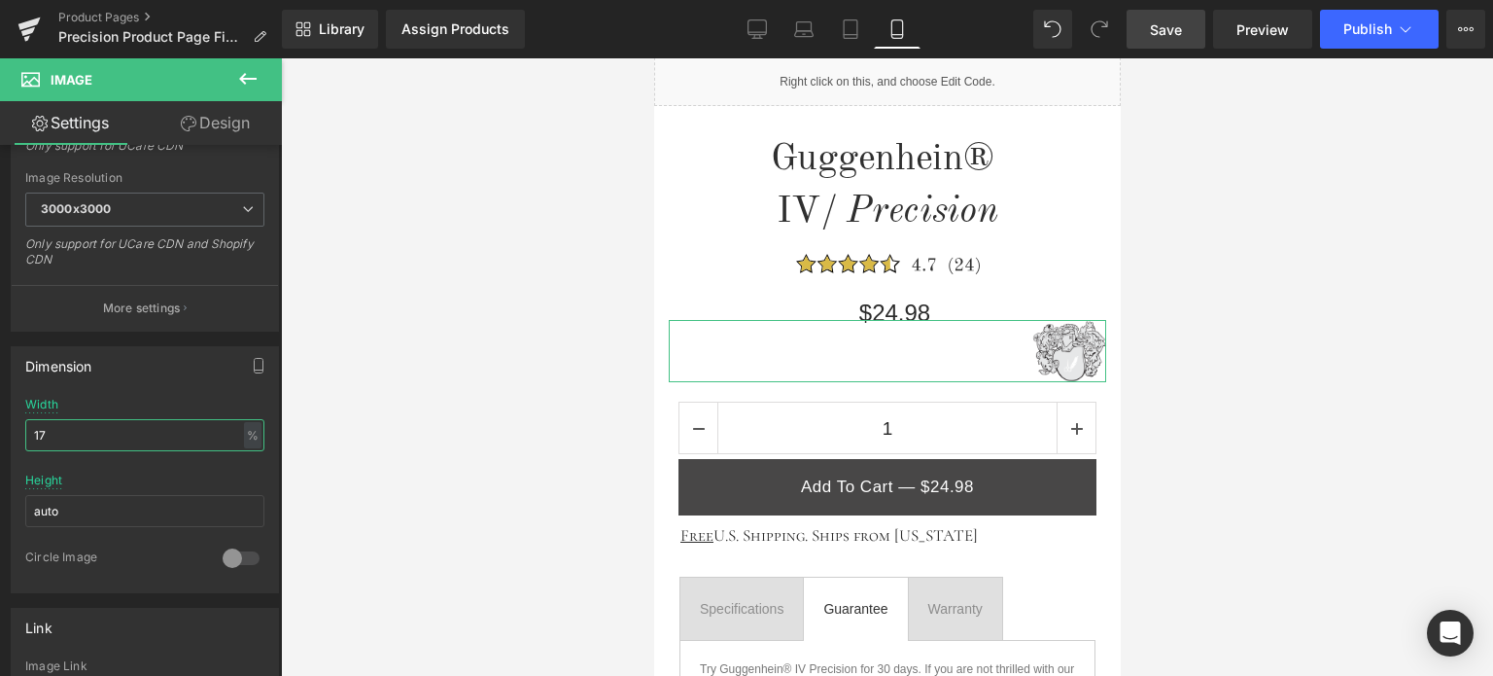
type input "17"
click at [212, 121] on link "Design" at bounding box center [215, 123] width 141 height 44
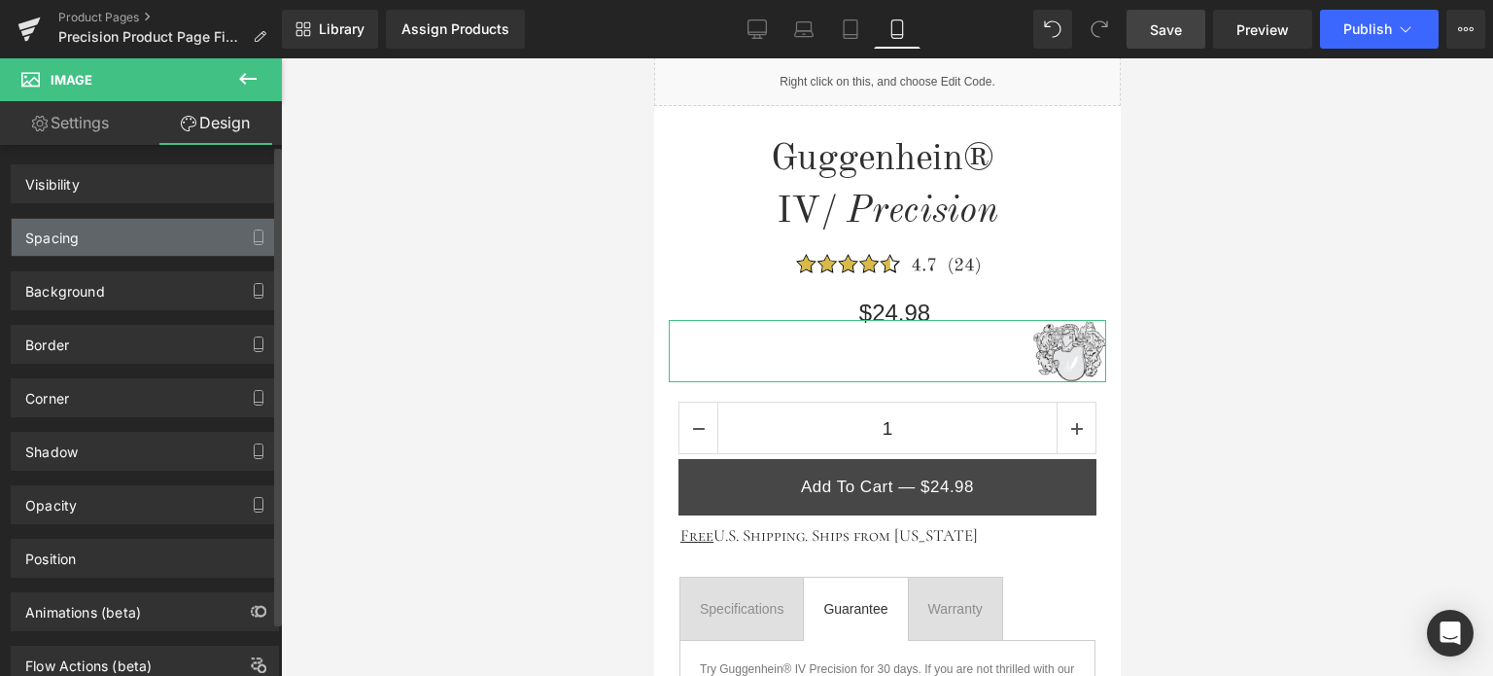
click at [86, 240] on div "Spacing" at bounding box center [145, 237] width 266 height 37
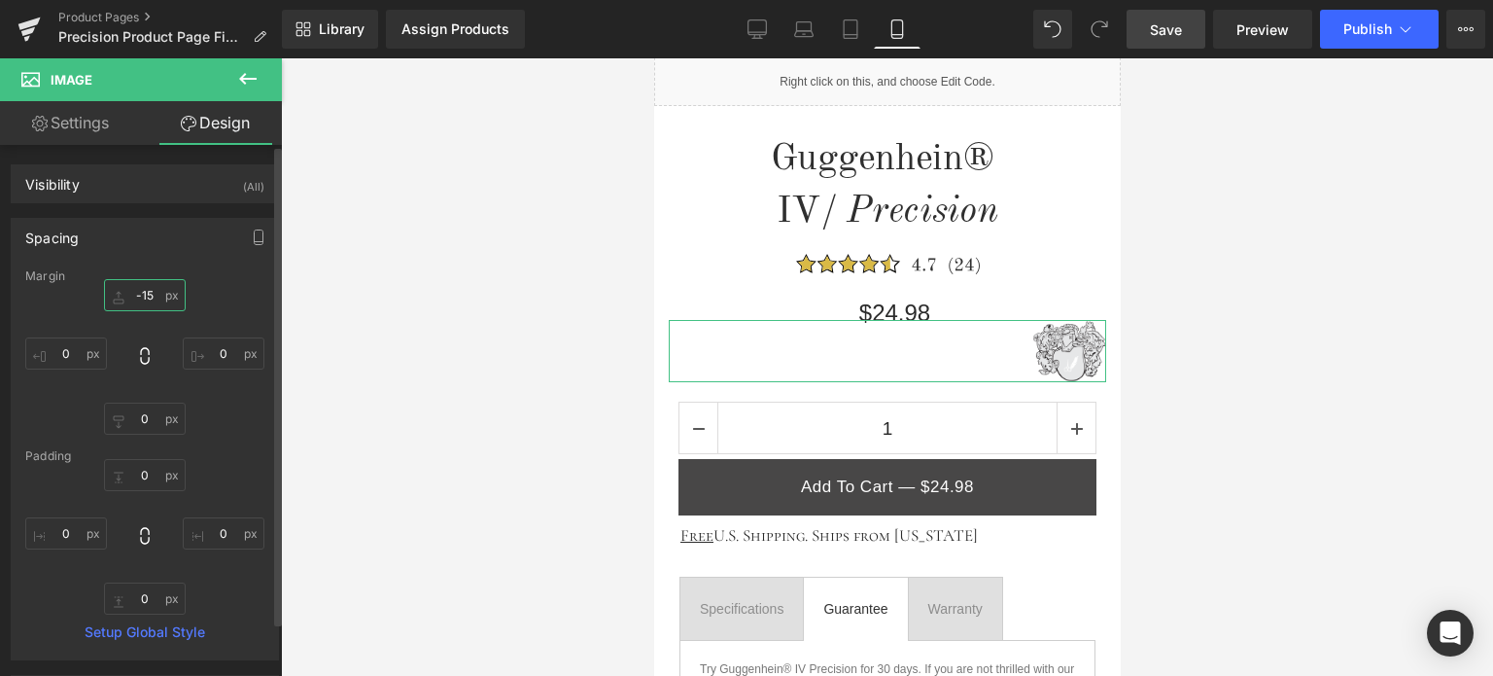
click at [154, 294] on input "text" at bounding box center [145, 295] width 82 height 32
click at [141, 296] on input "text" at bounding box center [145, 295] width 82 height 32
click at [141, 295] on input "text" at bounding box center [145, 295] width 82 height 32
click at [140, 294] on input "text" at bounding box center [145, 295] width 82 height 32
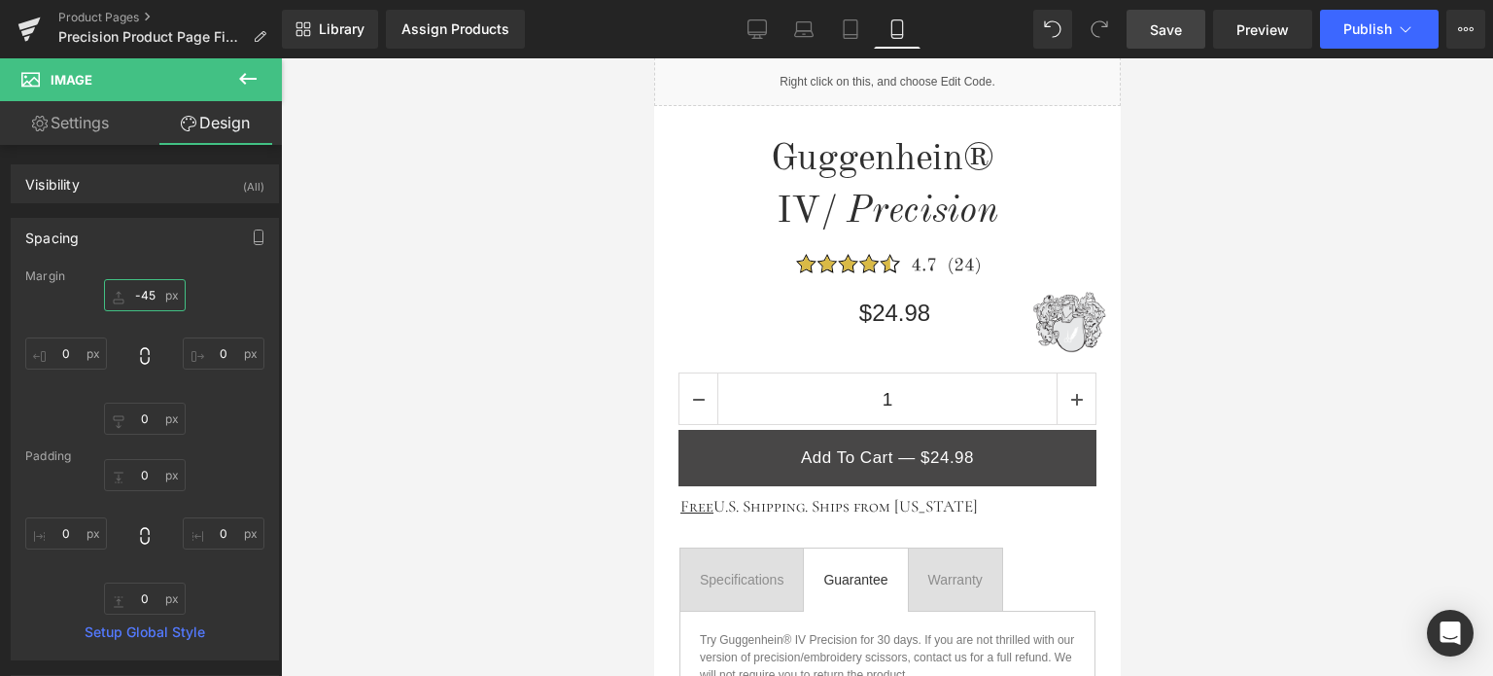
type input "-45"
click at [1182, 33] on span "Save" at bounding box center [1166, 29] width 32 height 20
click at [758, 29] on icon at bounding box center [757, 28] width 19 height 19
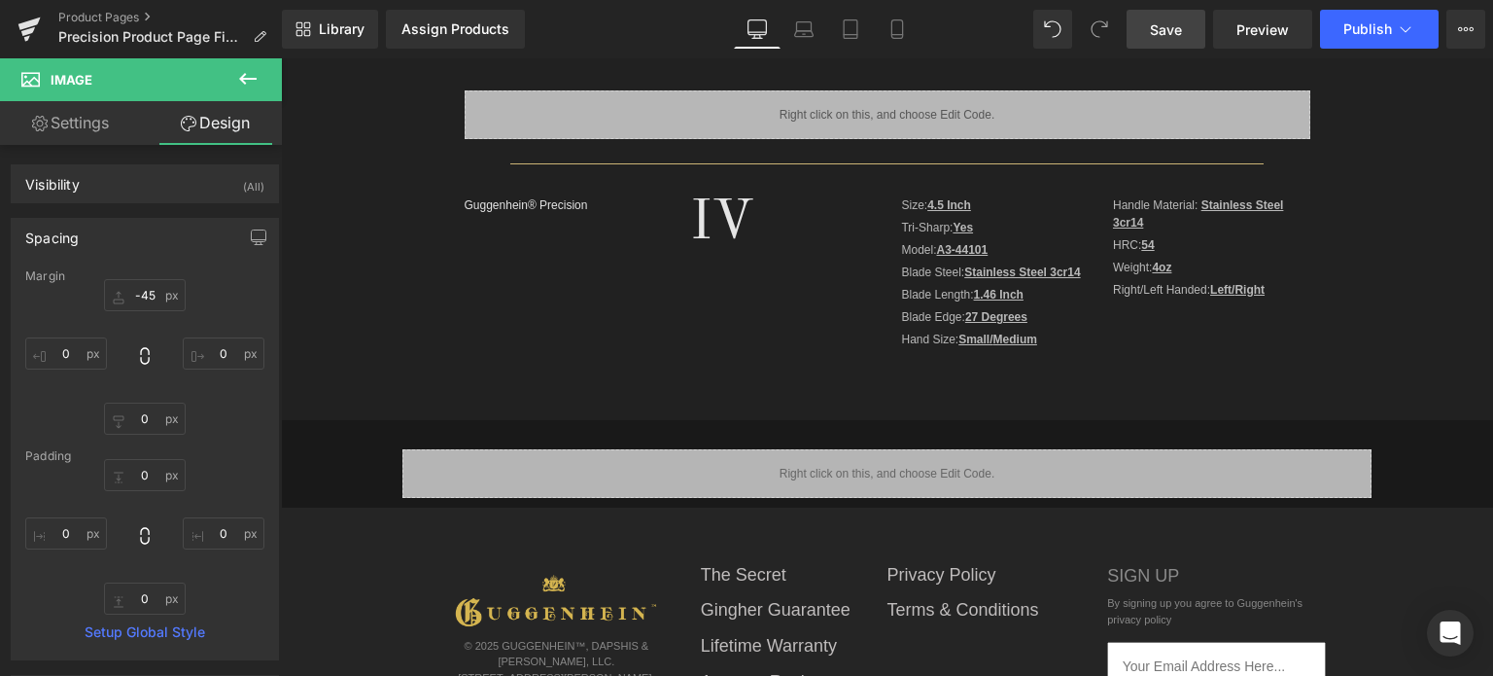
scroll to position [0, 0]
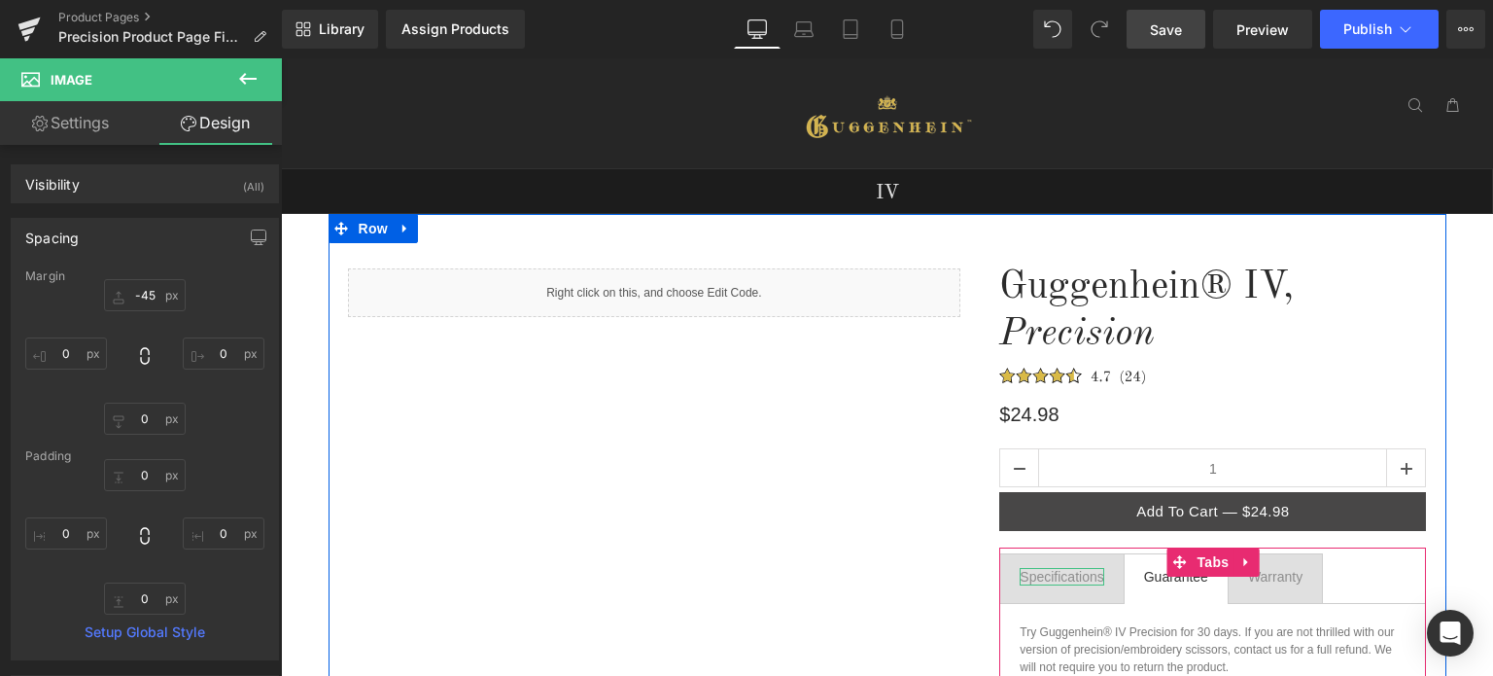
click at [1058, 575] on div "Specifications" at bounding box center [1062, 577] width 84 height 18
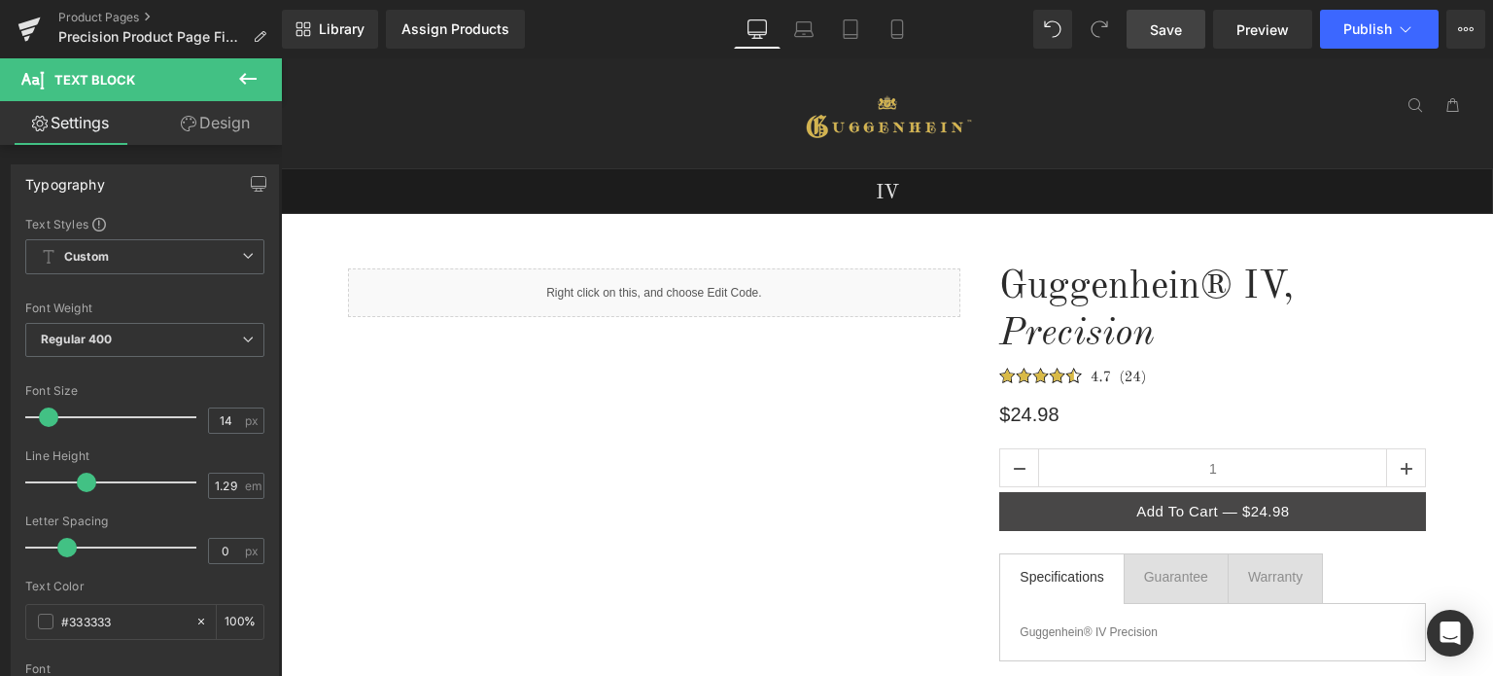
click at [1164, 26] on span "Save" at bounding box center [1166, 29] width 32 height 20
click at [902, 24] on icon at bounding box center [897, 29] width 11 height 18
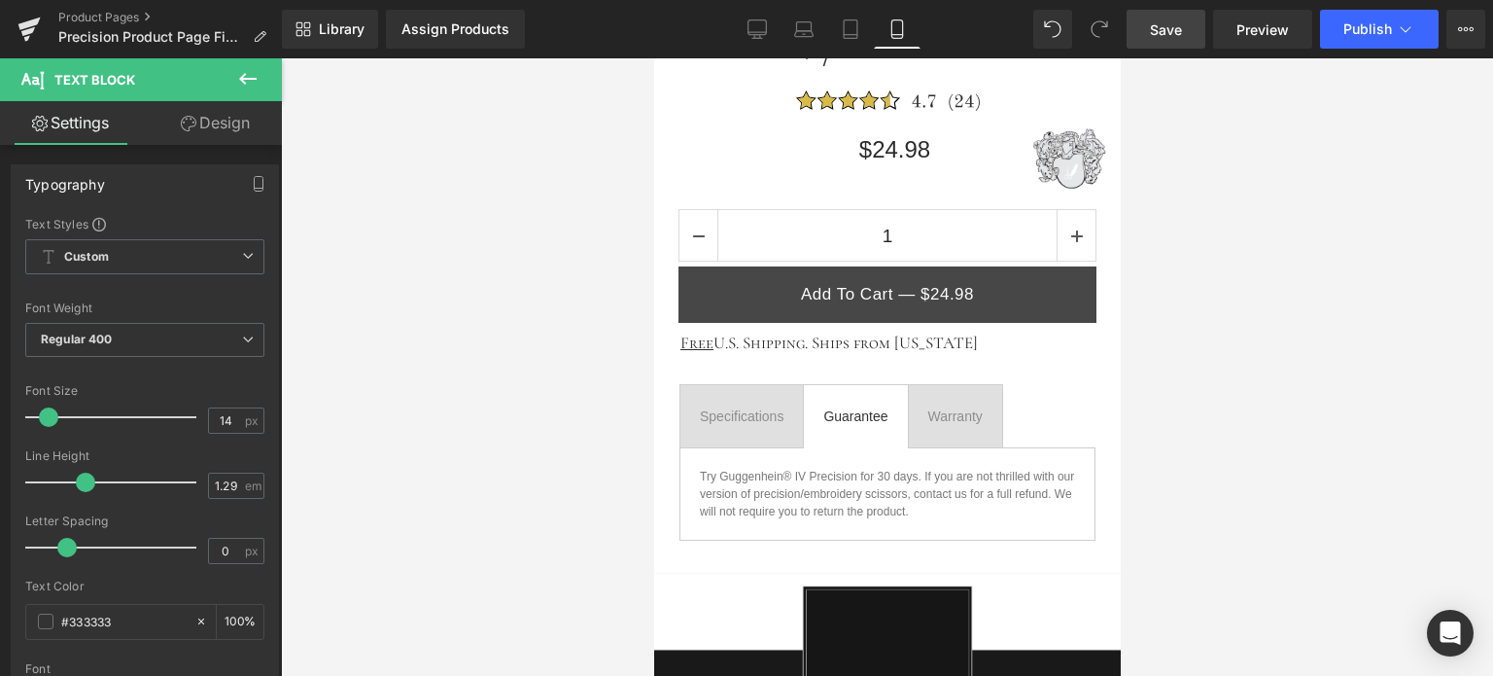
scroll to position [837, 0]
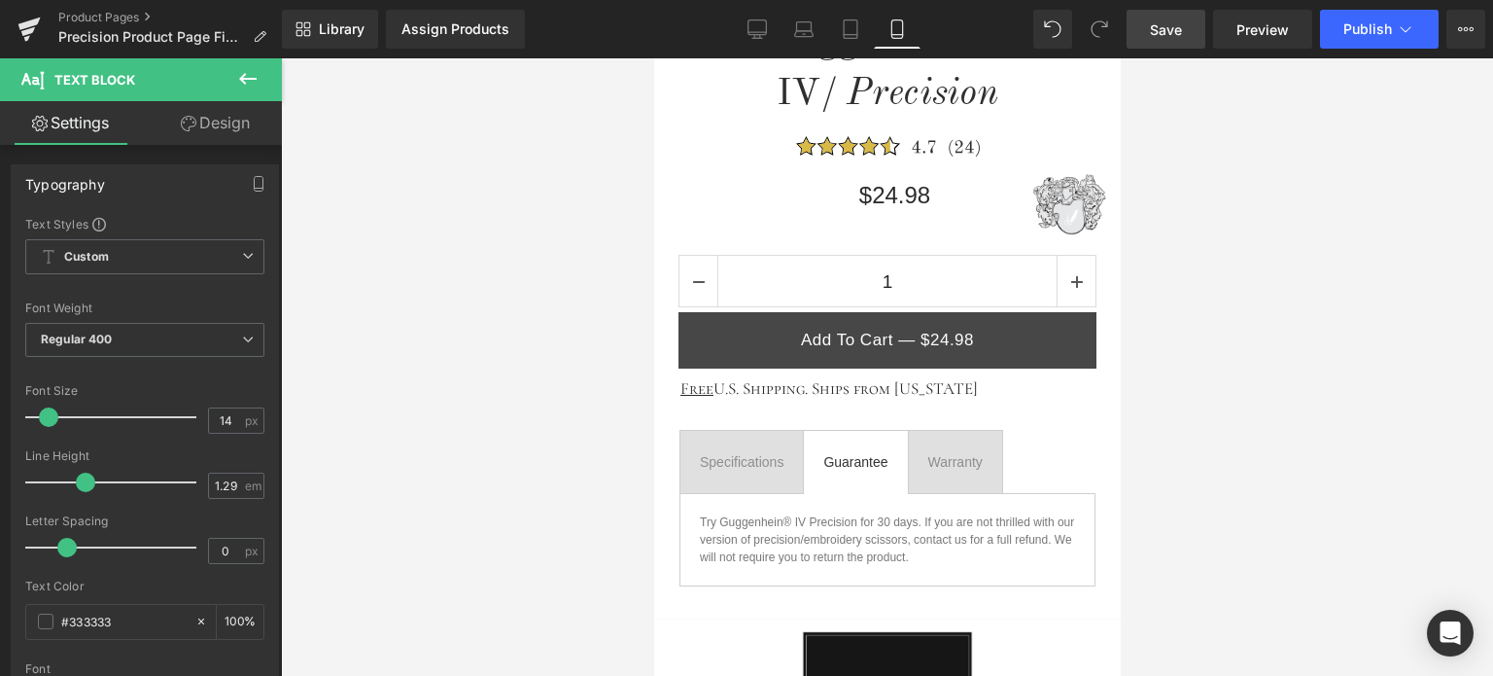
drag, startPoint x: 1111, startPoint y: 131, endPoint x: 1774, endPoint y: 302, distance: 684.8
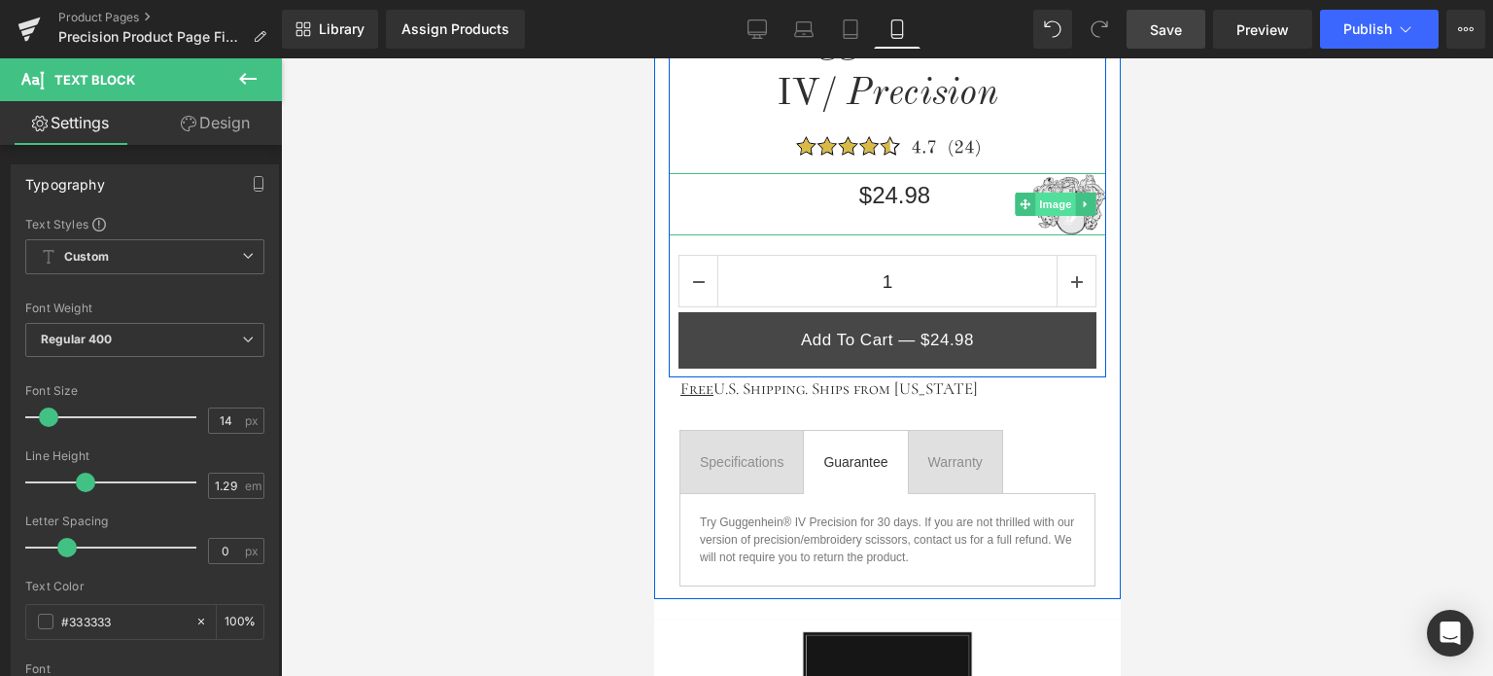
click at [1055, 205] on span "Image" at bounding box center [1055, 204] width 41 height 23
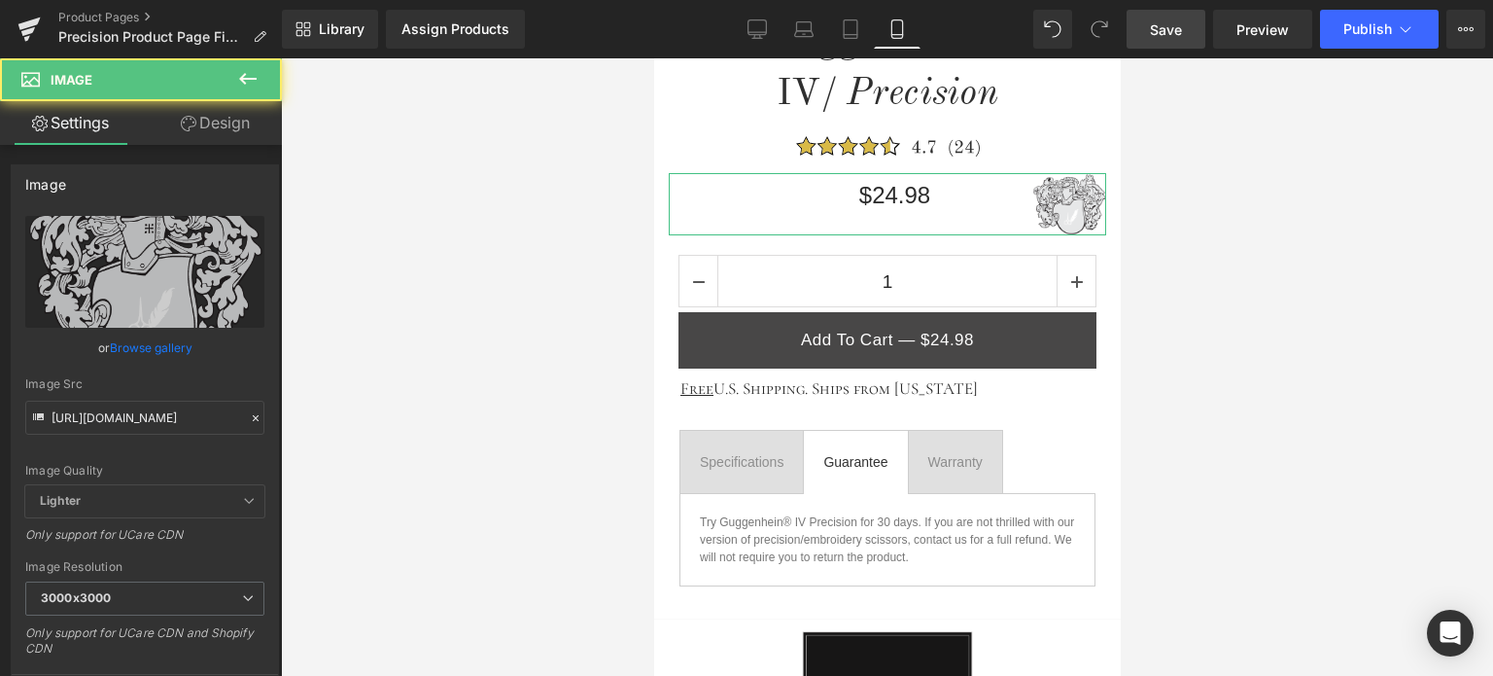
click at [227, 118] on link "Design" at bounding box center [215, 123] width 141 height 44
click at [0, 0] on div "Spacing" at bounding box center [0, 0] width 0 height 0
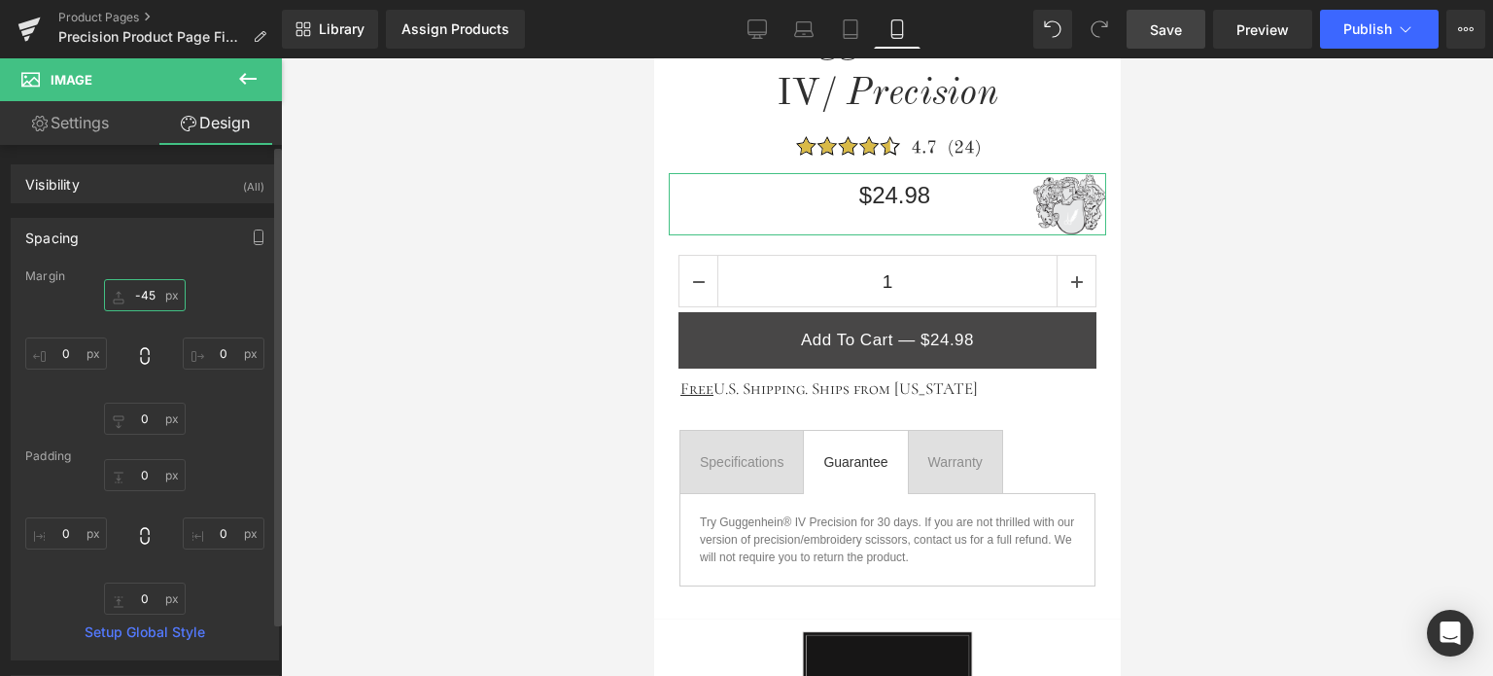
click at [150, 291] on input "text" at bounding box center [145, 295] width 82 height 32
click at [140, 294] on input "text" at bounding box center [145, 295] width 82 height 32
click at [138, 295] on input "text" at bounding box center [145, 295] width 82 height 32
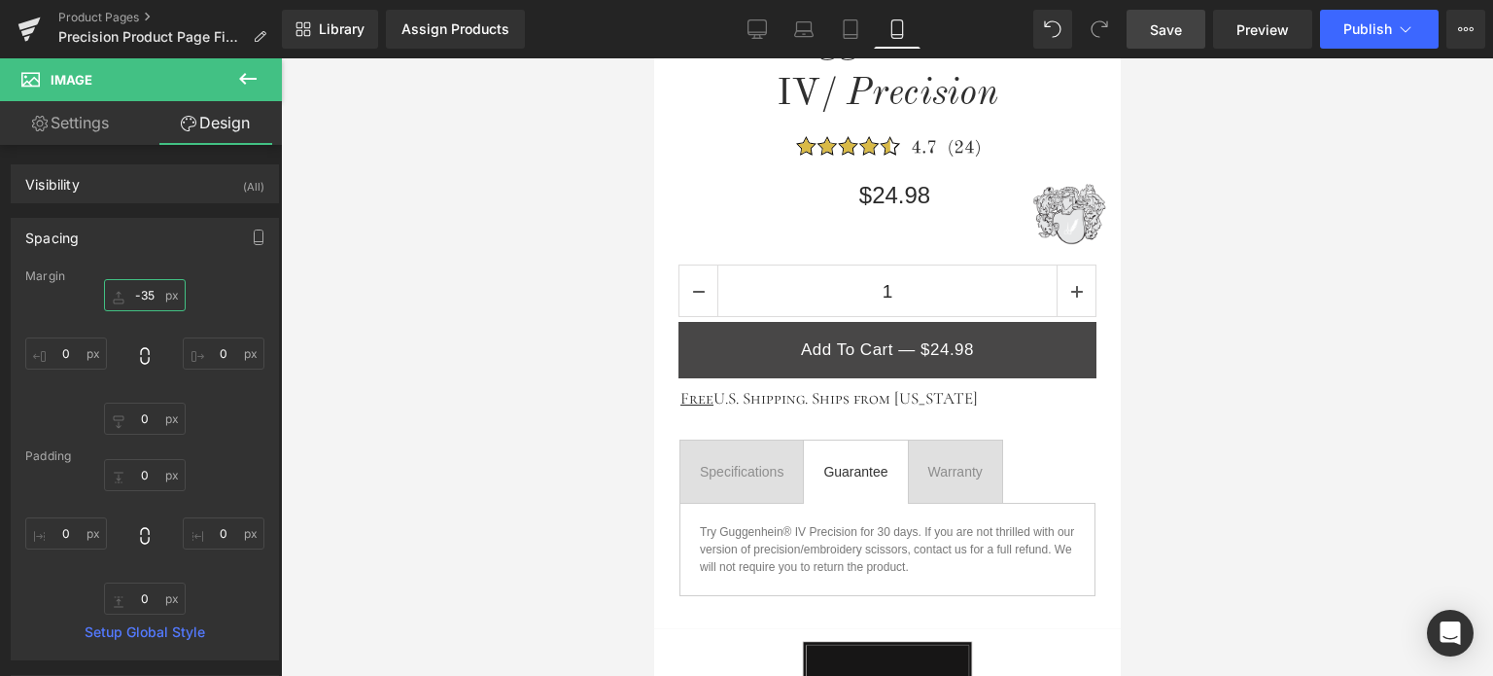
type input "-35"
click at [1173, 30] on span "Save" at bounding box center [1166, 29] width 32 height 20
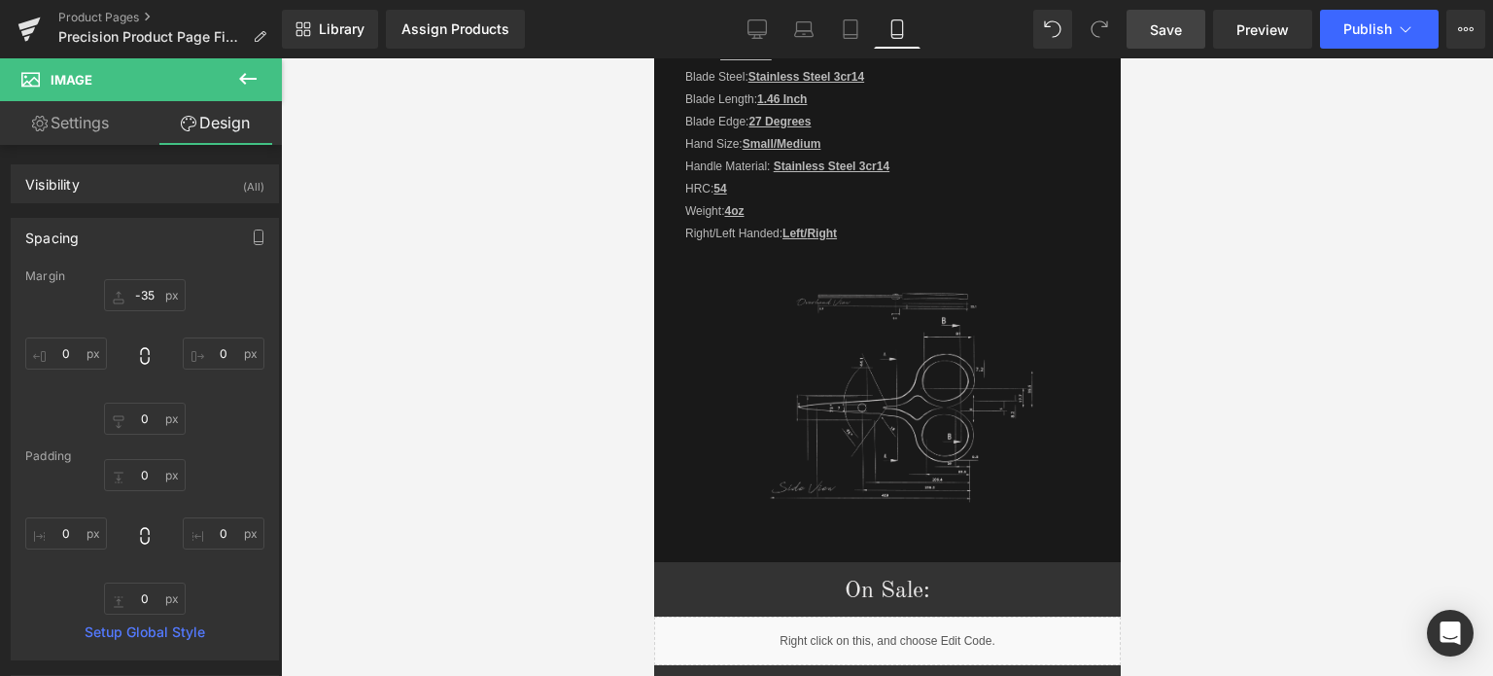
scroll to position [2367, 0]
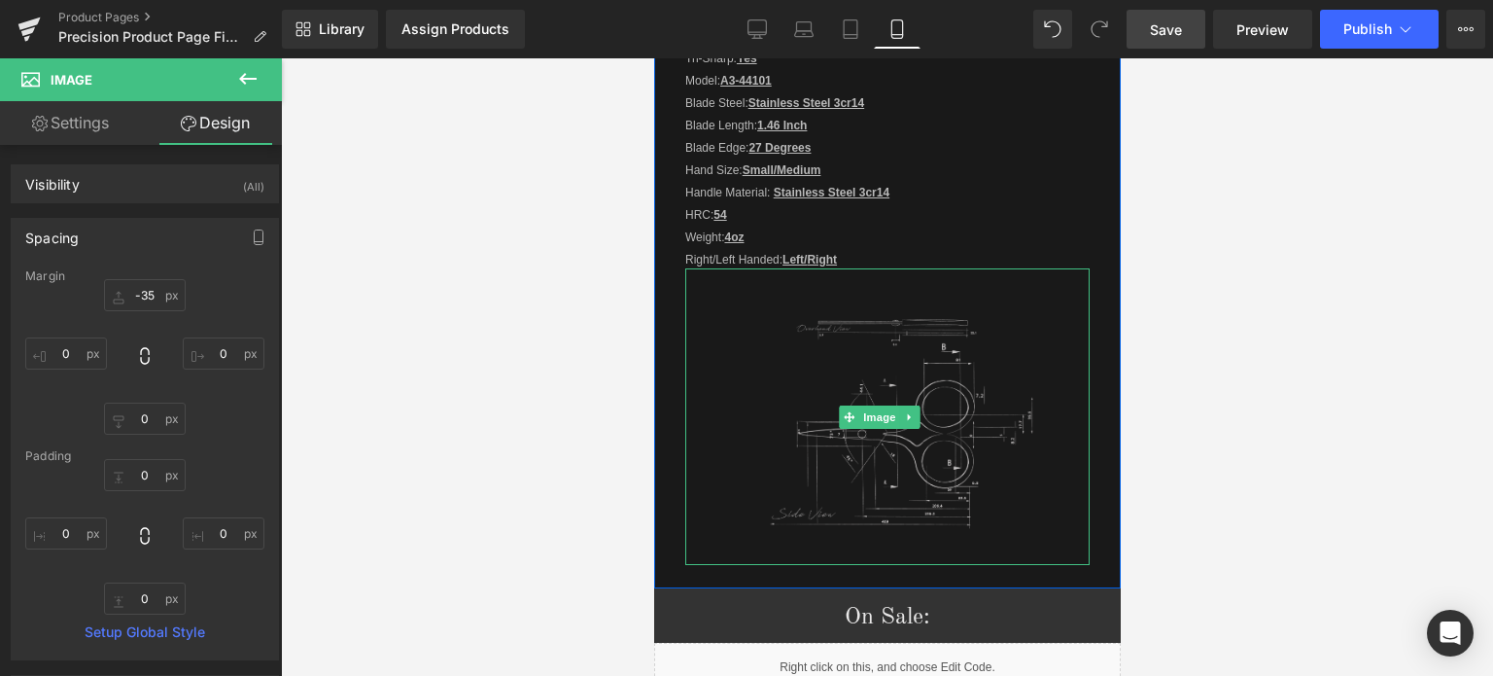
click at [972, 285] on img at bounding box center [886, 416] width 303 height 297
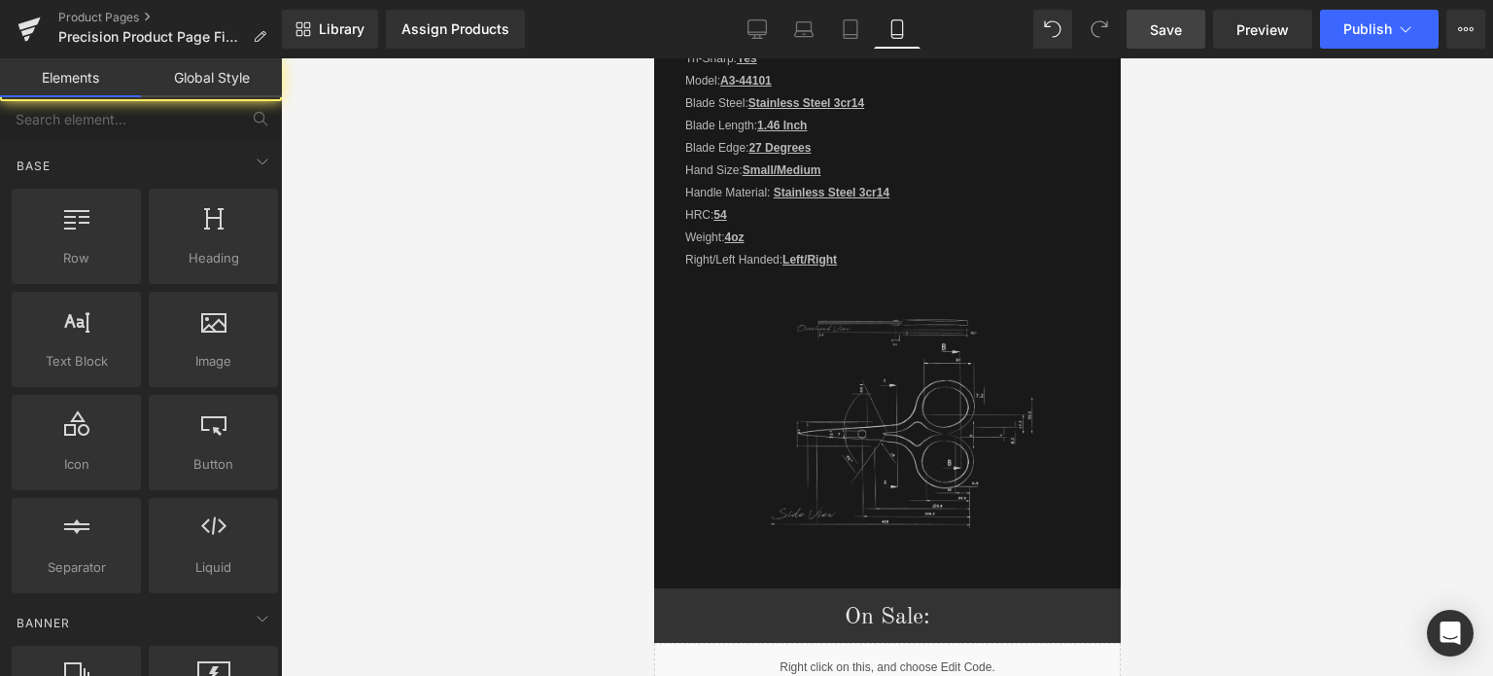
click at [1225, 302] on div at bounding box center [887, 366] width 1212 height 617
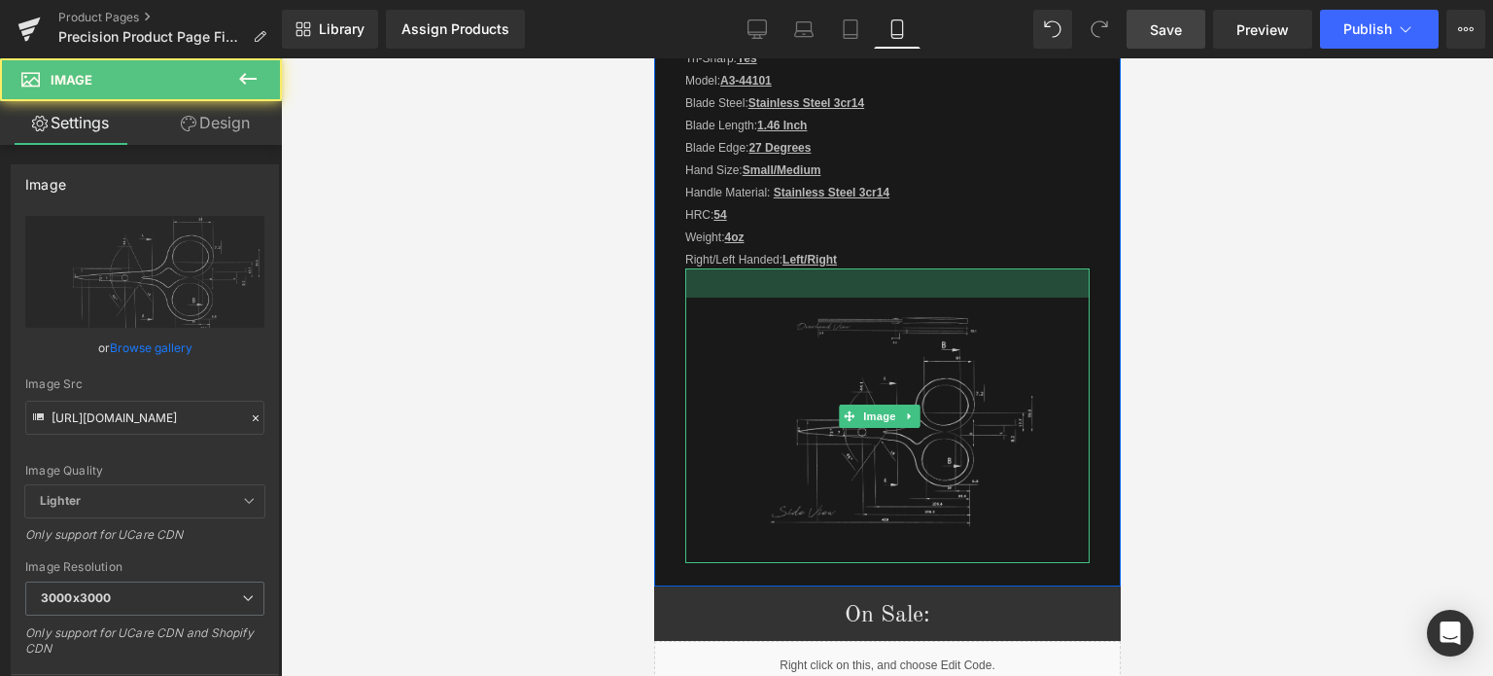
drag, startPoint x: 983, startPoint y: 263, endPoint x: 1846, endPoint y: 364, distance: 869.2
click at [984, 268] on div at bounding box center [887, 282] width 404 height 29
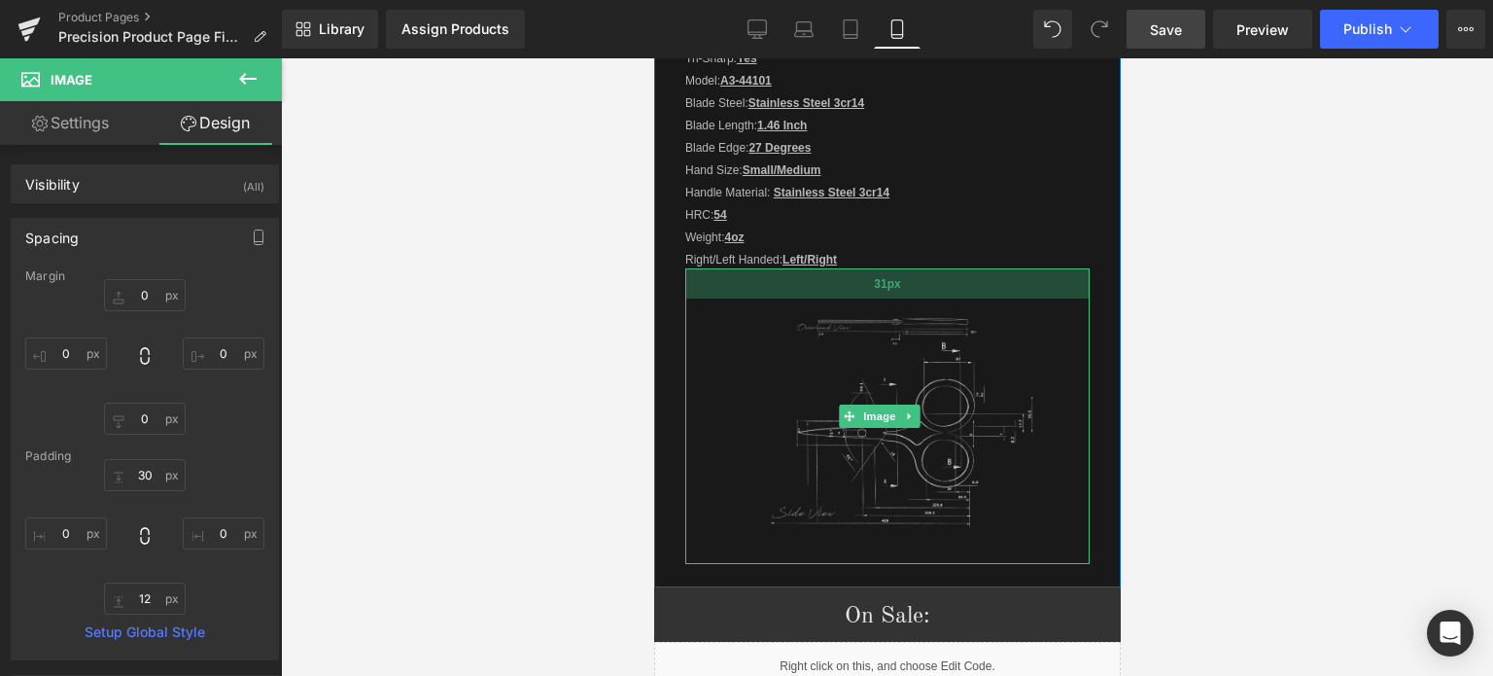
click at [969, 275] on div "31px" at bounding box center [887, 283] width 404 height 30
click at [1311, 327] on div at bounding box center [887, 366] width 1212 height 617
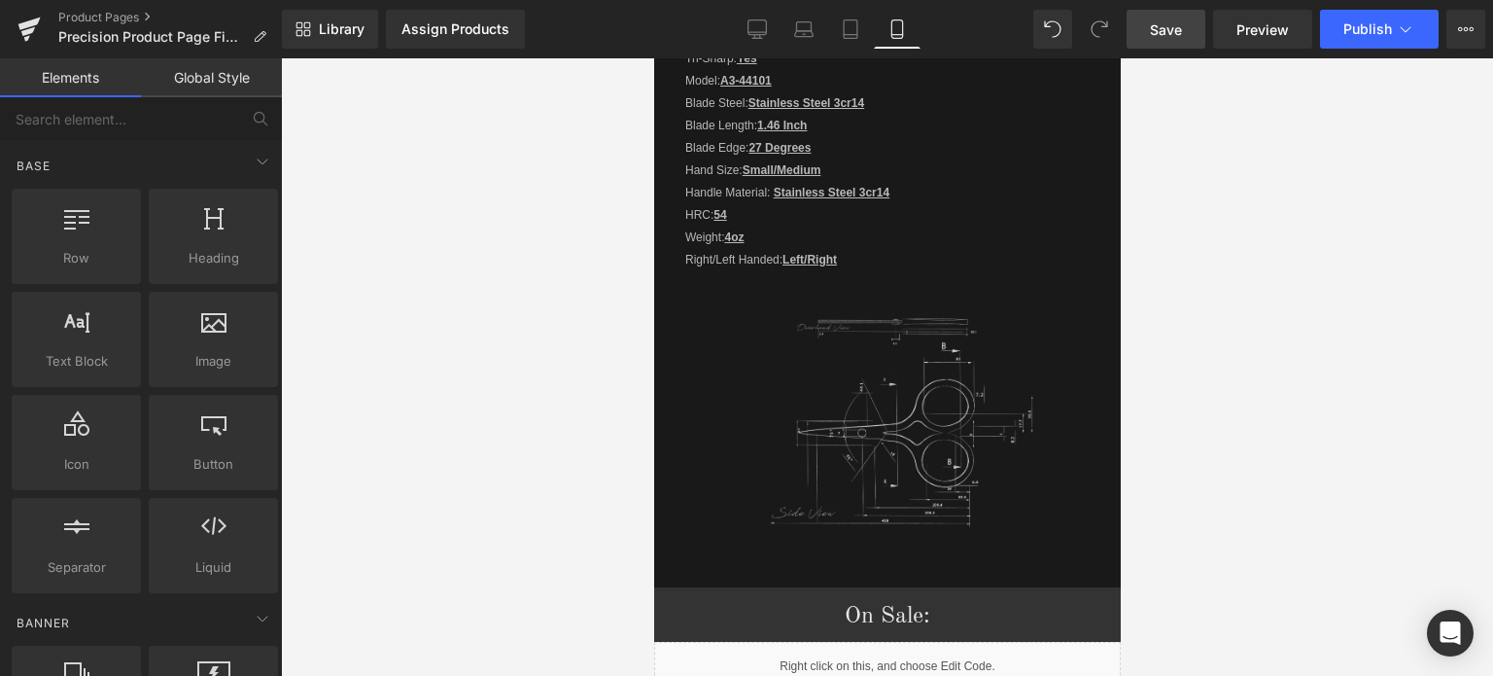
click at [1173, 22] on span "Save" at bounding box center [1166, 29] width 32 height 20
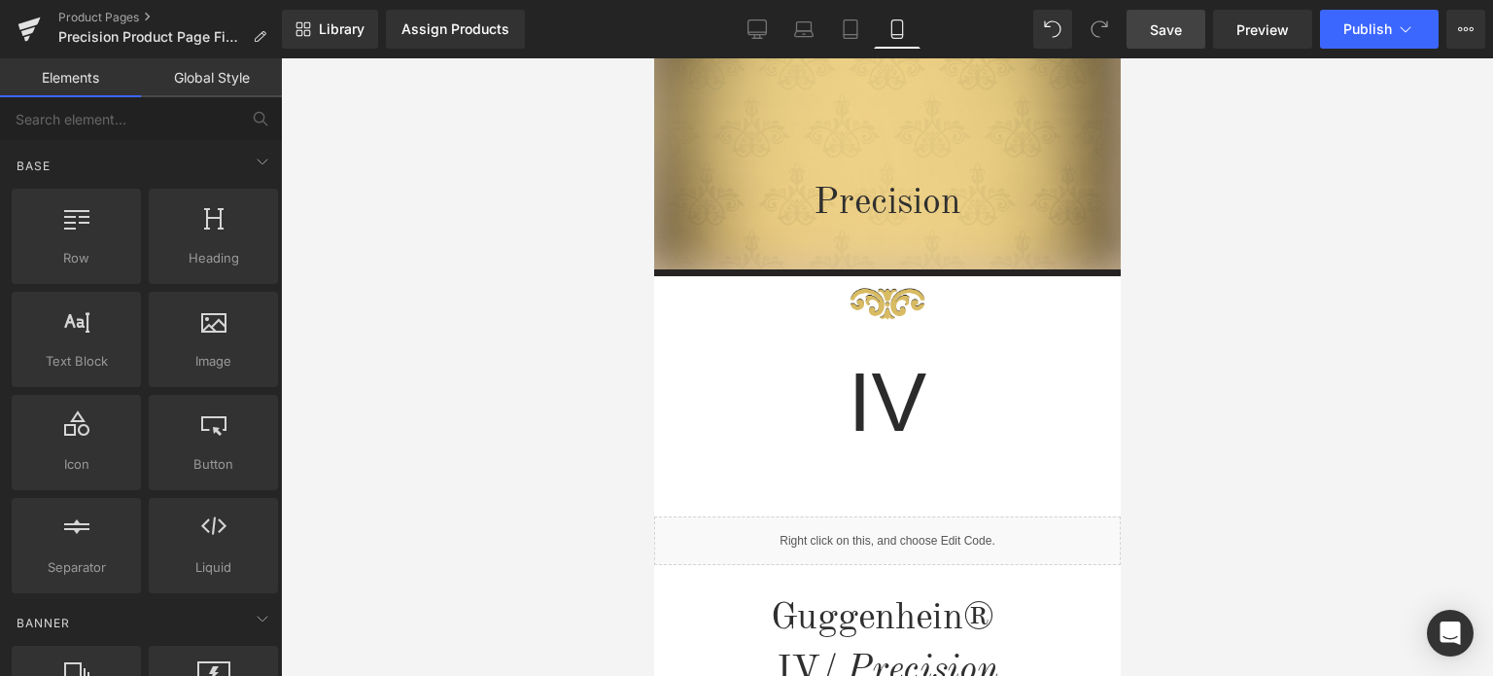
scroll to position [54, 0]
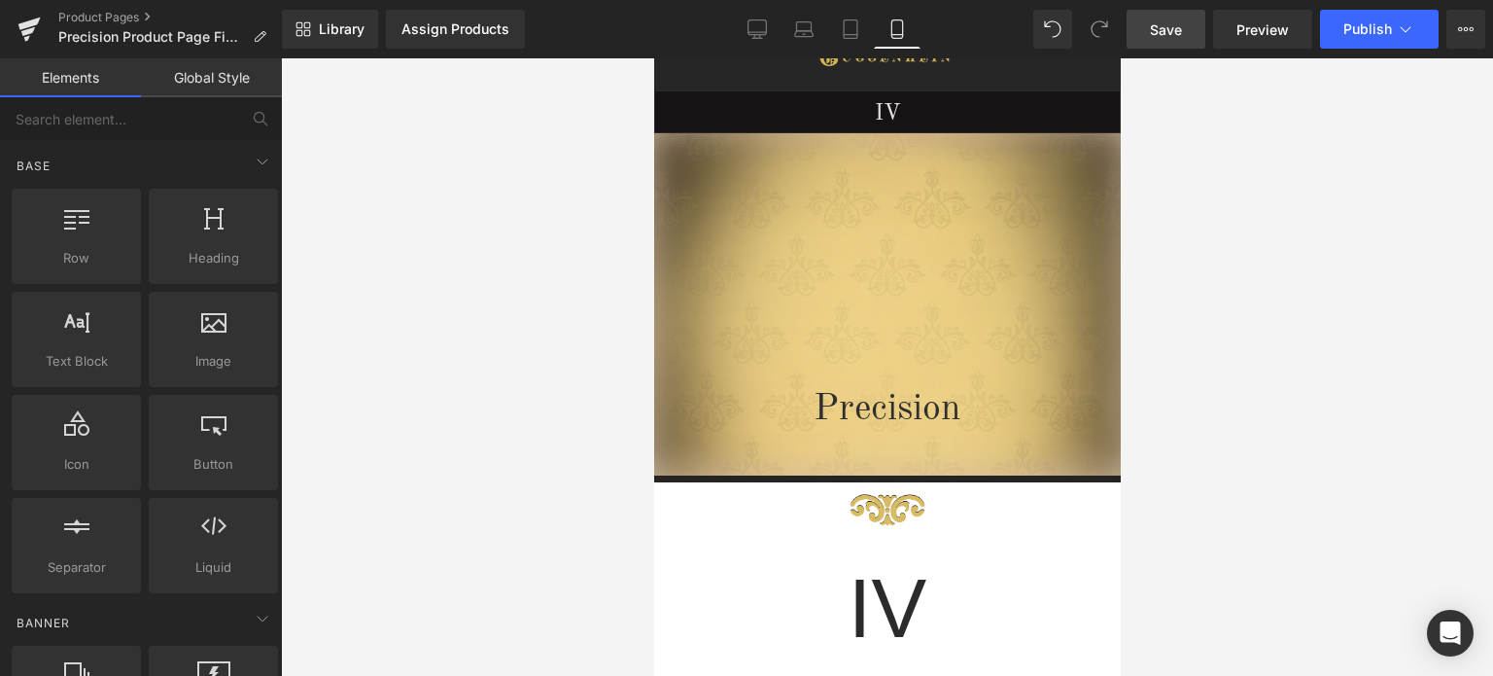
drag, startPoint x: 1113, startPoint y: 416, endPoint x: 1832, endPoint y: 157, distance: 764.0
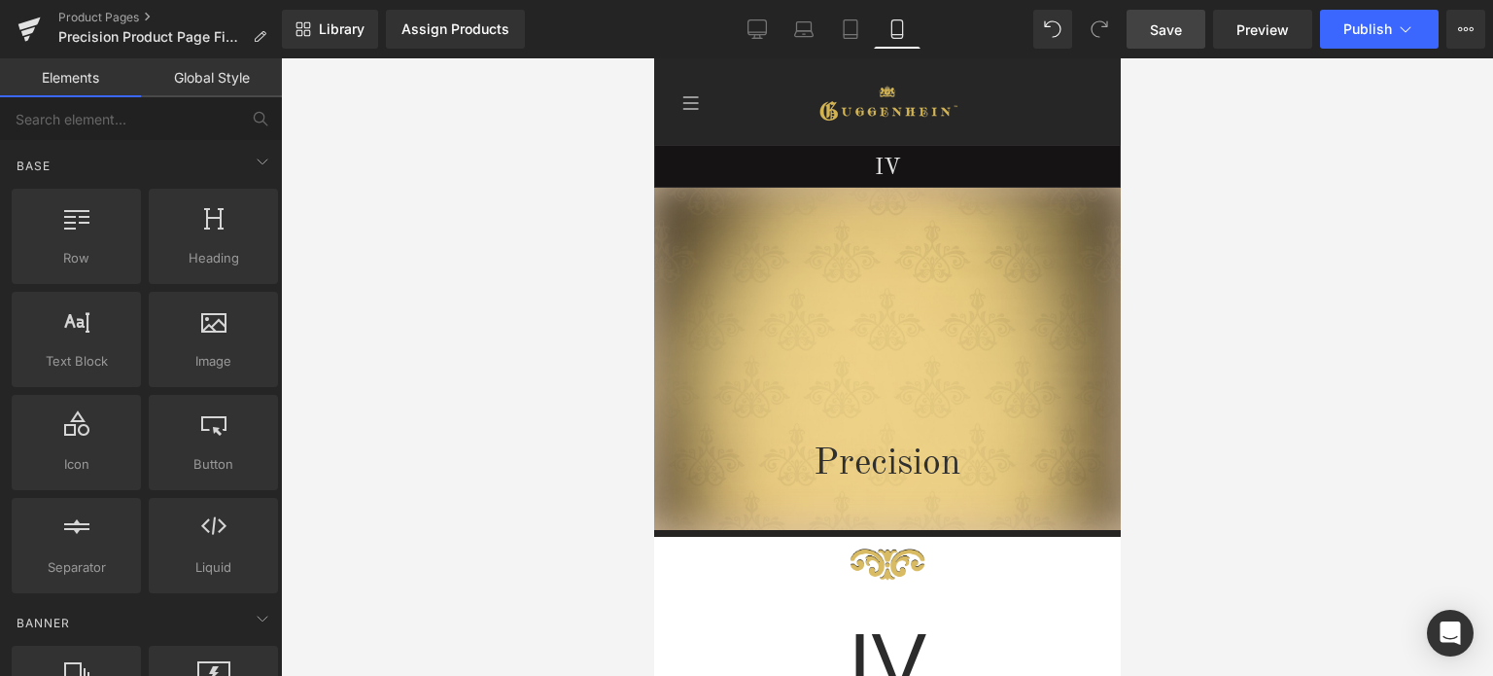
drag, startPoint x: 1158, startPoint y: 18, endPoint x: 283, endPoint y: 212, distance: 896.4
click at [1158, 18] on link "Save" at bounding box center [1166, 29] width 79 height 39
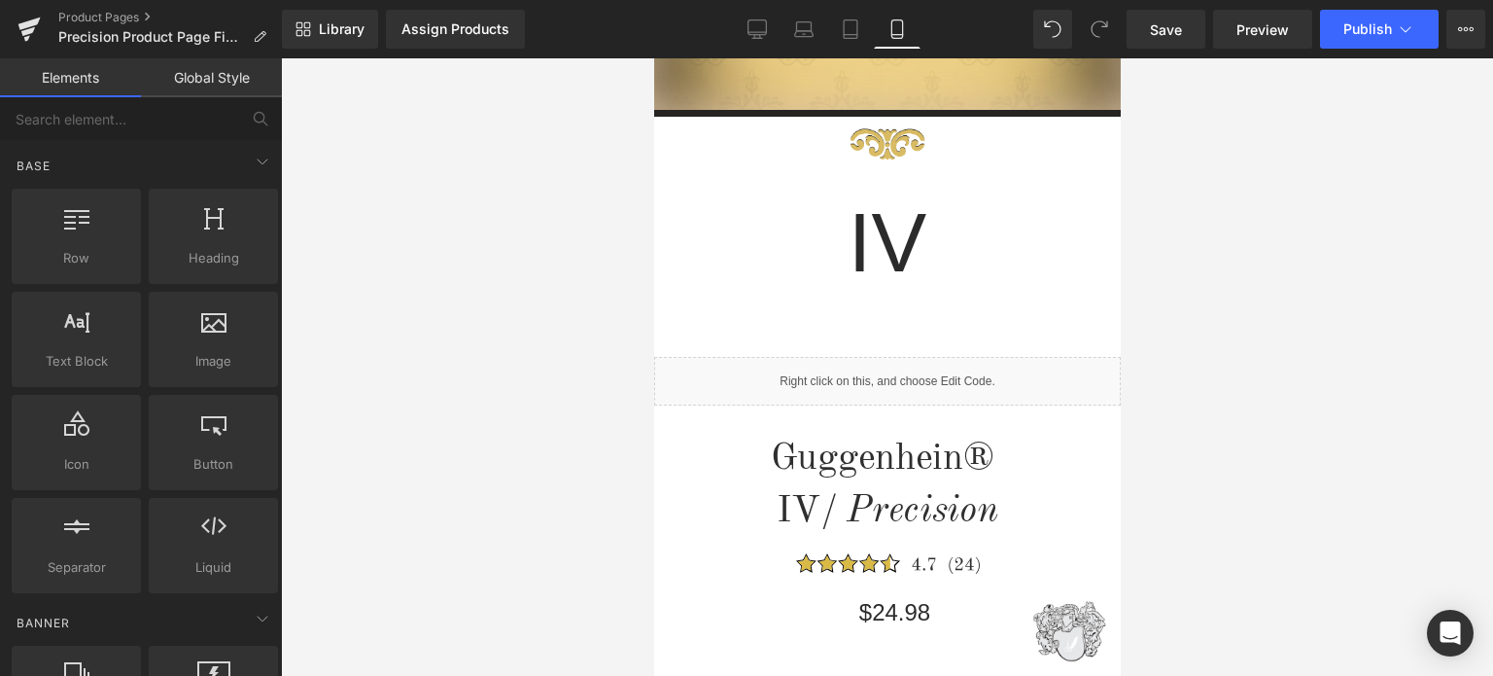
scroll to position [583, 0]
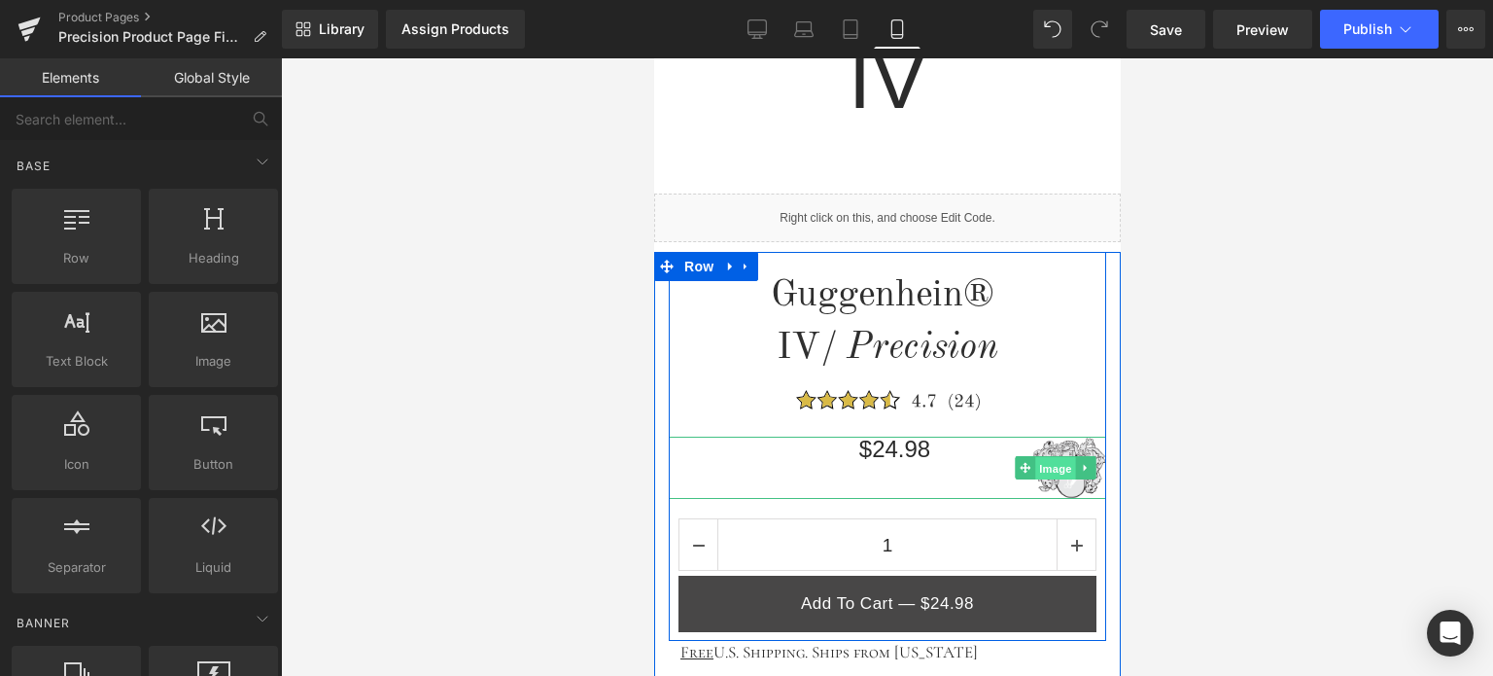
click at [1051, 468] on span "Image" at bounding box center [1055, 468] width 41 height 23
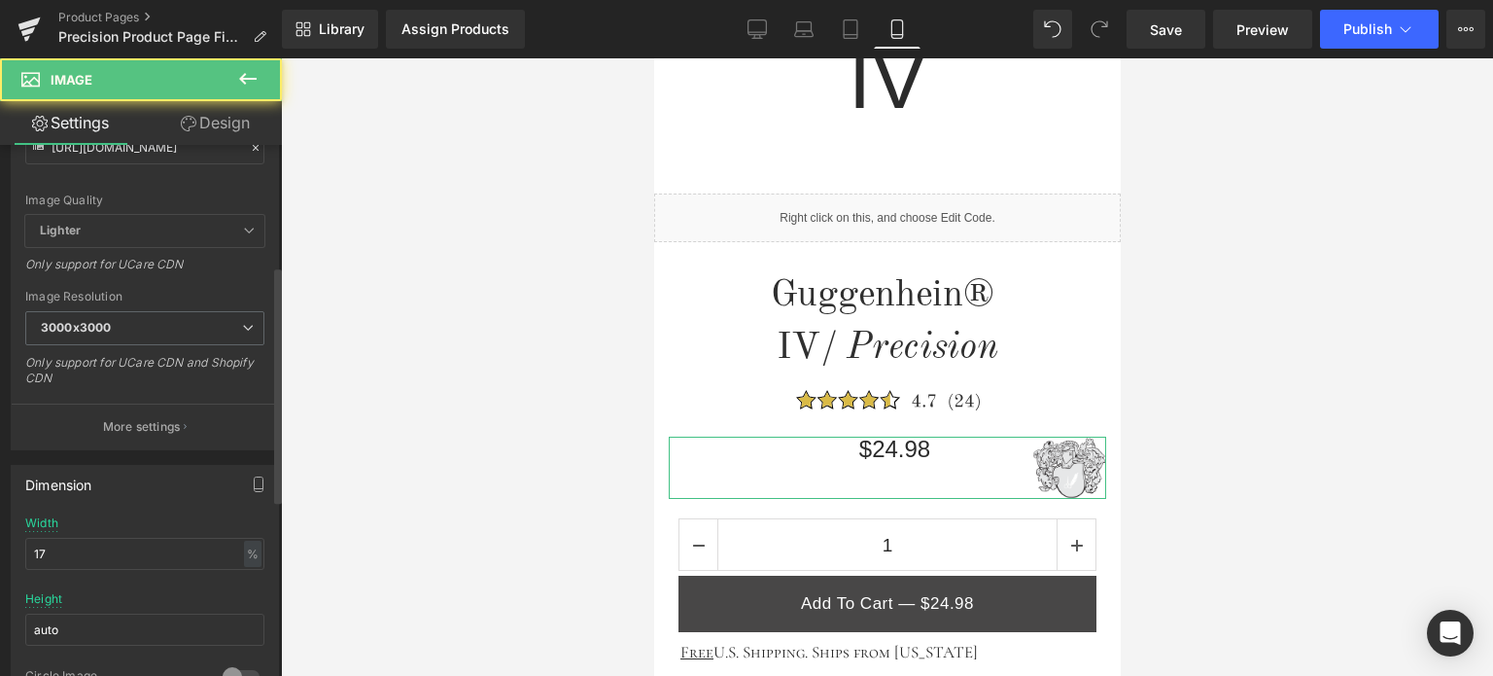
scroll to position [486, 0]
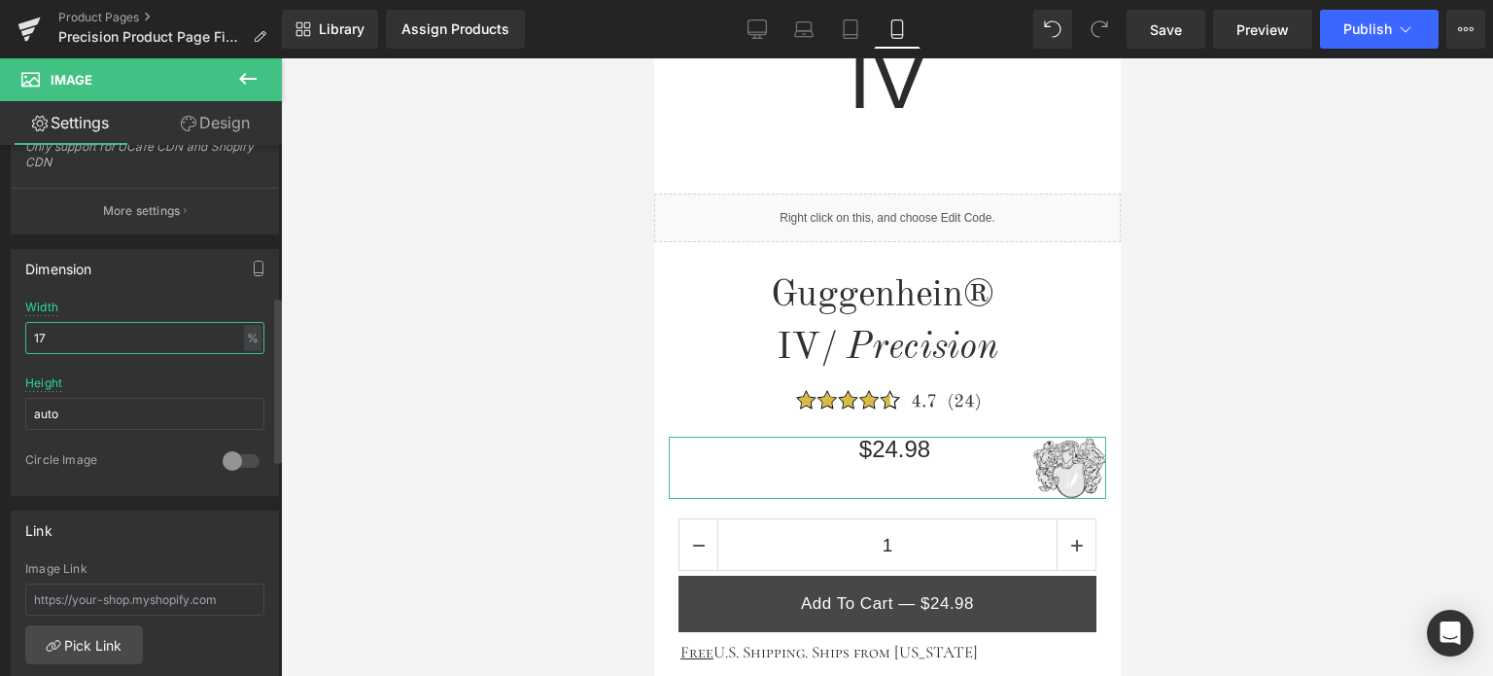
drag, startPoint x: 38, startPoint y: 334, endPoint x: 54, endPoint y: 335, distance: 16.6
click at [53, 335] on input "17" at bounding box center [144, 338] width 239 height 32
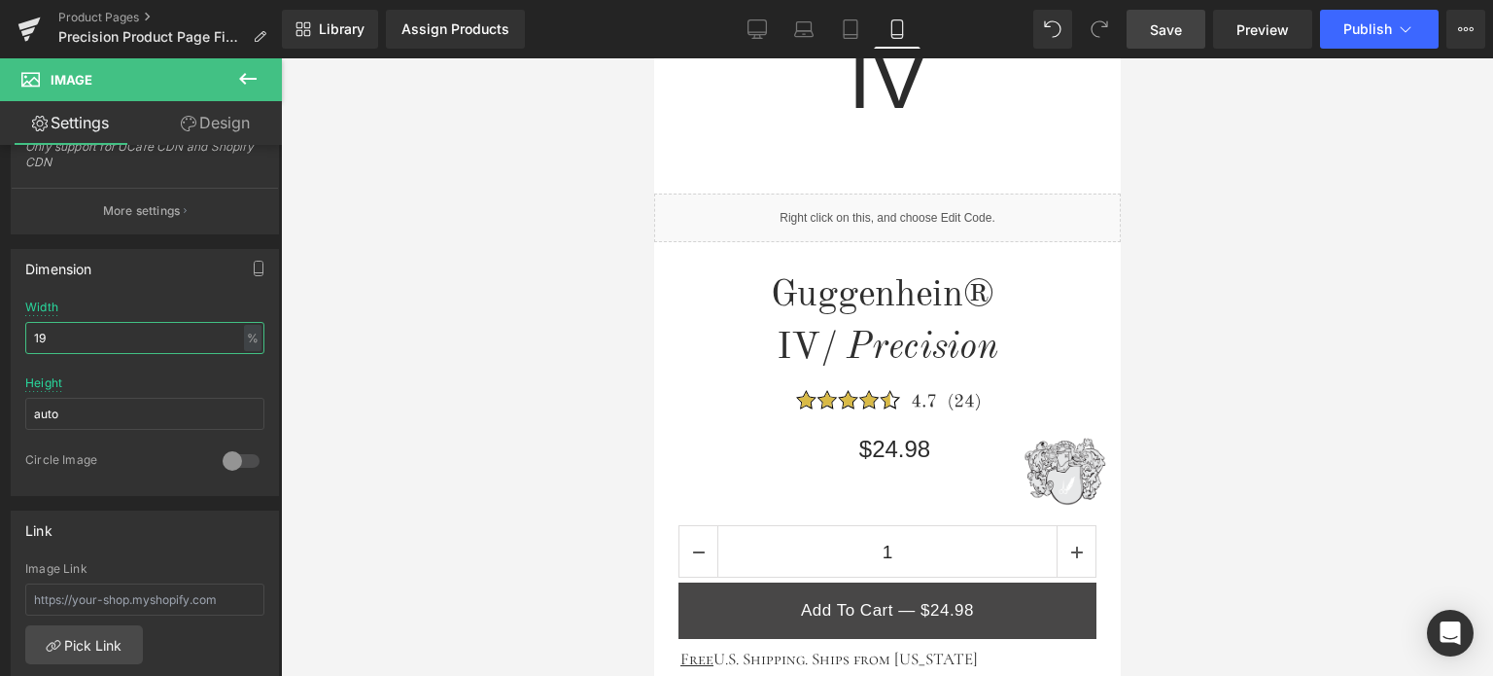
type input "19"
click at [1173, 21] on span "Save" at bounding box center [1166, 29] width 32 height 20
click at [1182, 26] on span "Save" at bounding box center [1166, 29] width 32 height 20
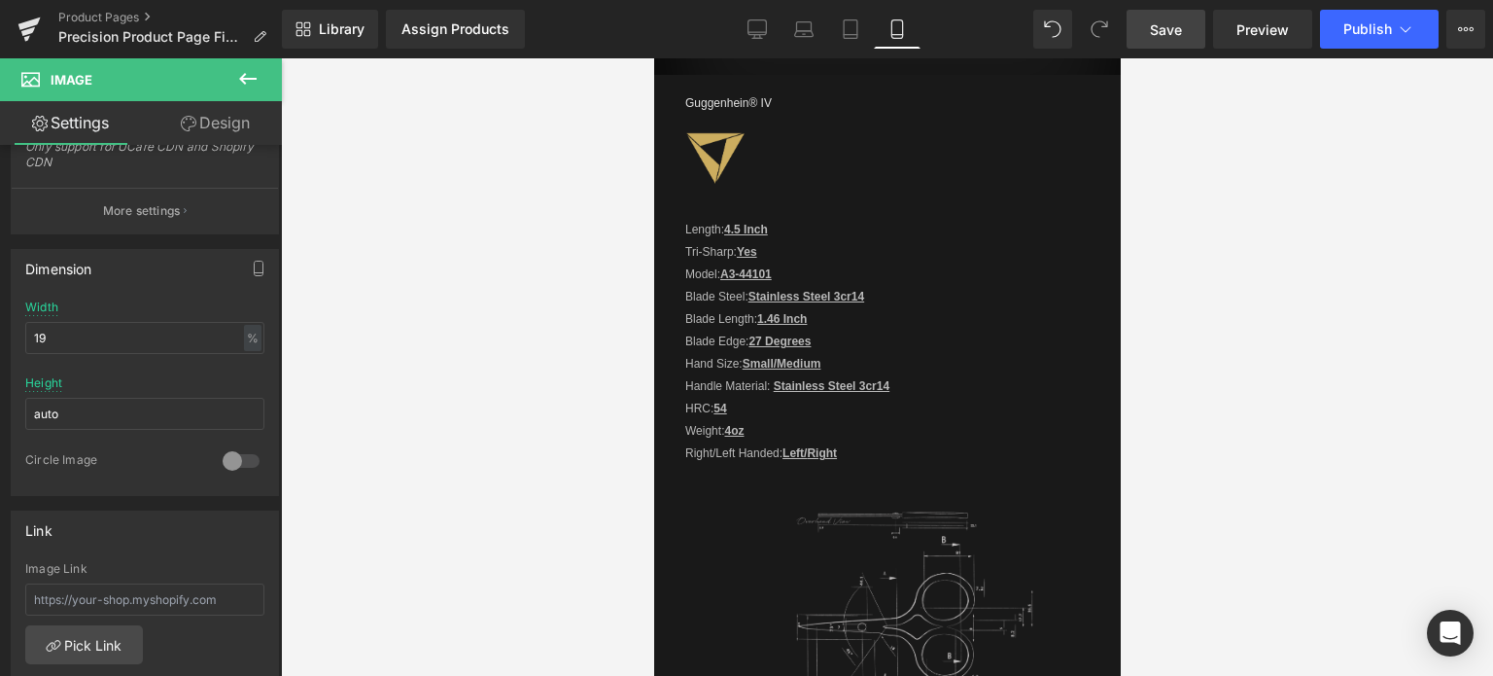
scroll to position [2372, 0]
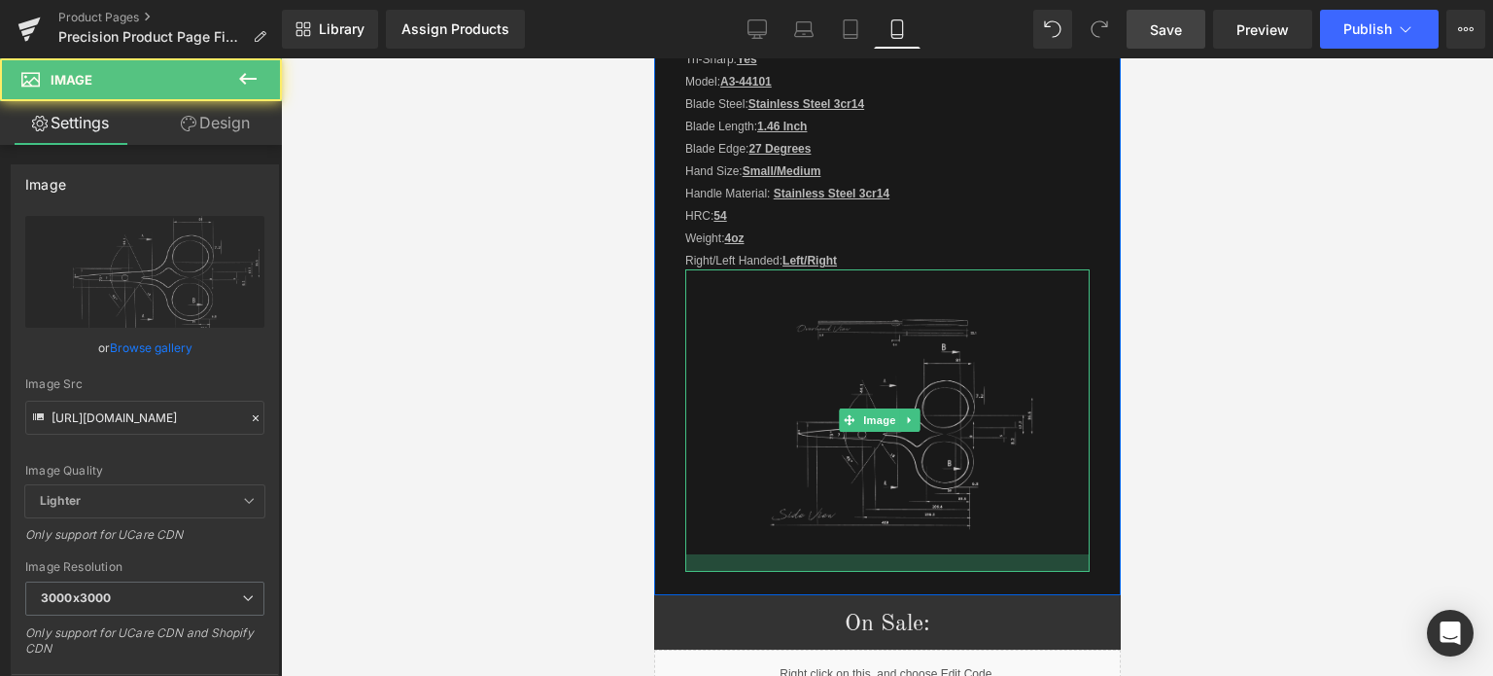
drag, startPoint x: 955, startPoint y: 544, endPoint x: 1925, endPoint y: 458, distance: 974.2
click at [954, 554] on div at bounding box center [887, 563] width 404 height 18
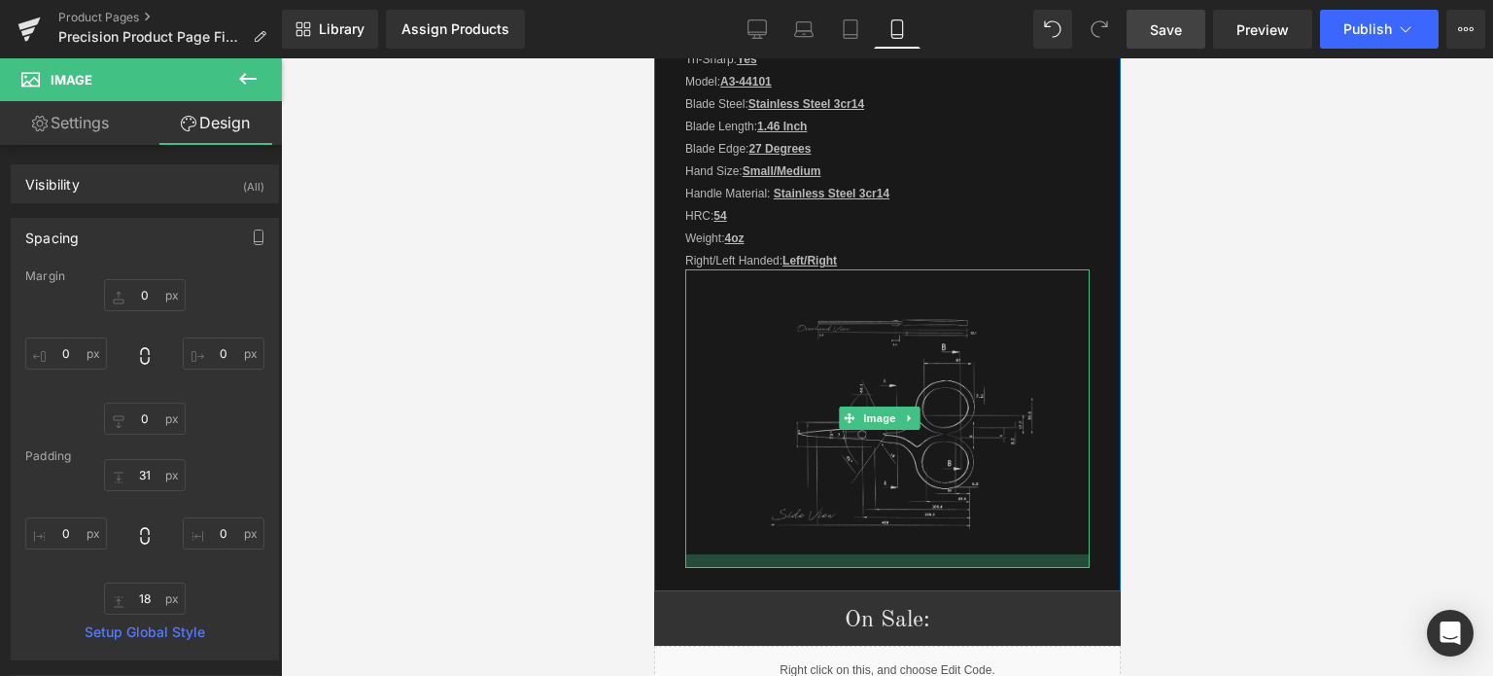
click at [973, 554] on div at bounding box center [887, 561] width 404 height 14
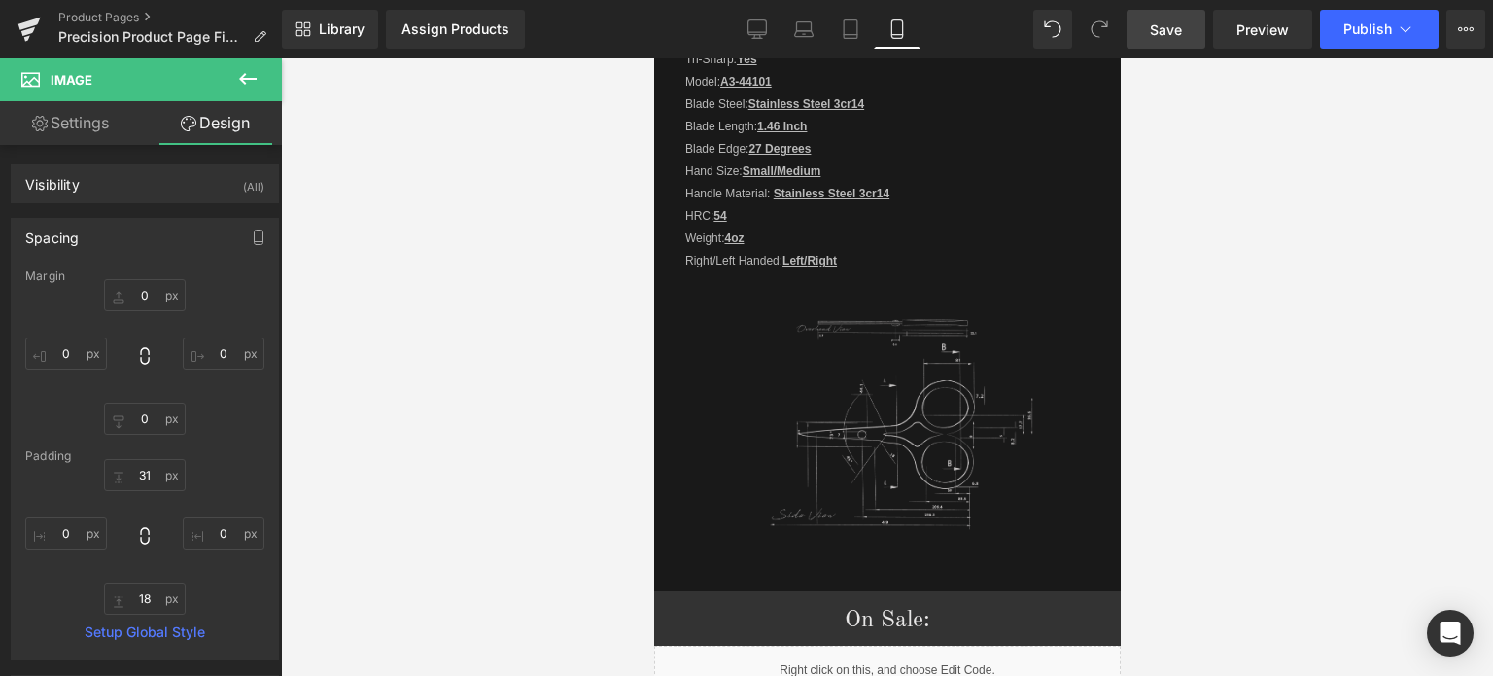
click at [1176, 25] on span "Save" at bounding box center [1166, 29] width 32 height 20
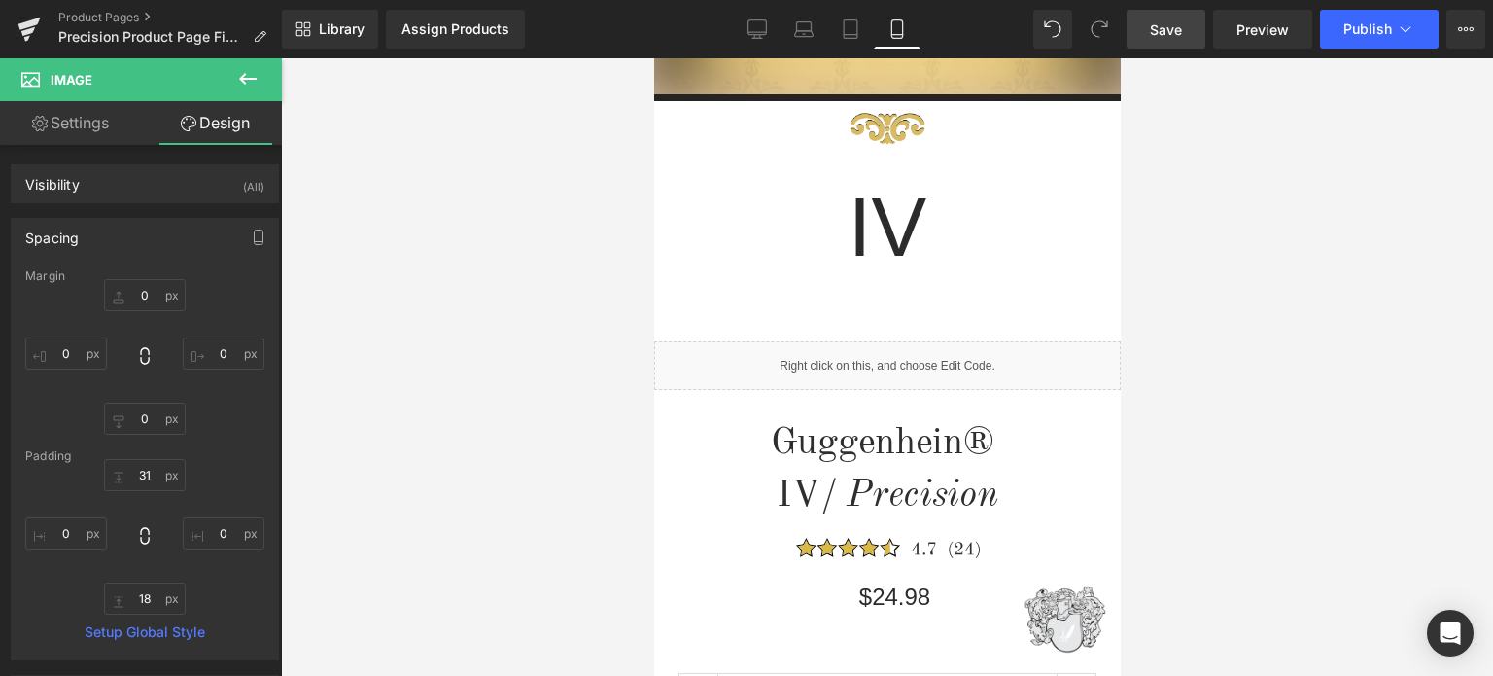
scroll to position [0, 0]
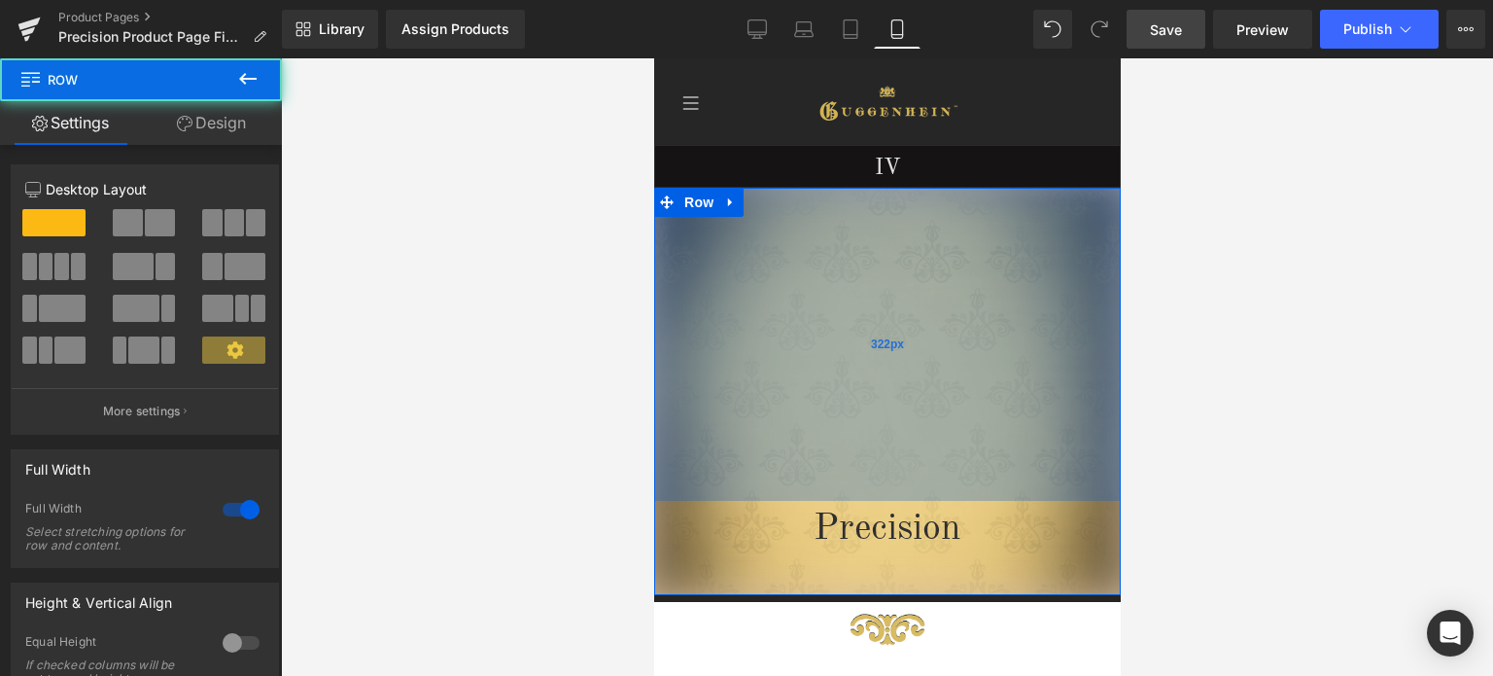
drag, startPoint x: 921, startPoint y: 409, endPoint x: 1981, endPoint y: 356, distance: 1061.2
click at [920, 437] on div "322px" at bounding box center [886, 344] width 467 height 313
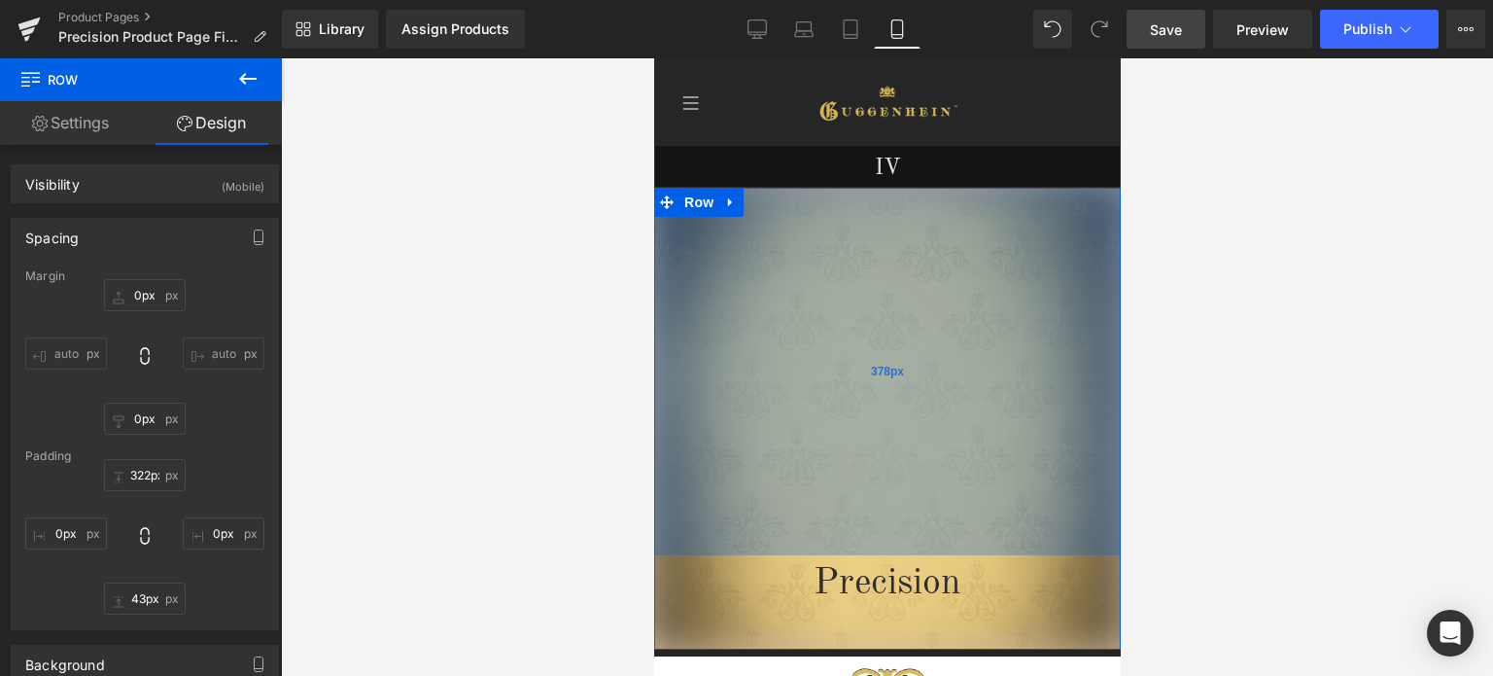
drag, startPoint x: 923, startPoint y: 433, endPoint x: 923, endPoint y: 487, distance: 54.4
click at [923, 487] on div "378px" at bounding box center [886, 372] width 467 height 368
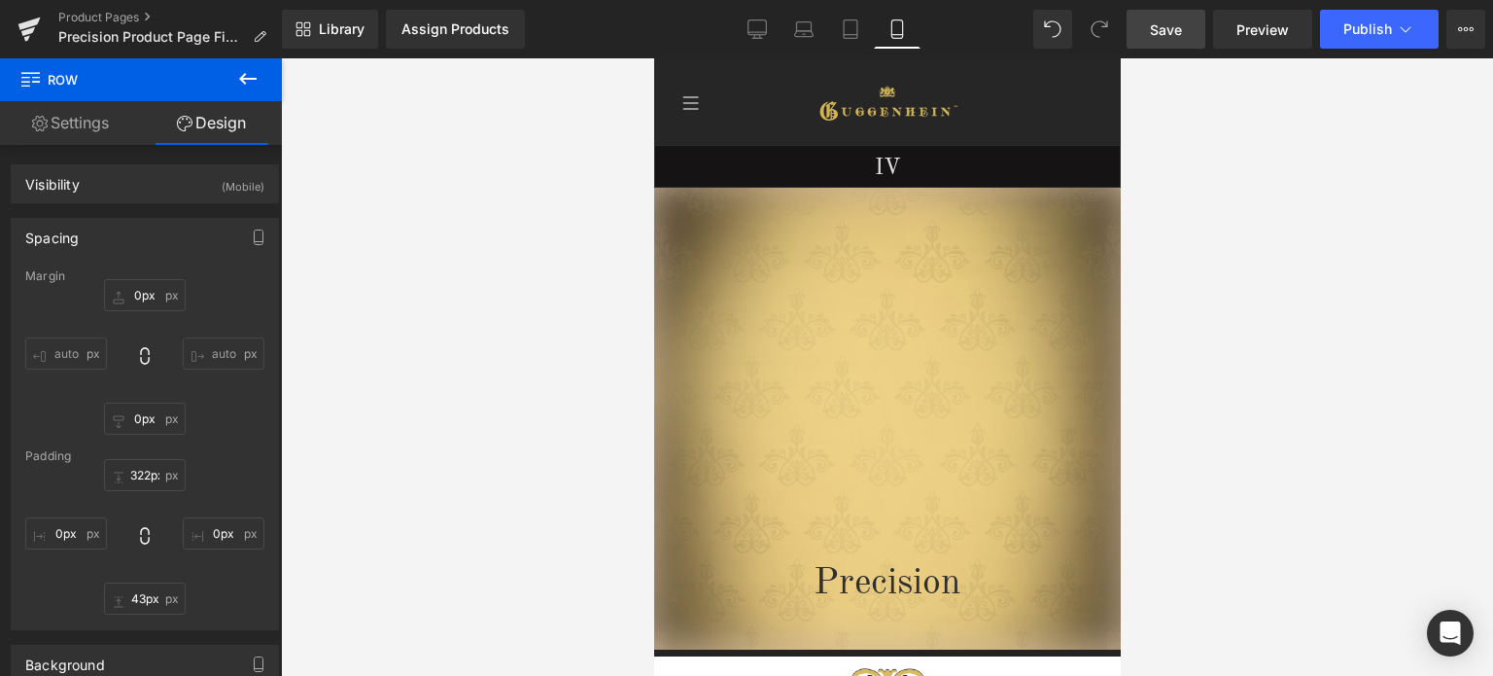
click at [1176, 38] on span "Save" at bounding box center [1166, 29] width 32 height 20
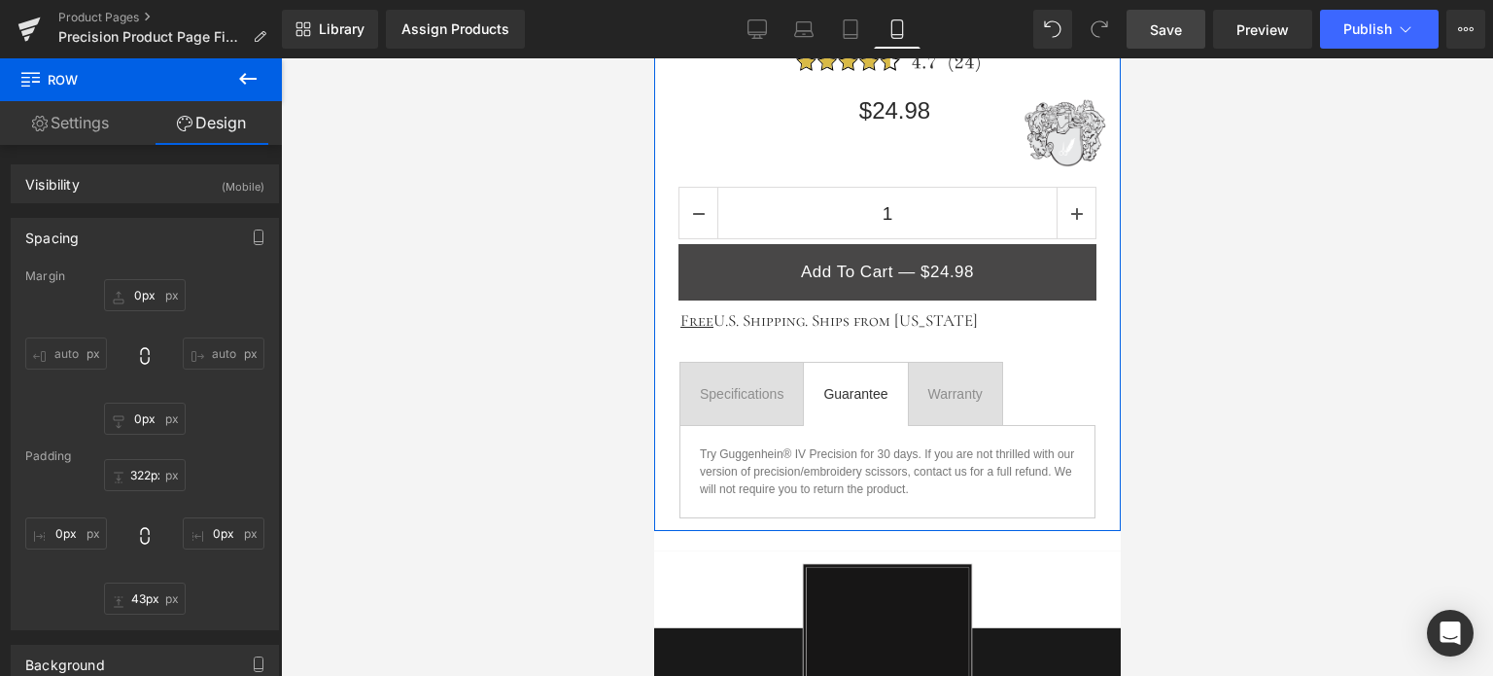
scroll to position [1264, 0]
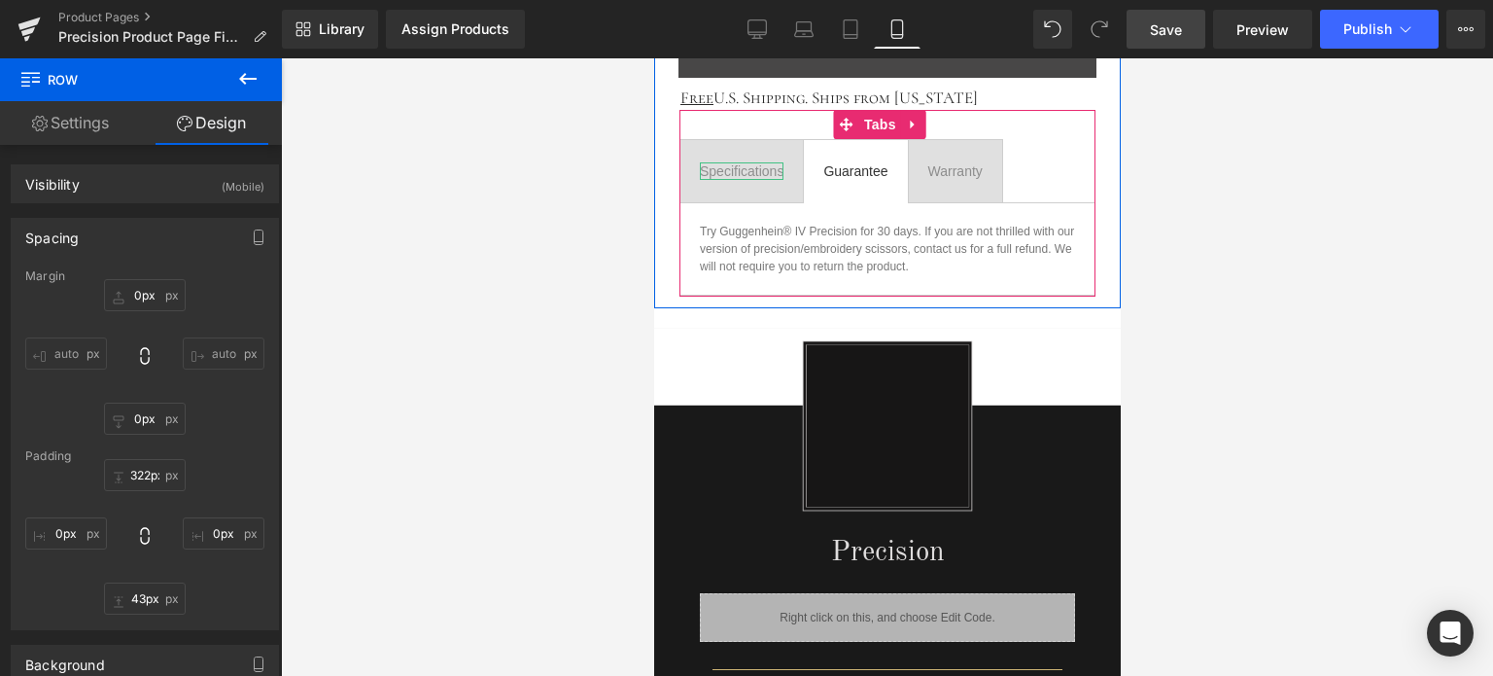
click at [752, 167] on div "Specifications" at bounding box center [741, 171] width 84 height 18
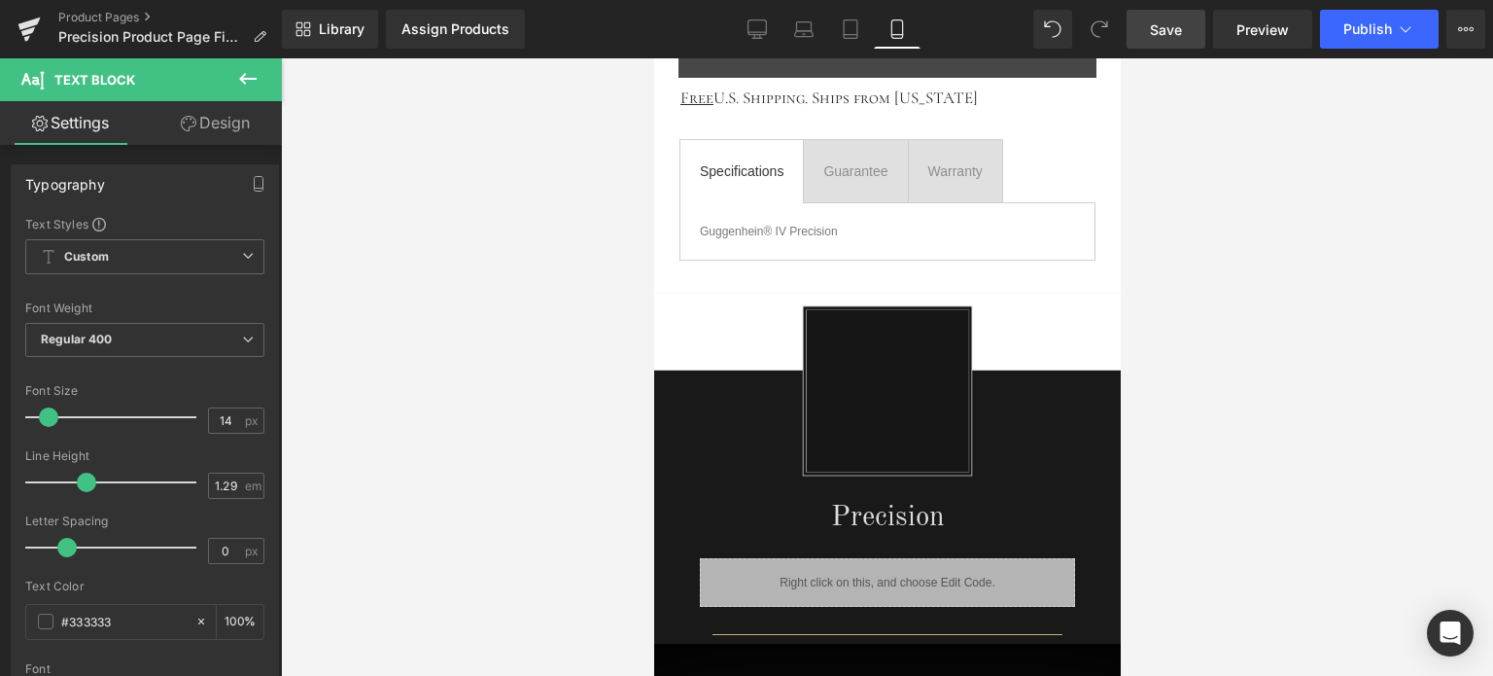
click at [241, 79] on icon at bounding box center [248, 79] width 18 height 12
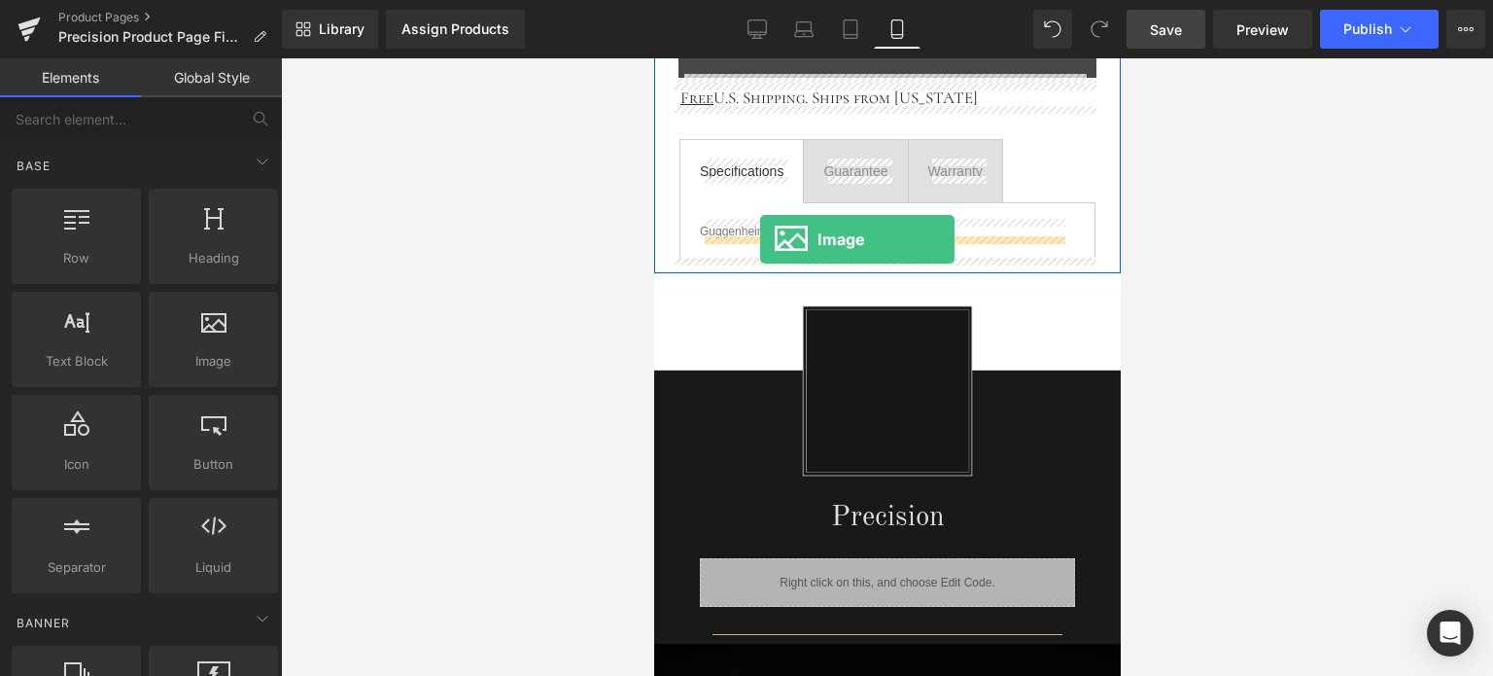
drag, startPoint x: 875, startPoint y: 398, endPoint x: 759, endPoint y: 238, distance: 197.0
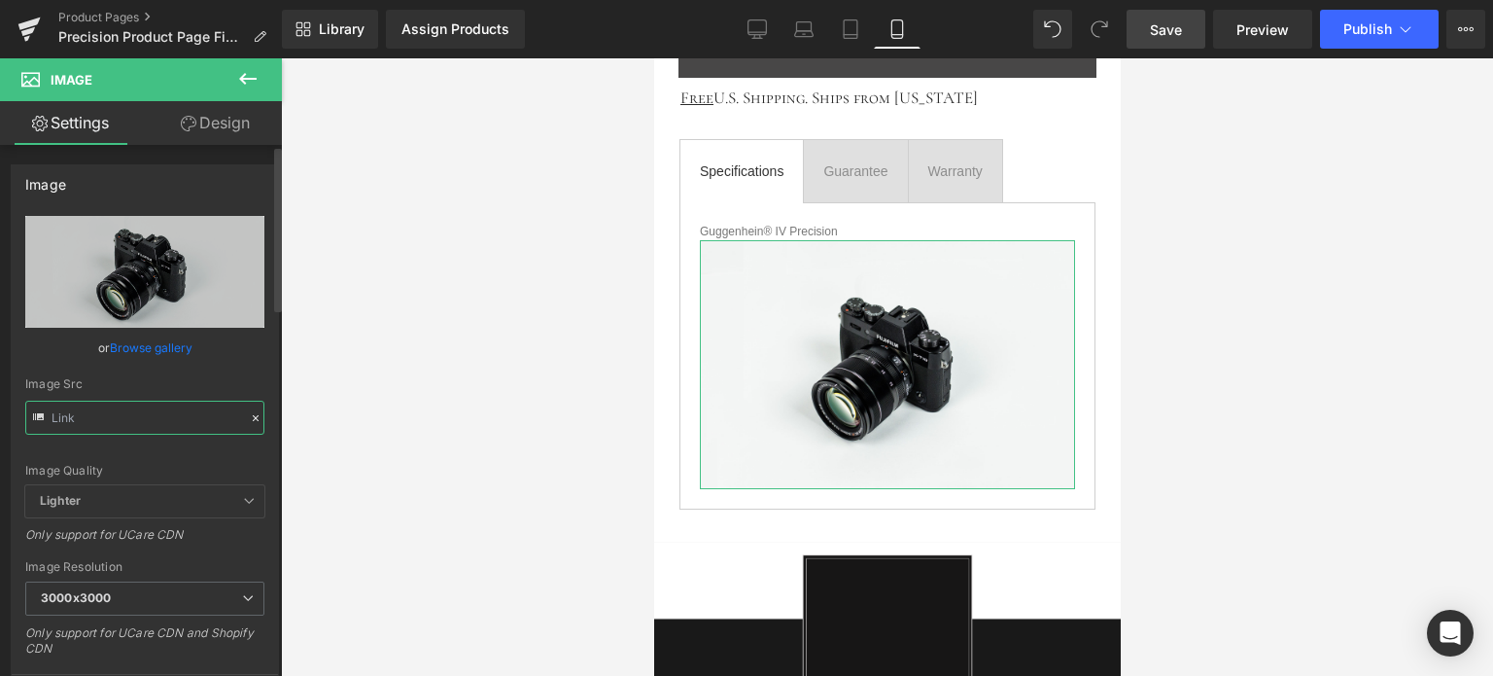
click at [111, 415] on input "text" at bounding box center [144, 418] width 239 height 34
paste input "[URL][DOMAIN_NAME]"
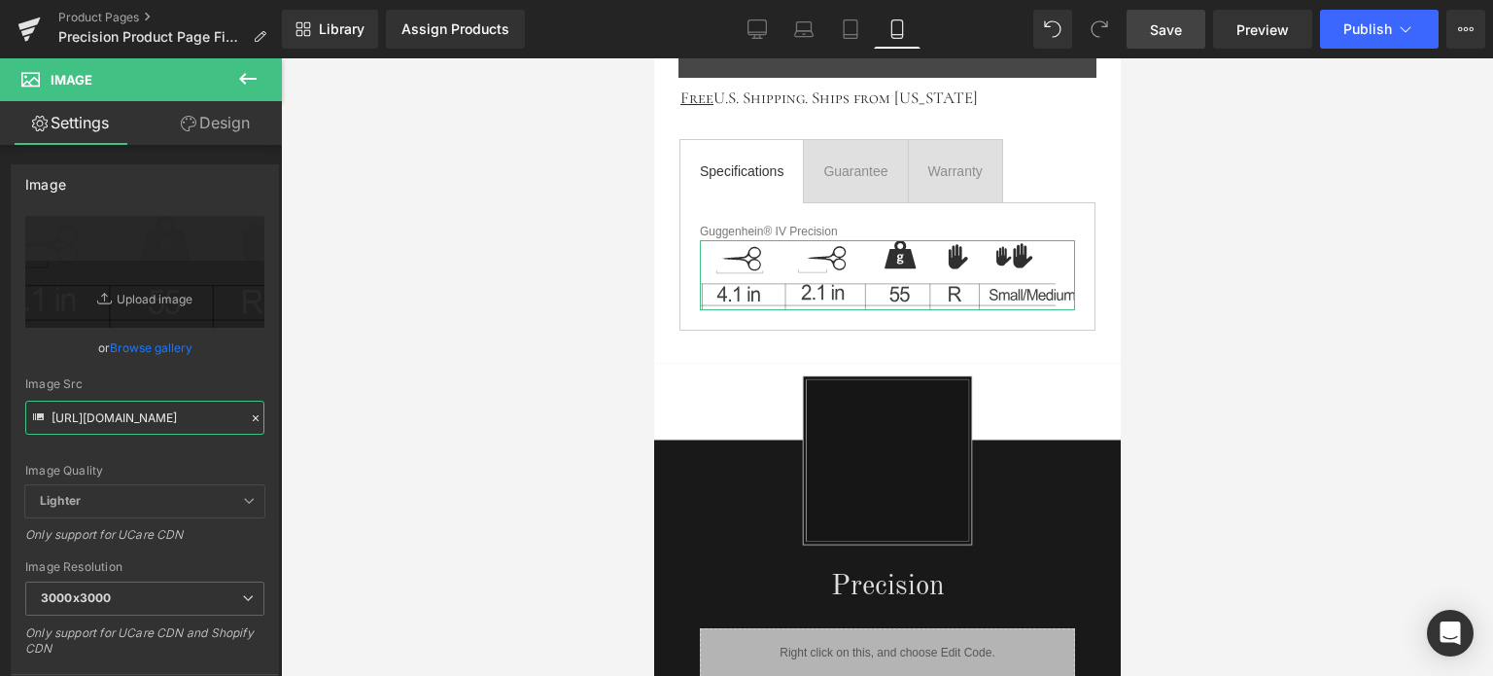
type input "[URL][DOMAIN_NAME]"
click at [205, 126] on link "Design" at bounding box center [215, 123] width 141 height 44
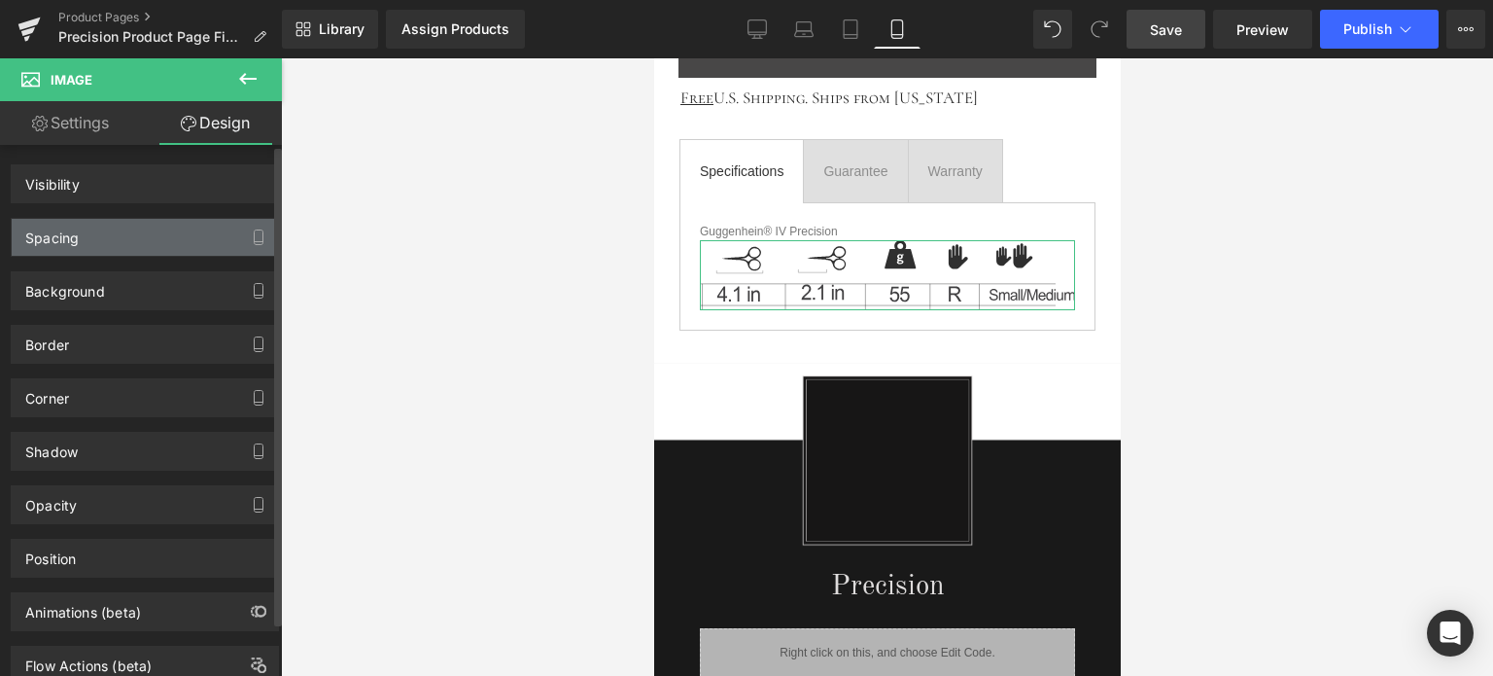
click at [111, 240] on div "Spacing" at bounding box center [145, 237] width 266 height 37
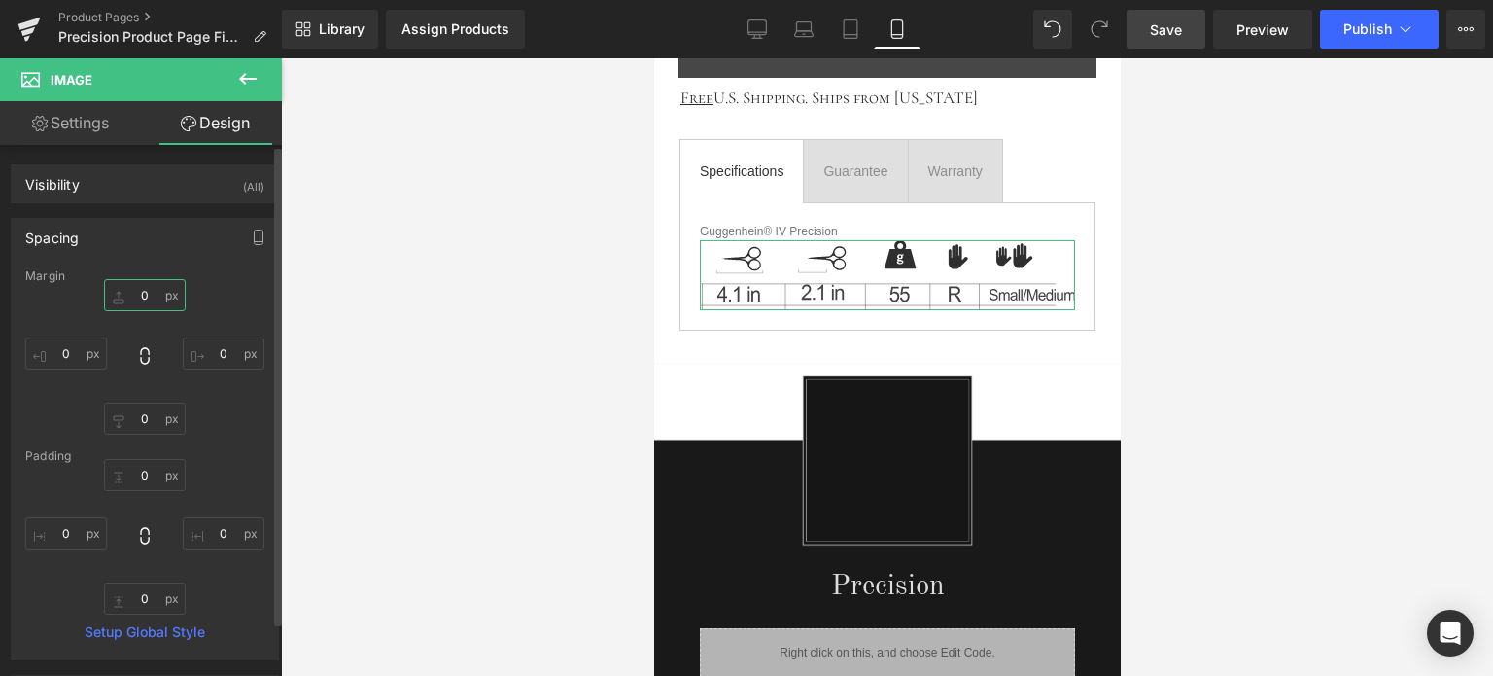
click at [152, 291] on input "text" at bounding box center [145, 295] width 82 height 32
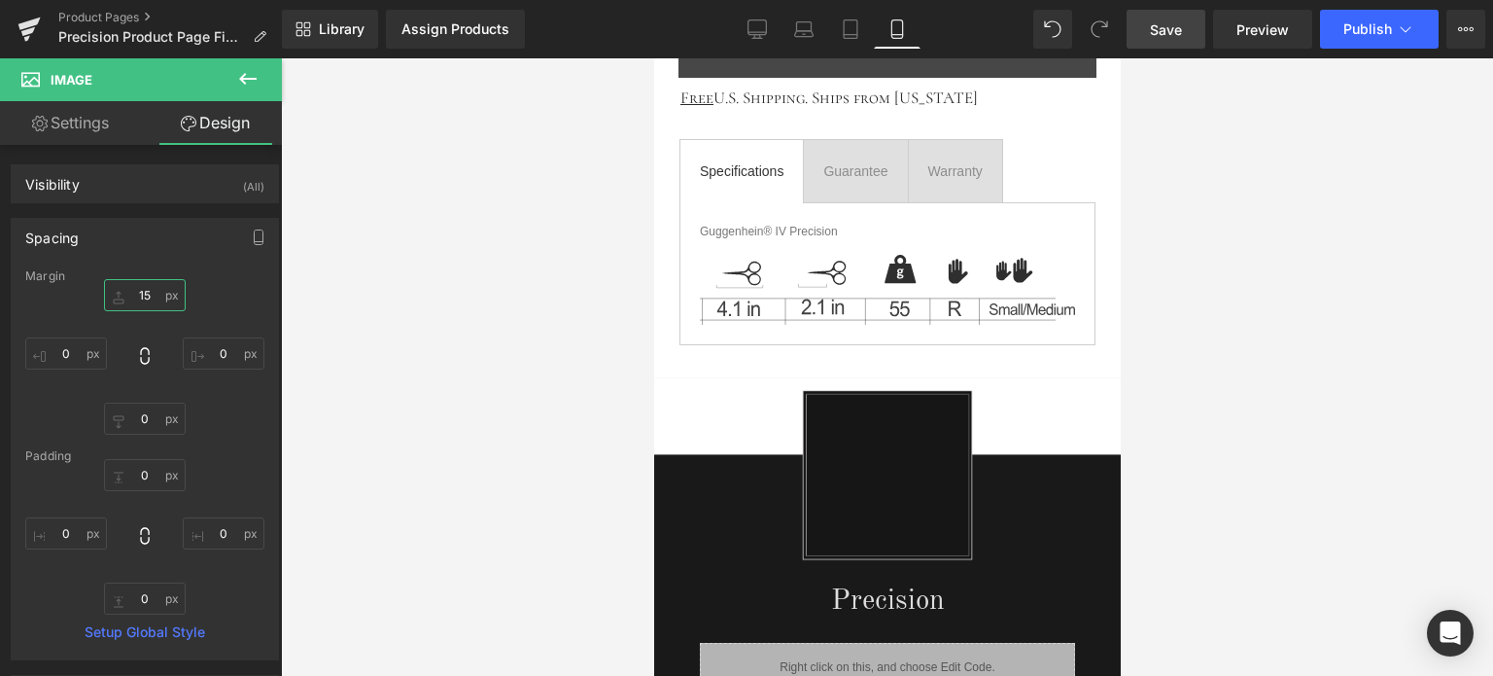
type input "15"
click at [255, 79] on icon at bounding box center [248, 79] width 18 height 12
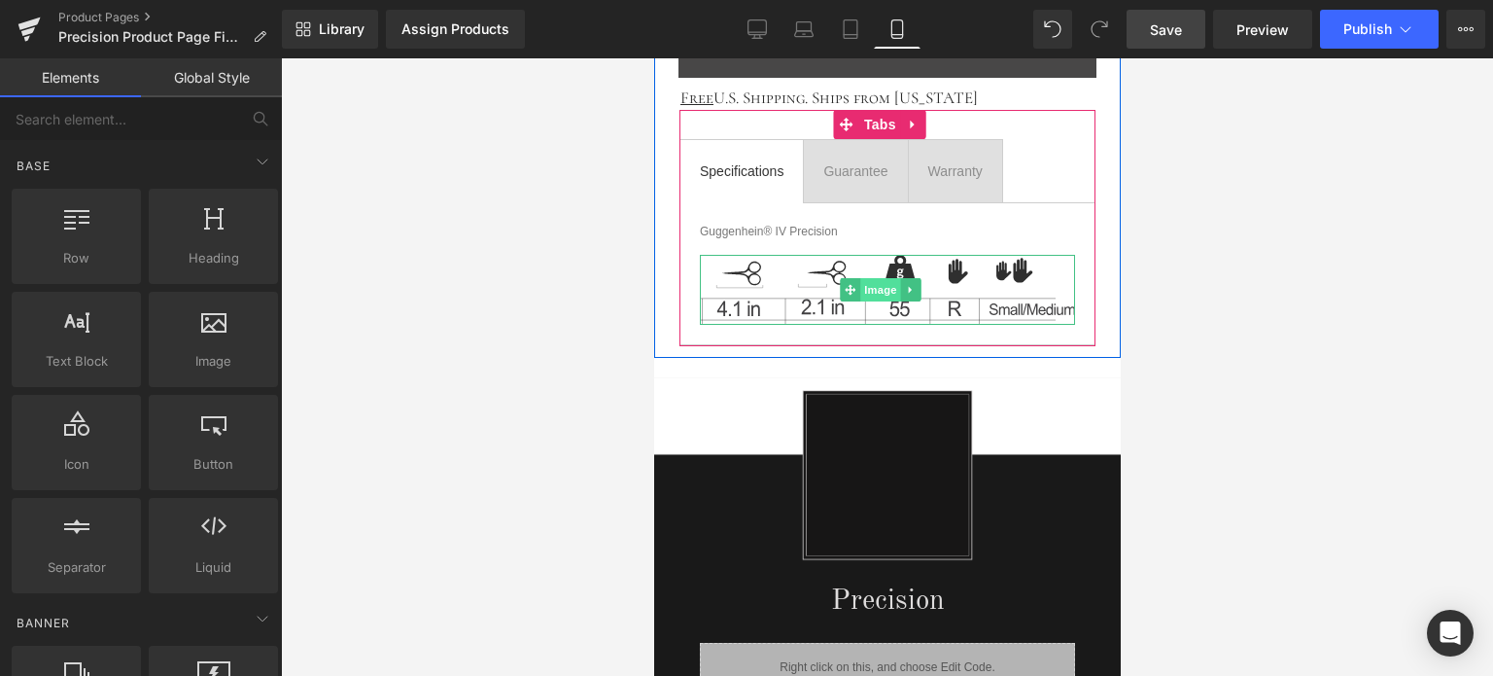
click at [882, 282] on span "Image" at bounding box center [880, 289] width 41 height 23
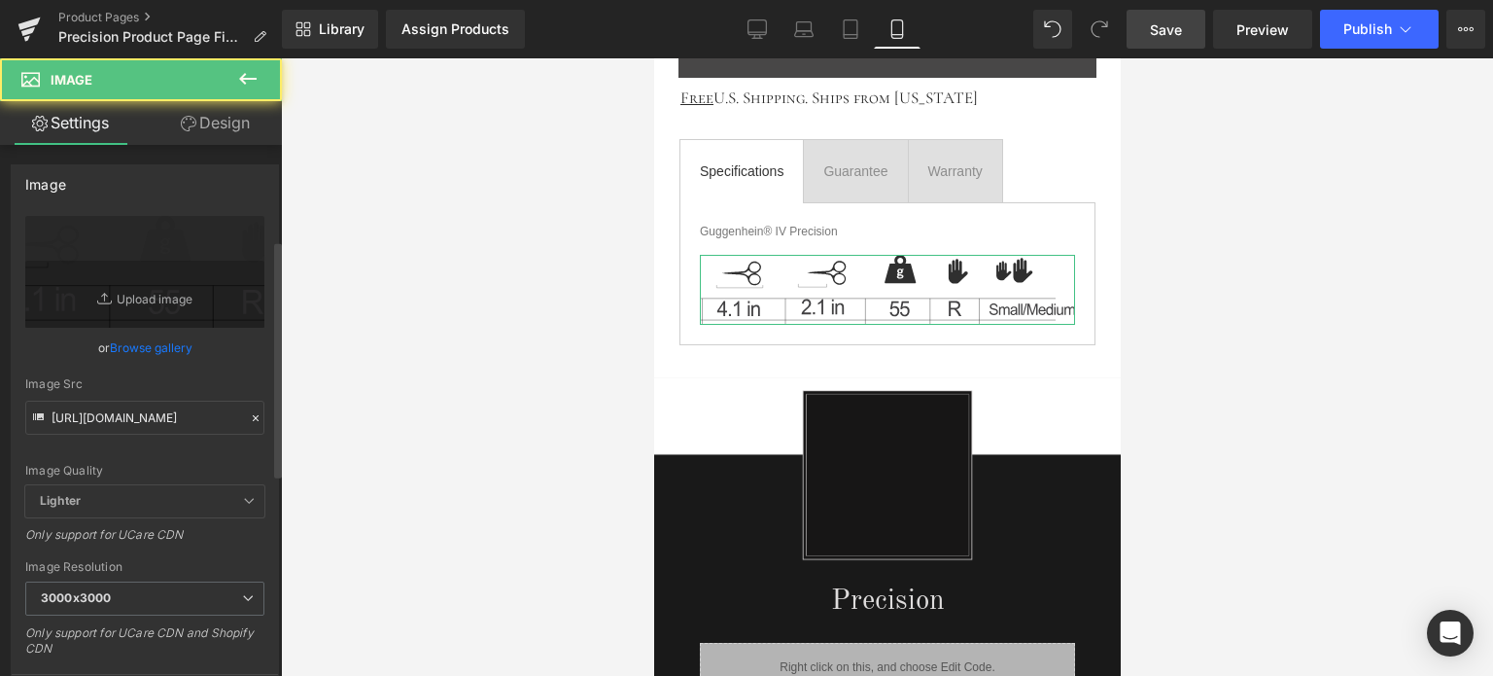
scroll to position [389, 0]
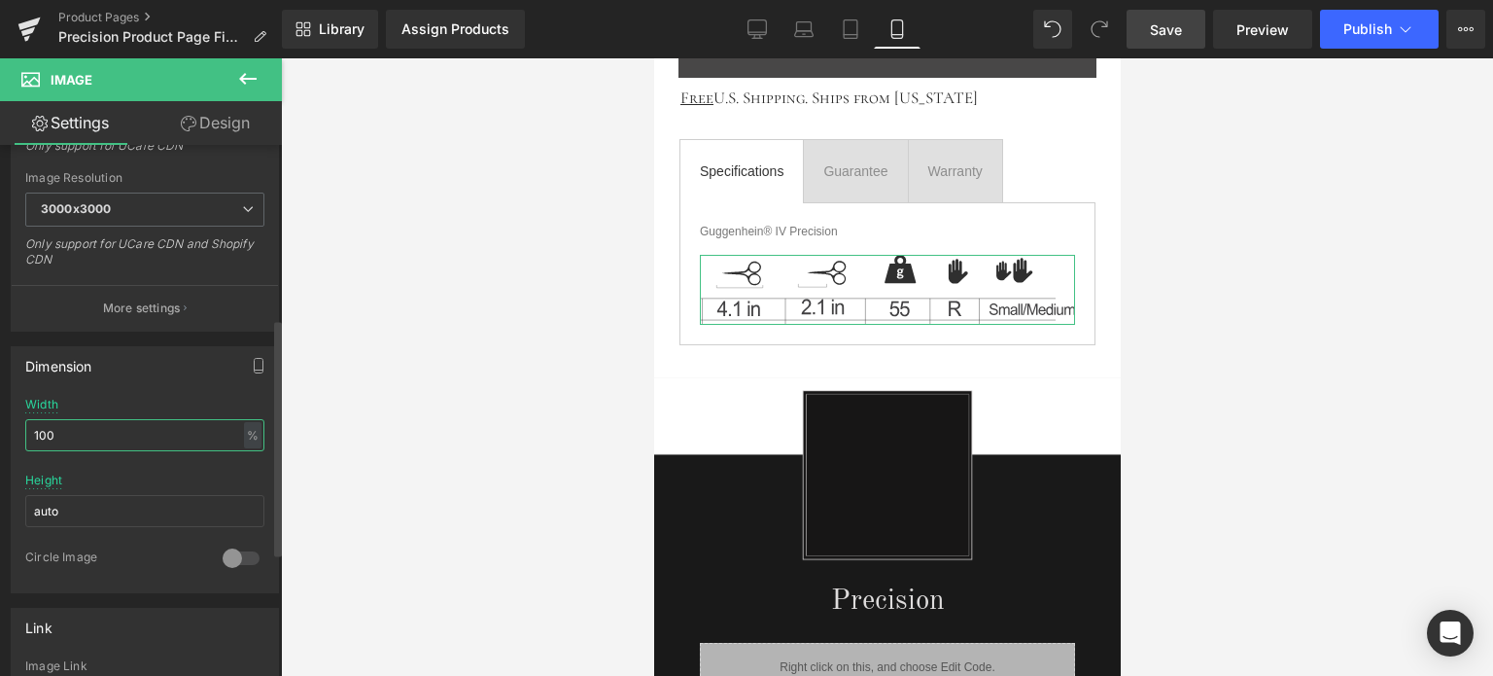
drag, startPoint x: 70, startPoint y: 429, endPoint x: 4, endPoint y: 430, distance: 66.1
click at [4, 430] on div "Dimension 100% Width 100 % % px auto Height auto 0 Circle Image" at bounding box center [145, 463] width 291 height 262
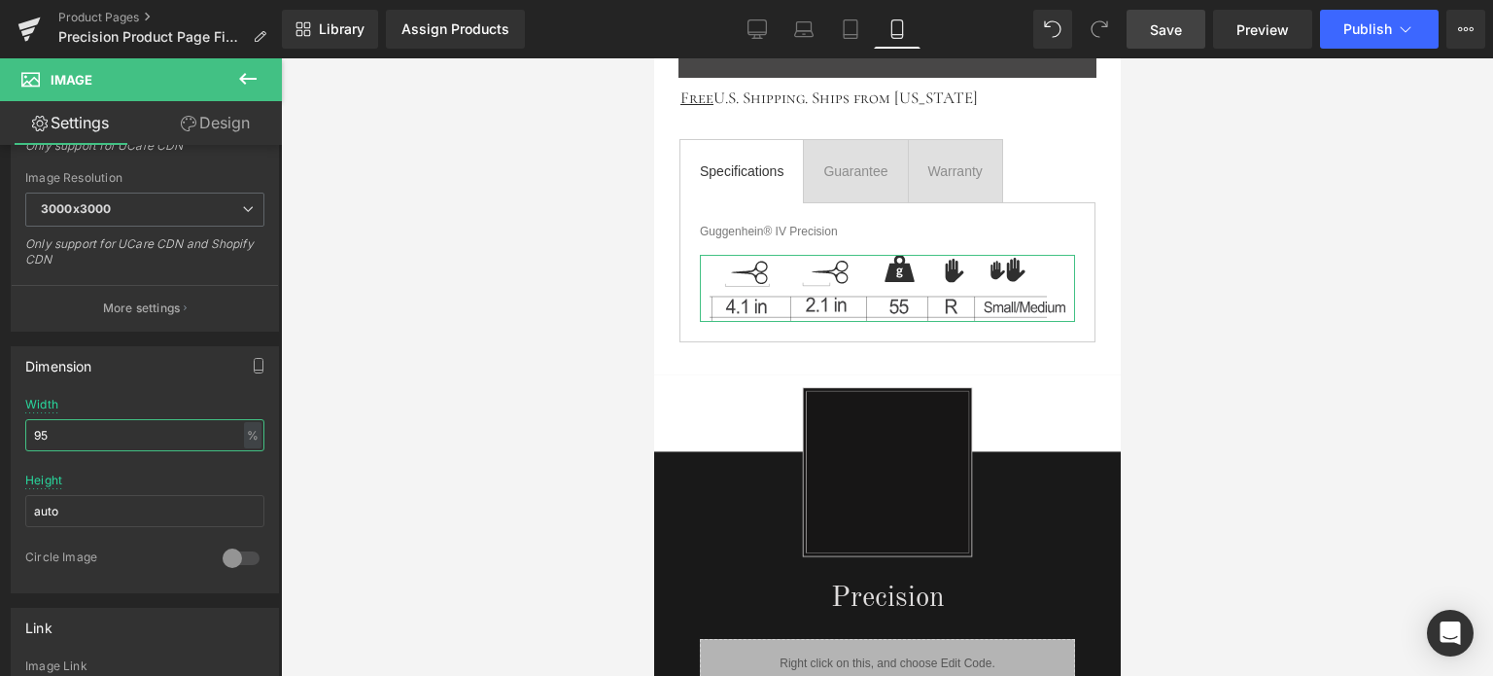
type input "95"
click at [226, 120] on link "Design" at bounding box center [215, 123] width 141 height 44
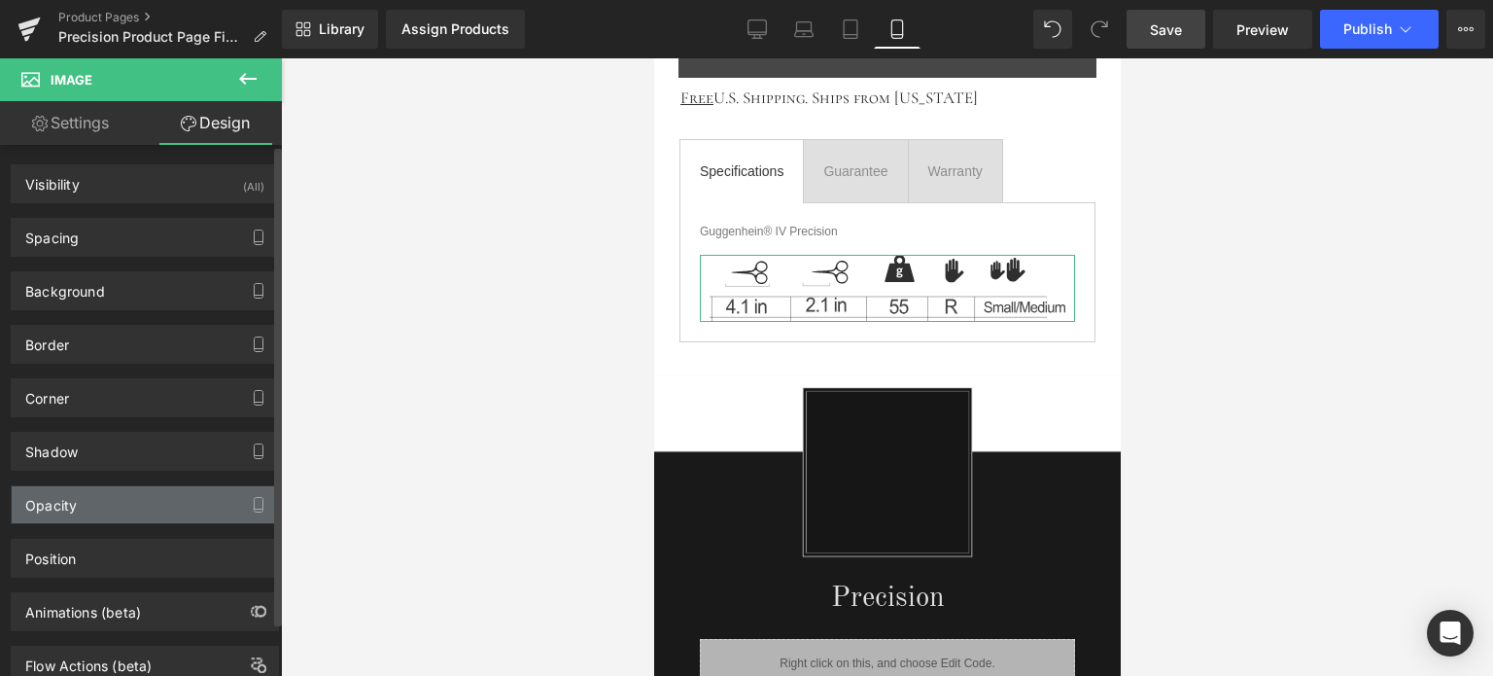
click at [121, 504] on div "Opacity" at bounding box center [145, 504] width 266 height 37
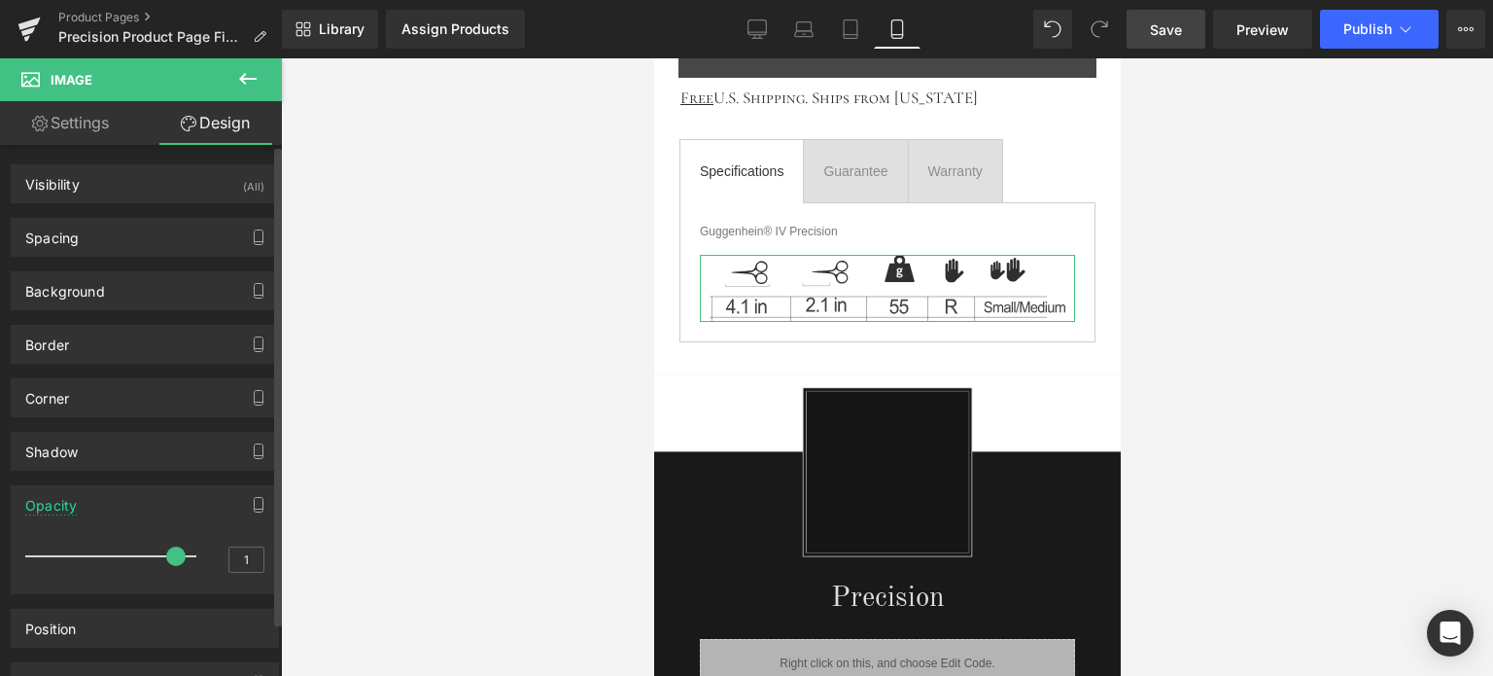
drag, startPoint x: 181, startPoint y: 556, endPoint x: 162, endPoint y: 558, distance: 18.6
click at [166, 558] on span at bounding box center [175, 555] width 19 height 19
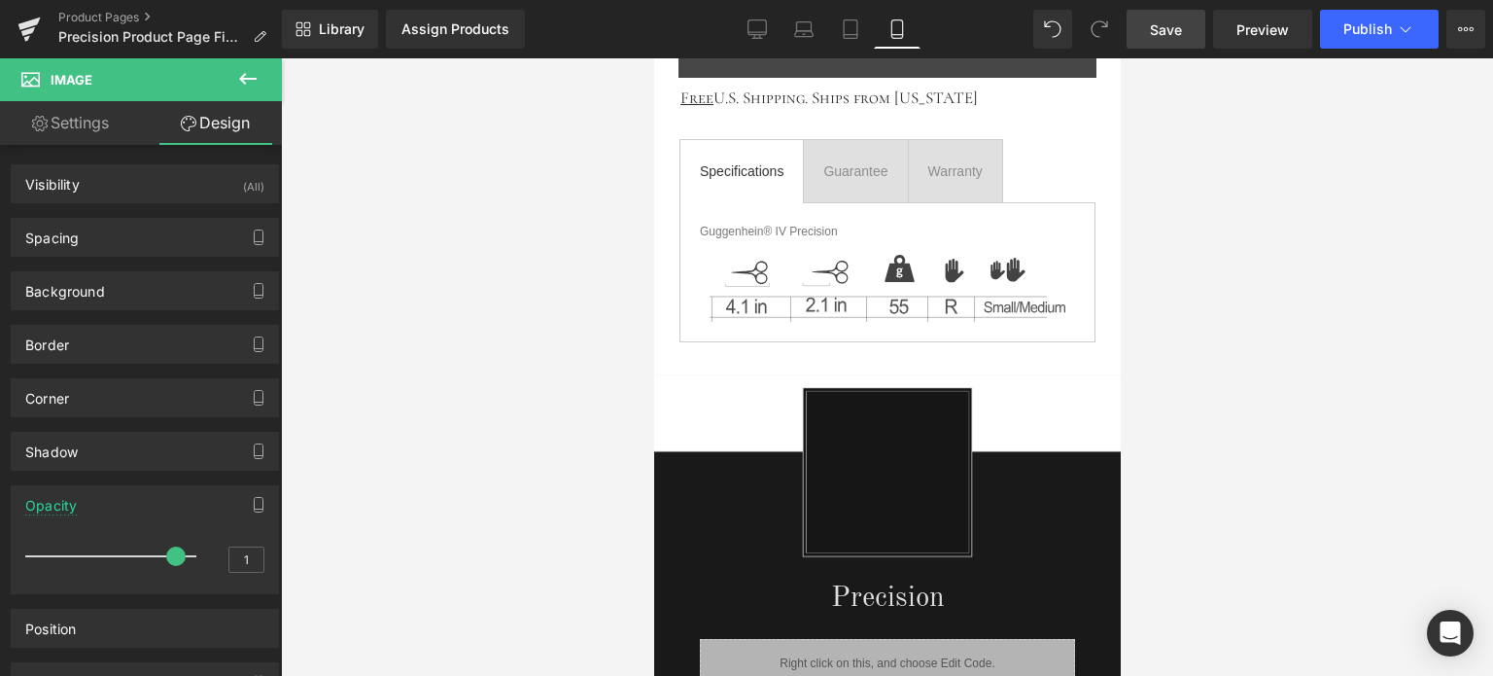
click at [1173, 26] on span "Save" at bounding box center [1166, 29] width 32 height 20
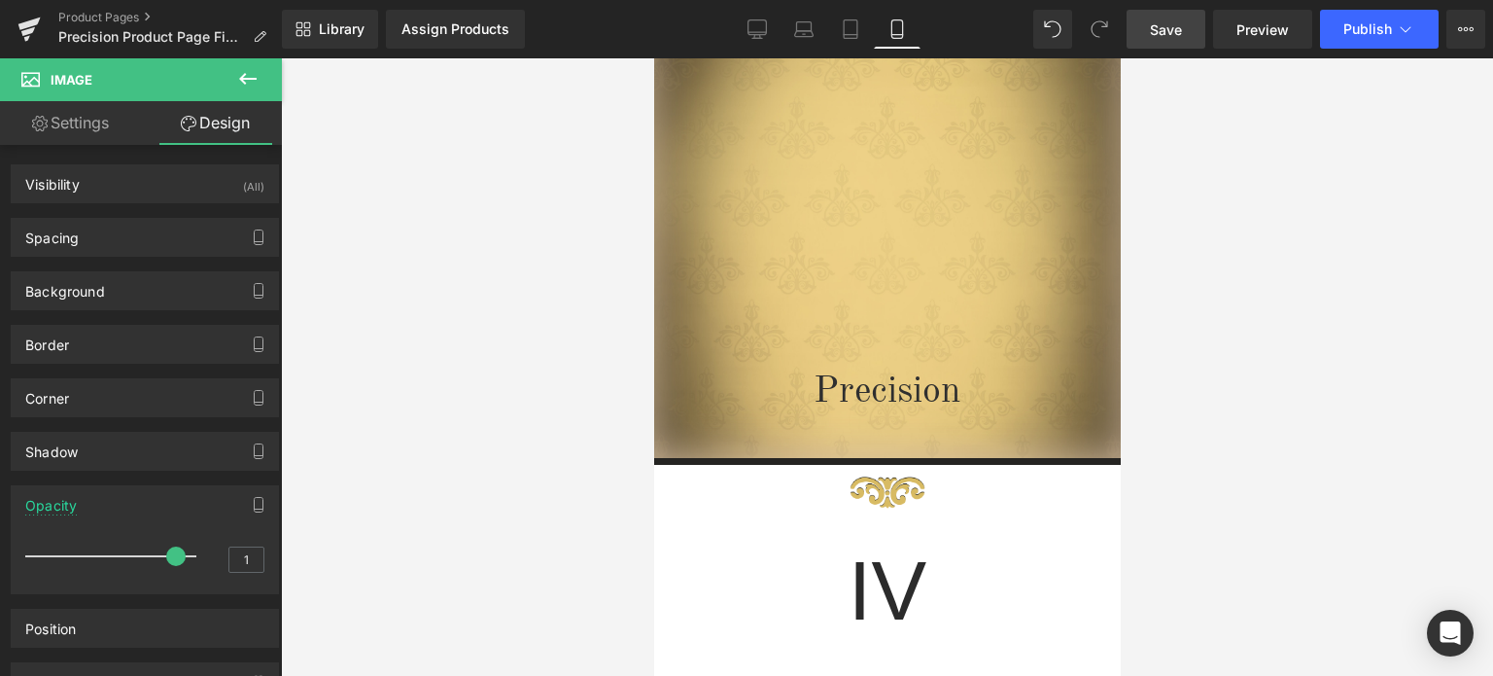
scroll to position [147, 0]
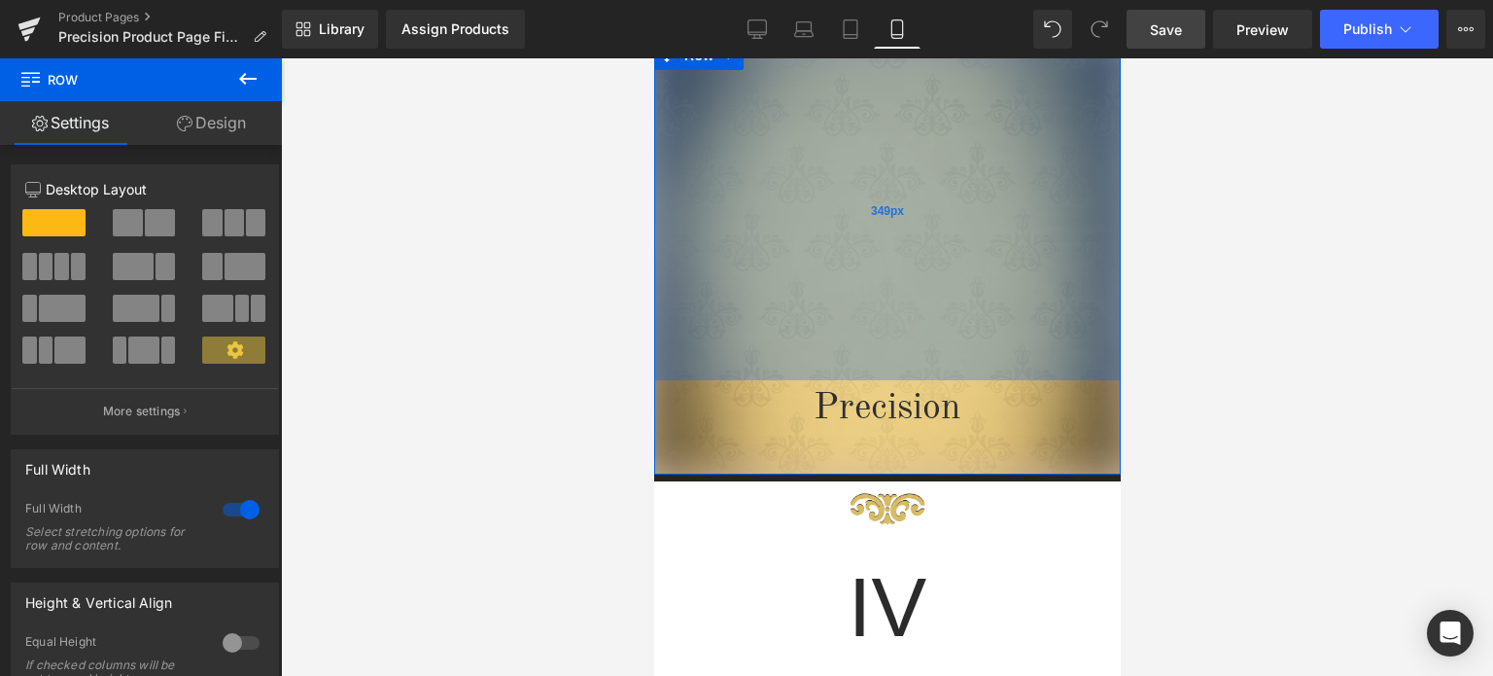
drag, startPoint x: 965, startPoint y: 288, endPoint x: 1913, endPoint y: 246, distance: 948.9
click at [973, 273] on div "349px" at bounding box center [886, 210] width 467 height 339
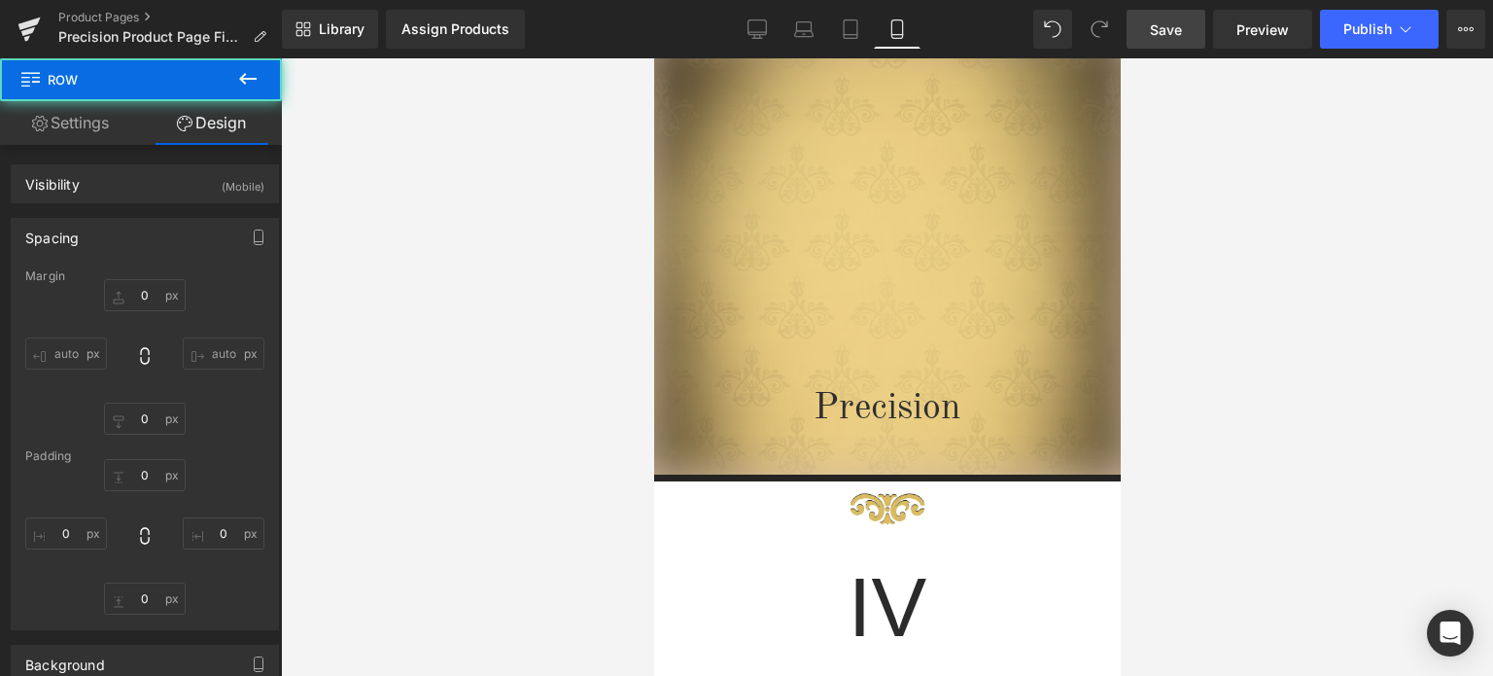
click at [1173, 23] on span "Save" at bounding box center [1166, 29] width 32 height 20
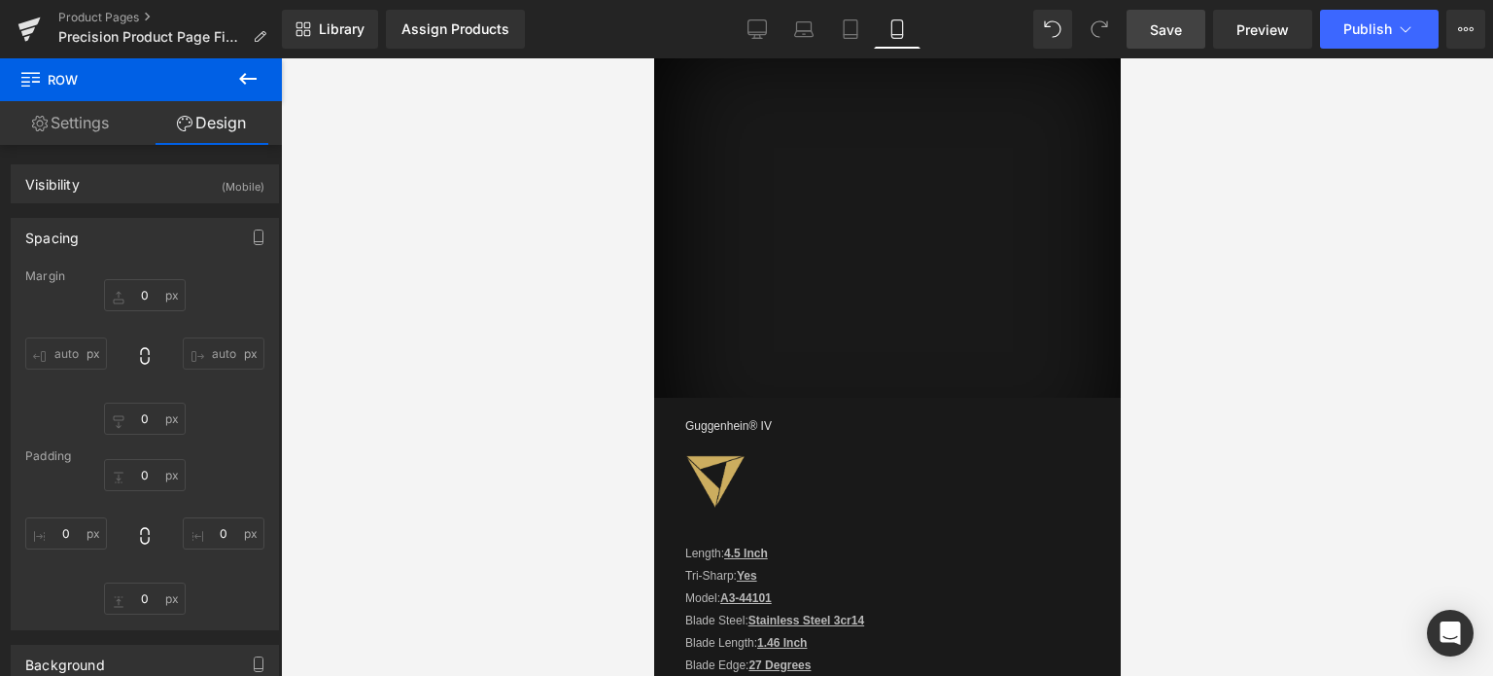
scroll to position [2578, 0]
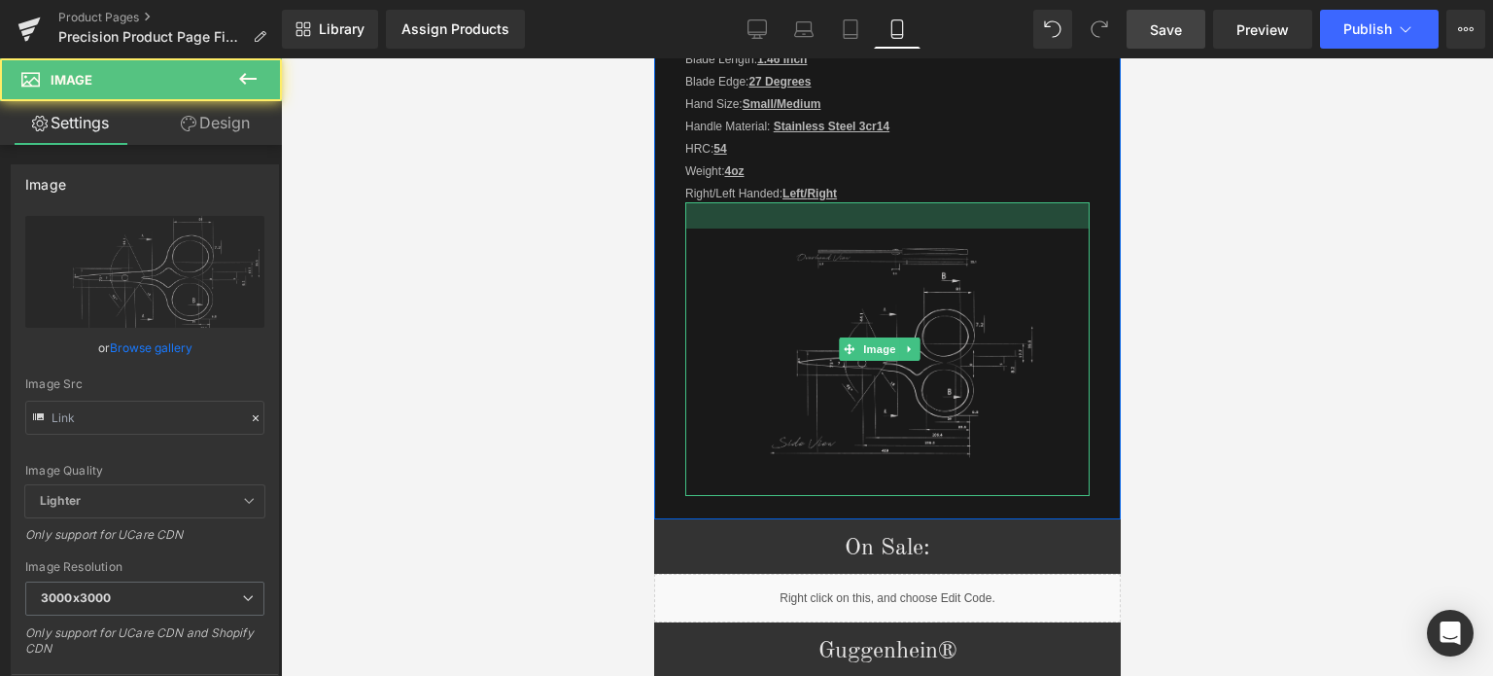
drag, startPoint x: 980, startPoint y: 202, endPoint x: 1940, endPoint y: 154, distance: 960.9
click at [979, 202] on div at bounding box center [887, 215] width 404 height 26
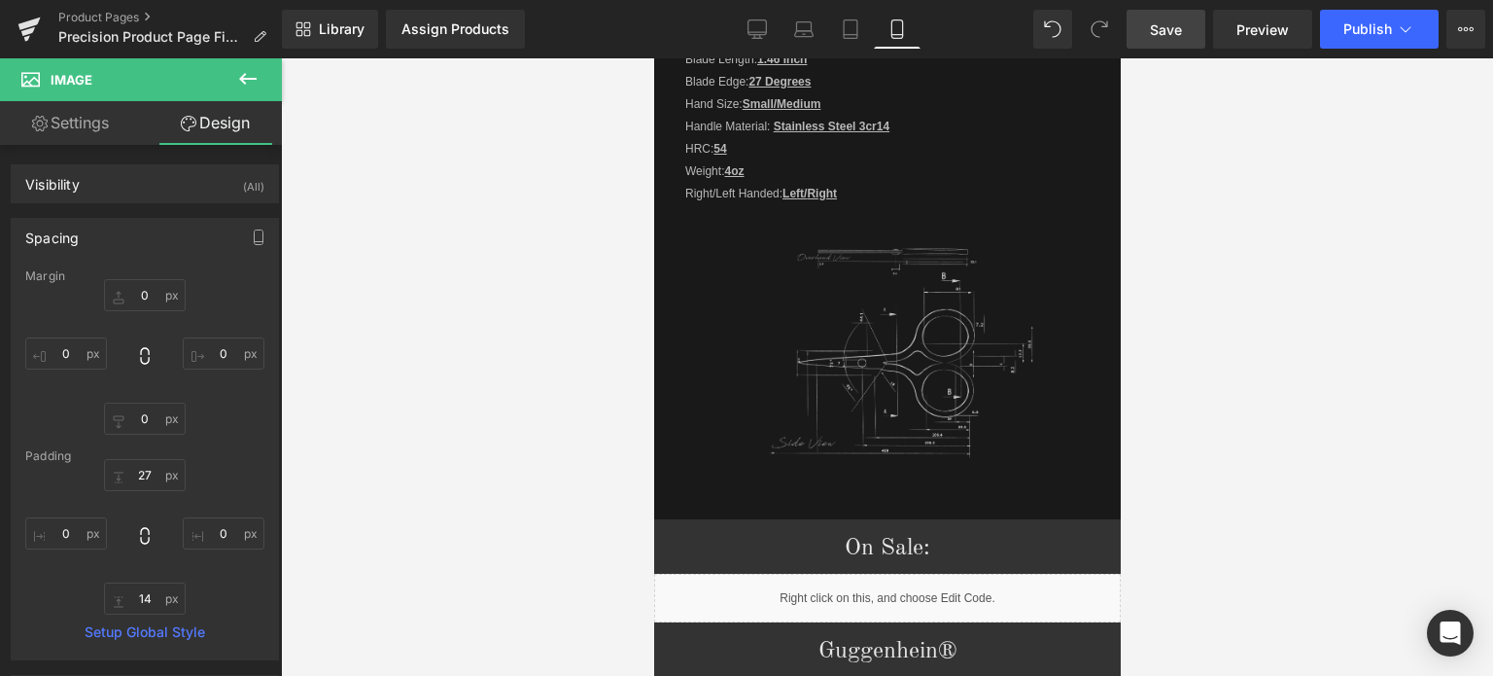
click at [1172, 22] on span "Save" at bounding box center [1166, 29] width 32 height 20
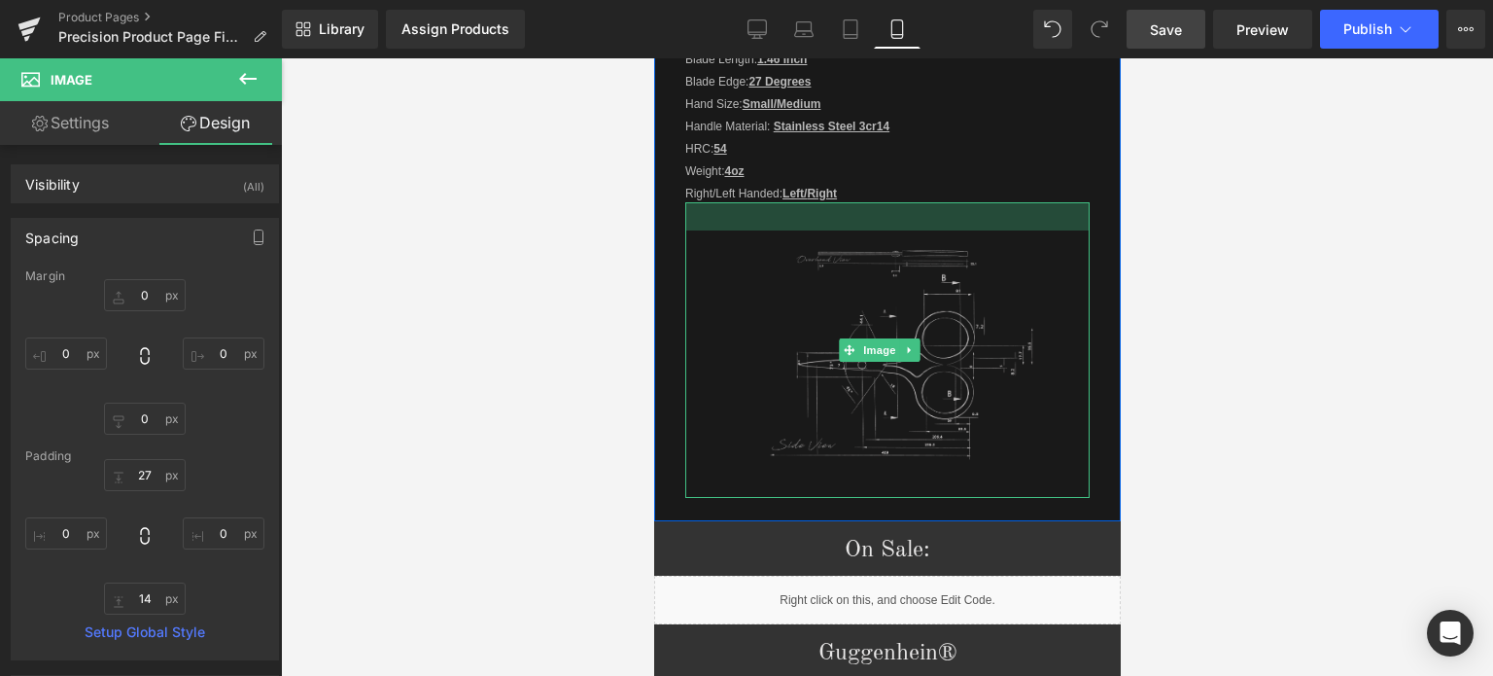
click at [958, 207] on div at bounding box center [887, 216] width 404 height 28
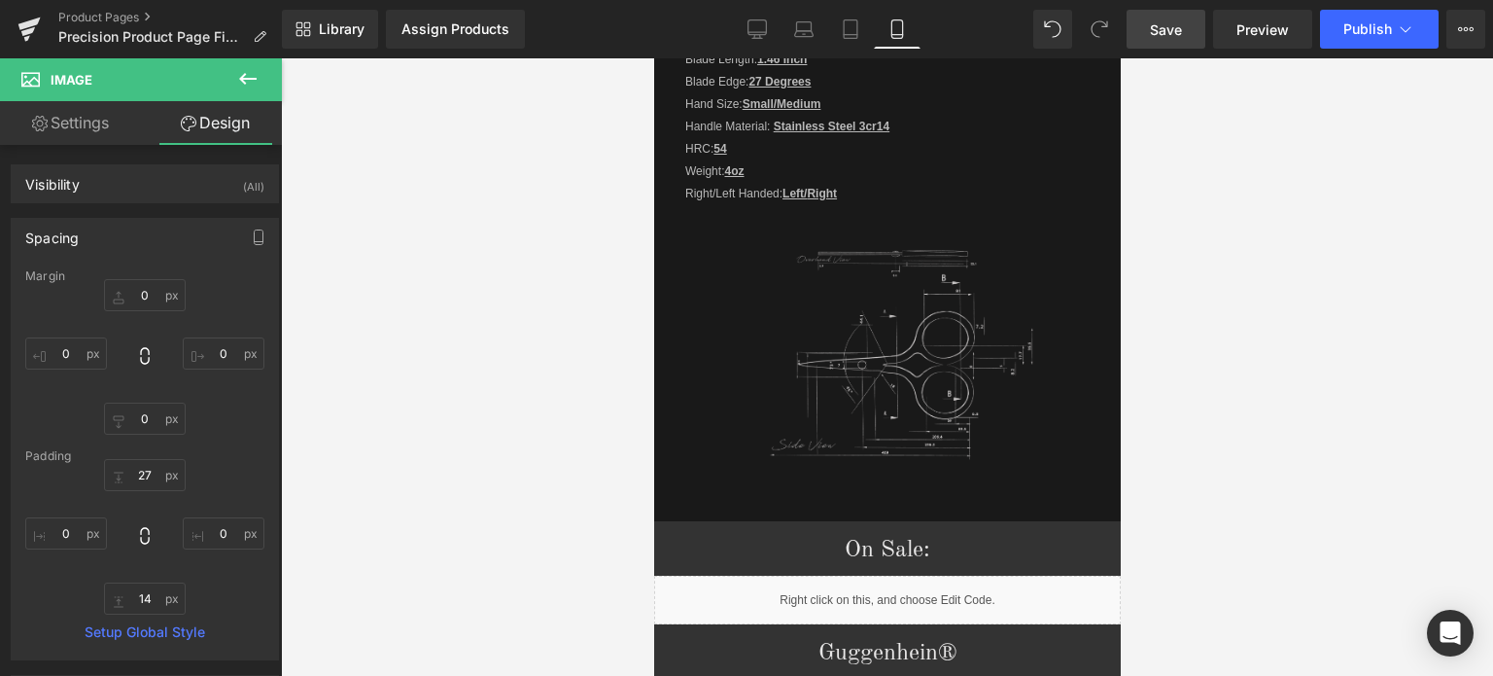
click at [1181, 23] on span "Save" at bounding box center [1166, 29] width 32 height 20
click at [1167, 33] on span "Save" at bounding box center [1166, 29] width 32 height 20
click at [1179, 26] on span "Save" at bounding box center [1166, 29] width 32 height 20
click at [1176, 33] on span "Save" at bounding box center [1166, 29] width 32 height 20
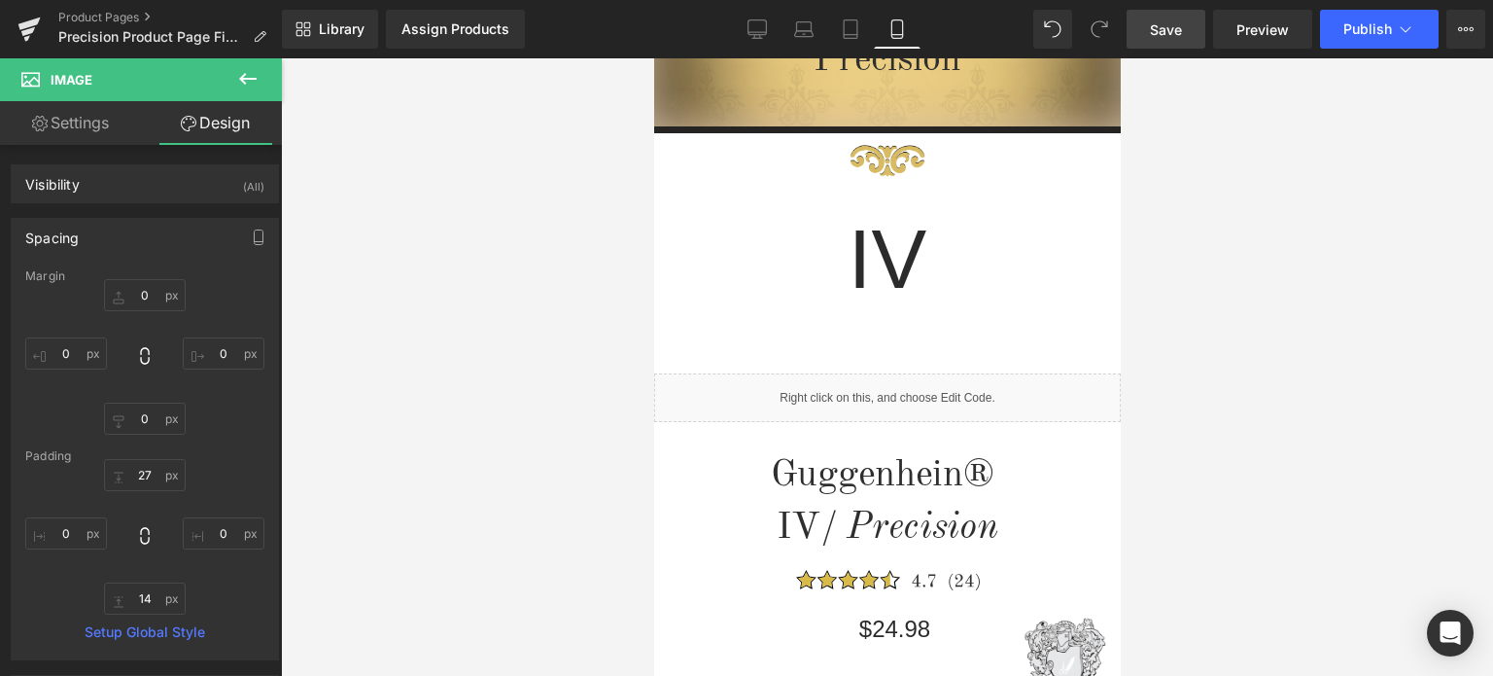
scroll to position [0, 0]
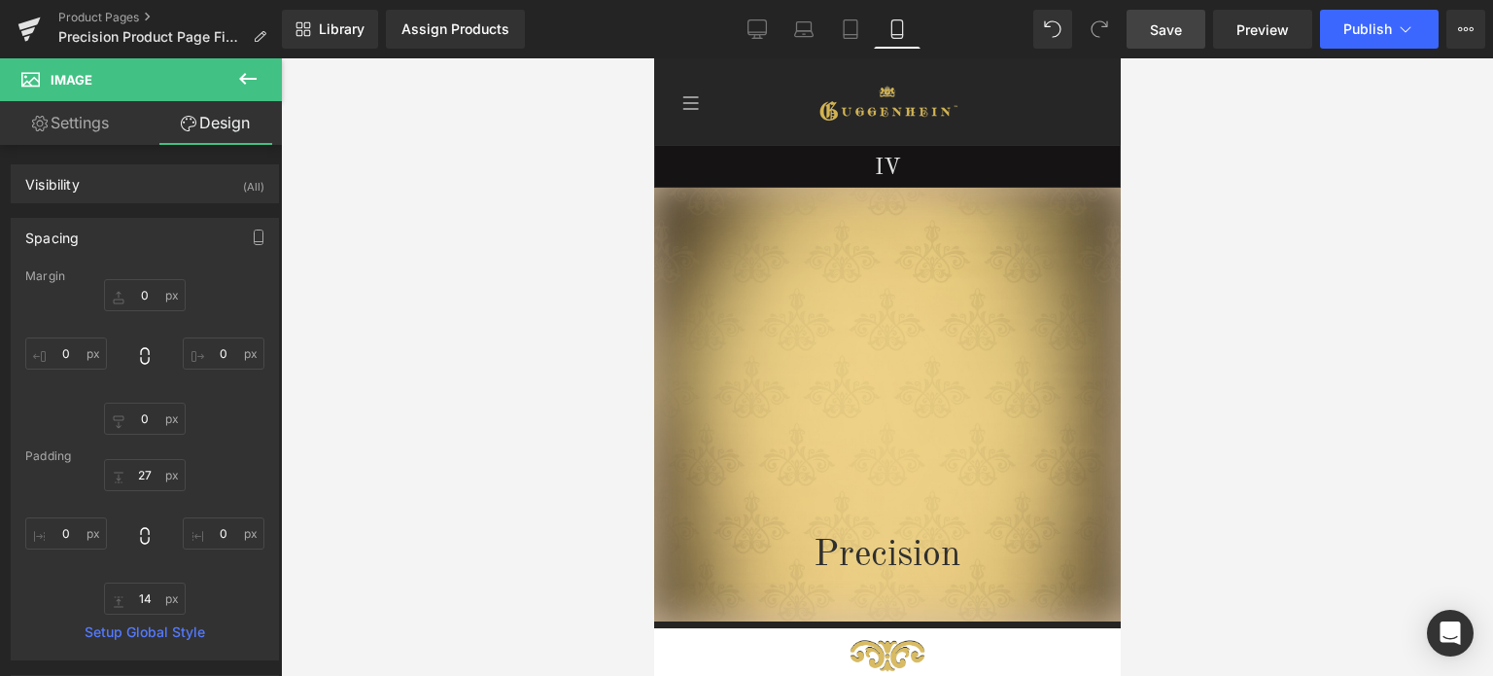
click at [1164, 30] on span "Save" at bounding box center [1166, 29] width 32 height 20
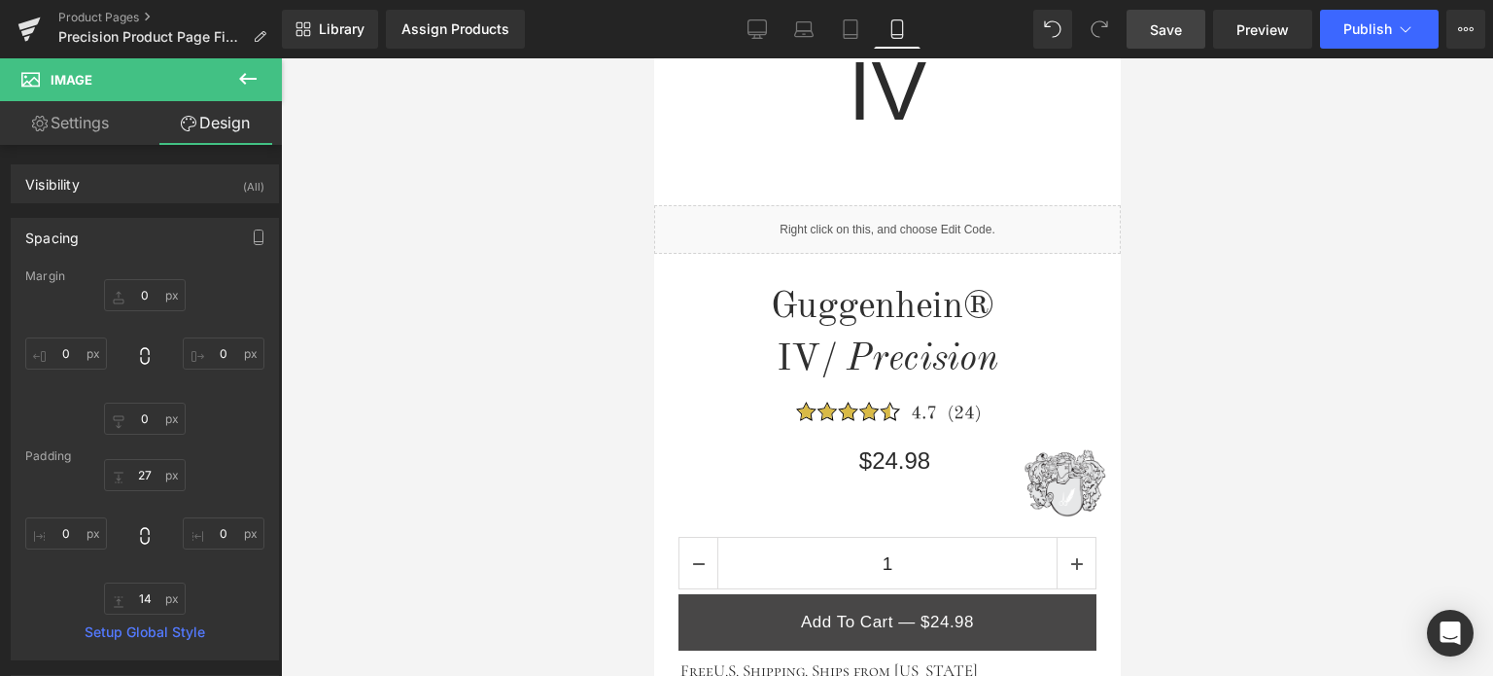
scroll to position [1229, 0]
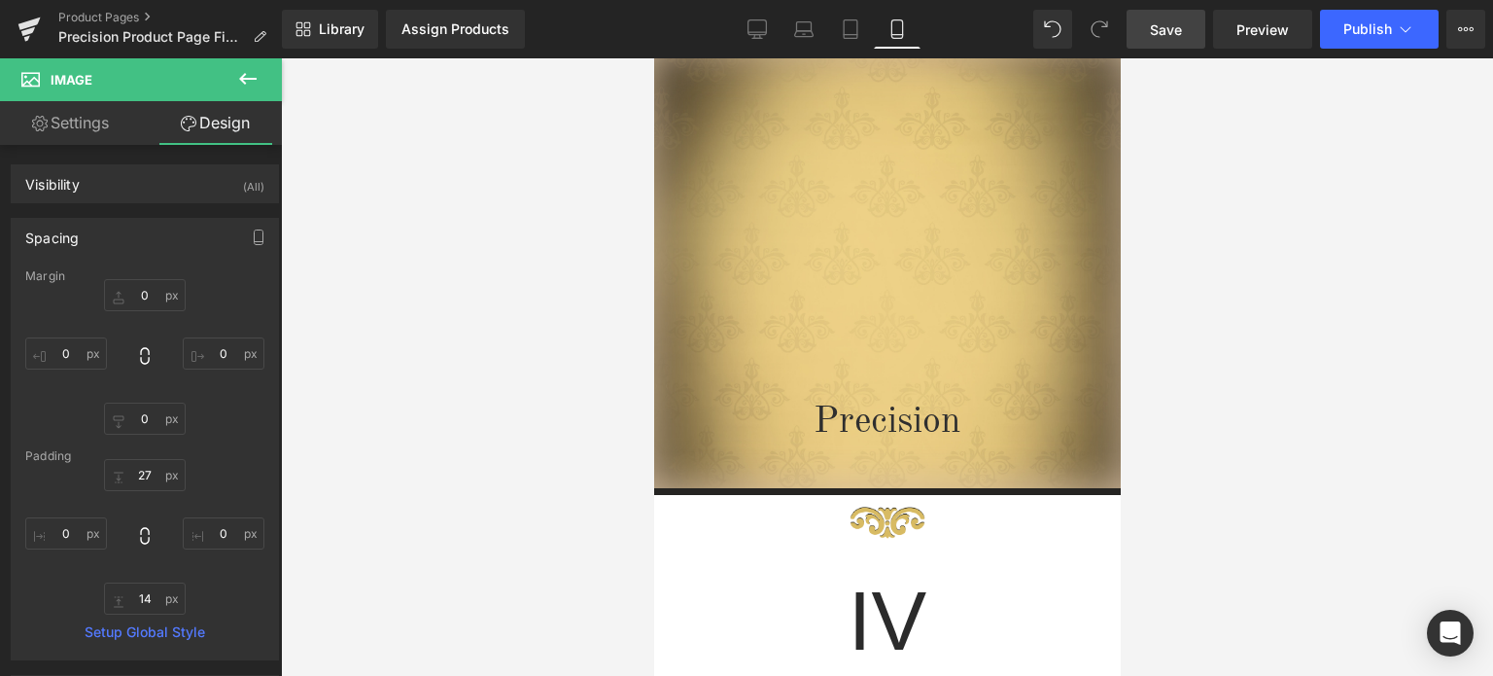
drag, startPoint x: 1114, startPoint y: 100, endPoint x: 1805, endPoint y: 170, distance: 693.9
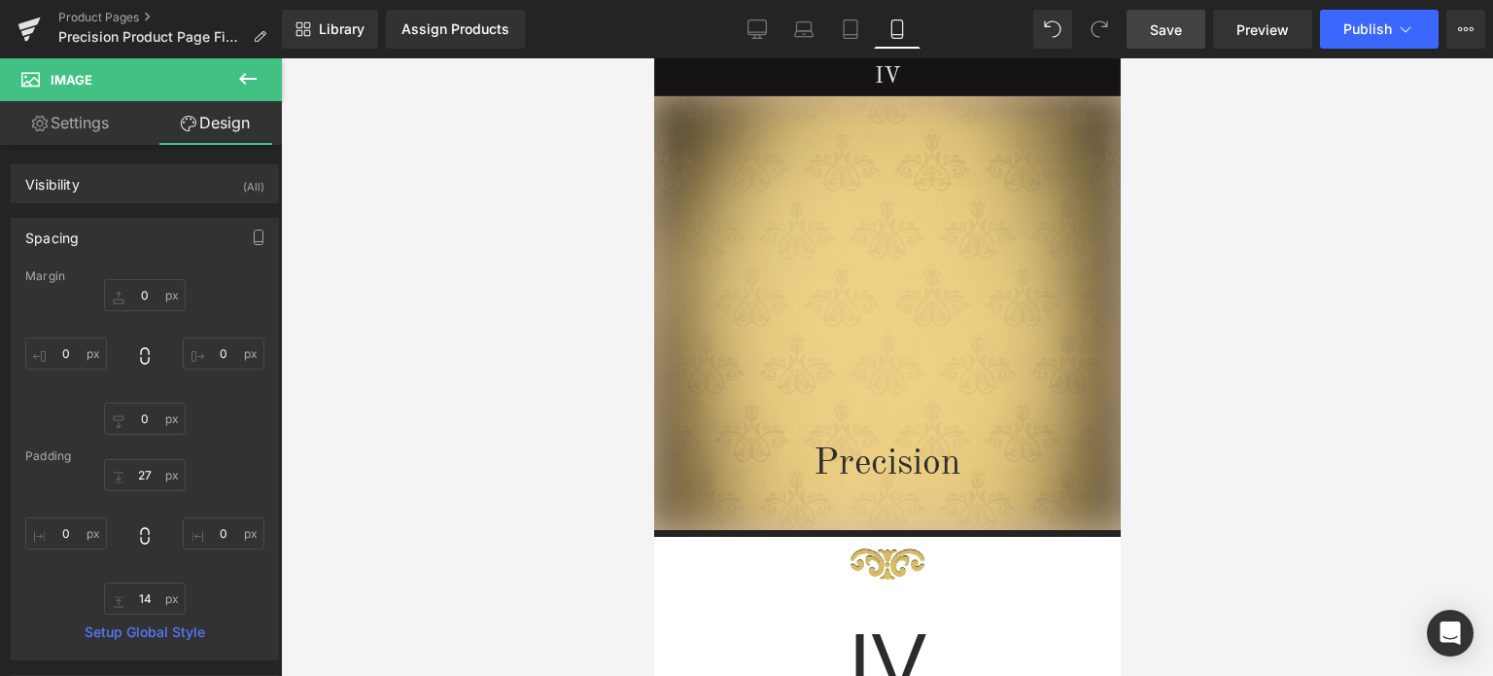
click at [1177, 27] on span "Save" at bounding box center [1166, 29] width 32 height 20
click at [1186, 26] on link "Save" at bounding box center [1166, 29] width 79 height 39
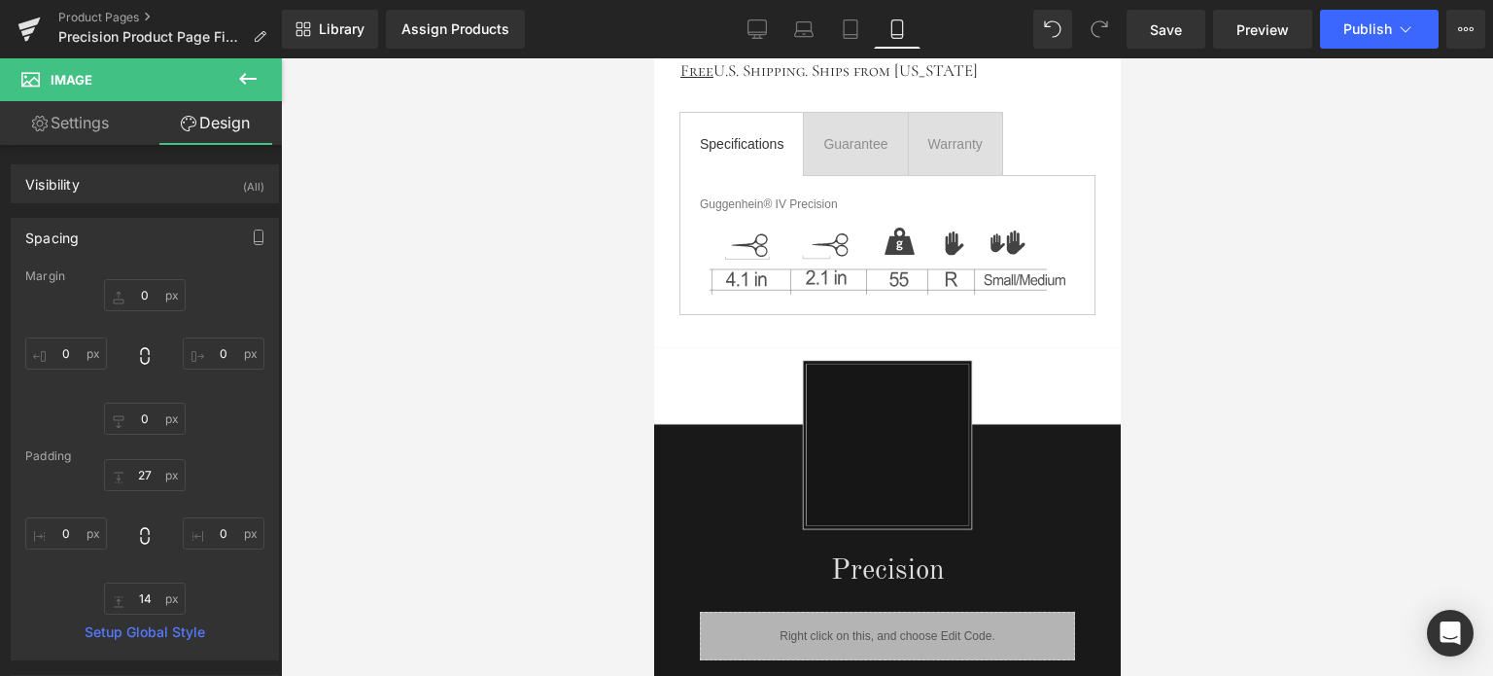
scroll to position [1272, 0]
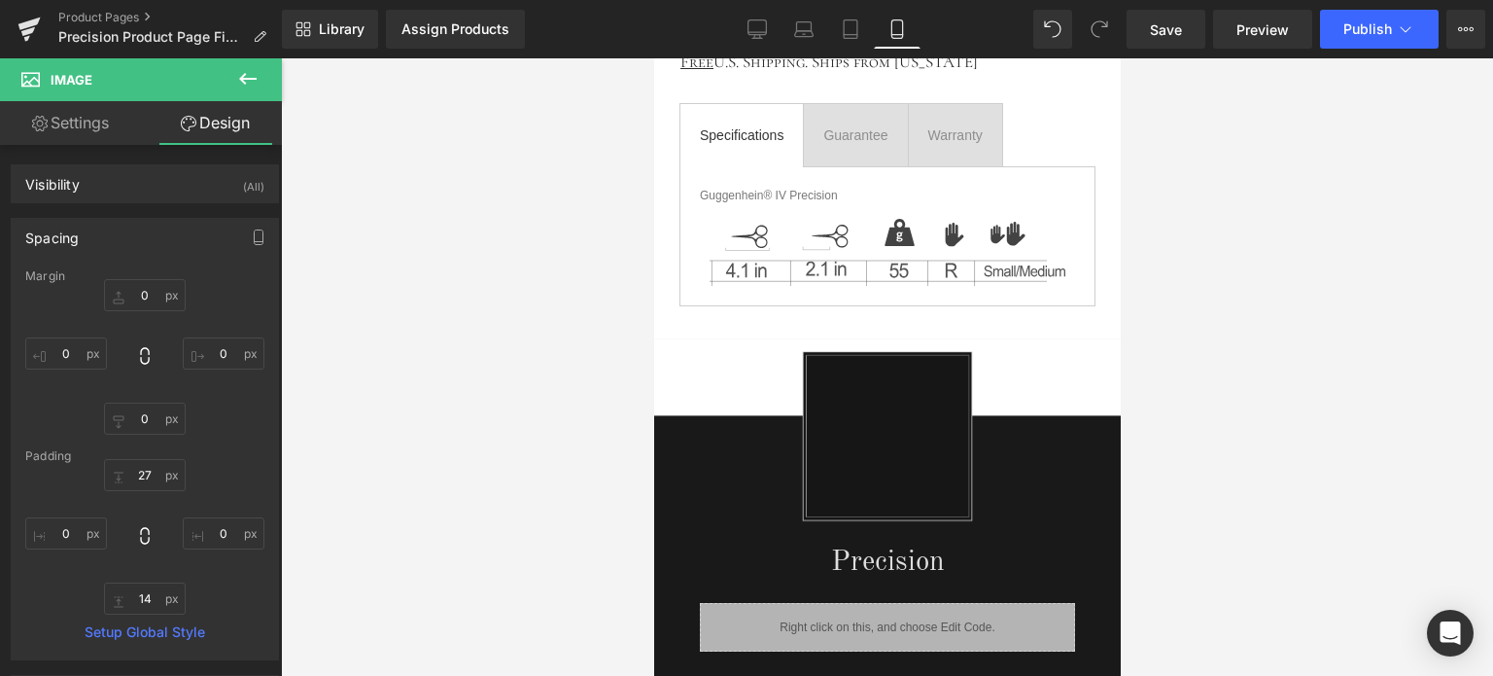
drag, startPoint x: 1109, startPoint y: 129, endPoint x: 1887, endPoint y: 117, distance: 777.9
click at [1182, 30] on span "Save" at bounding box center [1166, 29] width 32 height 20
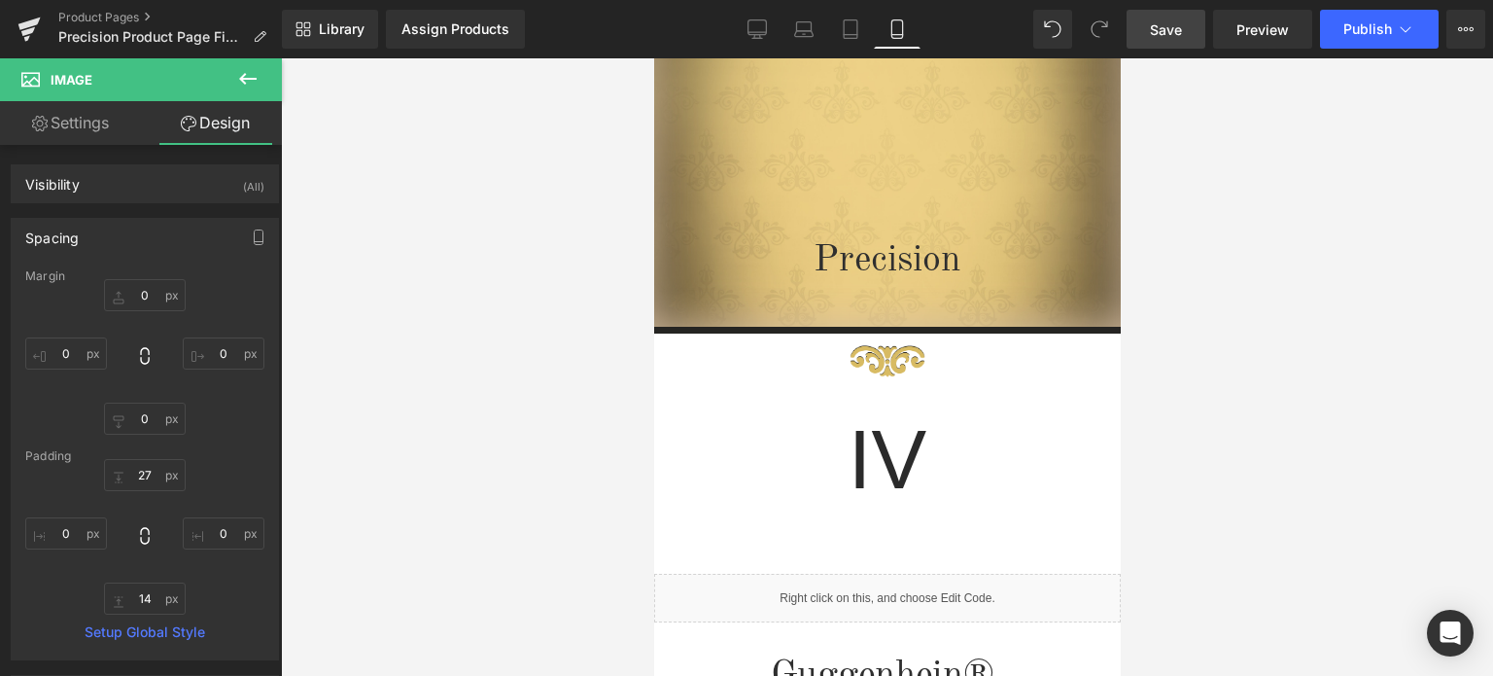
scroll to position [0, 0]
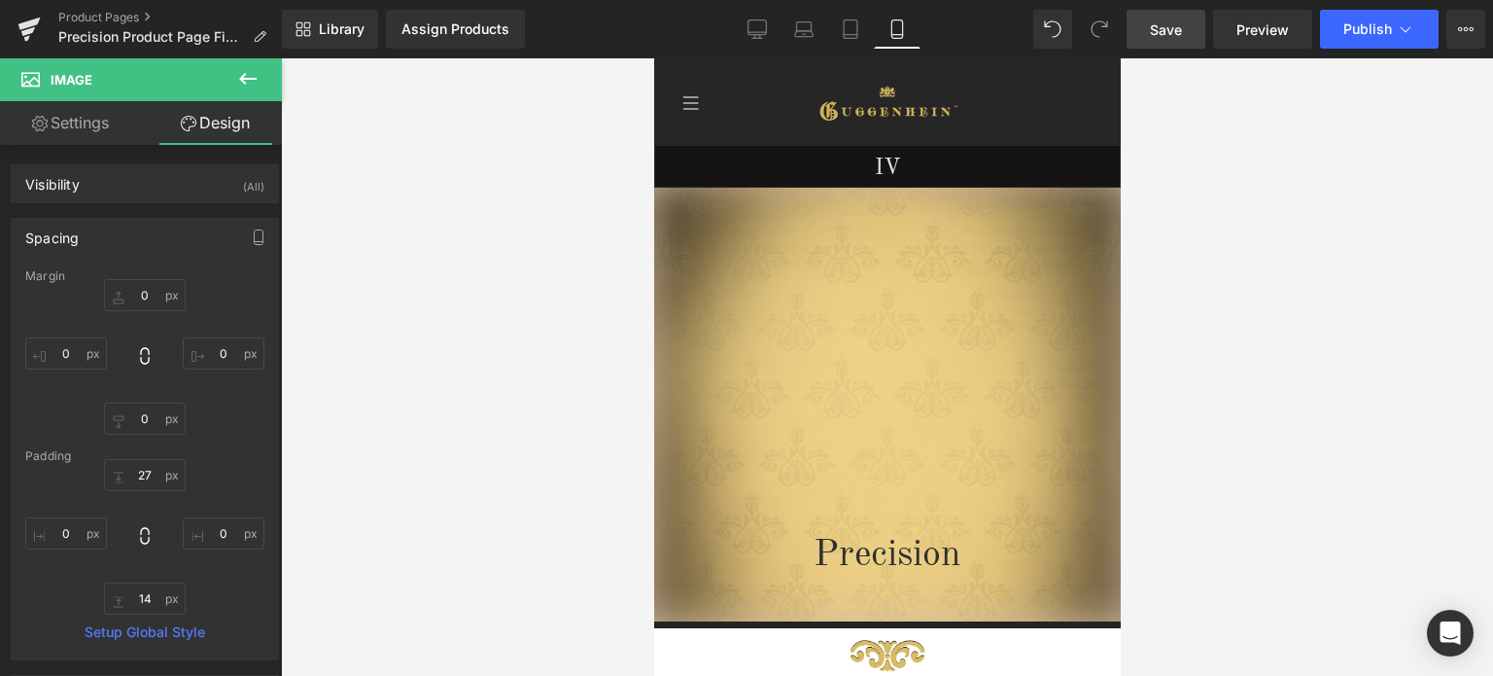
drag, startPoint x: 1113, startPoint y: 283, endPoint x: 1813, endPoint y: 161, distance: 710.5
click at [1173, 26] on span "Save" at bounding box center [1166, 29] width 32 height 20
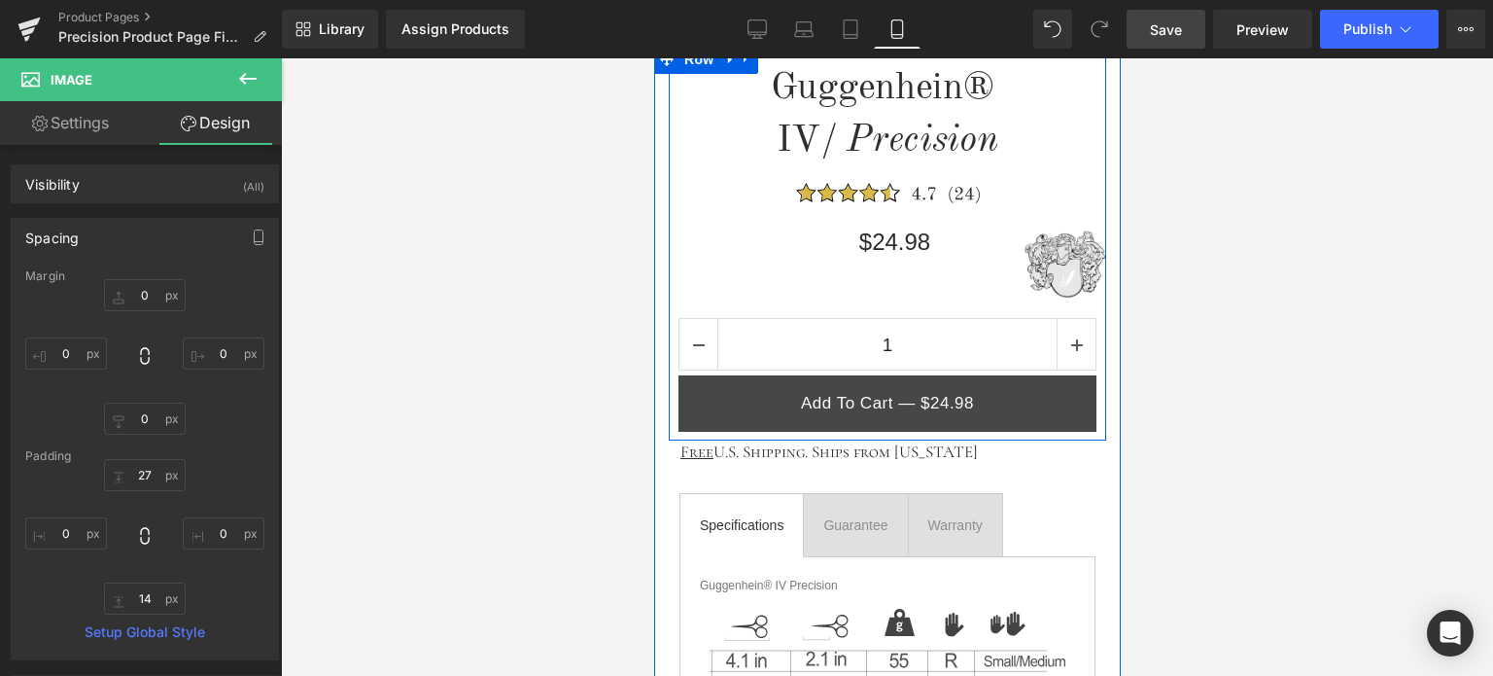
scroll to position [1070, 0]
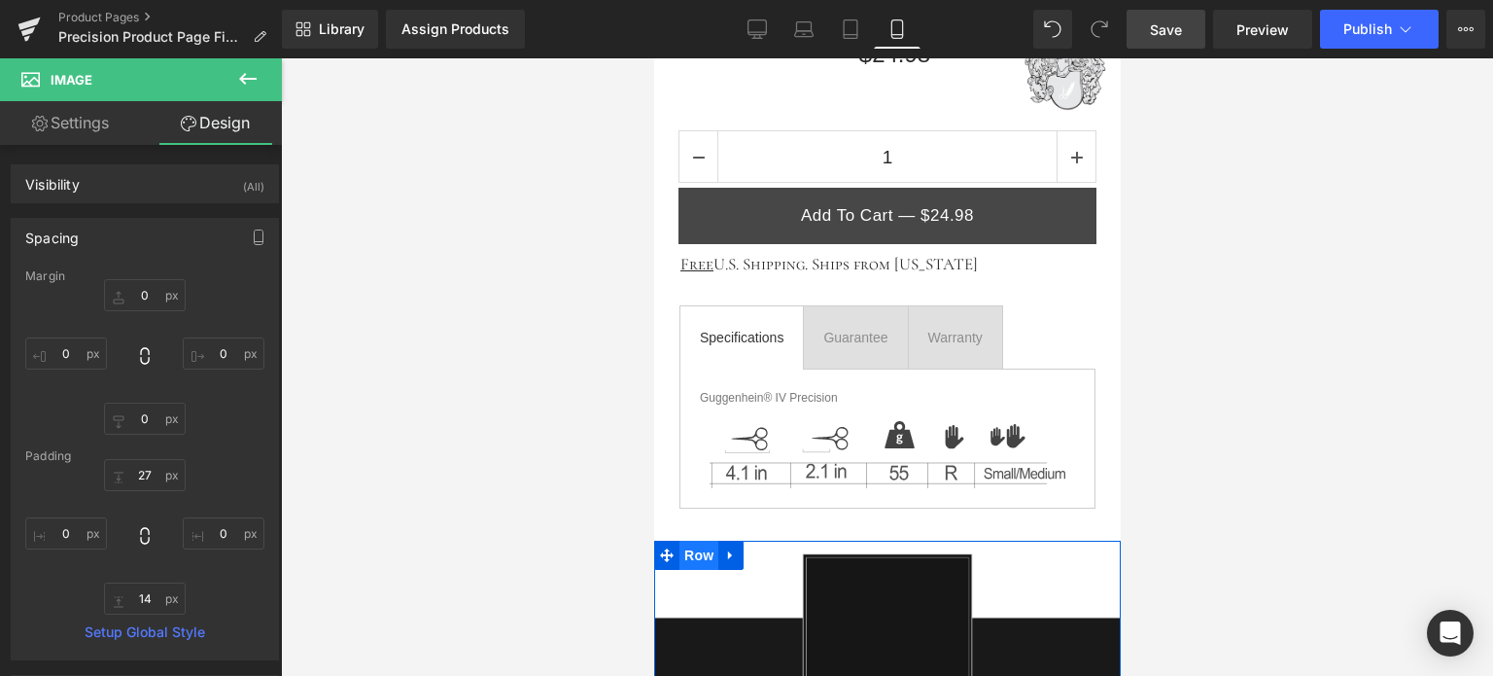
click at [691, 553] on span "Row" at bounding box center [698, 555] width 39 height 29
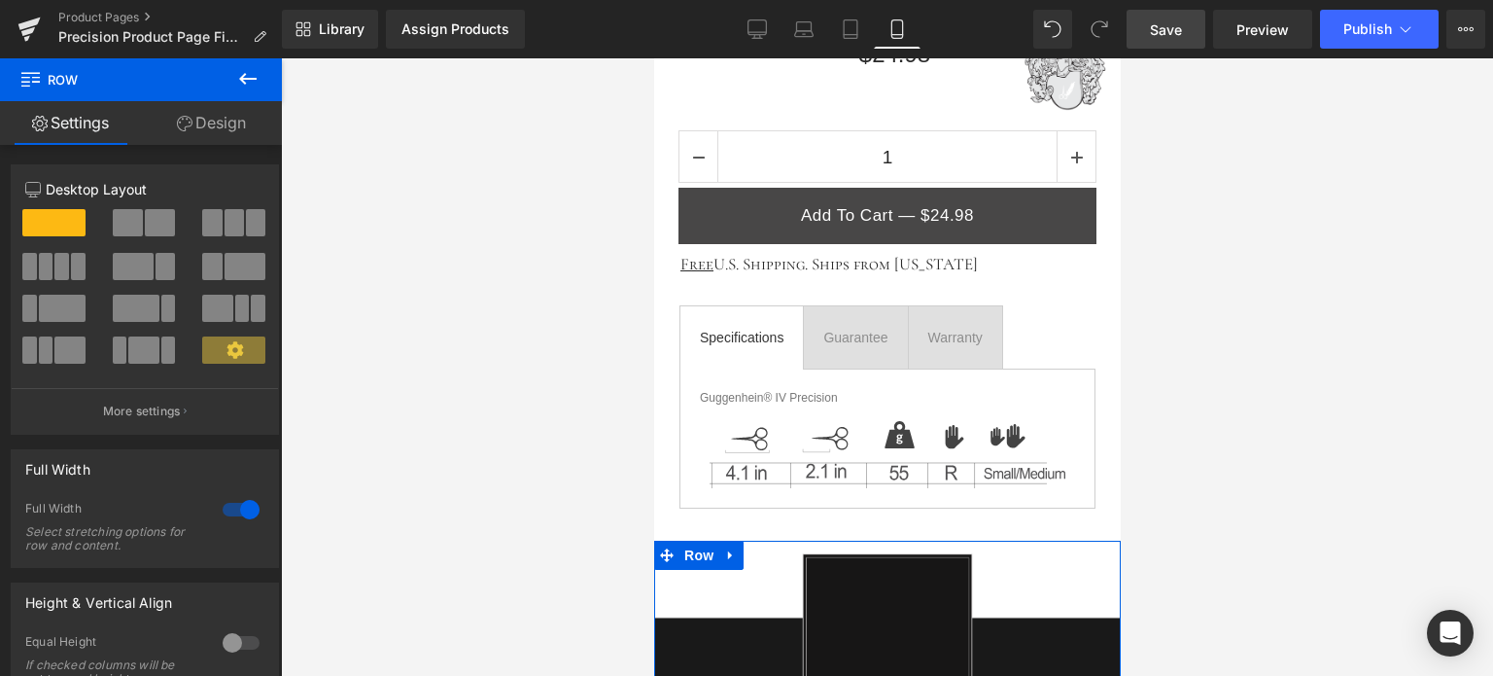
click at [232, 122] on link "Design" at bounding box center [211, 123] width 141 height 44
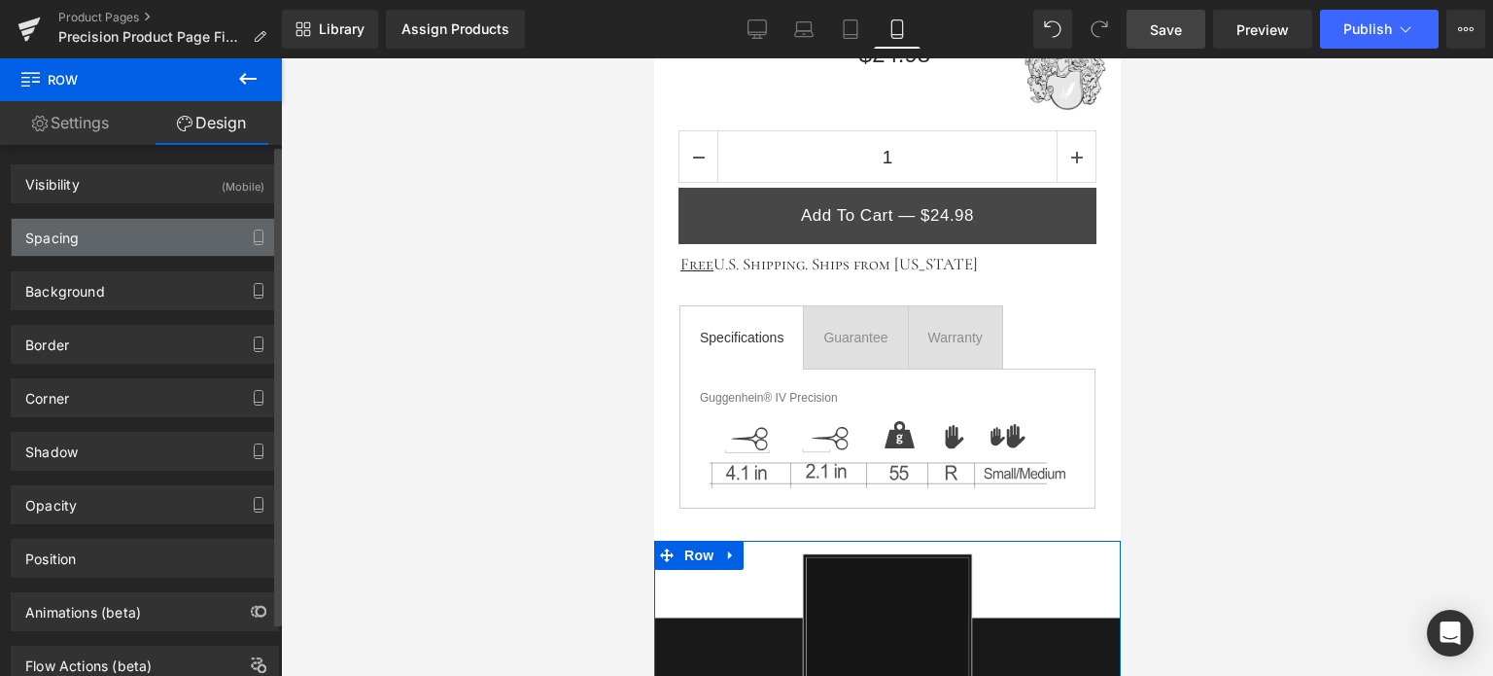
click at [134, 244] on div "Spacing" at bounding box center [145, 237] width 266 height 37
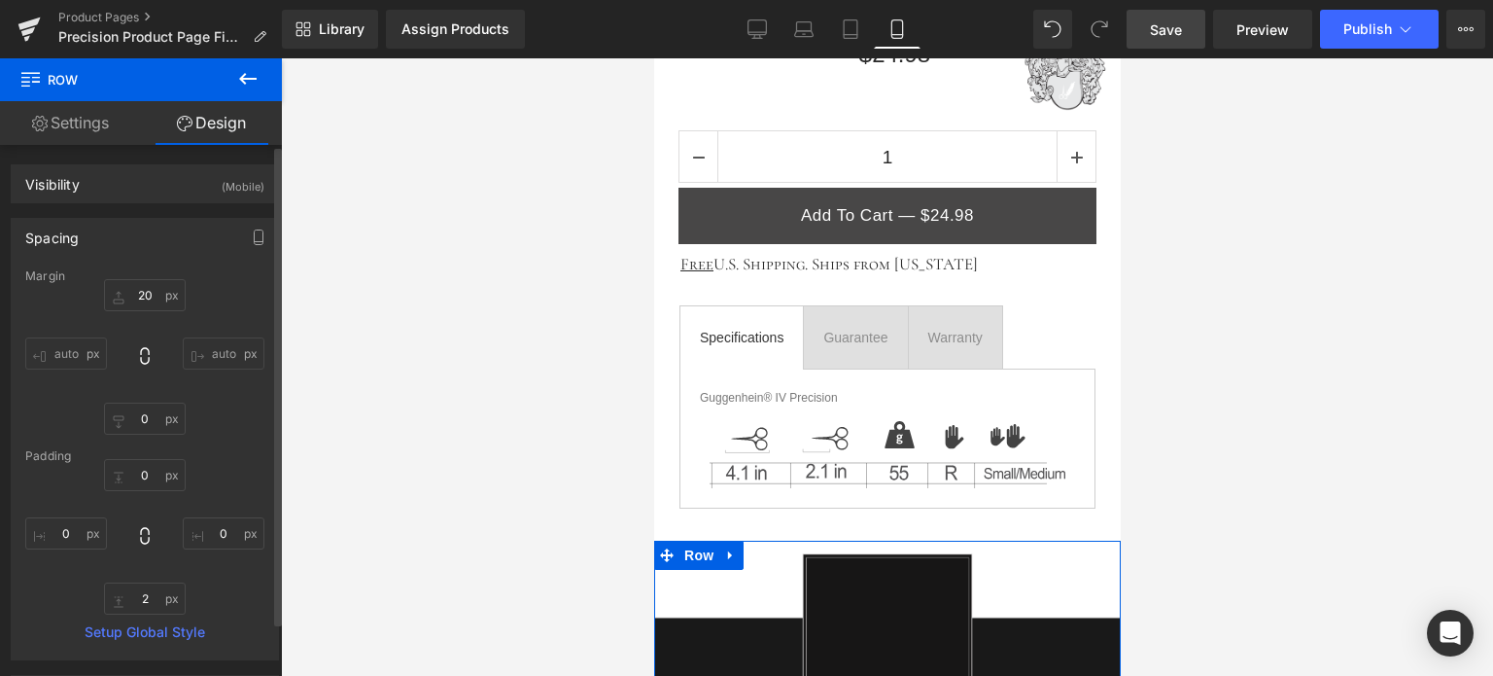
click at [114, 235] on div "Spacing" at bounding box center [145, 237] width 266 height 37
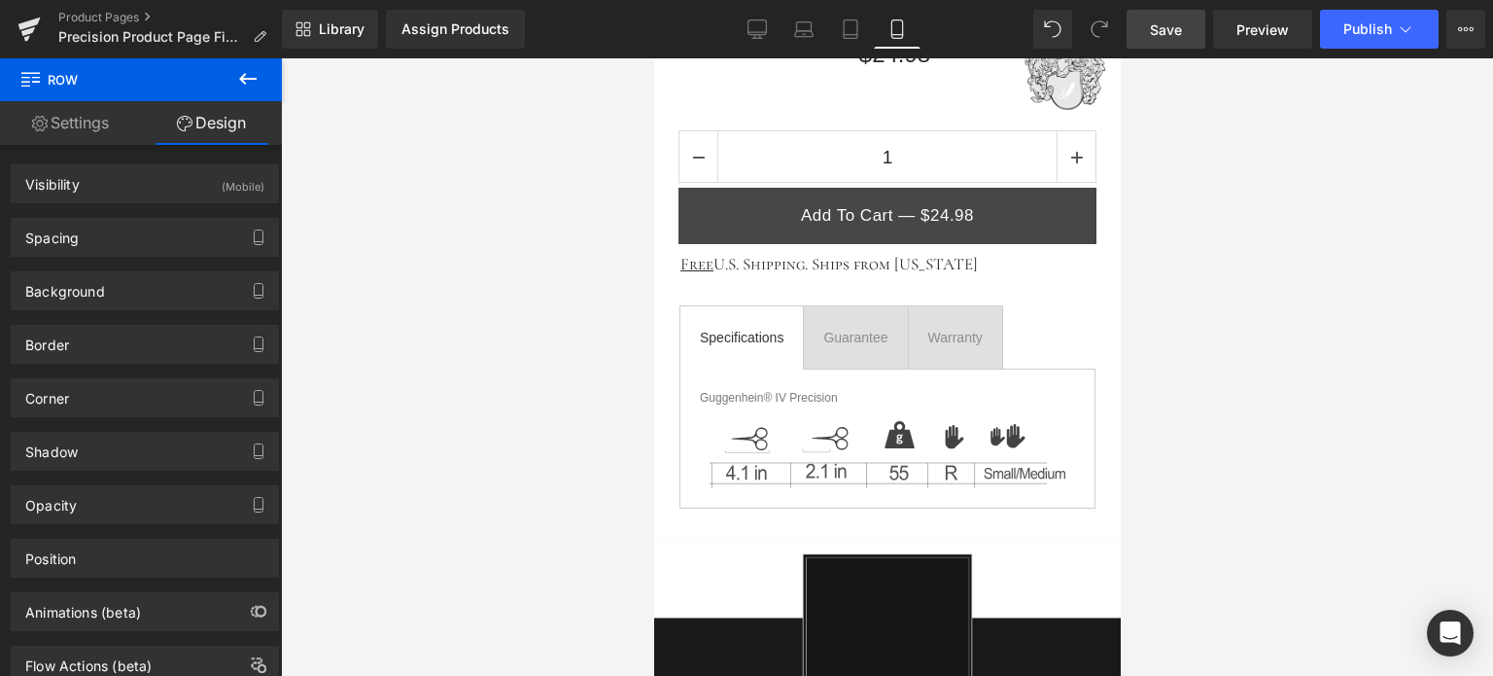
click at [1184, 31] on link "Save" at bounding box center [1166, 29] width 79 height 39
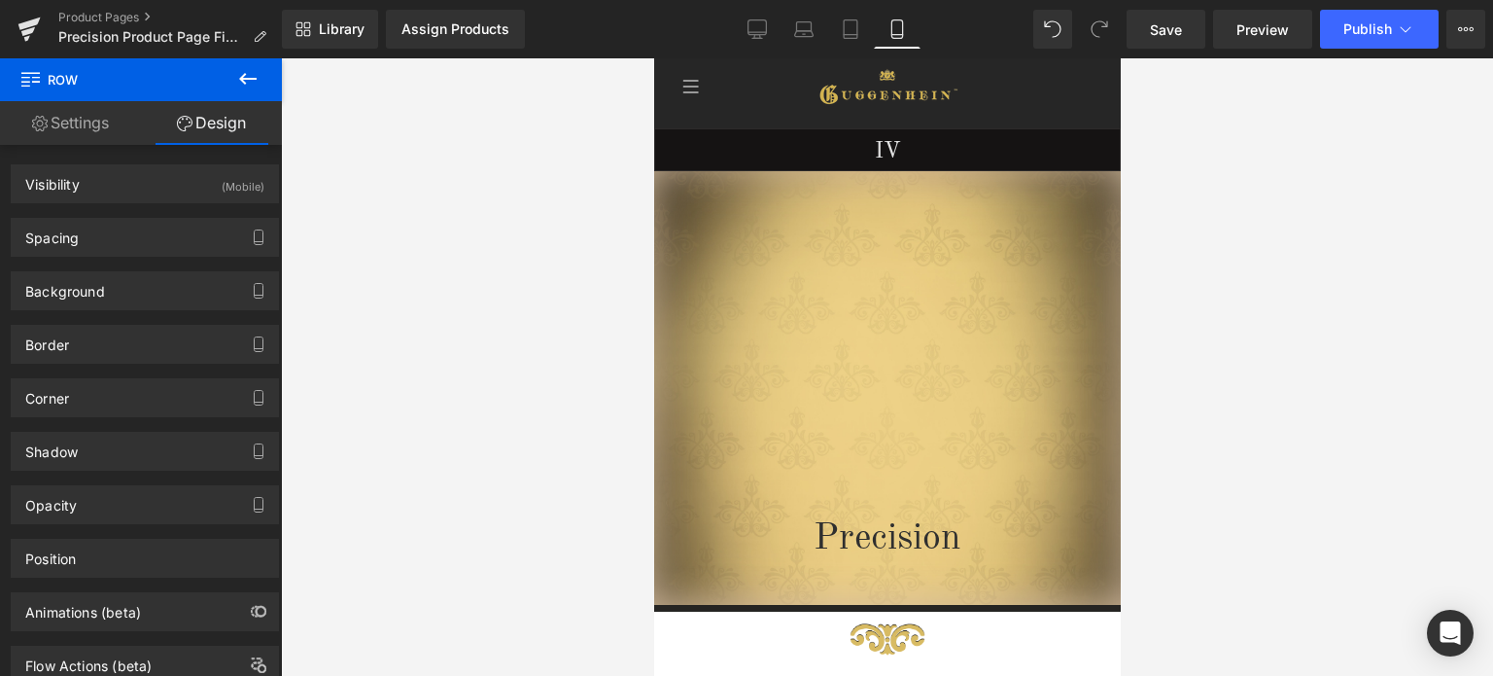
scroll to position [0, 0]
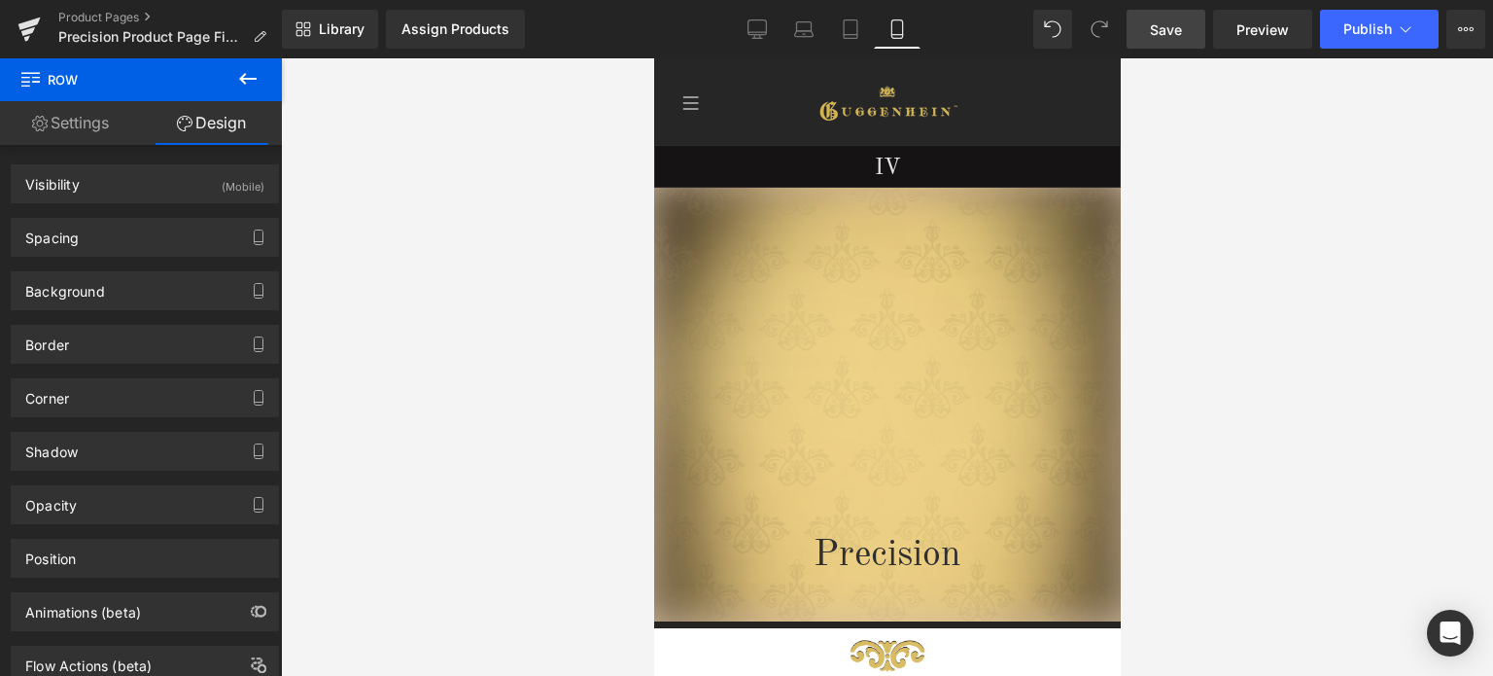
click at [1175, 29] on span "Save" at bounding box center [1166, 29] width 32 height 20
click at [1167, 26] on span "Save" at bounding box center [1166, 29] width 32 height 20
click at [1185, 26] on link "Save" at bounding box center [1166, 29] width 79 height 39
click at [1187, 24] on link "Save" at bounding box center [1166, 29] width 79 height 39
click at [1185, 33] on link "Save" at bounding box center [1166, 29] width 79 height 39
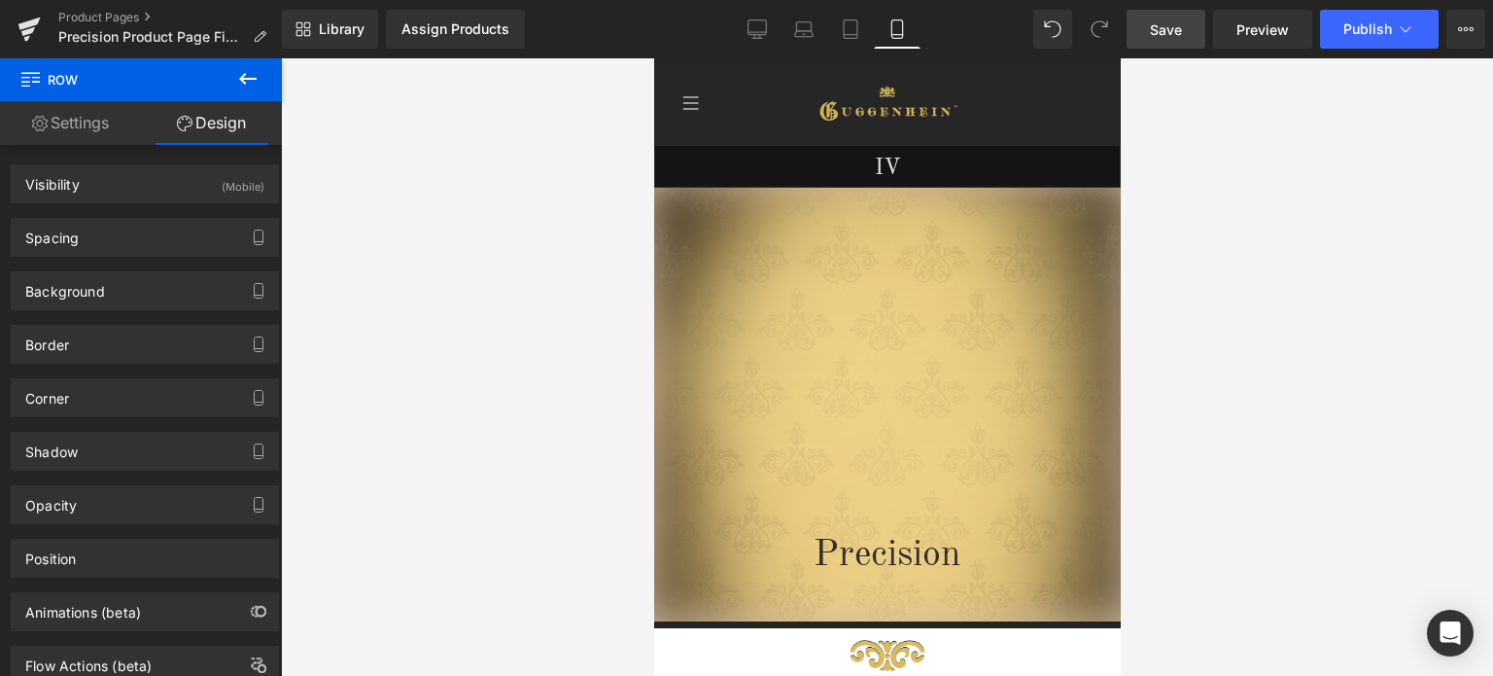
click at [1182, 31] on span "Save" at bounding box center [1166, 29] width 32 height 20
